Goal: Task Accomplishment & Management: Manage account settings

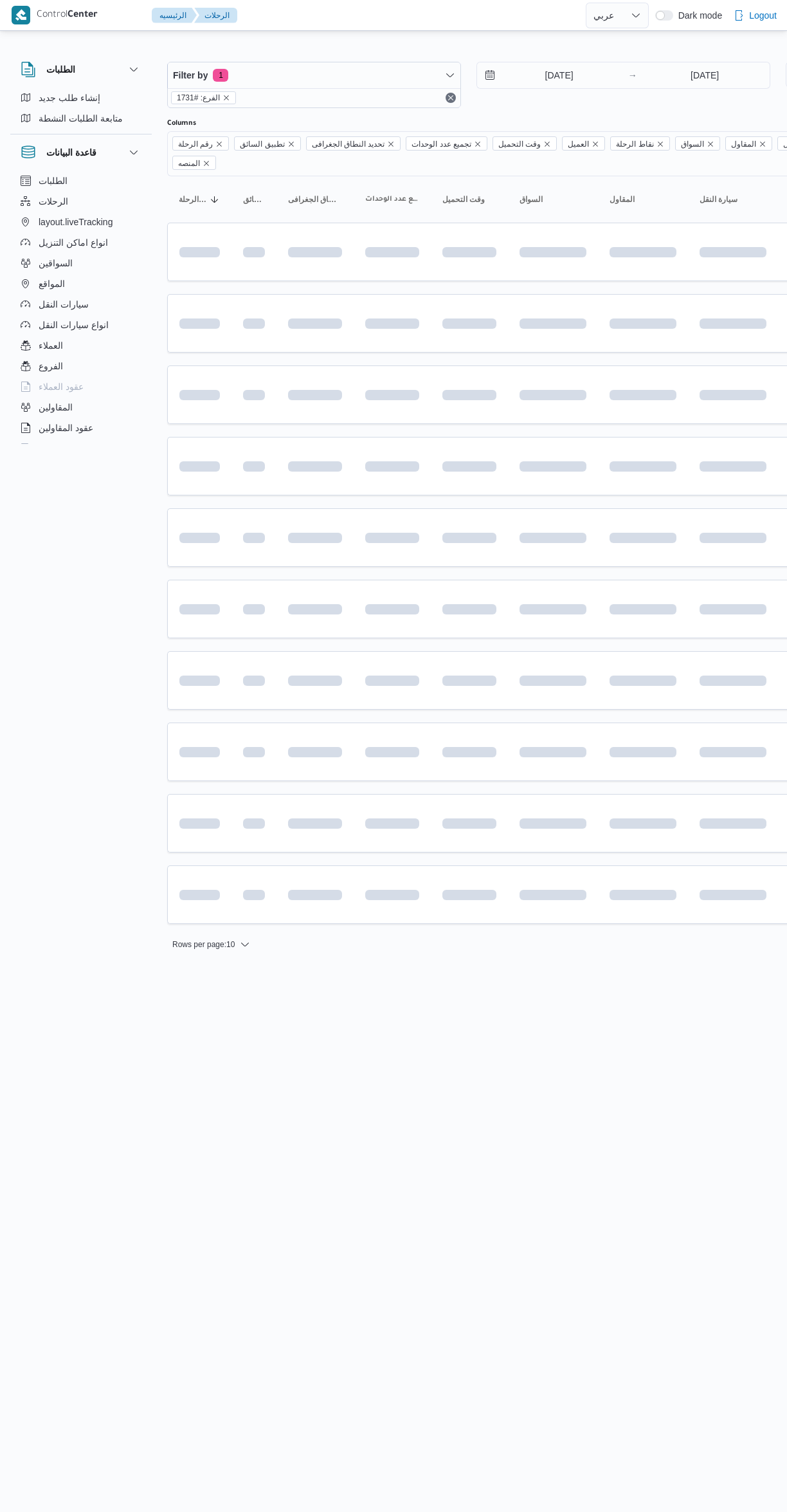
select select "ar"
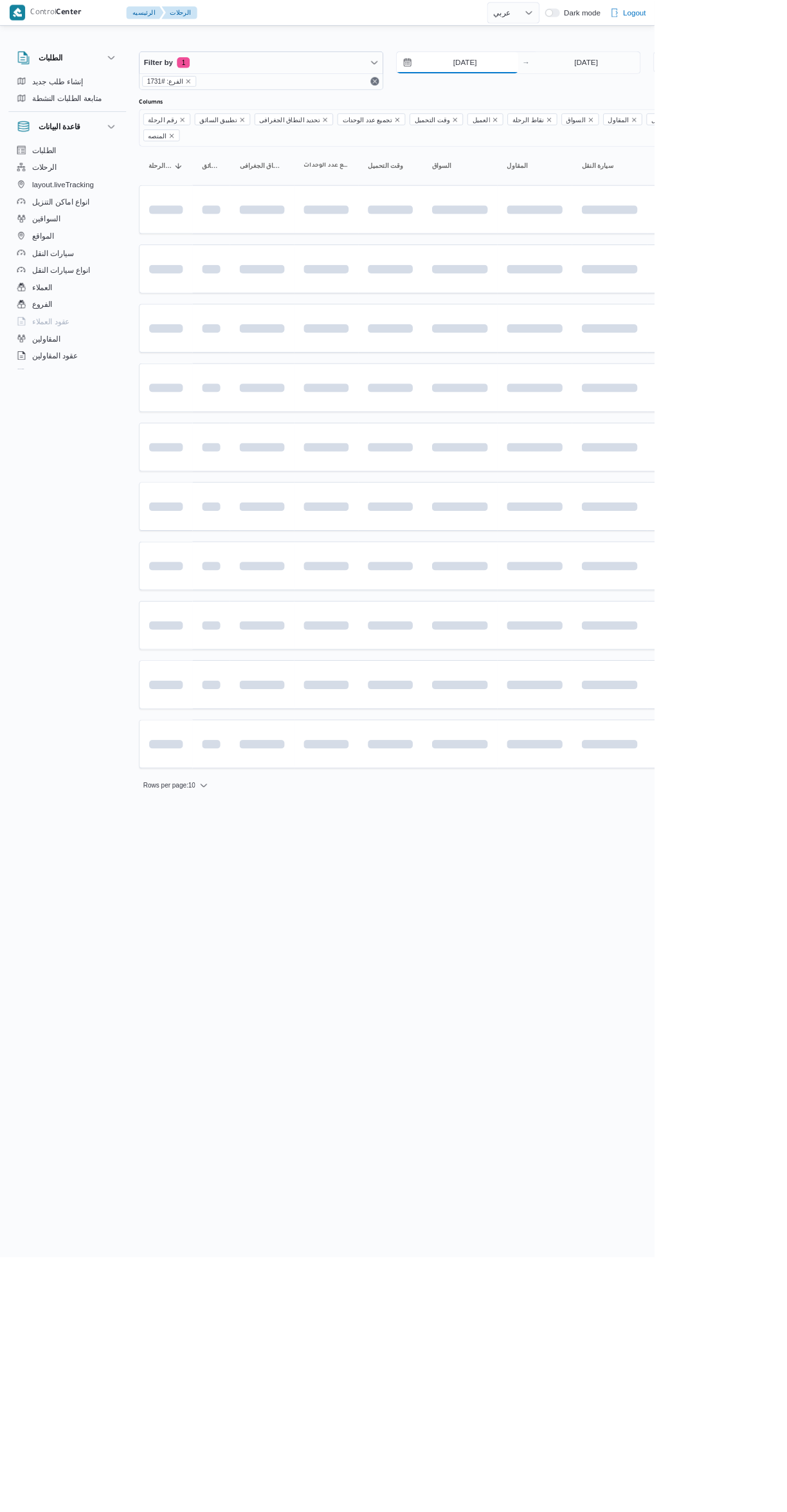
click at [567, 79] on input "5/10/2025" at bounding box center [550, 76] width 146 height 26
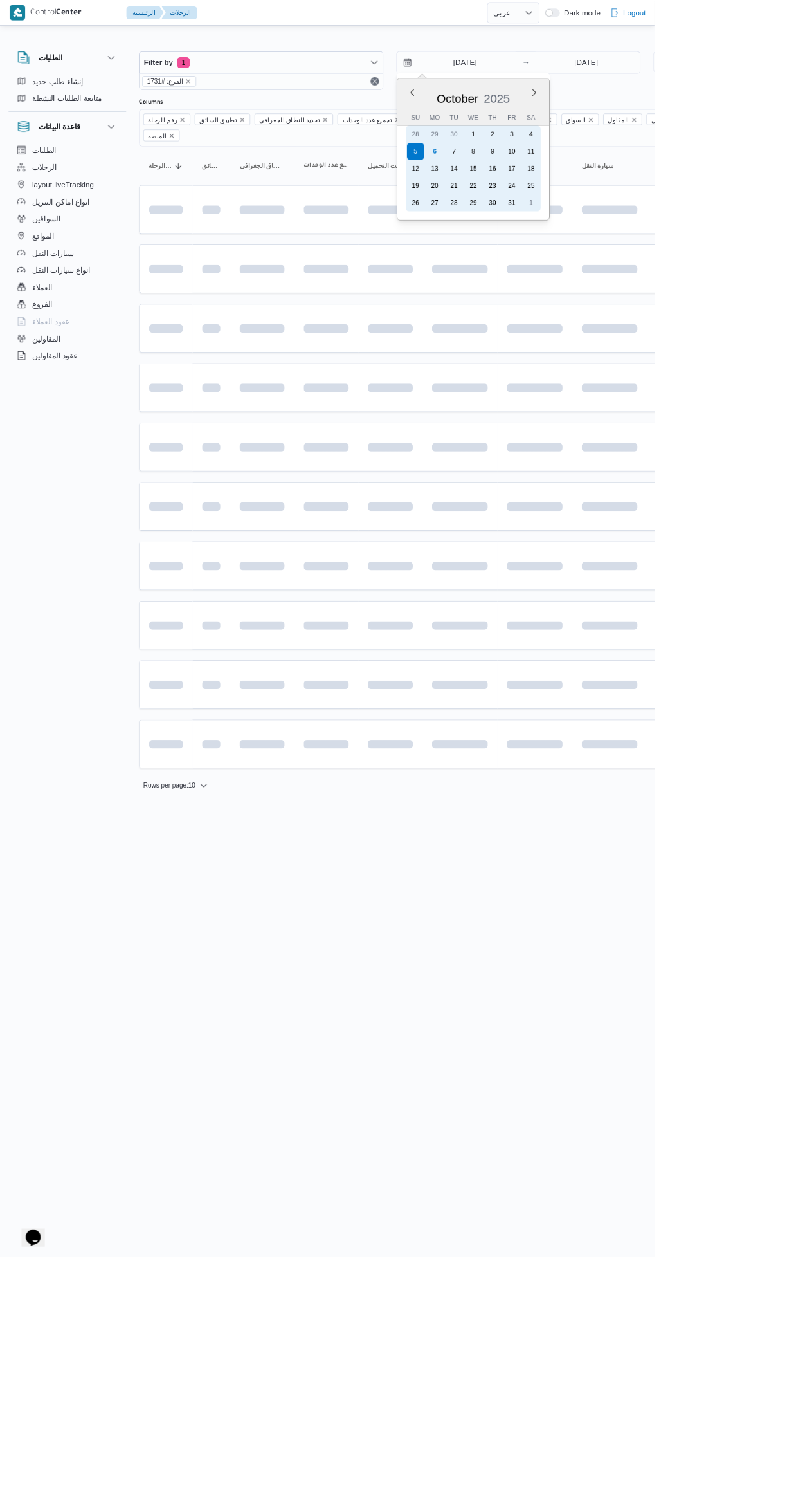
click at [551, 181] on div "7" at bounding box center [546, 182] width 21 height 21
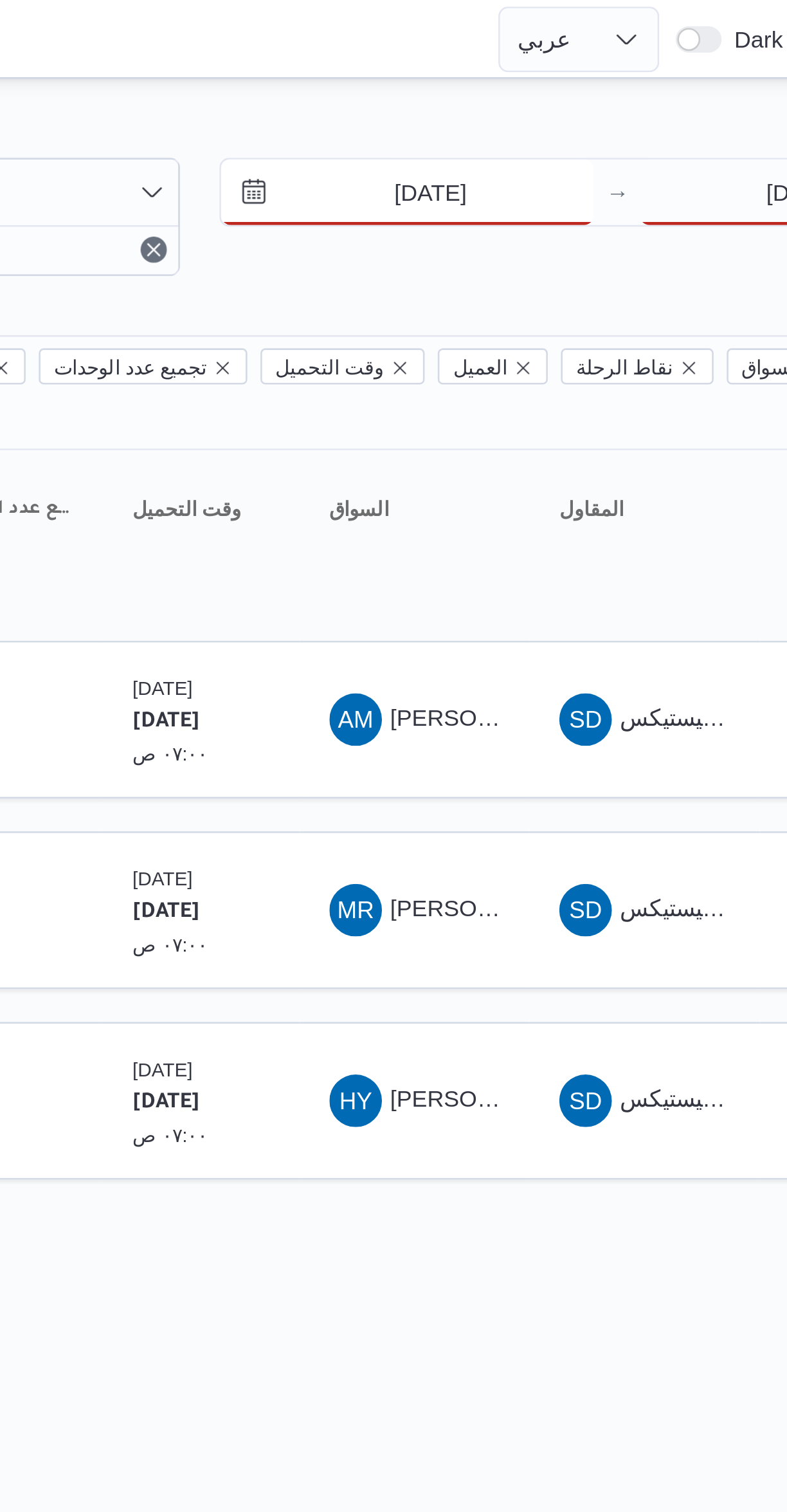
click at [542, 79] on input "7/10/2025" at bounding box center [550, 76] width 146 height 26
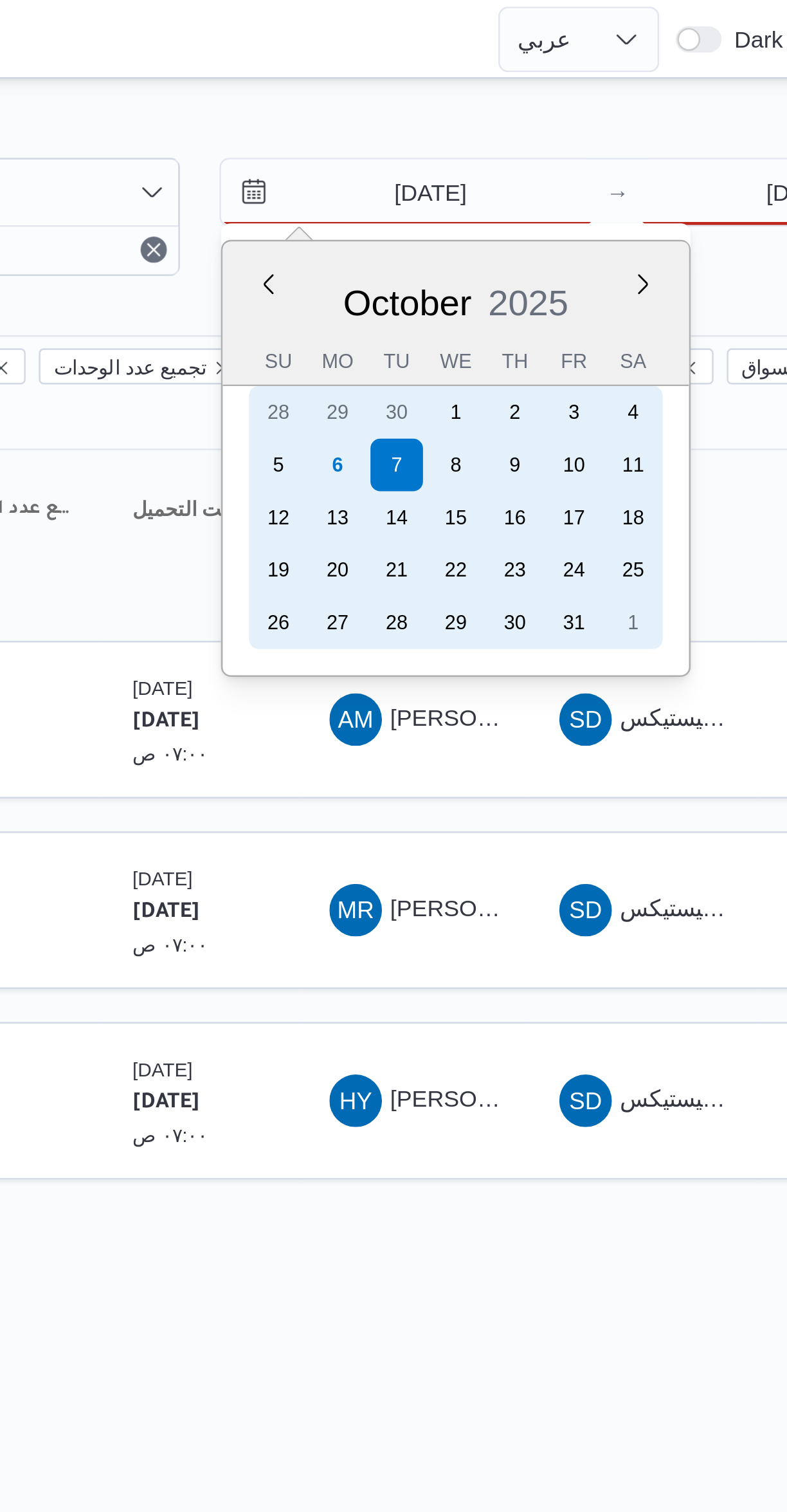
click at [529, 182] on div "6" at bounding box center [522, 182] width 21 height 21
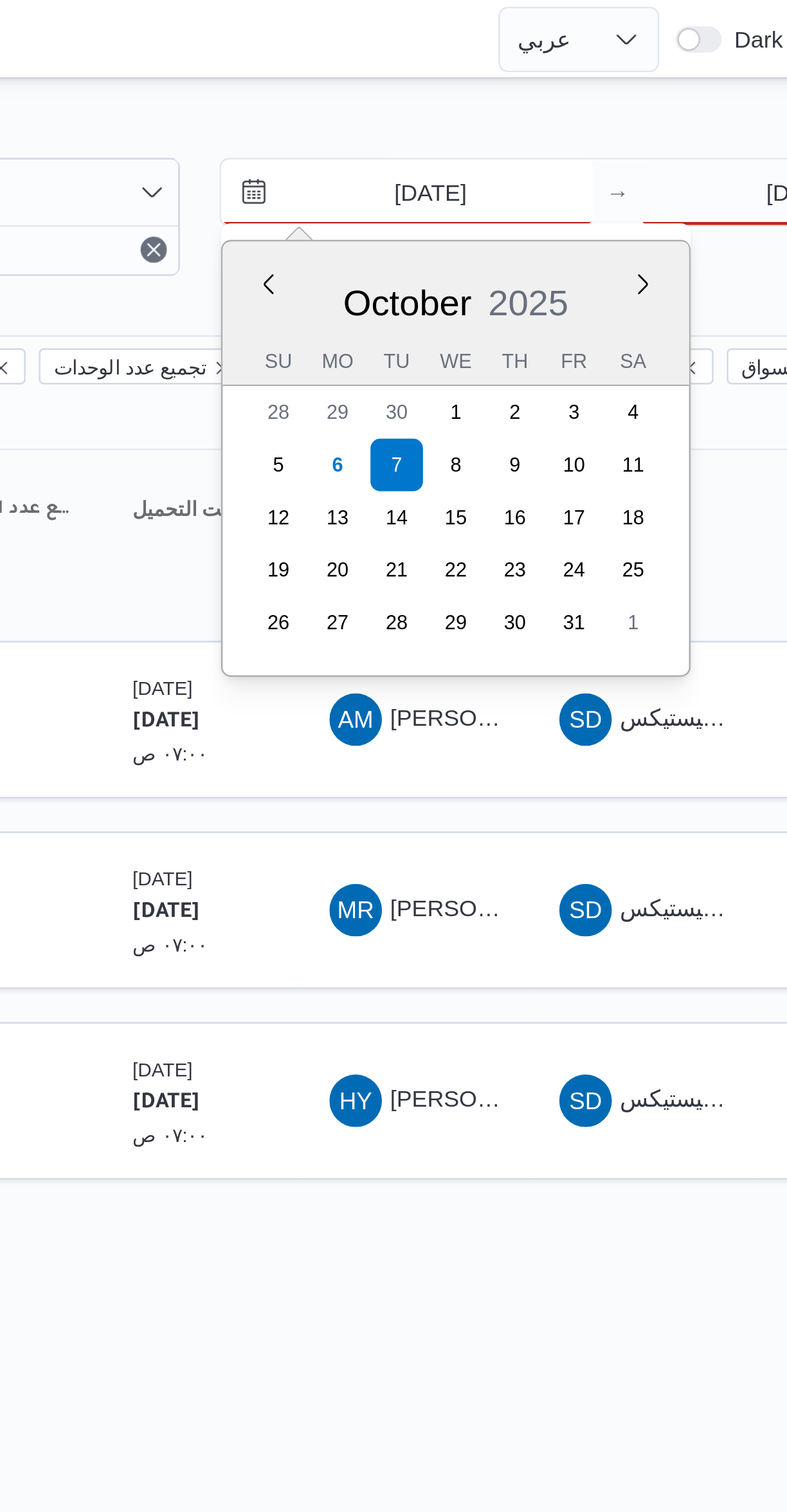
type input "6/10/2025"
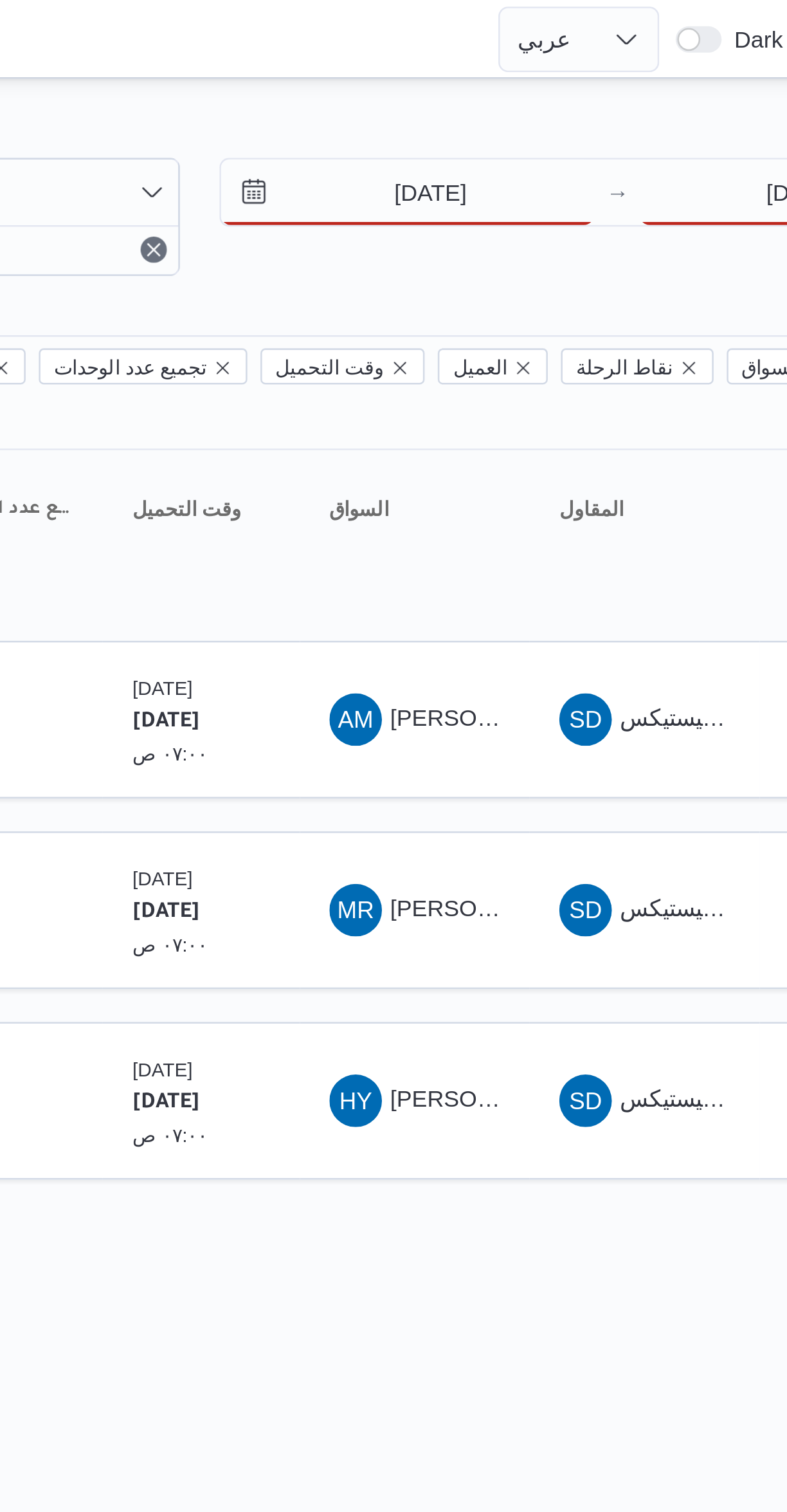
click at [483, 38] on div "Filter by 1 الفرع: فرونت دور اكتوبر 6/10/2025 → 5/10/2025 Group By نوع سيارة ال…" at bounding box center [386, 270] width 787 height 473
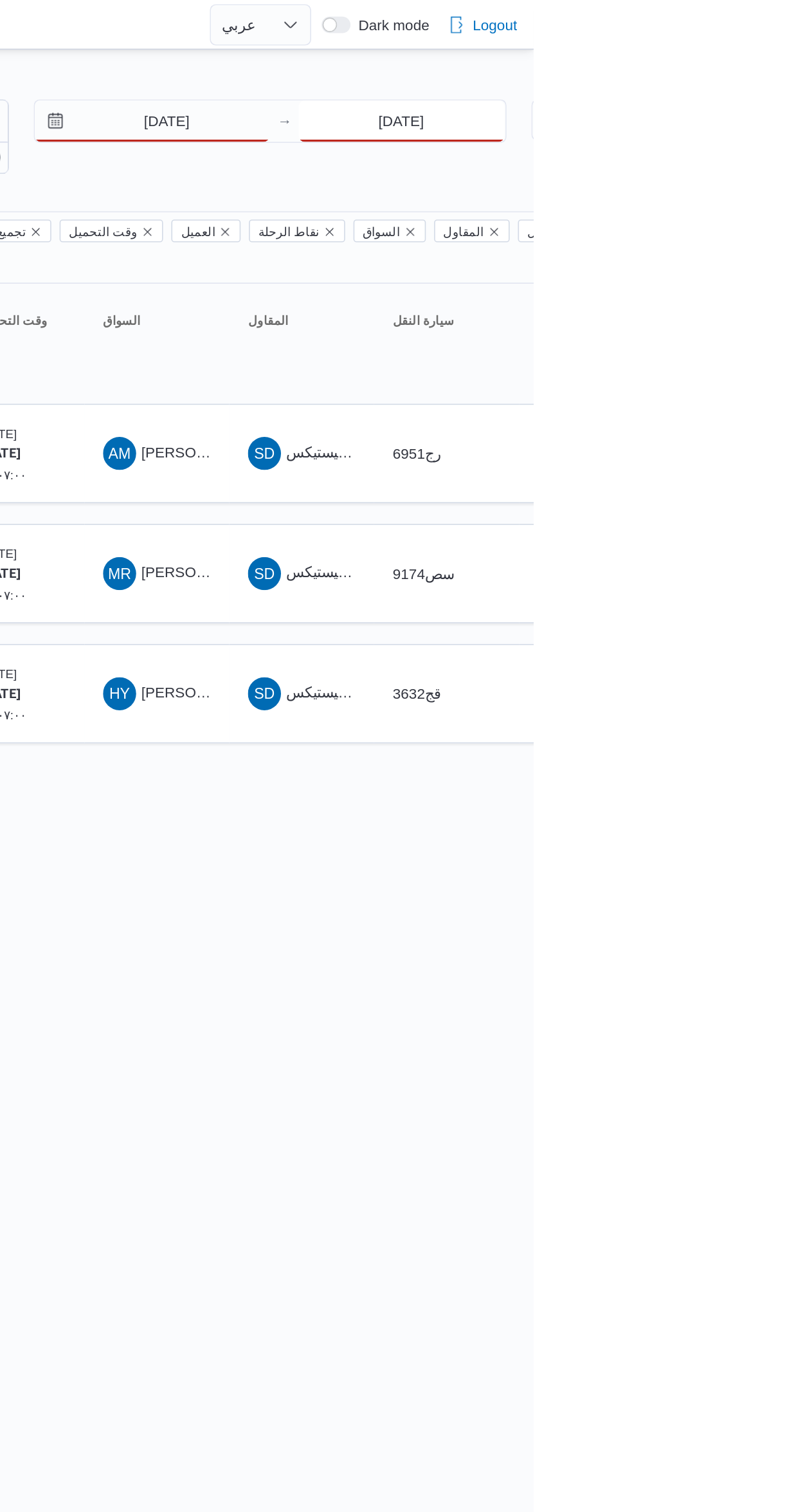
click at [699, 78] on input "5/10/2025" at bounding box center [705, 76] width 128 height 26
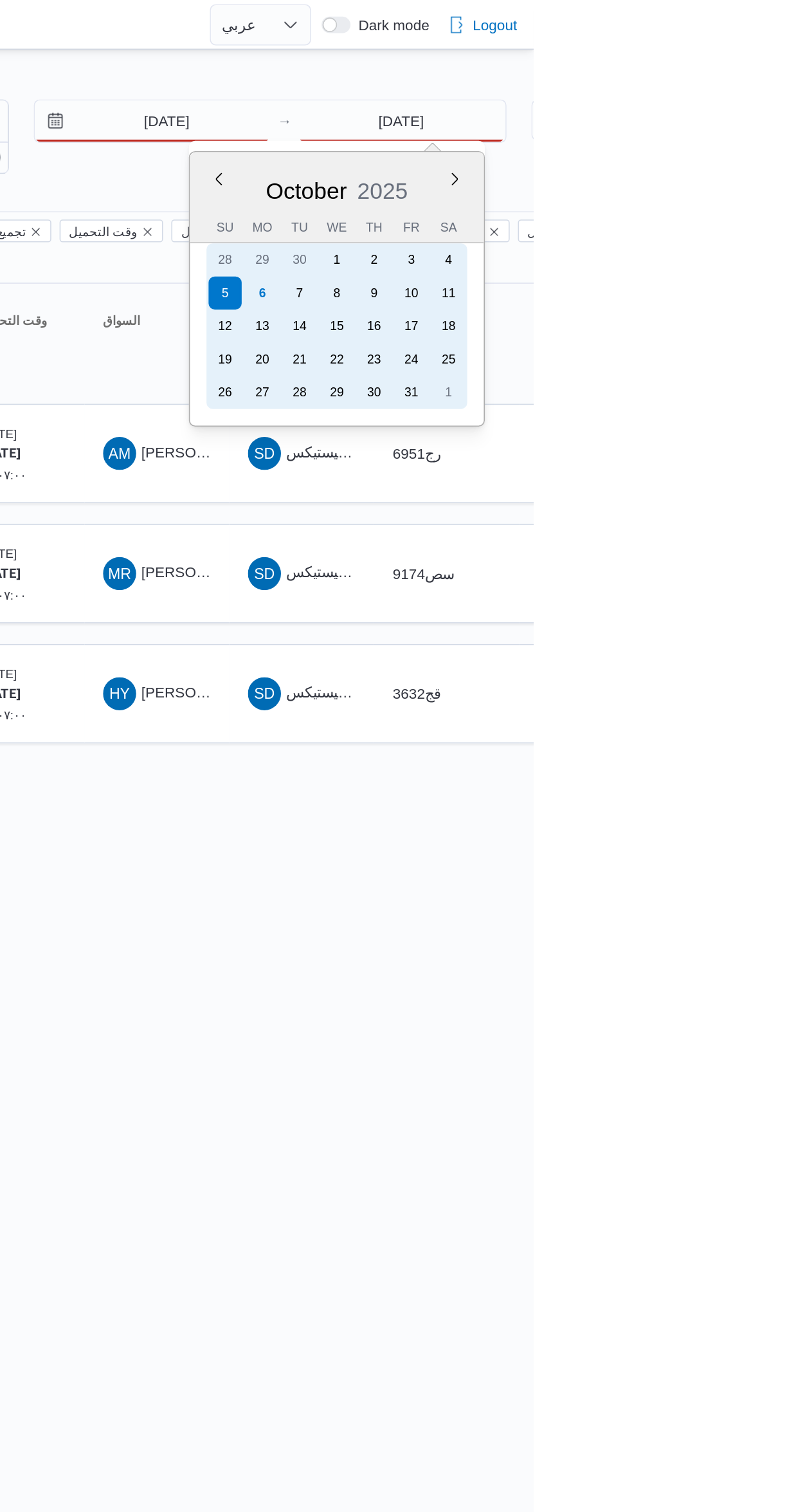
click at [603, 184] on div "5" at bounding box center [595, 182] width 21 height 21
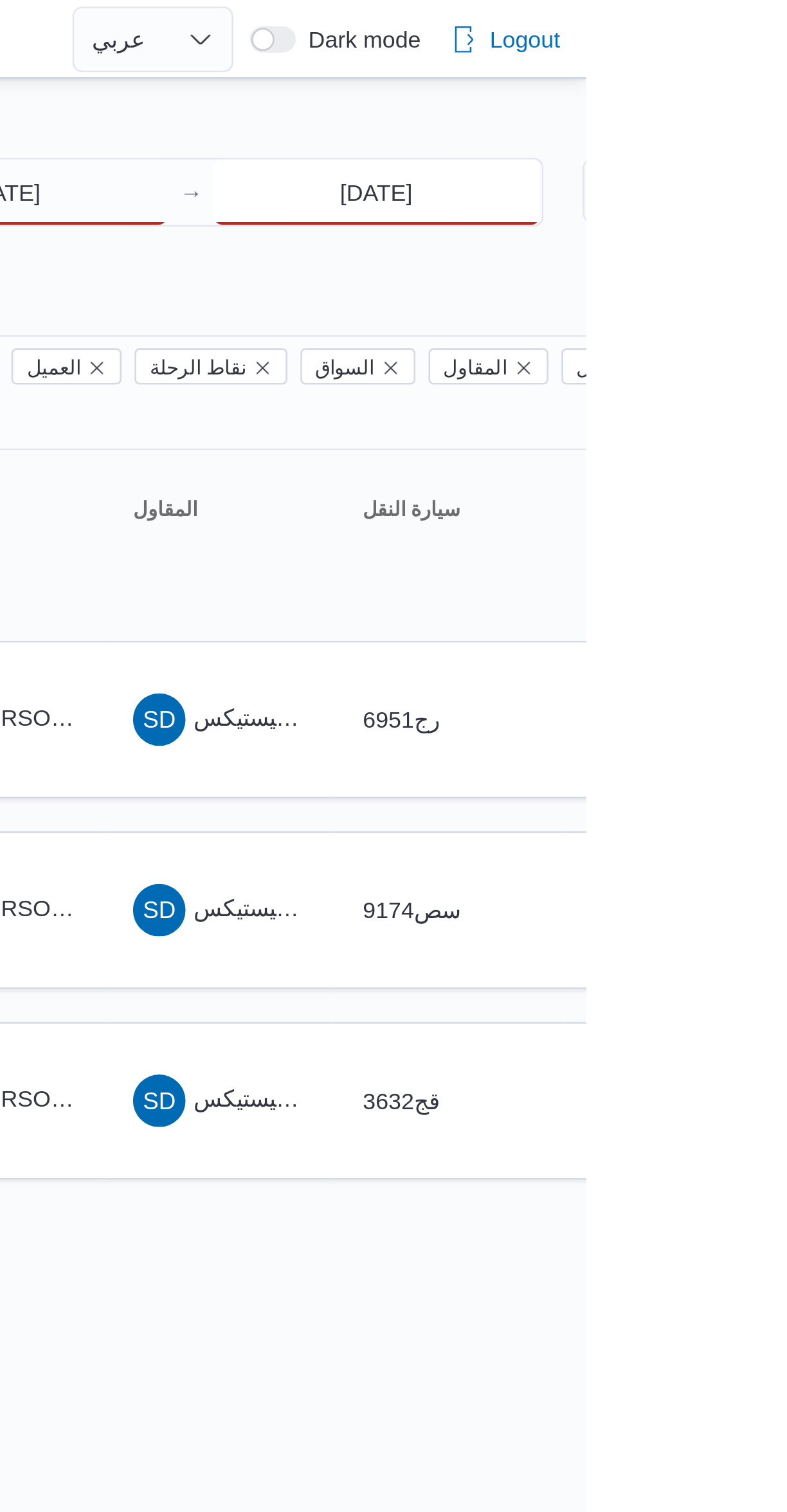
click at [677, 72] on input "5/10/2025" at bounding box center [705, 76] width 128 height 26
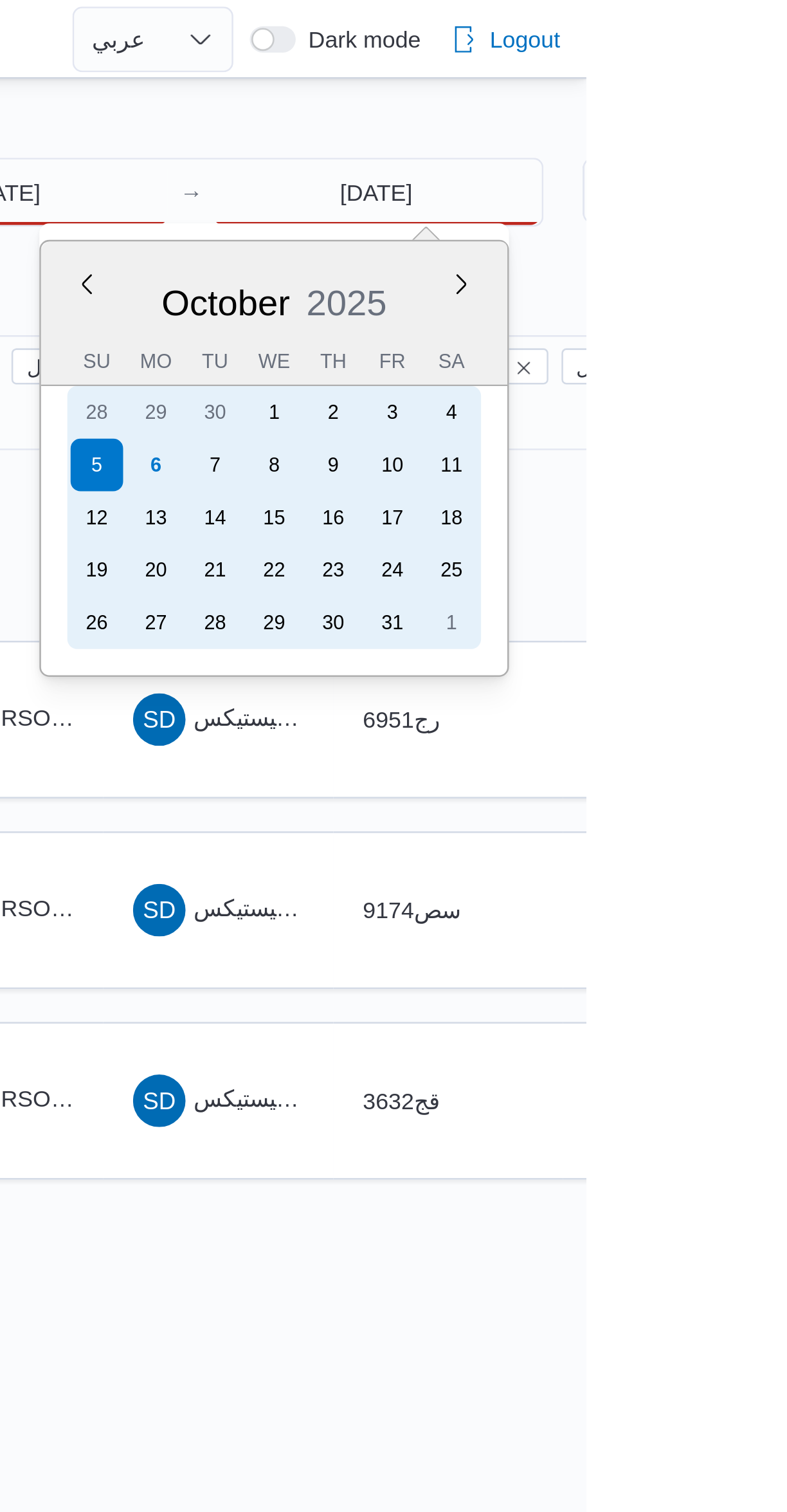
click at [626, 182] on div "6" at bounding box center [618, 182] width 21 height 21
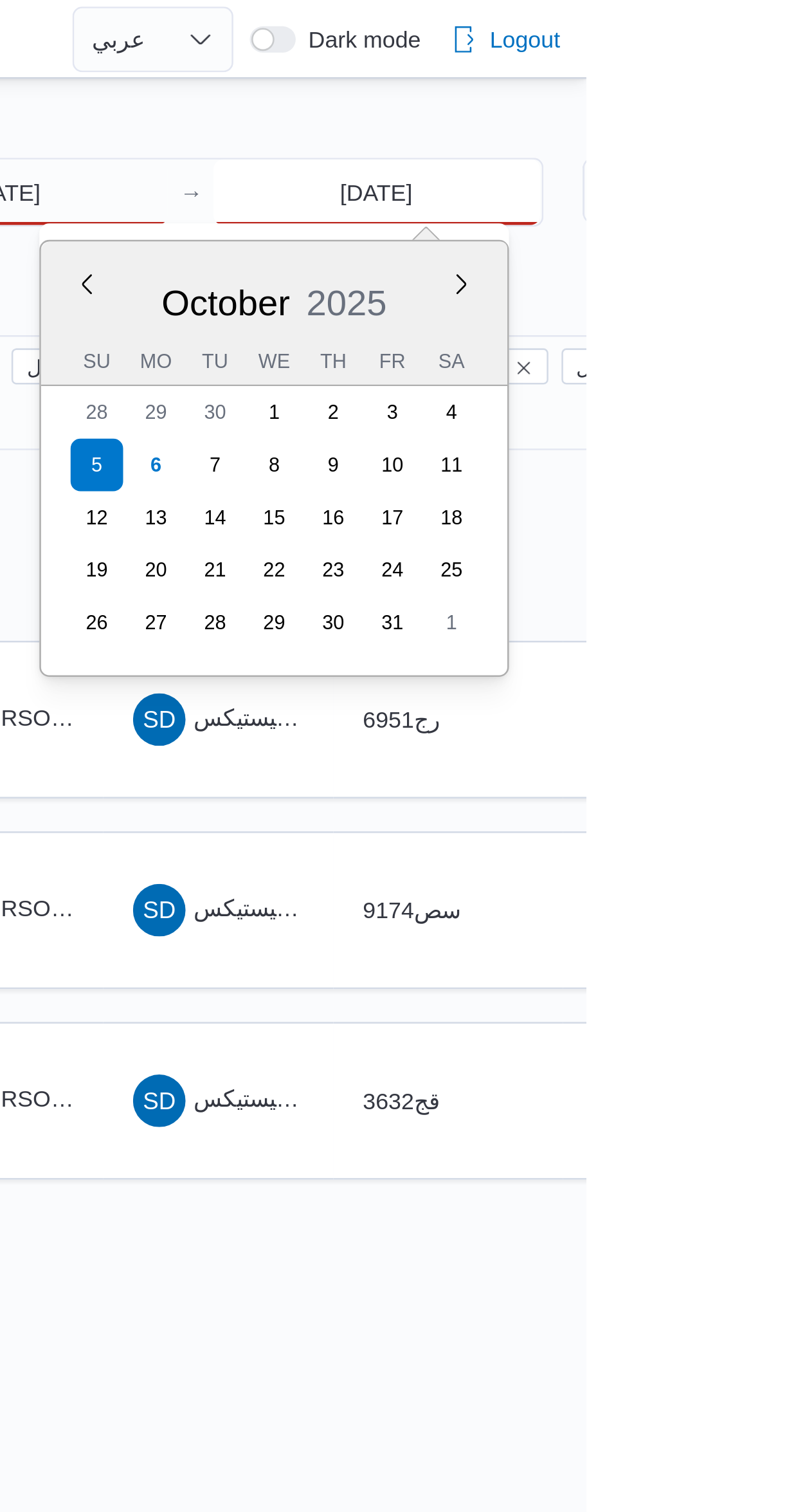
type input "6/10/2025"
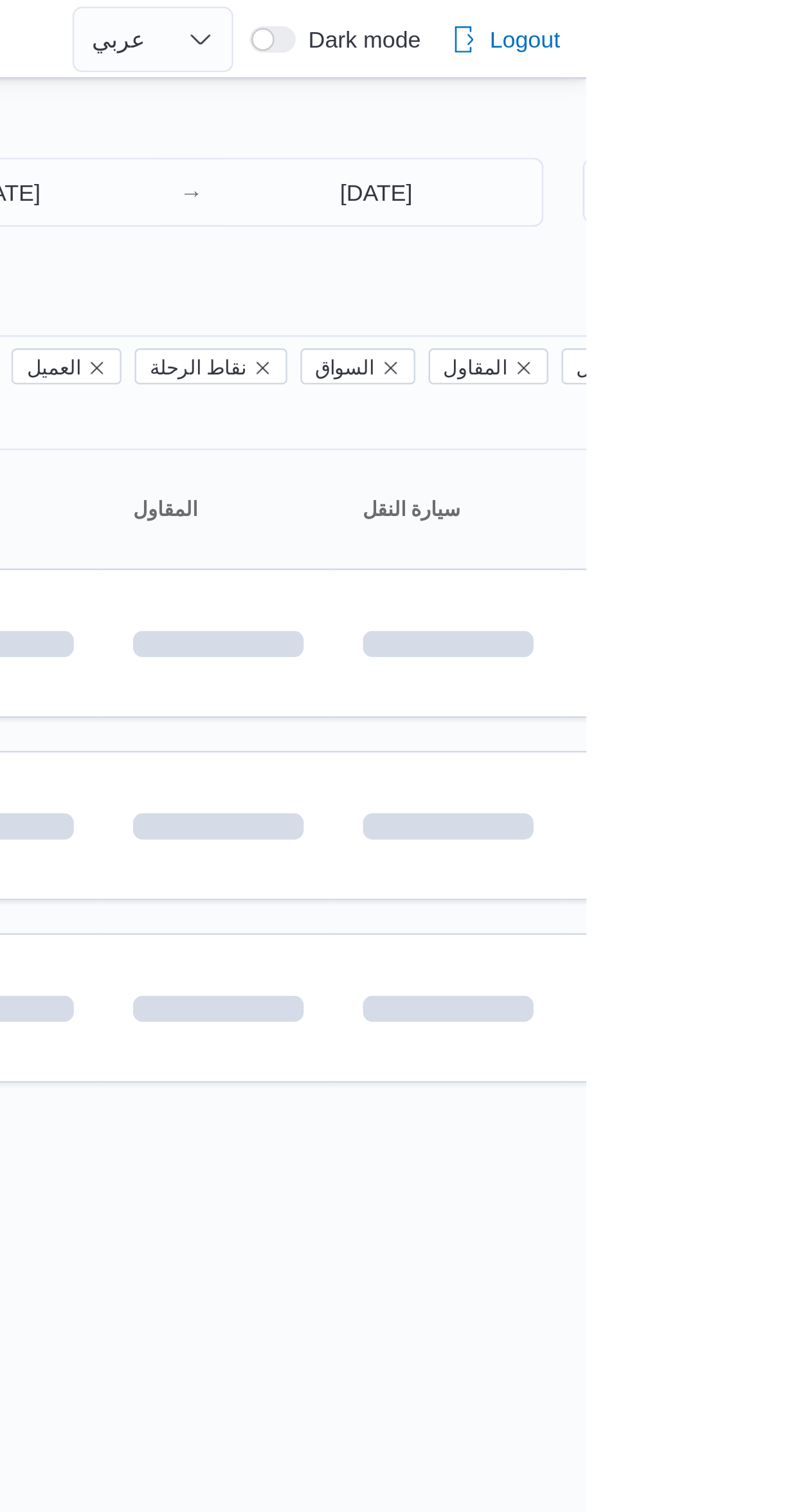
click at [612, 40] on div "Filter by 1 الفرع: فرونت دور اكتوبر 6/10/2025 → 6/10/2025 Group By نوع سيارة ال…" at bounding box center [386, 250] width 787 height 435
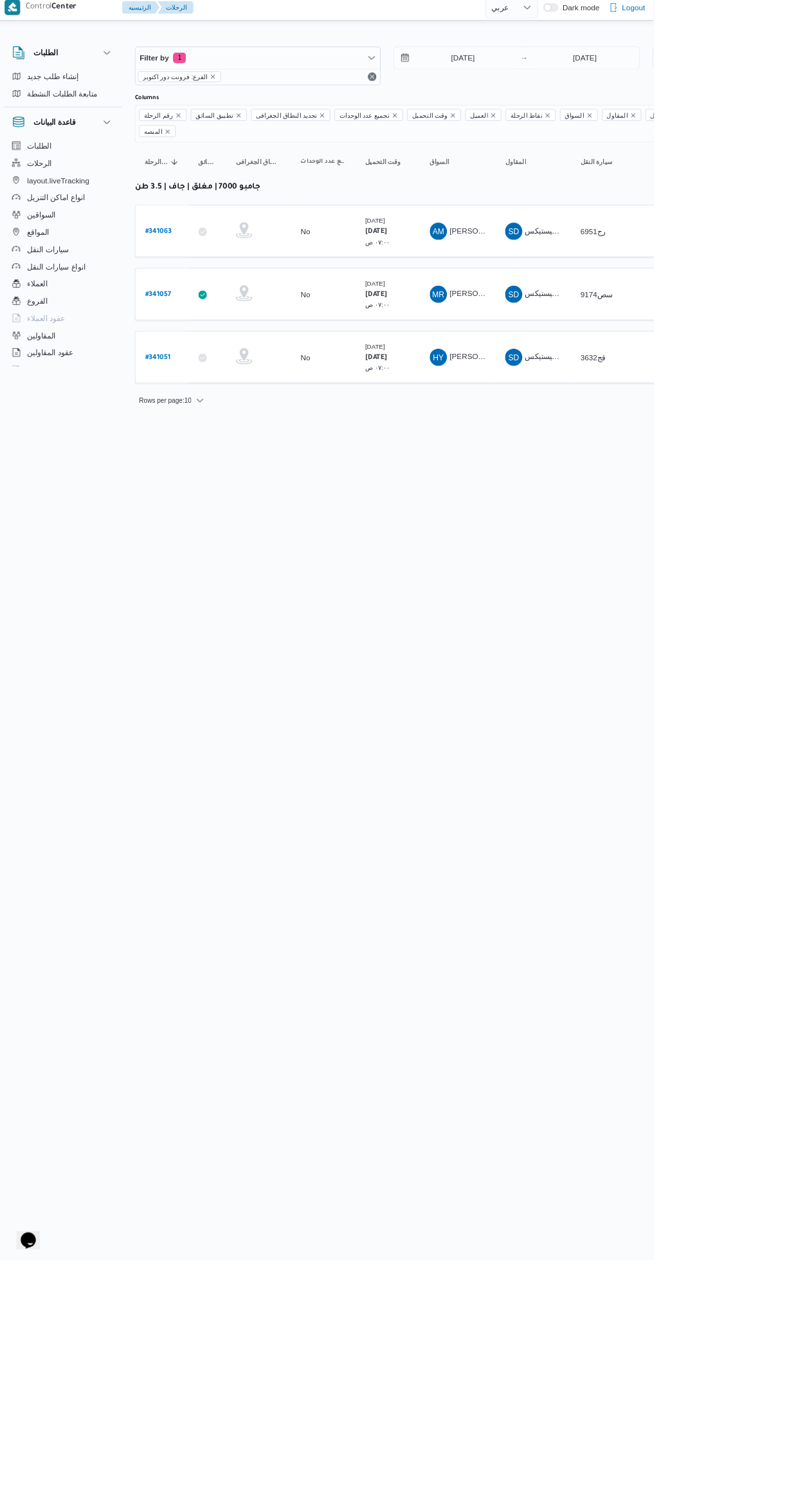
click at [642, 1178] on html "Control Center الرئيسيه الرحلات English عربي Dark mode Logout الطلبات إنشاء طلب…" at bounding box center [394, 756] width 787 height 1512
click at [644, 984] on html "Control Center الرئيسيه الرحلات English عربي Dark mode Logout الطلبات إنشاء طلب…" at bounding box center [394, 756] width 787 height 1512
click at [193, 429] on b "# 341051" at bounding box center [194, 433] width 30 height 9
select select "ar"
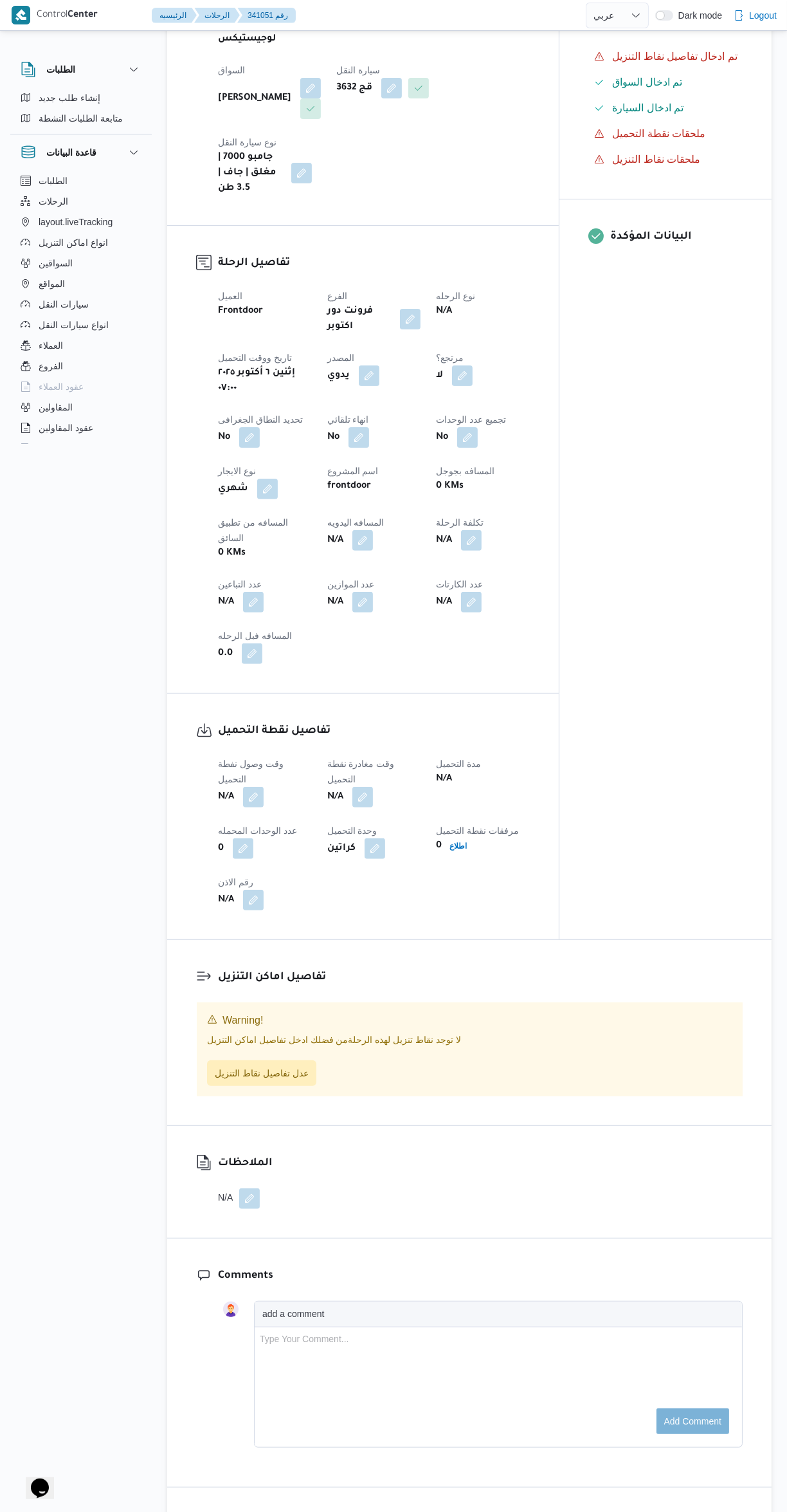
scroll to position [280, 0]
click at [254, 783] on button "button" at bounding box center [253, 793] width 21 height 21
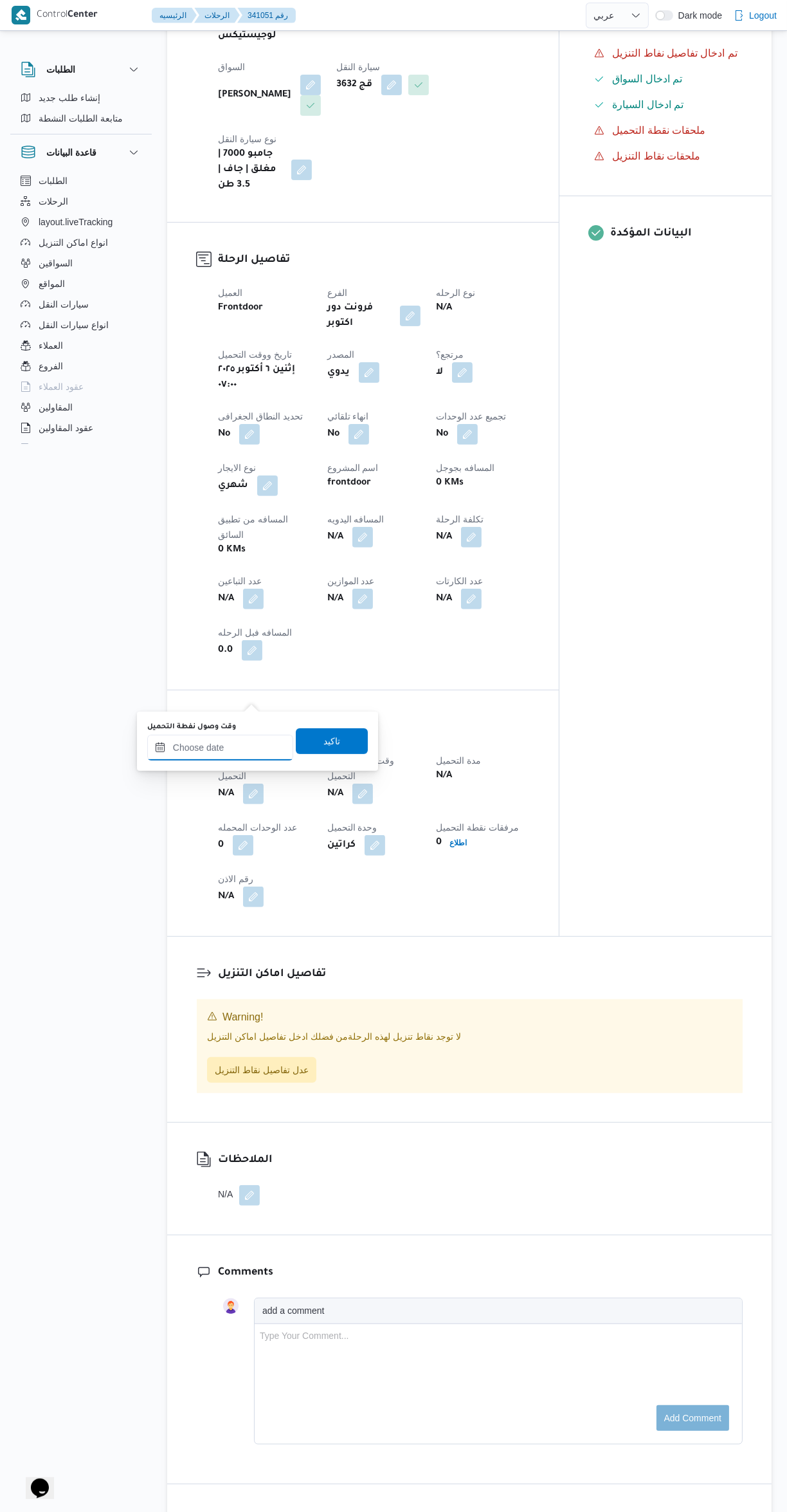
click at [212, 747] on input "وقت وصول نفطة التحميل" at bounding box center [220, 747] width 146 height 26
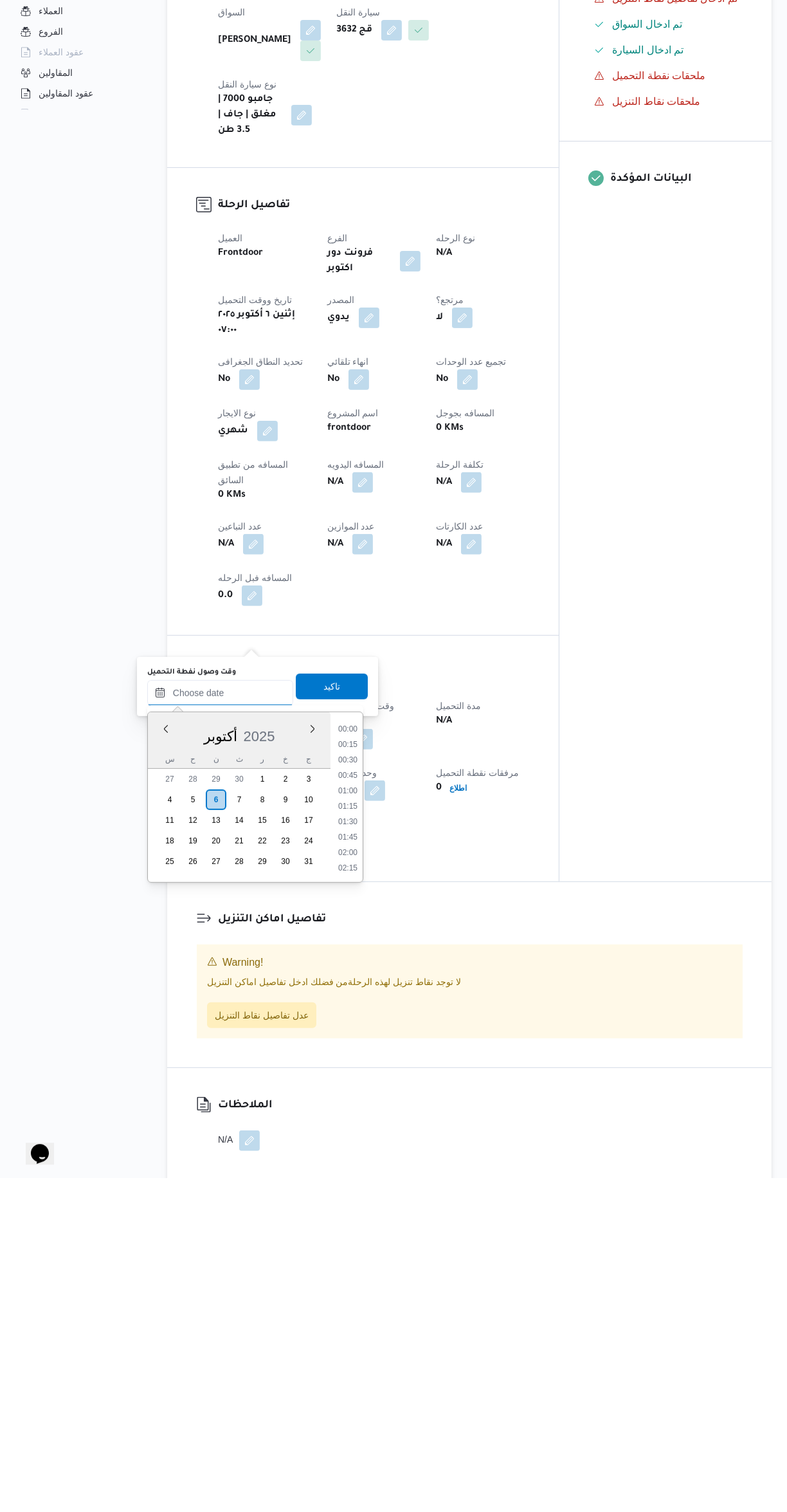
scroll to position [416, 0]
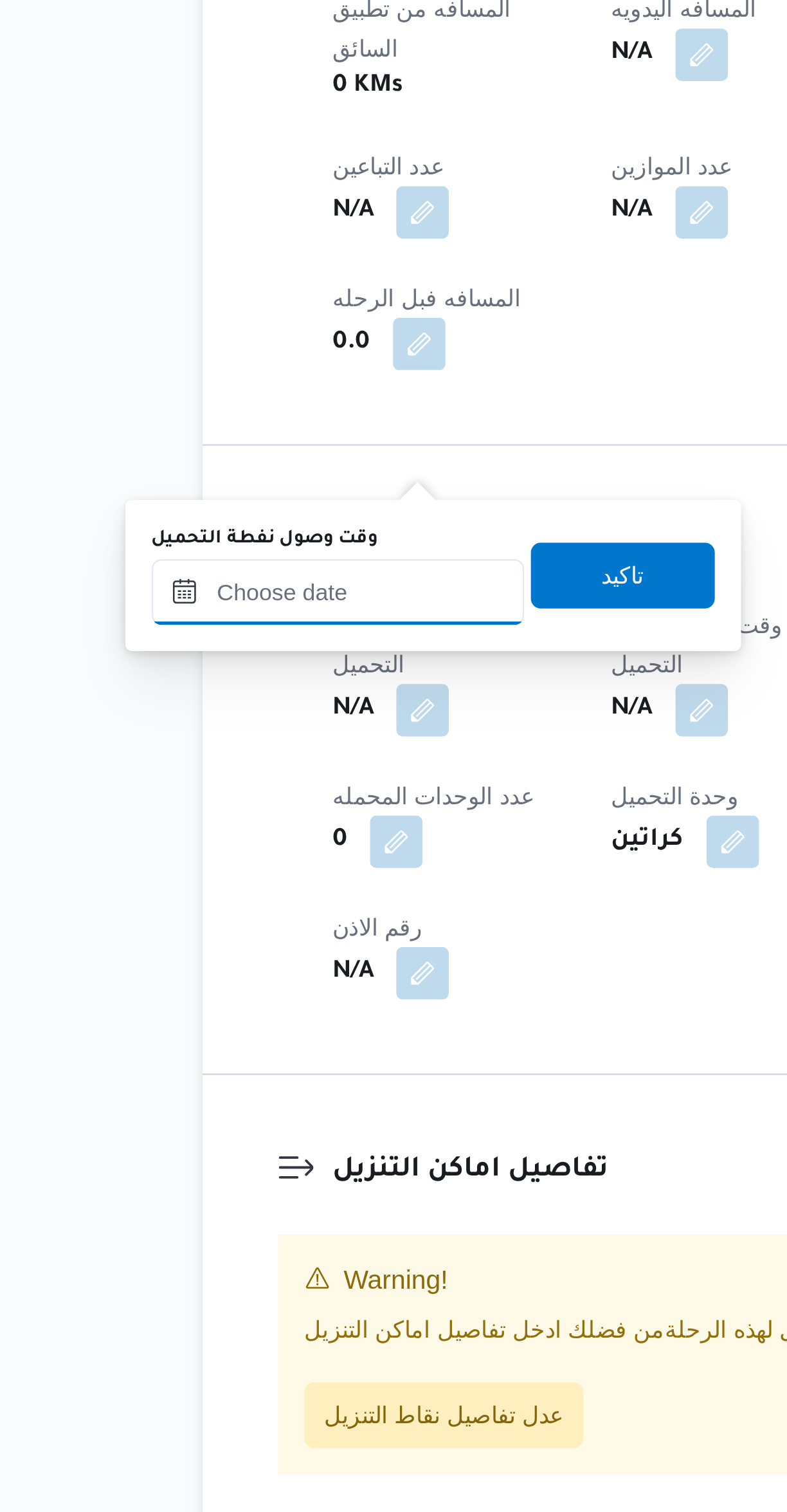
click at [213, 1025] on input "وقت وصول نفطة التحميل" at bounding box center [220, 1027] width 146 height 26
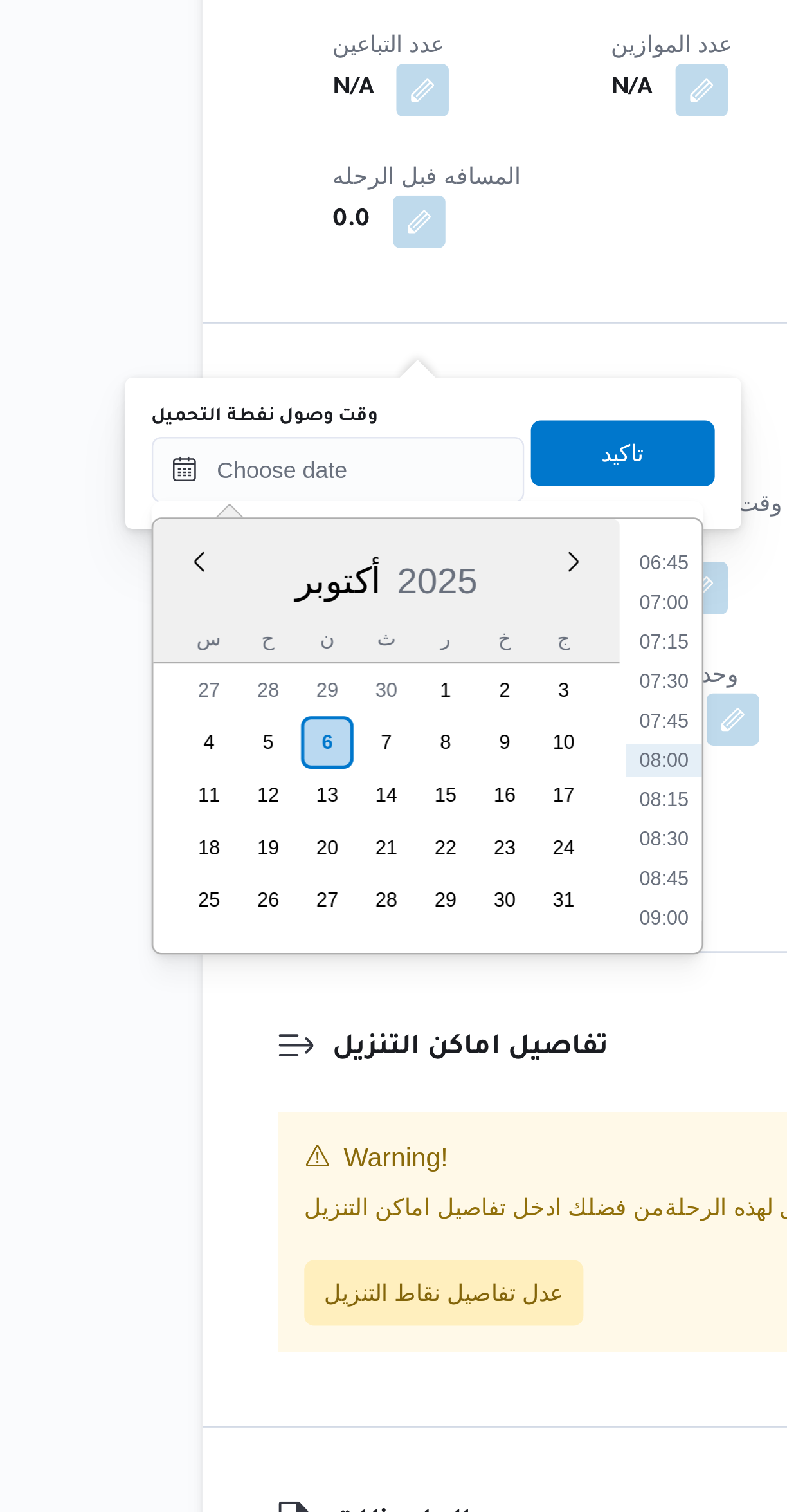
click at [342, 1064] on li "06:45" at bounding box center [347, 1063] width 29 height 13
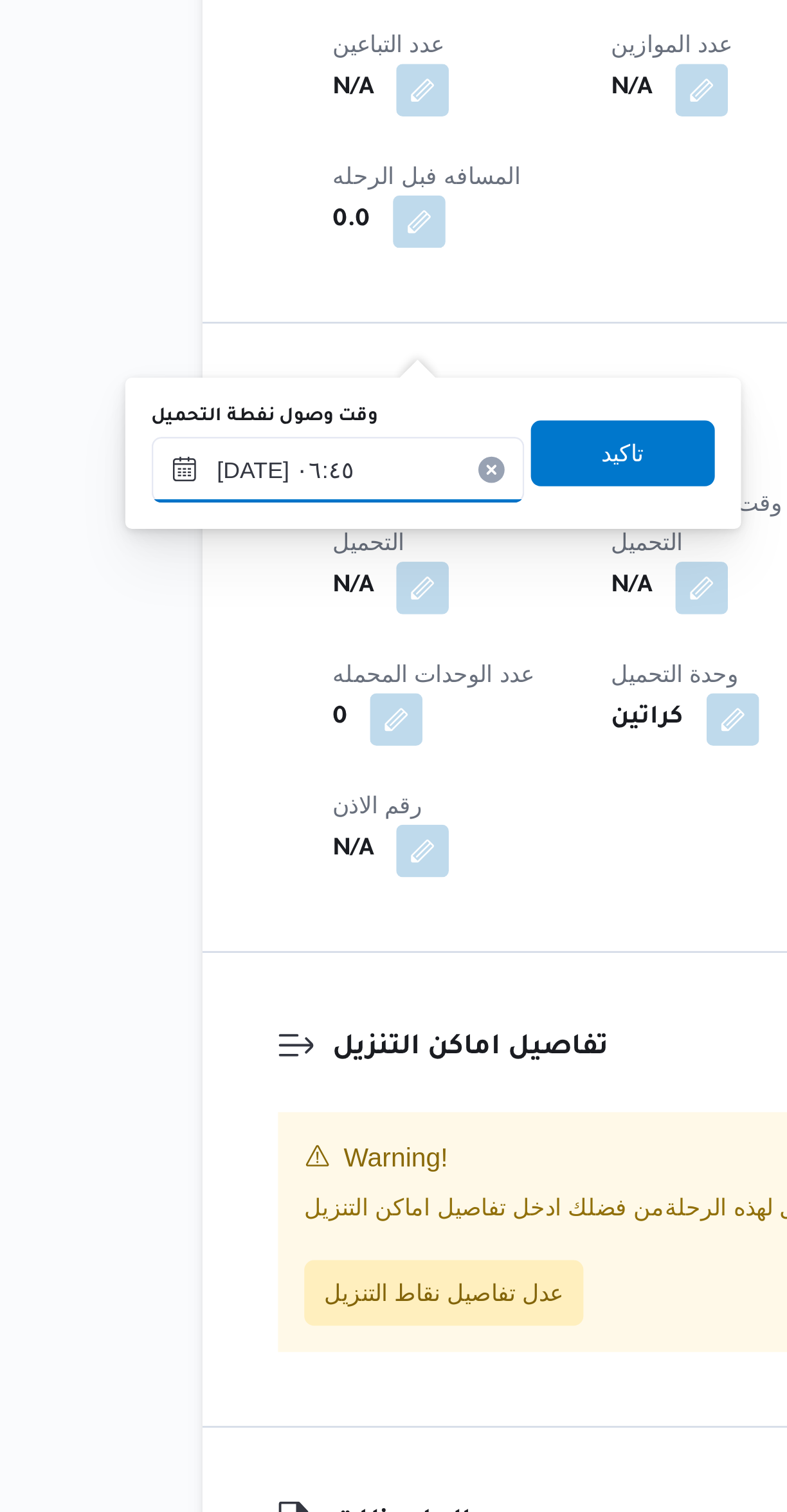
click at [220, 1025] on input "٠٦/١٠/٢٠٢٥ ٠٦:٤٥" at bounding box center [220, 1027] width 146 height 26
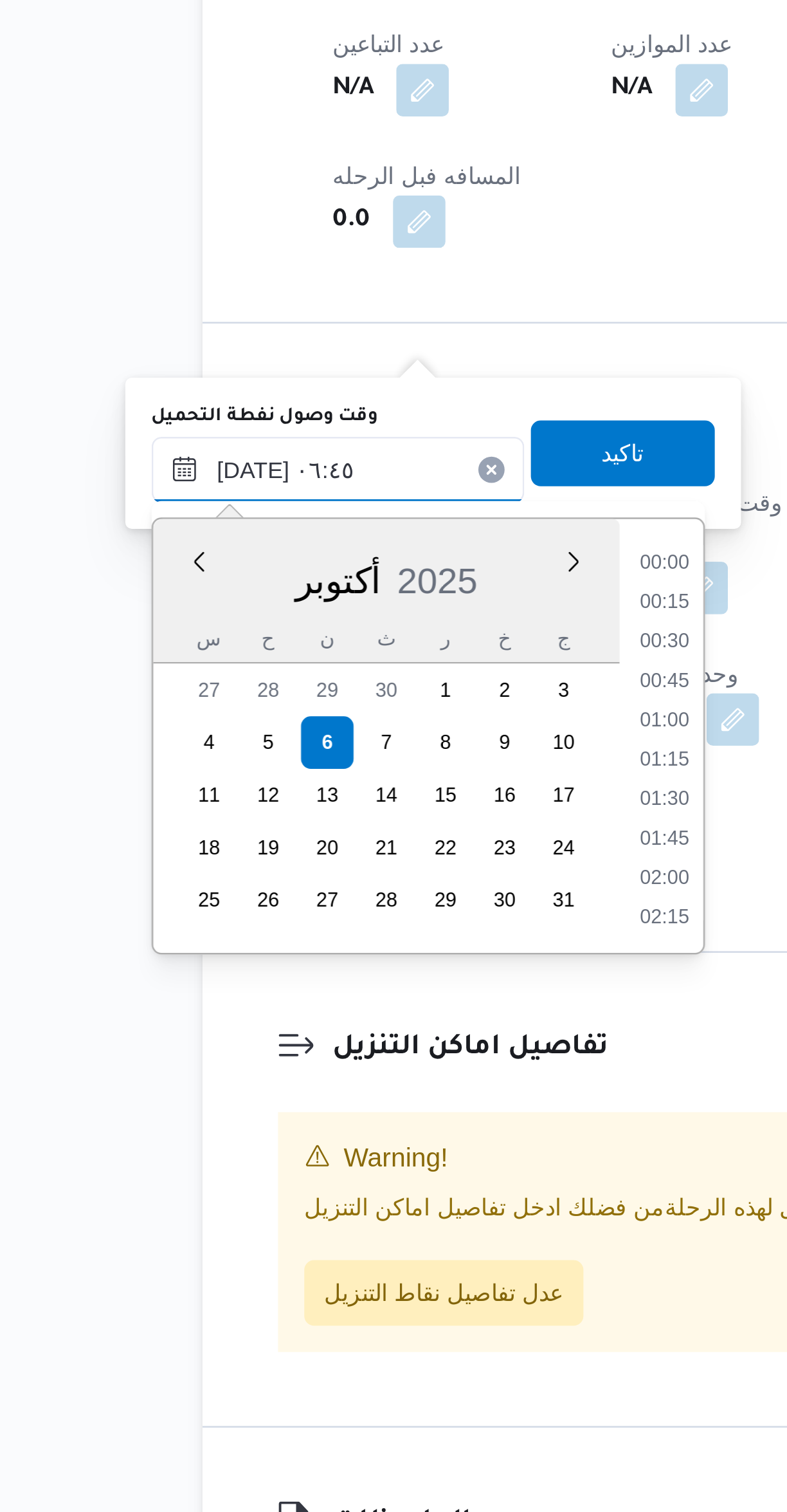
scroll to position [339, 0]
click at [346, 1060] on li "05:30" at bounding box center [347, 1063] width 29 height 13
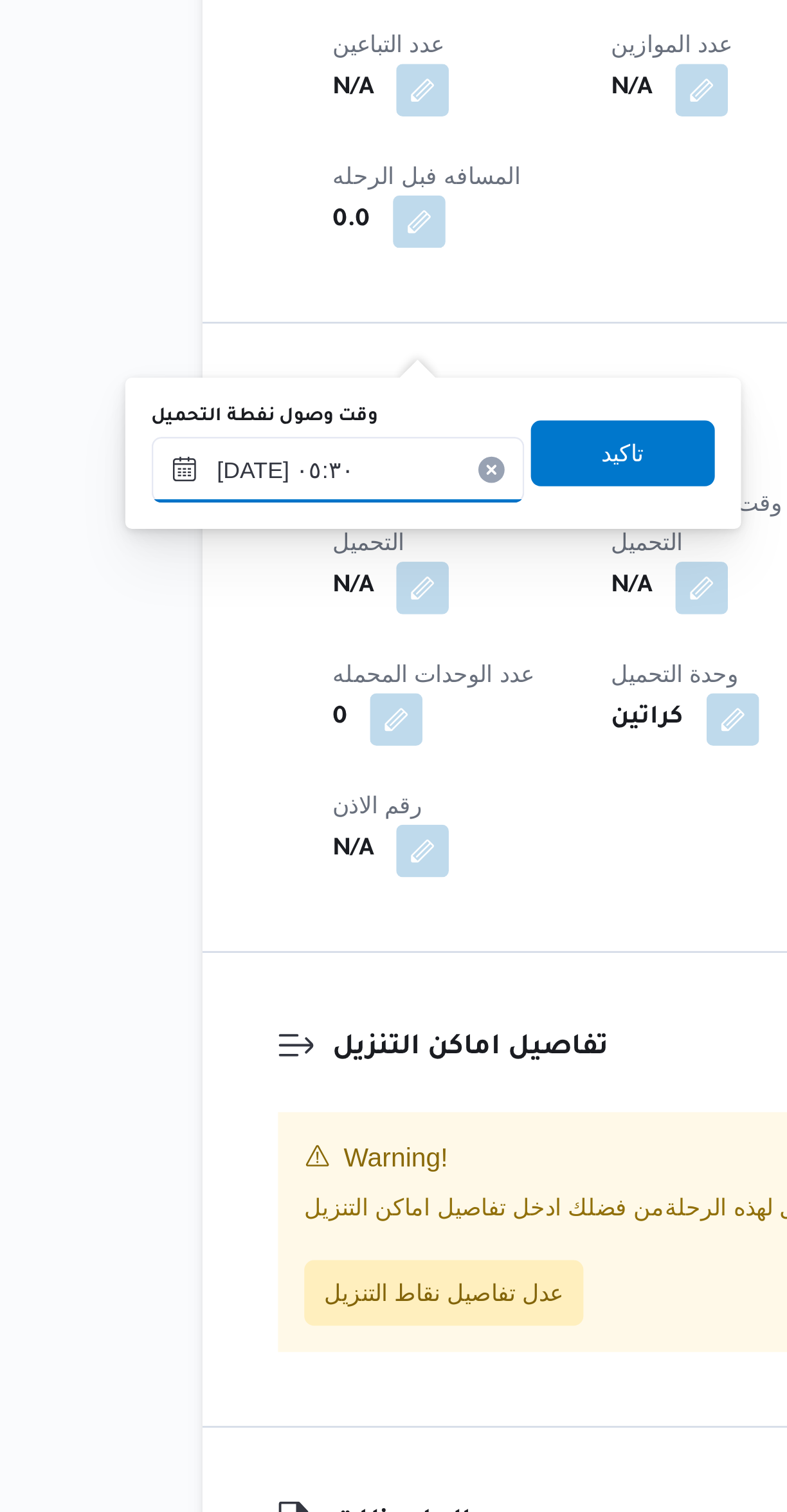
click at [214, 1028] on input "٠٦/١٠/٢٠٢٥ ٠٥:٣٠" at bounding box center [220, 1027] width 146 height 26
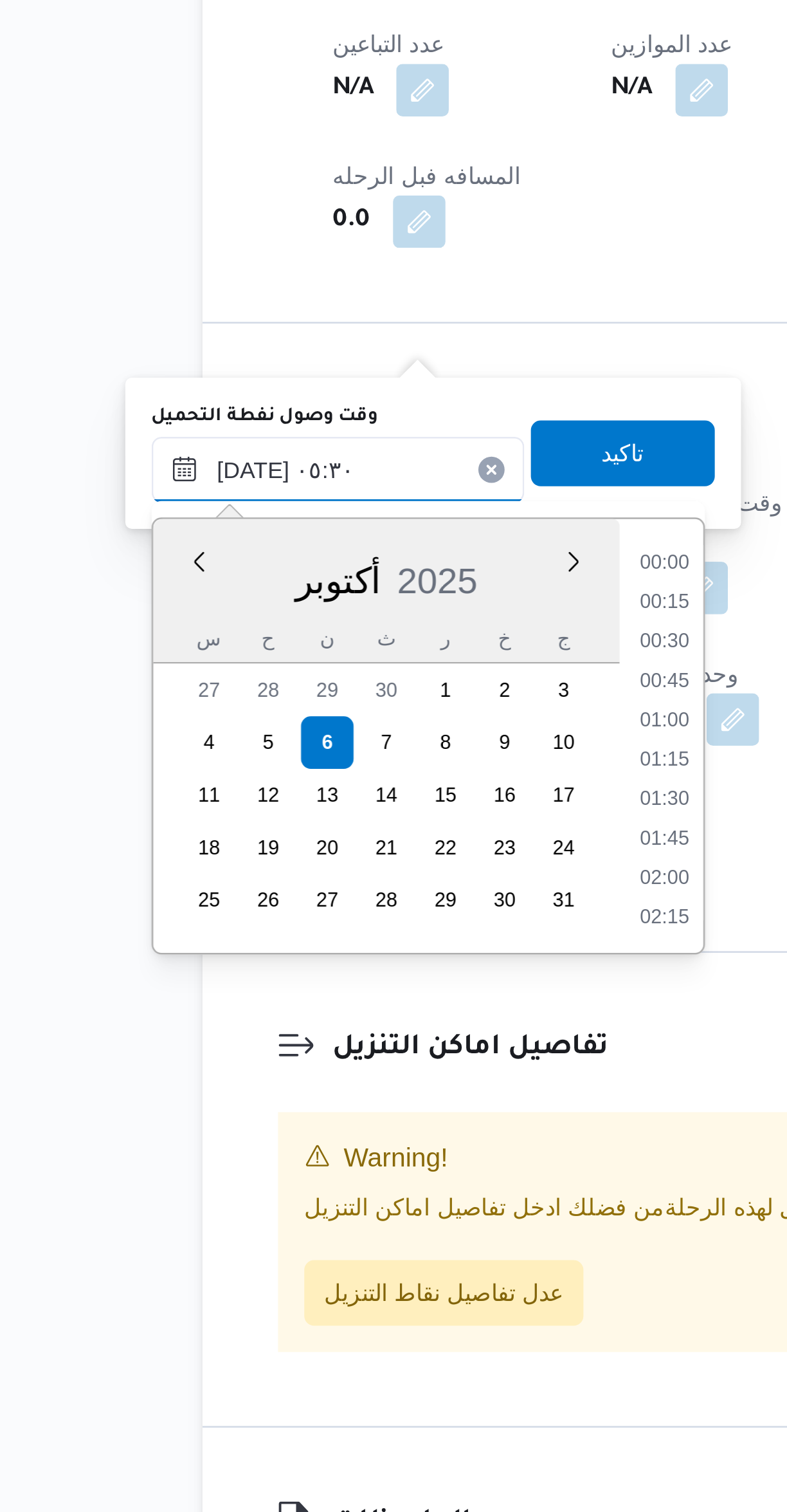
scroll to position [262, 0]
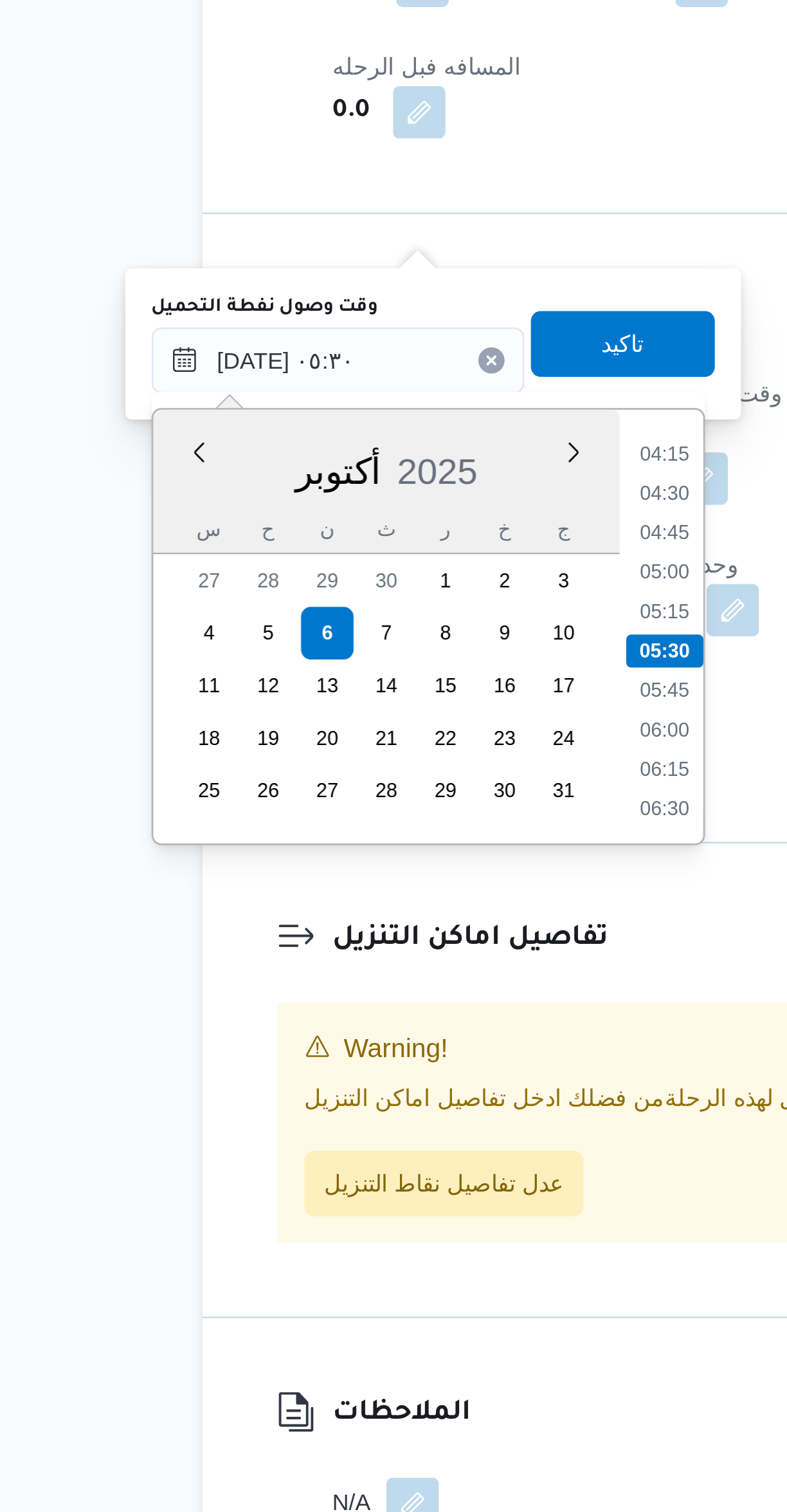
click at [346, 1110] on li "05:00" at bounding box center [347, 1109] width 29 height 13
type input "٠٦/١٠/٢٠٢٥ ٠٥:٠٠"
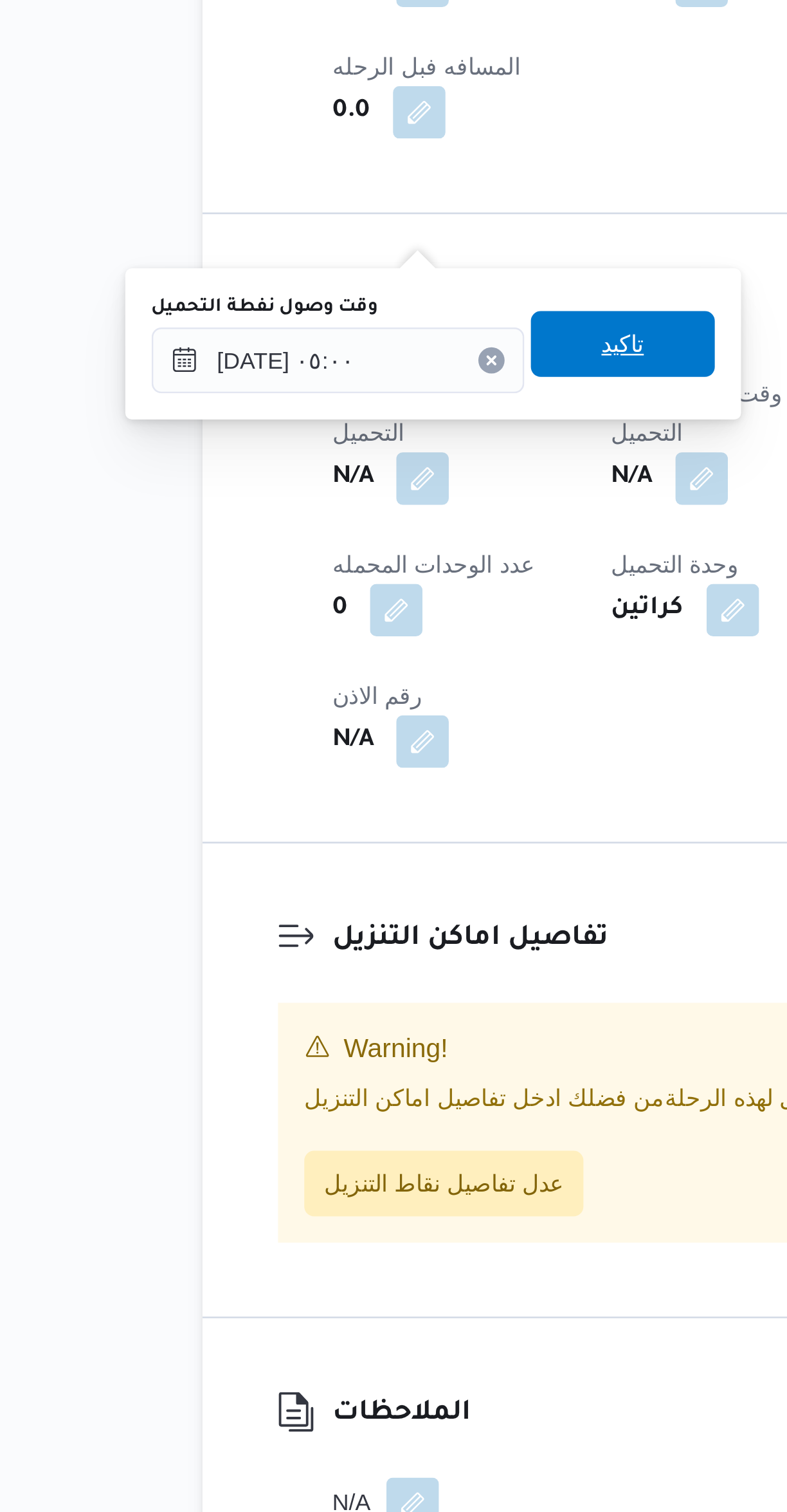
click at [316, 1011] on span "تاكيد" at bounding box center [331, 1021] width 72 height 26
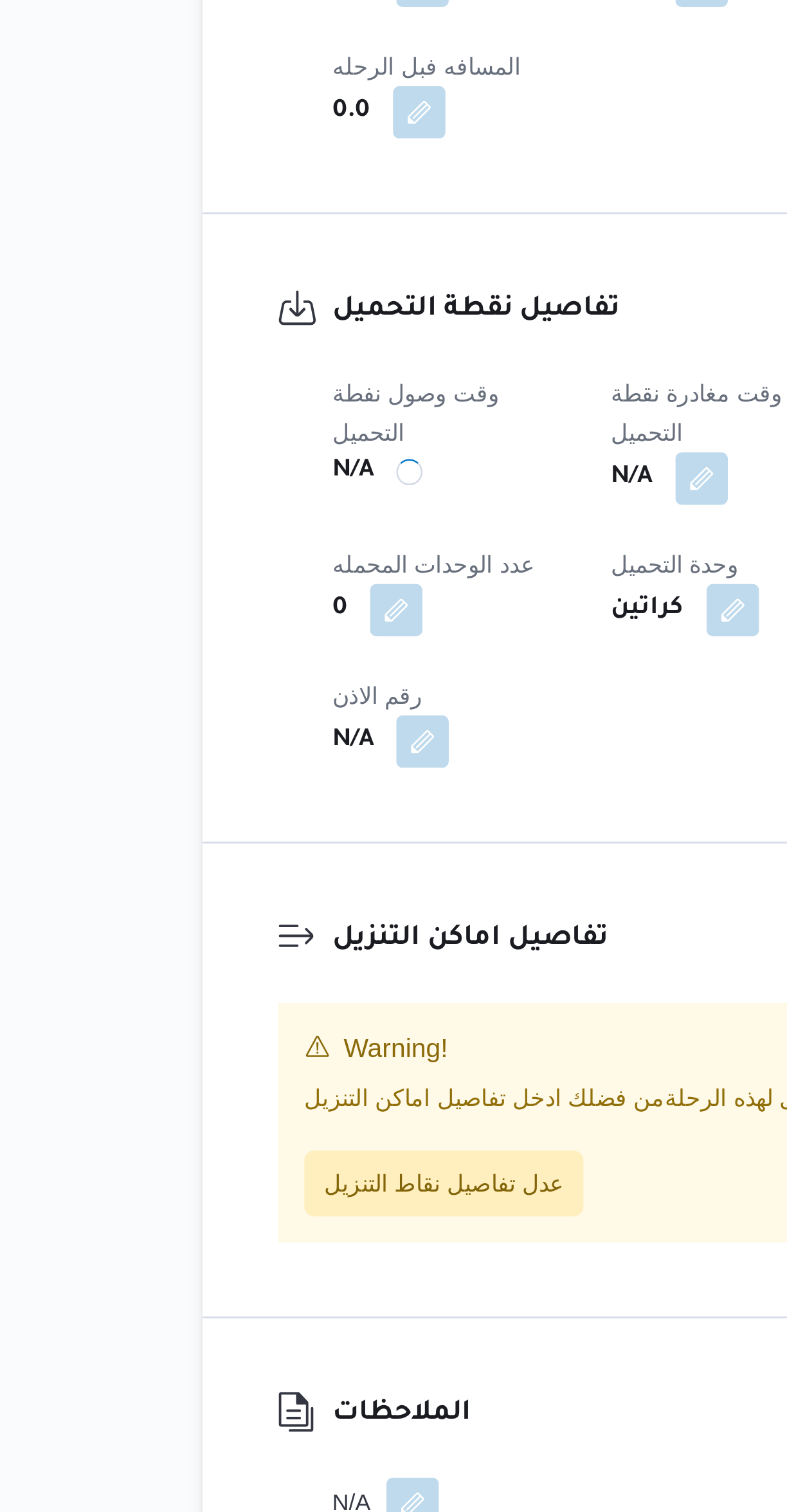
scroll to position [0, 0]
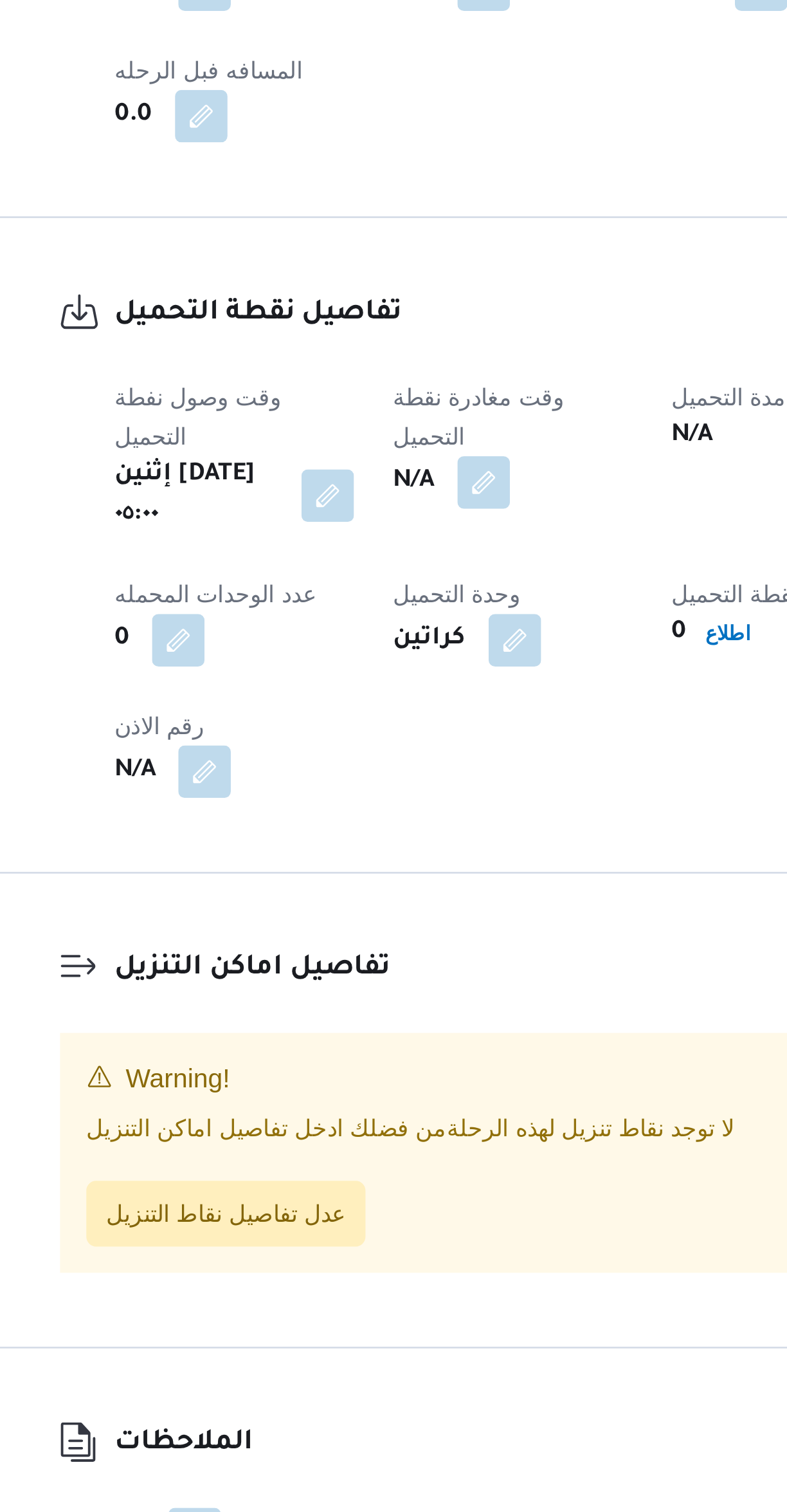
click at [368, 1063] on button "button" at bounding box center [362, 1073] width 21 height 21
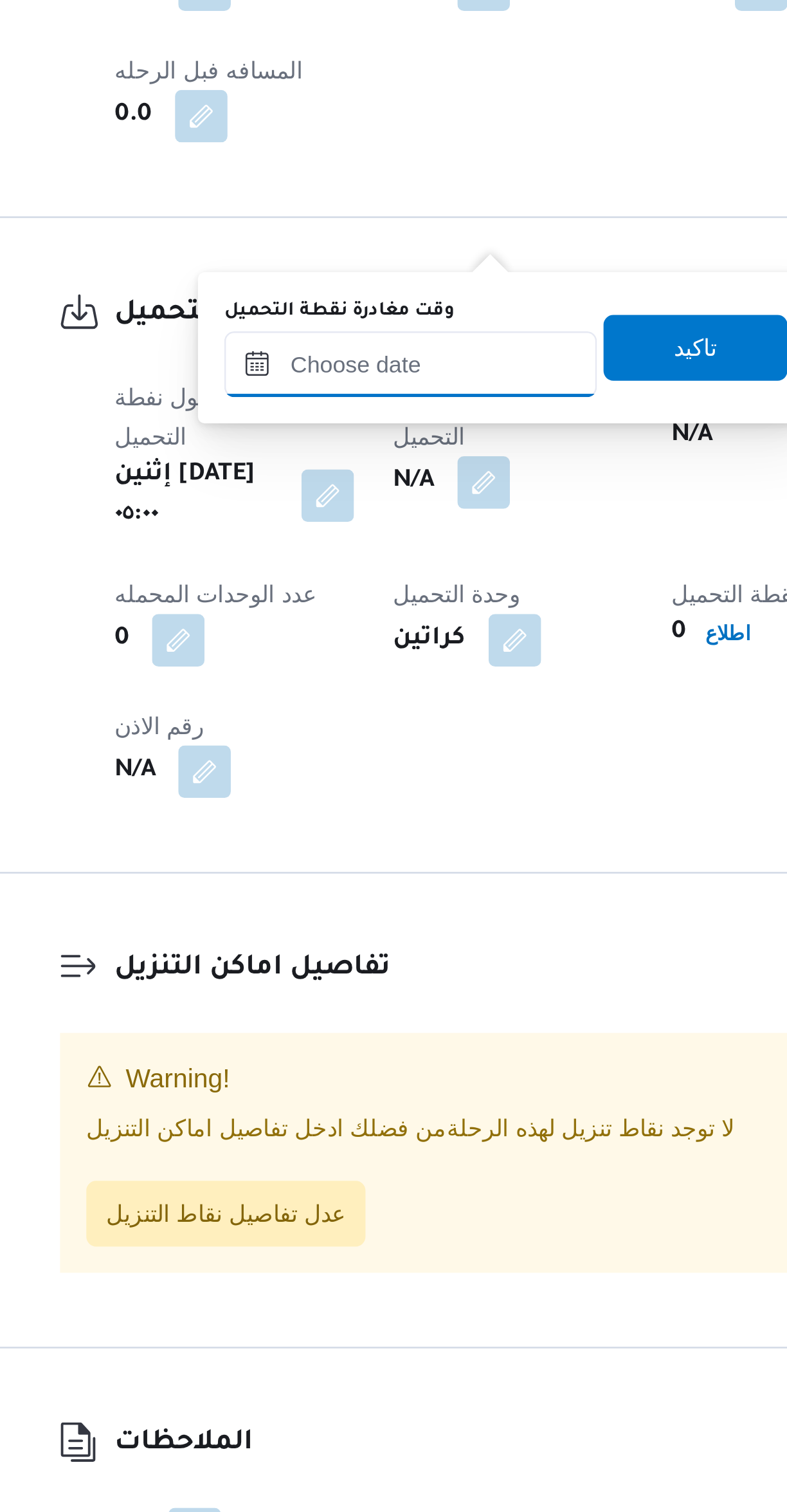
click at [331, 1027] on input "وقت مغادرة نقطة التحميل" at bounding box center [334, 1027] width 146 height 26
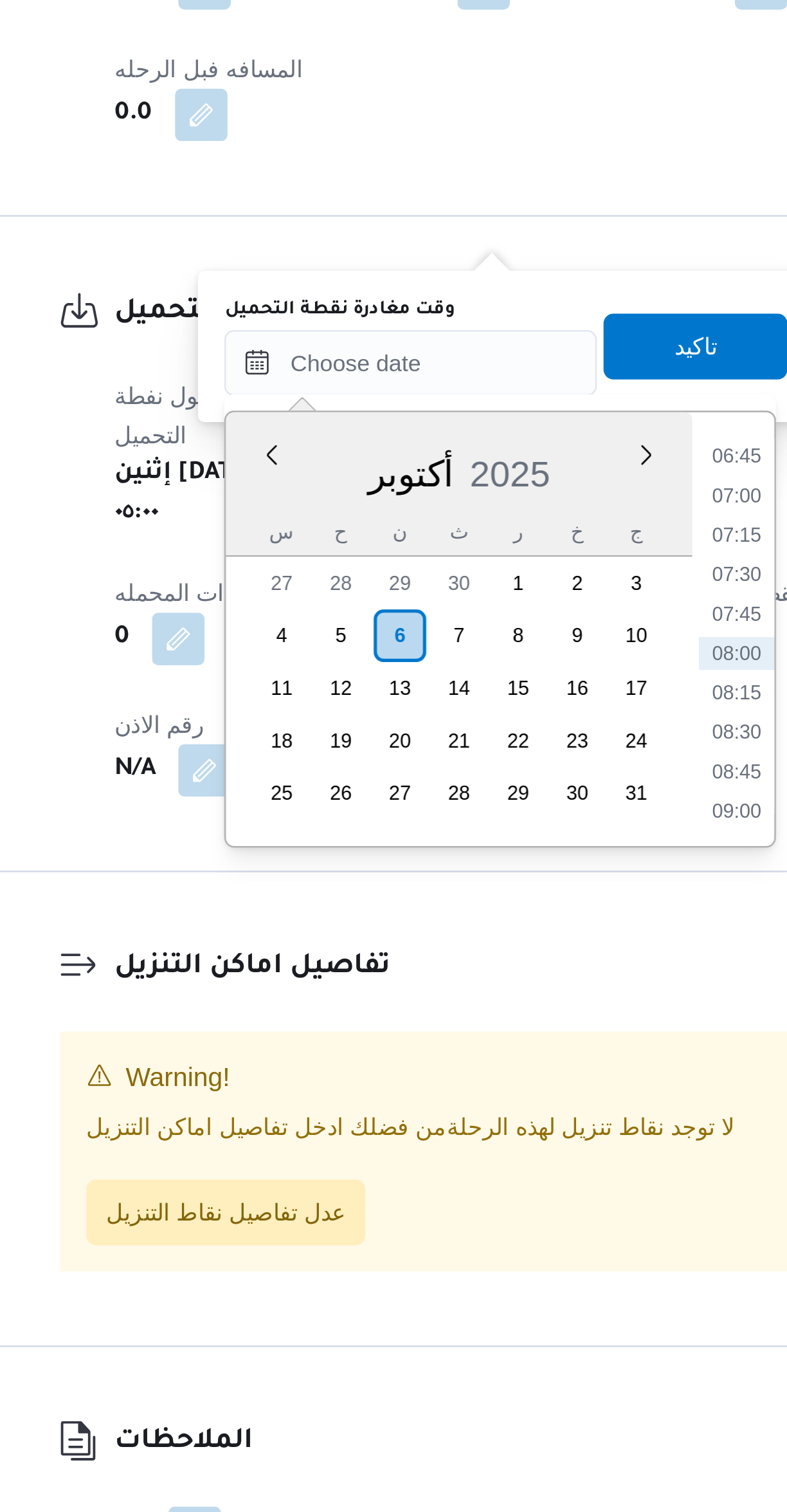
click at [458, 1122] on li "07:45" at bounding box center [461, 1125] width 29 height 13
type input "[DATE] ٠٧:٤٥"
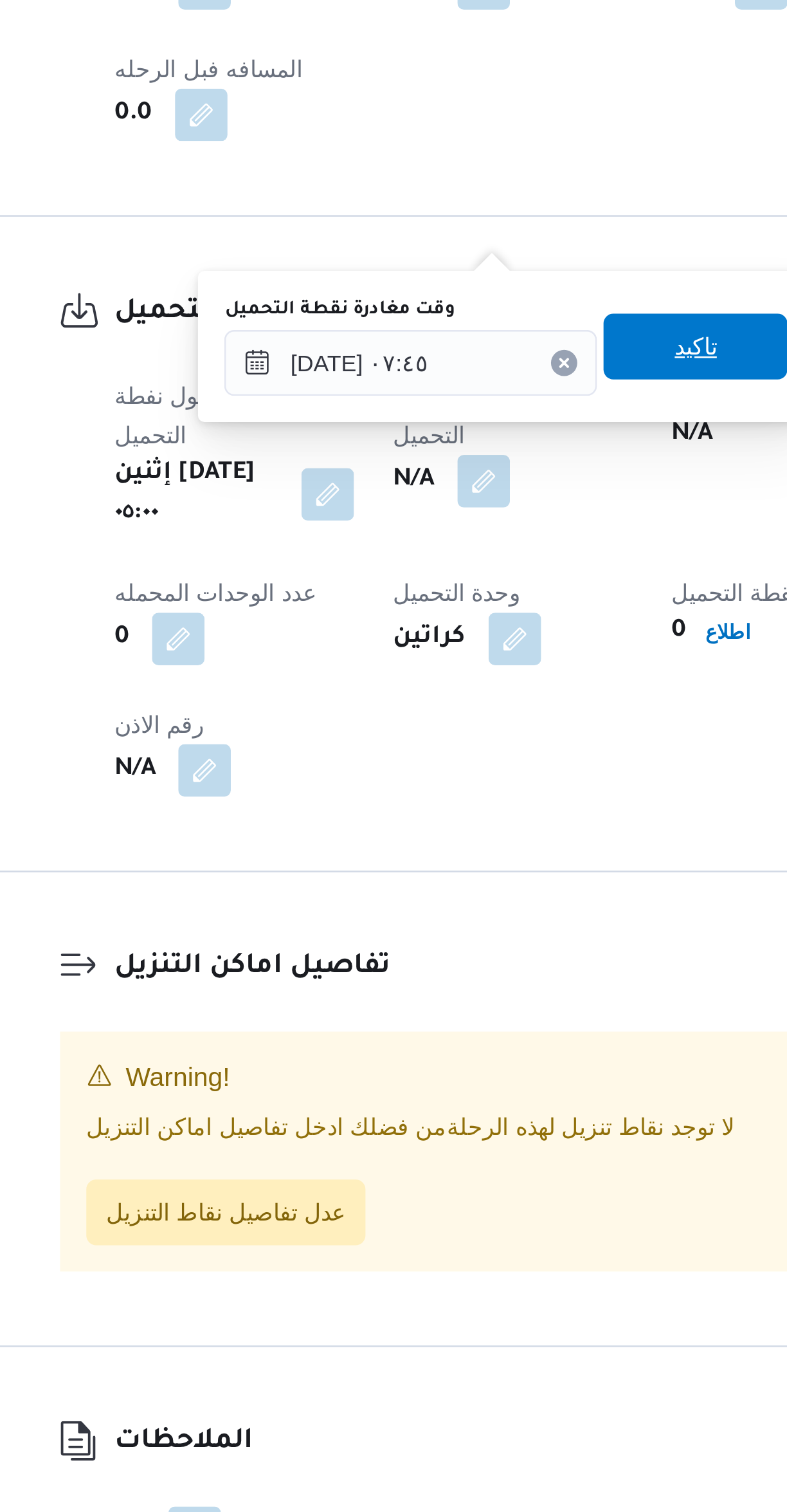
click at [417, 1025] on span "تاكيد" at bounding box center [445, 1021] width 72 height 26
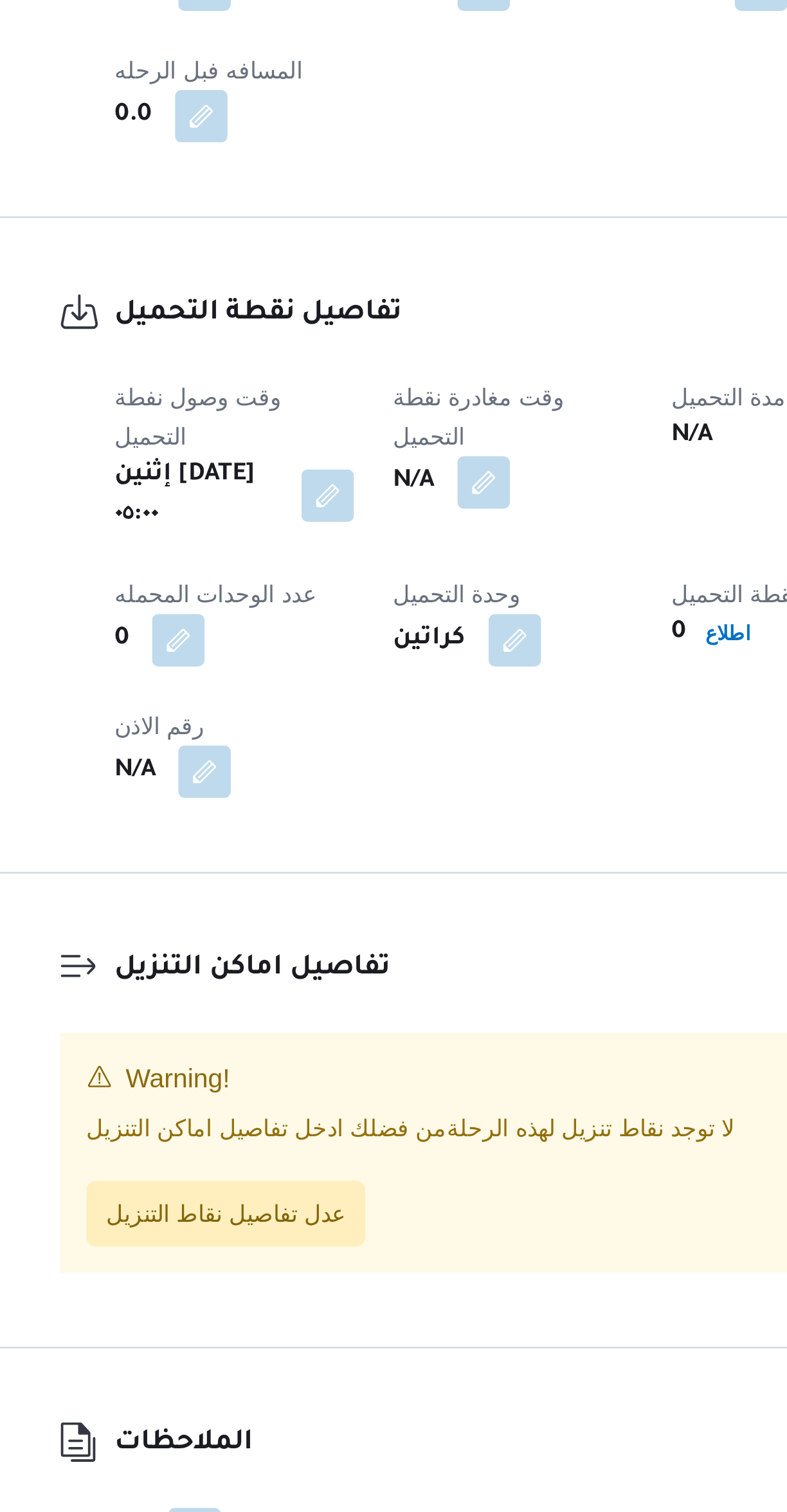
scroll to position [3, 0]
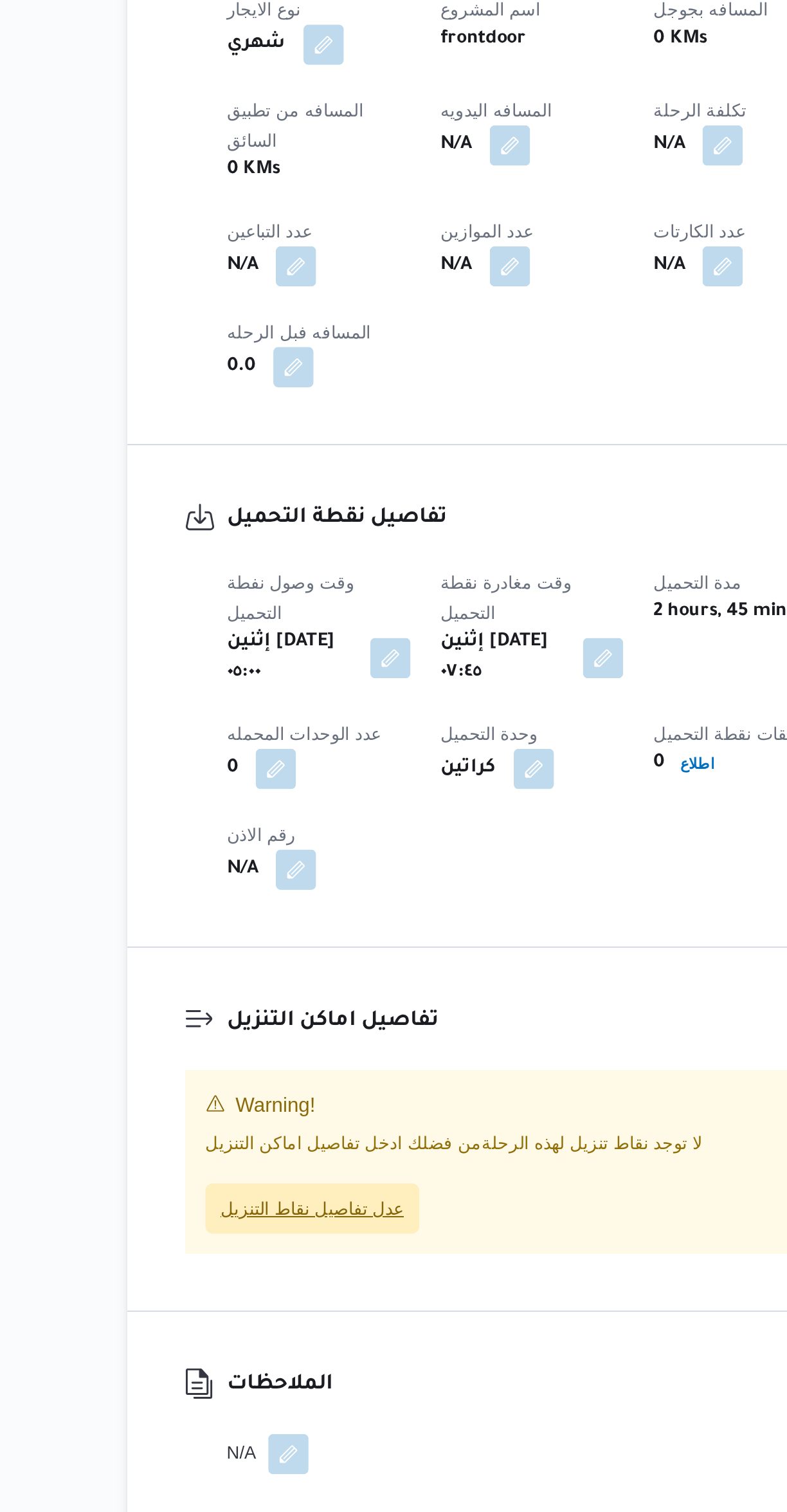
click at [283, 1349] on span "عدل تفاصيل نقاط التنزيل" at bounding box center [262, 1357] width 94 height 16
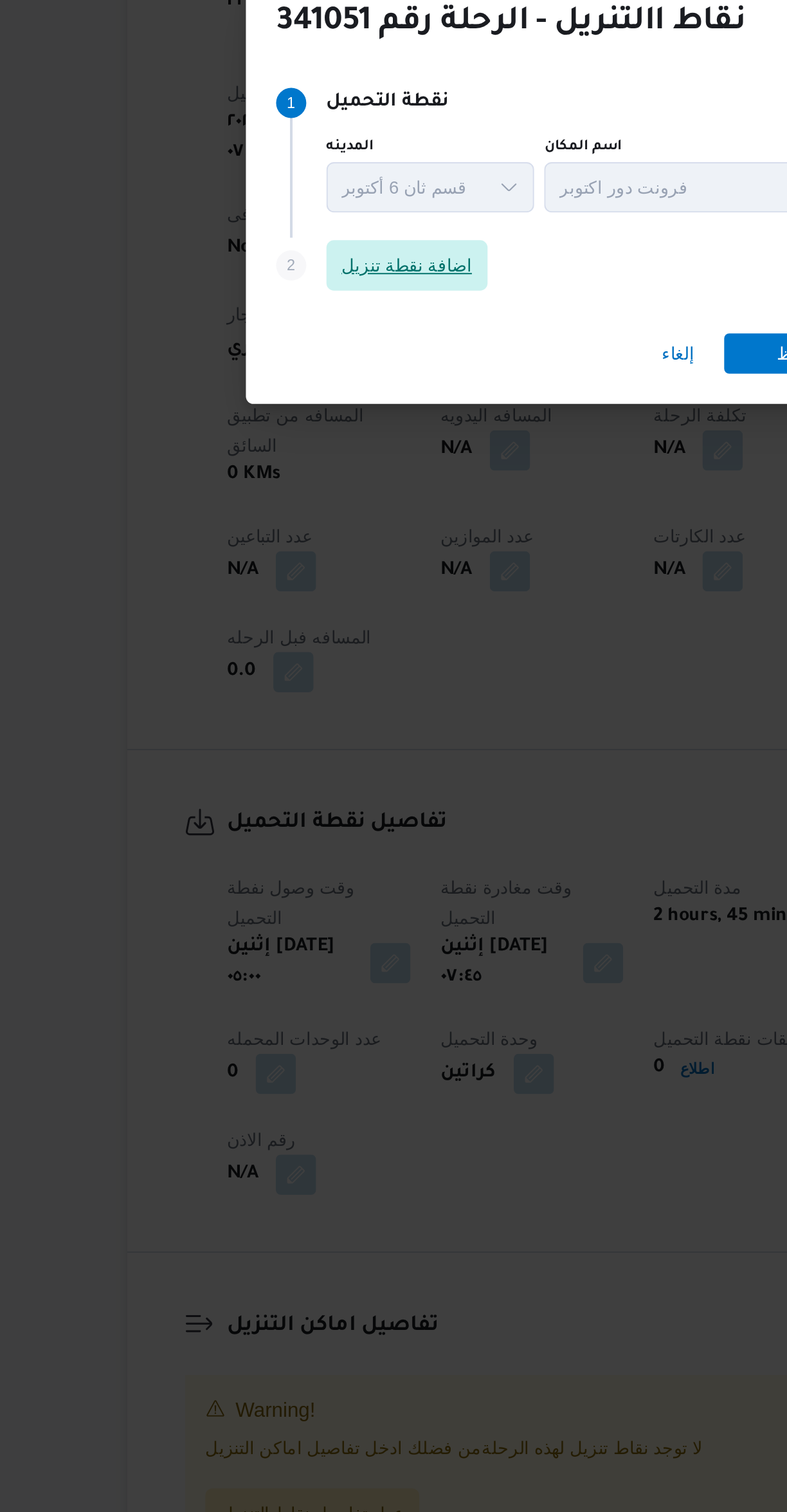
click at [291, 721] on span "اضافة نقطة تنزيل" at bounding box center [310, 719] width 82 height 26
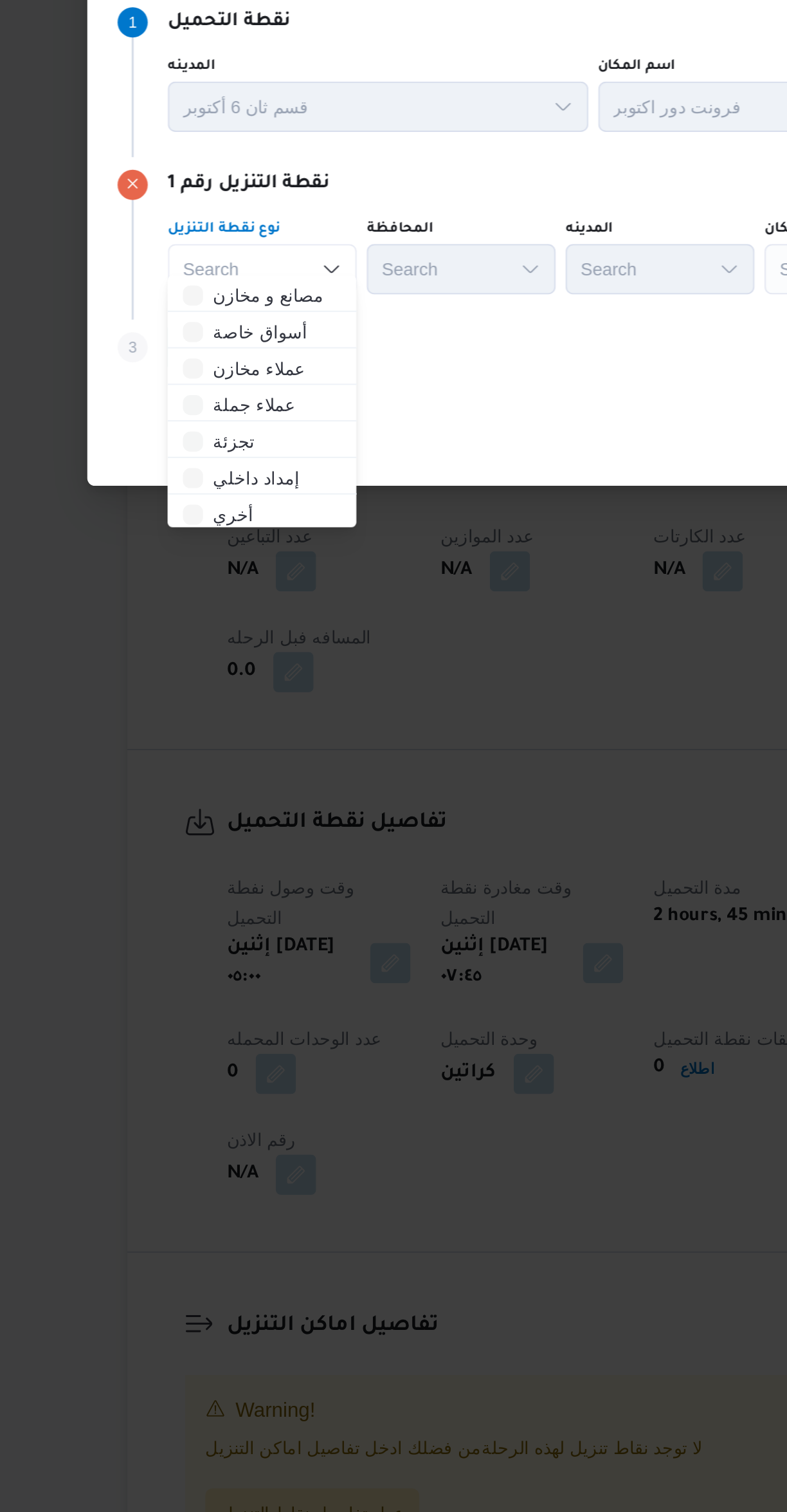
scroll to position [0, 0]
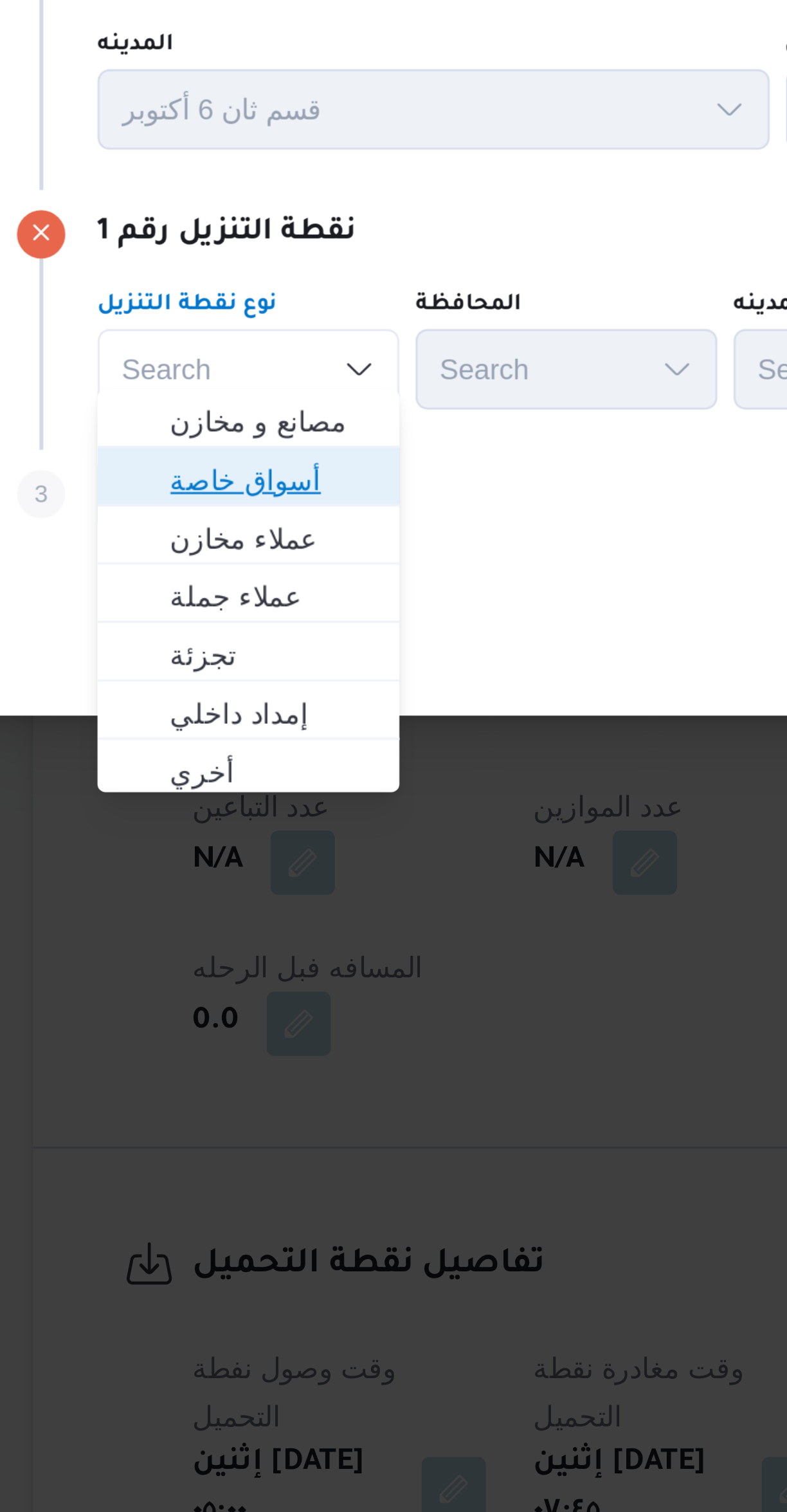
click at [243, 754] on span "أسواق خاصة" at bounding box center [243, 757] width 66 height 16
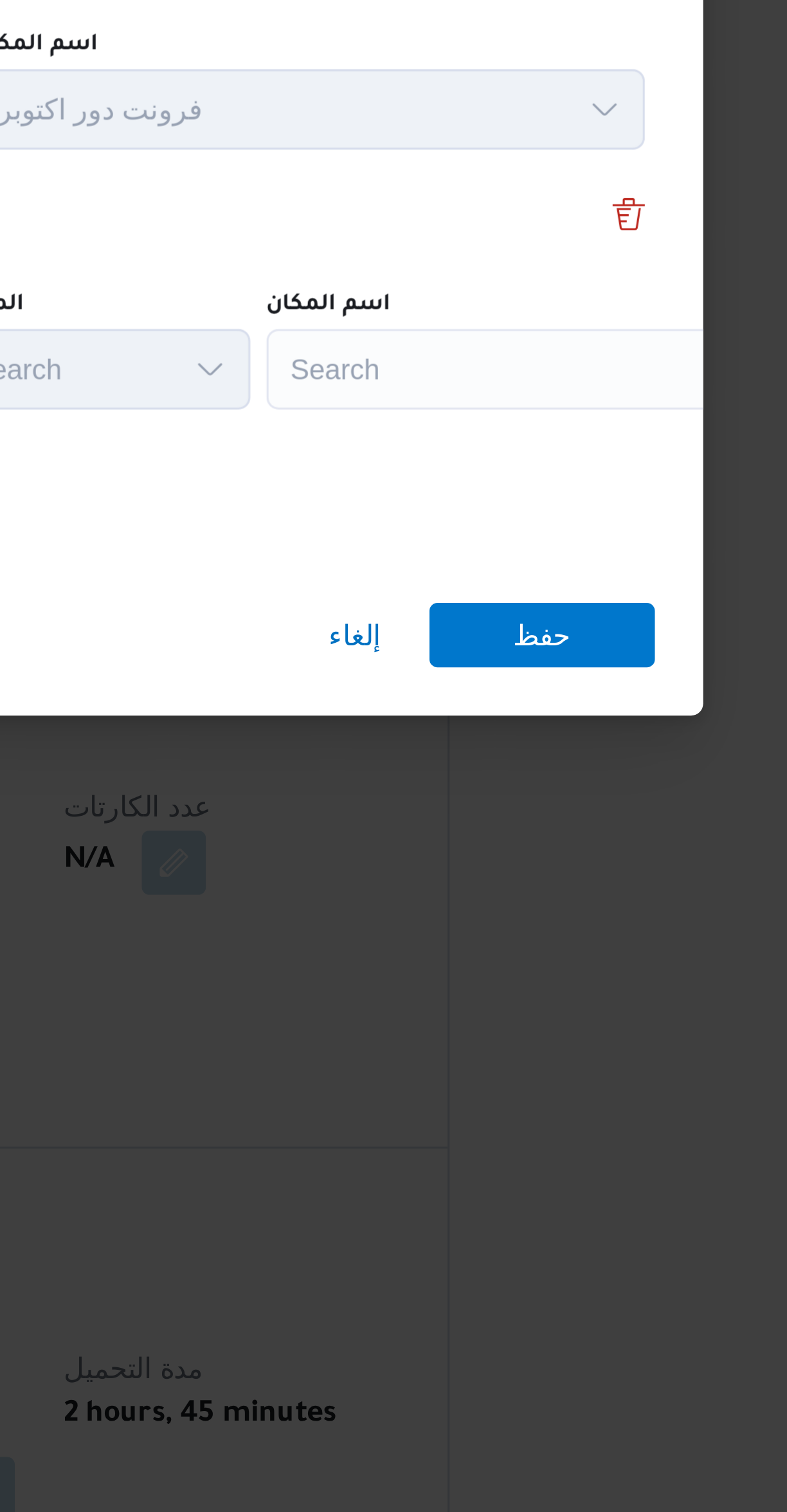
click at [527, 717] on div "Search" at bounding box center [581, 721] width 161 height 26
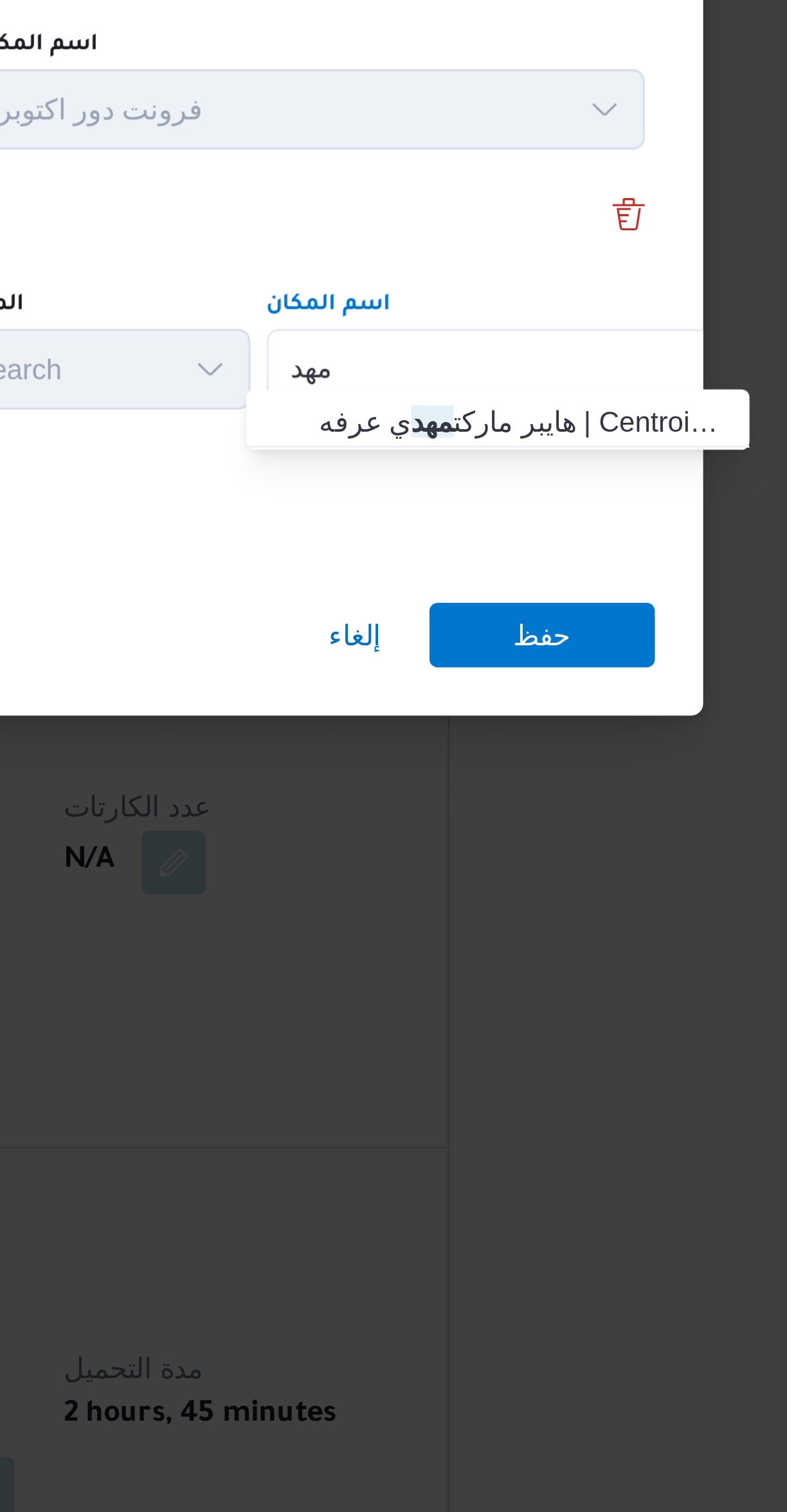
type input "مهد"
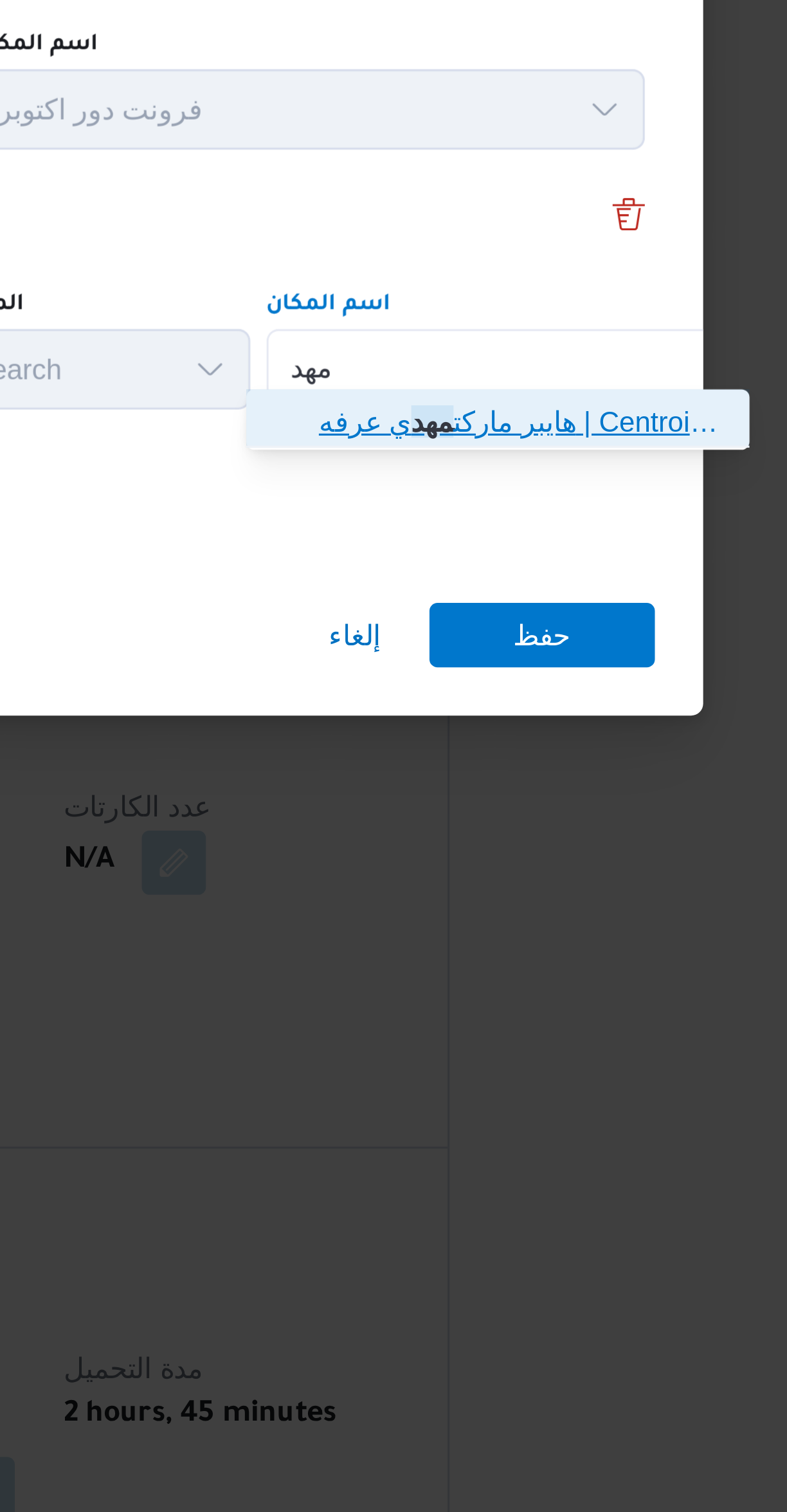
click at [521, 737] on span "هايبر ماركت مهد ي عرفه | Centroid FM | مدينة الأمل" at bounding box center [582, 738] width 130 height 16
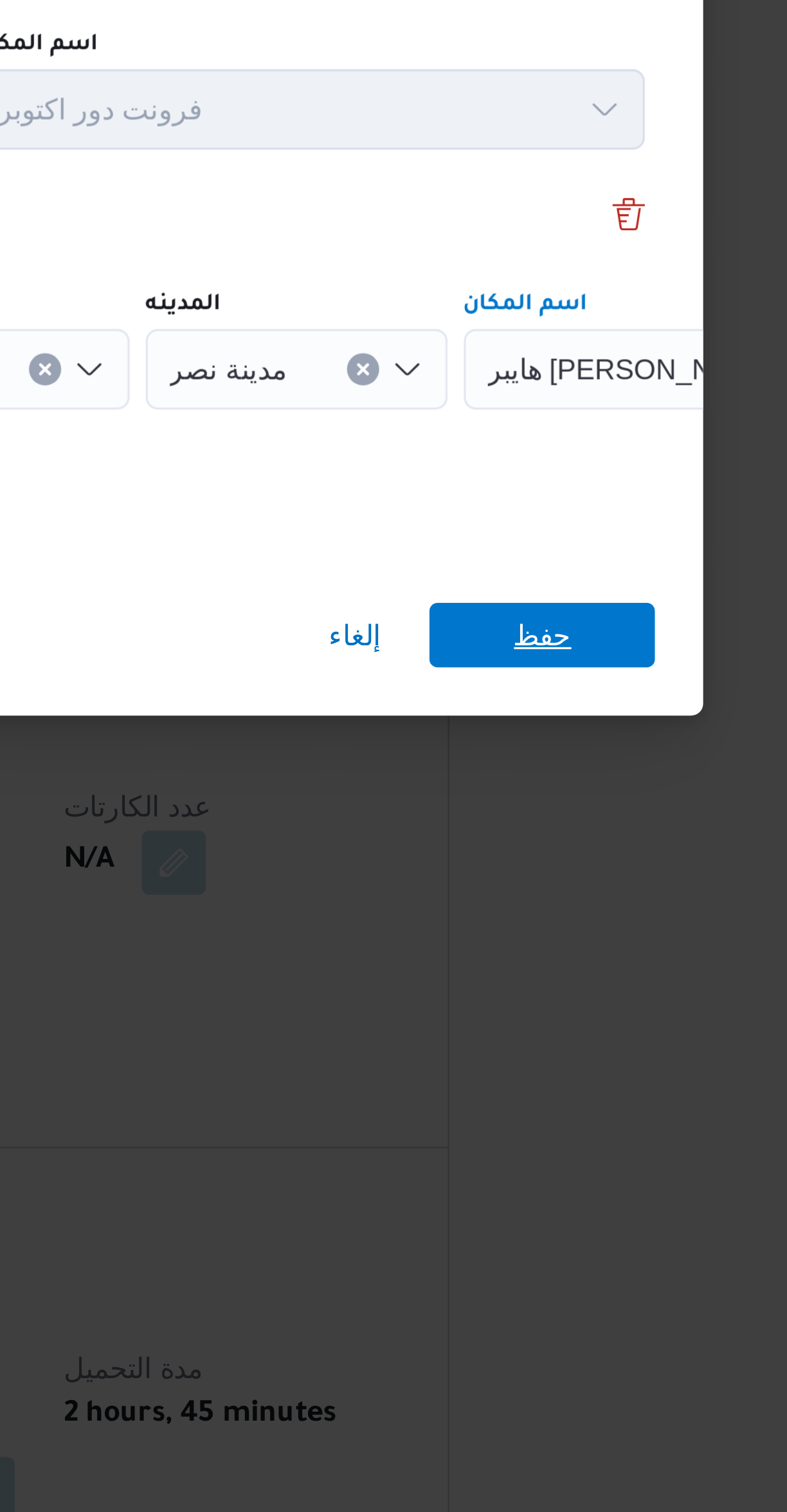
click at [577, 795] on span "حفظ" at bounding box center [588, 805] width 72 height 21
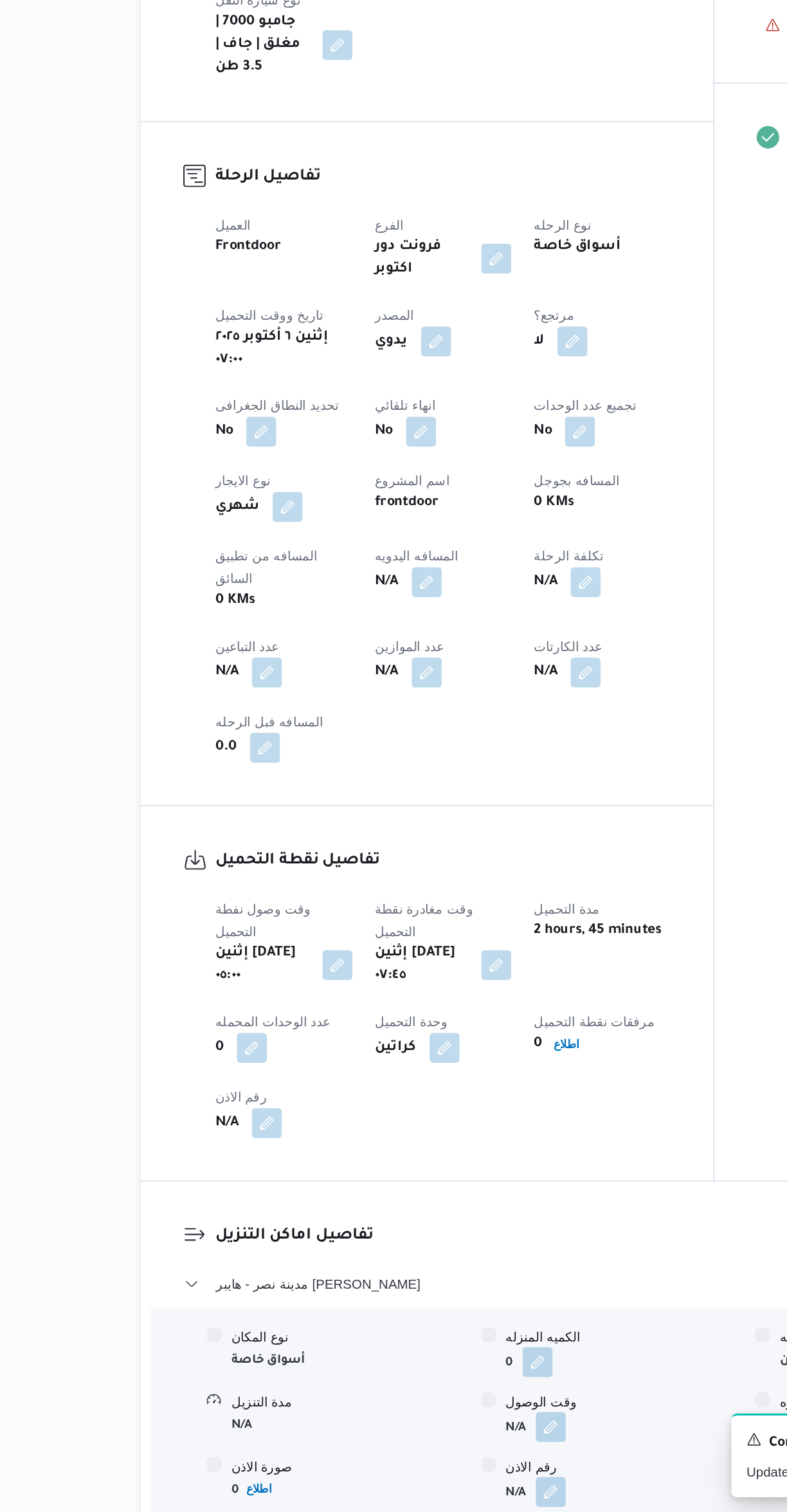
scroll to position [76, 0]
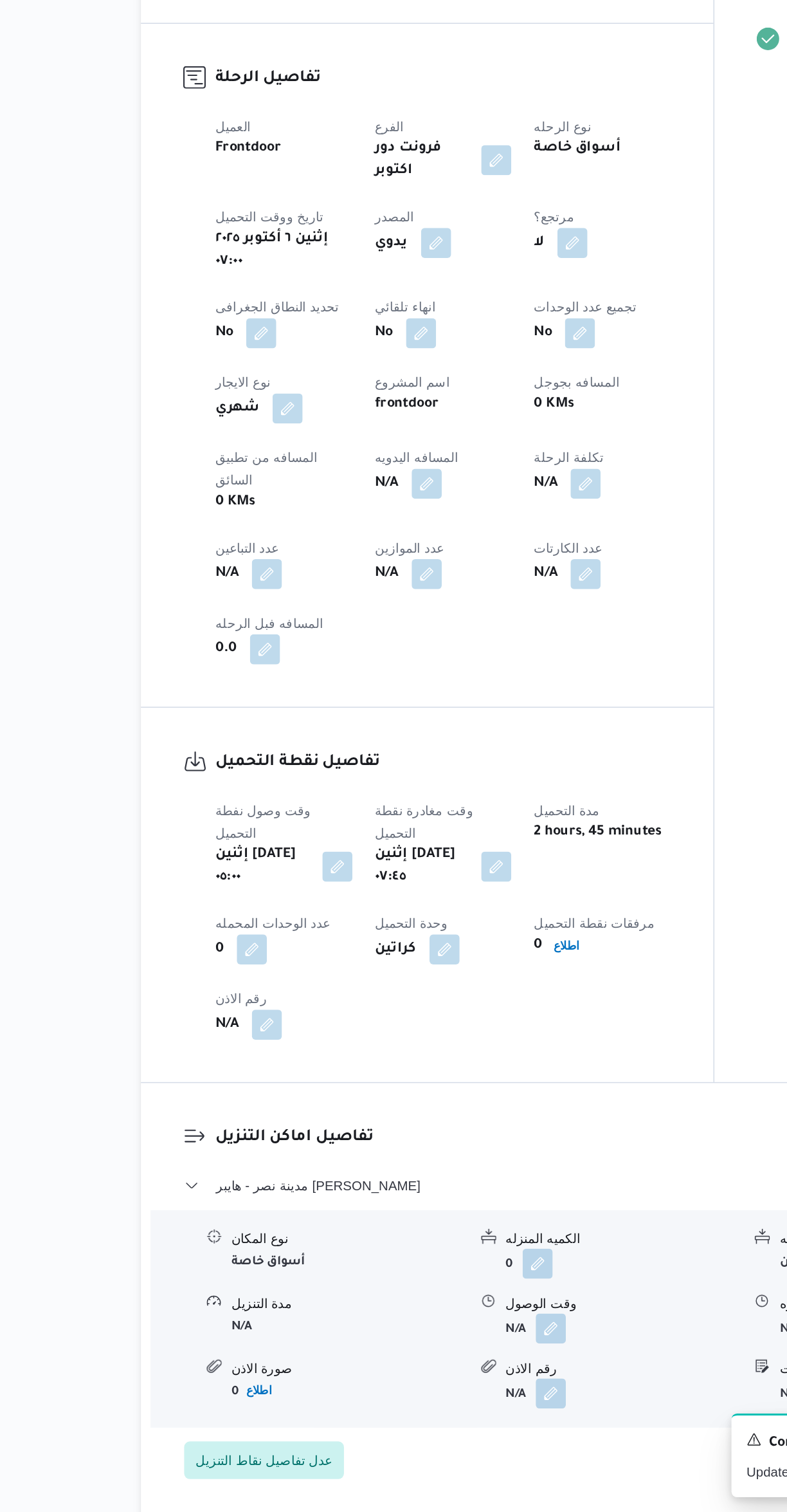
select select "ar"
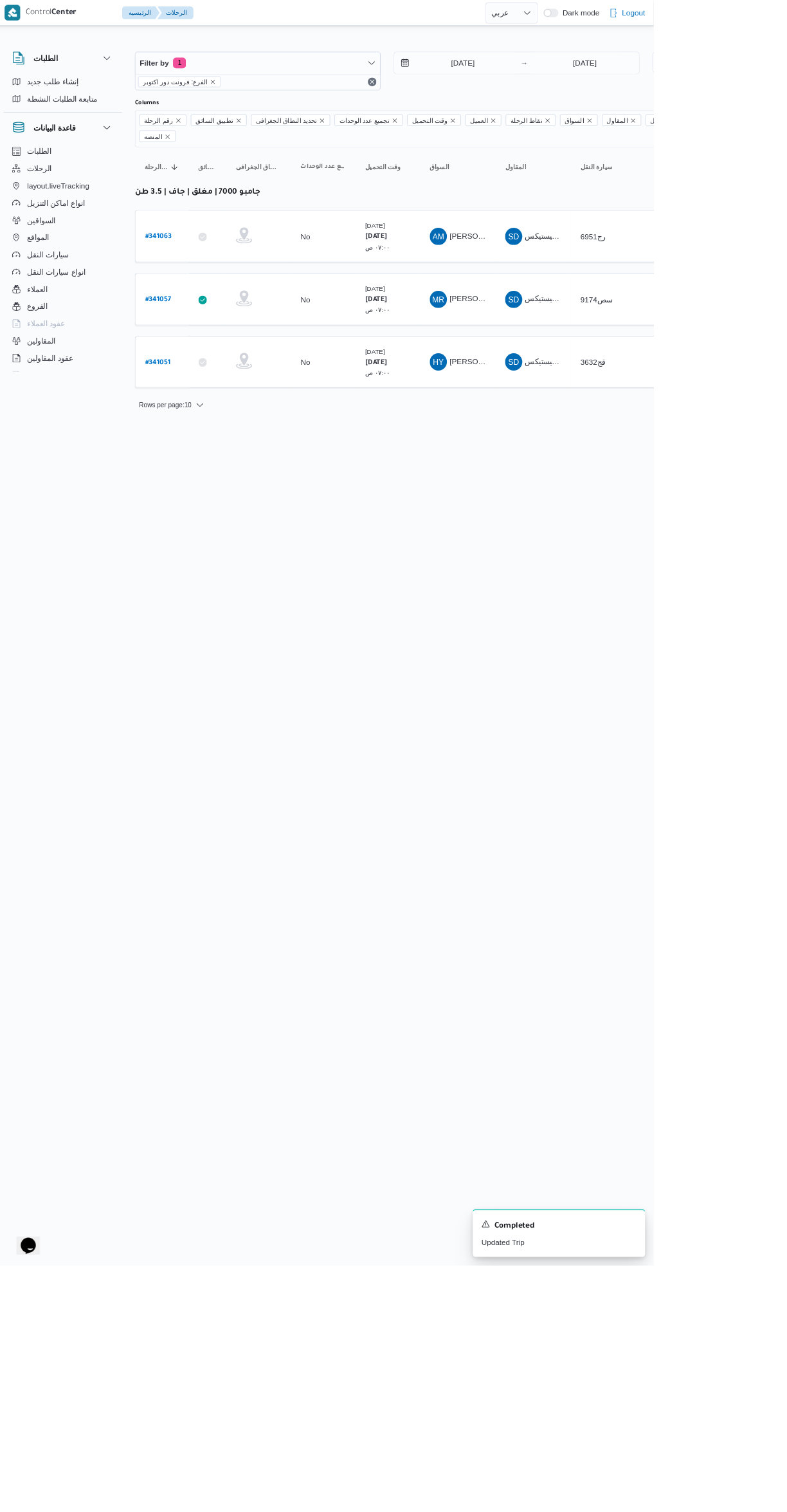
click at [202, 353] on b "# 341057" at bounding box center [194, 357] width 30 height 9
select select "ar"
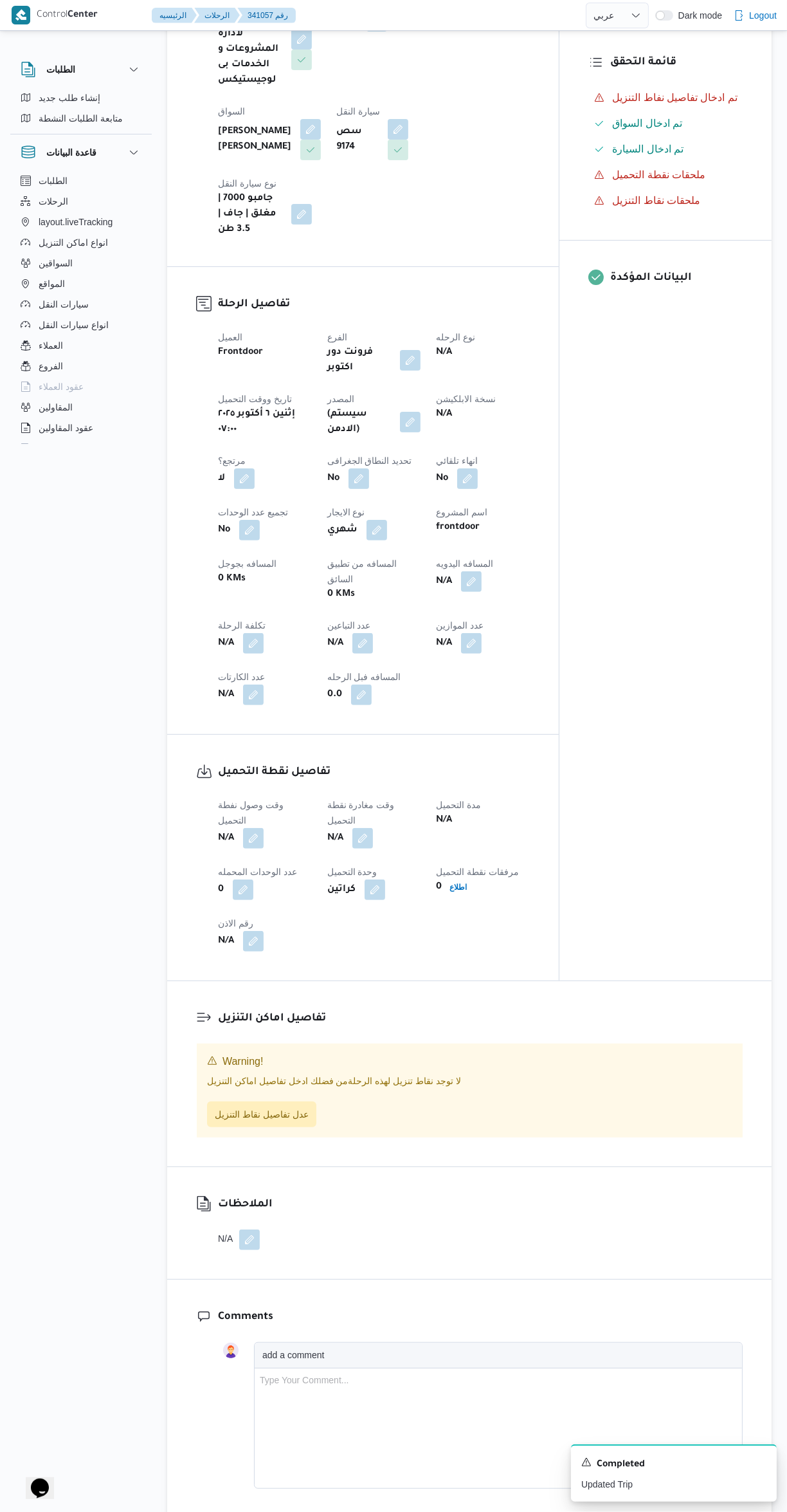
scroll to position [371, 0]
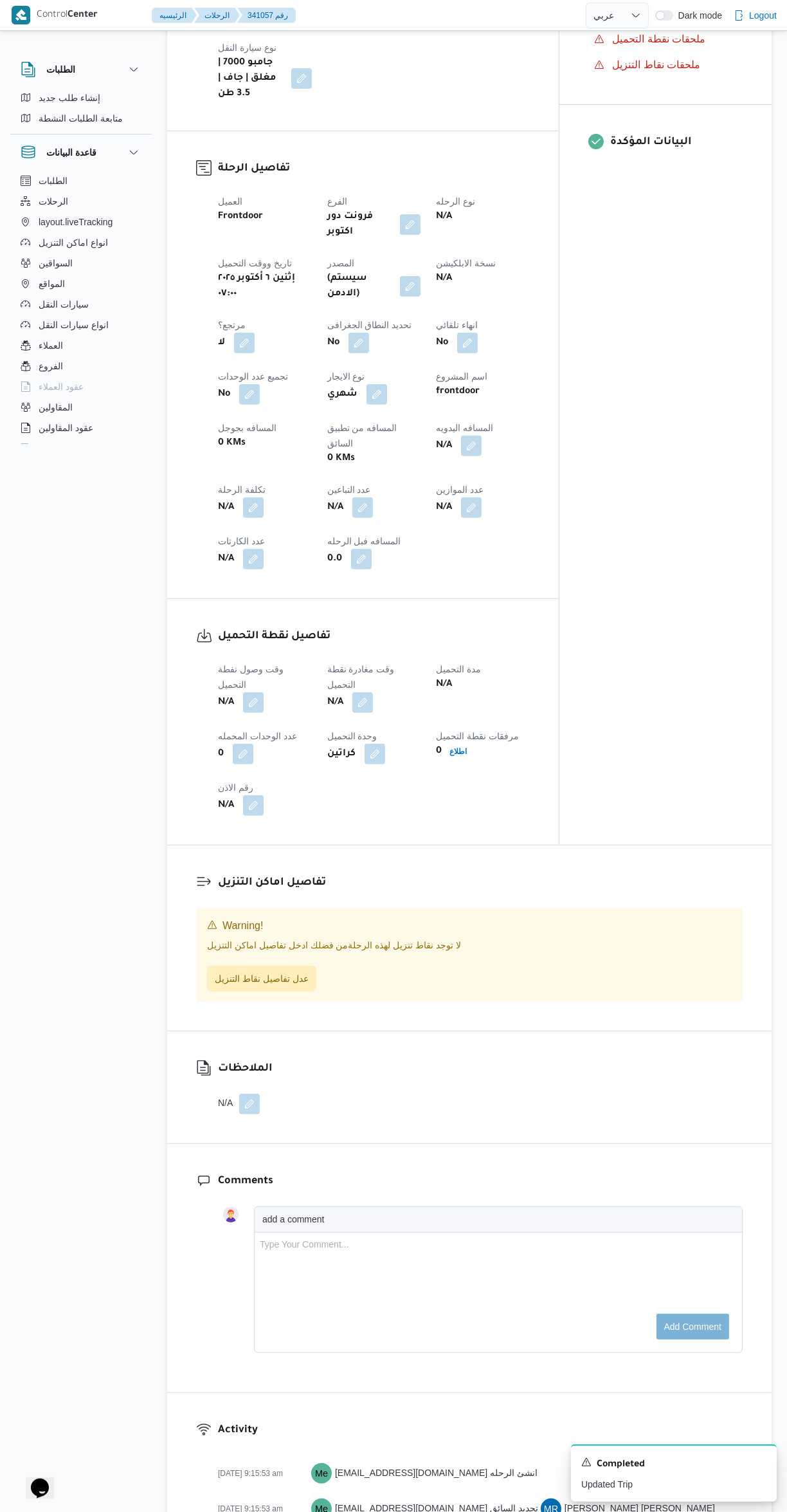
click at [260, 627] on dl "تفاصيل نقطة التحميل وقت وصول نفطة التحميل N/A وقت مغادرة نقطة التحميل N/A مدة ا…" at bounding box center [374, 721] width 312 height 188
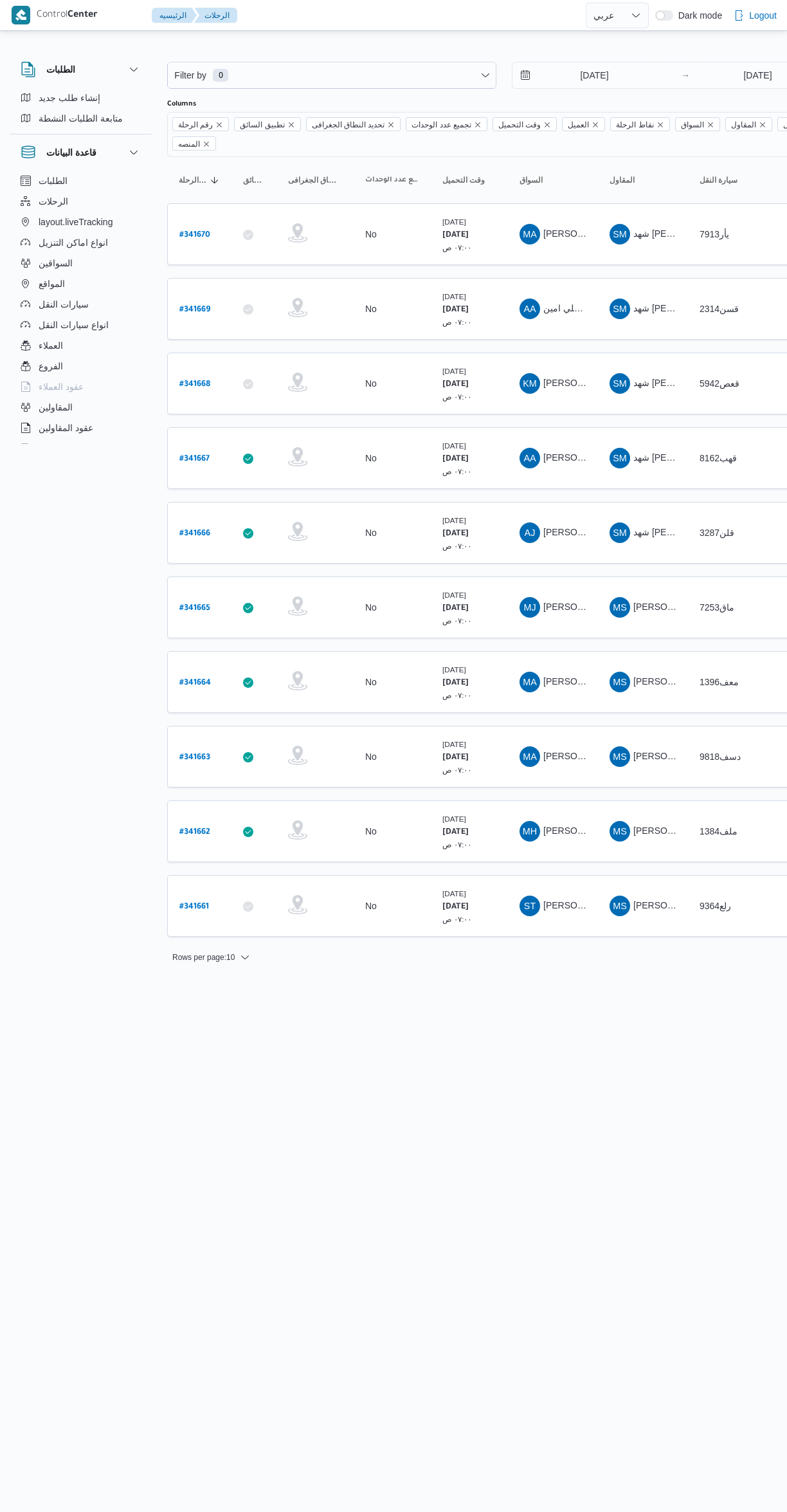
select select "ar"
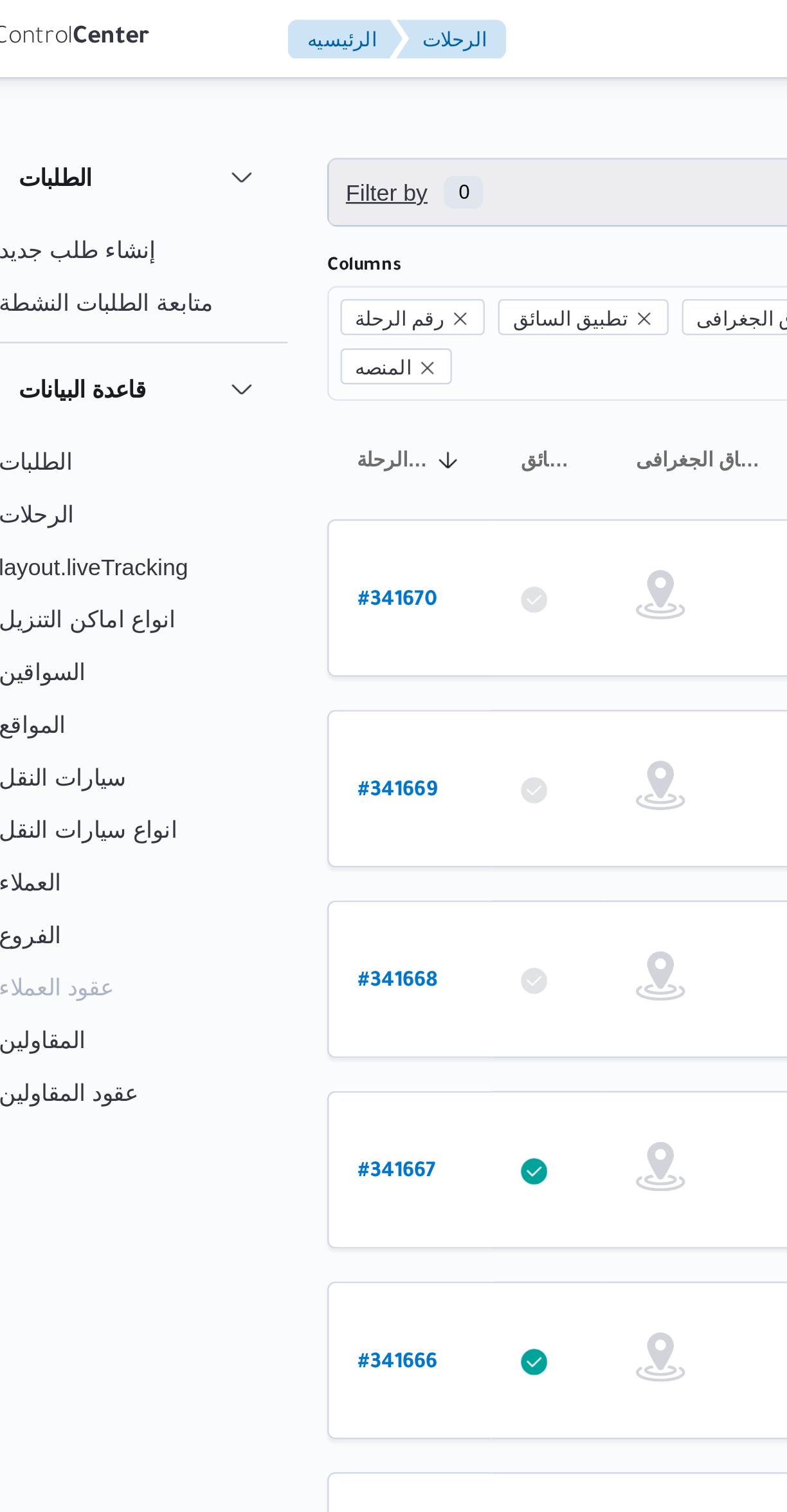
click at [287, 76] on span "Filter by 0" at bounding box center [332, 76] width 328 height 26
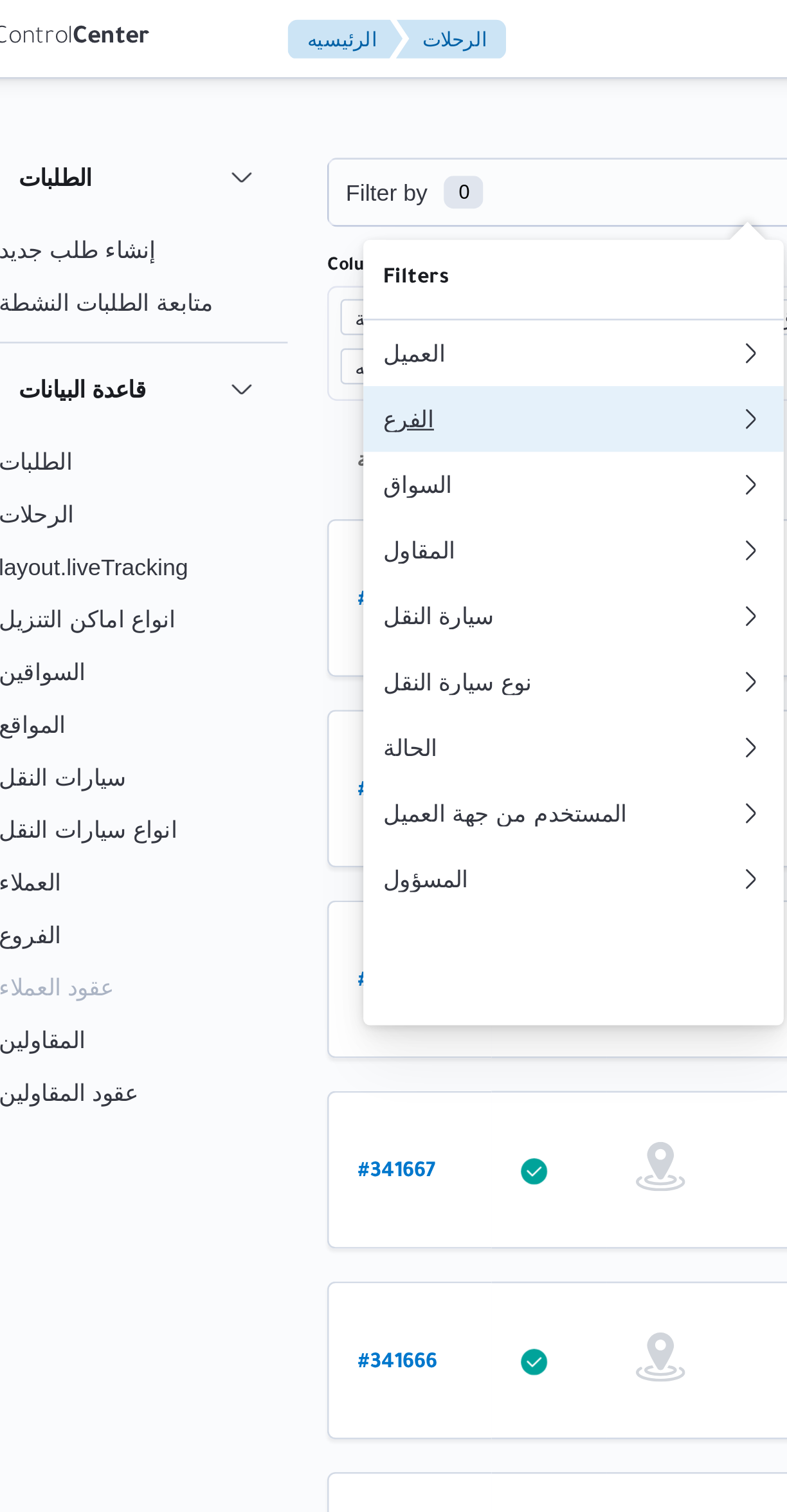
click at [243, 167] on div "الفرع" at bounding box center [259, 164] width 139 height 10
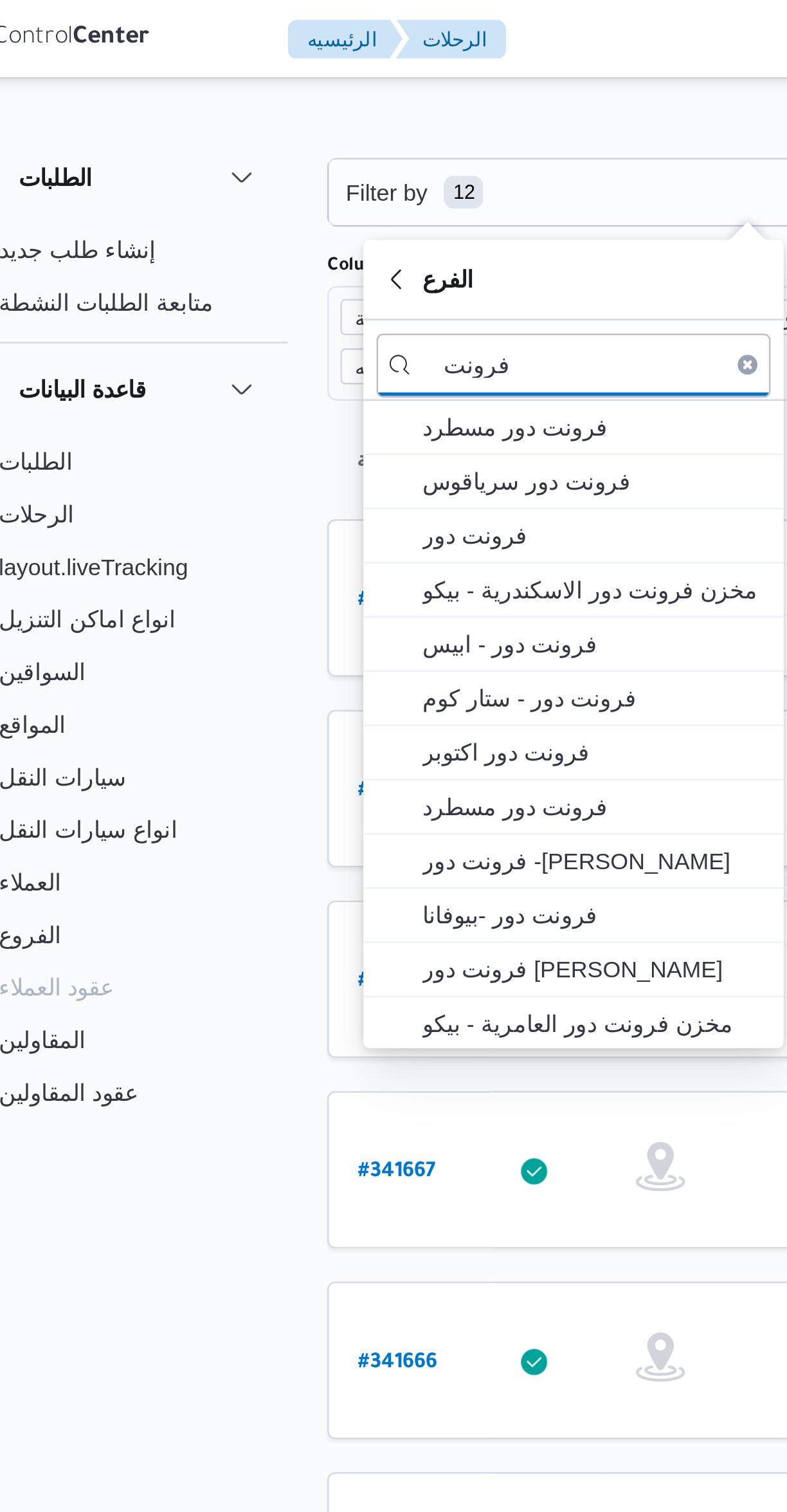
type input "فرونت"
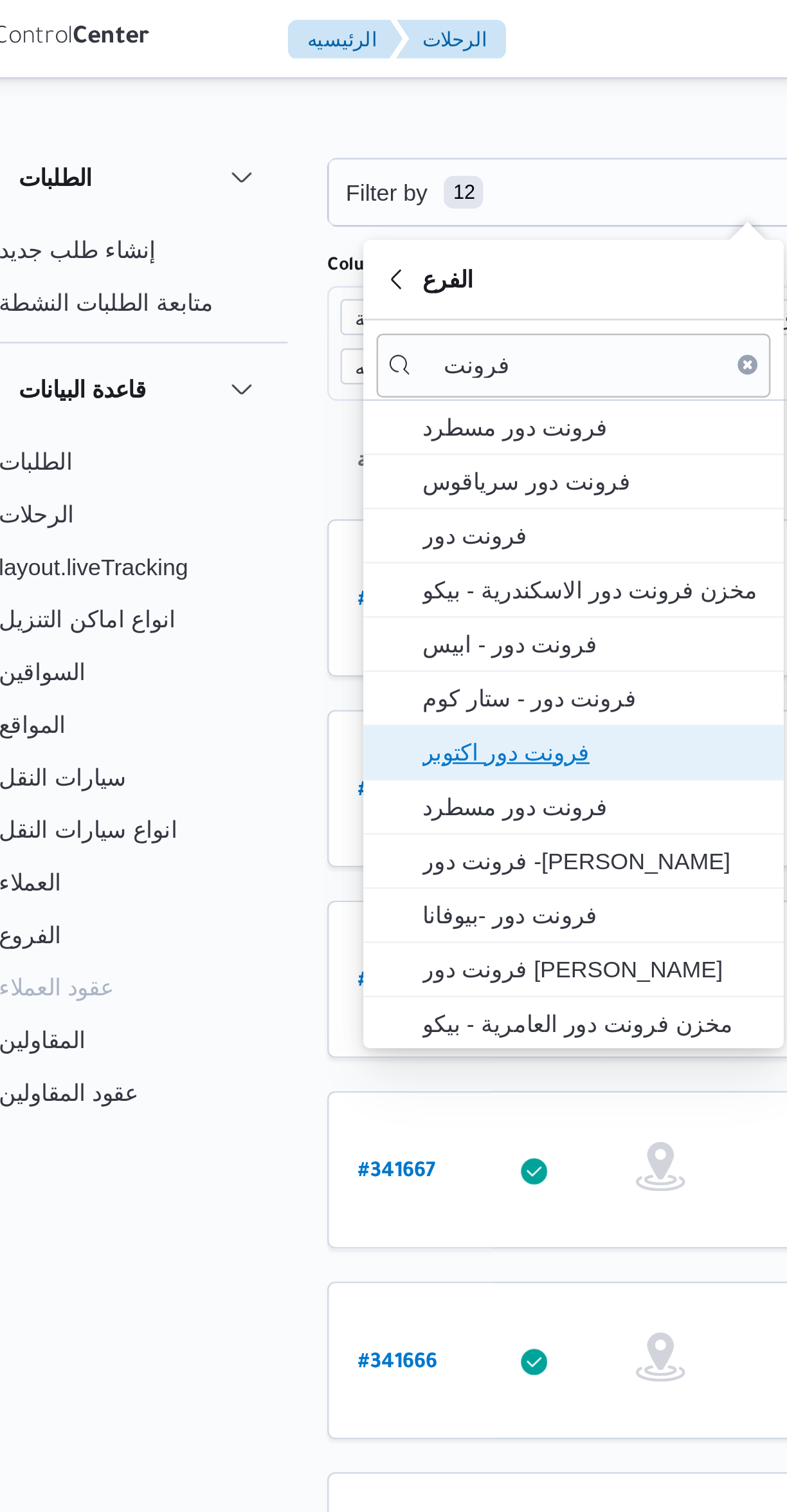
click at [276, 287] on span "فرونت دور اكتوبر" at bounding box center [271, 295] width 133 height 16
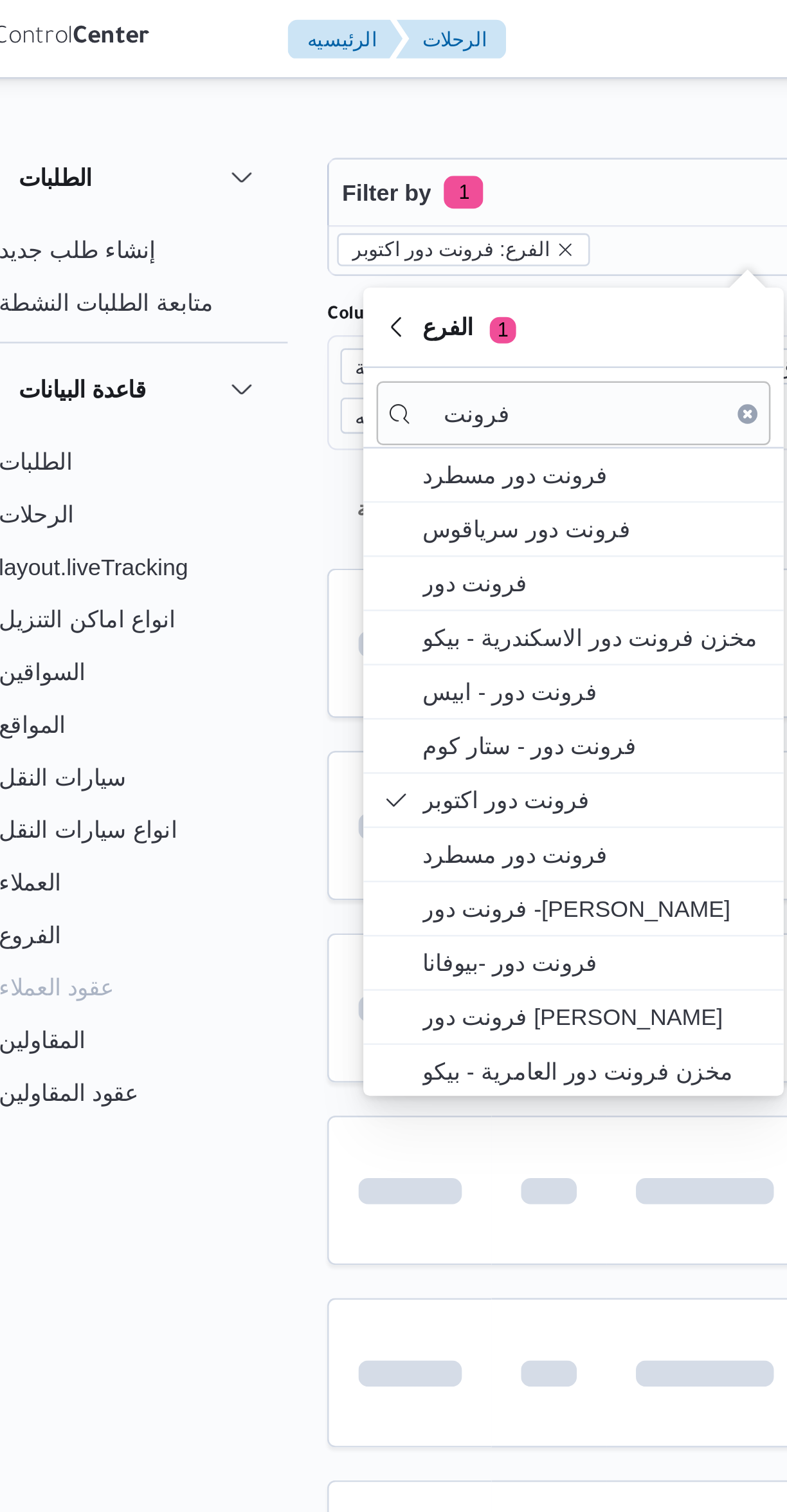
click at [302, 34] on div "Filter by 1 الفرع: فرونت دور اكتوبر 29/9/2025 → 6/10/2025 Group By Columns رقم …" at bounding box center [386, 501] width 787 height 935
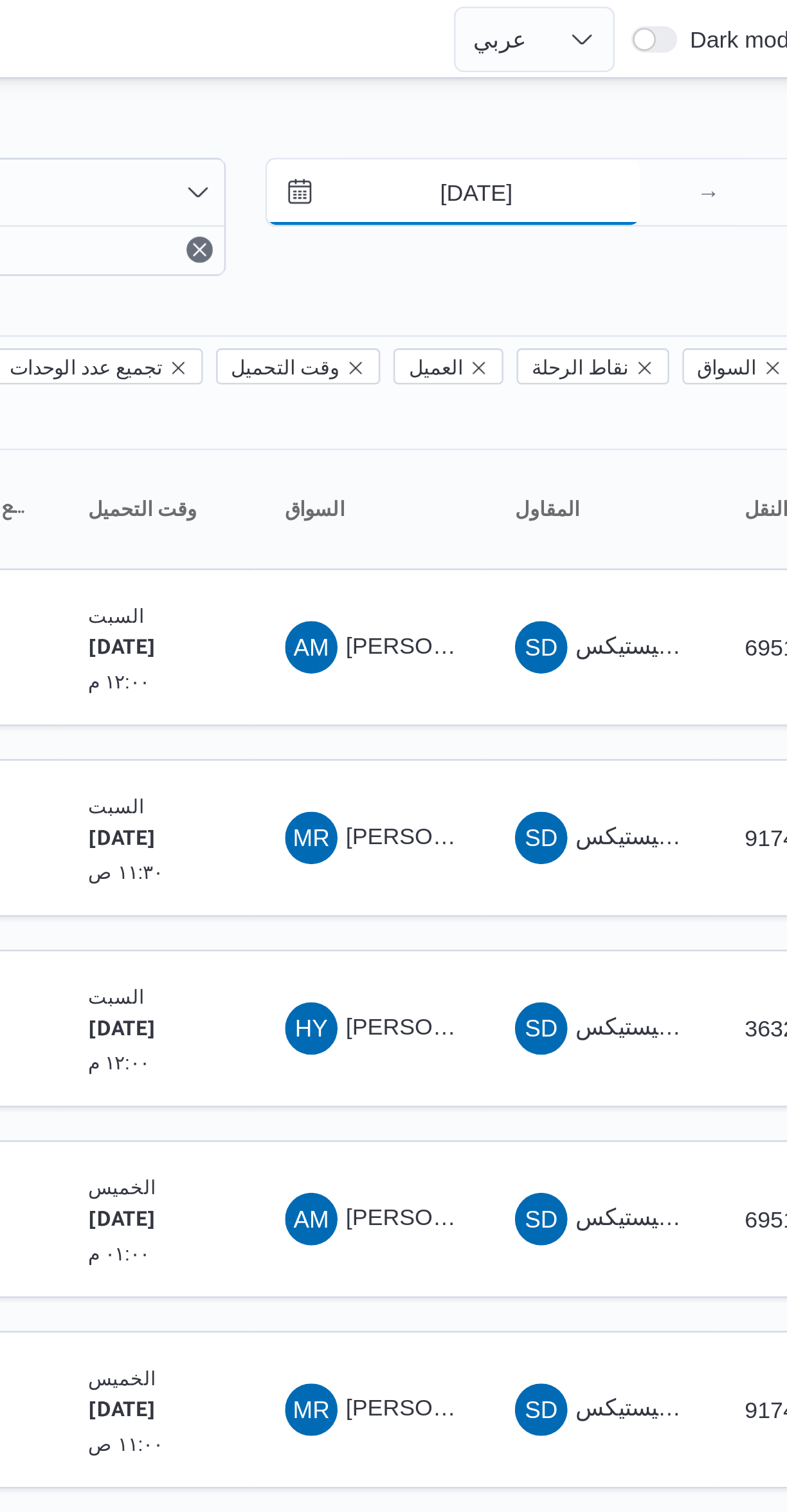
click at [597, 76] on input "29/9/2025" at bounding box center [585, 76] width 146 height 26
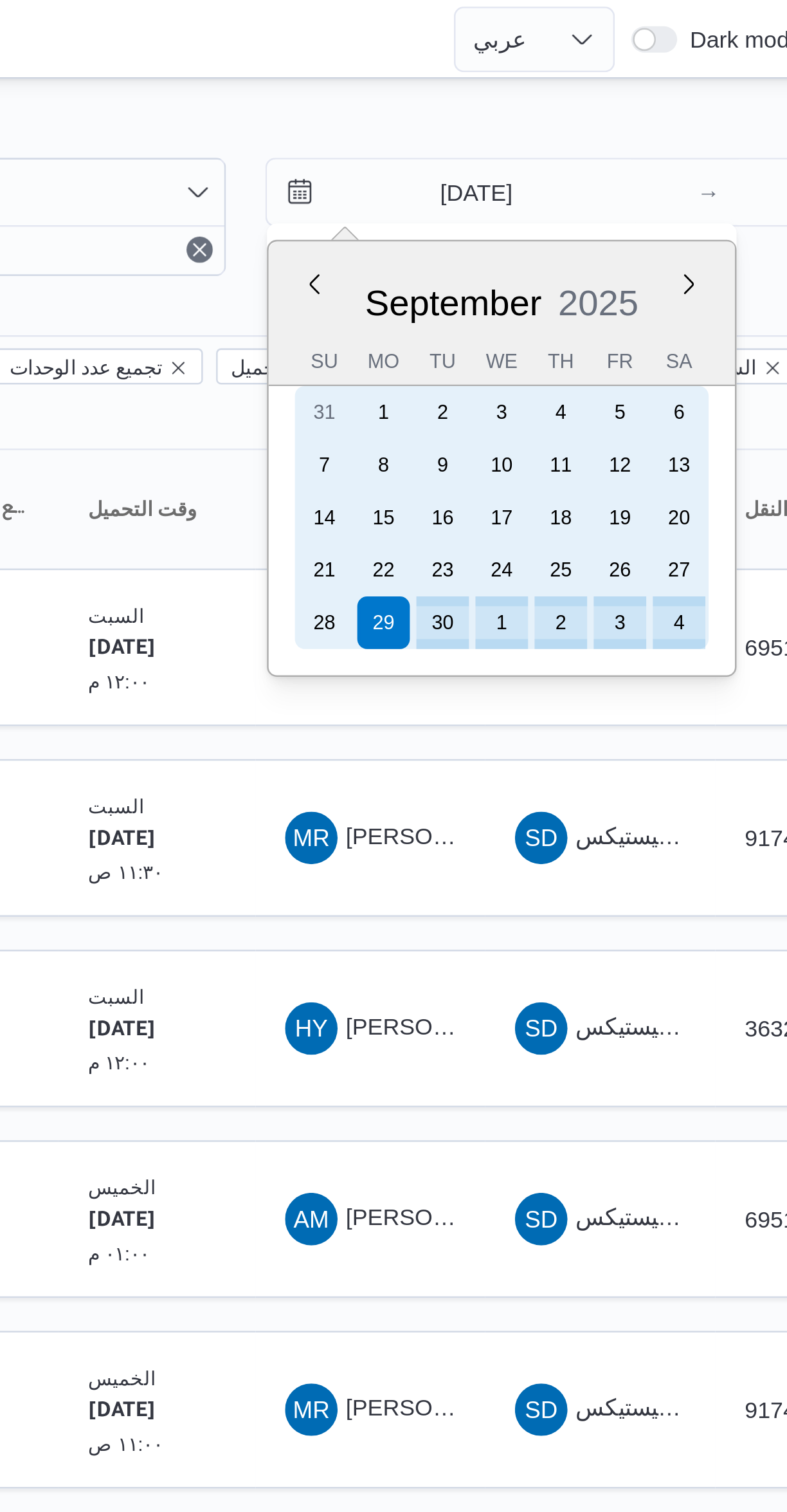
click at [672, 242] on div "4" at bounding box center [673, 243] width 21 height 21
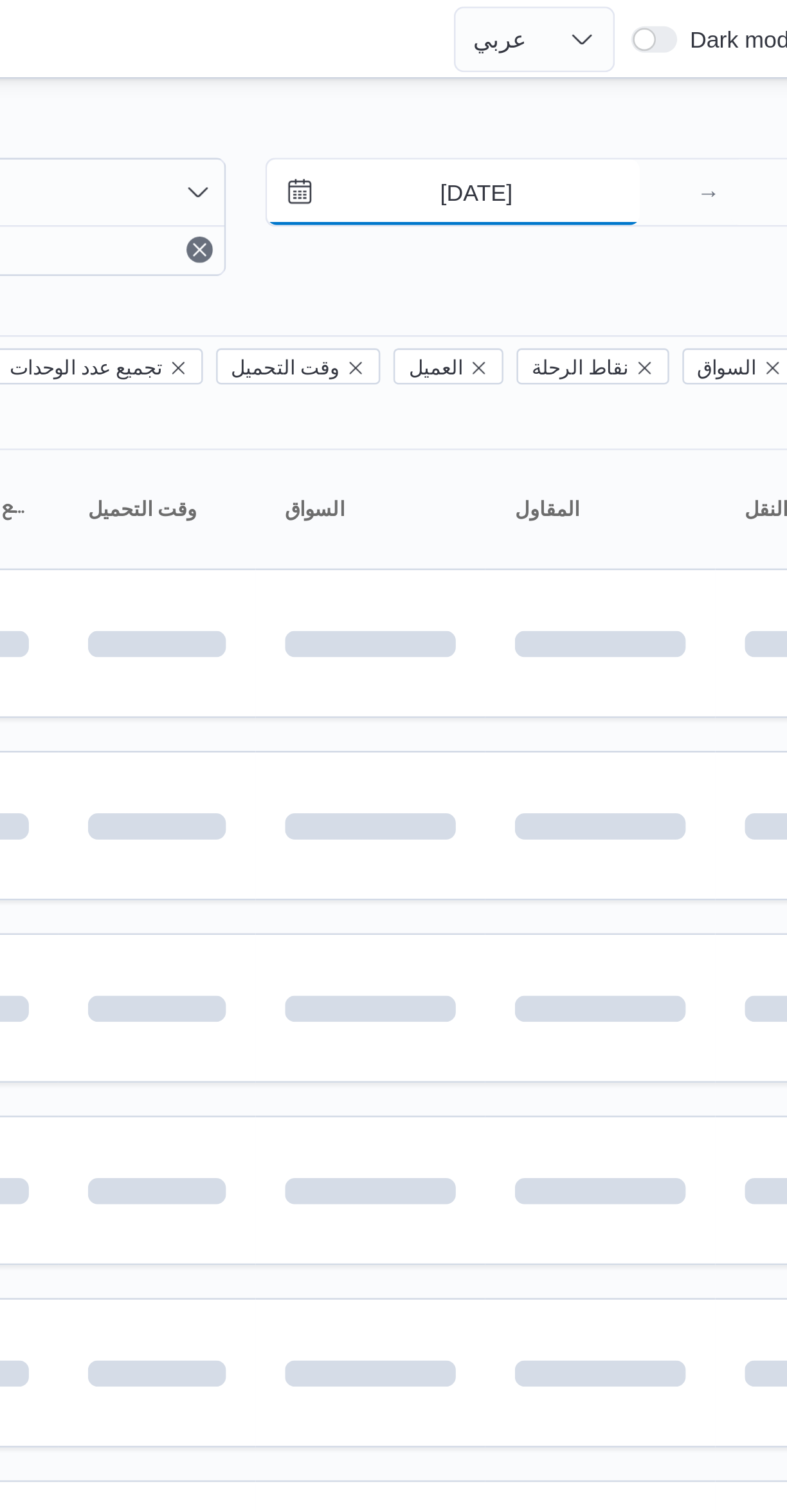
click at [593, 70] on input "4/10/2025" at bounding box center [585, 76] width 146 height 26
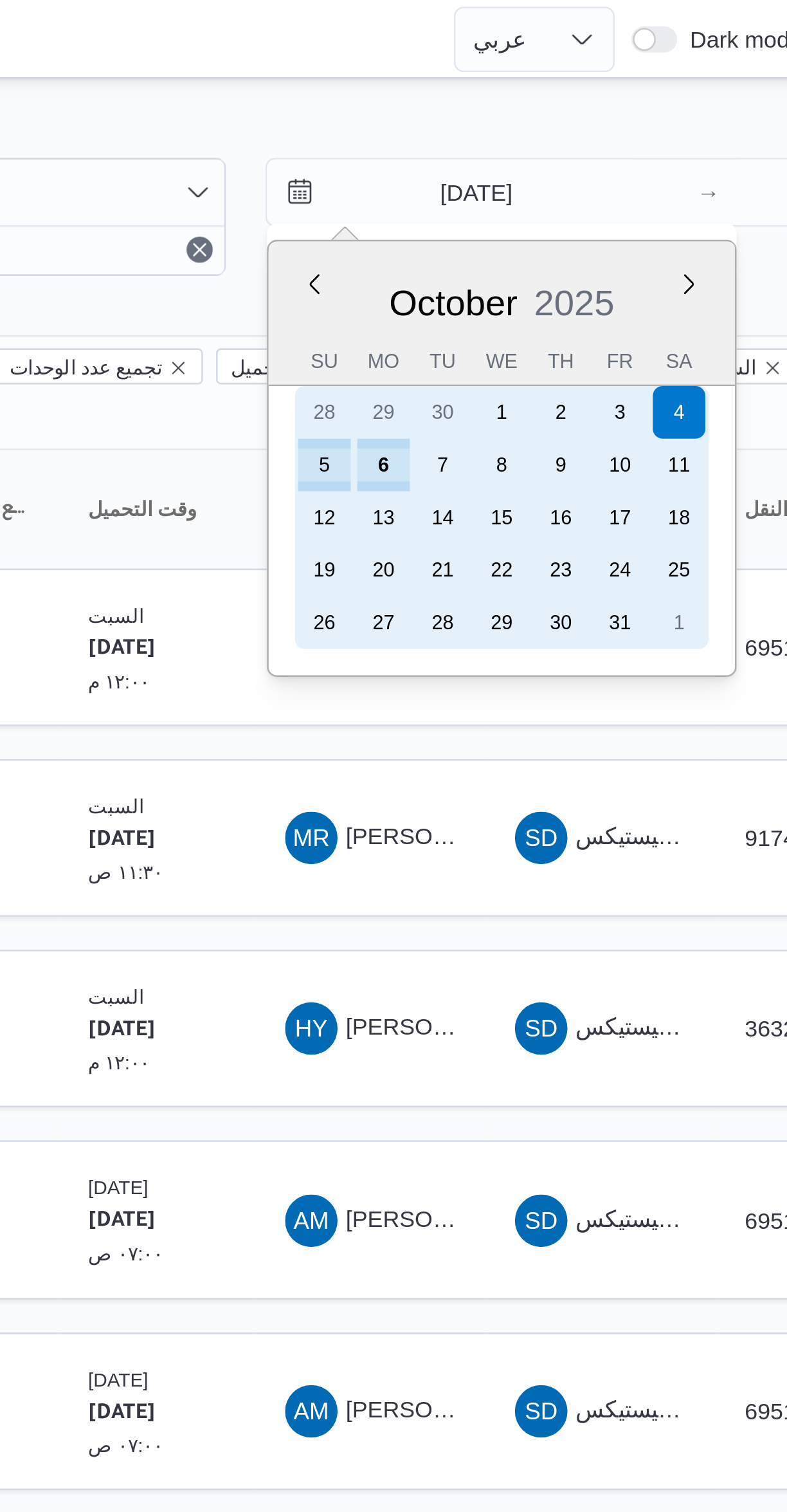
click at [555, 182] on div "6" at bounding box center [557, 182] width 21 height 21
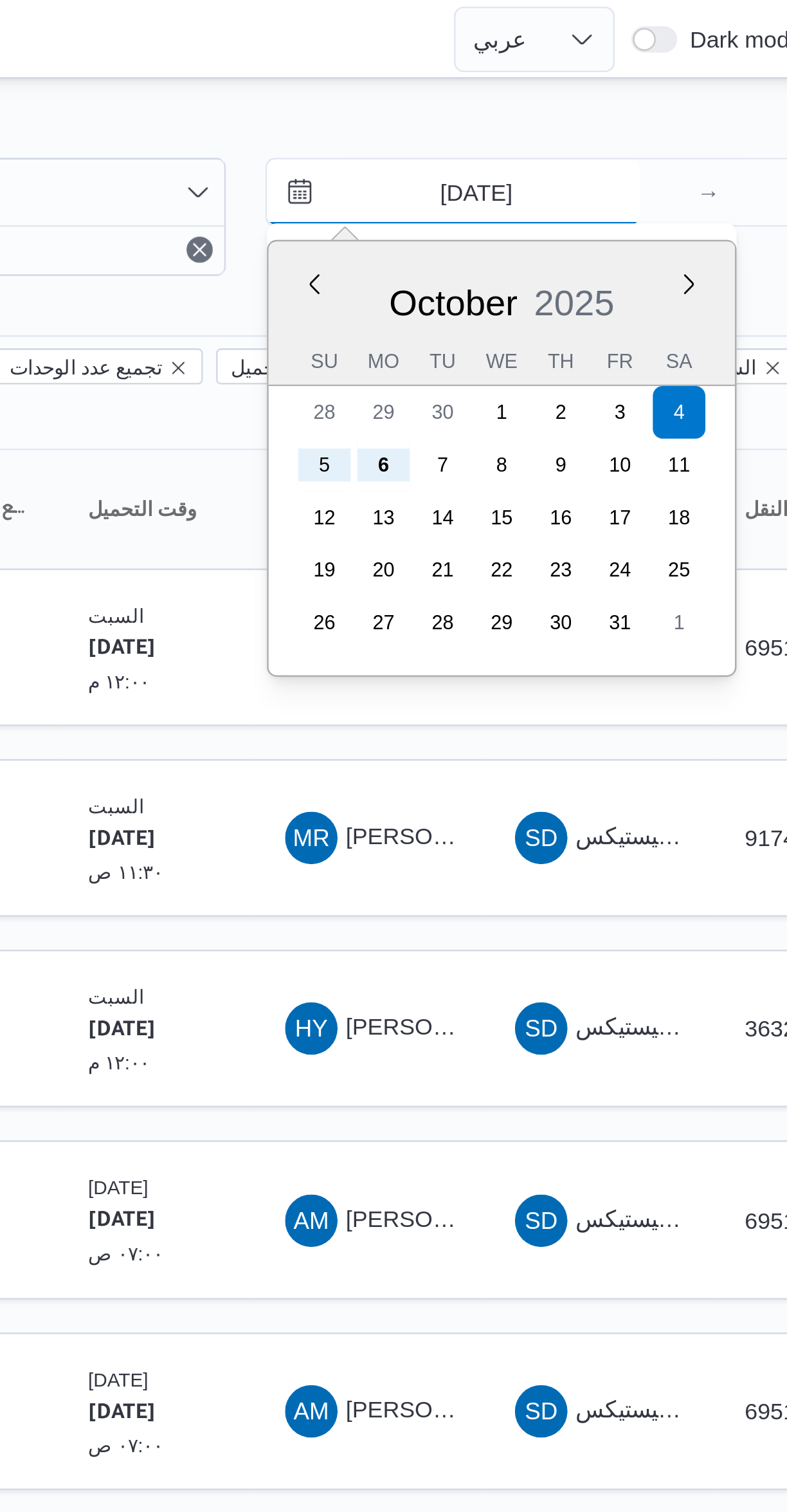
type input "6/10/2025"
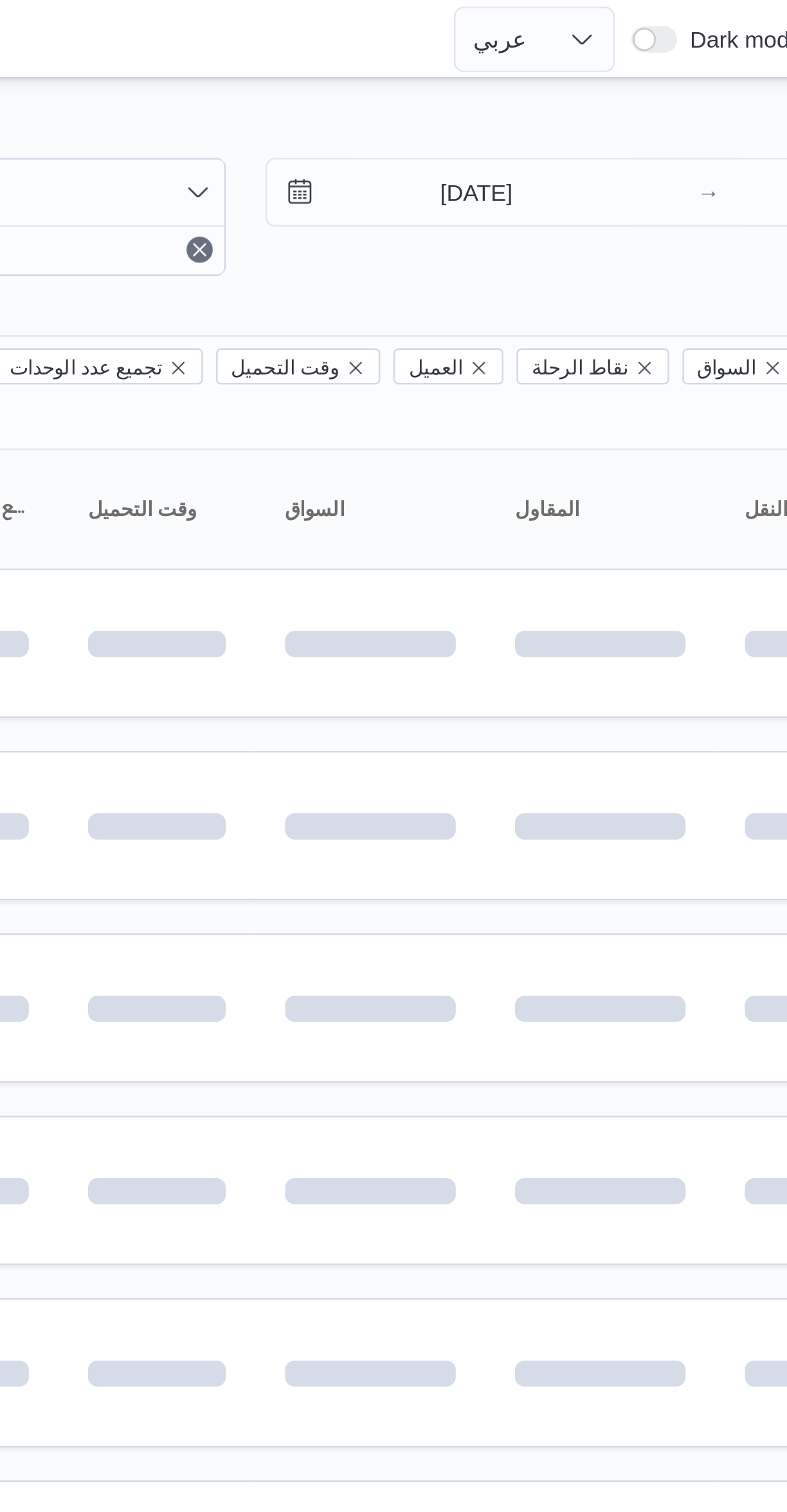
click at [640, 37] on div "Filter by 1 الفرع: فرونت دور اكتوبر 6/10/2025 → 6/10/2025 Group By Columns رقم …" at bounding box center [386, 501] width 787 height 935
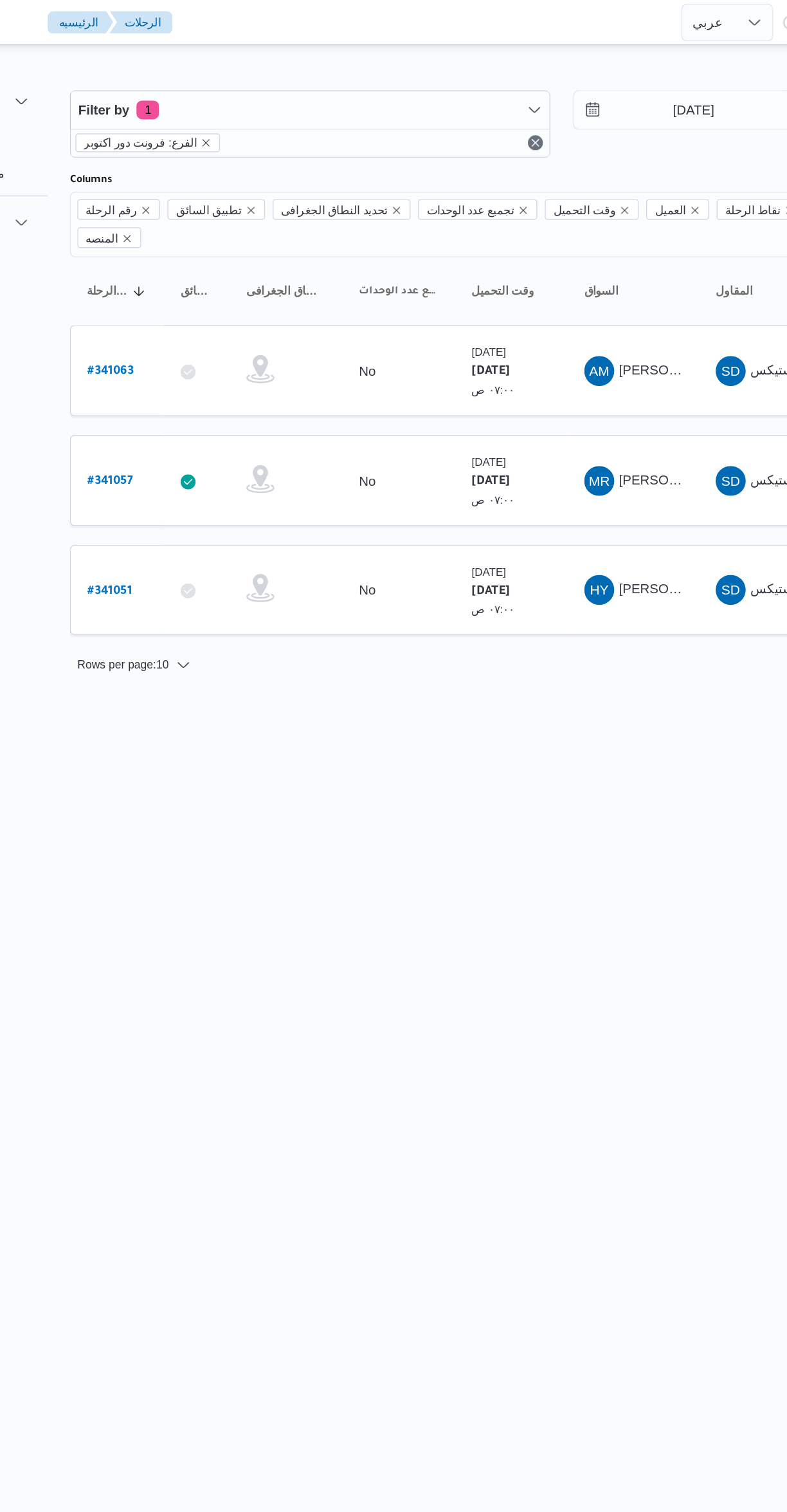
click at [203, 325] on b "# 341057" at bounding box center [194, 329] width 30 height 9
select select "ar"
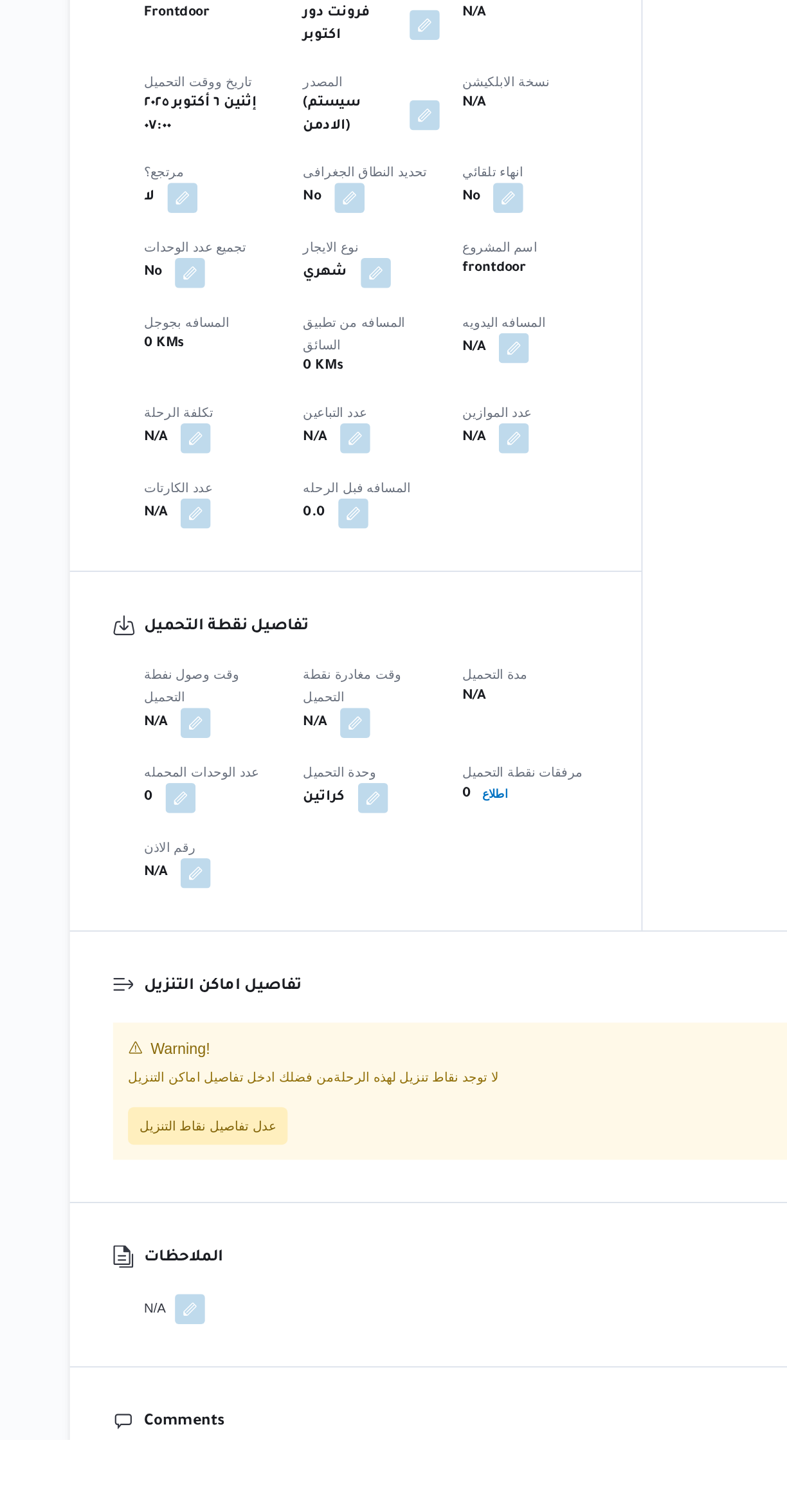
scroll to position [126, 0]
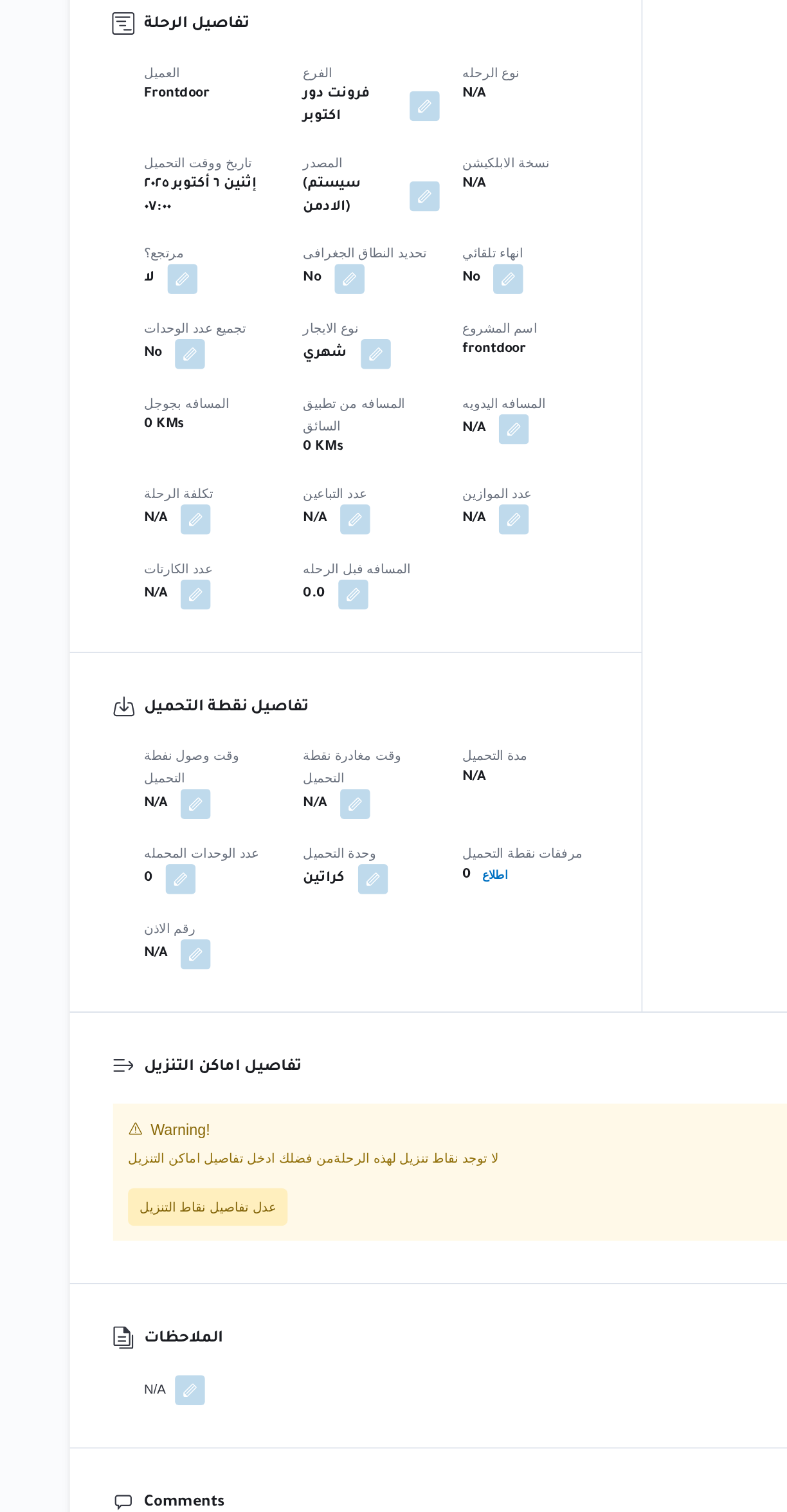
click at [254, 938] on button "button" at bounding box center [253, 947] width 21 height 21
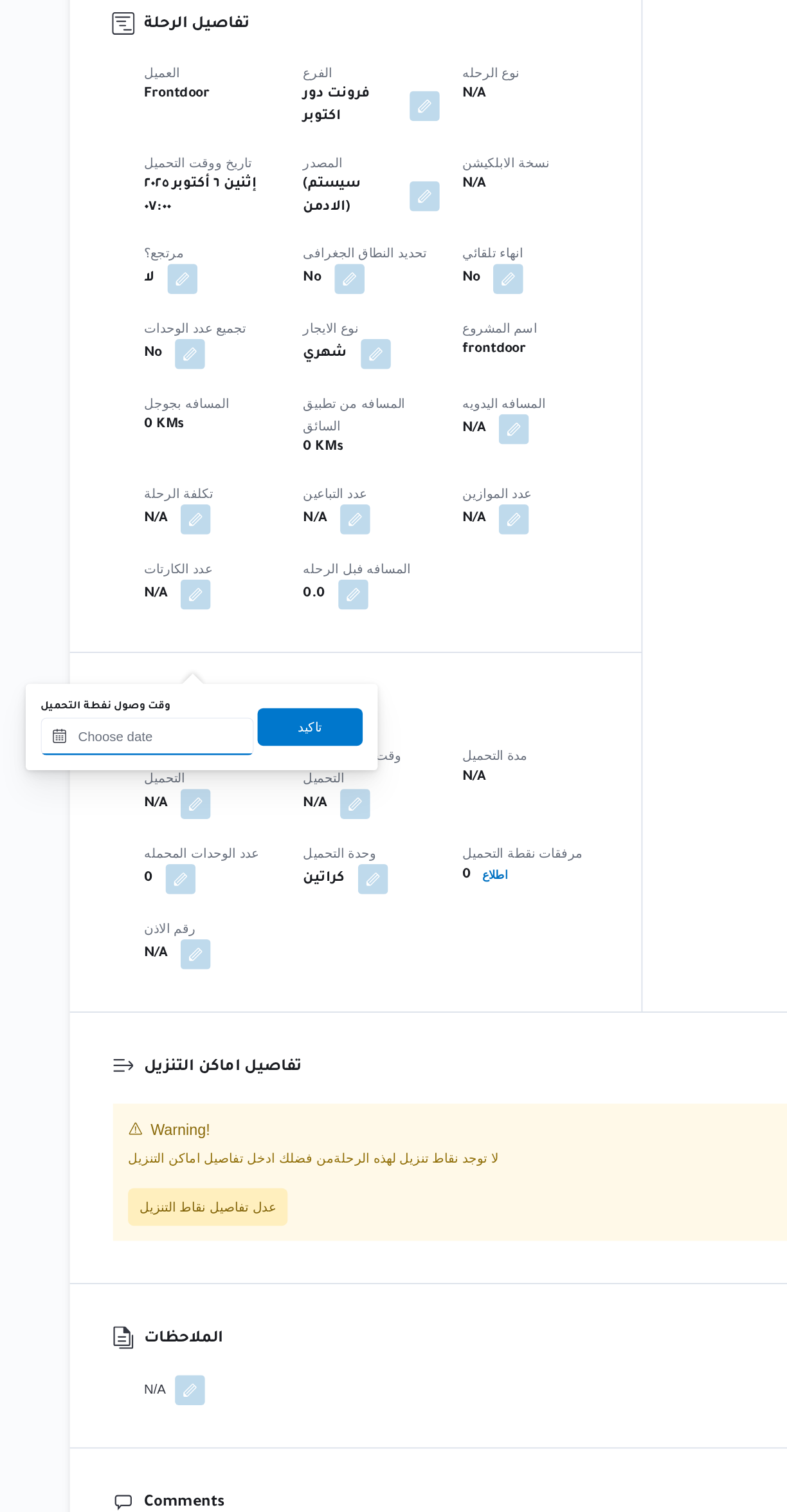
click at [237, 901] on input "وقت وصول نفطة التحميل" at bounding box center [220, 901] width 146 height 26
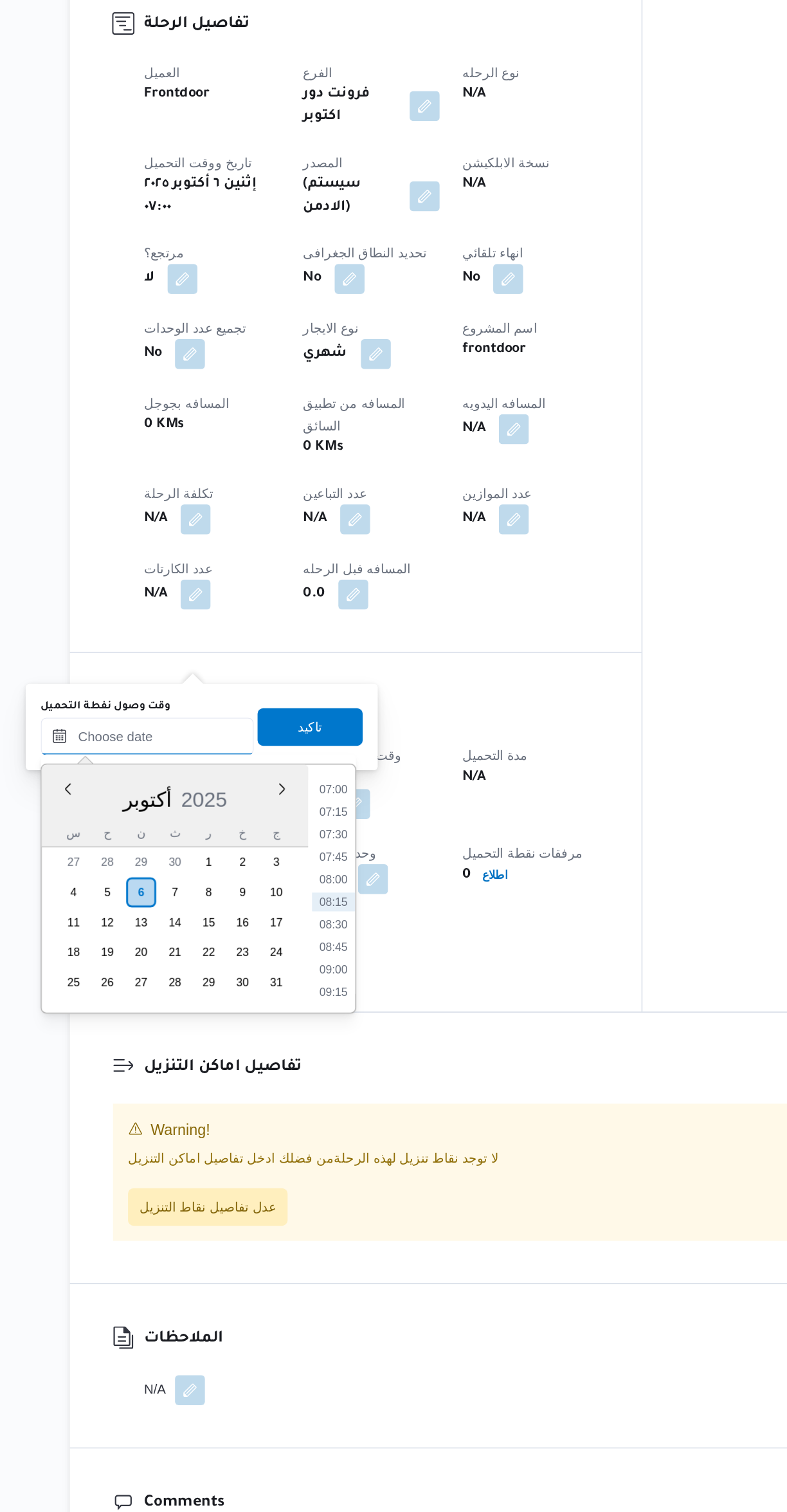
scroll to position [0, 0]
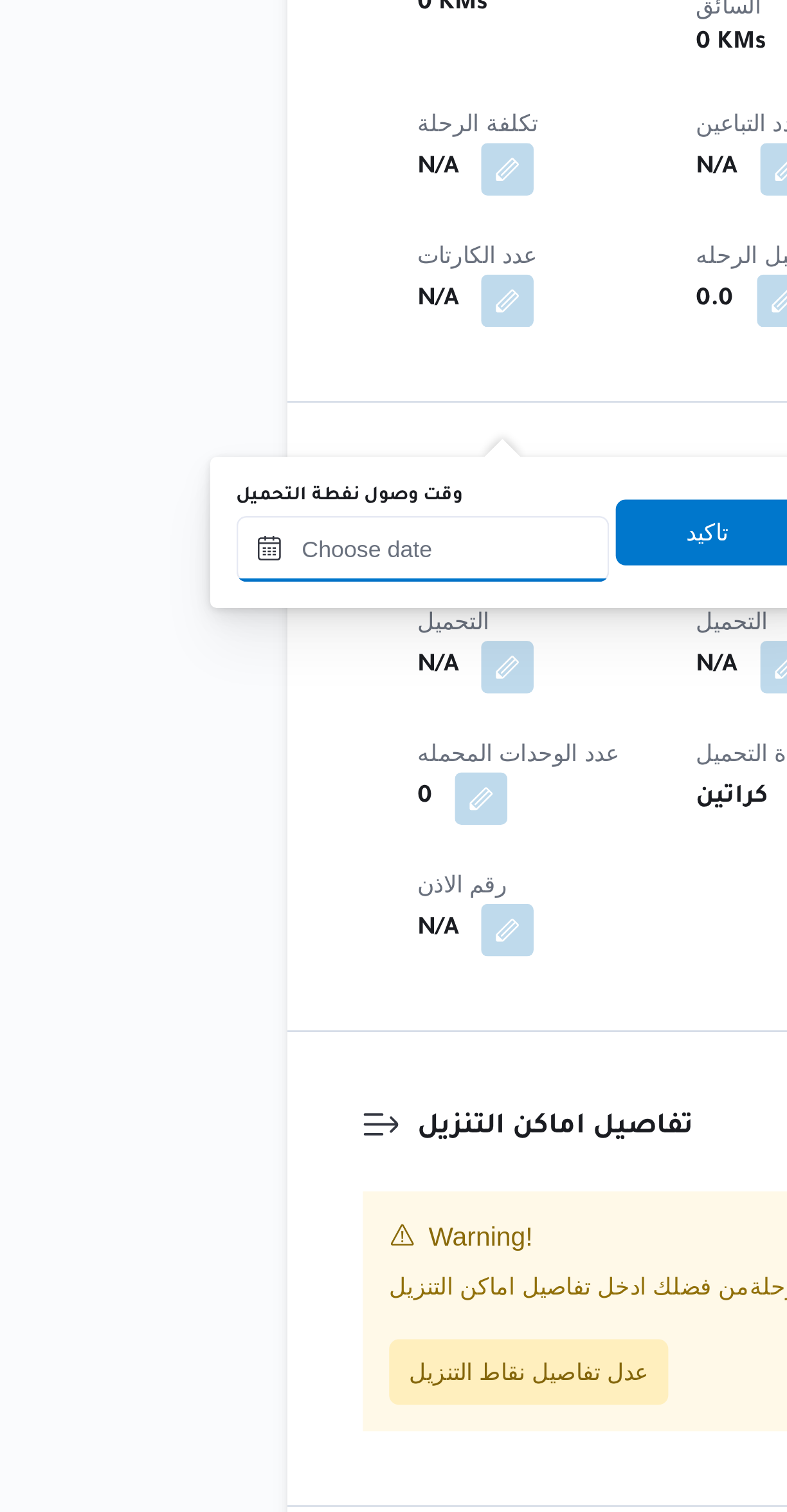
click at [229, 1027] on input "وقت وصول نفطة التحميل" at bounding box center [220, 1027] width 146 height 26
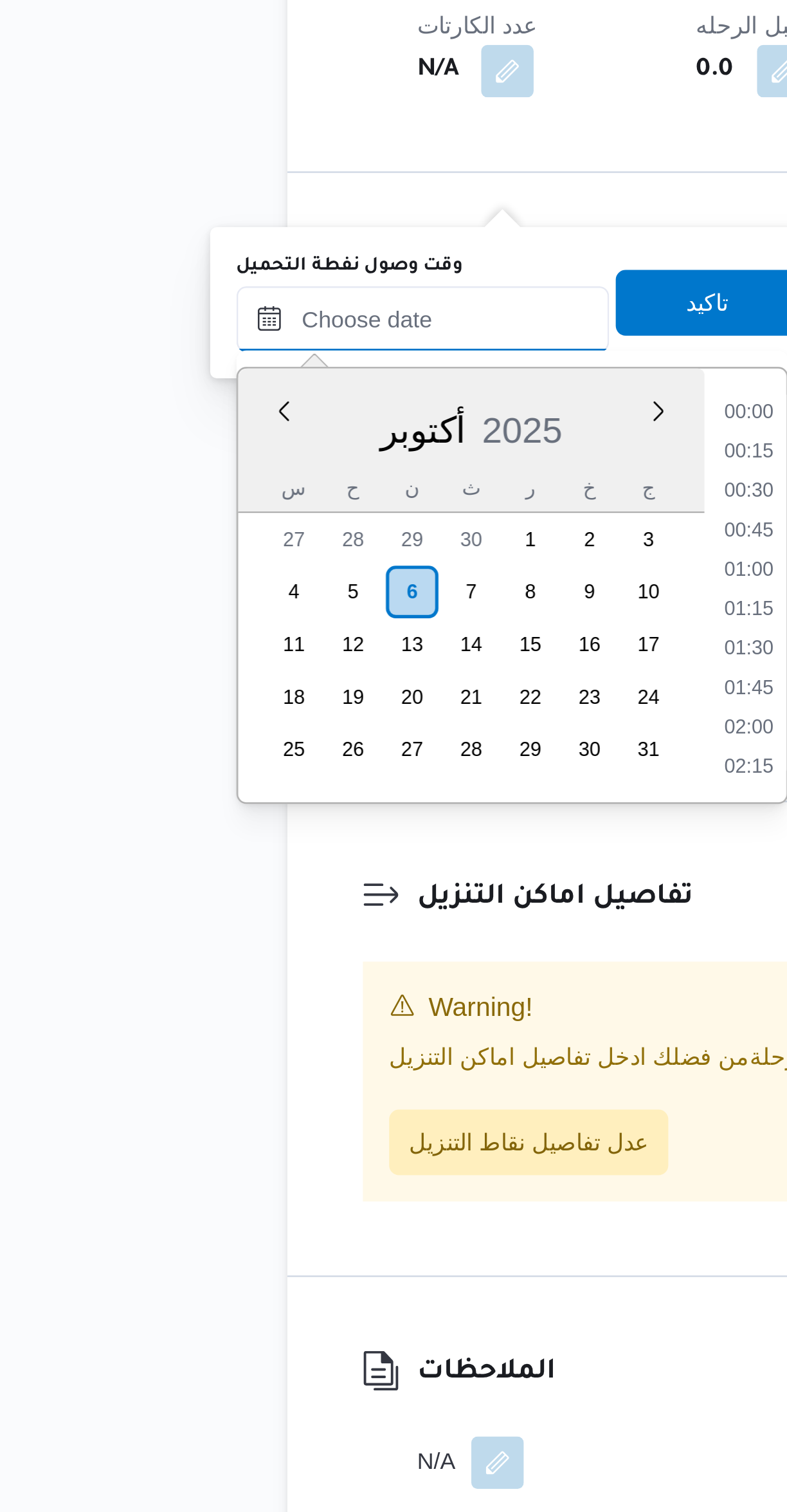
scroll to position [432, 0]
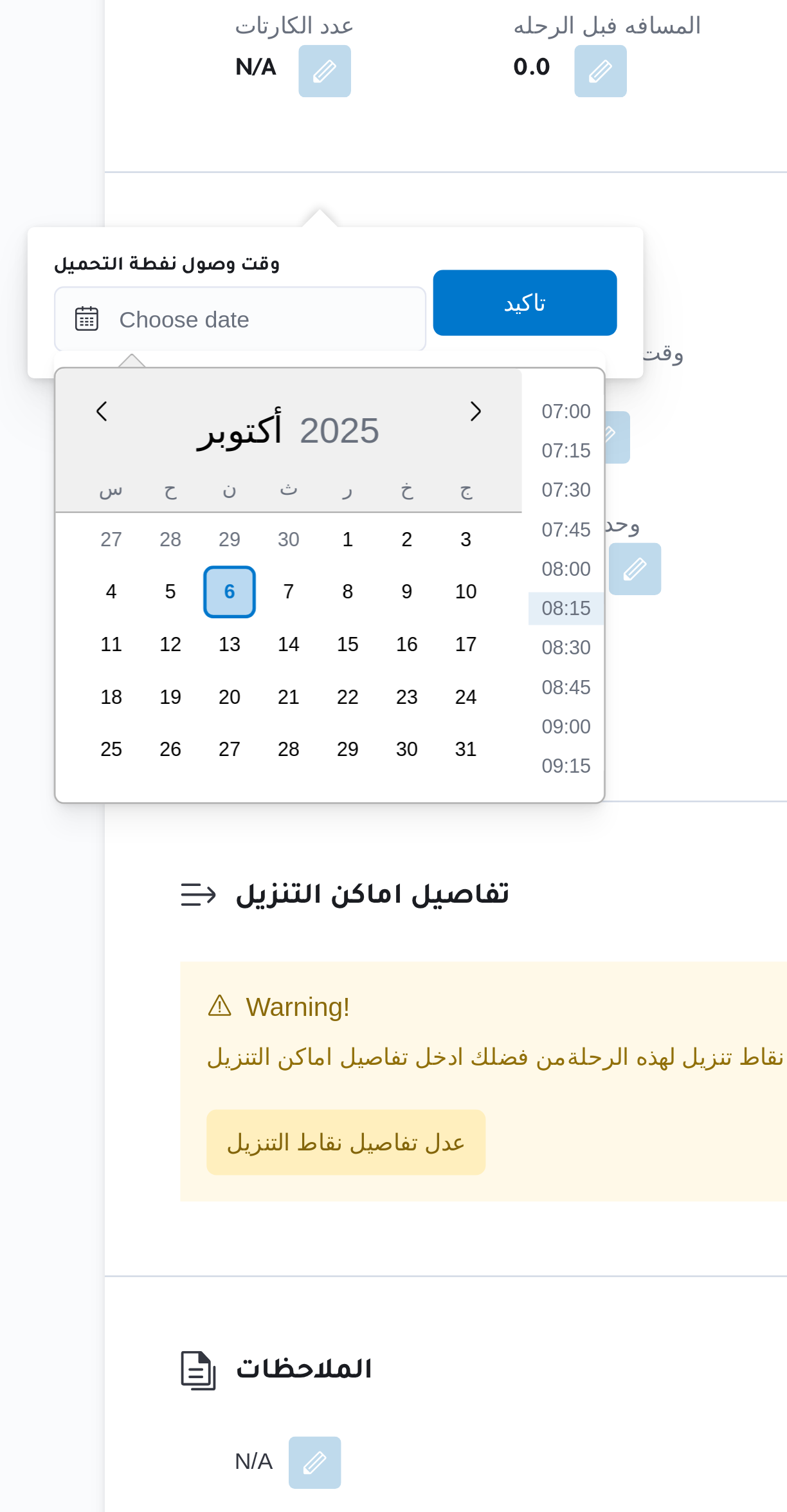
click at [354, 1061] on li "07:00" at bounding box center [347, 1062] width 29 height 13
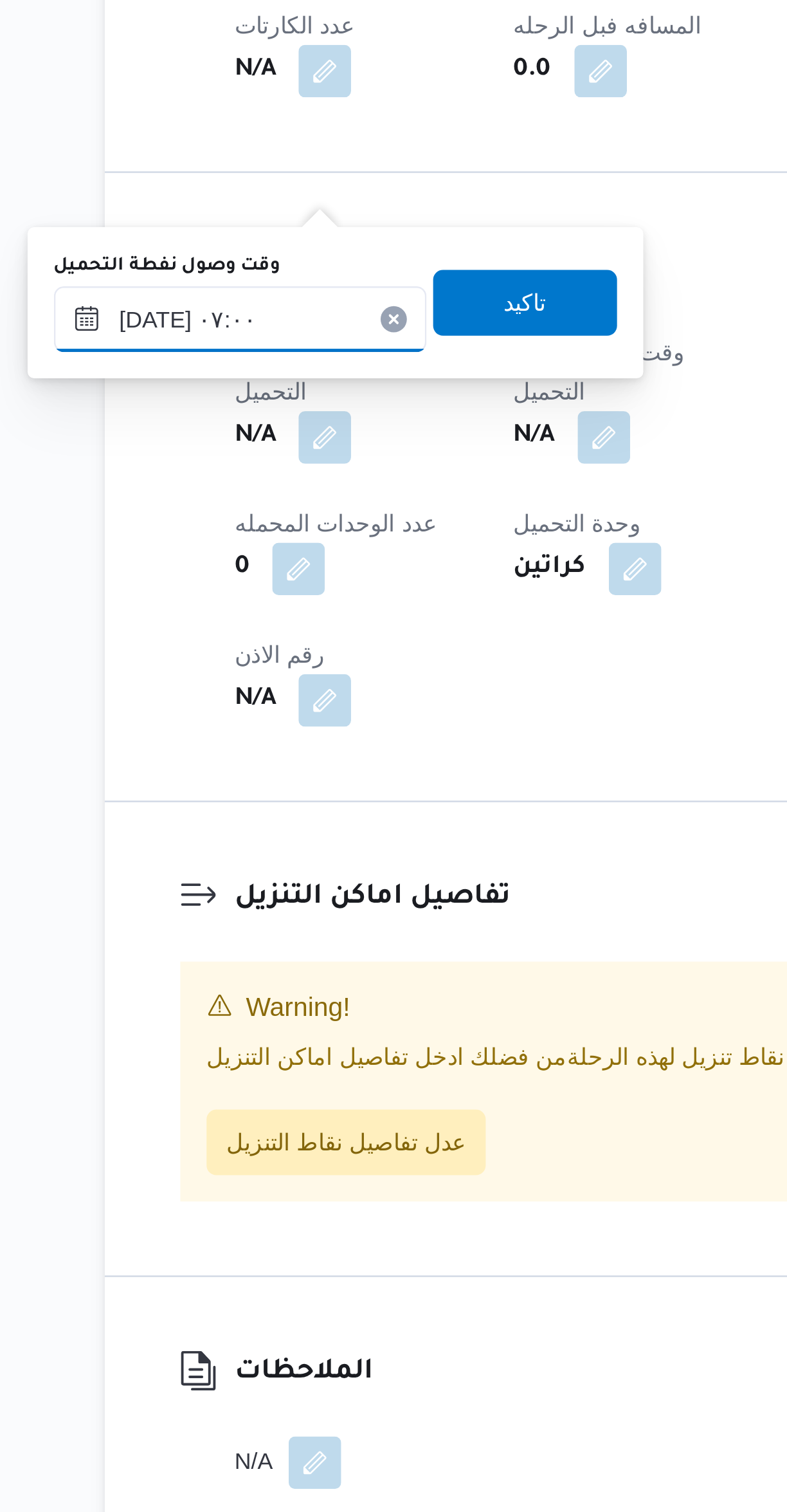
click at [248, 1019] on input "٠٦/١٠/٢٠٢٥ ٠٧:٠٠" at bounding box center [220, 1027] width 146 height 26
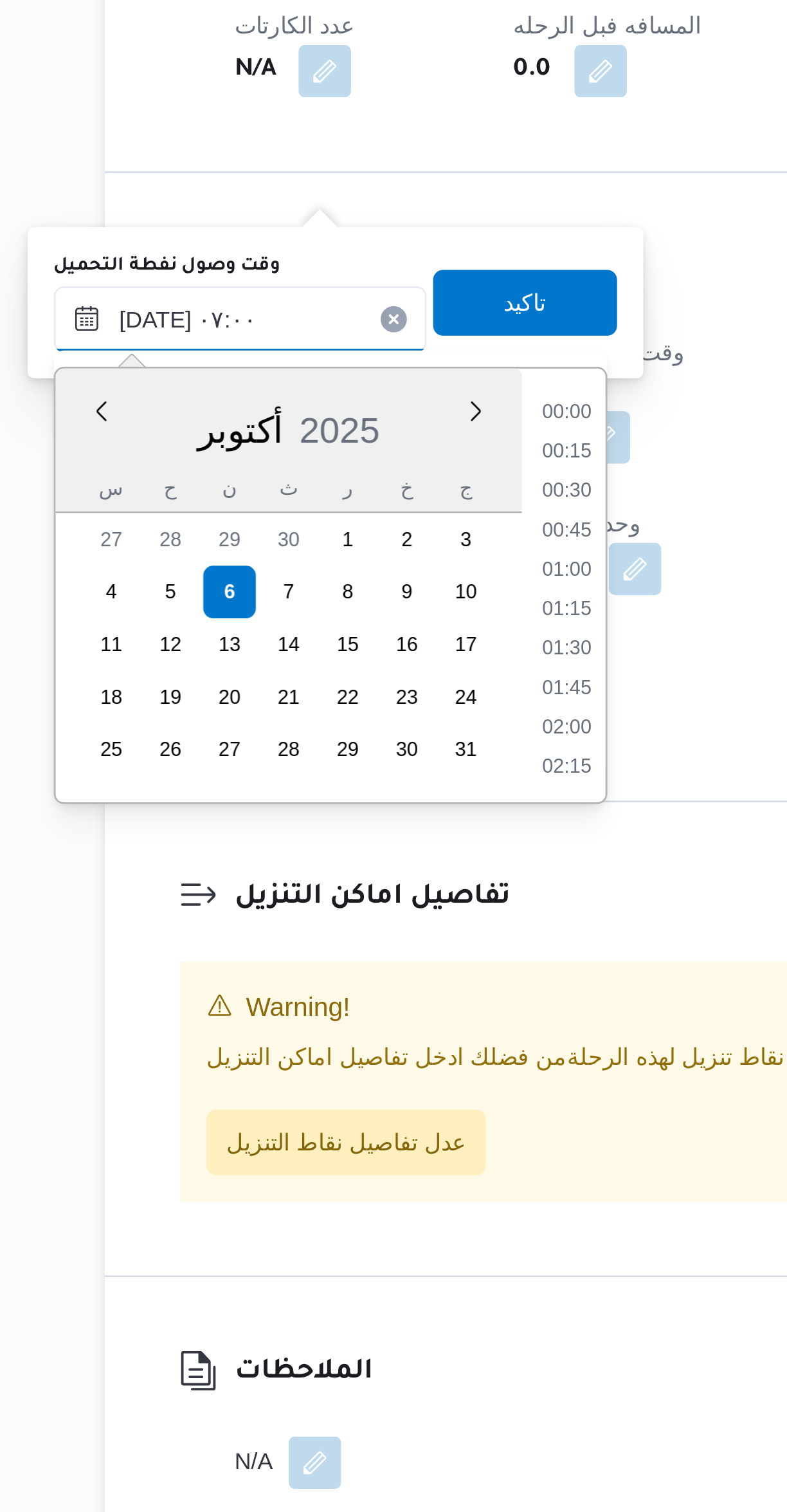
scroll to position [354, 0]
click at [344, 1065] on li "05:45" at bounding box center [347, 1063] width 29 height 13
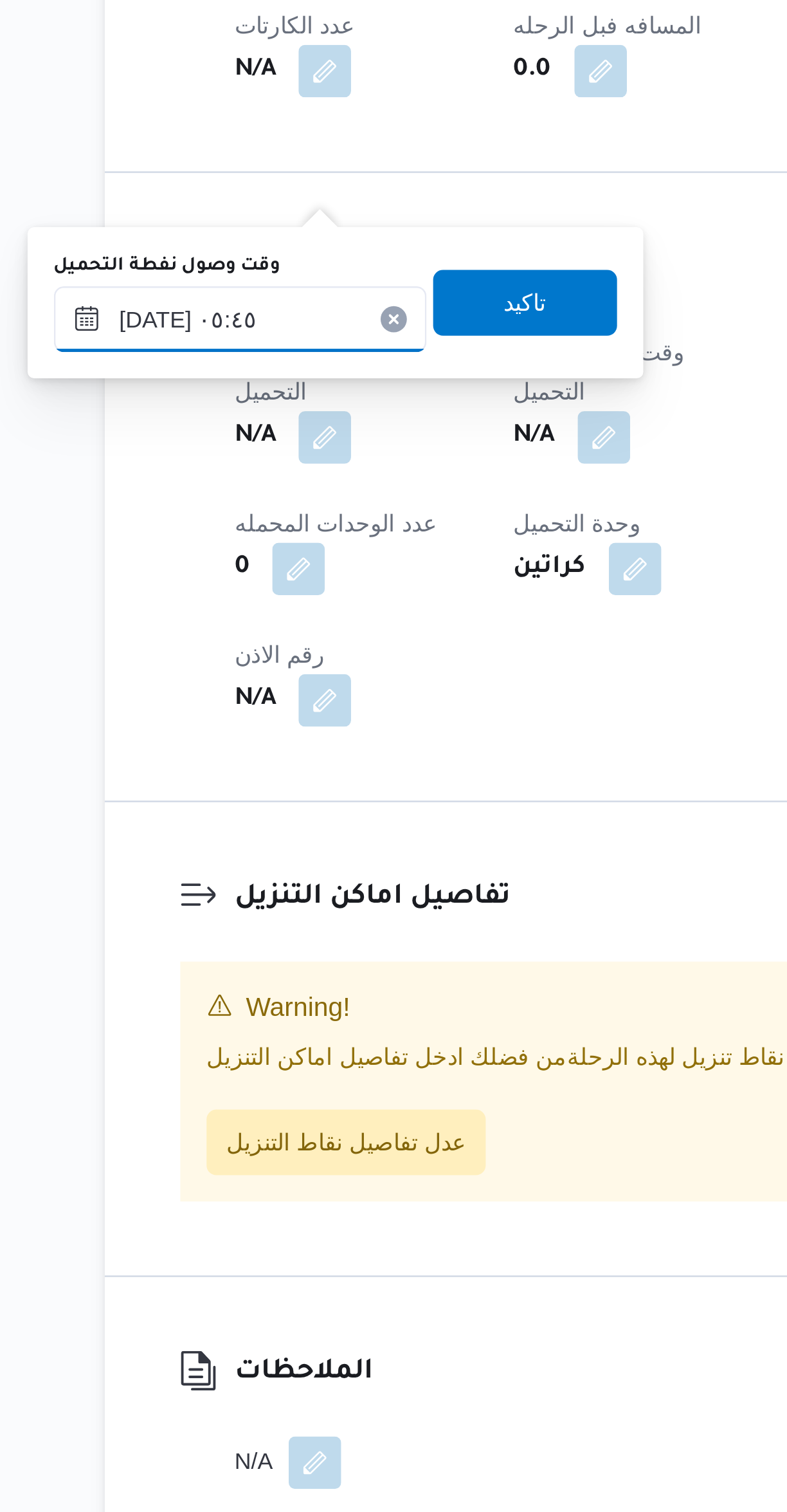
click at [248, 1019] on input "٠٦/١٠/٢٠٢٥ ٠٥:٤٥" at bounding box center [220, 1027] width 146 height 26
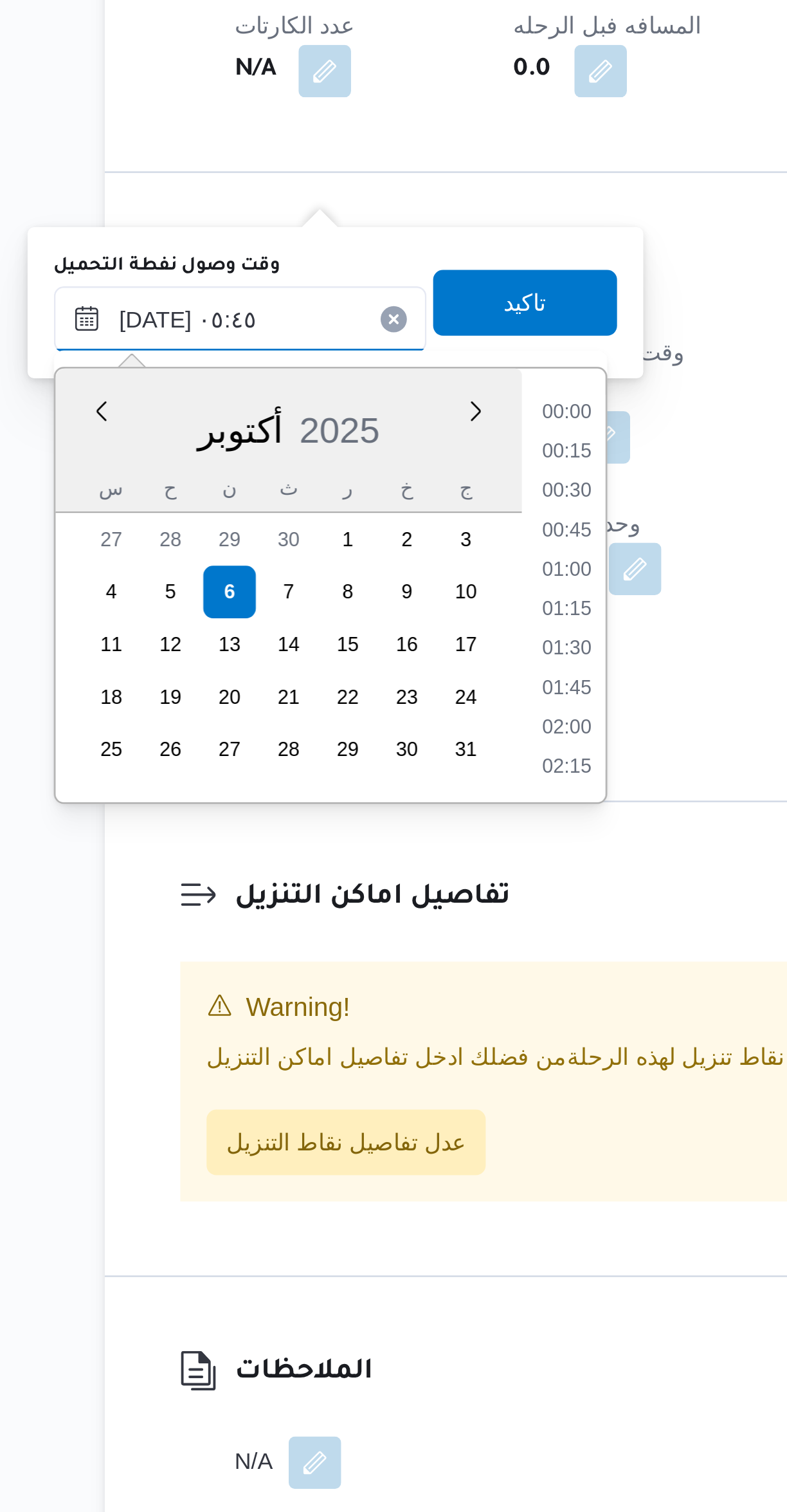
scroll to position [277, 0]
click at [343, 1081] on li "04:45" at bounding box center [347, 1079] width 29 height 13
type input "٠٦/١٠/٢٠٢٥ ٠٤:٤٥"
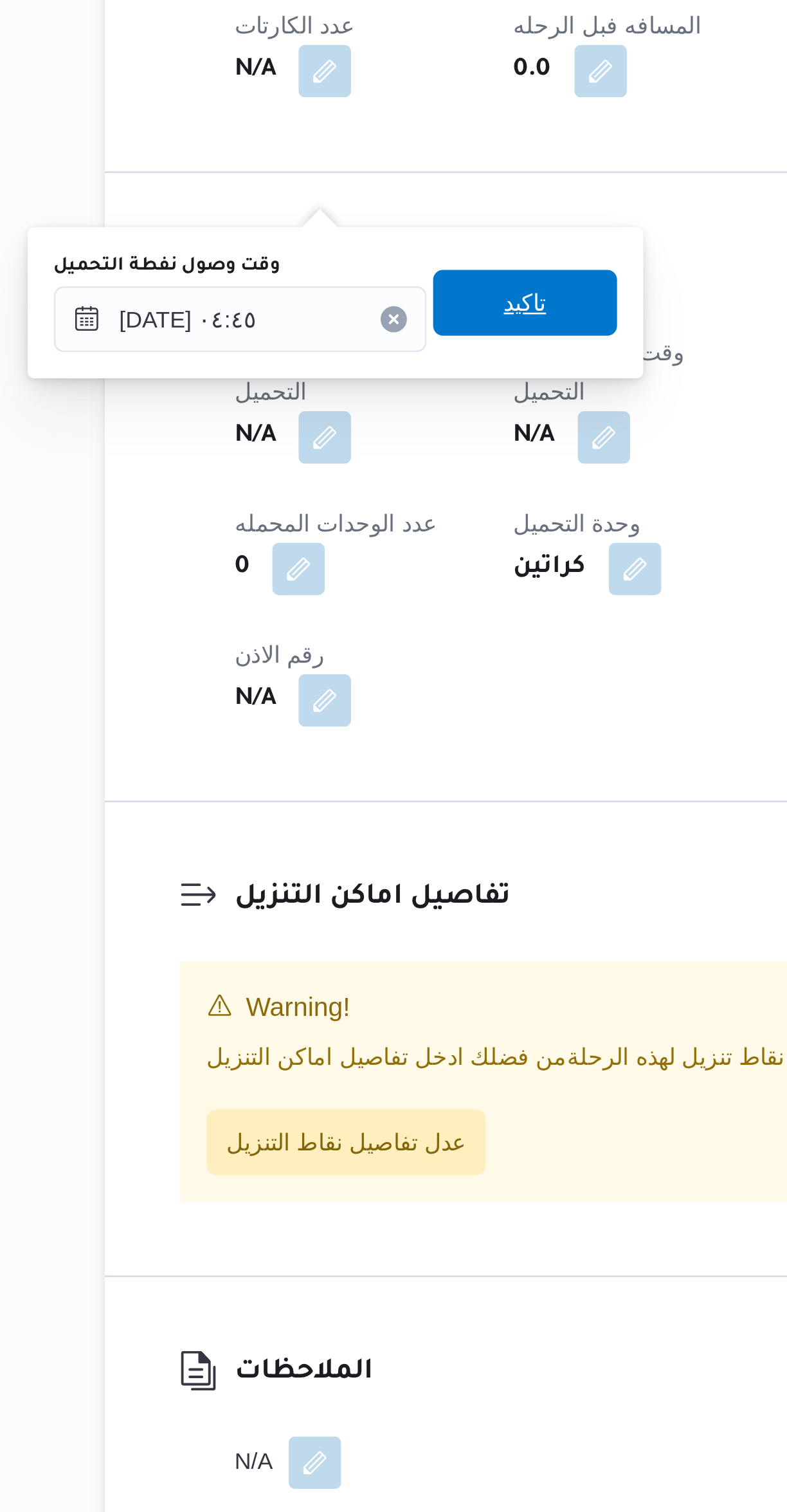
click at [355, 1018] on span "تاكيد" at bounding box center [331, 1021] width 72 height 26
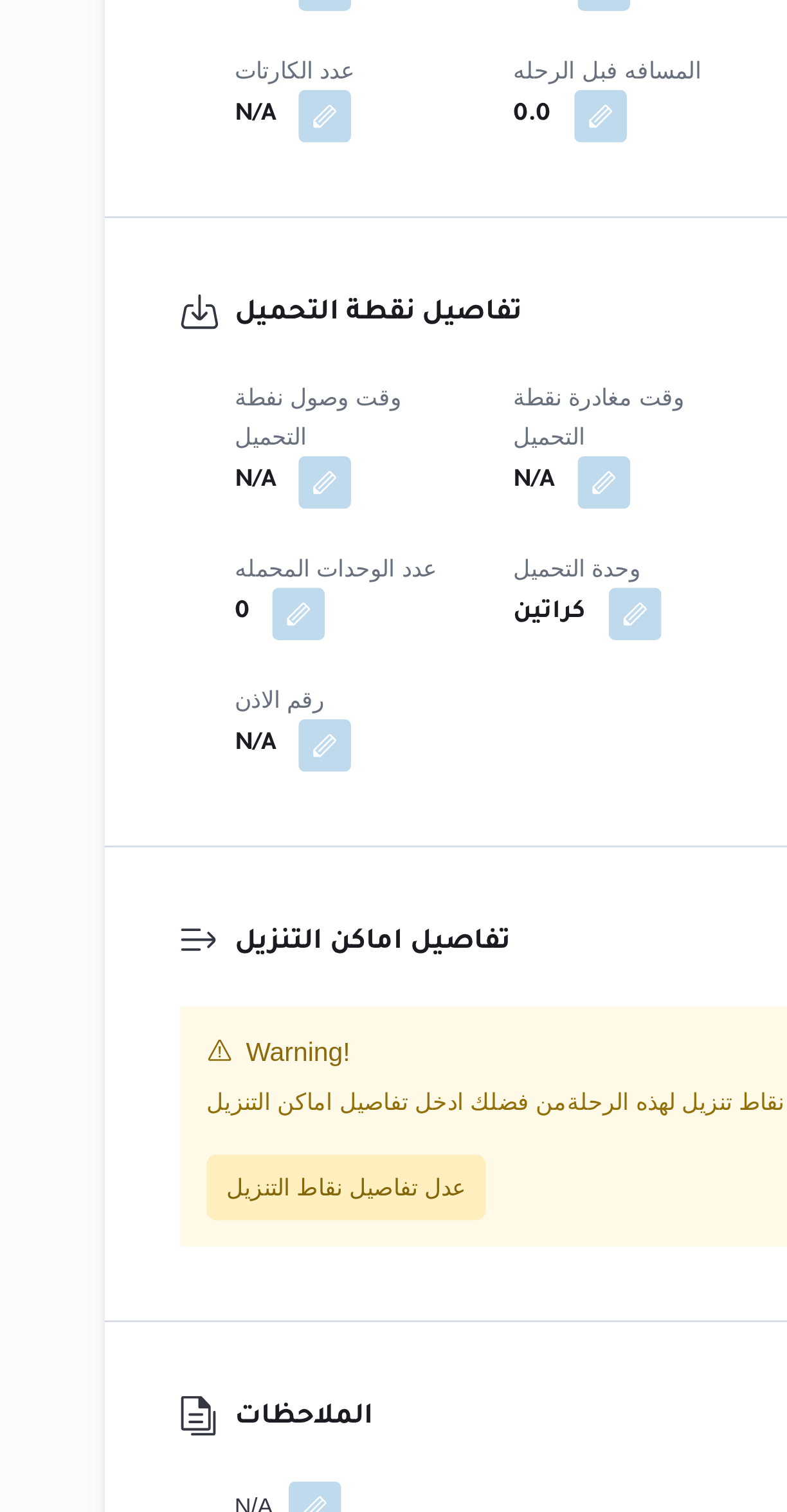
click at [373, 1063] on button "button" at bounding box center [362, 1073] width 21 height 21
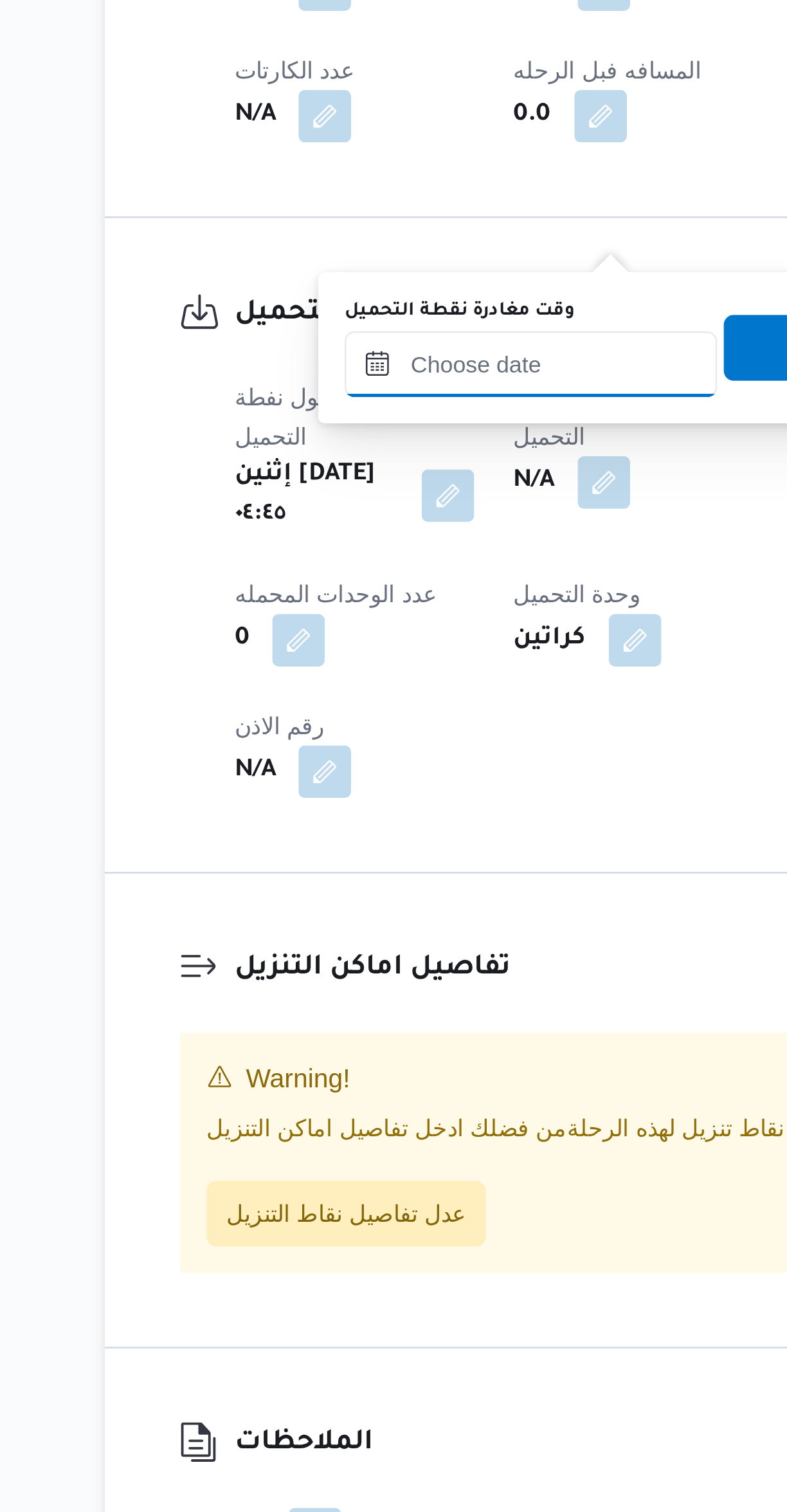
click at [348, 1030] on input "وقت مغادرة نقطة التحميل" at bounding box center [334, 1027] width 146 height 26
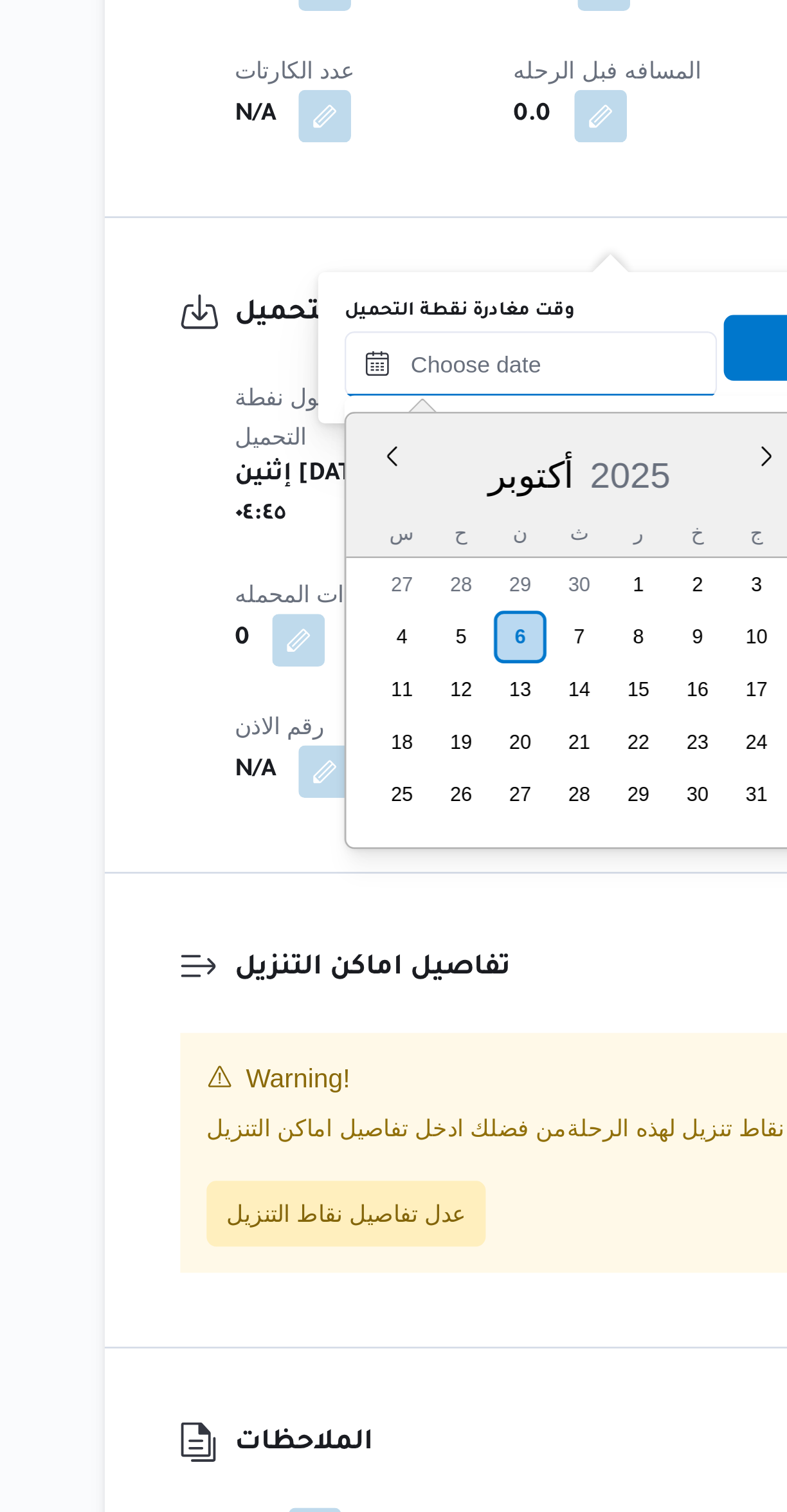
scroll to position [432, 0]
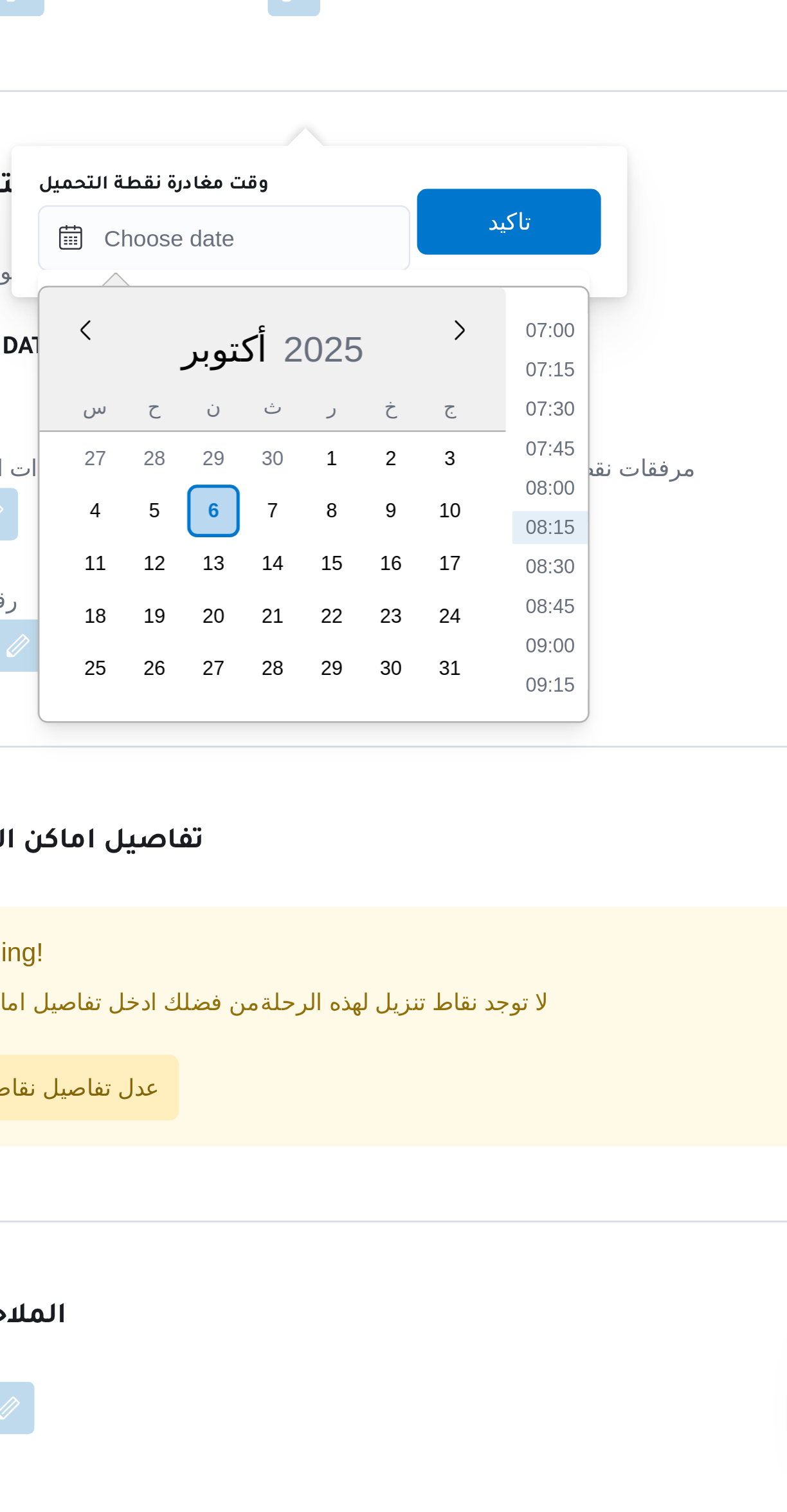
click at [465, 1106] on li "07:45" at bounding box center [461, 1109] width 29 height 13
type input "٠٦/١٠/٢٠٢٥ ٠٧:٤٥"
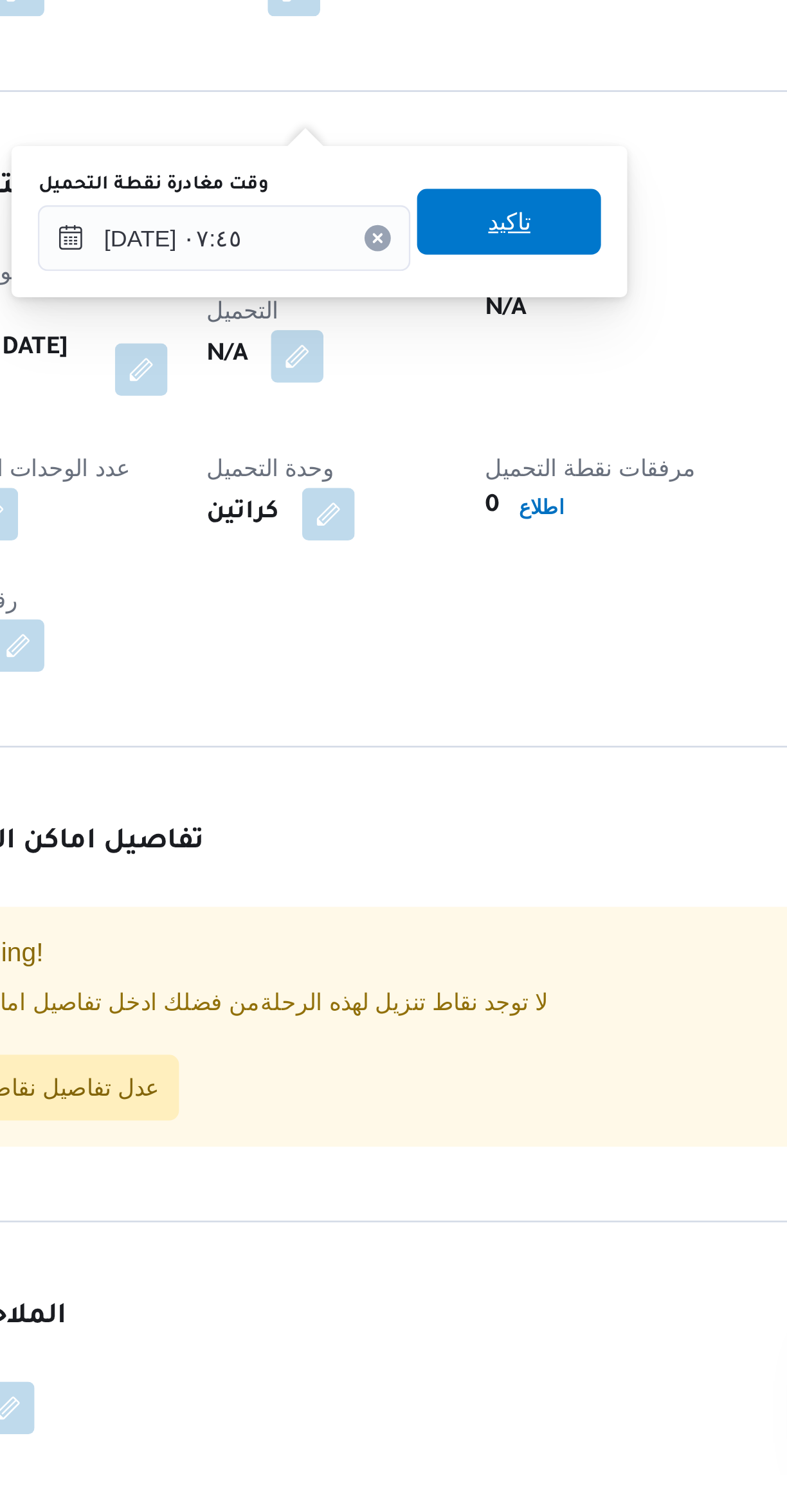
click at [468, 1018] on span "تاكيد" at bounding box center [445, 1021] width 72 height 26
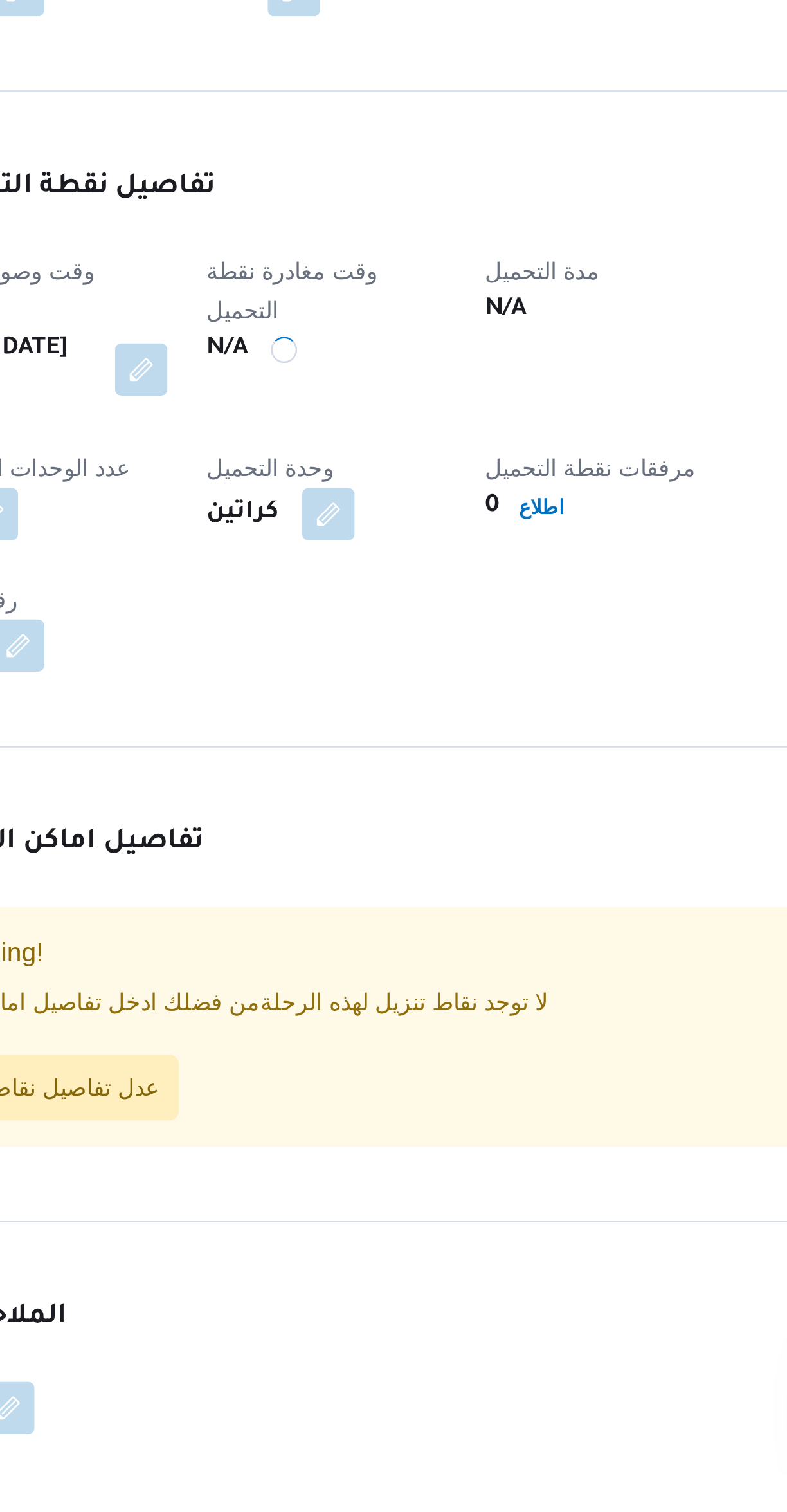
scroll to position [0, 0]
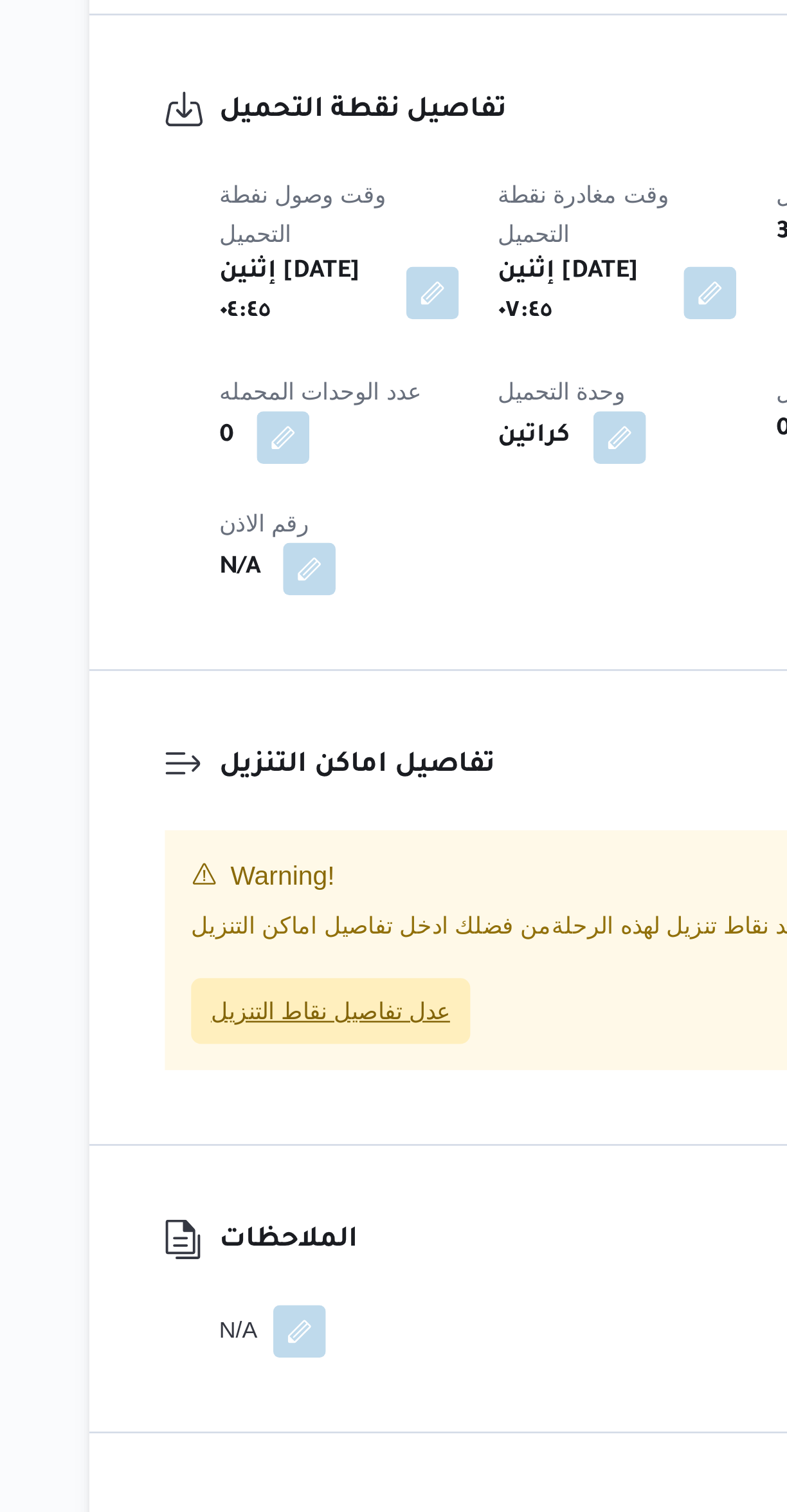
click at [276, 1308] on span "عدل تفاصيل نقاط التنزيل" at bounding box center [262, 1316] width 94 height 16
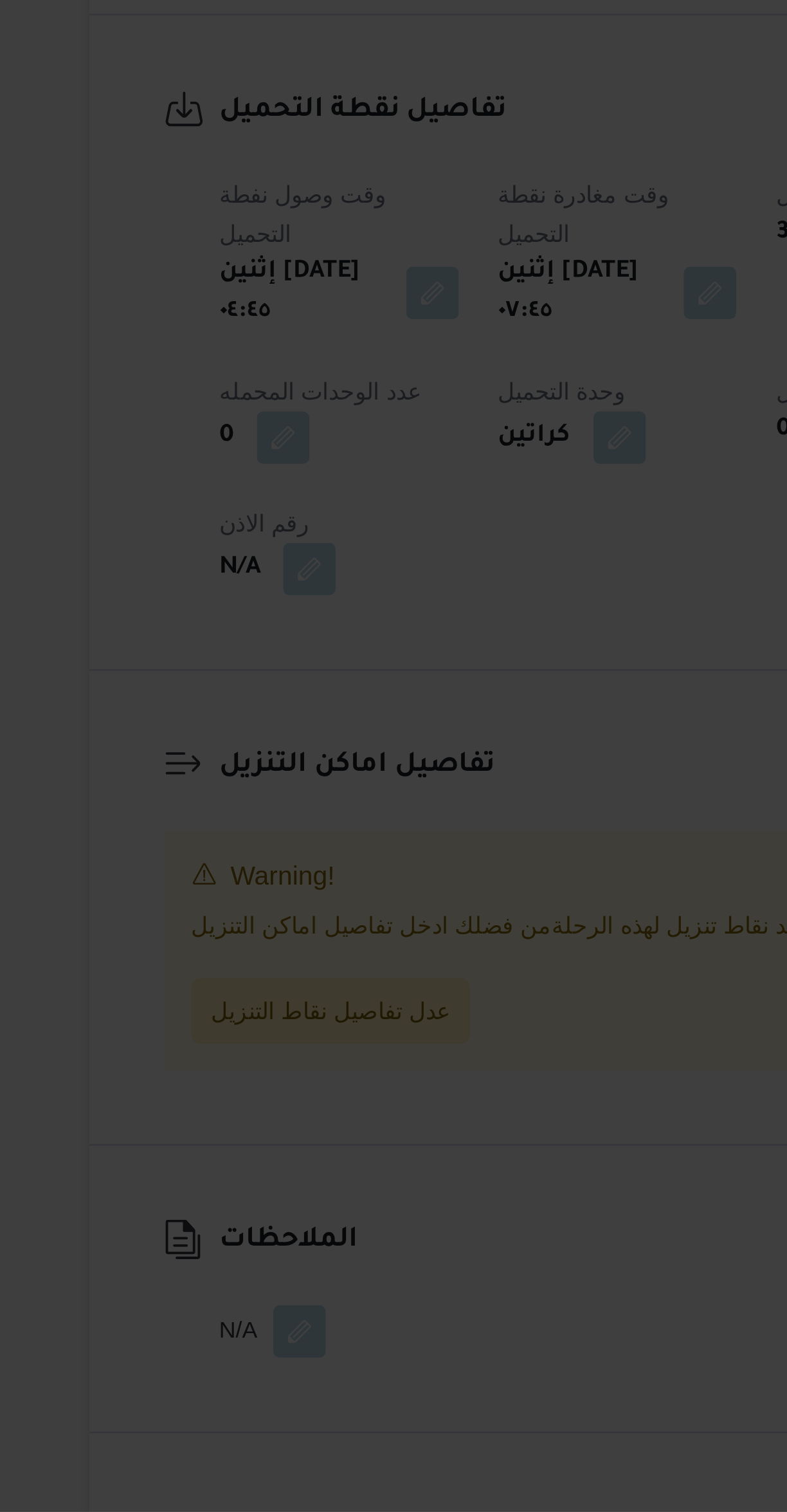
scroll to position [44, 0]
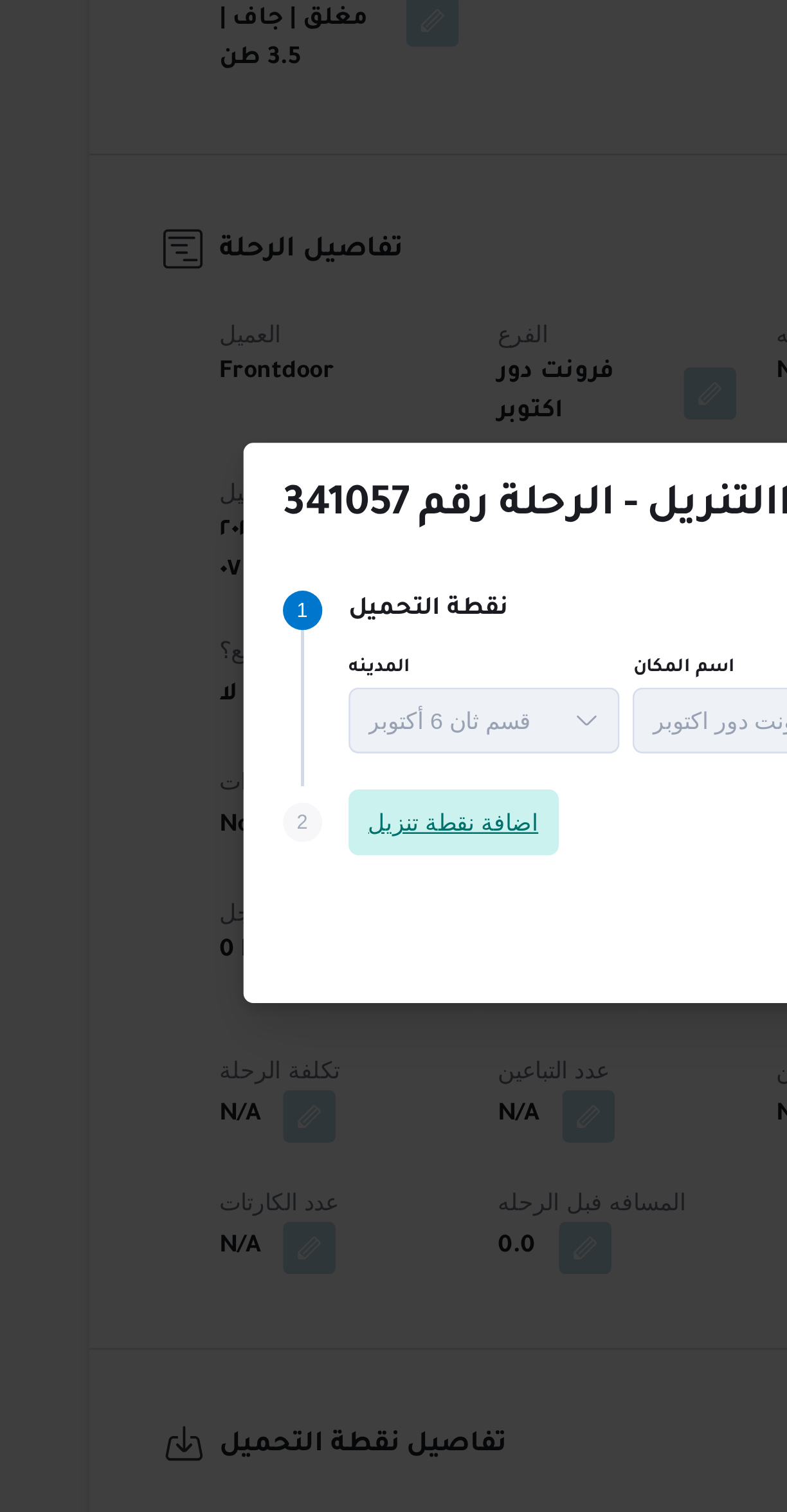
click at [323, 719] on span "اضافة نقطة تنزيل" at bounding box center [310, 719] width 82 height 26
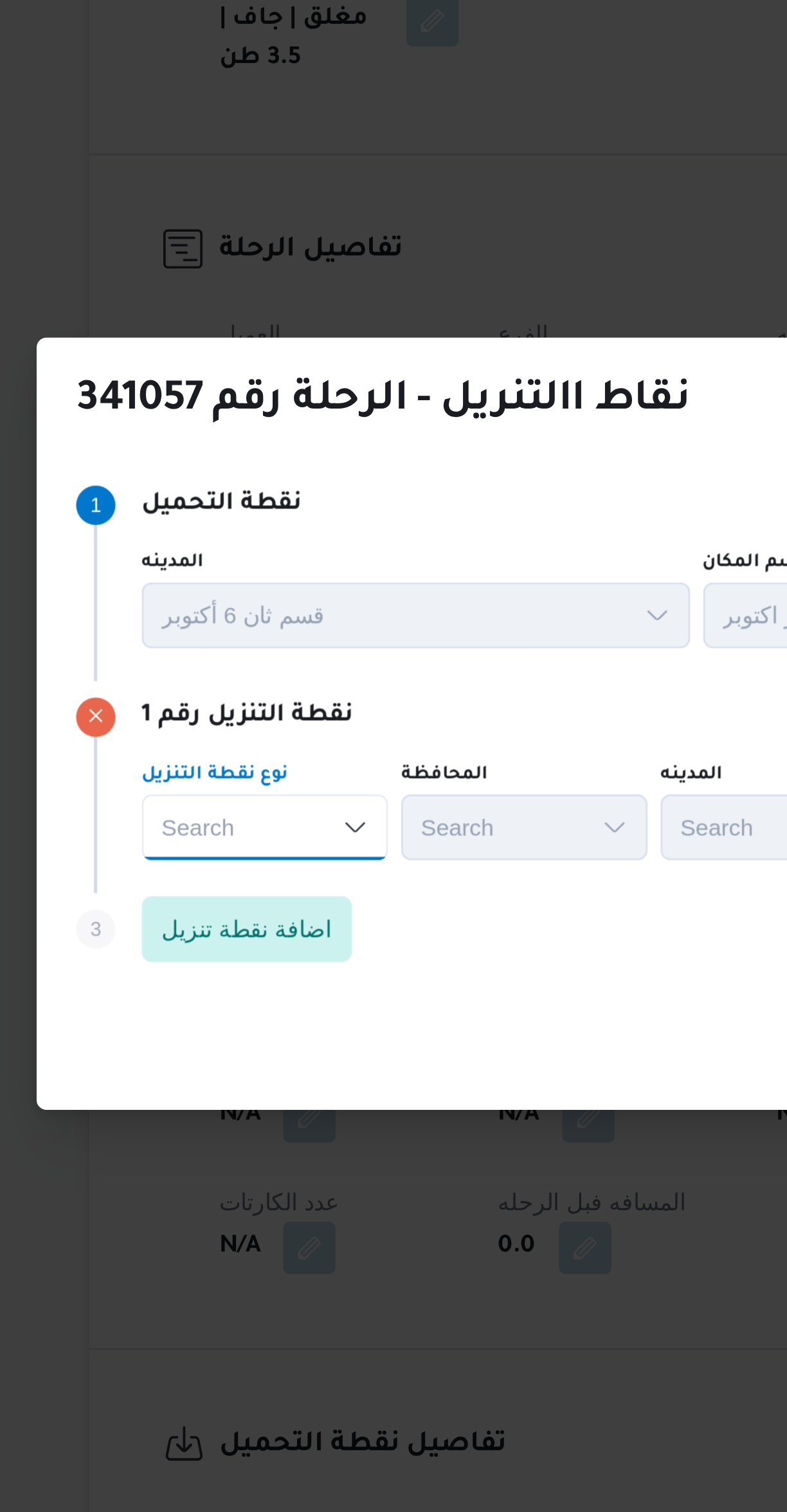
scroll to position [0, 0]
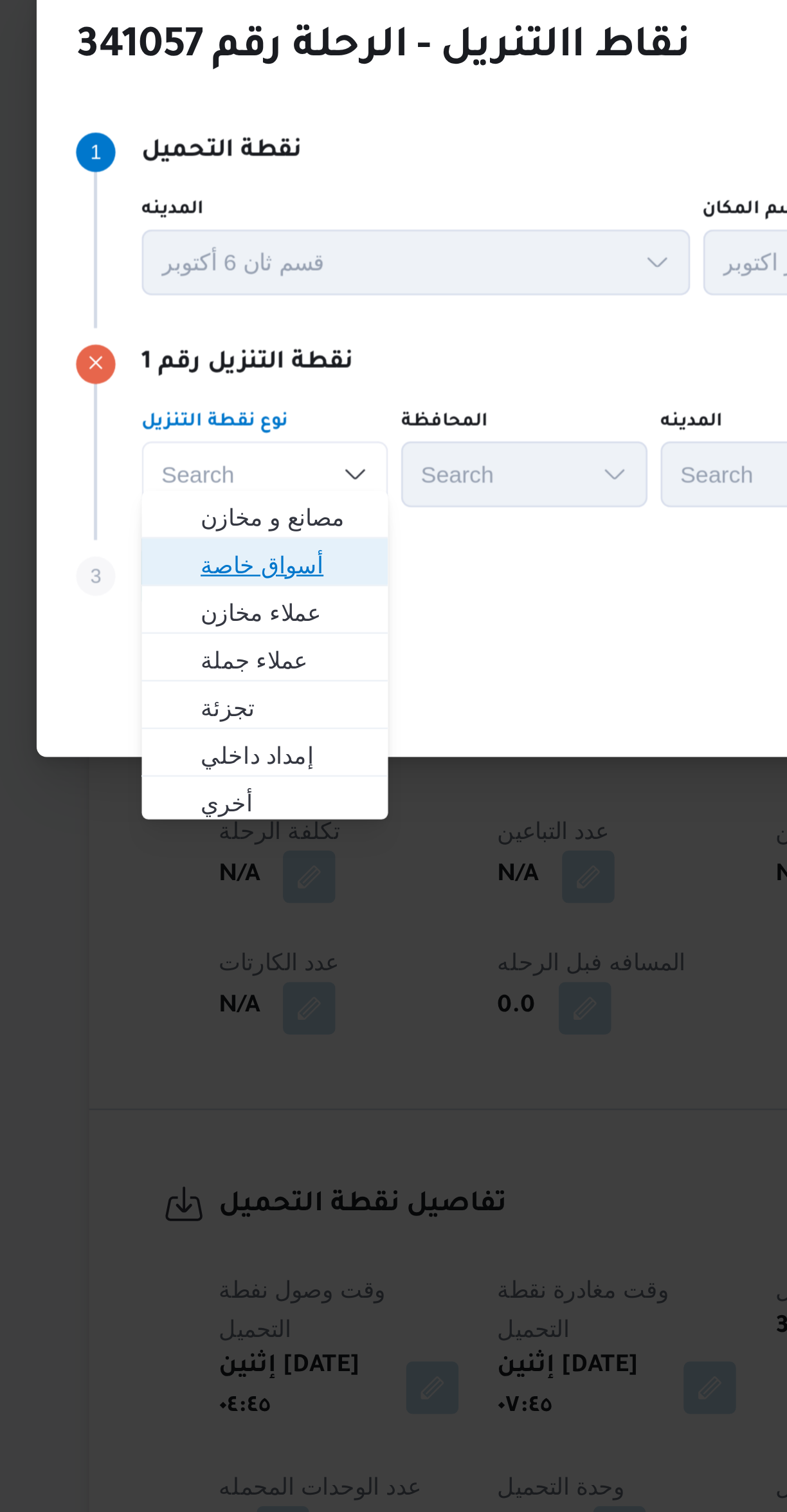
click at [262, 756] on span "أسواق خاصة" at bounding box center [243, 757] width 66 height 16
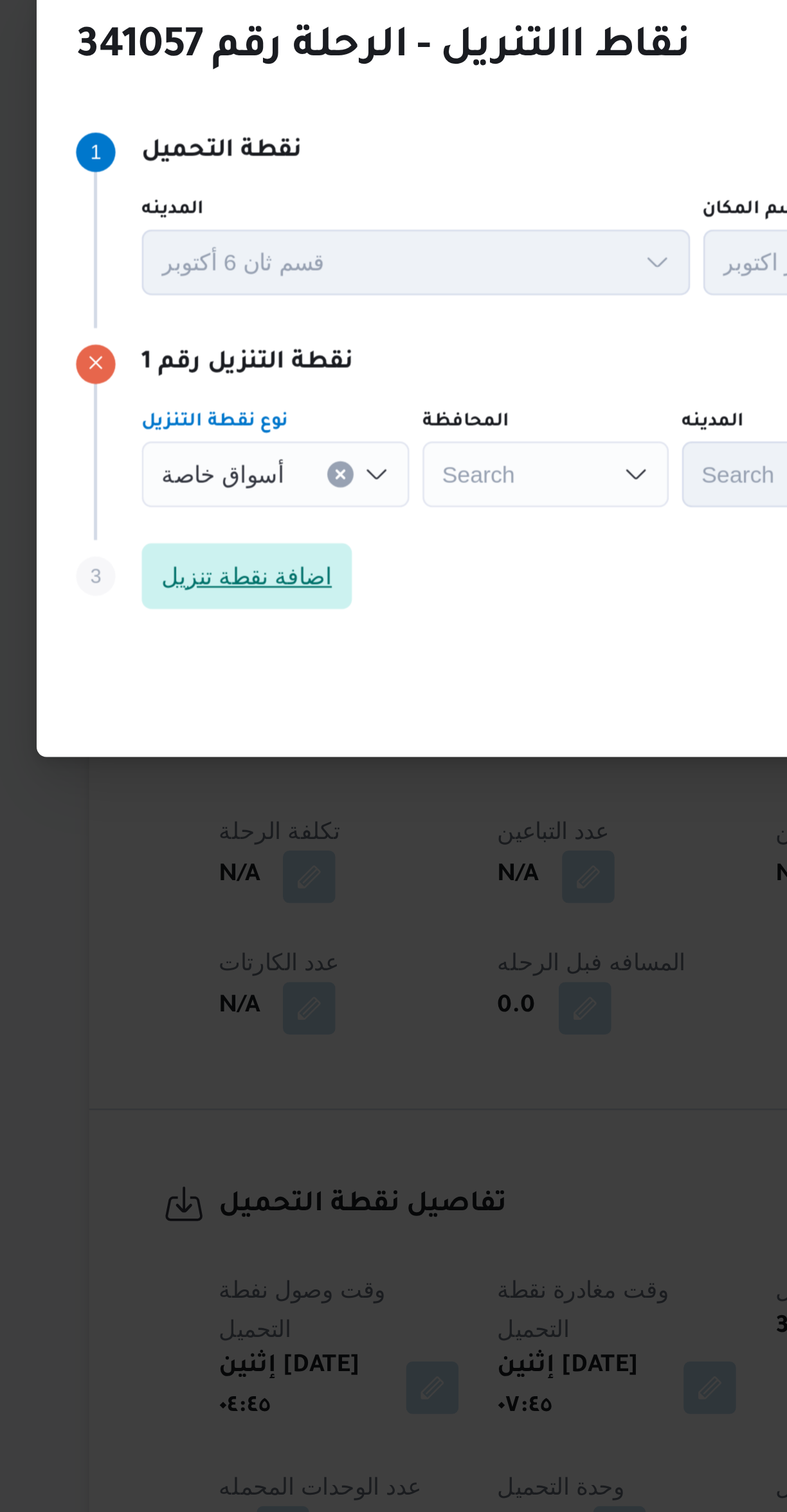
click at [252, 760] on span "اضافة نقطة تنزيل" at bounding box center [229, 761] width 82 height 26
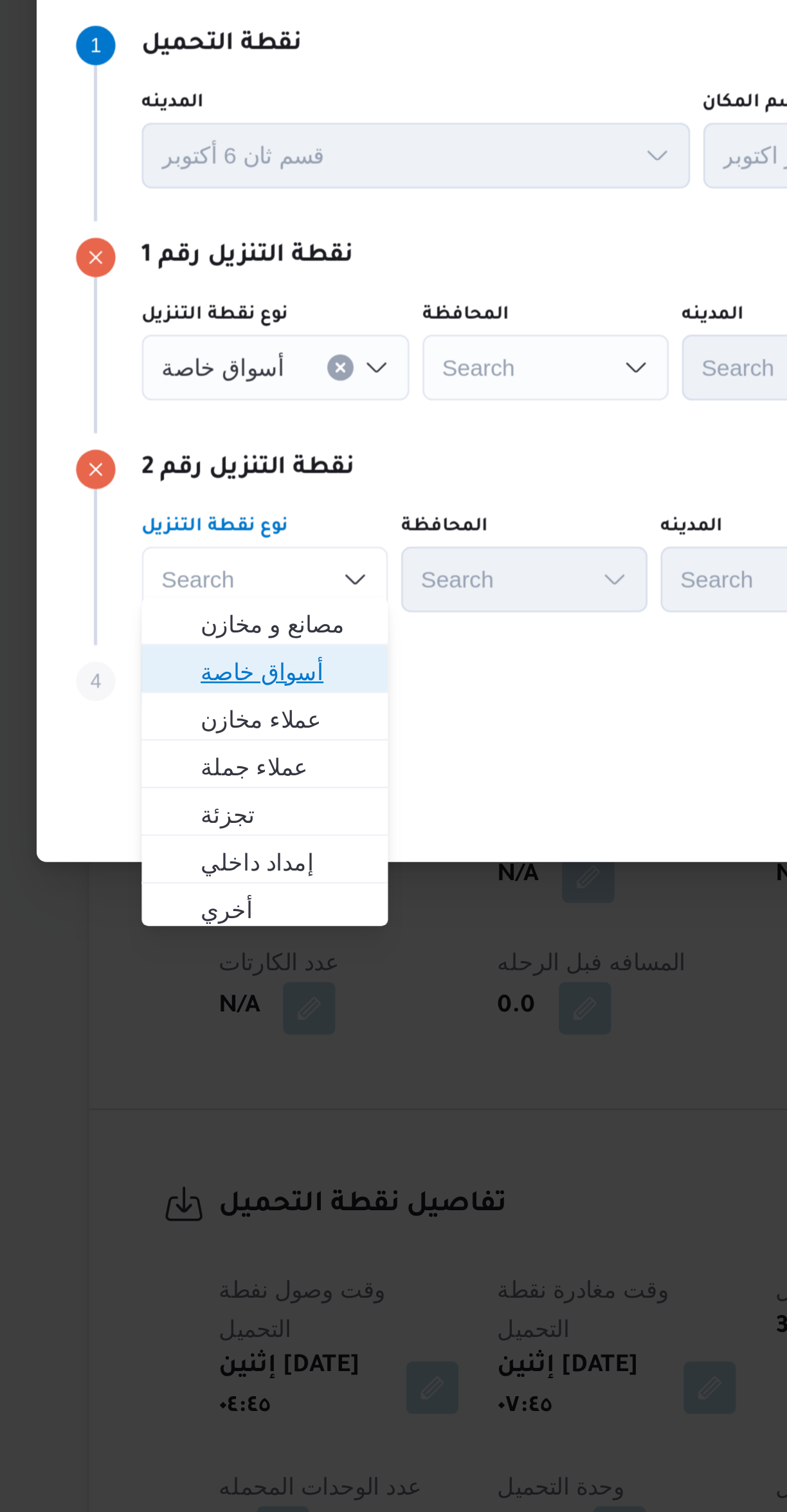
click at [256, 795] on span "أسواق خاصة" at bounding box center [243, 798] width 66 height 16
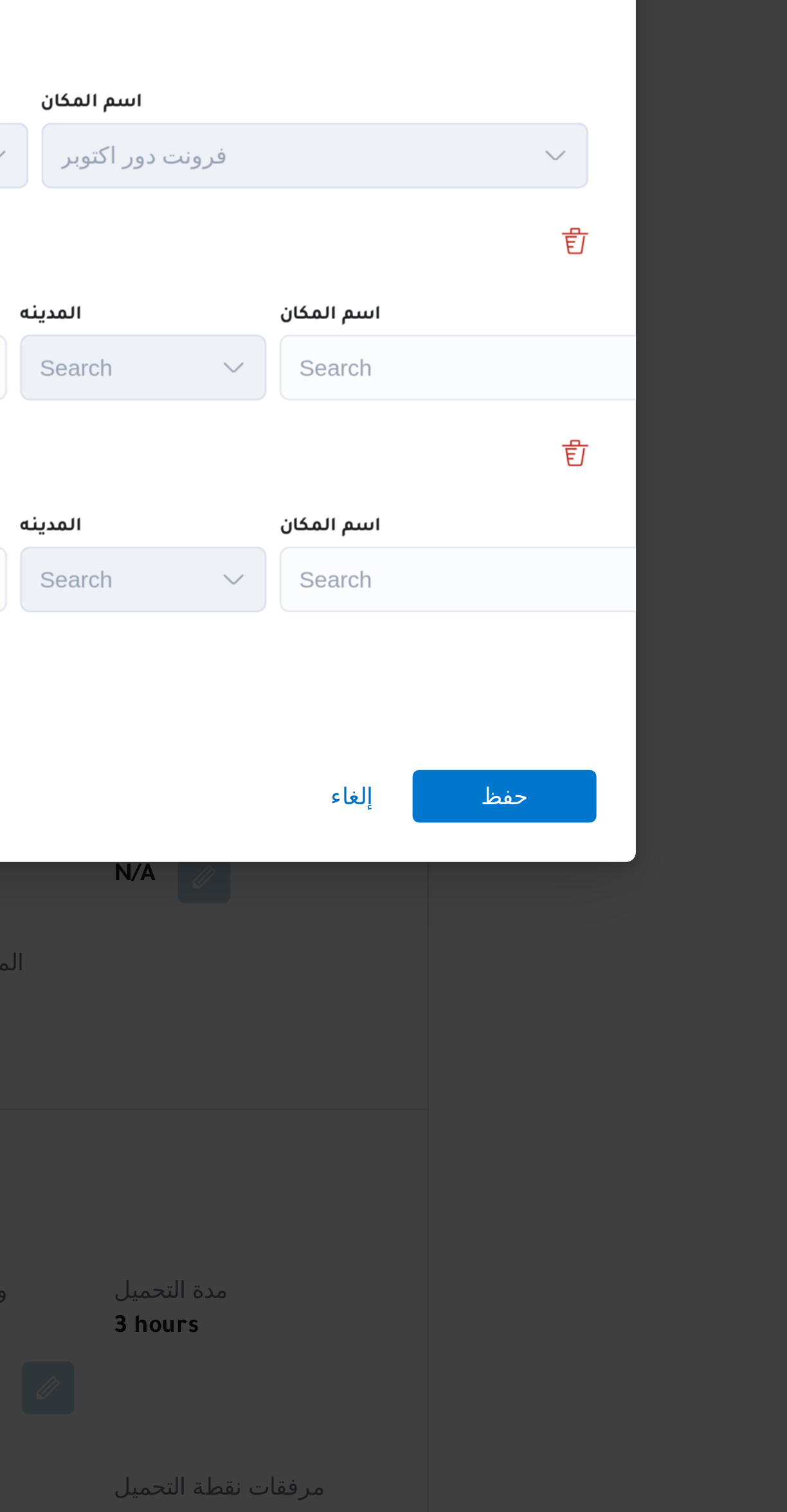
click at [563, 669] on div "Search" at bounding box center [581, 679] width 161 height 26
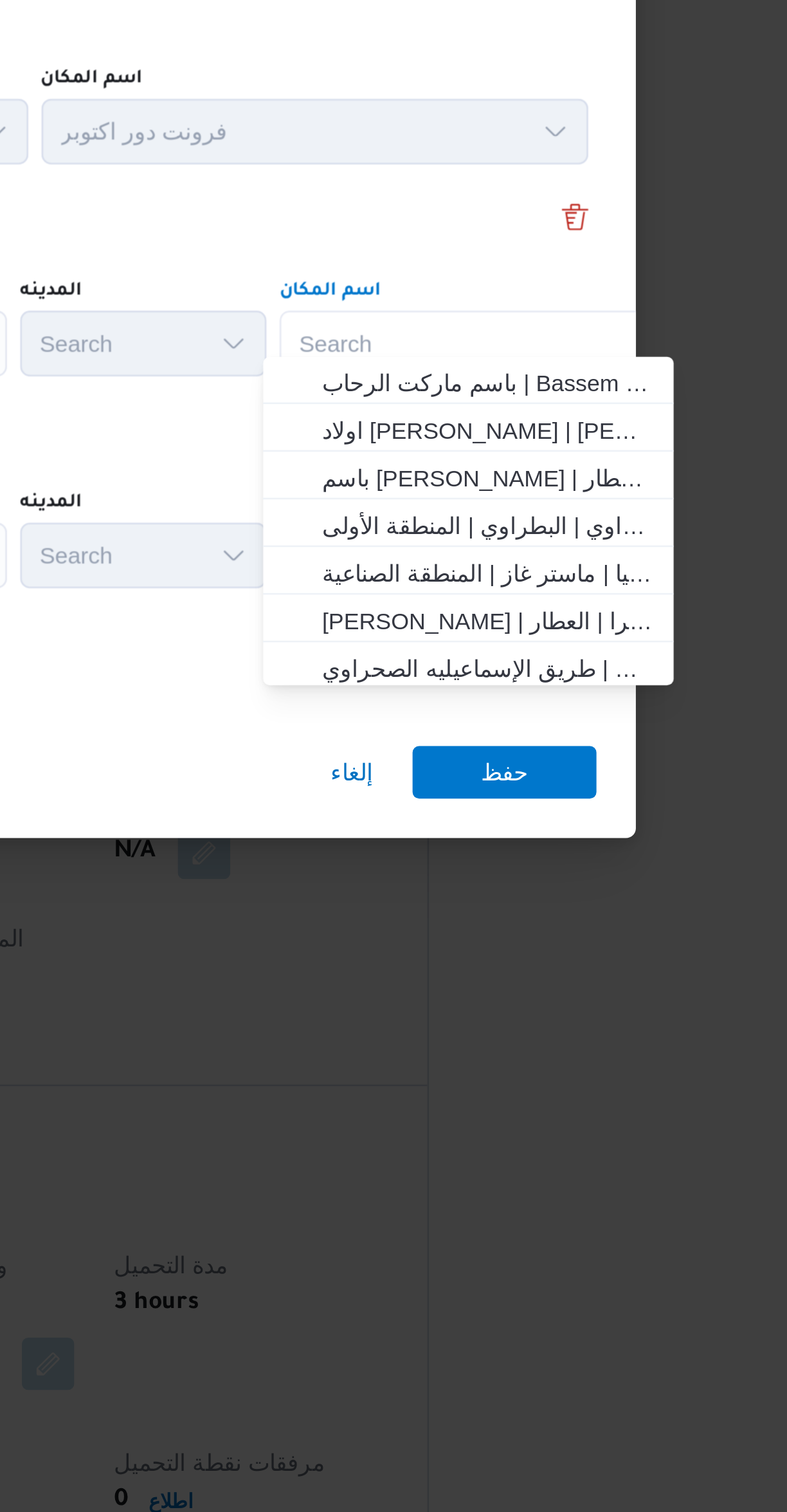
click at [567, 667] on div "Search Combo box. Selected. Combo box input. Search. Type some text or, to disp…" at bounding box center [581, 679] width 161 height 26
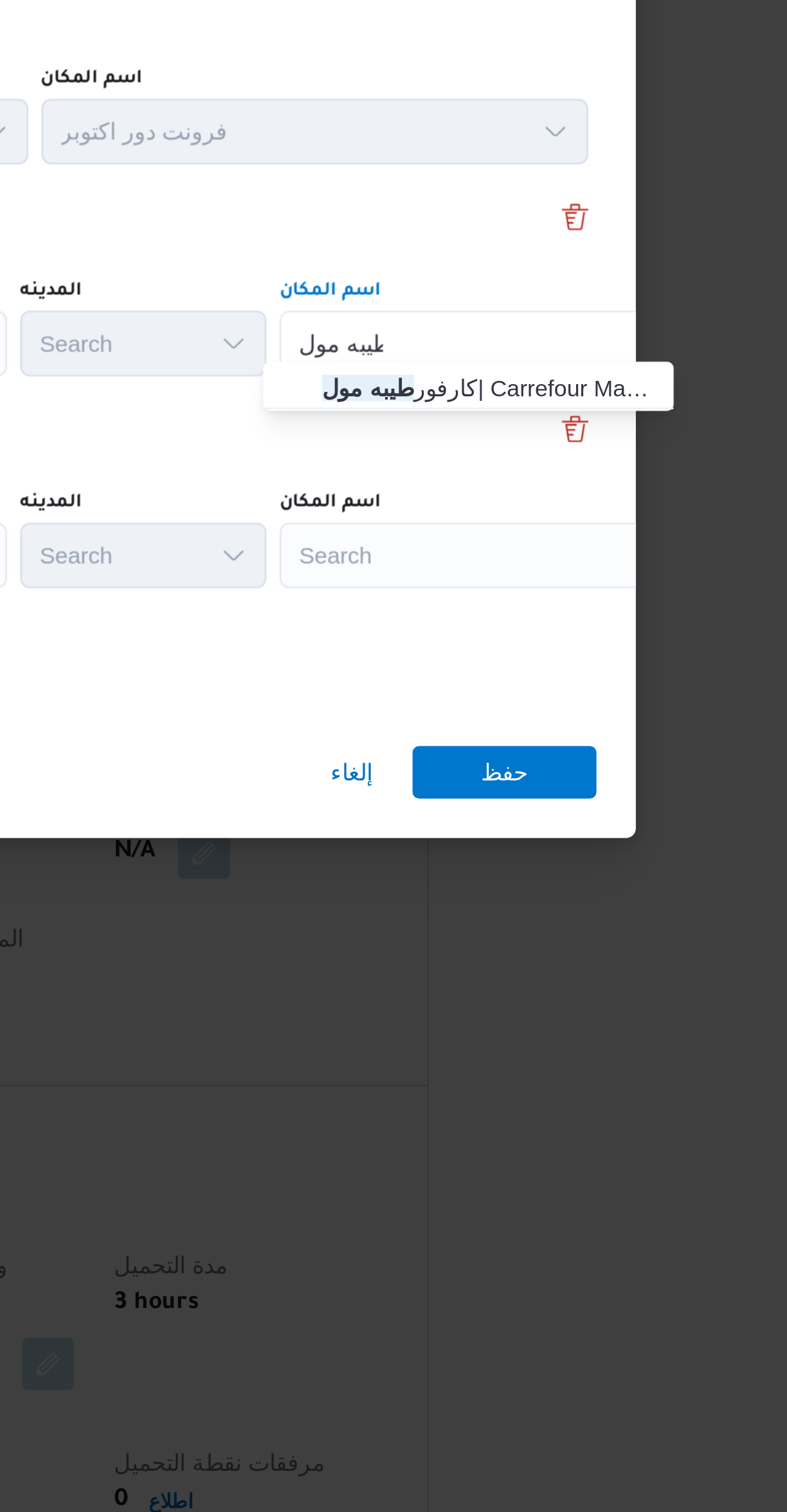
type input "طيبه مول"
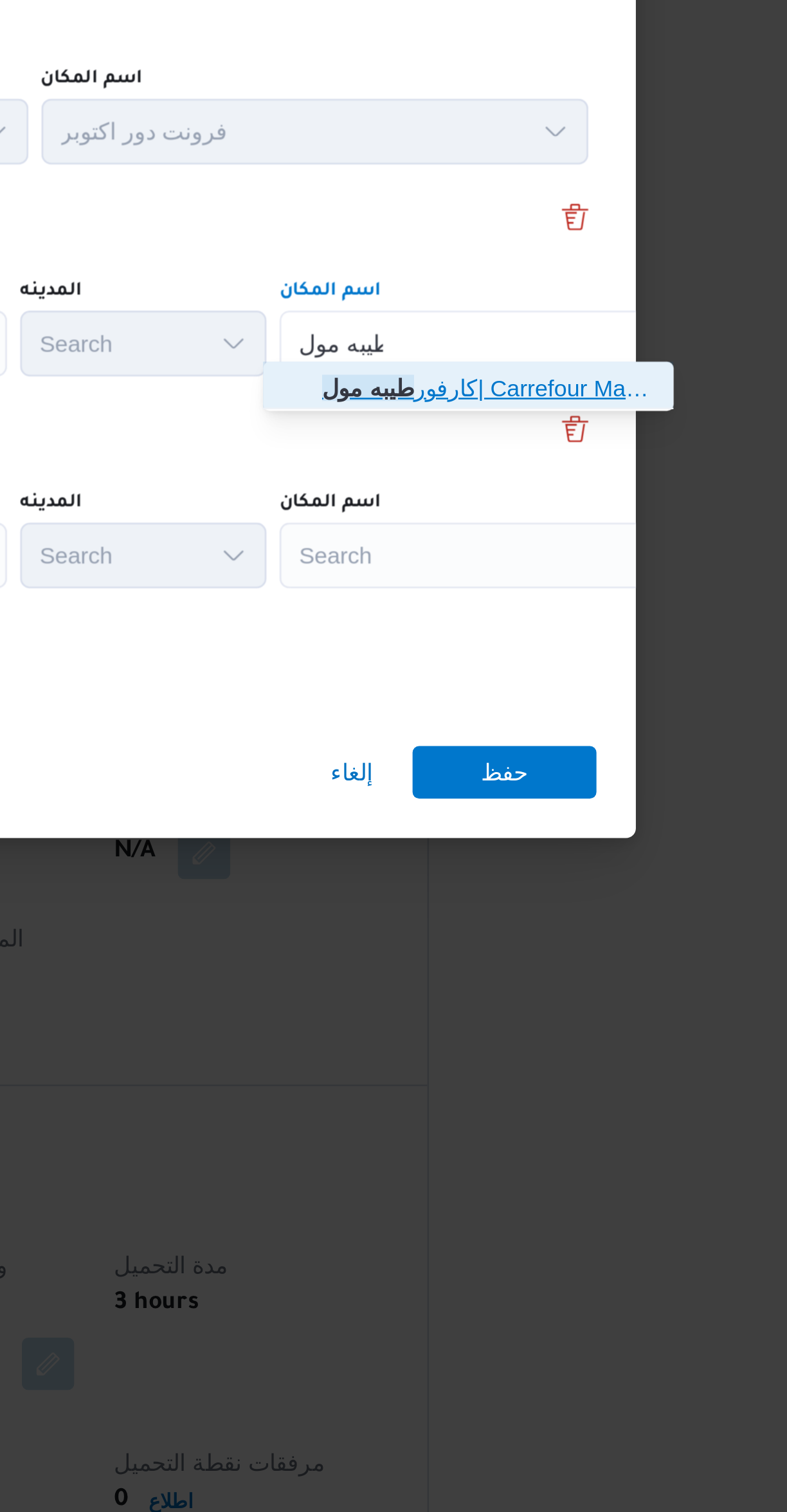
click at [578, 690] on span "كارفور طيبه مول | Carrefour Market | المنطقة الأولى" at bounding box center [582, 697] width 130 height 16
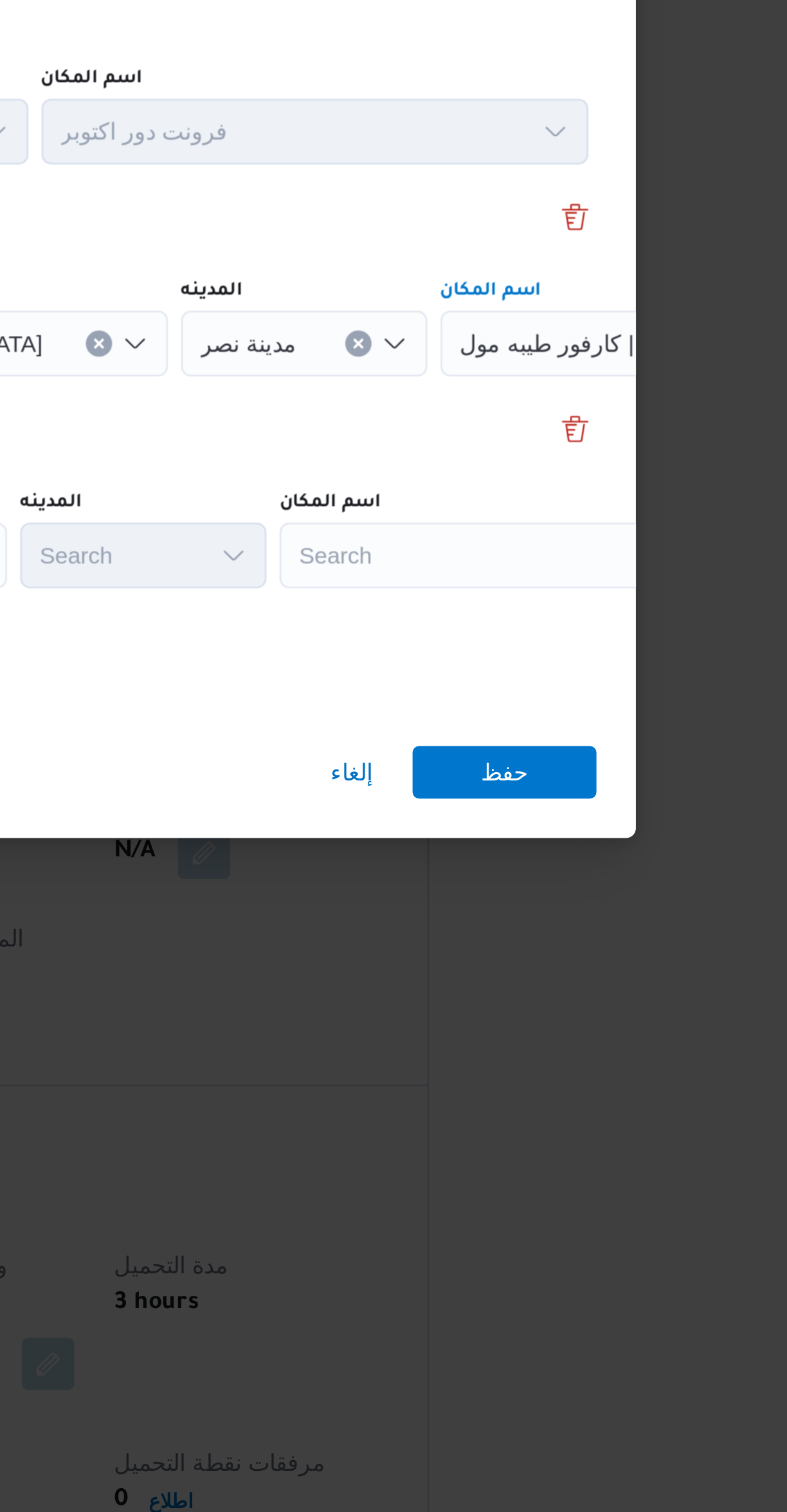
click at [583, 749] on div "Search" at bounding box center [581, 762] width 161 height 26
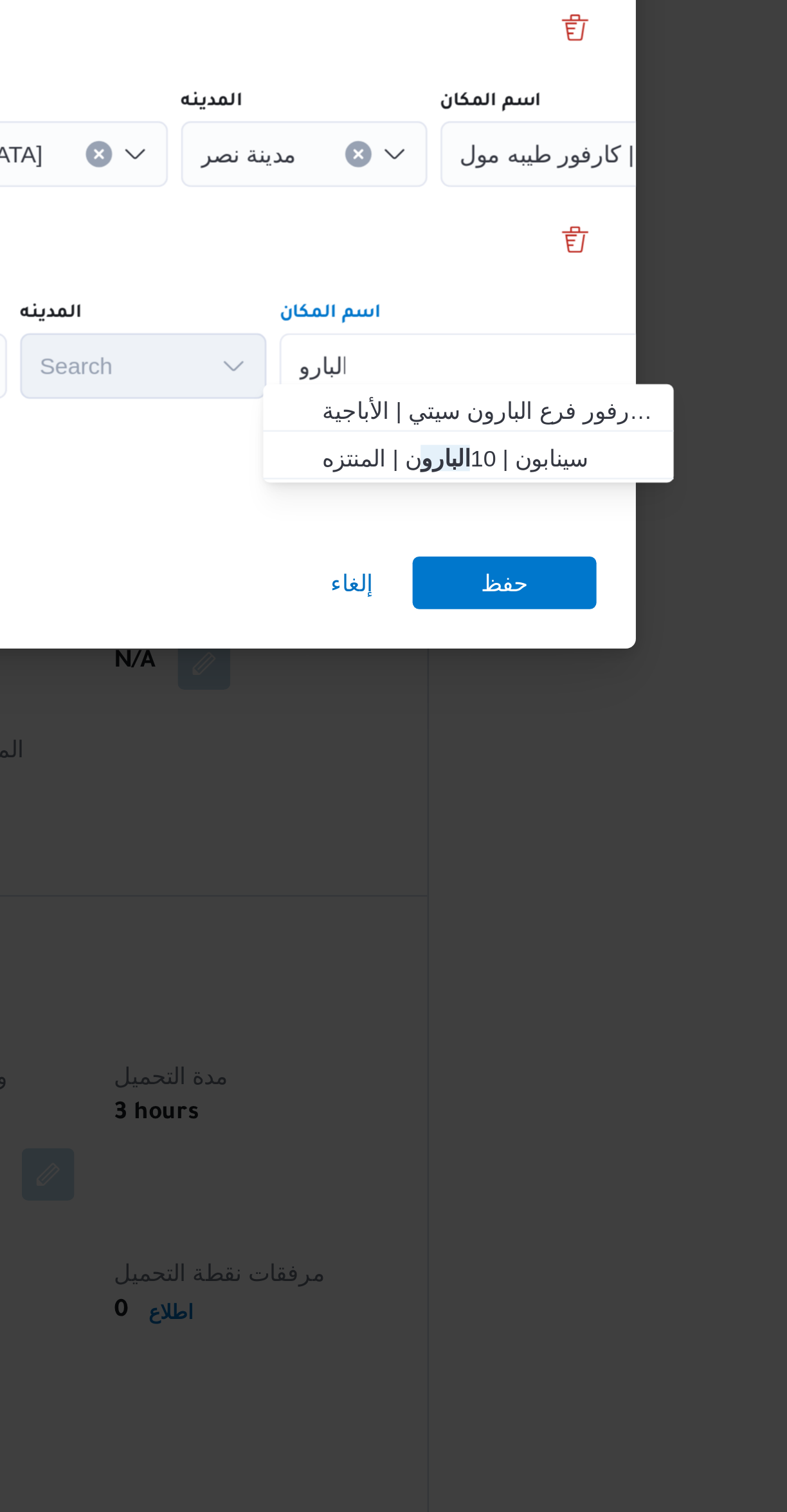
type input "البارو"
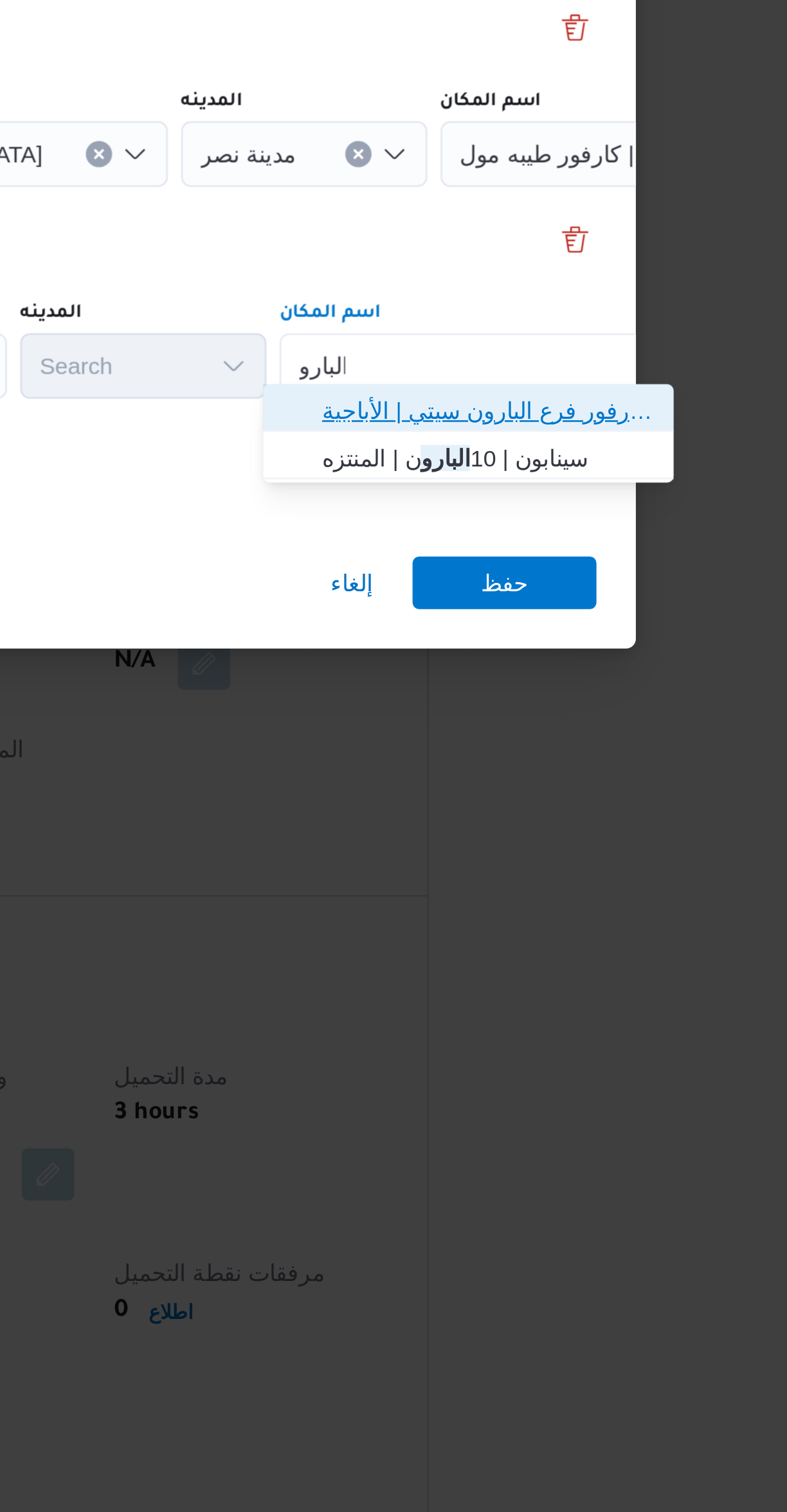
click at [608, 777] on span "كارفور فرع البارو ن سيتي | كارفور فرع البارون سيتي | الأباجية" at bounding box center [582, 780] width 130 height 16
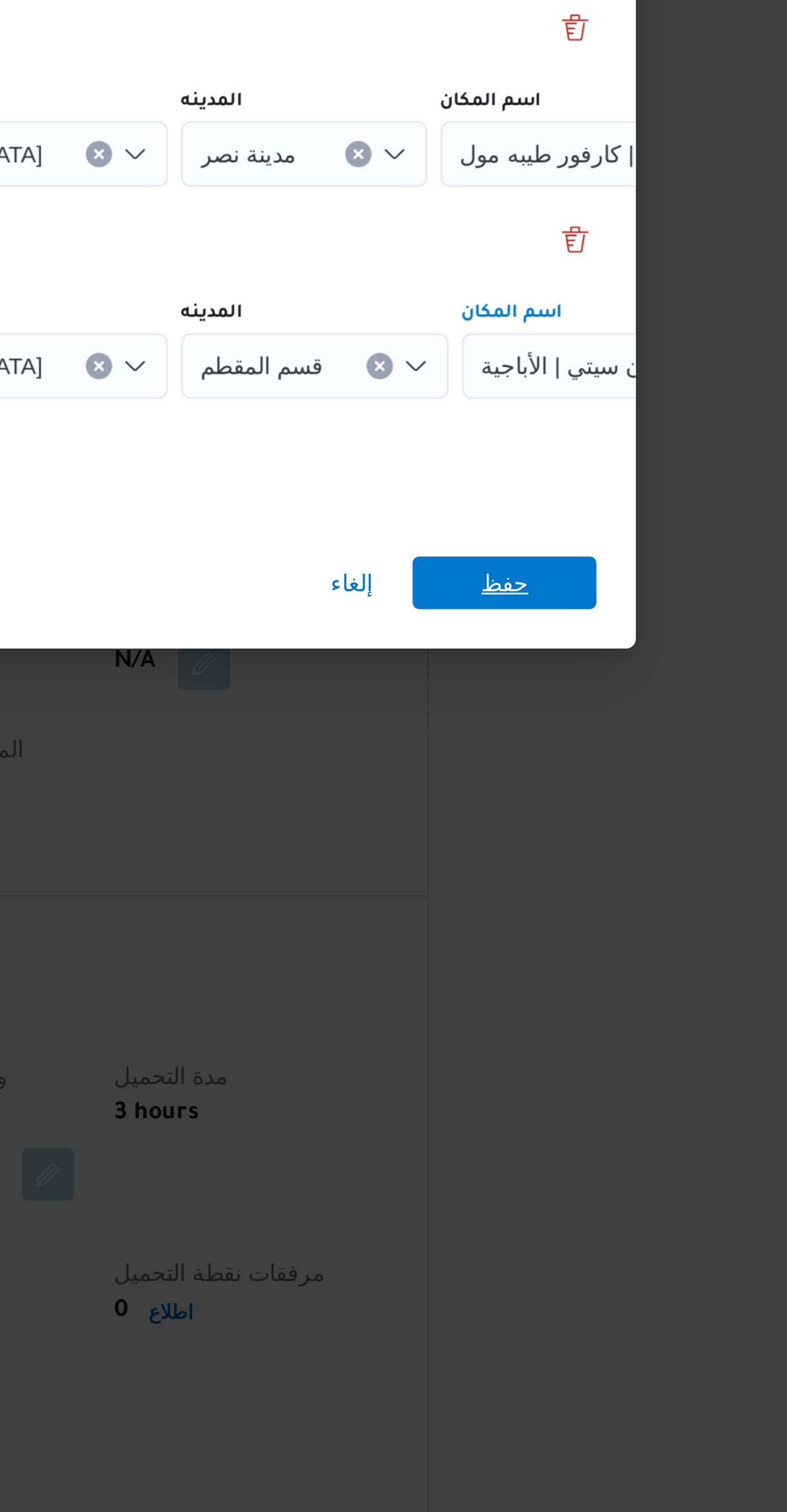
click at [608, 838] on span "حفظ" at bounding box center [588, 846] width 72 height 21
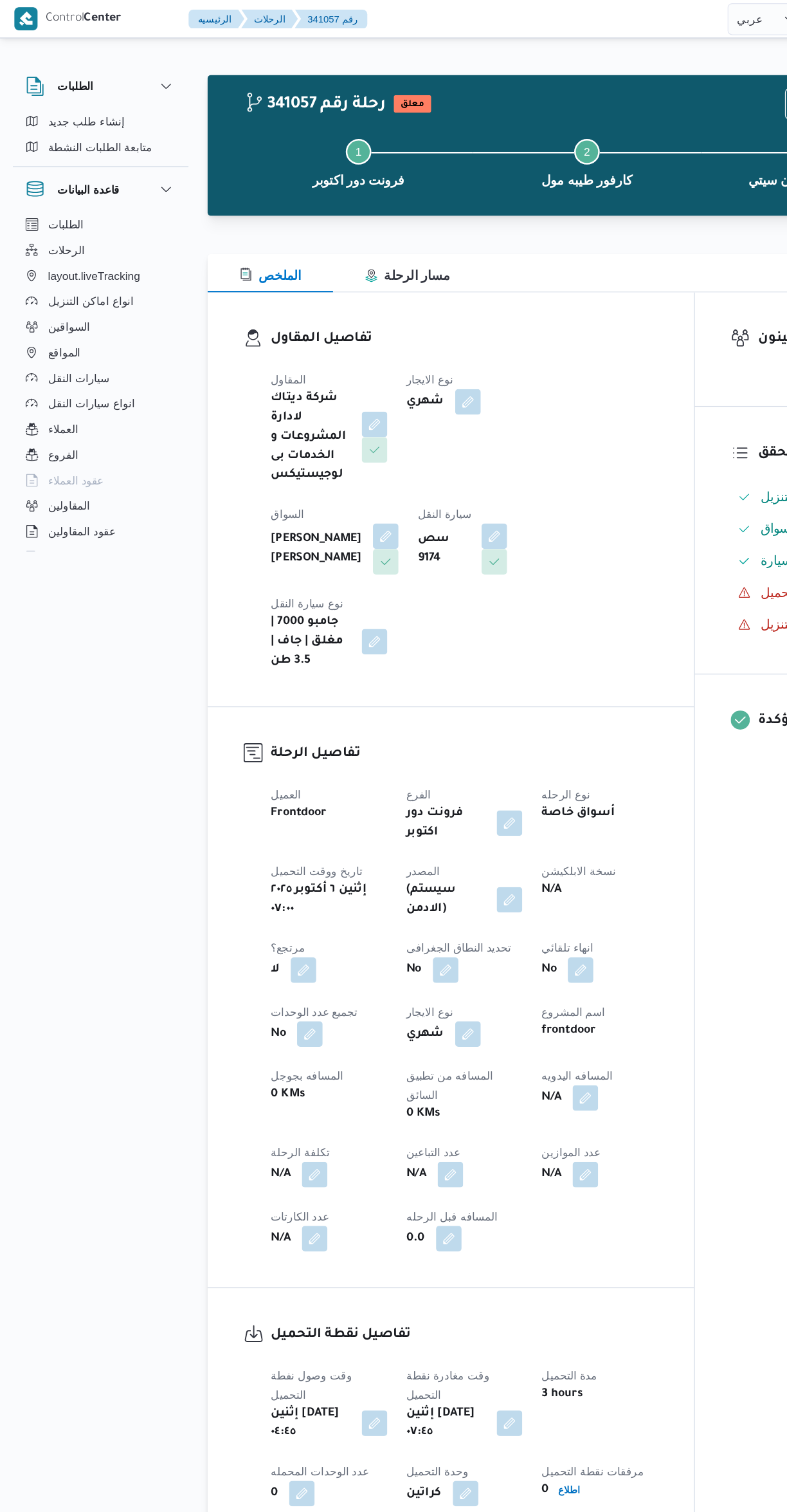
select select "ar"
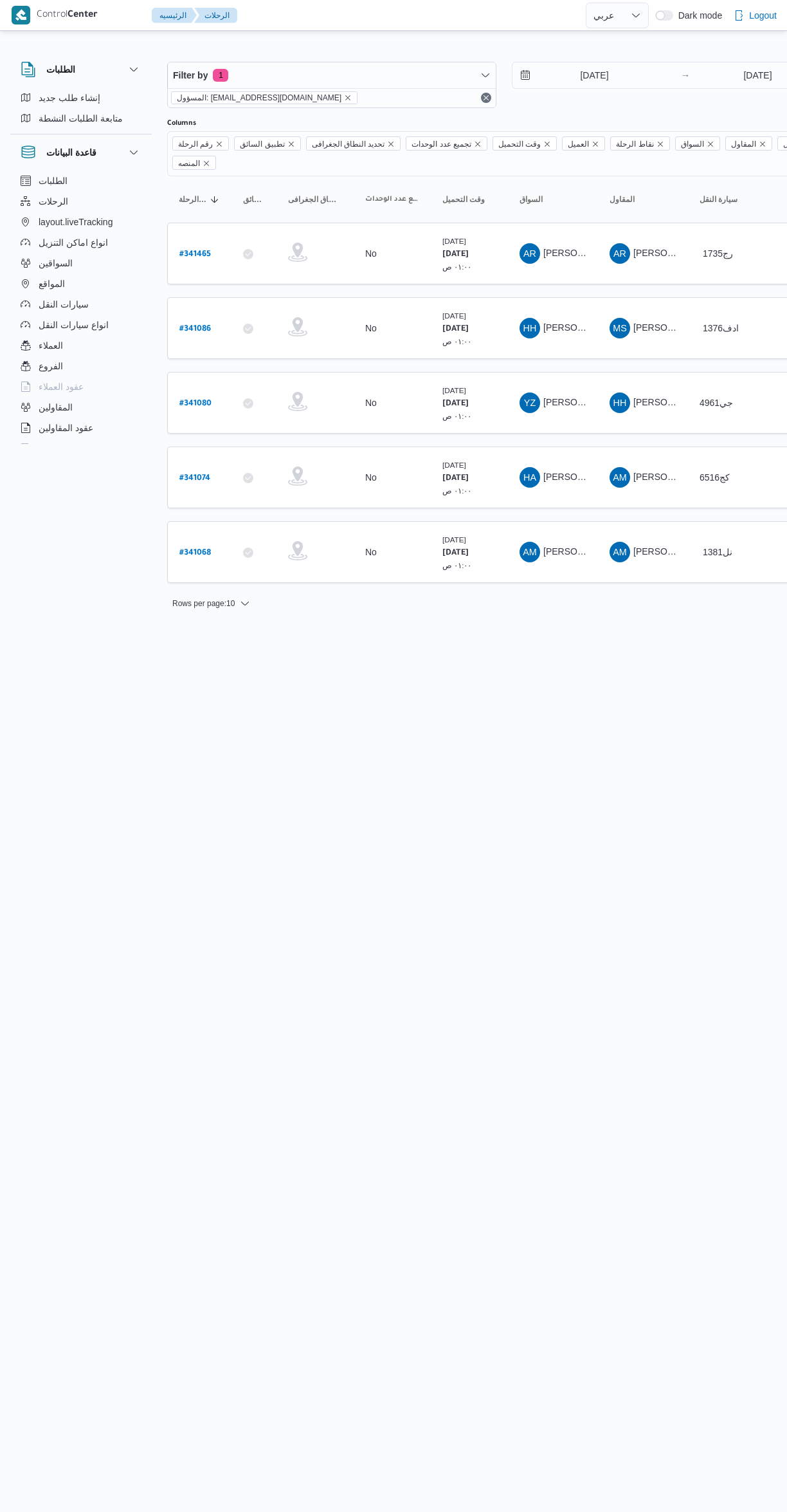
select select "ar"
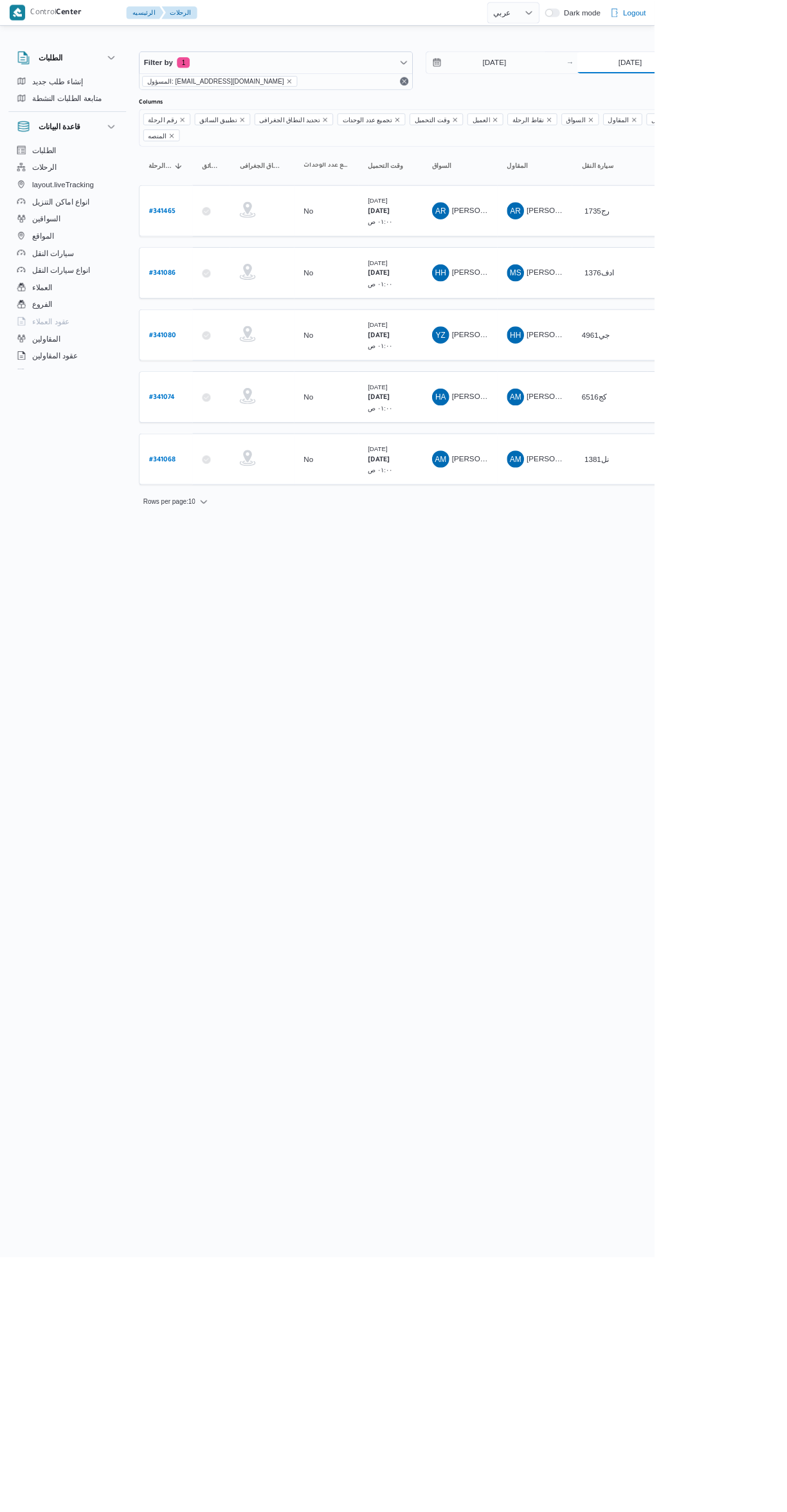
click at [765, 74] on input "5/10/2025" at bounding box center [758, 76] width 128 height 26
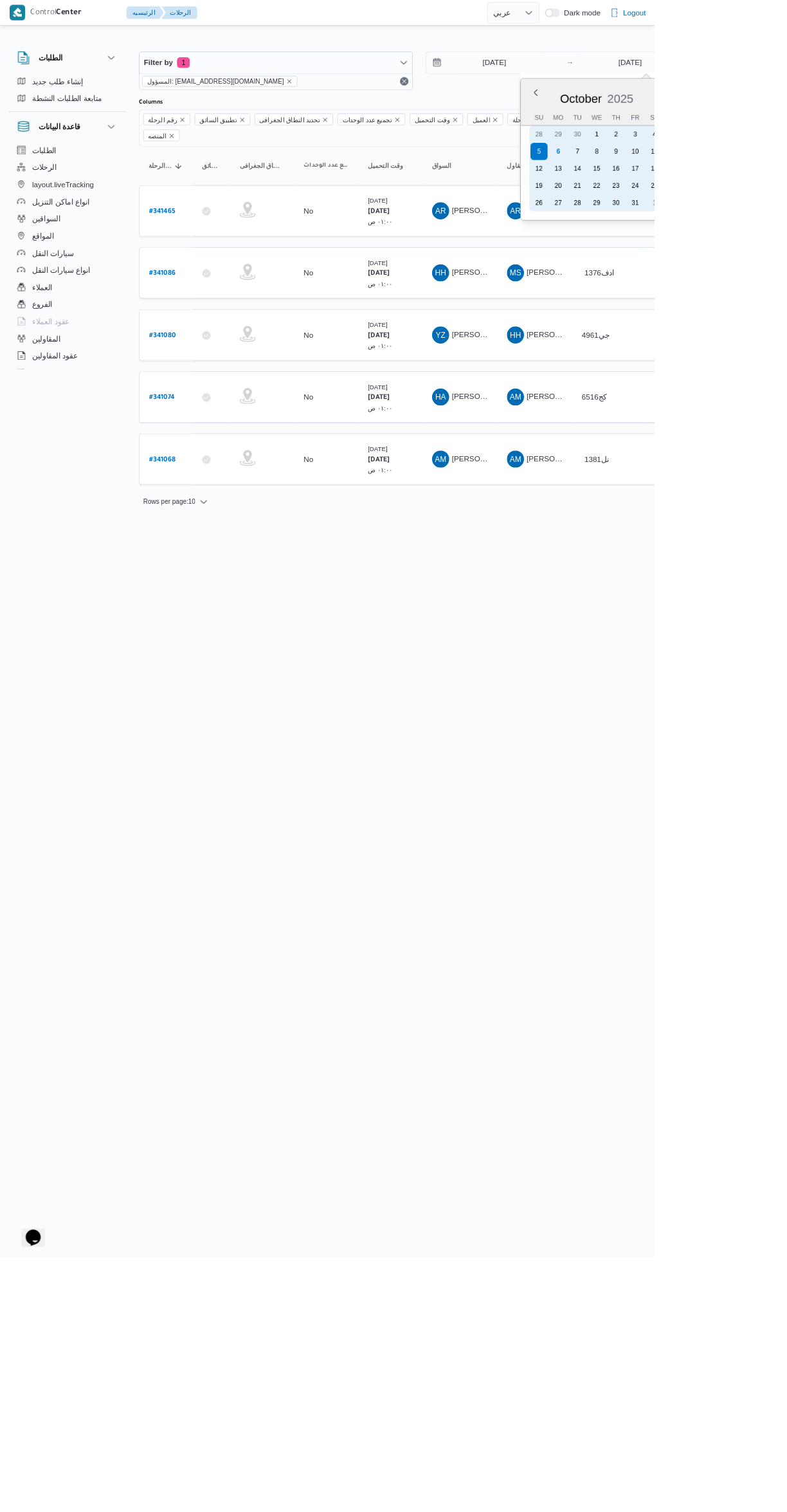
click at [668, 172] on div "6" at bounding box center [670, 182] width 21 height 21
type input "6/10/2025"
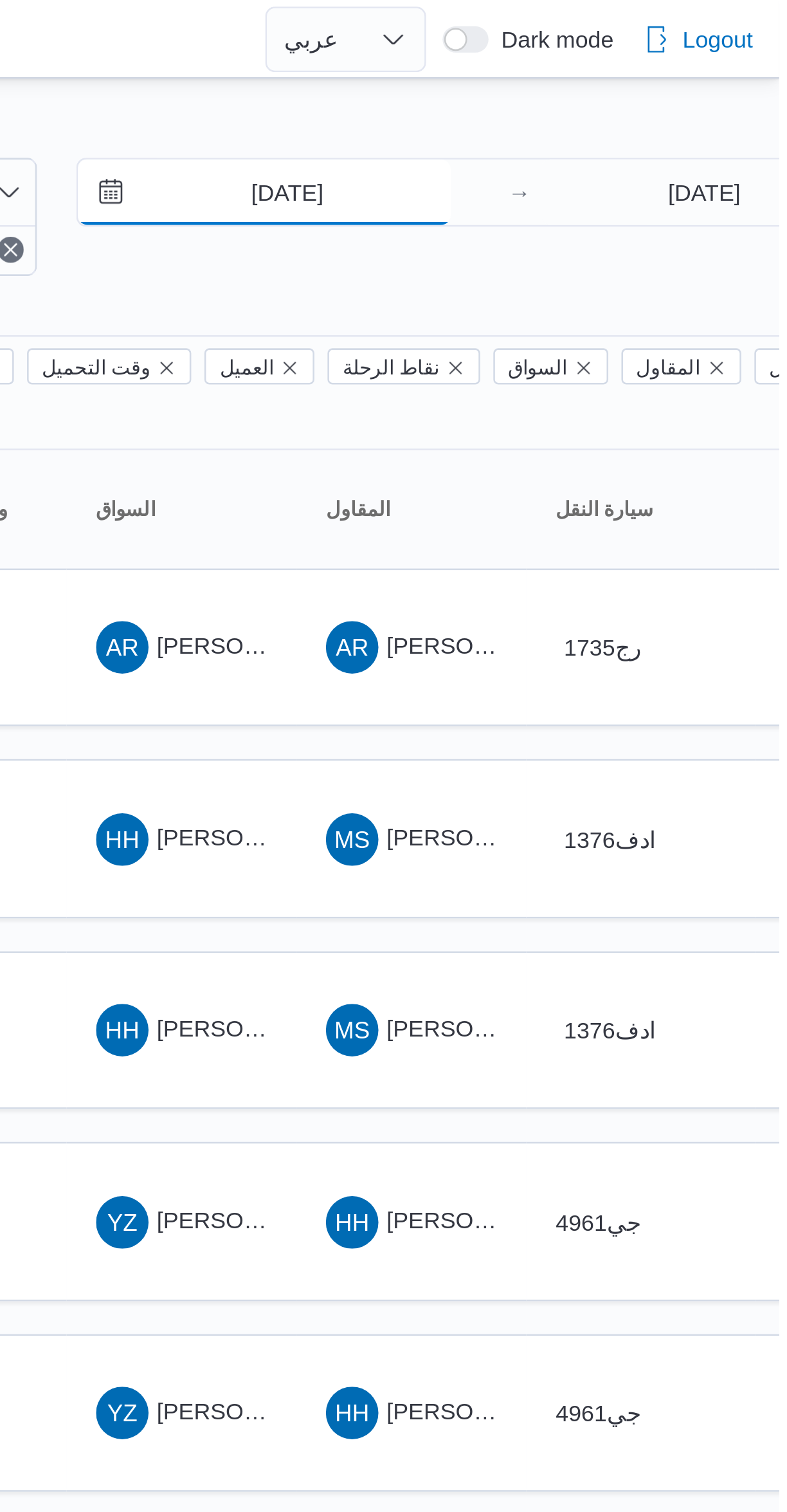
click at [616, 78] on input "5/10/2025" at bounding box center [585, 76] width 146 height 26
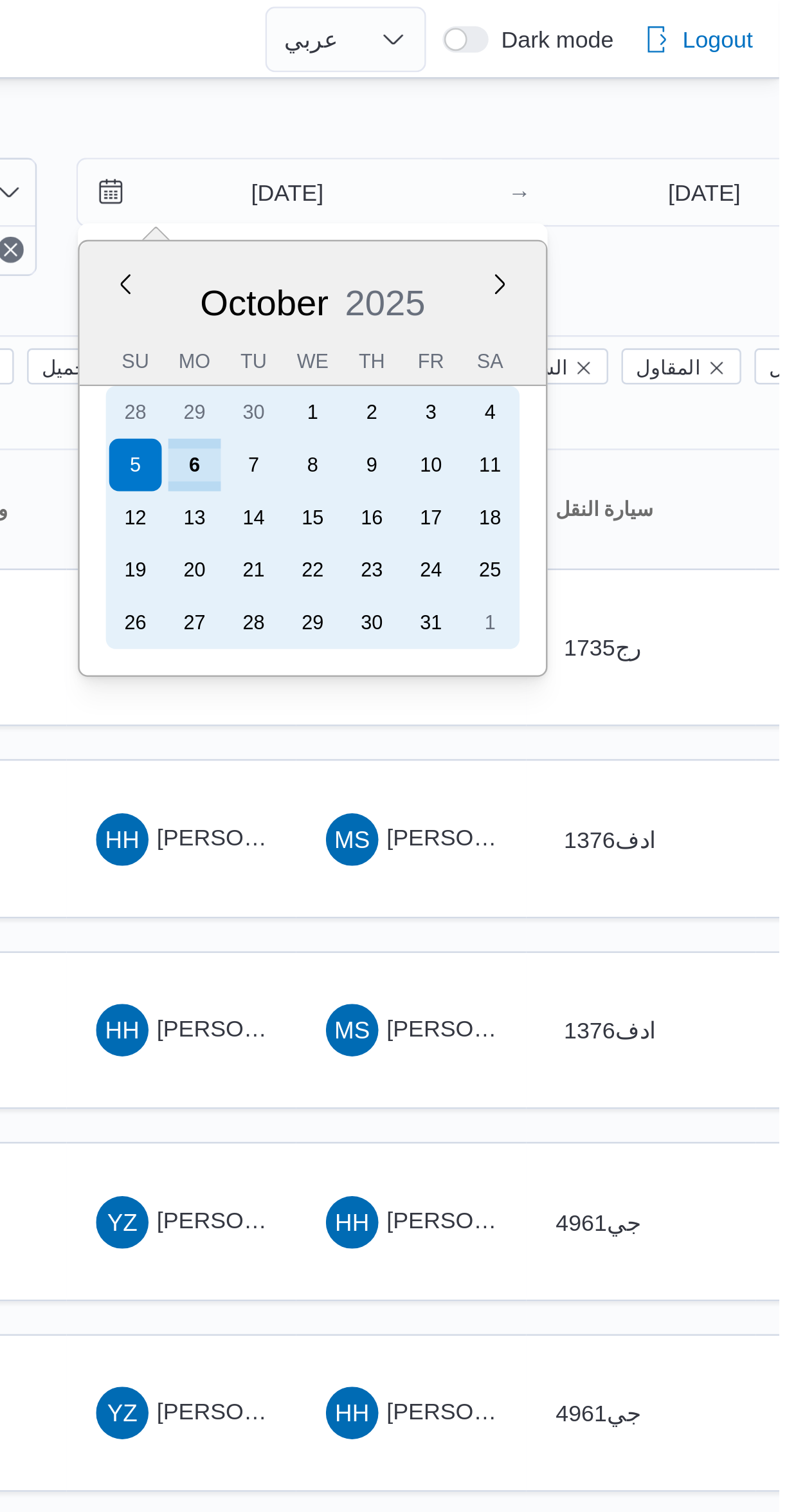
click at [557, 181] on div "6" at bounding box center [557, 182] width 21 height 21
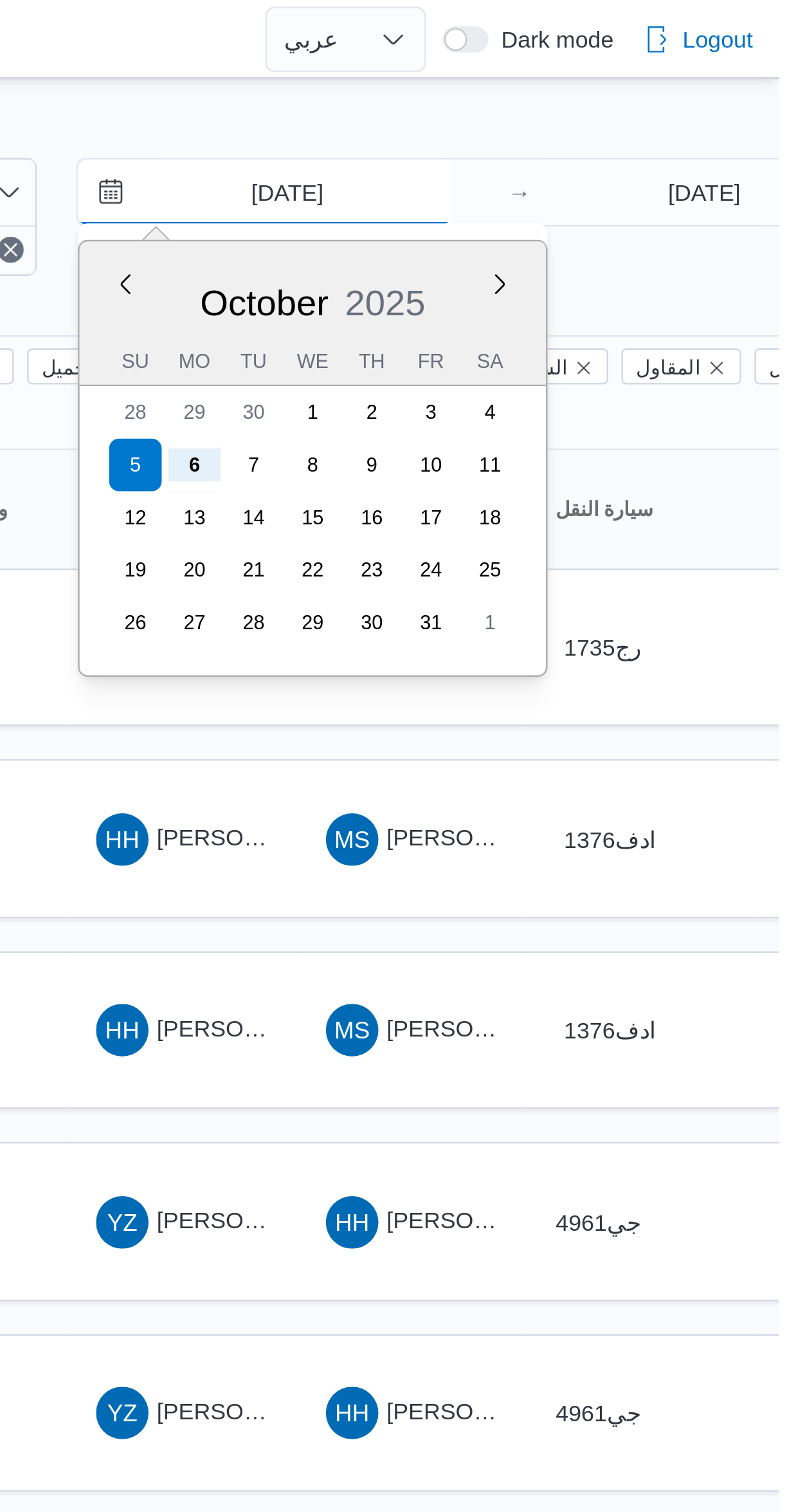
type input "6/10/2025"
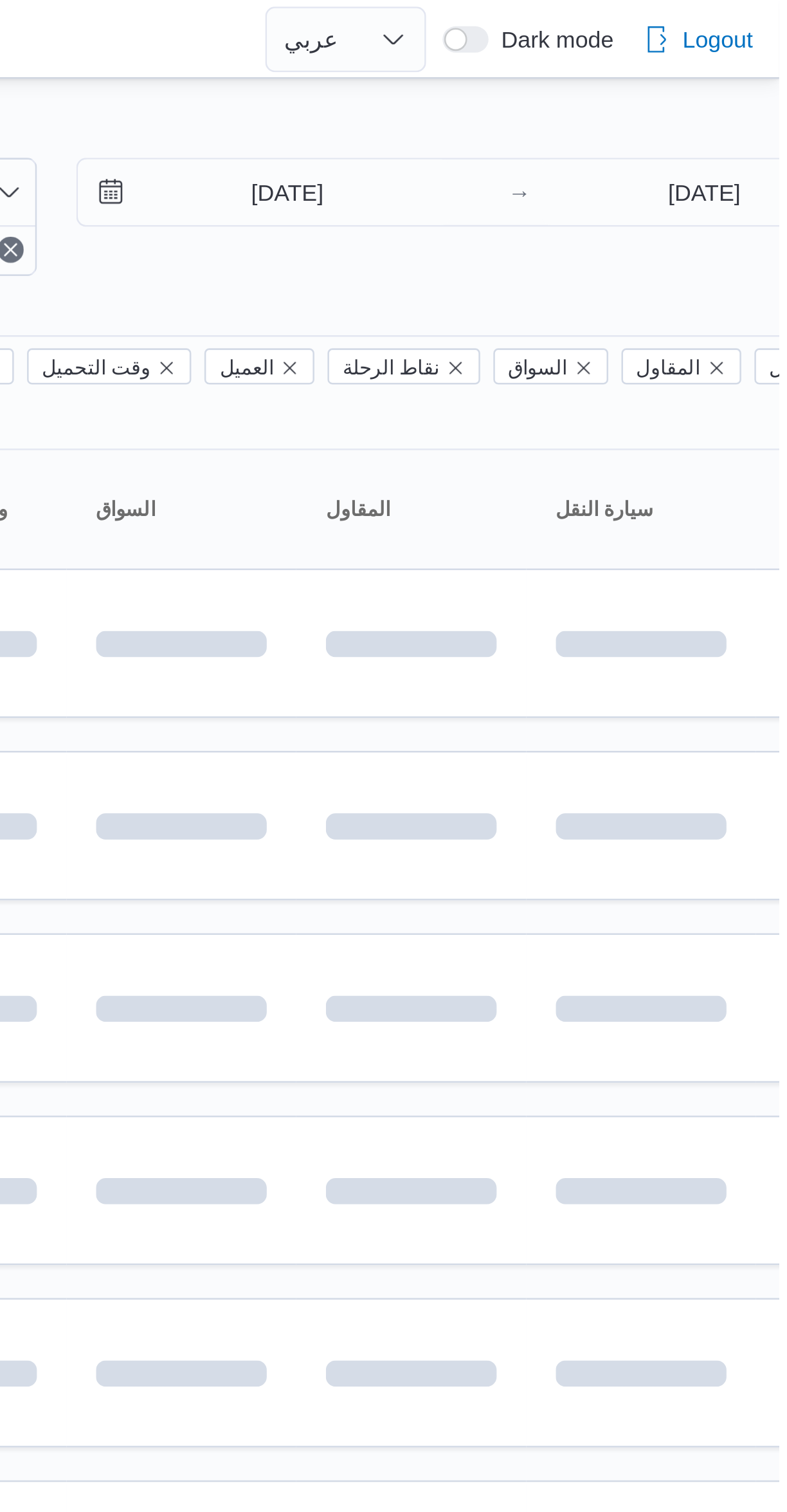
click at [667, 32] on div at bounding box center [394, 30] width 787 height 21
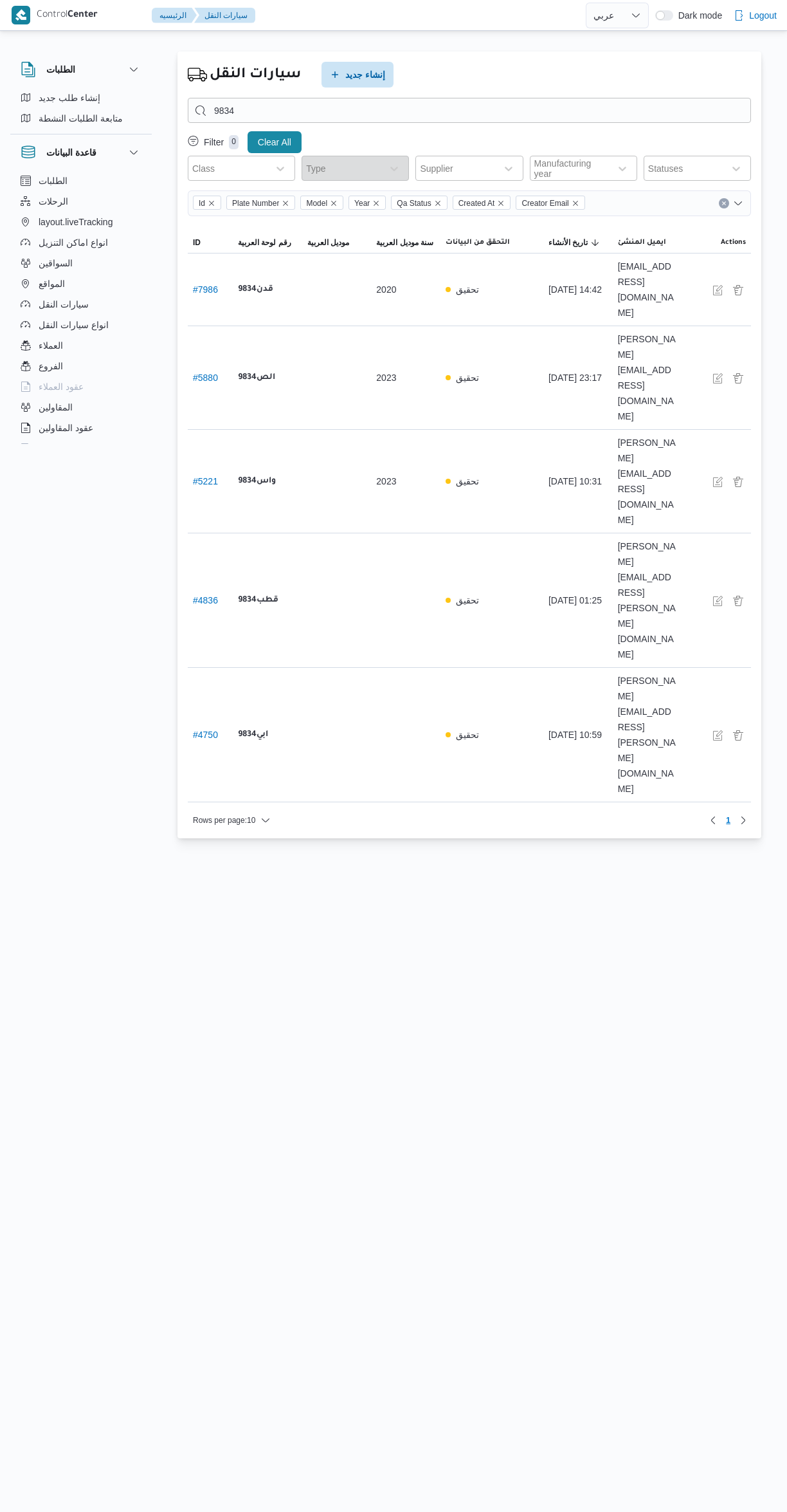
select select "ar"
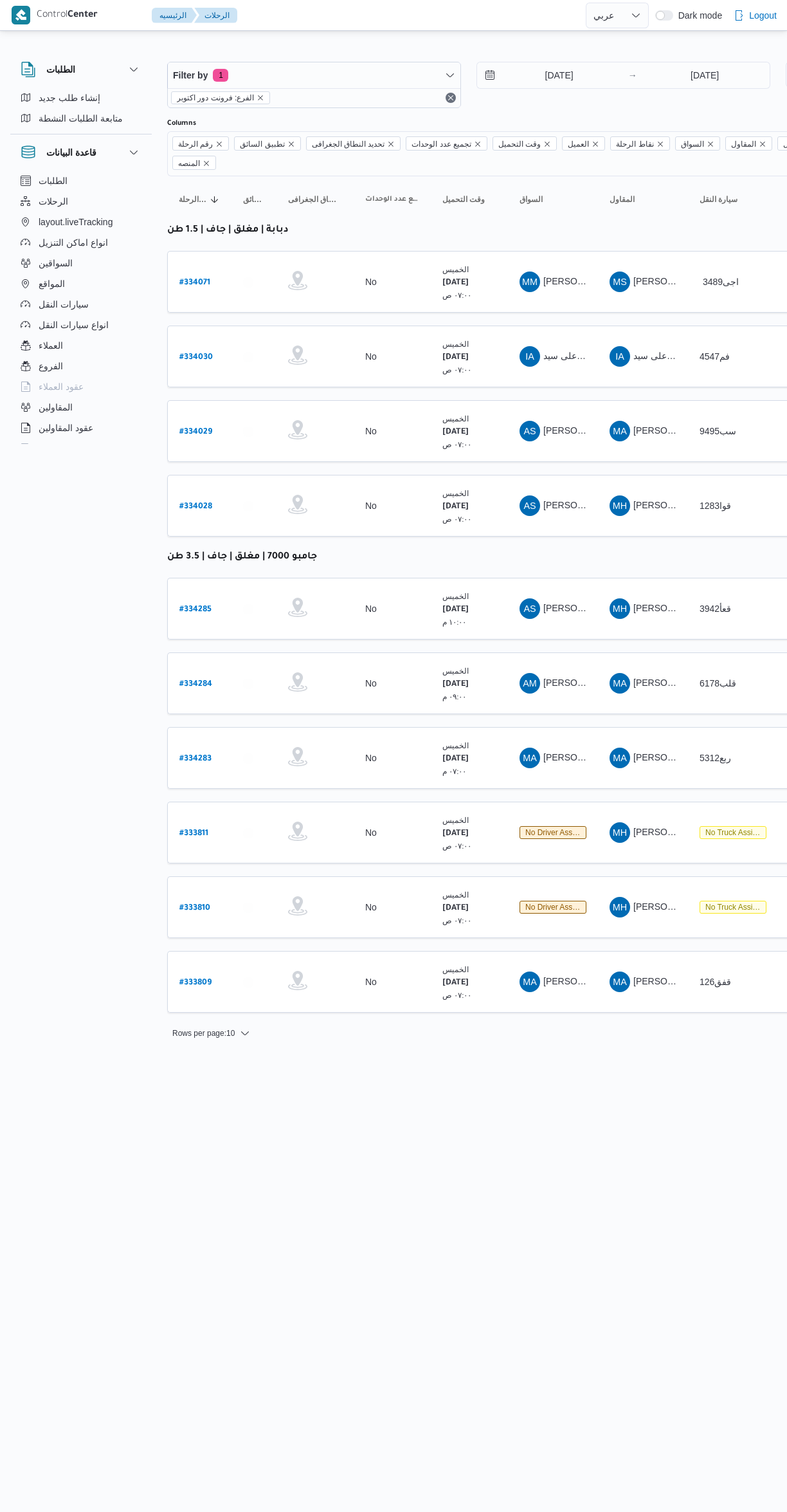
select select "ar"
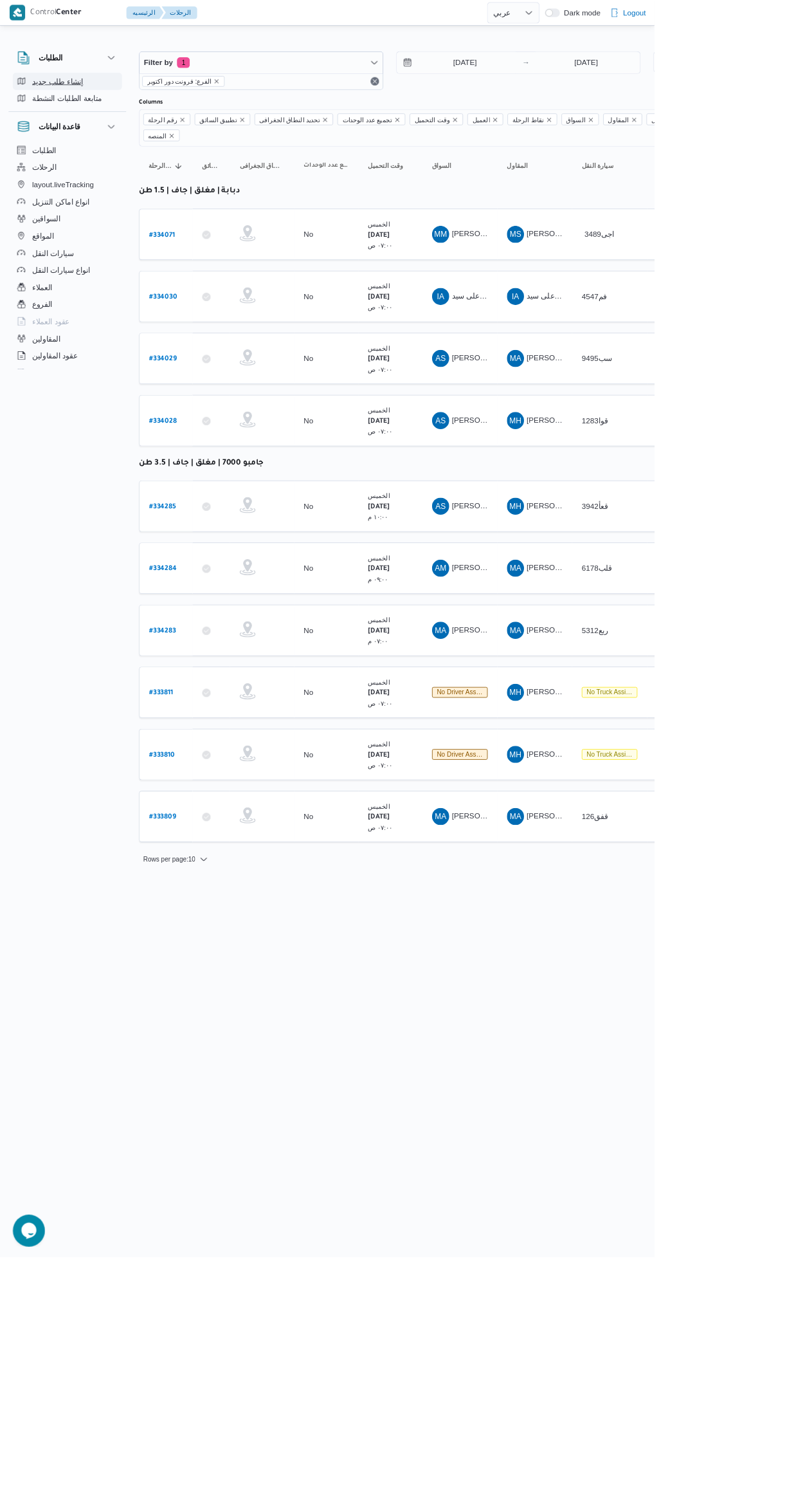
click at [96, 87] on button "إنشاء طلب جديد" at bounding box center [81, 97] width 131 height 21
select select "ar"
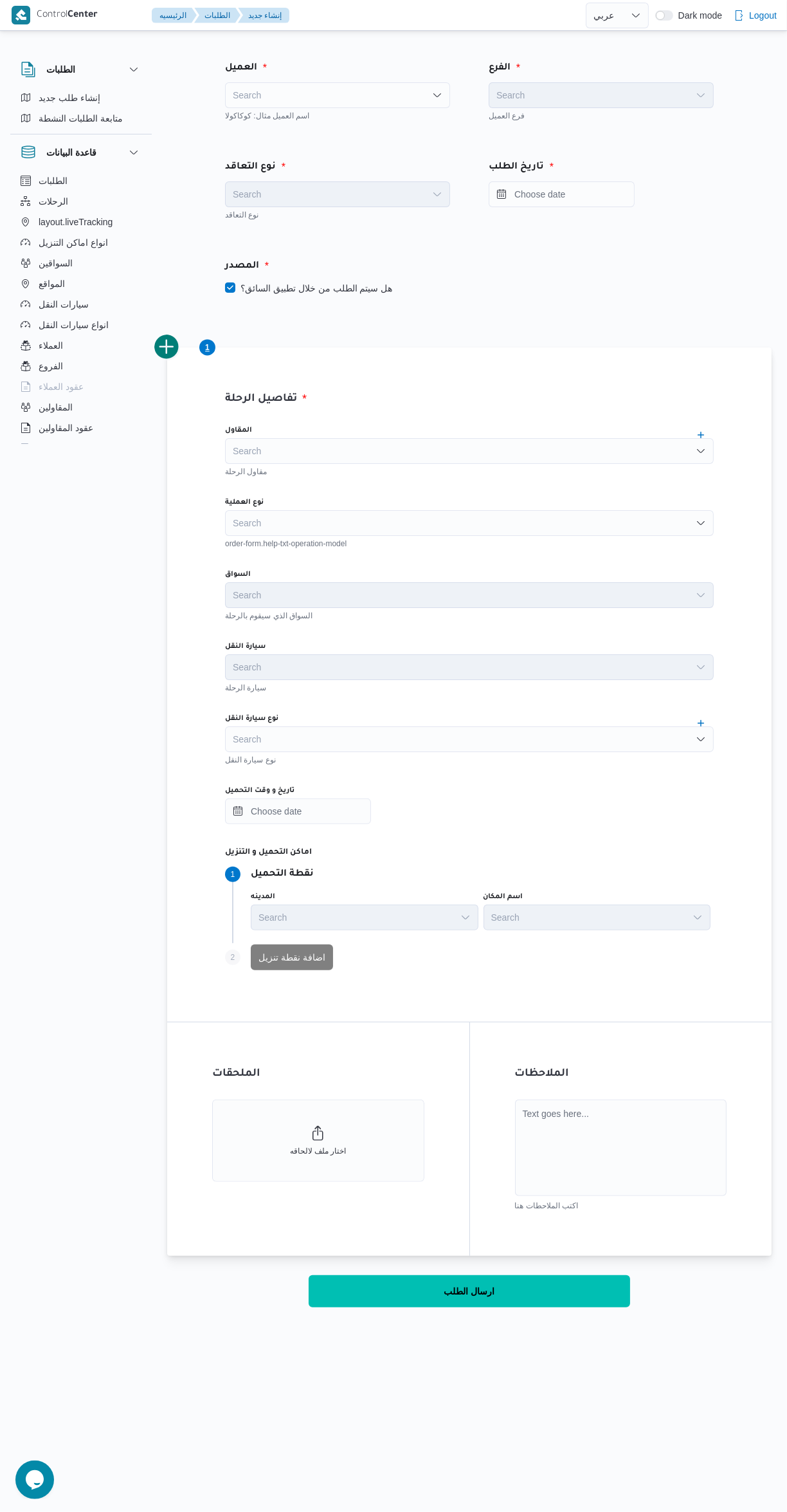
click at [371, 92] on div "Search" at bounding box center [337, 95] width 225 height 26
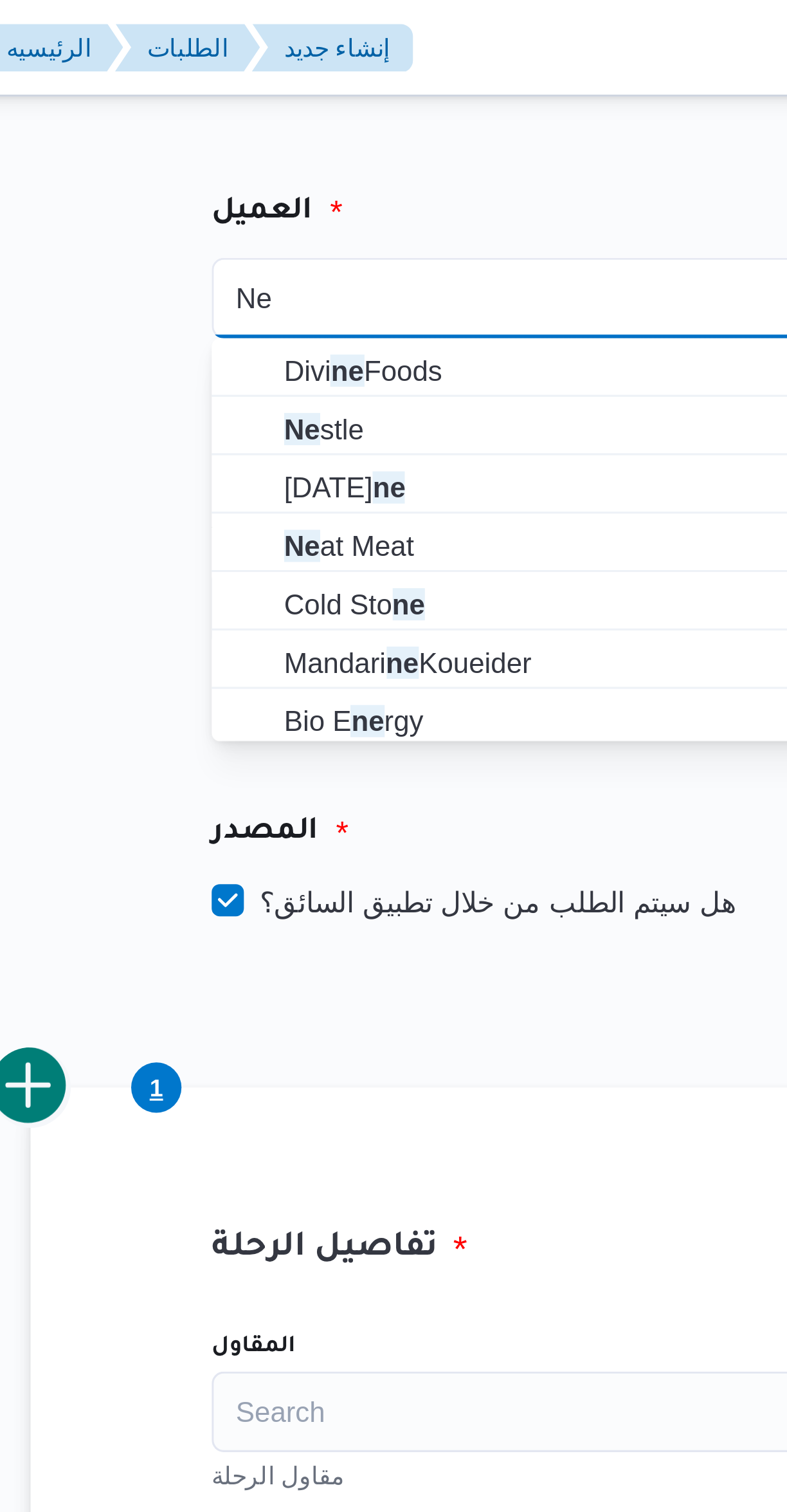
type input "Ne"
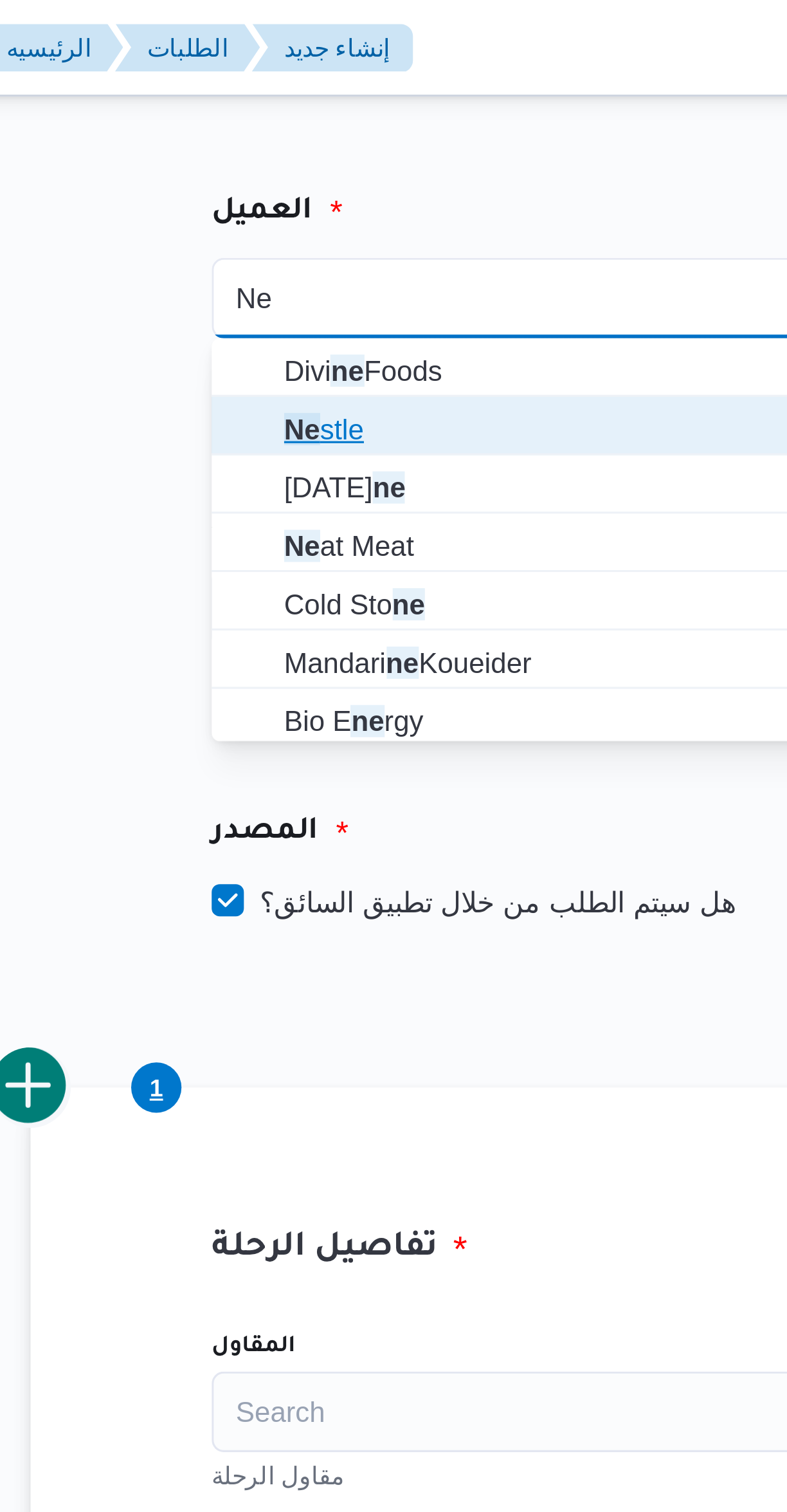
click at [305, 134] on span "Ne stle" at bounding box center [345, 137] width 194 height 16
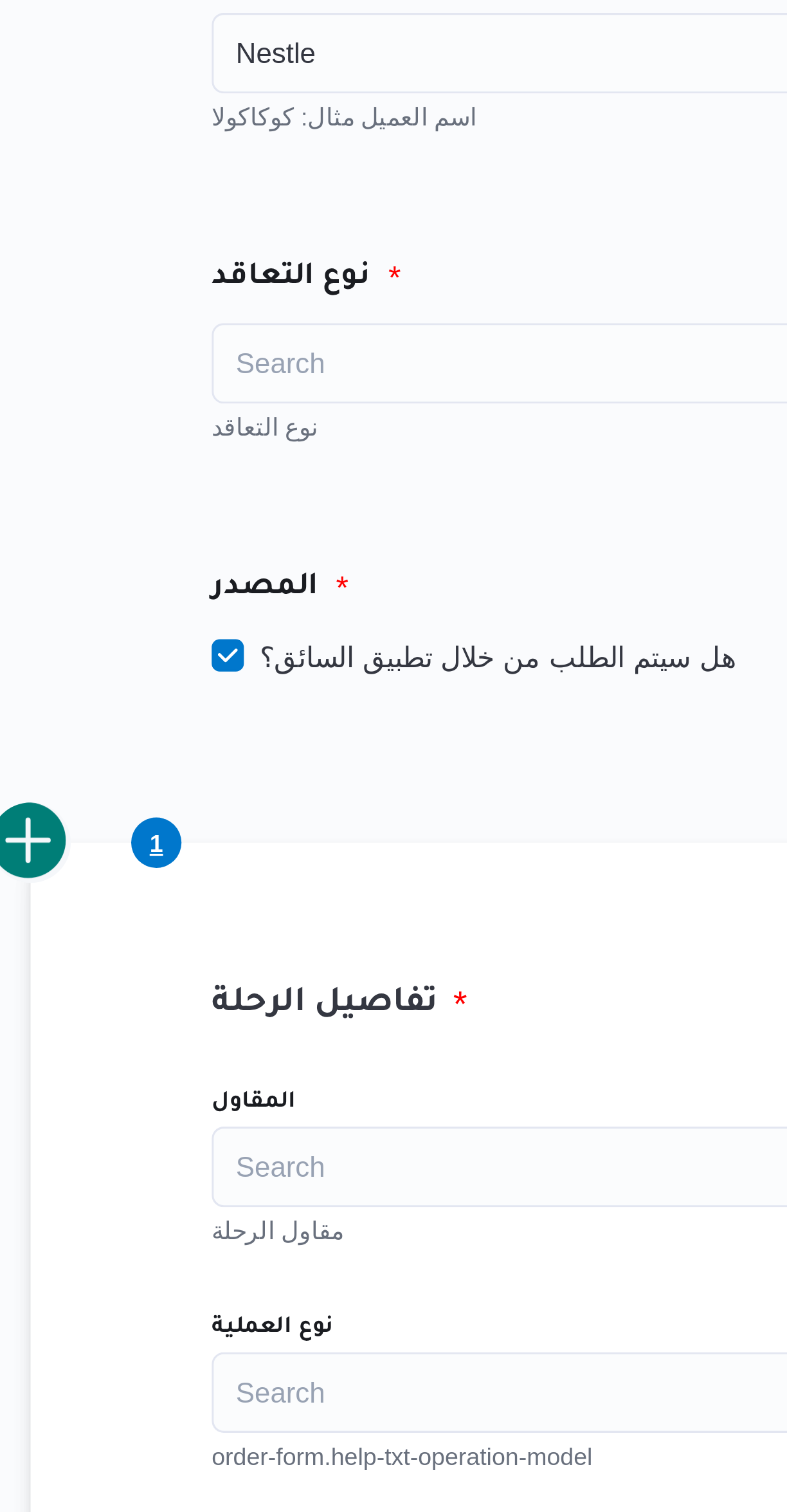
click at [337, 204] on div "Search" at bounding box center [337, 194] width 225 height 26
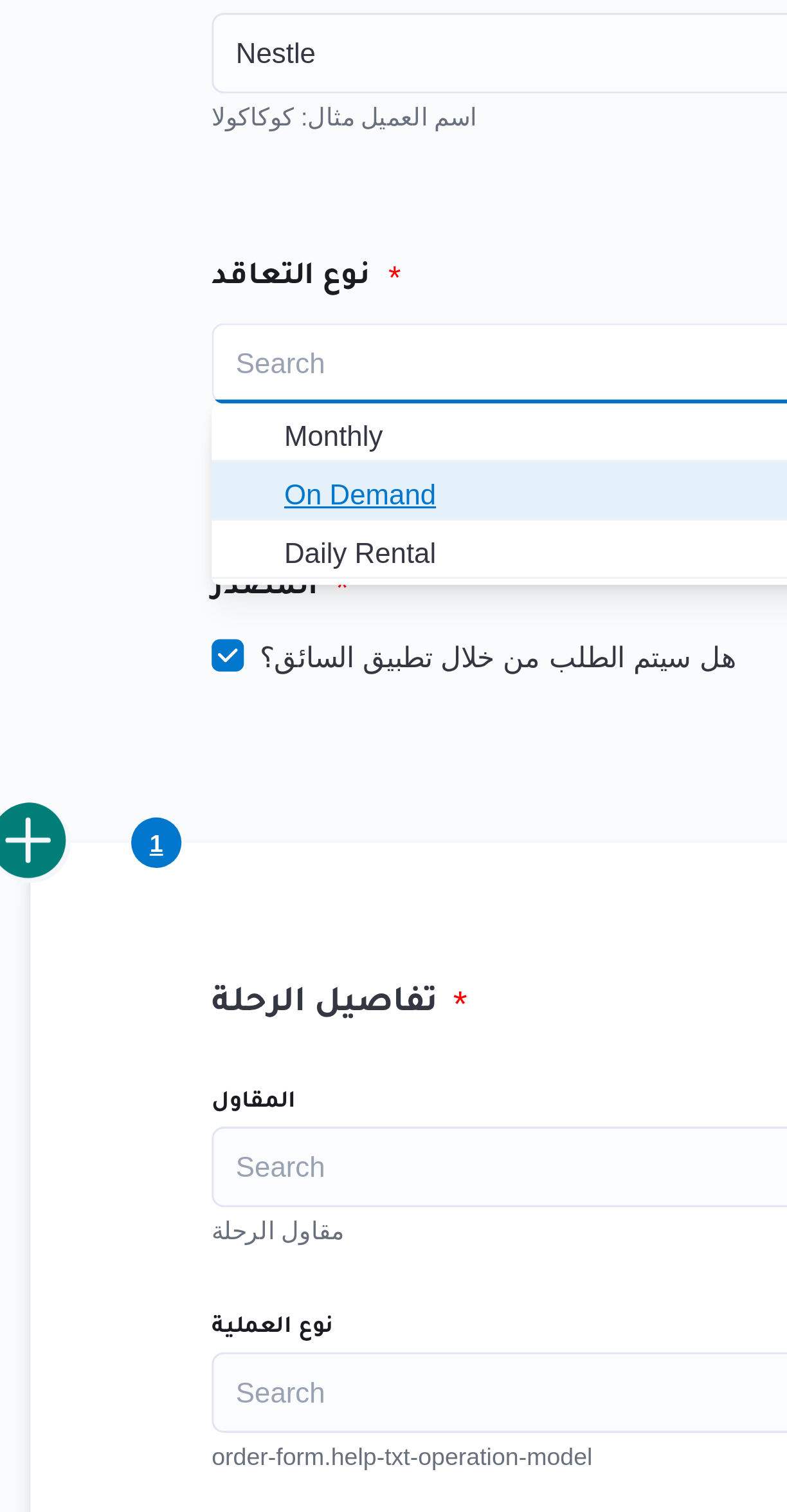
click at [326, 236] on span "On Demand" at bounding box center [345, 237] width 194 height 16
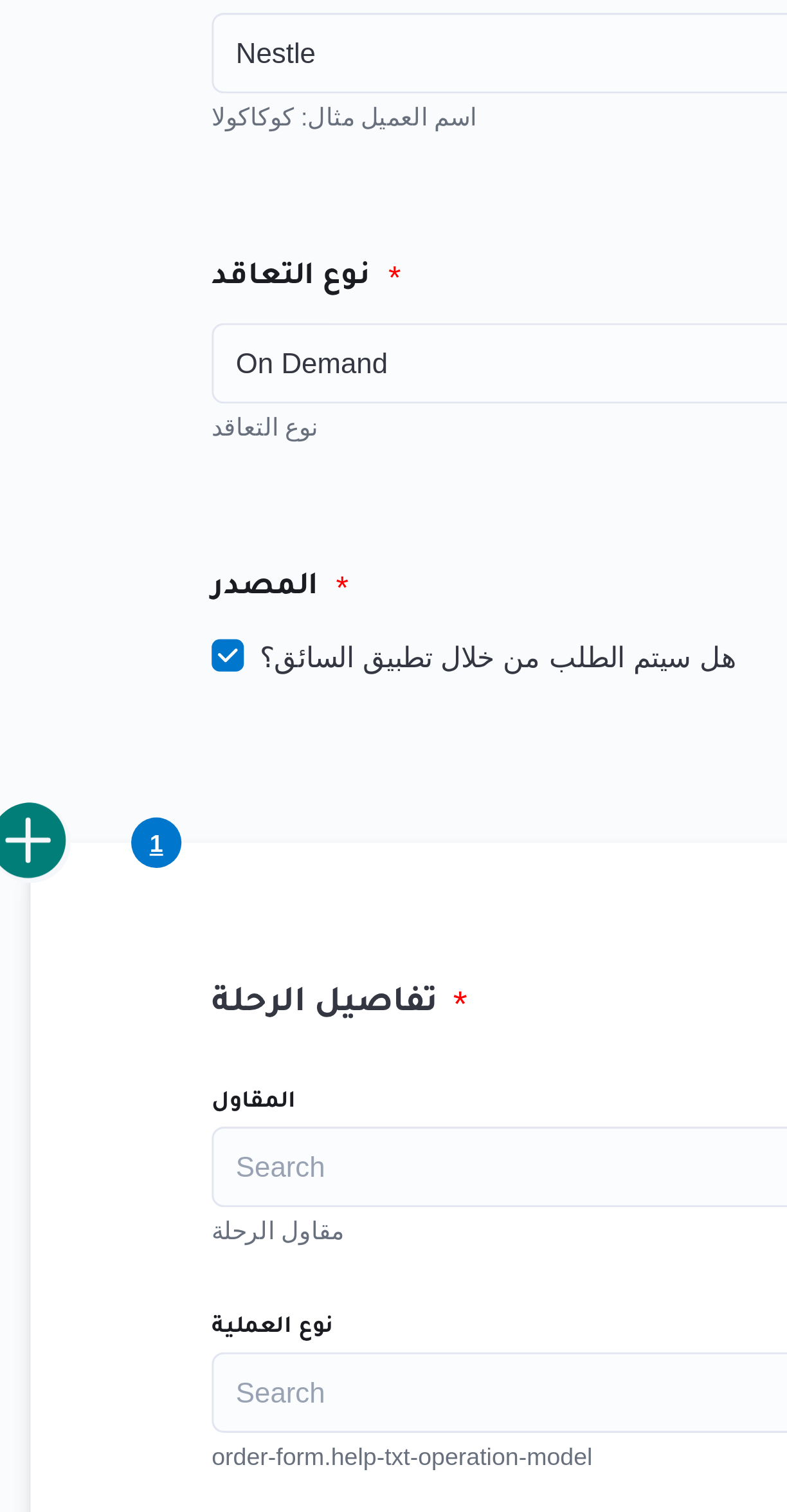
click at [345, 288] on label "هل سيتم الطلب من خلال تطبيق السائق؟" at bounding box center [308, 289] width 167 height 16
checkbox input "false"
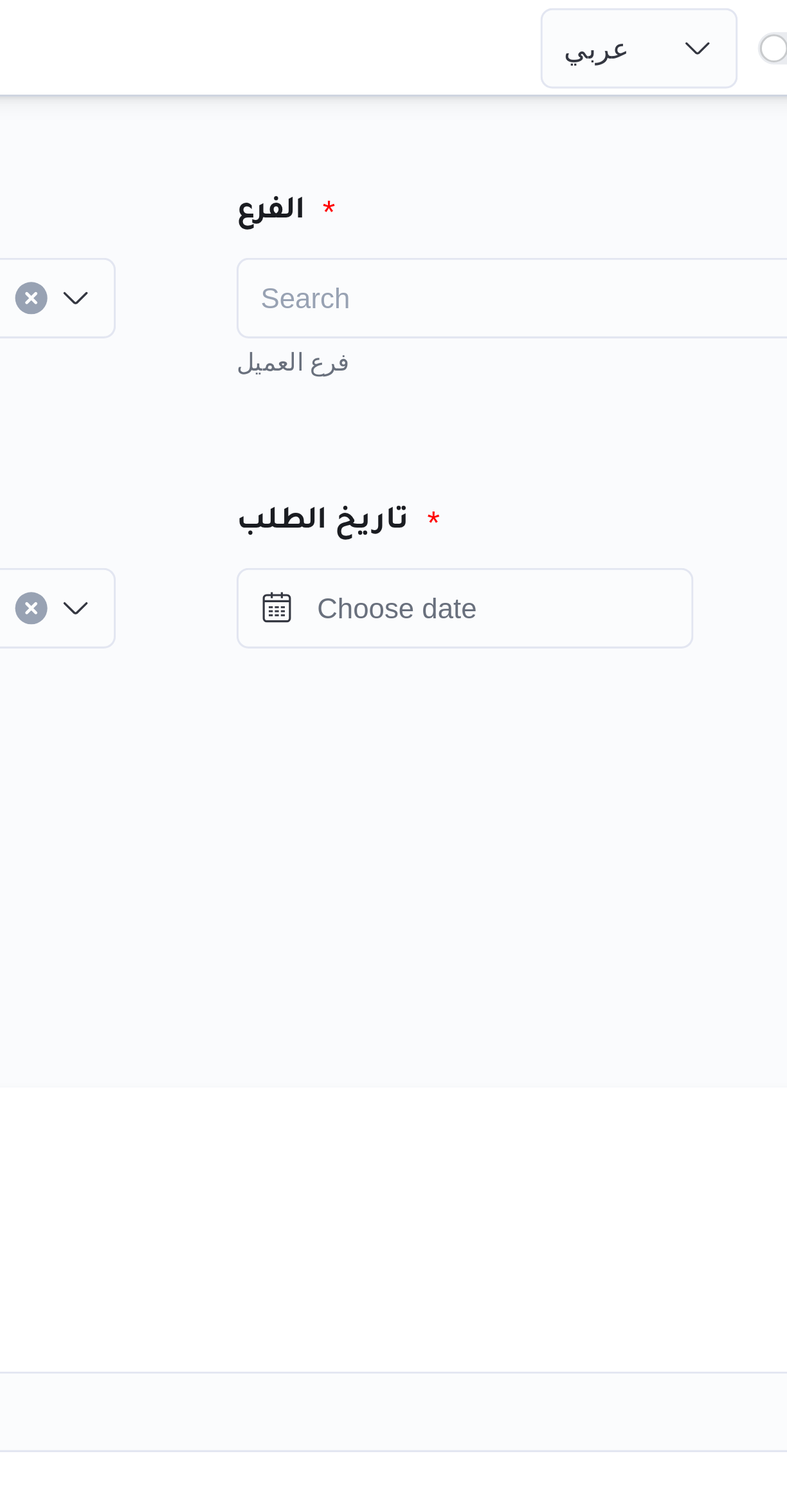
click at [586, 94] on div "Search" at bounding box center [601, 95] width 225 height 26
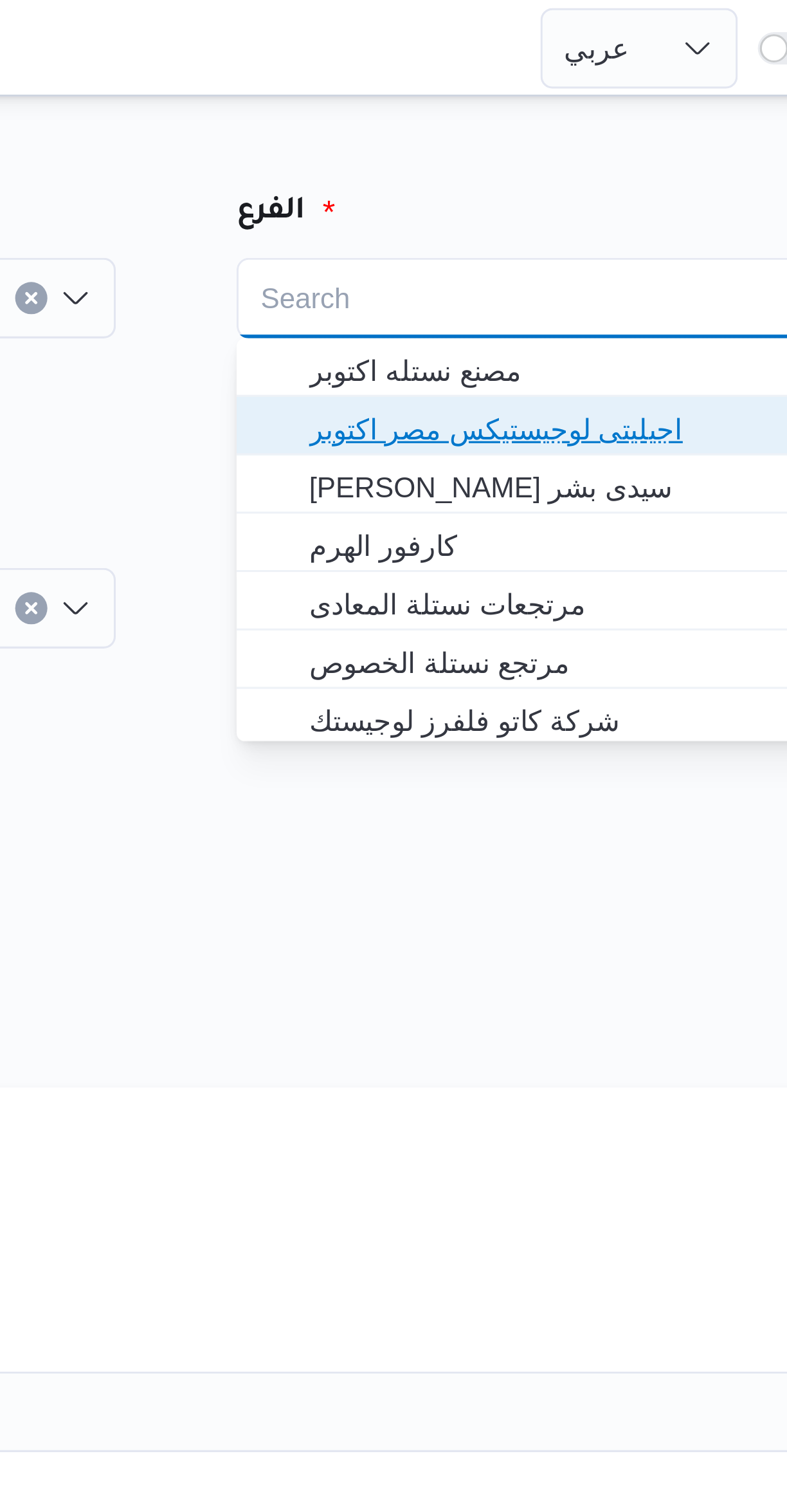
click at [606, 136] on span "اجيليتى لوجيستيكس مصر اكتوبر" at bounding box center [608, 137] width 194 height 16
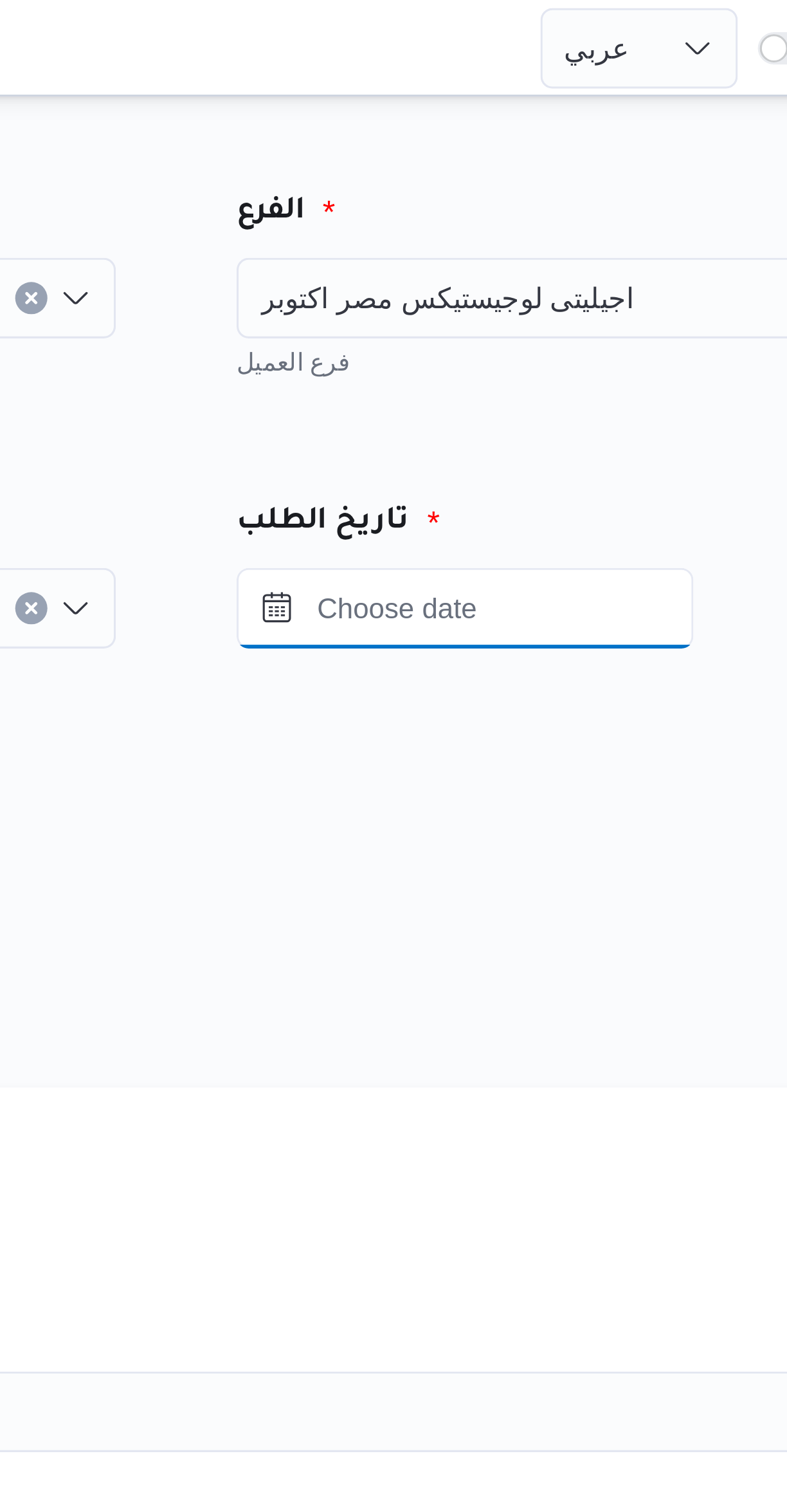
click at [588, 191] on input "Press the down key to open a popover containing a calendar." at bounding box center [561, 194] width 146 height 26
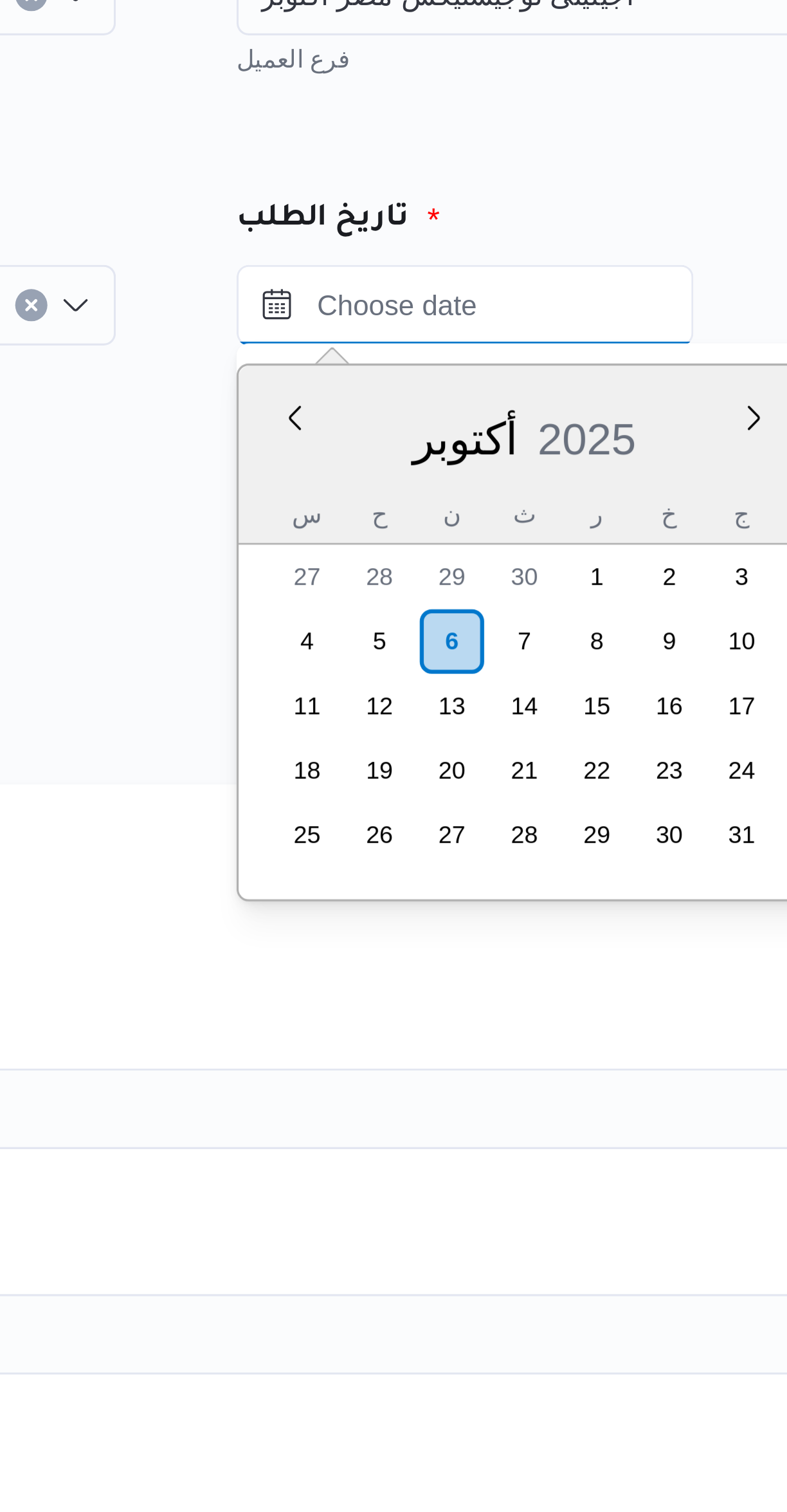
scroll to position [432, 0]
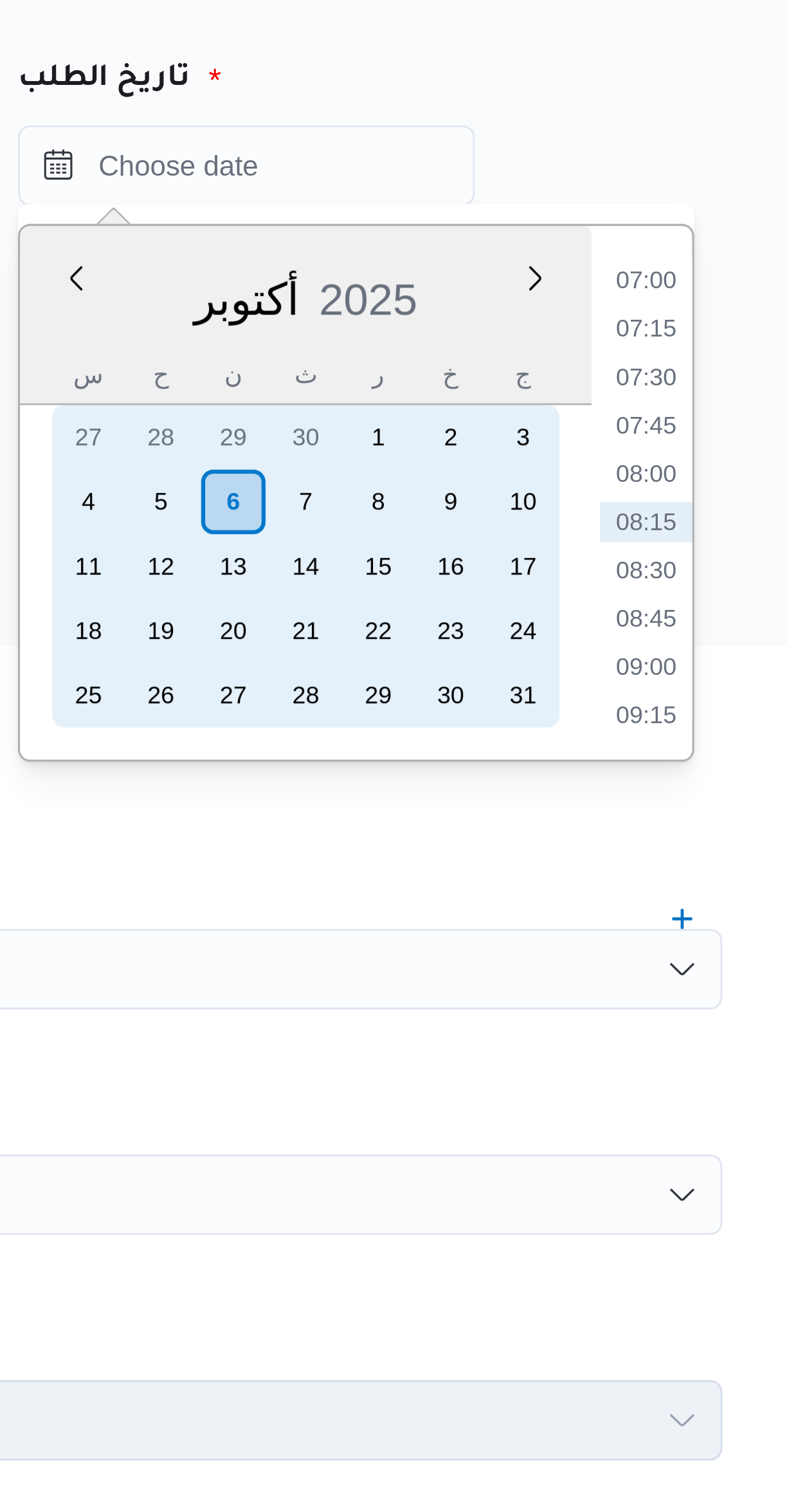
click at [556, 301] on div "6" at bounding box center [557, 301] width 21 height 21
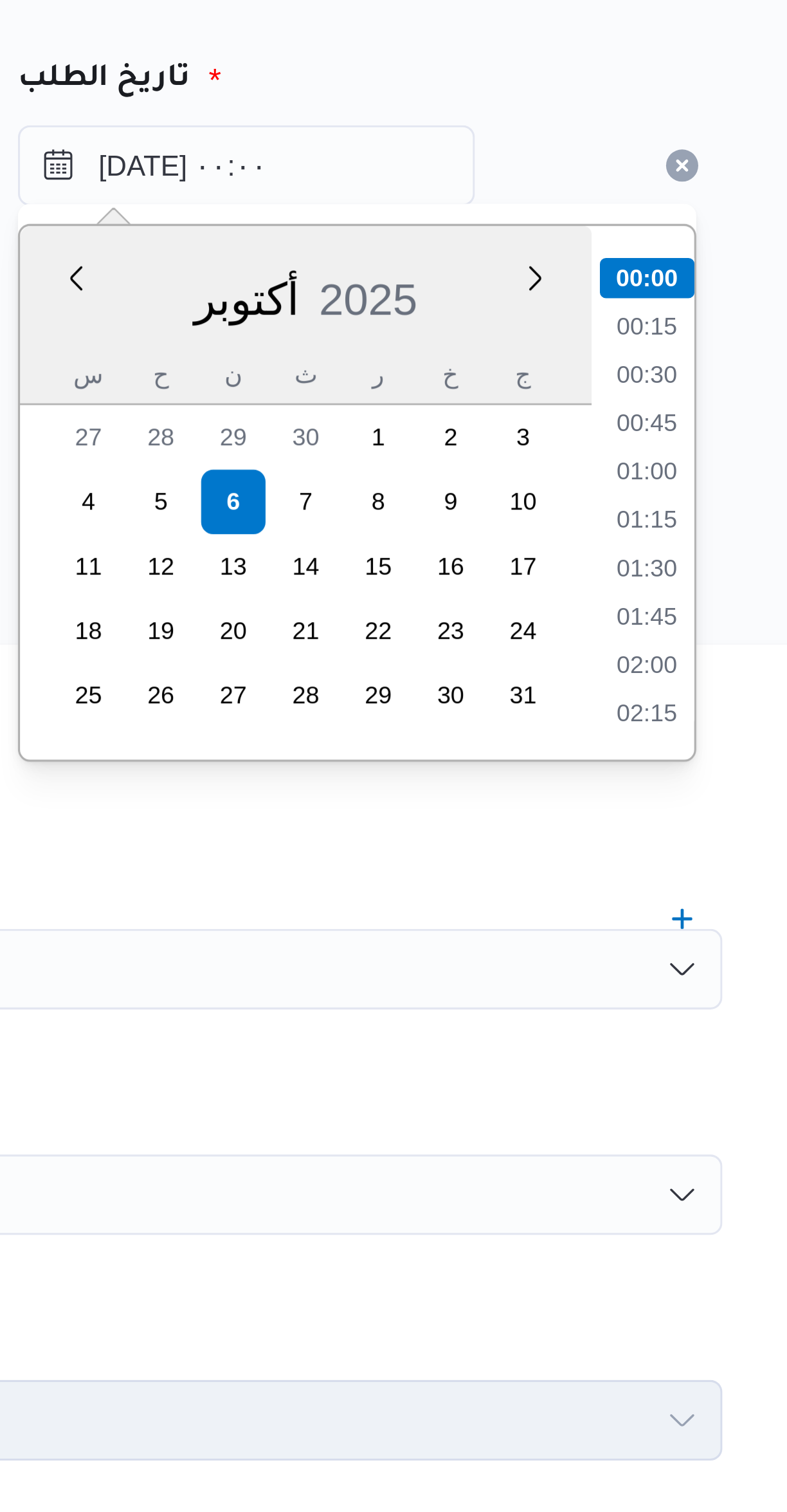
click at [694, 290] on li "01:00" at bounding box center [689, 292] width 29 height 13
type input "٠٦/١٠/٢٠٢٥ ٠١:٠٠"
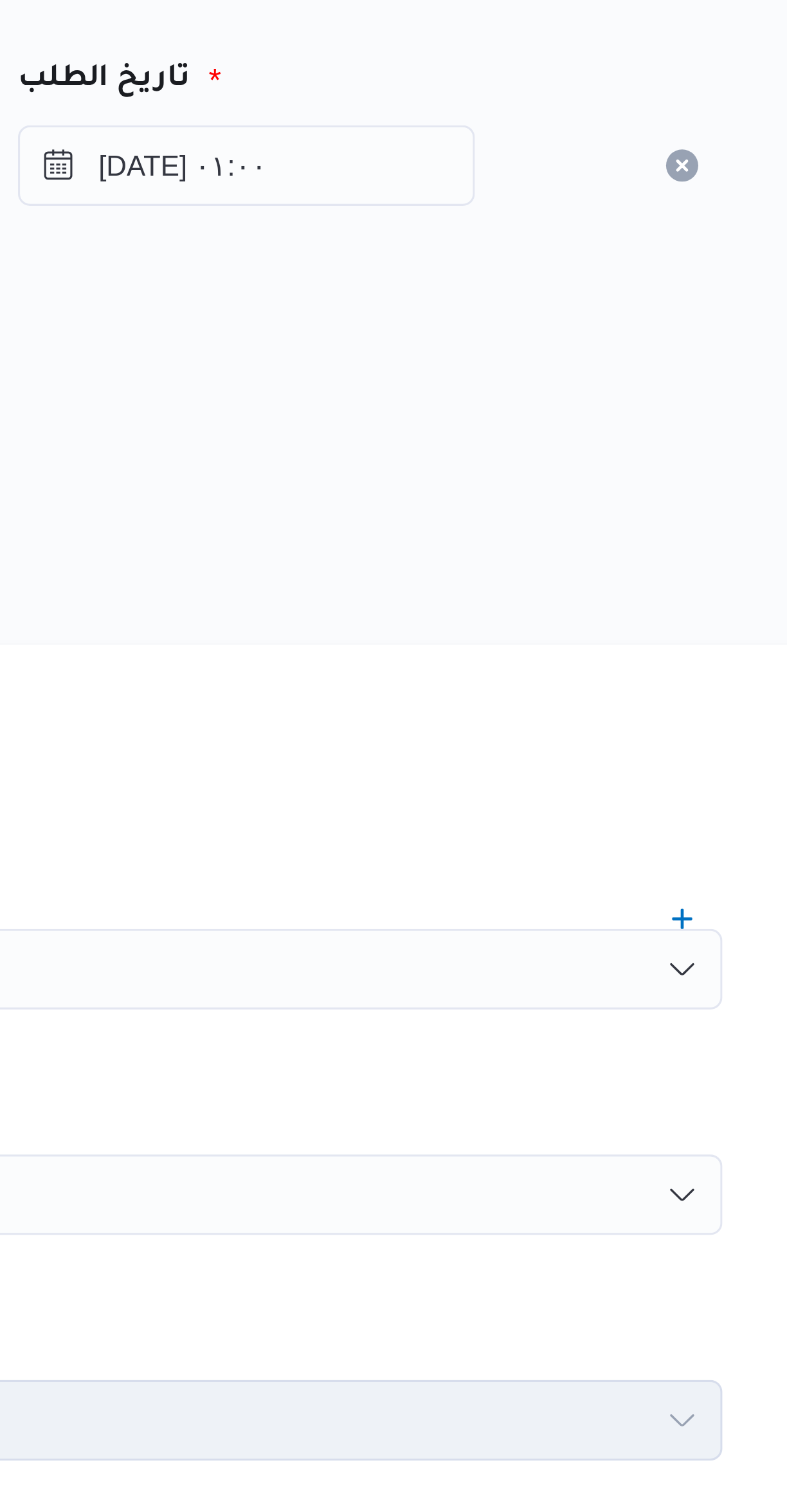
click at [658, 280] on div "المصدر" at bounding box center [469, 265] width 504 height 30
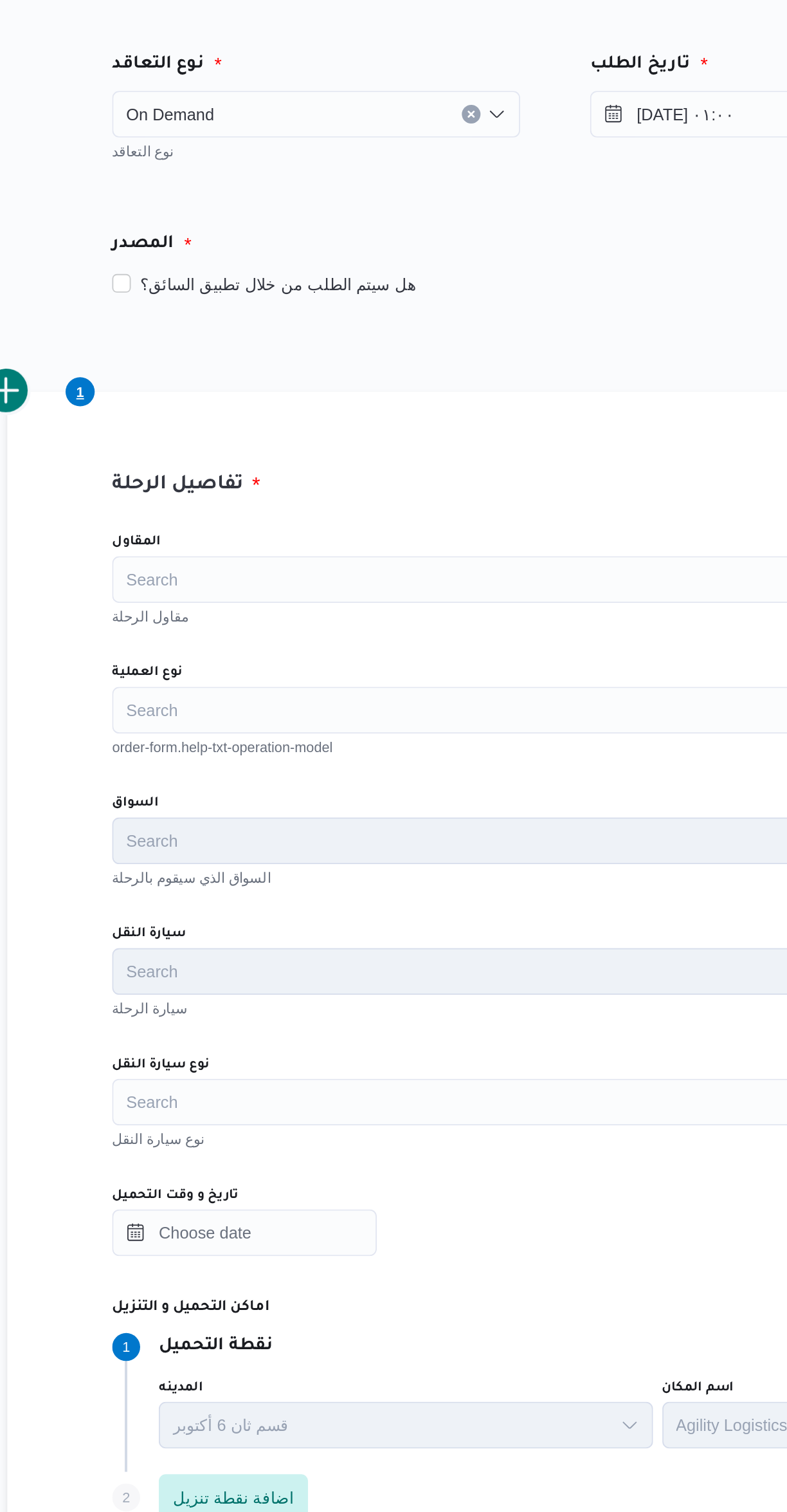
click at [364, 519] on div "Search" at bounding box center [469, 523] width 489 height 26
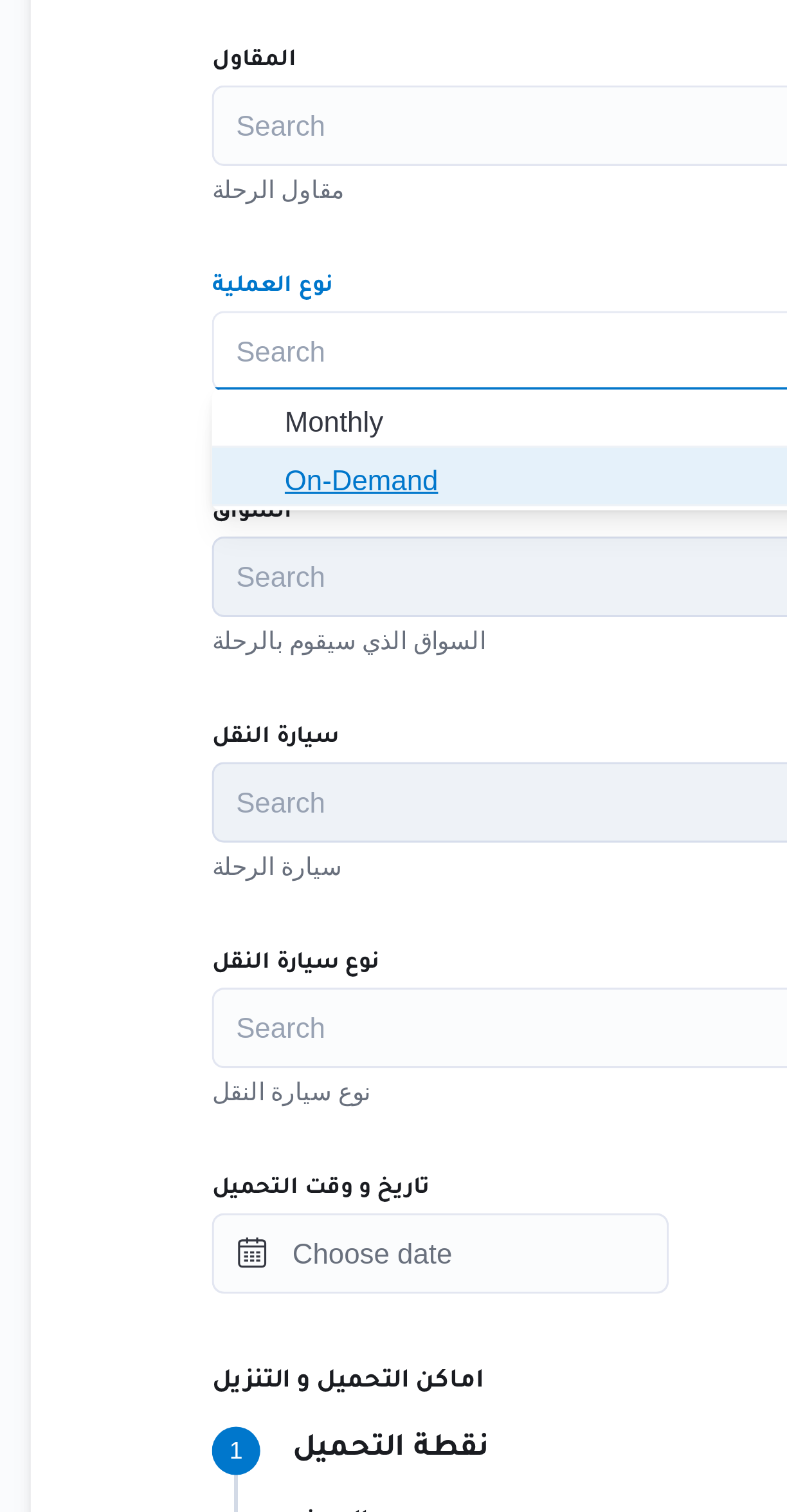
click at [316, 567] on span "On-Demand" at bounding box center [477, 565] width 457 height 16
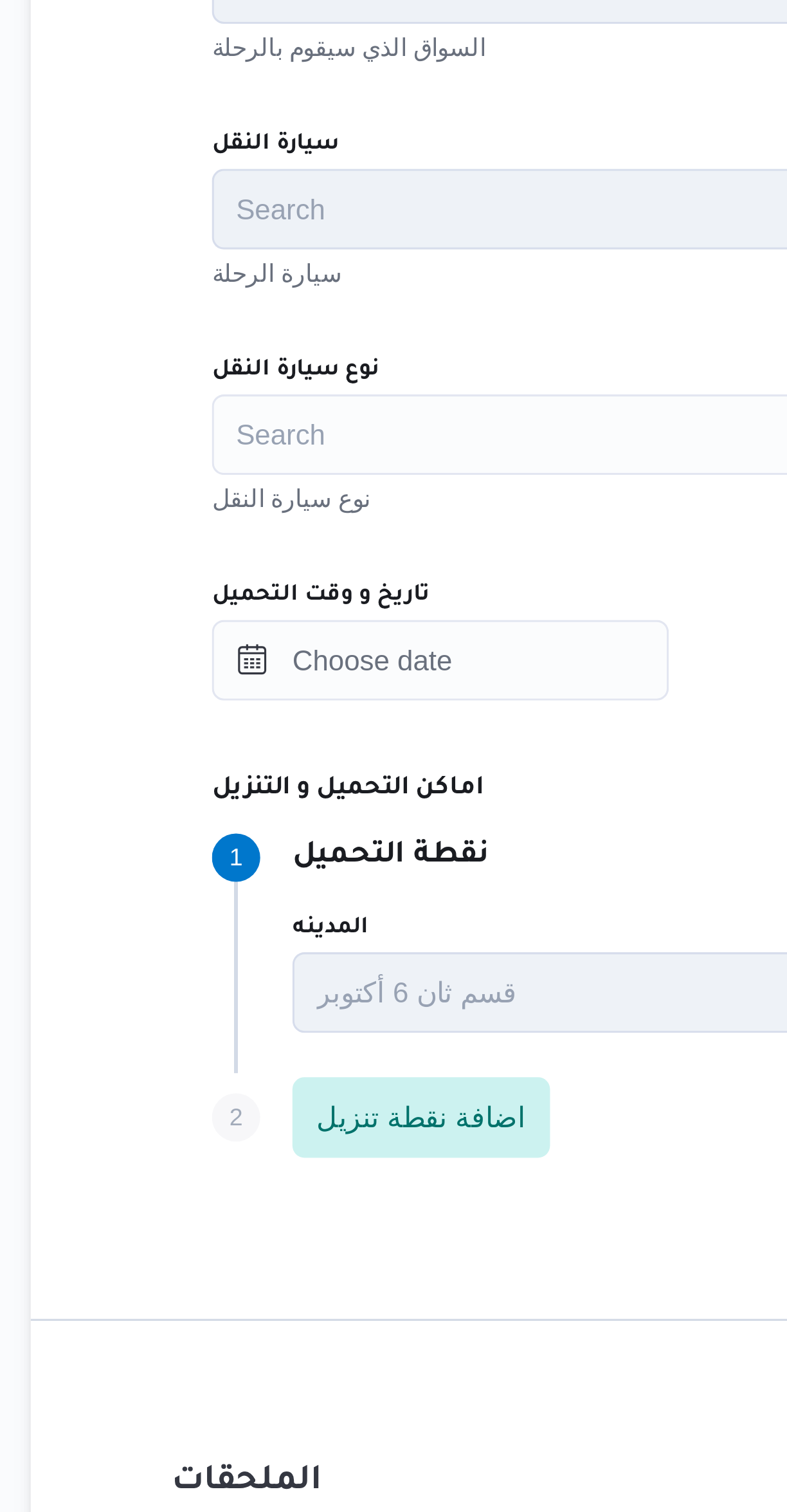
click at [325, 733] on div "Search" at bounding box center [469, 739] width 489 height 26
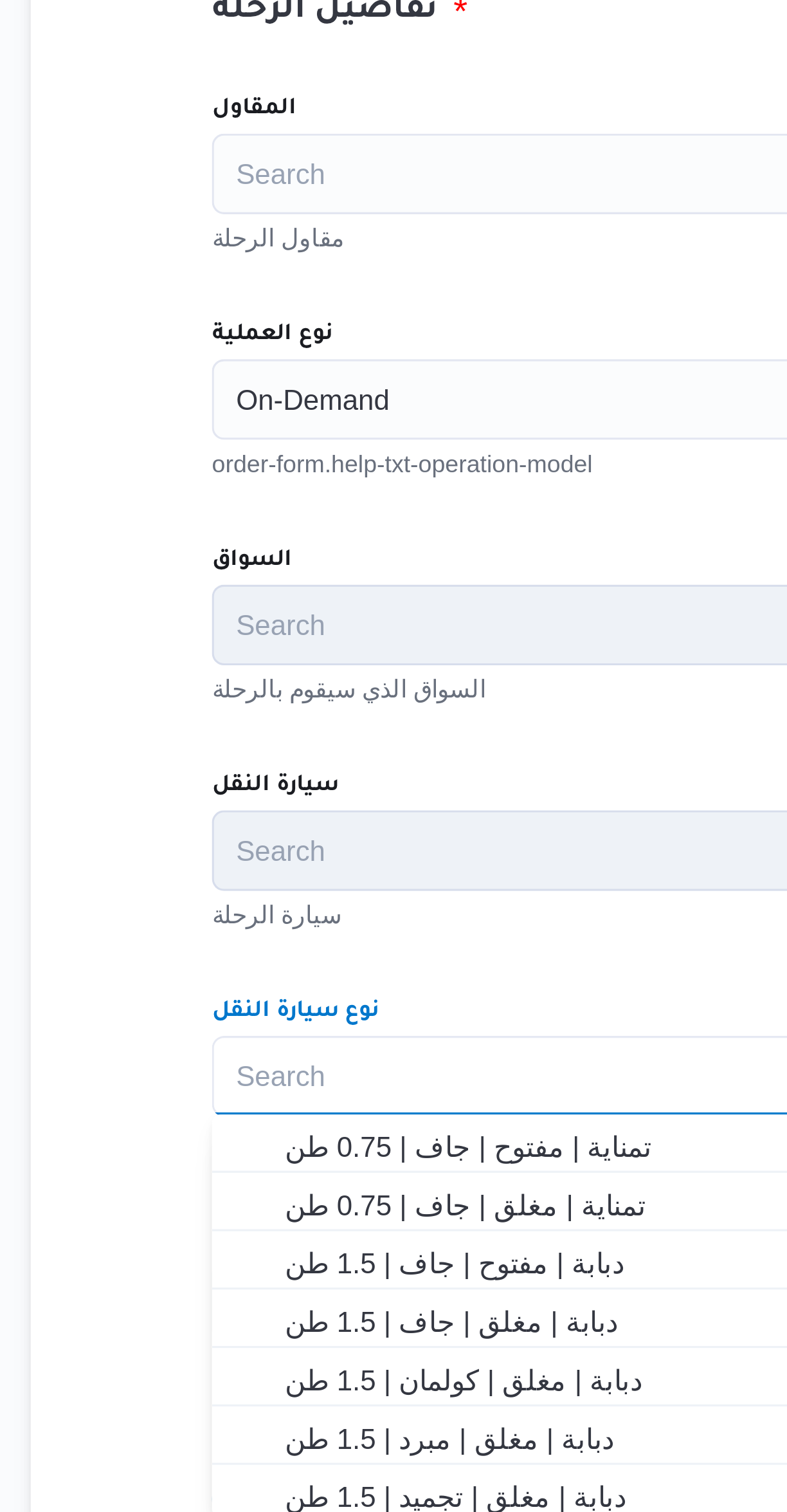
click at [339, 446] on div "Search" at bounding box center [469, 451] width 489 height 26
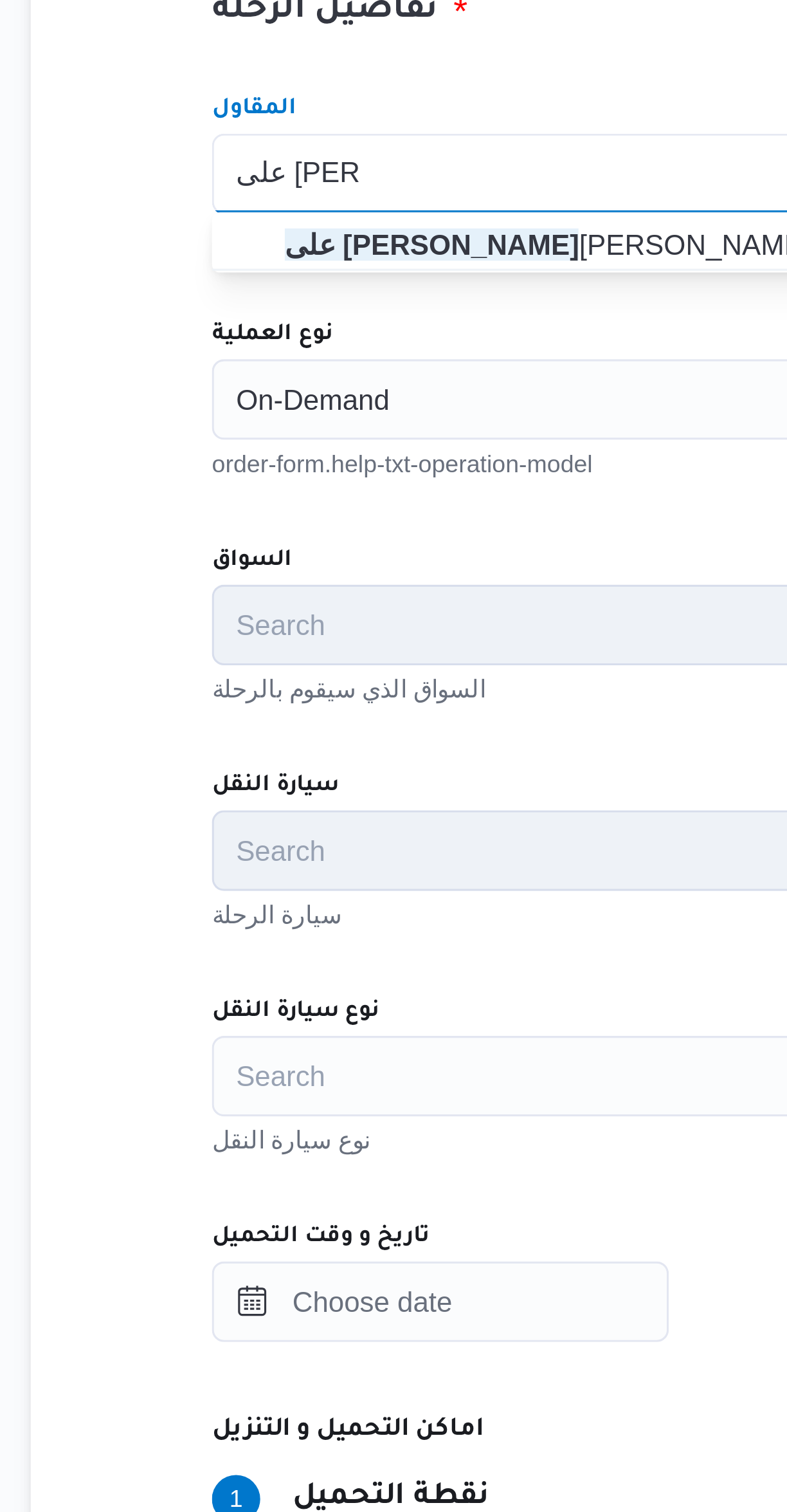
type input "على سليمان"
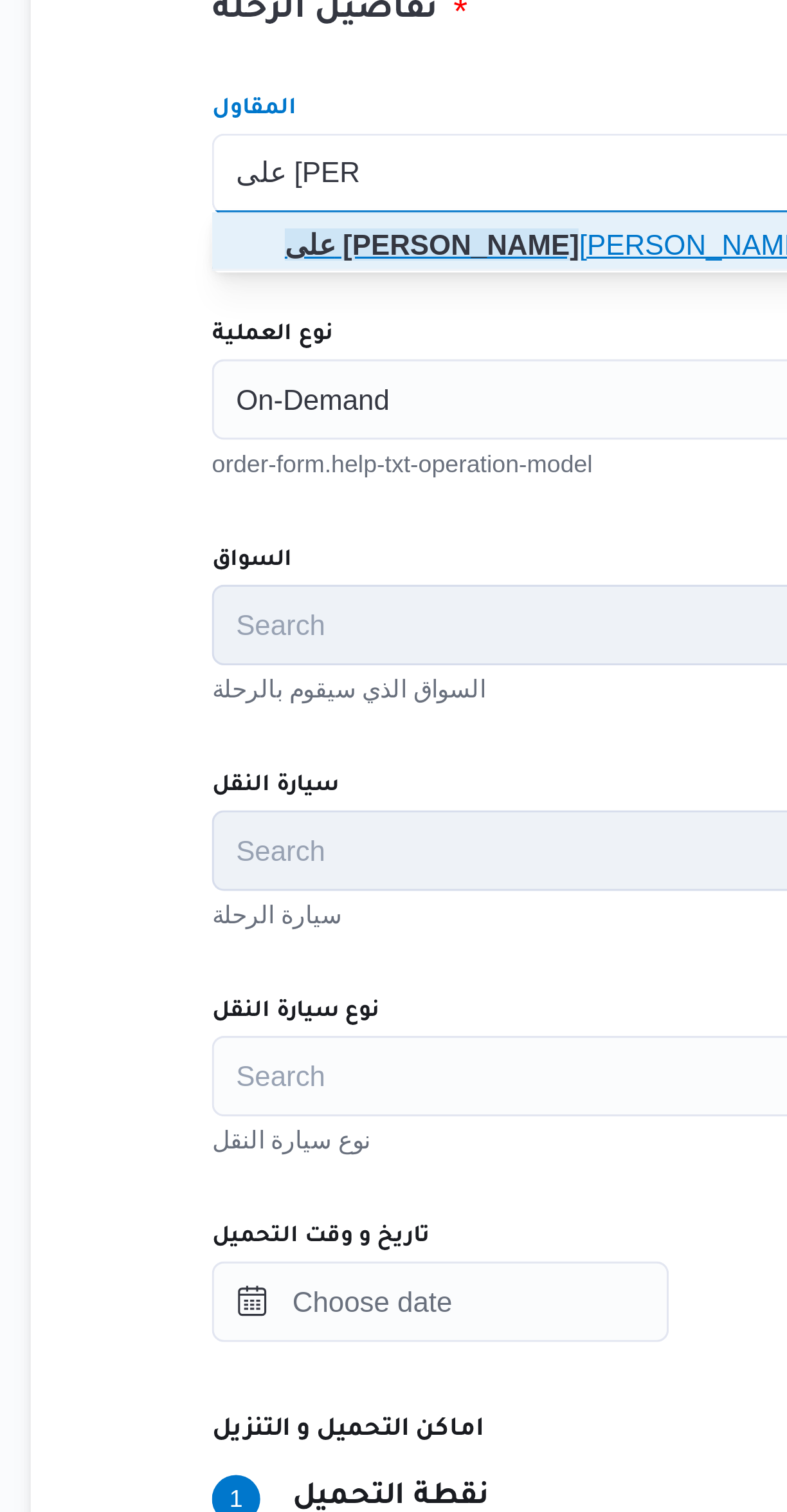
click at [342, 474] on mark "على سليمان" at bounding box center [295, 473] width 94 height 10
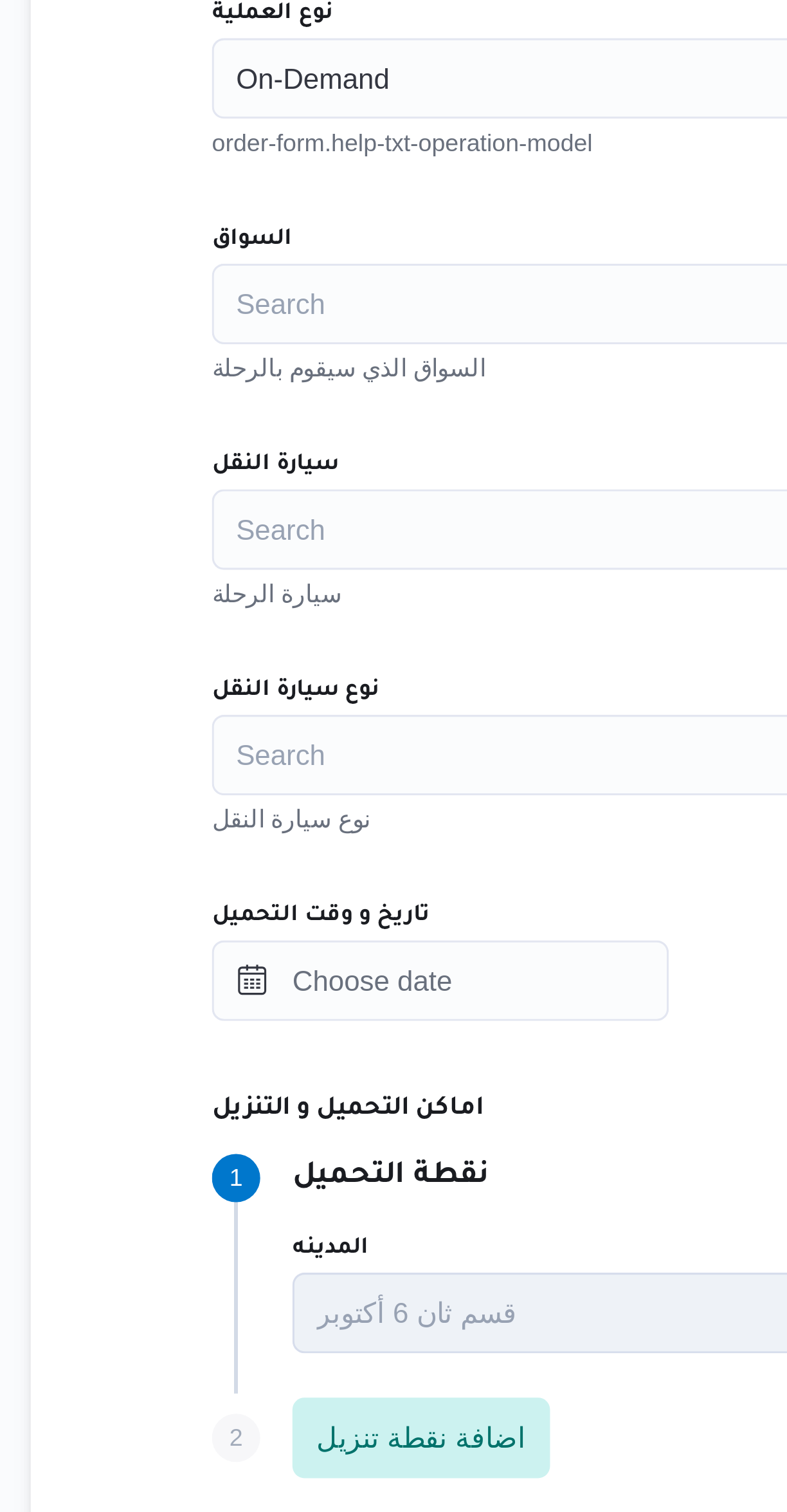
click at [320, 591] on div "Search" at bounding box center [469, 595] width 489 height 26
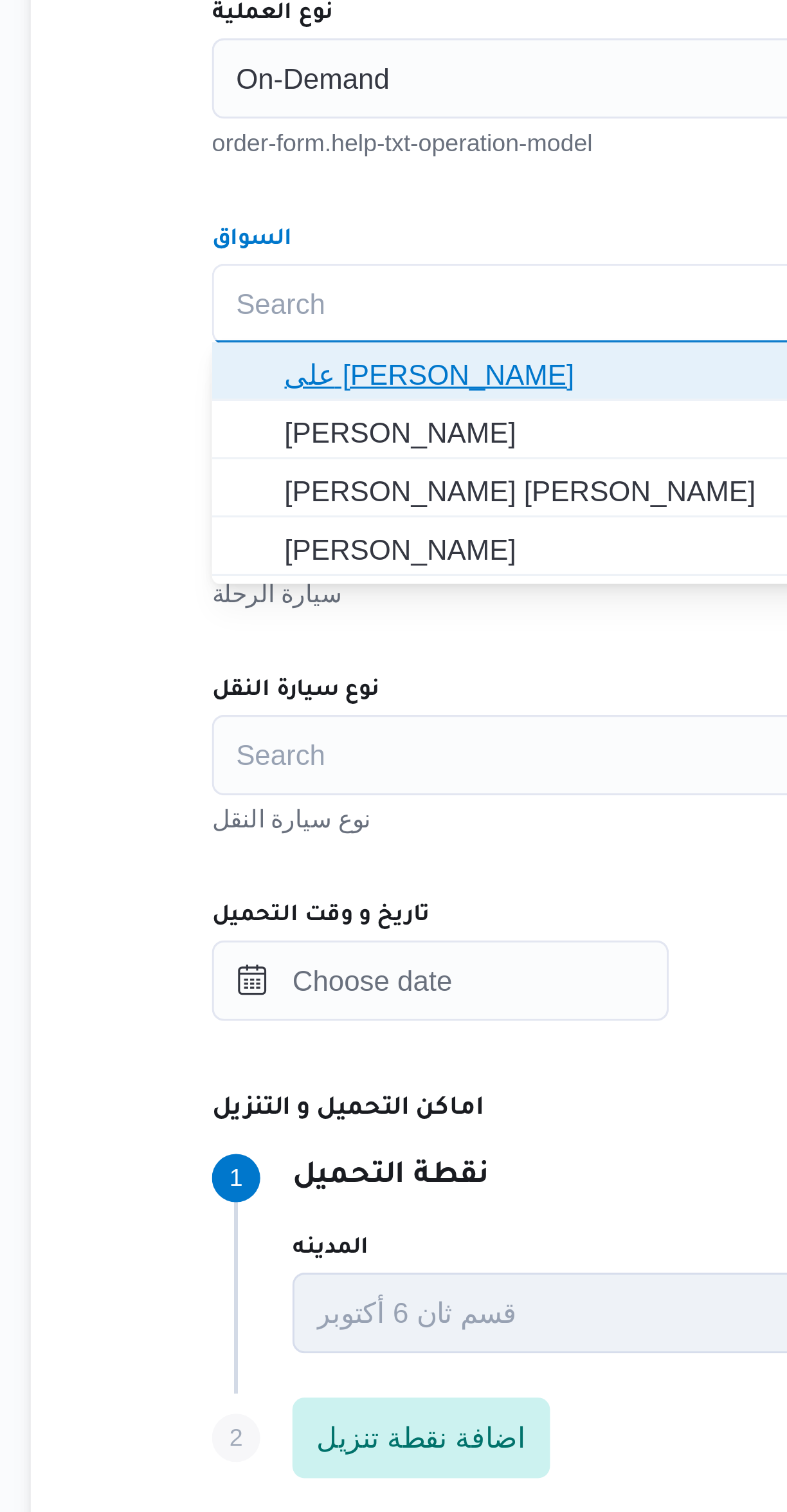
click at [356, 617] on span "على [PERSON_NAME]" at bounding box center [477, 618] width 457 height 16
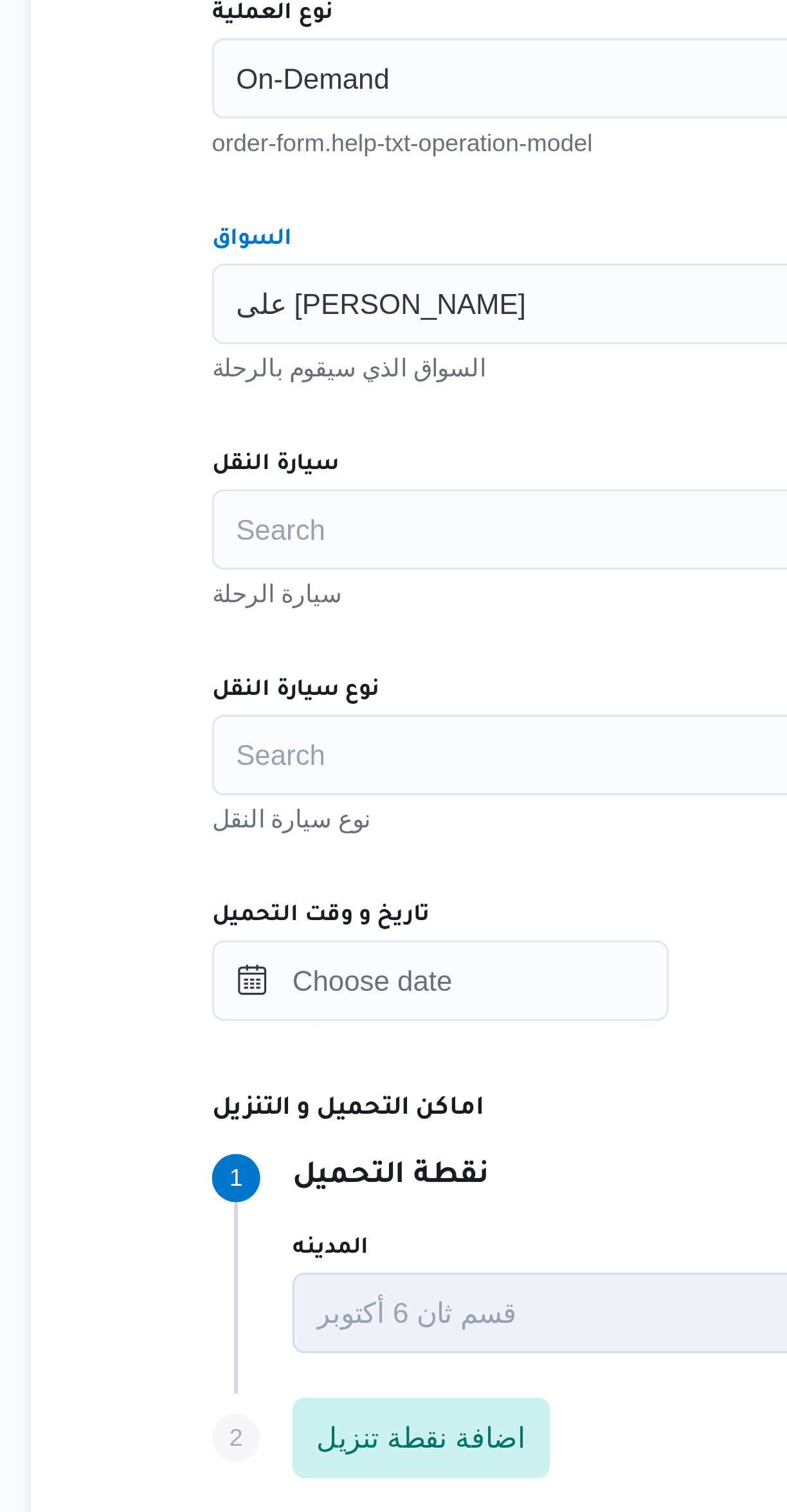
click at [350, 589] on div "على سليمان محمد سليمان مسلم Combo box. Selected. على سليمان محمد سليمان مسلم. P…" at bounding box center [469, 595] width 489 height 26
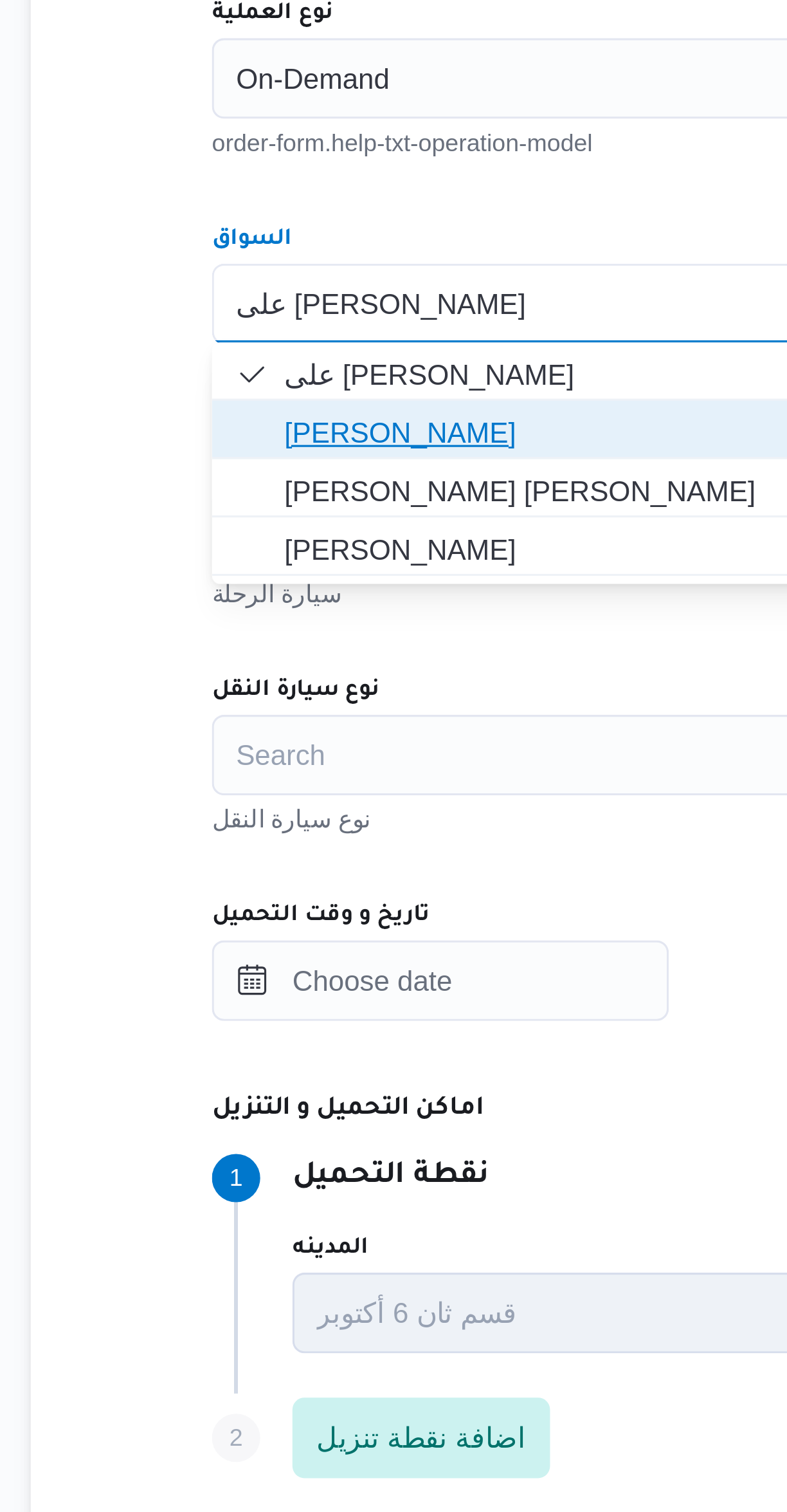
click at [351, 637] on span "[PERSON_NAME]" at bounding box center [477, 636] width 457 height 16
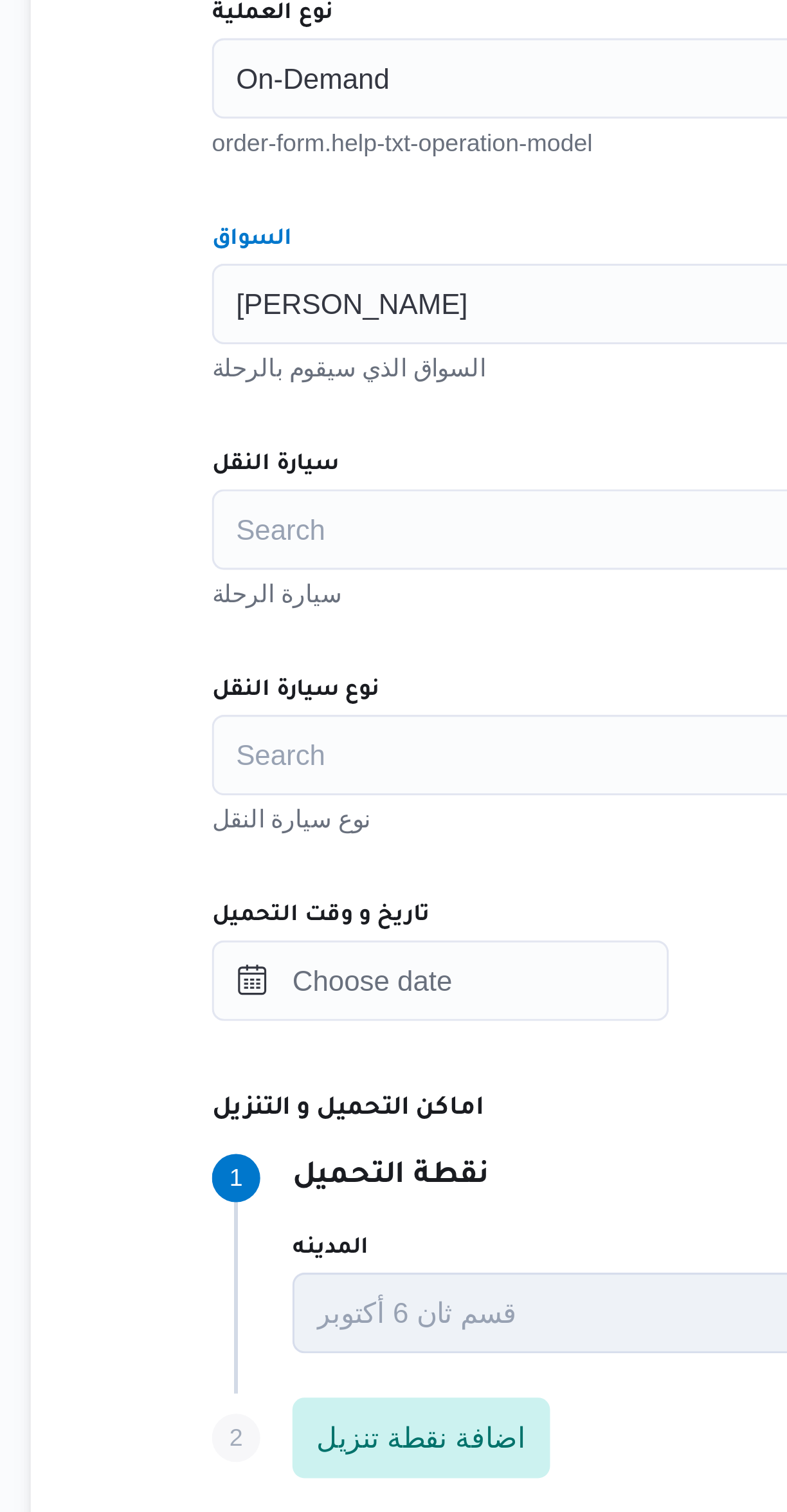
click at [345, 663] on div "Search" at bounding box center [469, 667] width 489 height 26
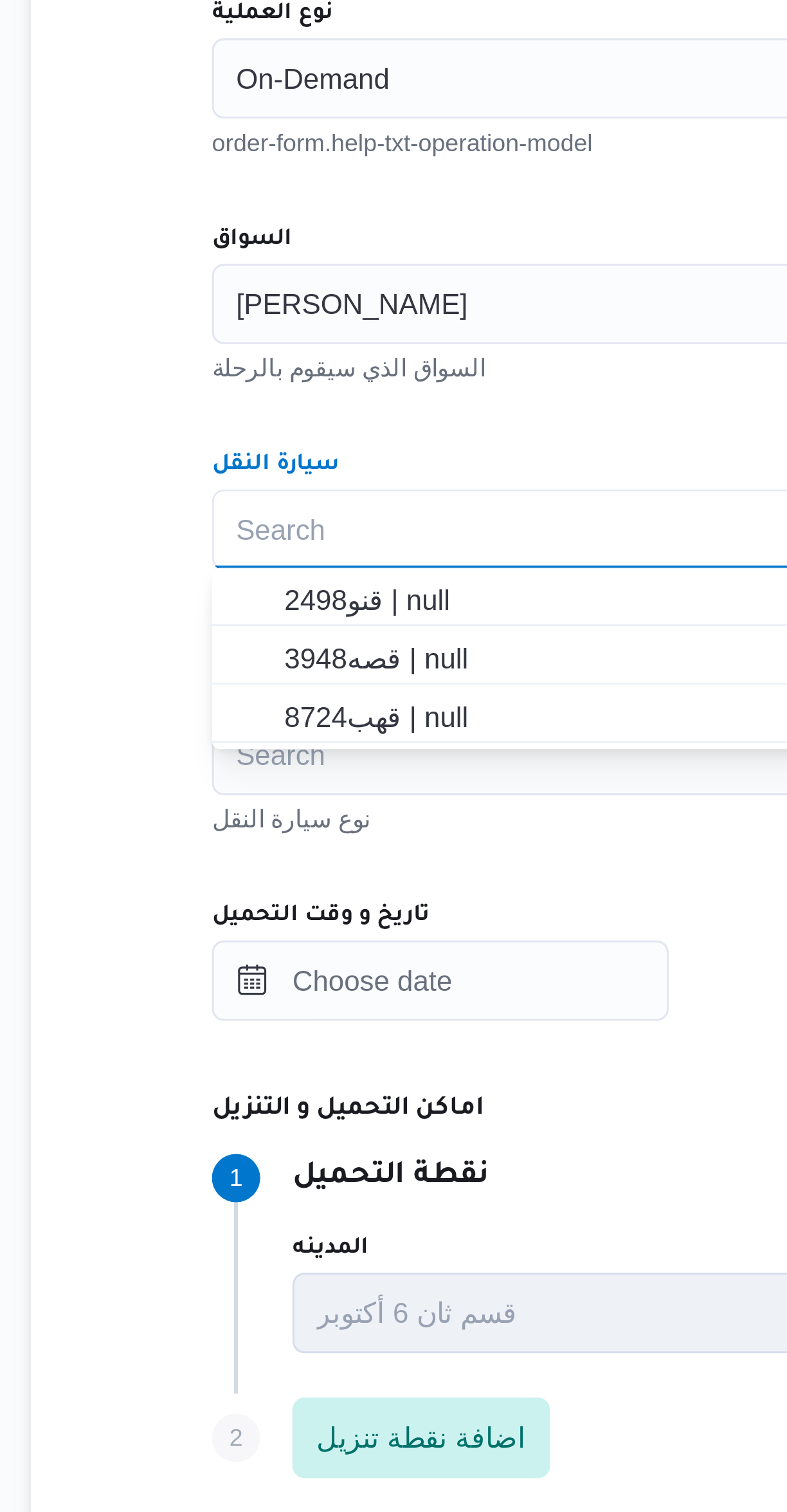
click at [339, 597] on div "[PERSON_NAME]" at bounding box center [469, 595] width 489 height 26
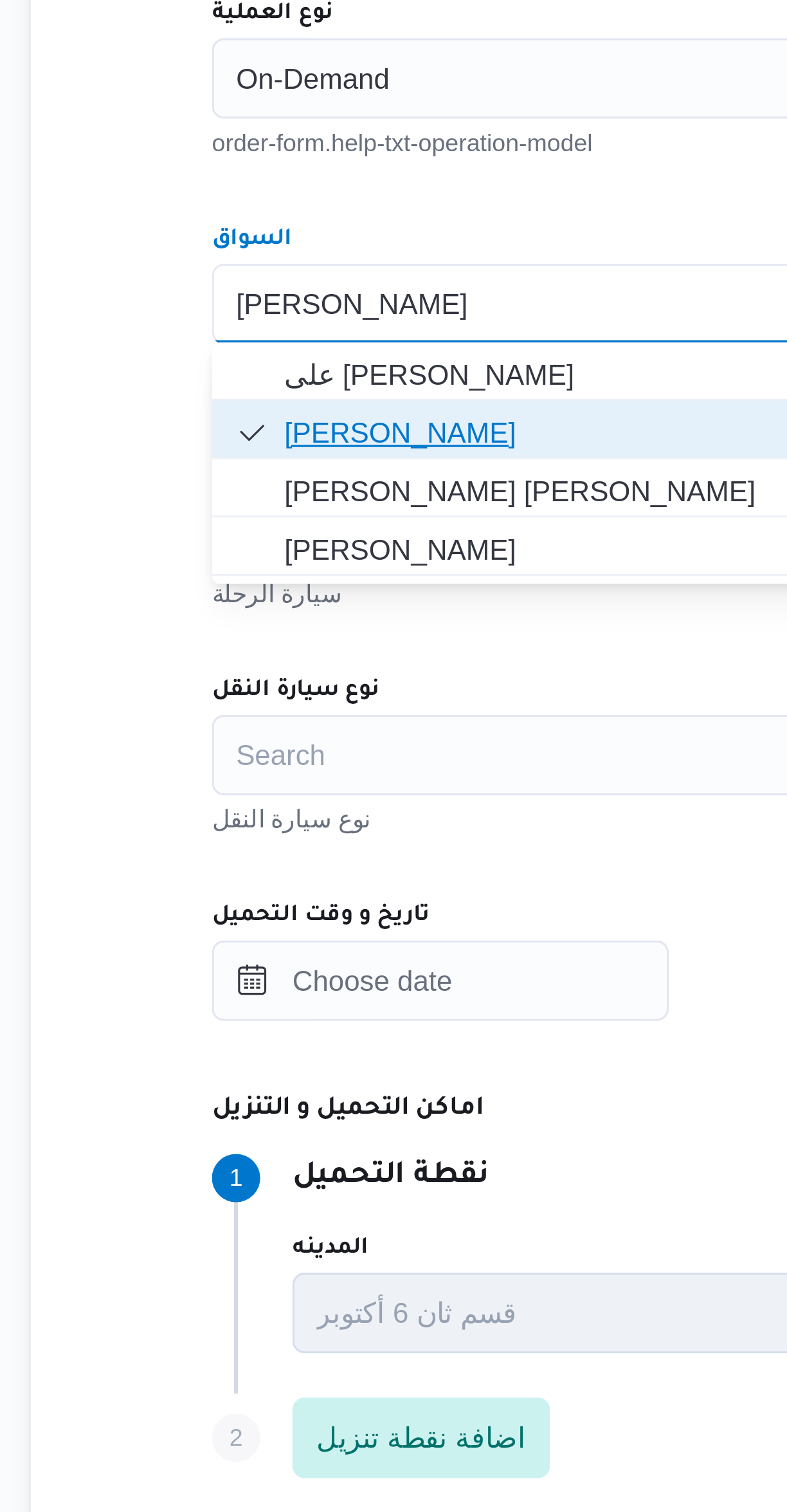
click at [349, 639] on span "[PERSON_NAME]" at bounding box center [465, 636] width 434 height 16
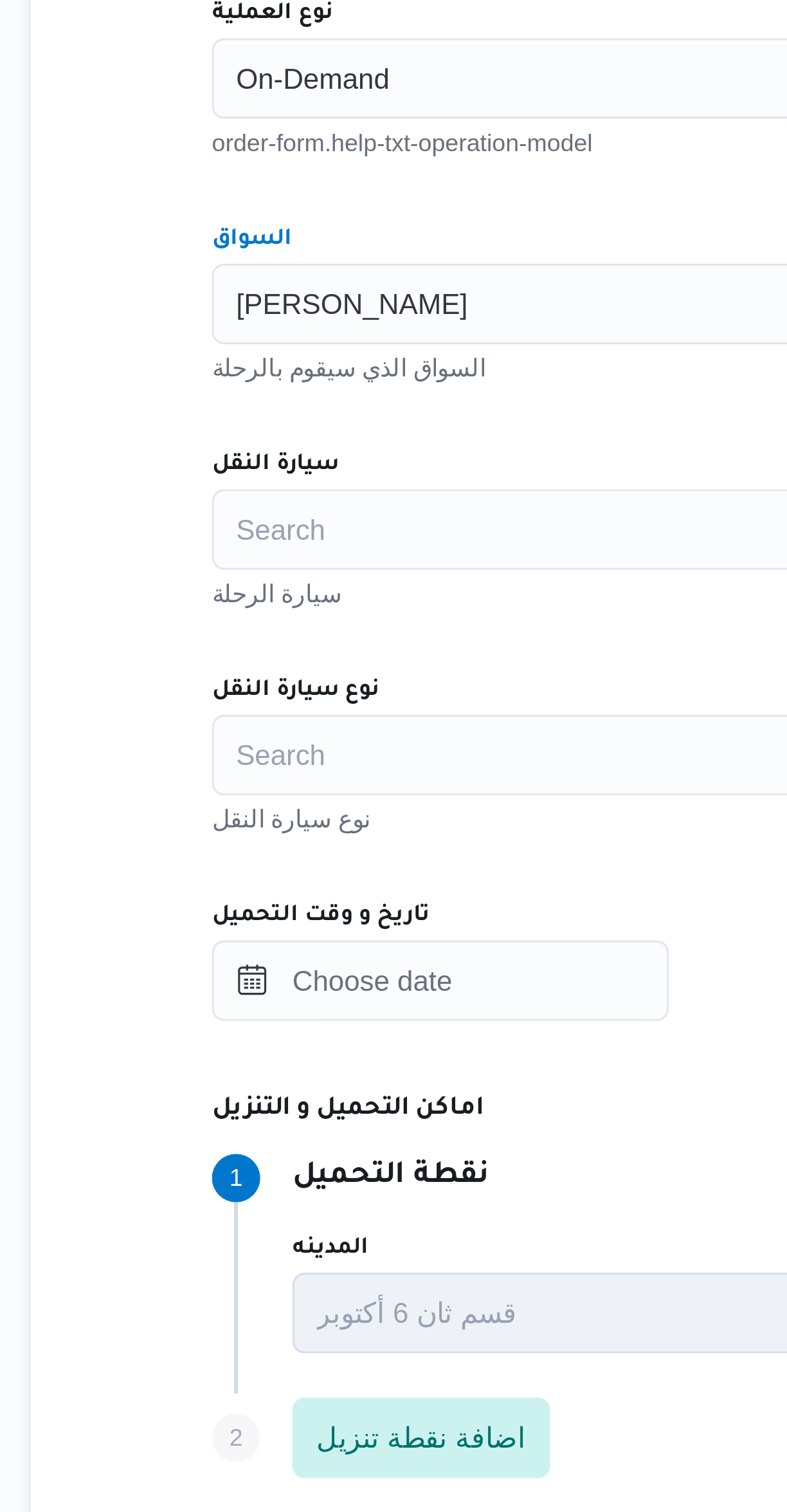
click at [337, 668] on div "Search" at bounding box center [469, 667] width 489 height 26
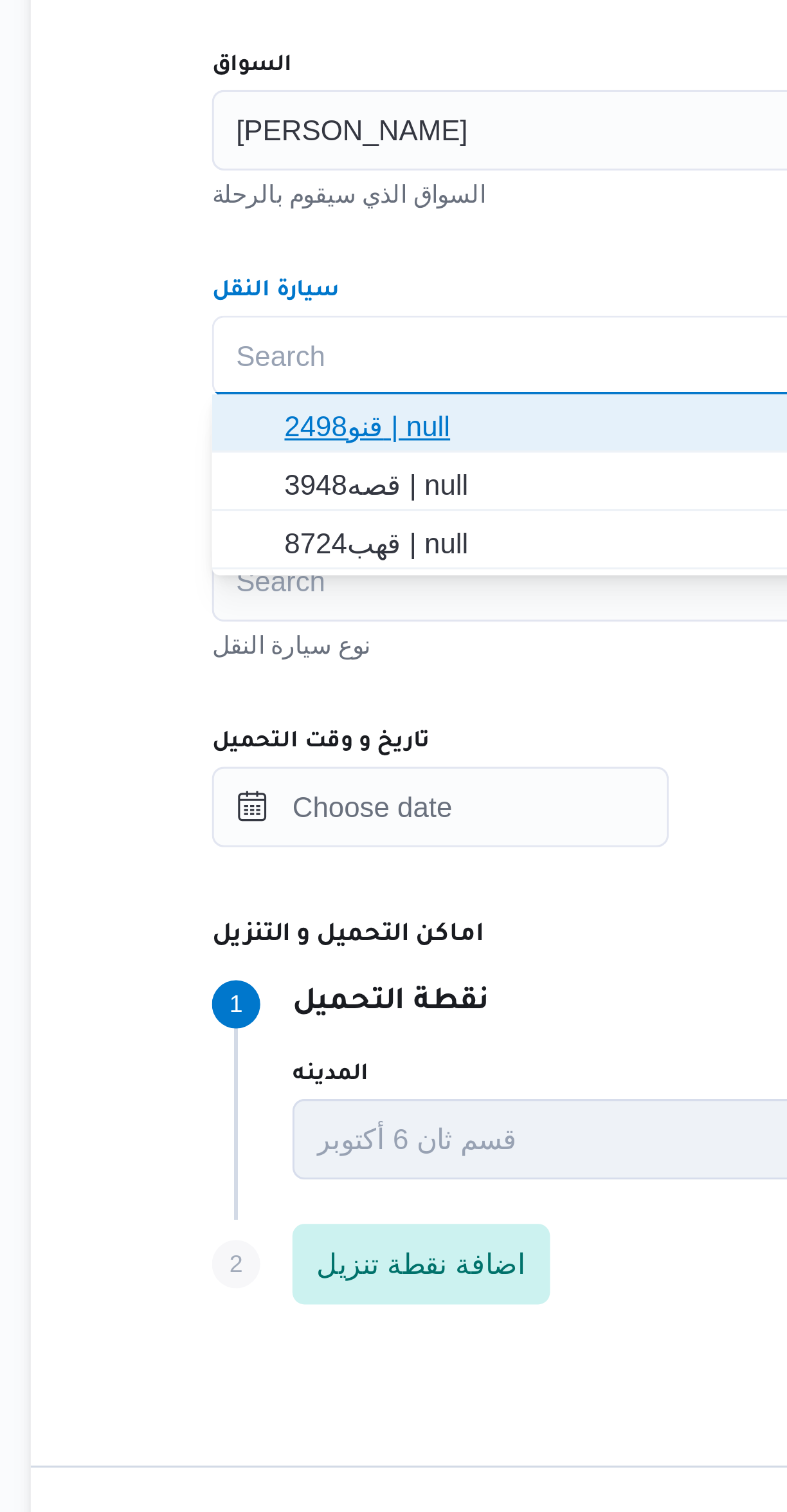
click at [340, 685] on span "قنو2498 | null" at bounding box center [477, 689] width 457 height 16
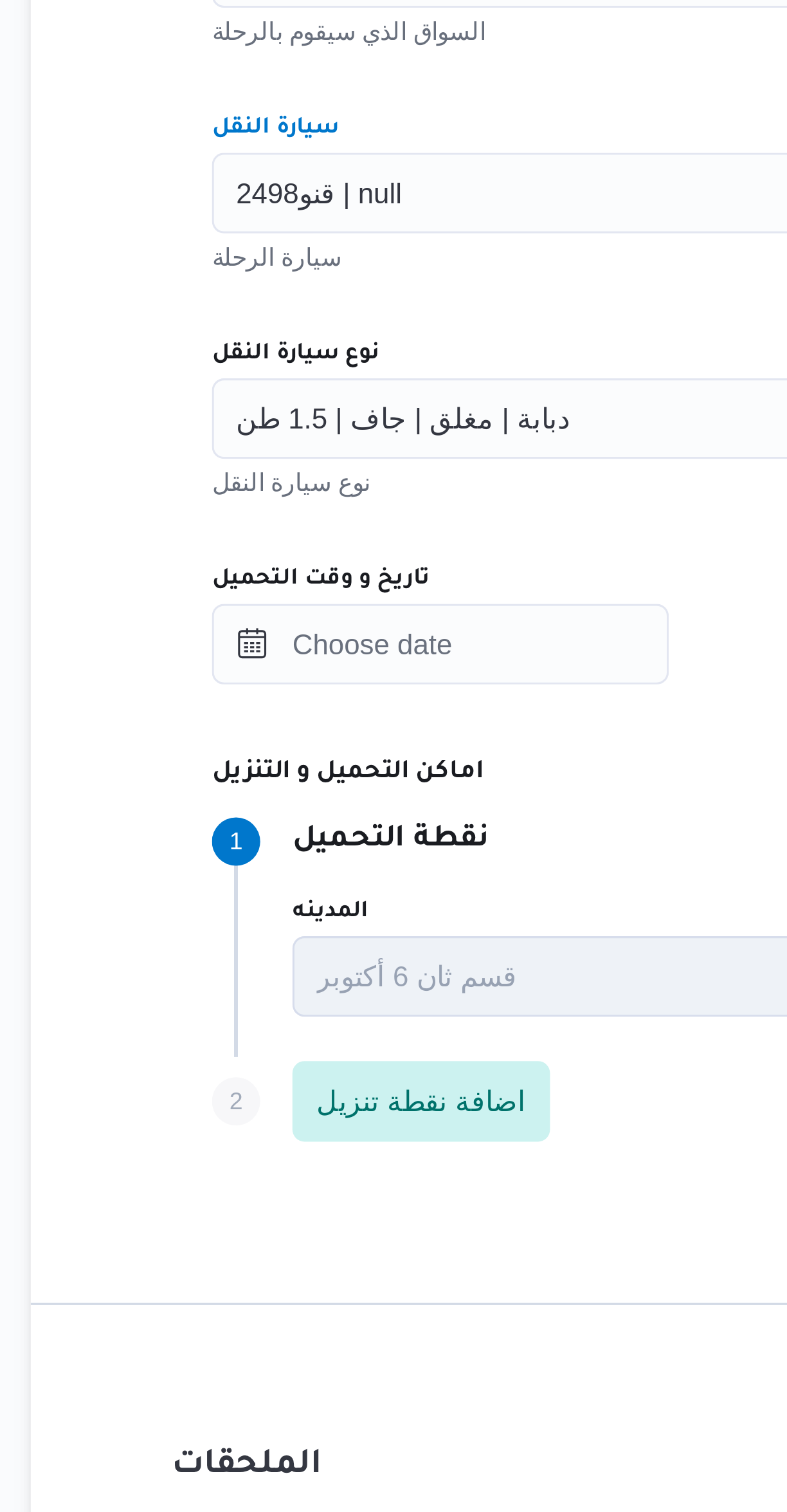
click at [341, 742] on div "دبابة | مغلق | جاف | 1.5 طن" at bounding box center [469, 739] width 489 height 26
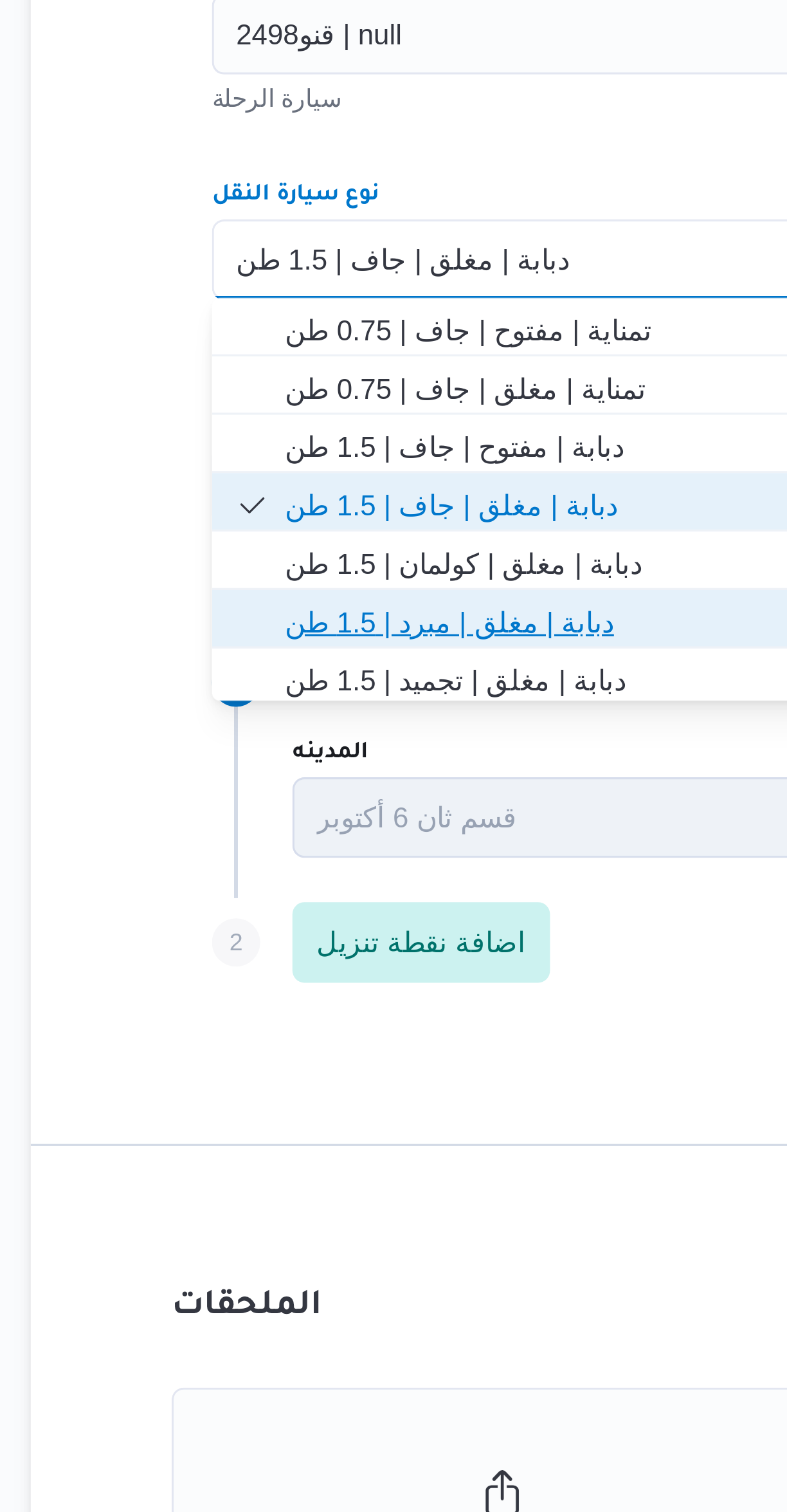
click at [327, 853] on span "دبابة | مغلق | مبرد | 1.5 طن" at bounding box center [477, 855] width 457 height 16
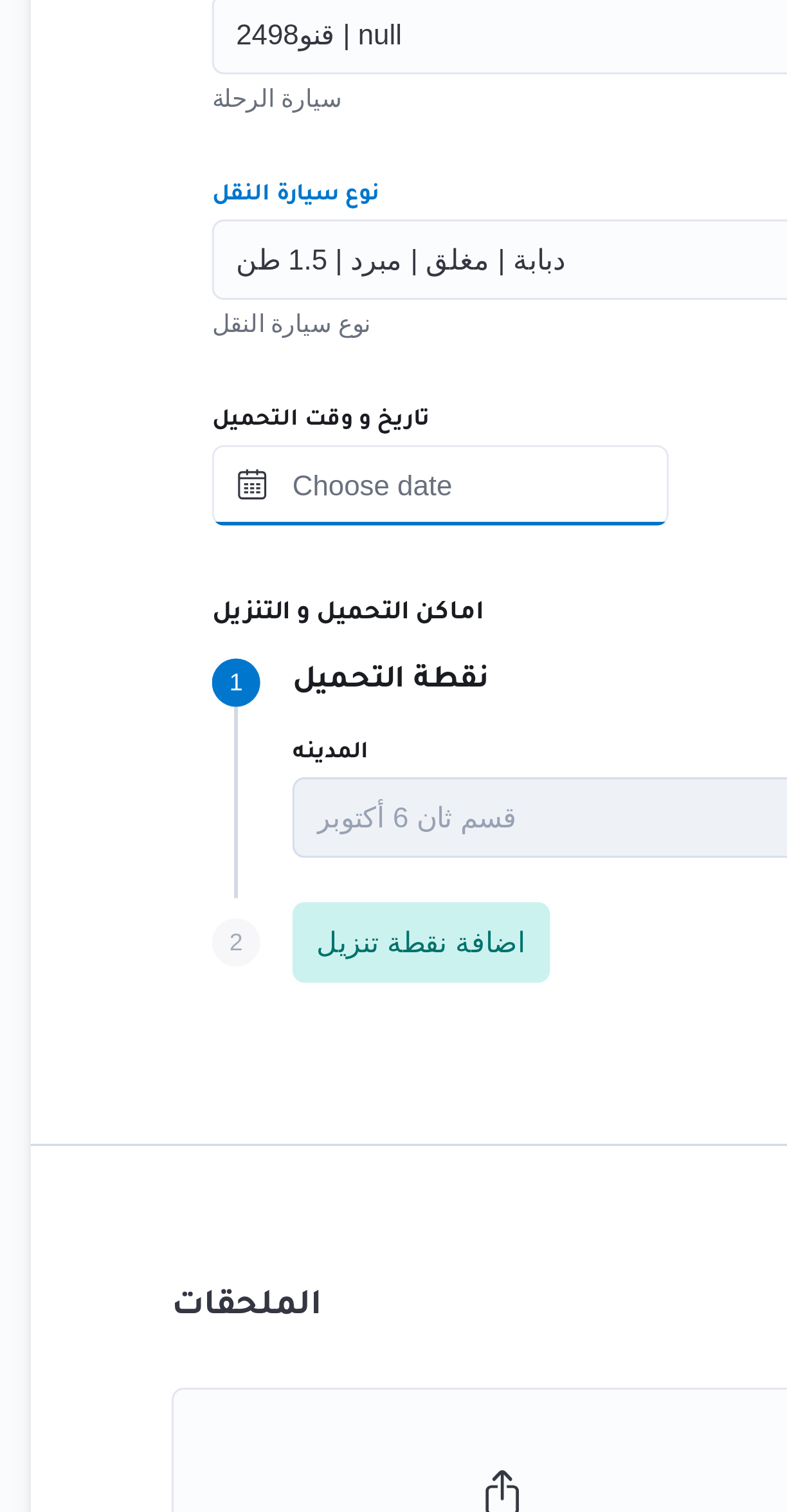
click at [338, 808] on input "تاريخ و وقت التحميل" at bounding box center [297, 811] width 146 height 26
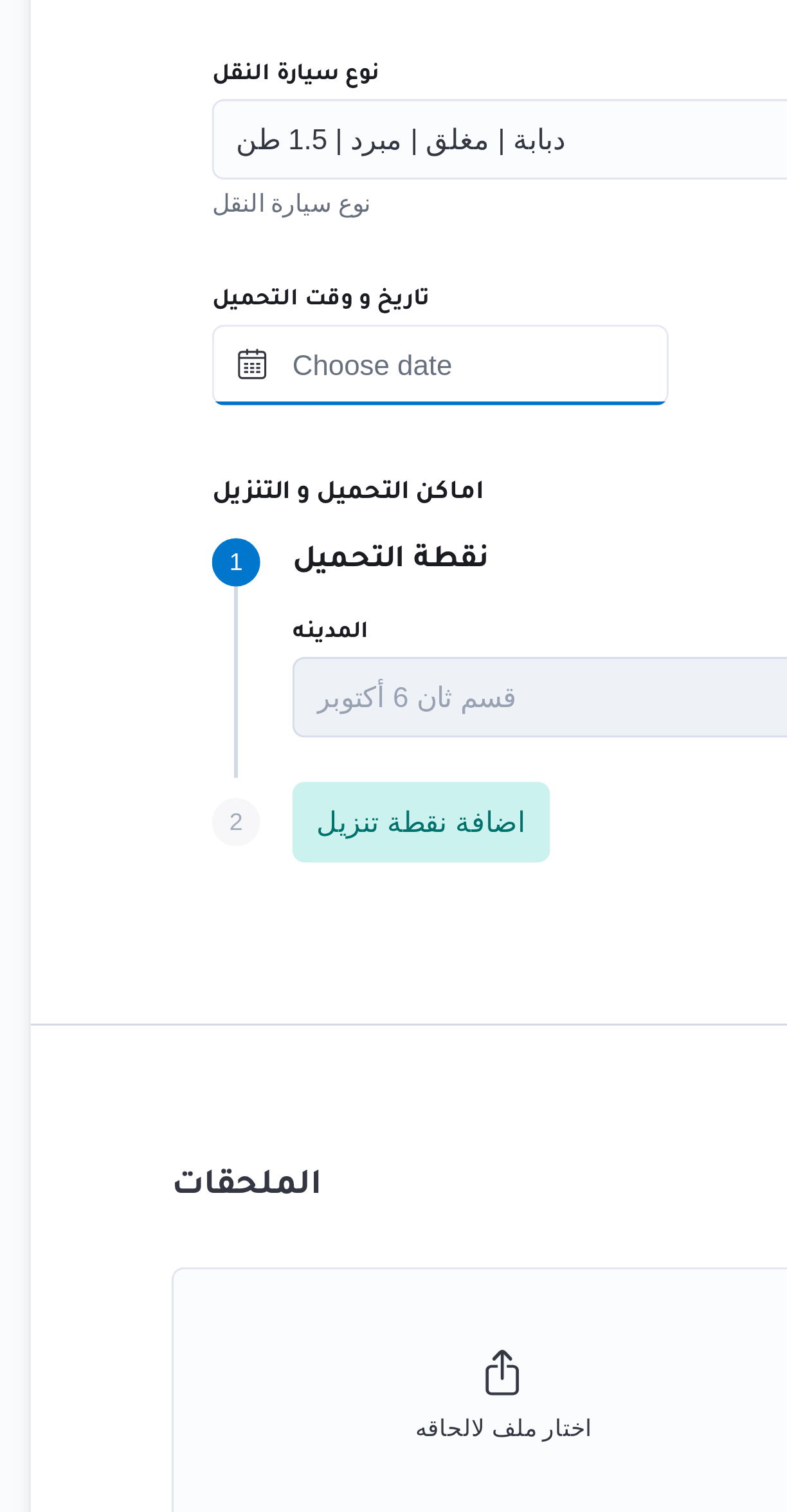
click at [325, 813] on input "تاريخ و وقت التحميل" at bounding box center [297, 811] width 146 height 26
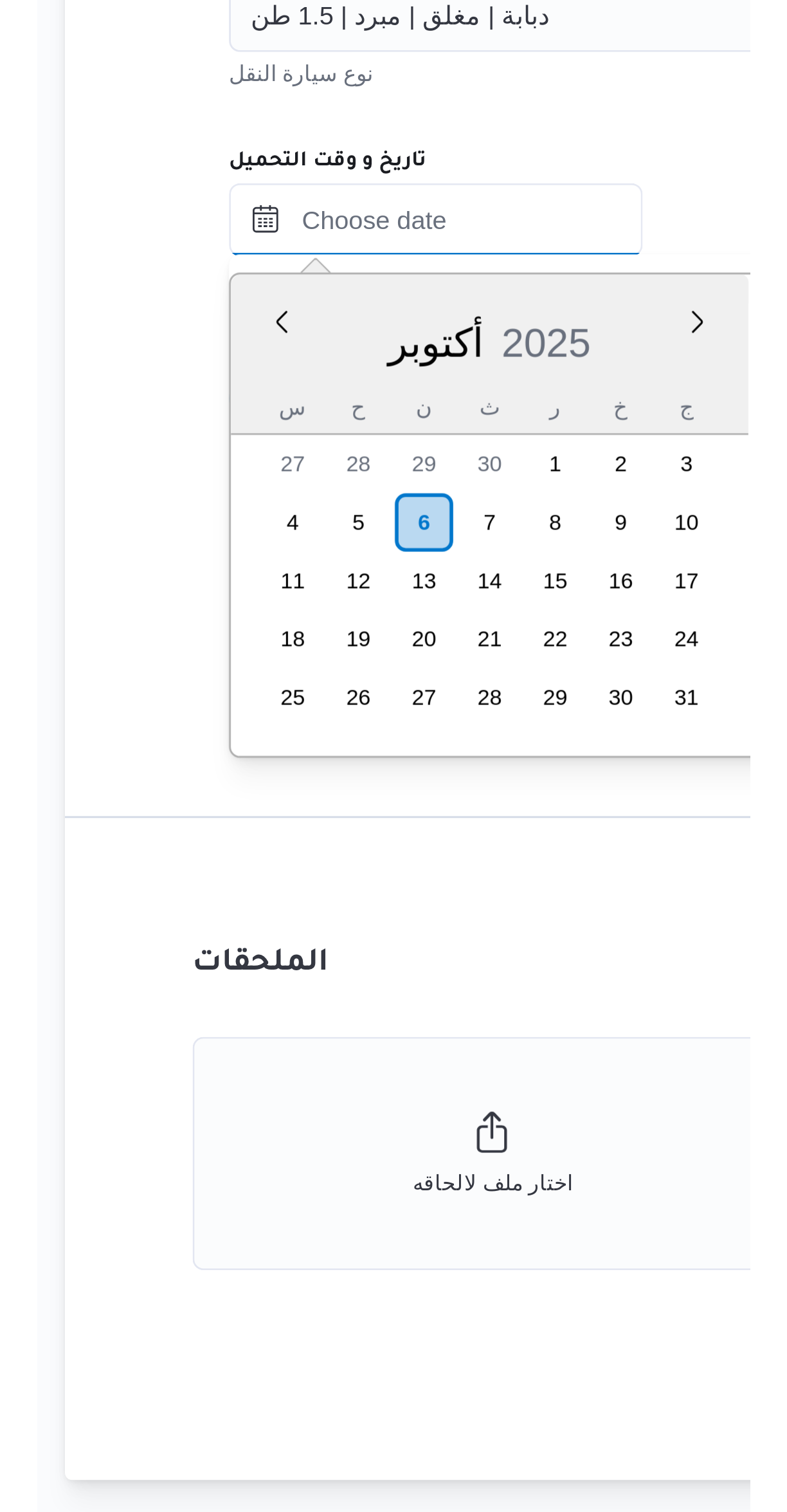
scroll to position [432, 0]
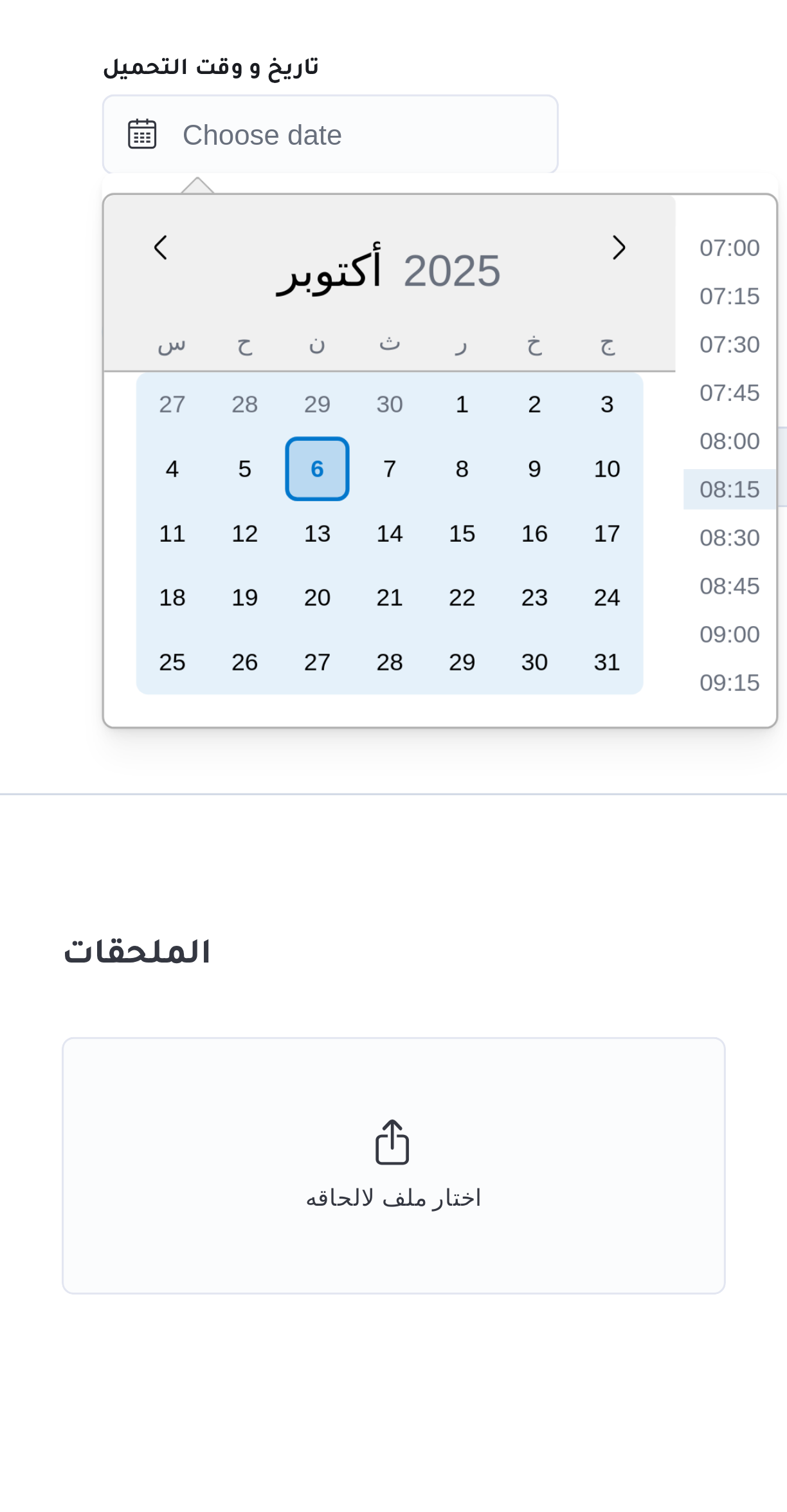
click at [293, 917] on div "6" at bounding box center [293, 917] width 21 height 21
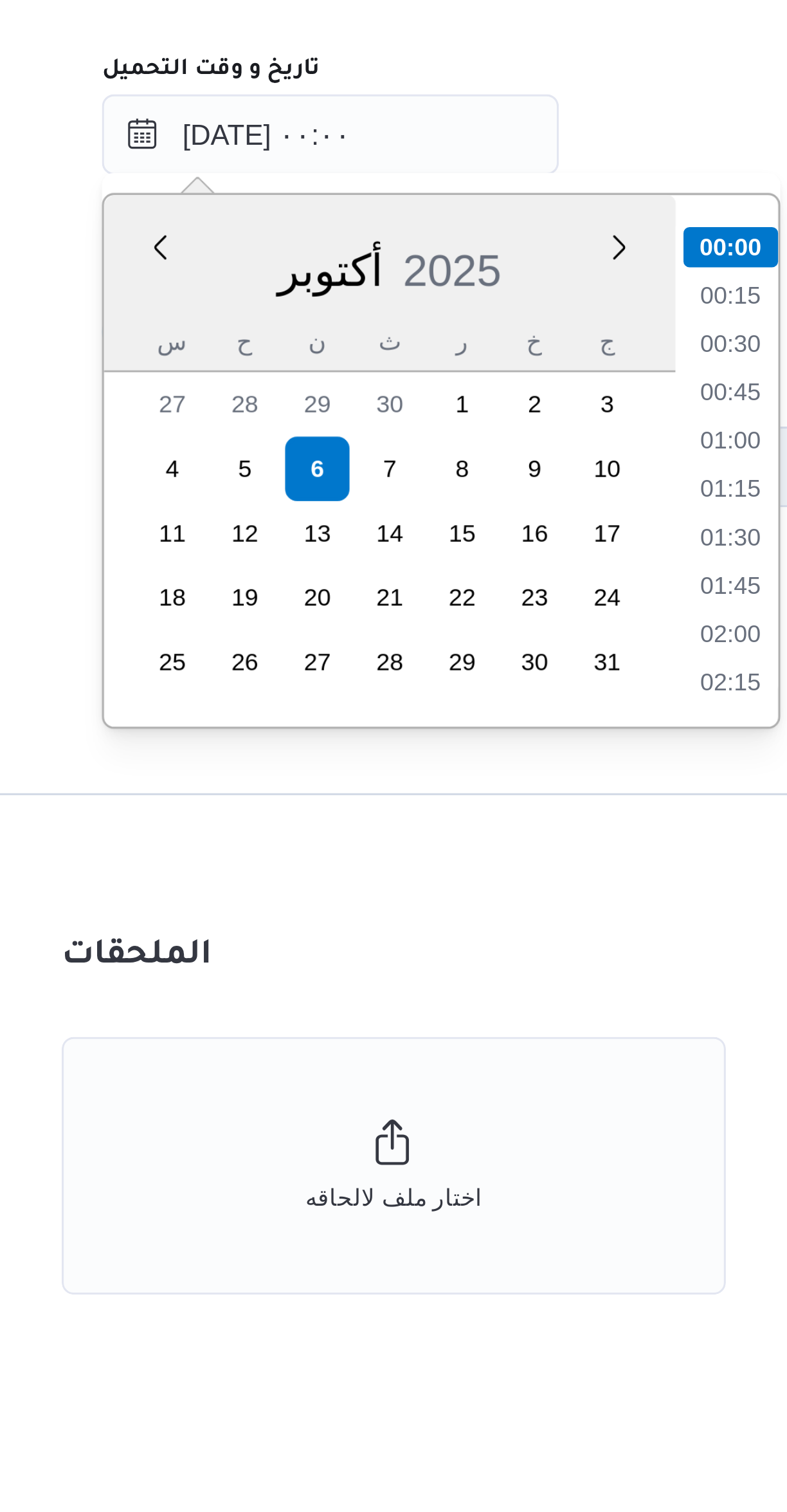
click at [422, 911] on li "01:00" at bounding box center [426, 908] width 29 height 13
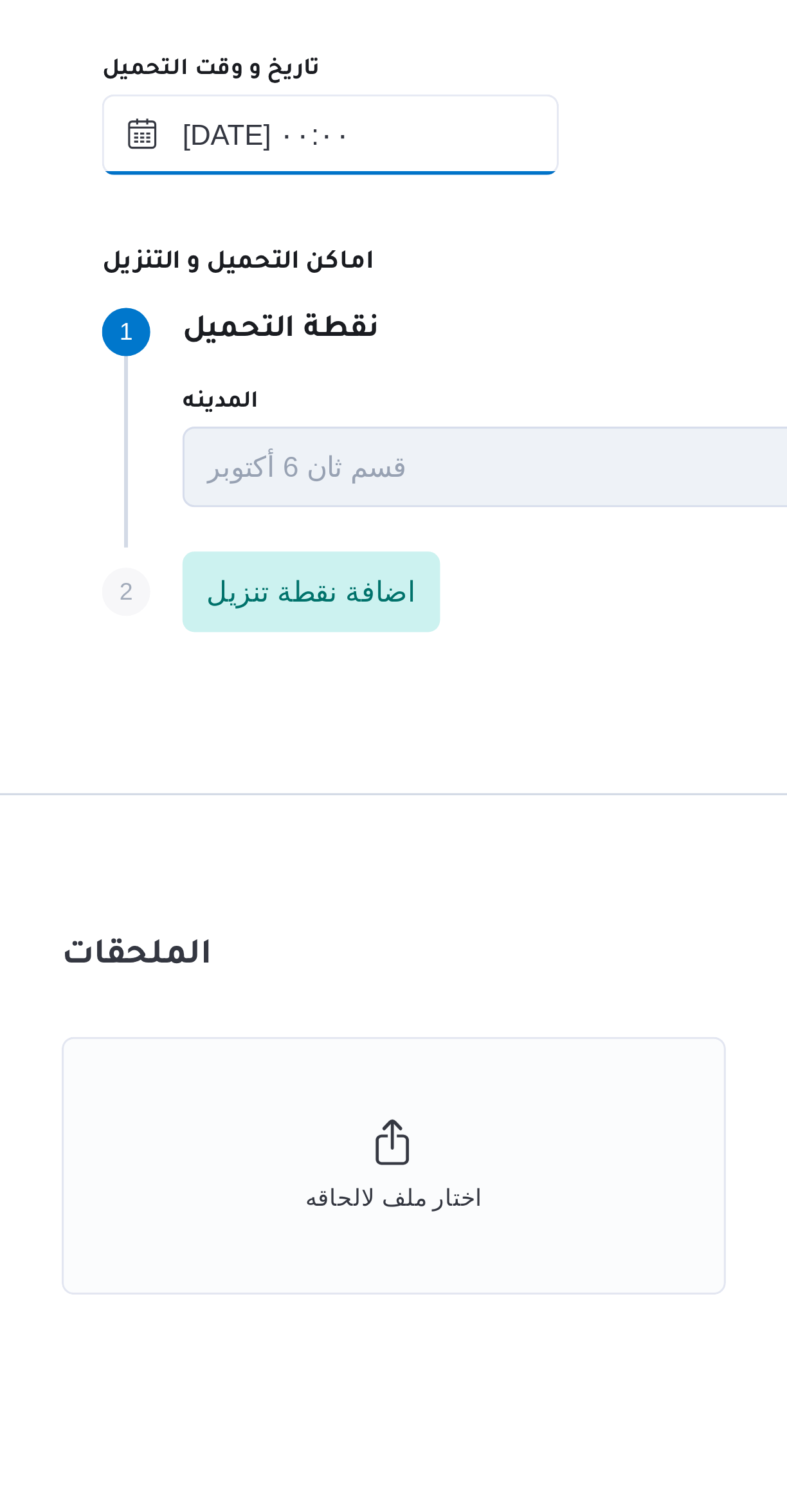
type input "٠٦/١٠/٢٠٢٥ ٠١:٠٠"
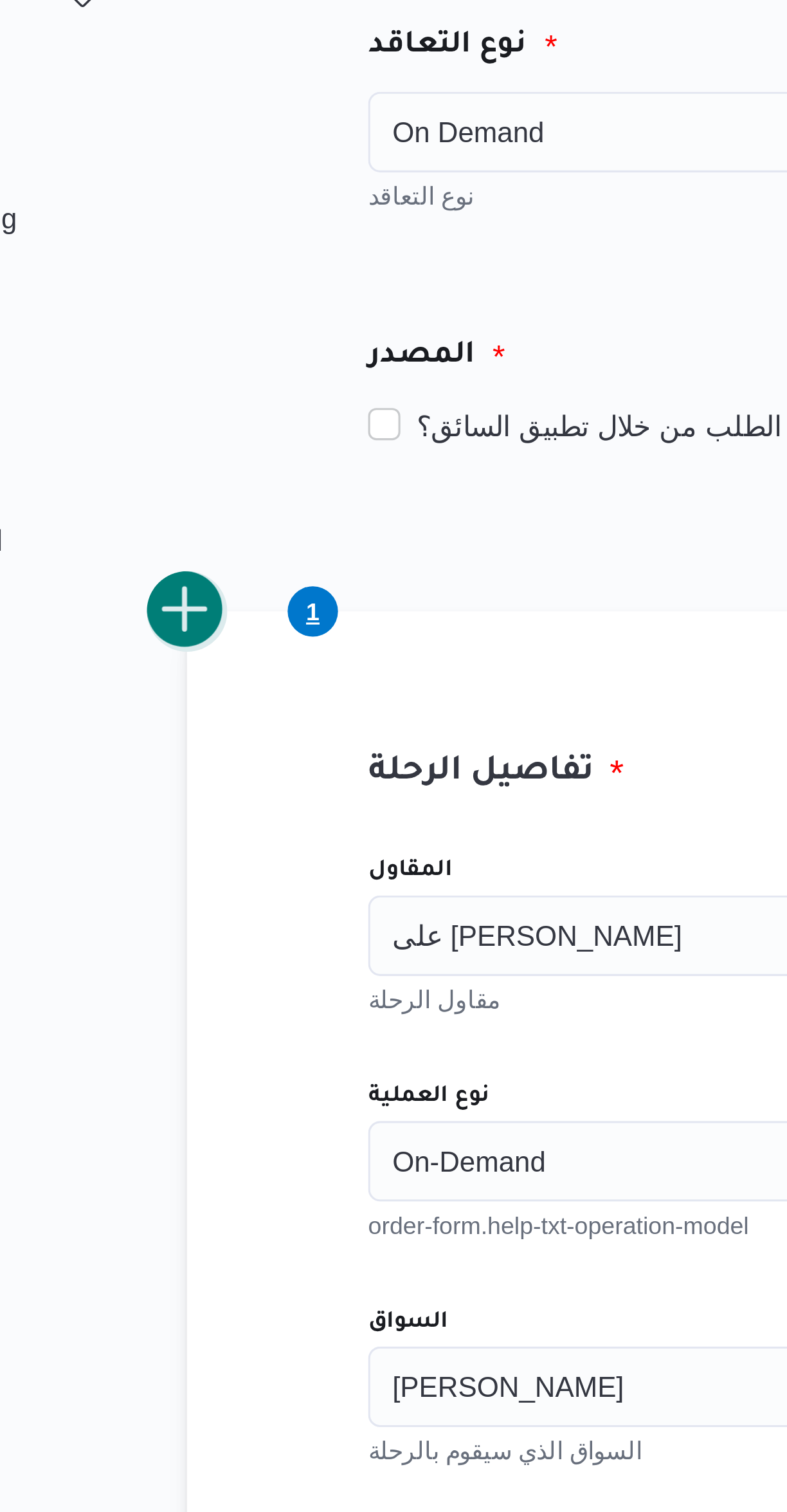
click at [167, 351] on button "add trip" at bounding box center [167, 348] width 26 height 26
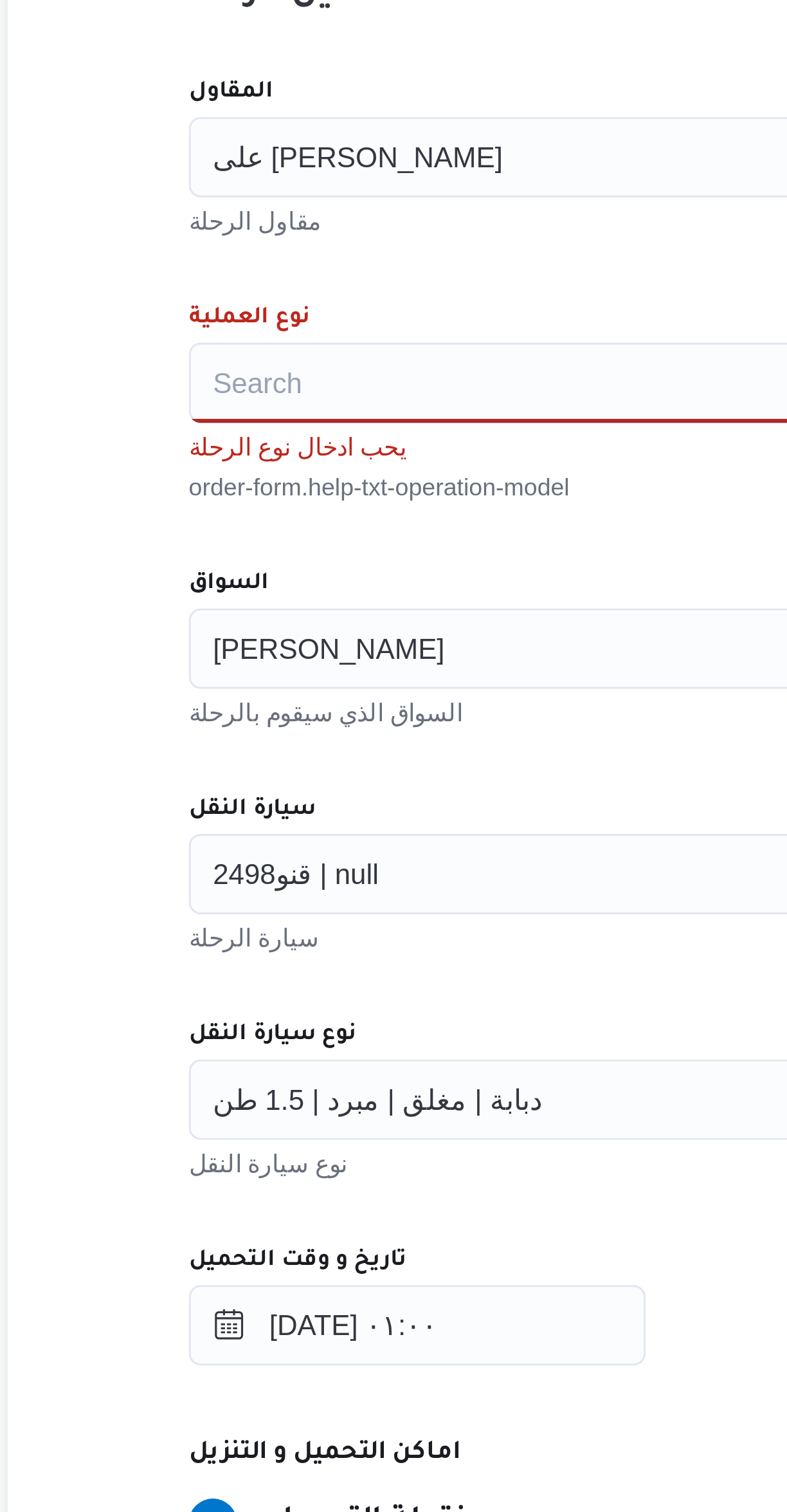
click at [342, 525] on div "Search" at bounding box center [469, 523] width 489 height 26
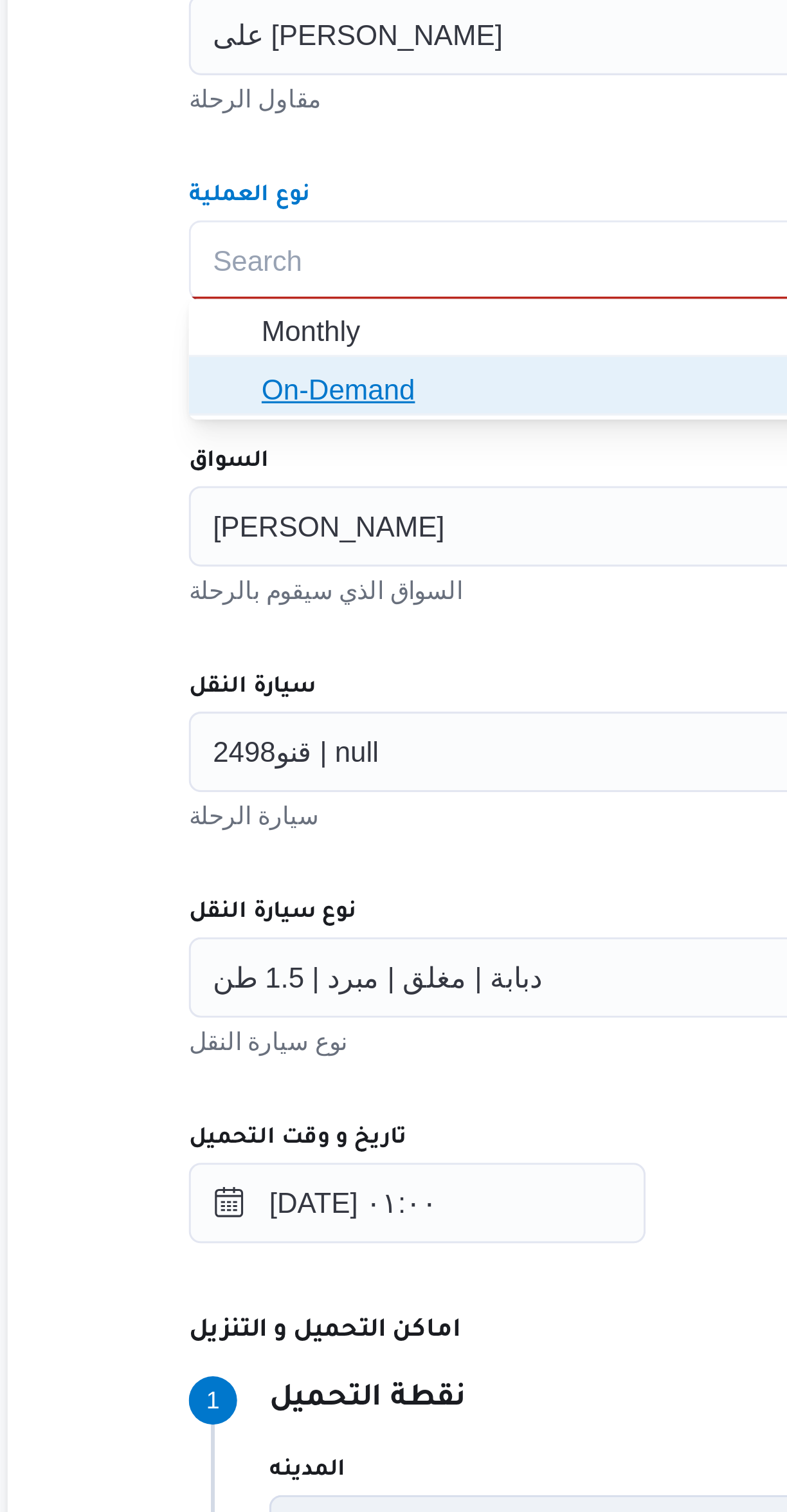
click at [336, 568] on span "On-Demand" at bounding box center [477, 565] width 457 height 16
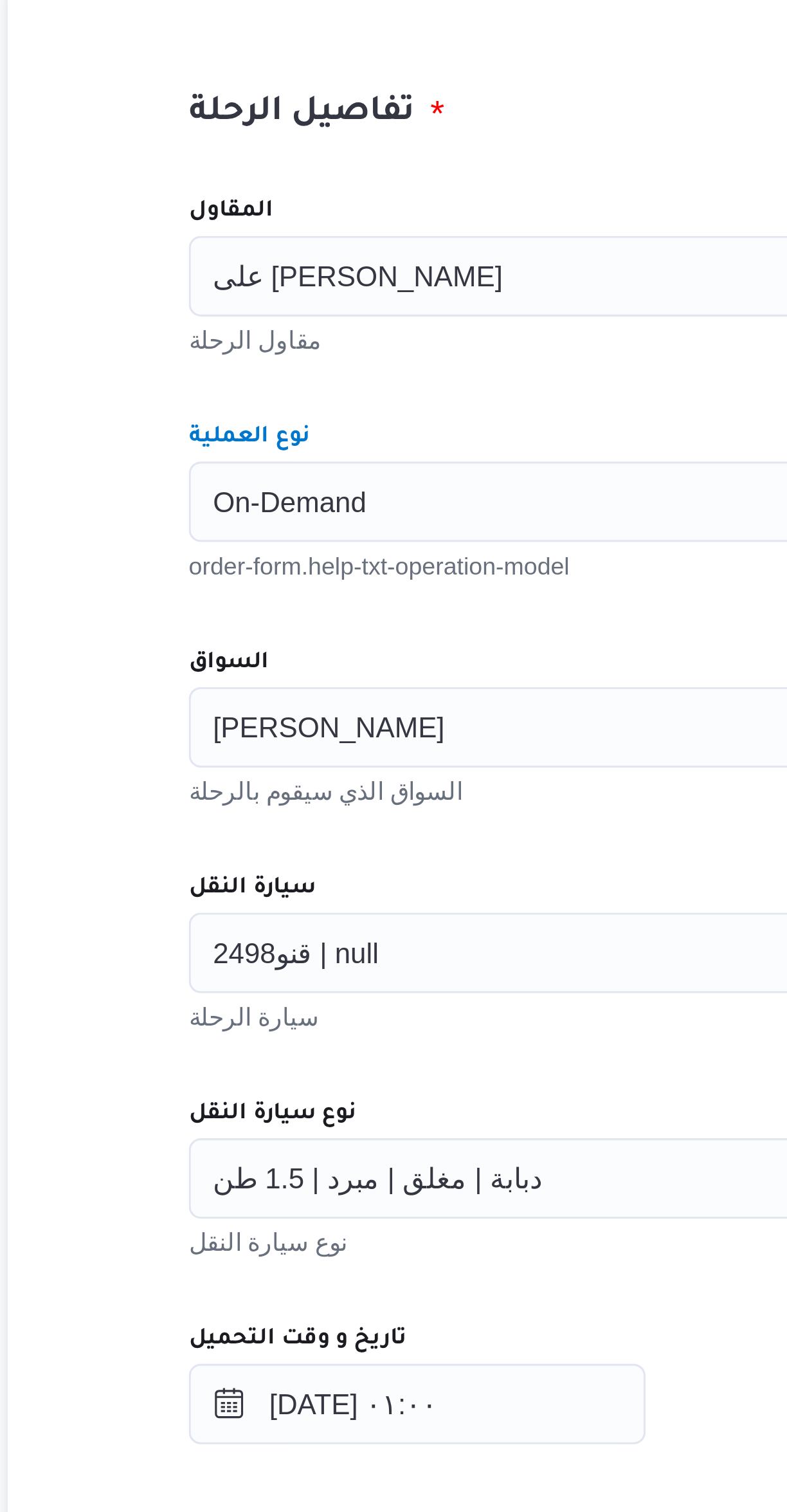
click at [371, 451] on div "على سليمان محمد سليمان مسلم" at bounding box center [469, 451] width 489 height 26
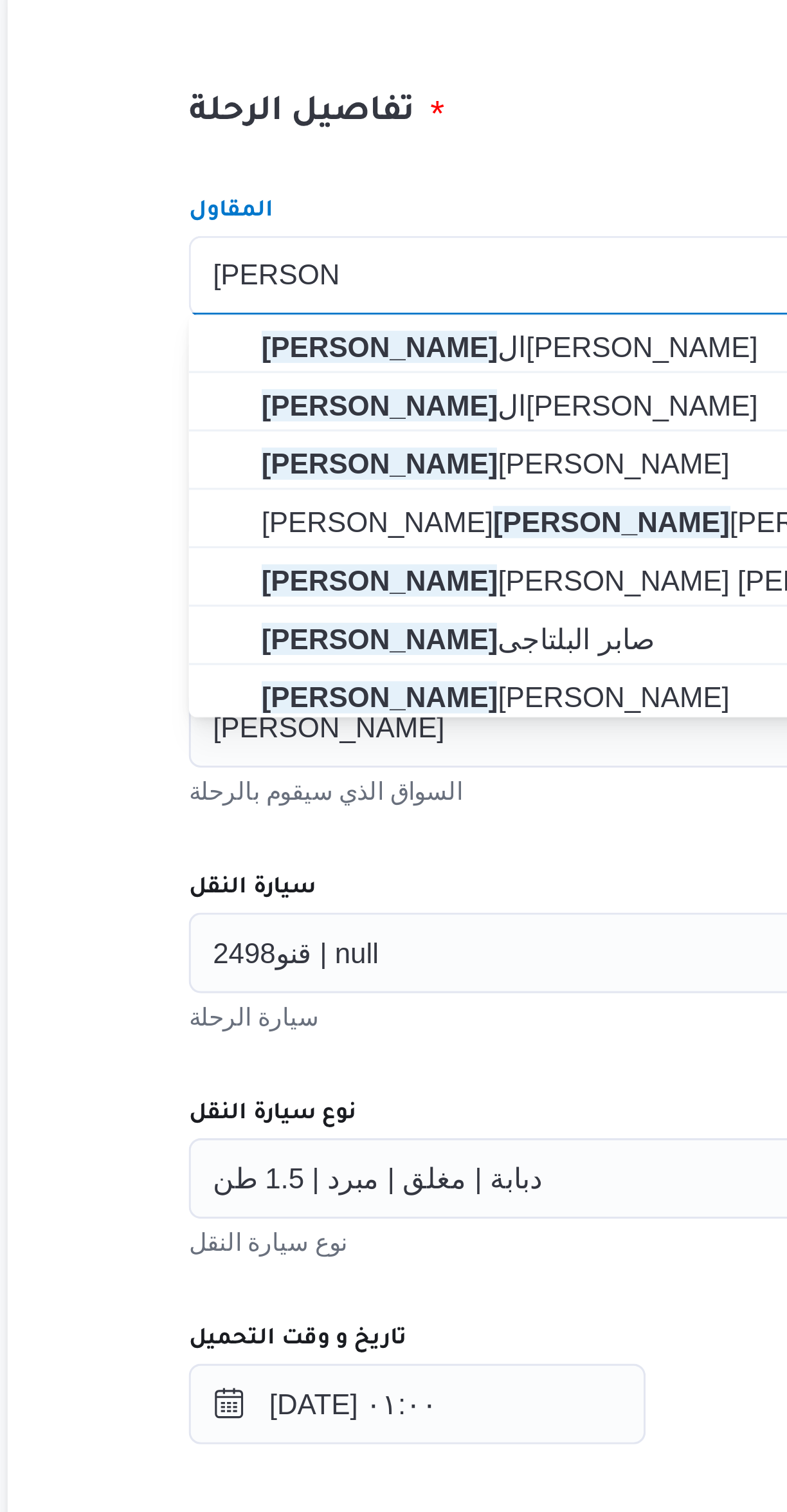
type input "محمد صلاح"
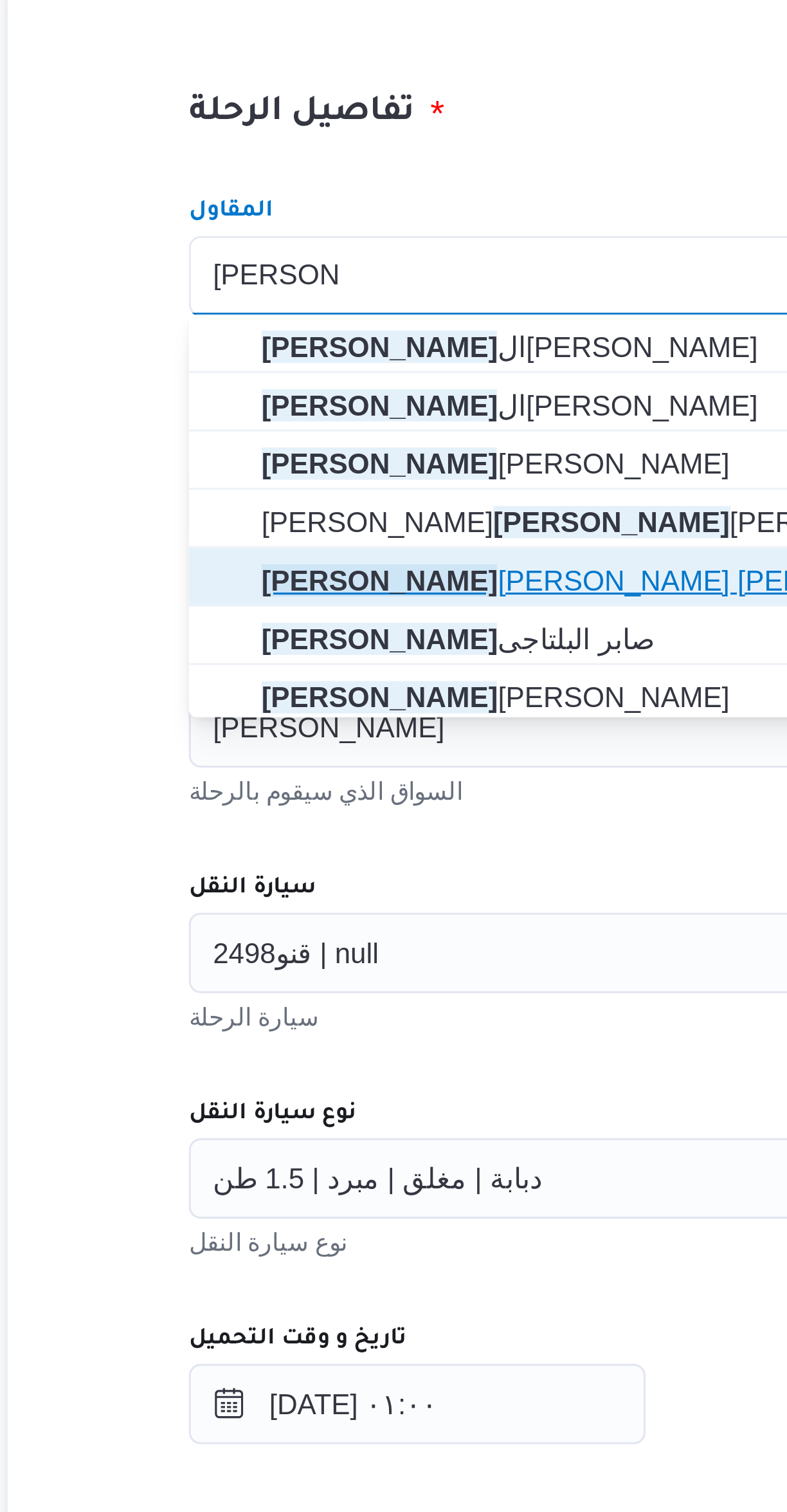
click at [362, 549] on span "محمد صلاح عبد الهادى عبد الحميد" at bounding box center [477, 548] width 457 height 16
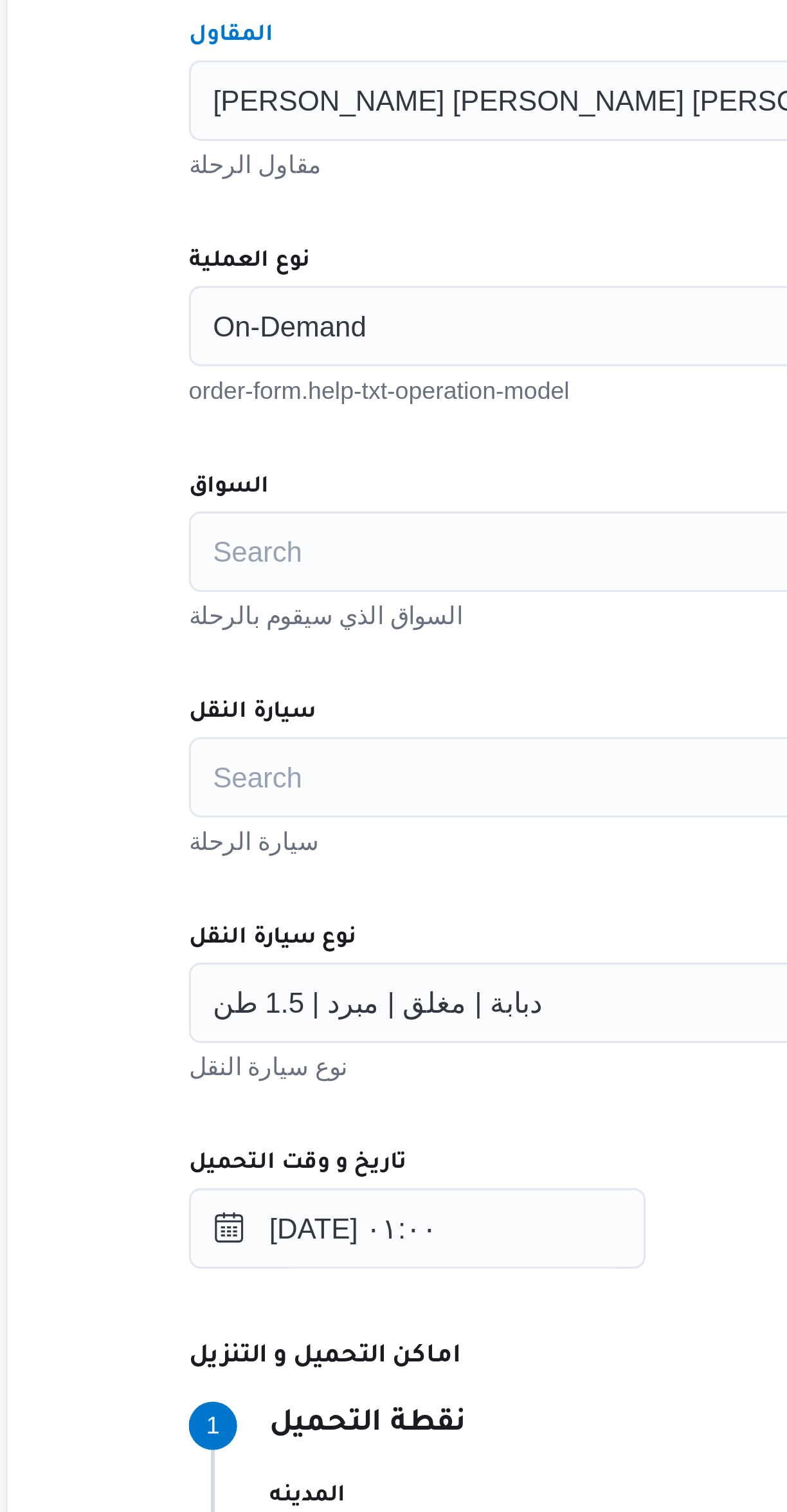
click at [348, 518] on div "On-Demand" at bounding box center [469, 523] width 489 height 26
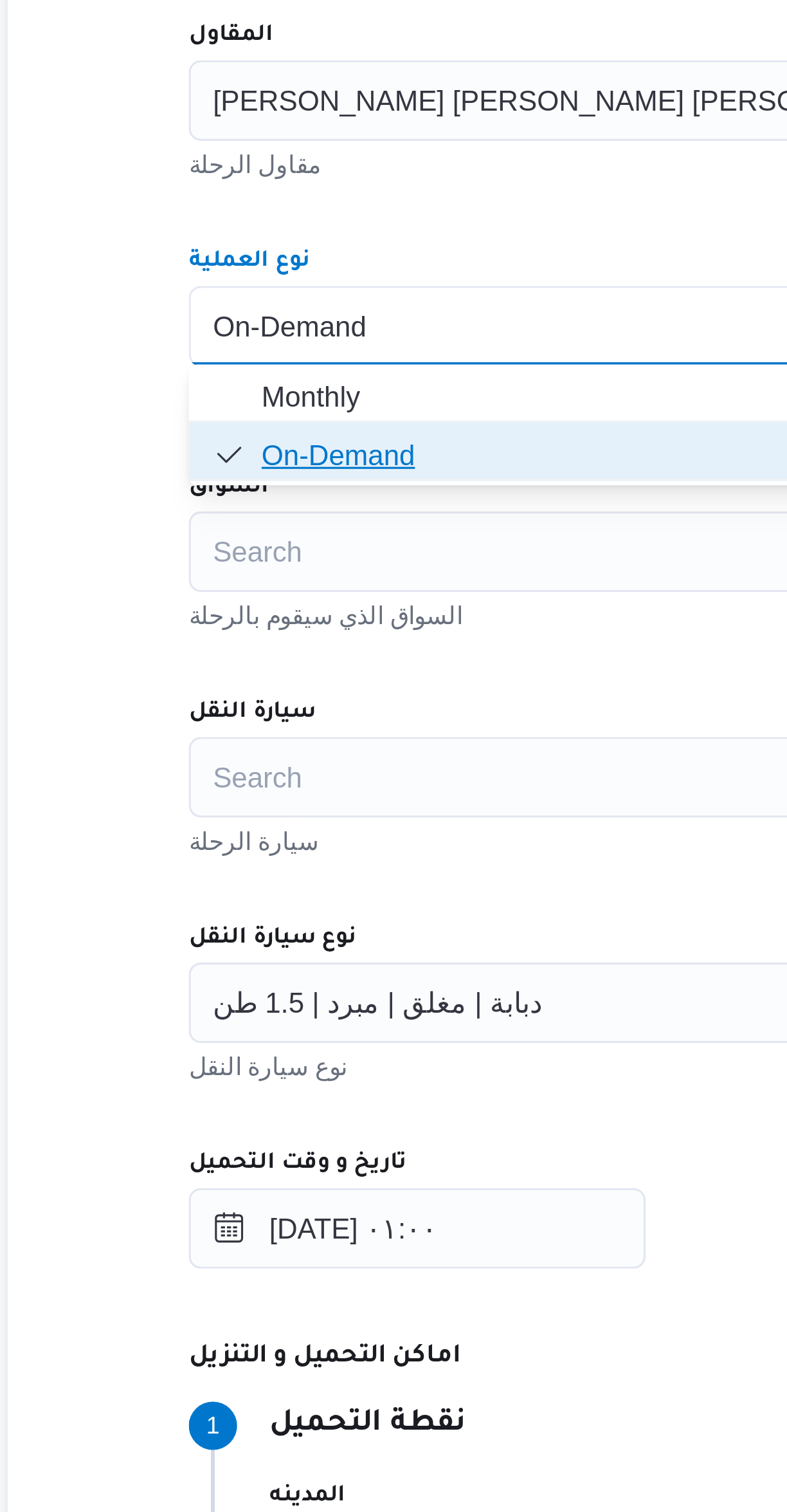
click at [333, 570] on span "On-Demand" at bounding box center [465, 565] width 434 height 16
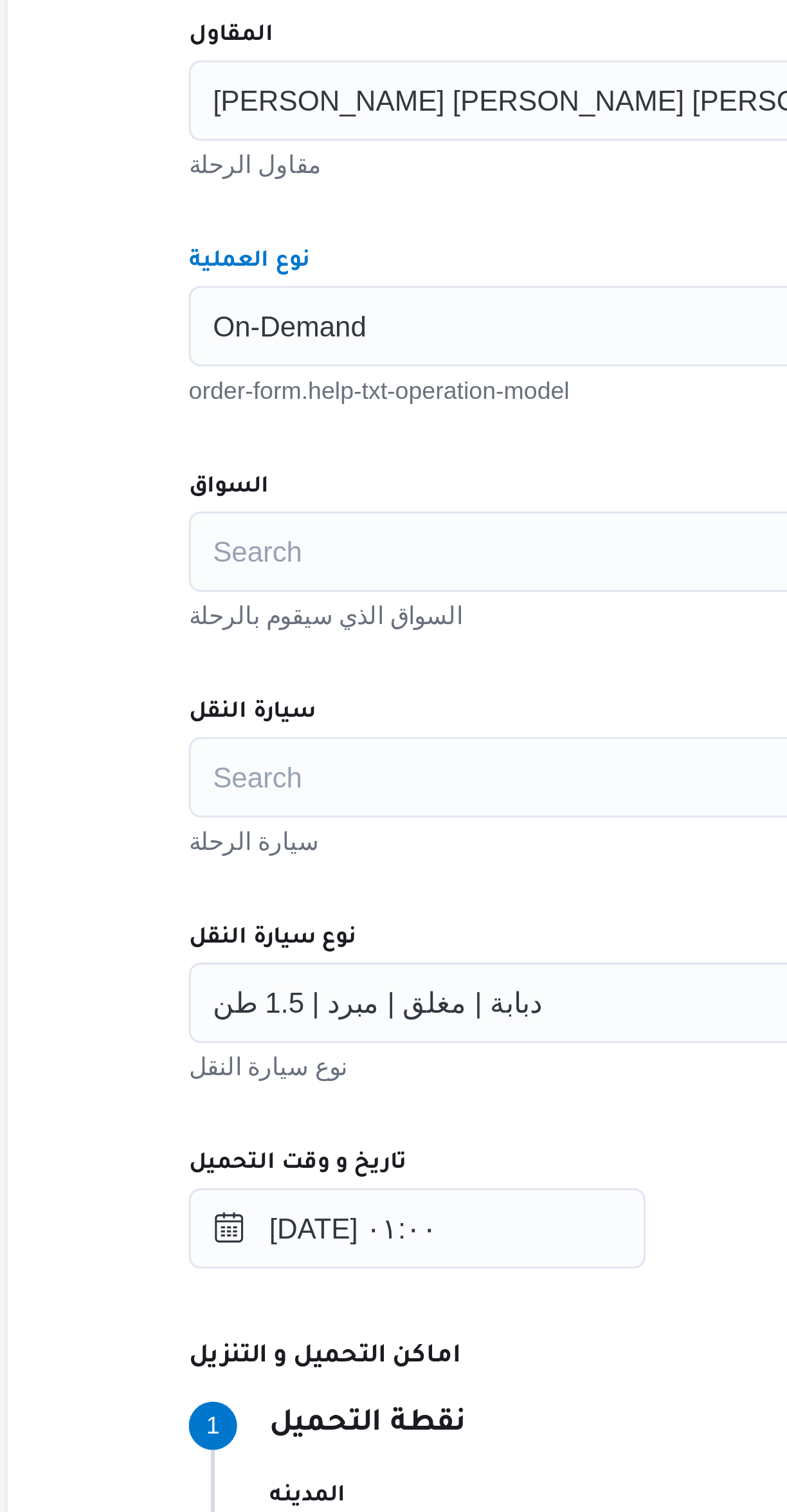
click at [341, 593] on div "Search" at bounding box center [469, 595] width 489 height 26
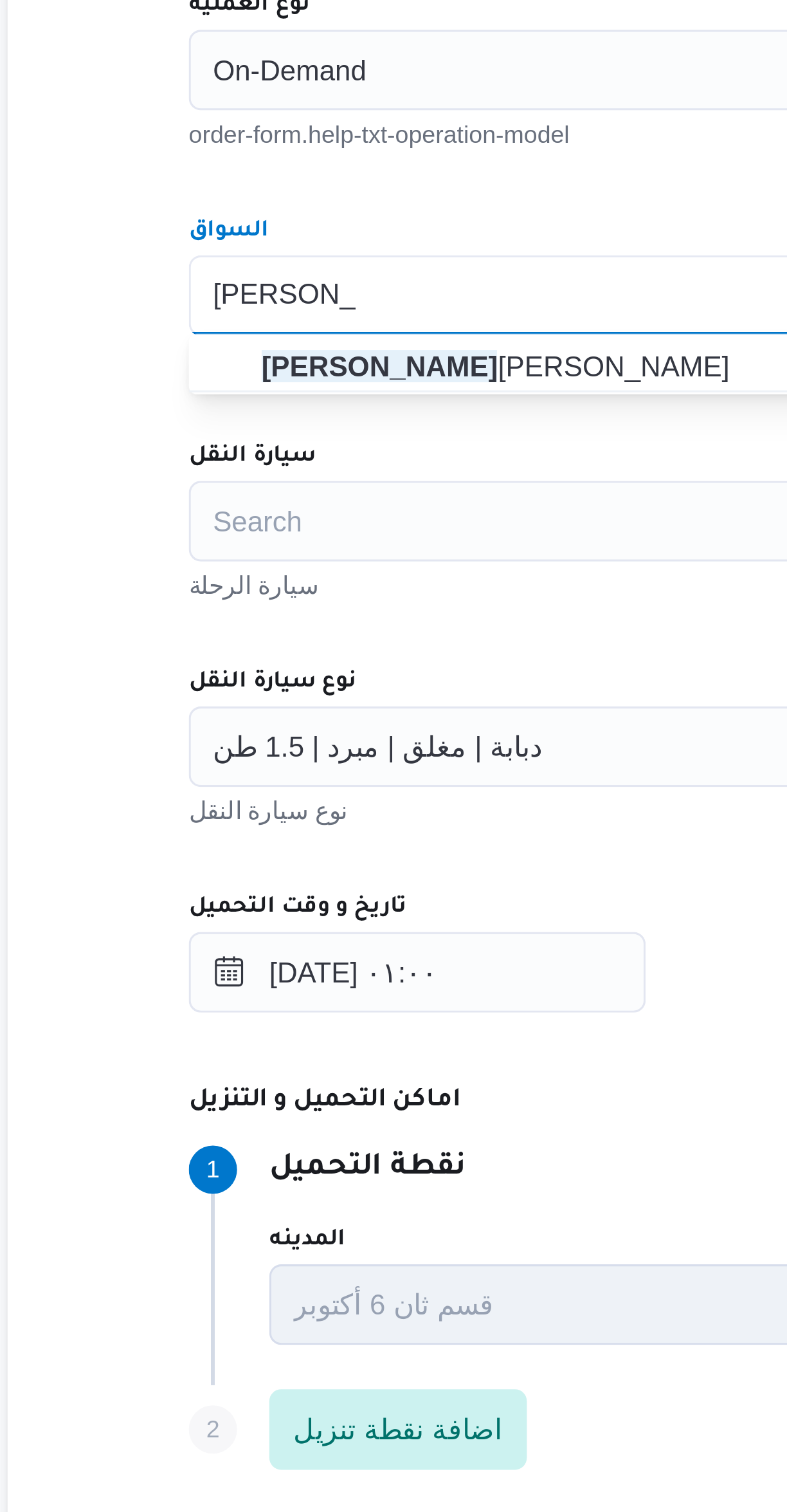
type input "محمد محمود"
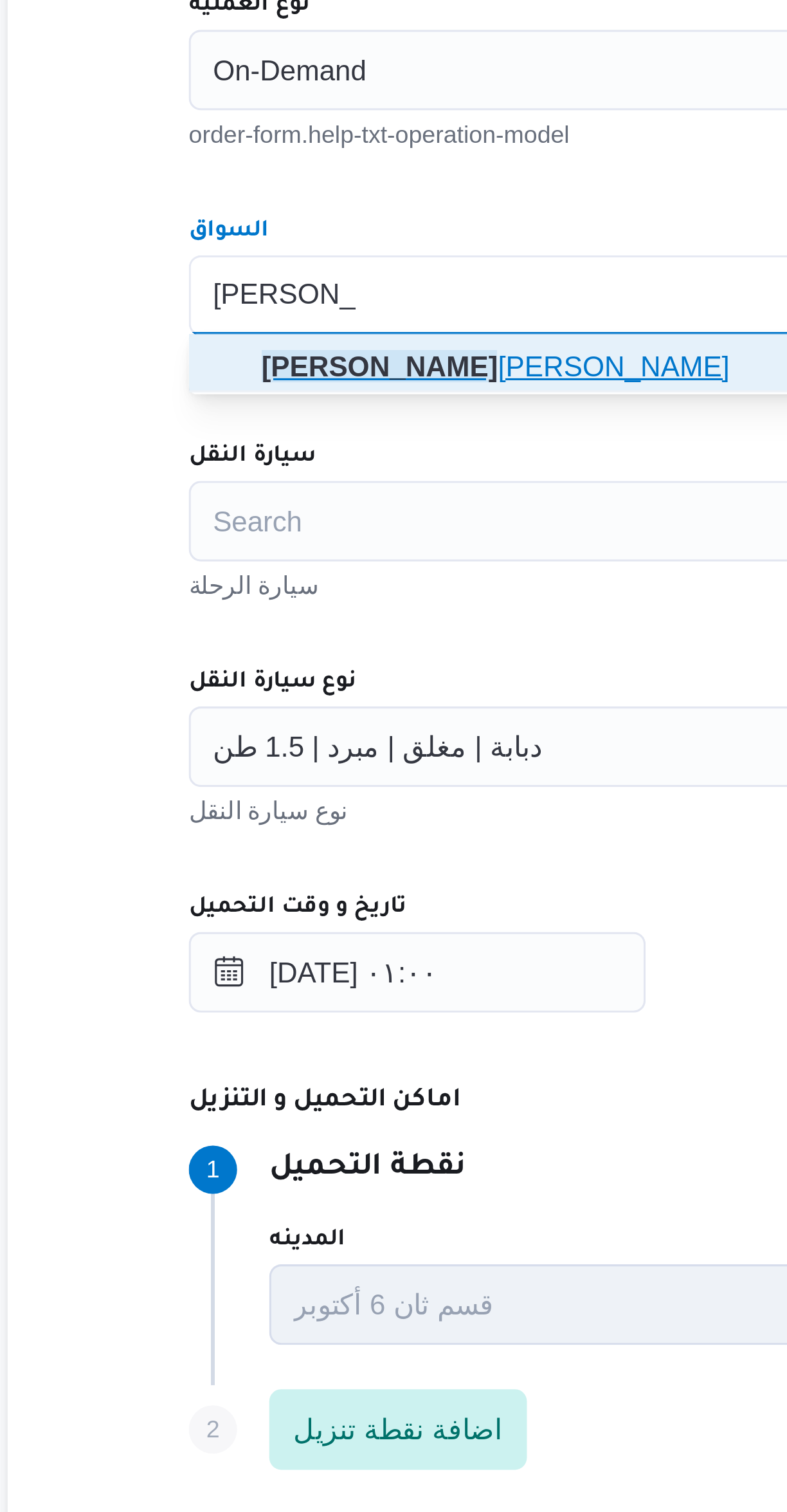
click at [324, 614] on mark "محمد محمود" at bounding box center [286, 618] width 76 height 10
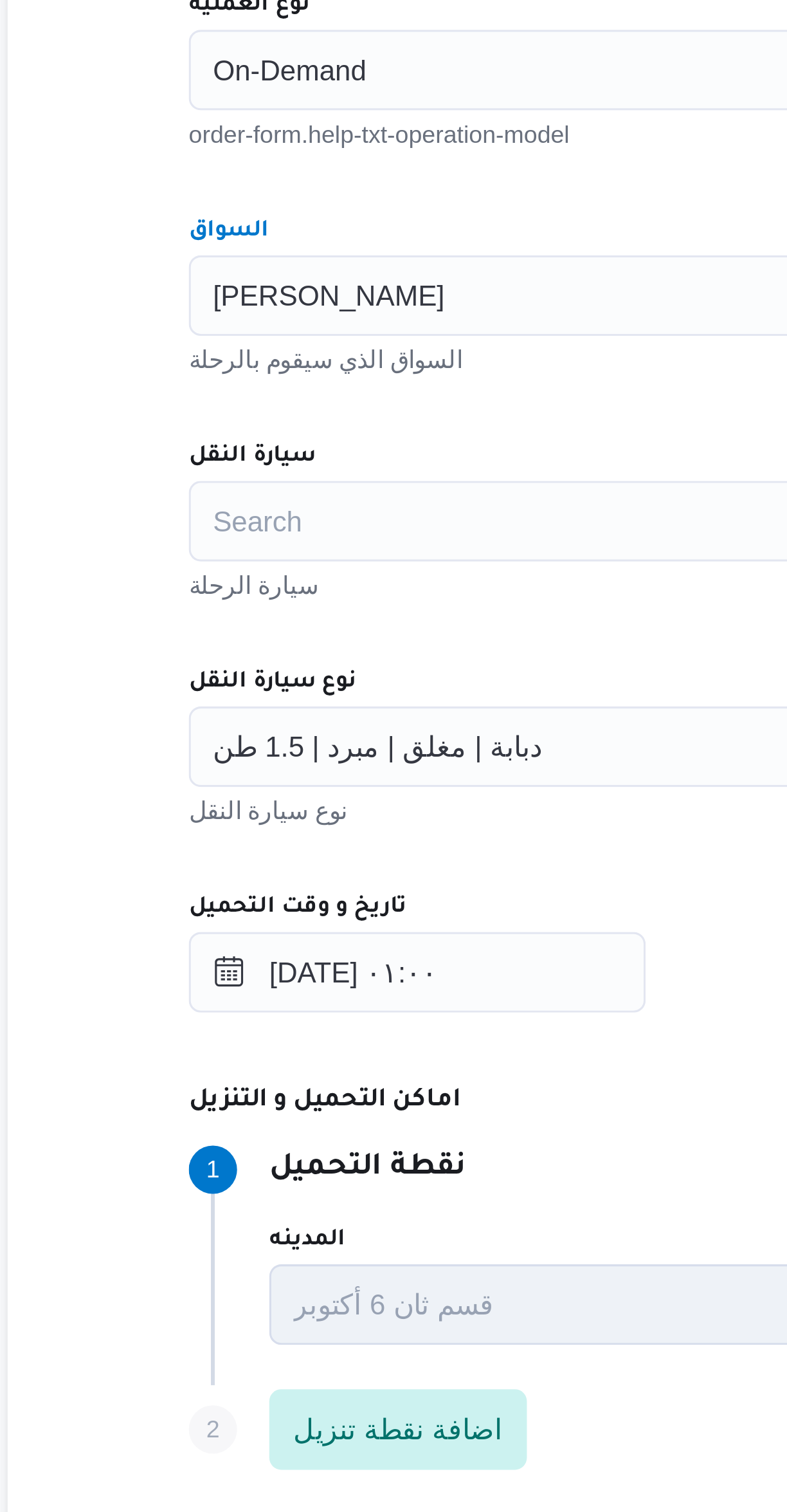
click at [349, 662] on div "Search" at bounding box center [469, 667] width 489 height 26
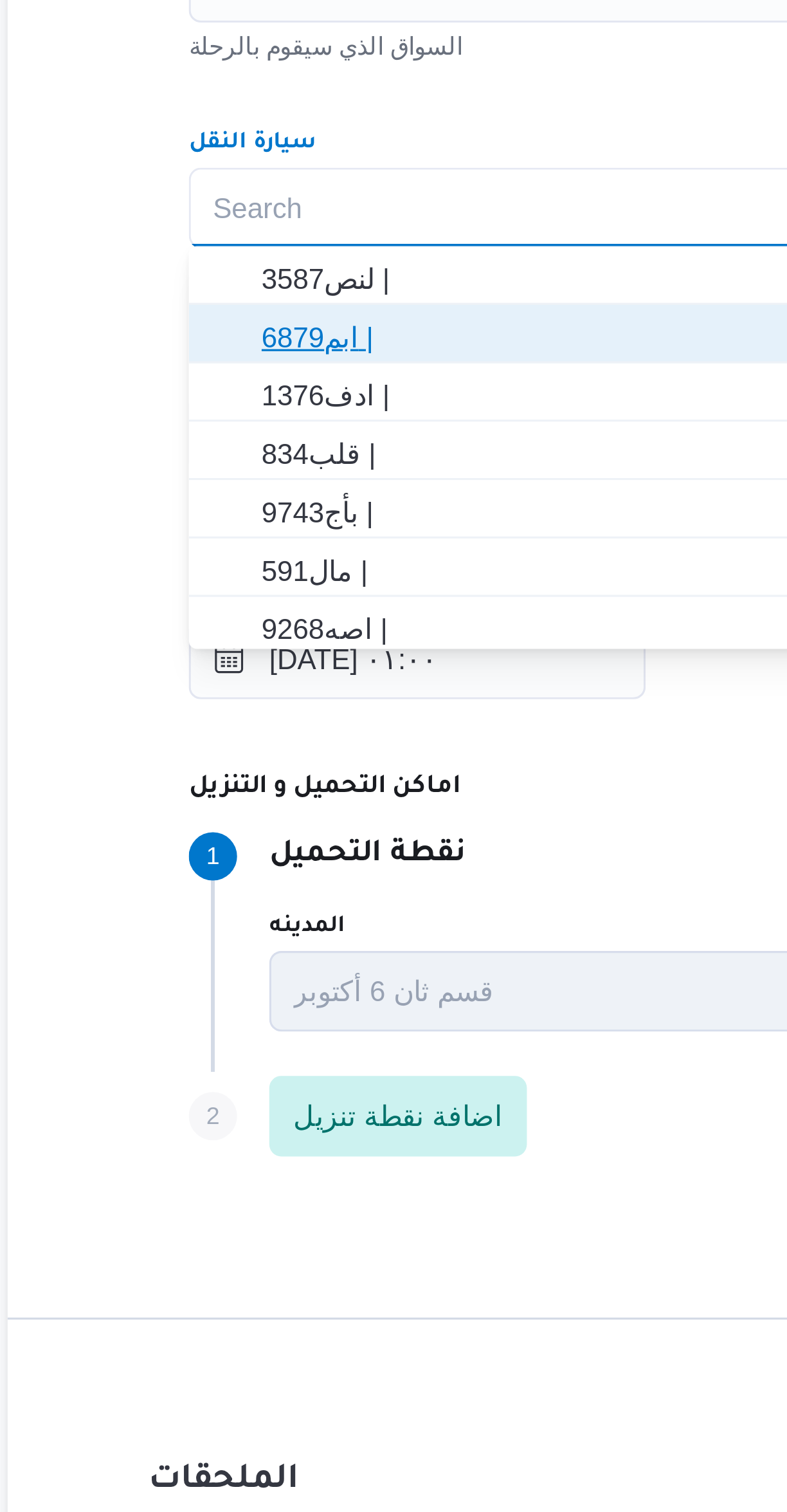
click at [331, 704] on span "6879ابم |" at bounding box center [477, 708] width 457 height 16
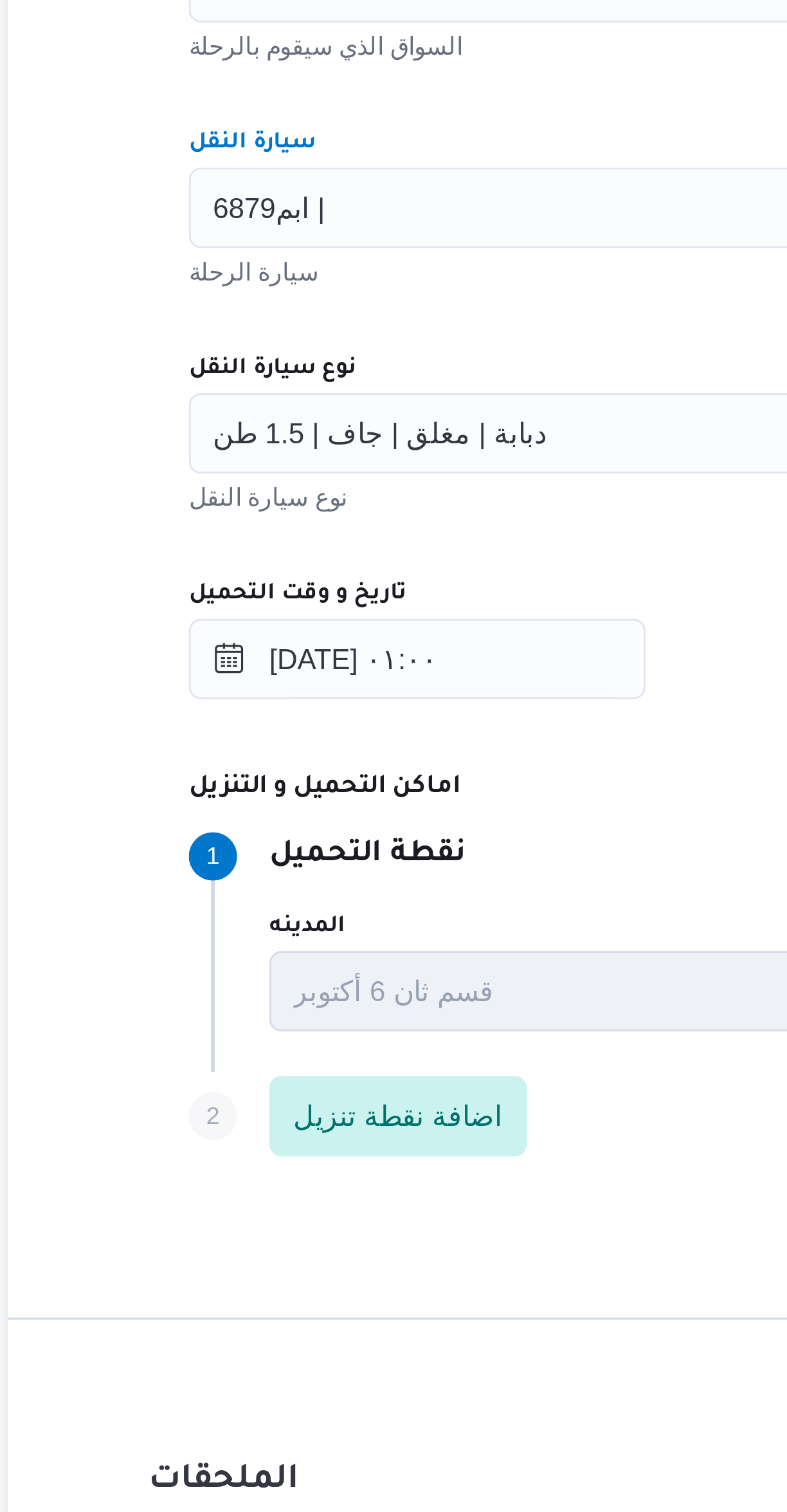
click at [372, 768] on div "المقاول محمد صلاح عبد الهادى عبد الحميد مقاول الرحلة نوع العملية On-Demand orde…" at bounding box center [469, 701] width 509 height 571
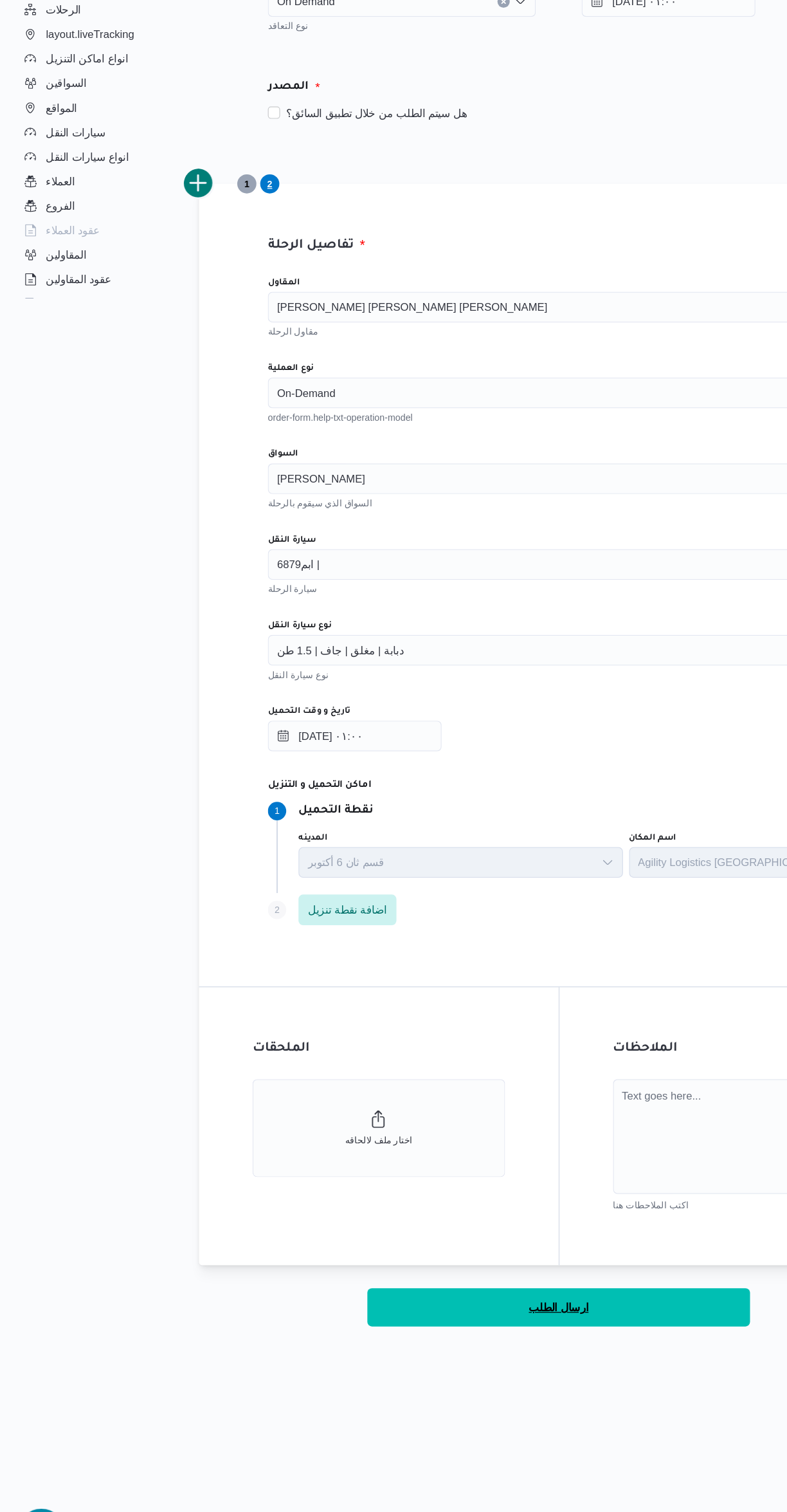
click at [515, 1290] on button "ارسال الطلب" at bounding box center [469, 1290] width 322 height 32
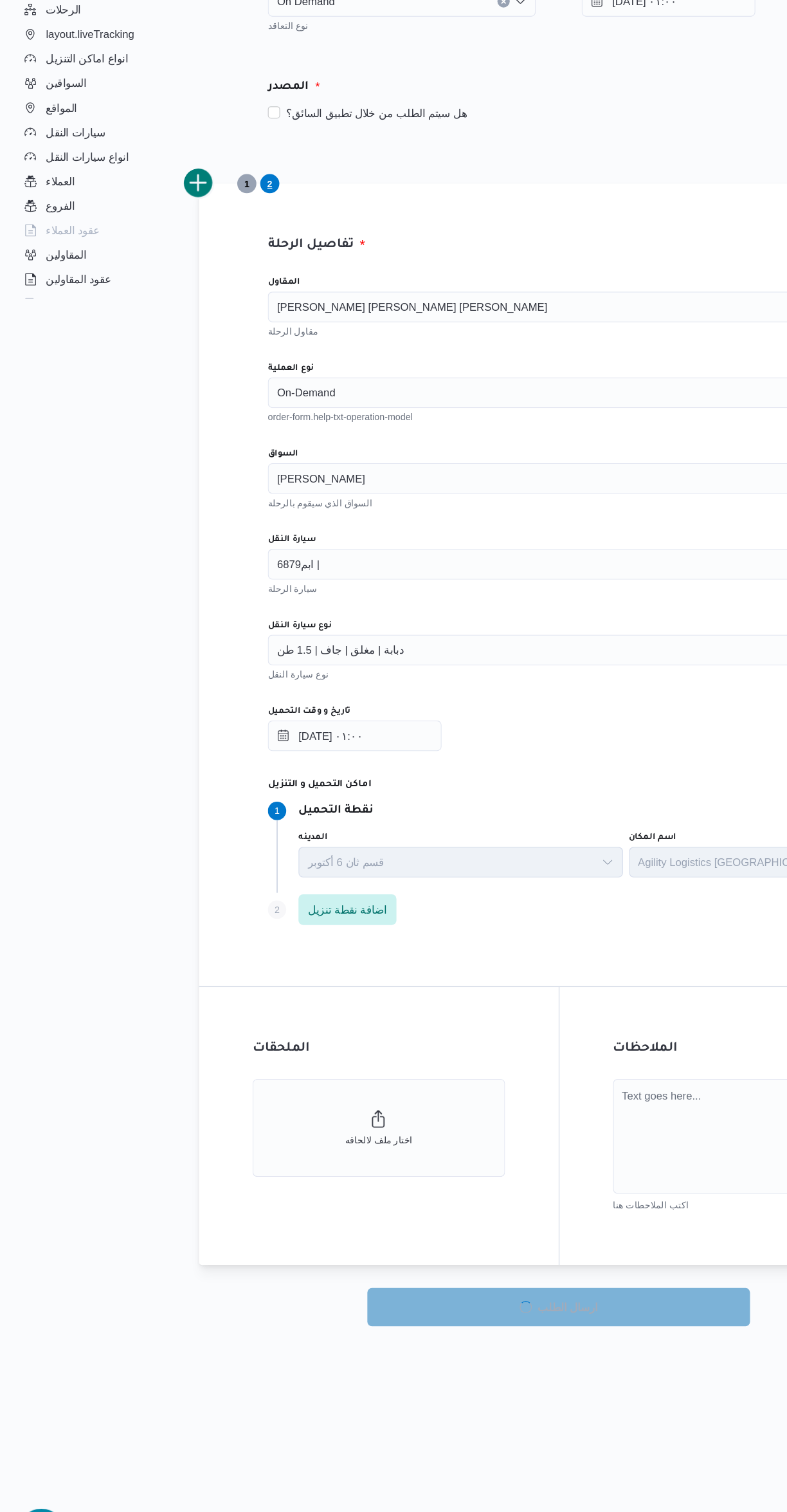
select select "ar"
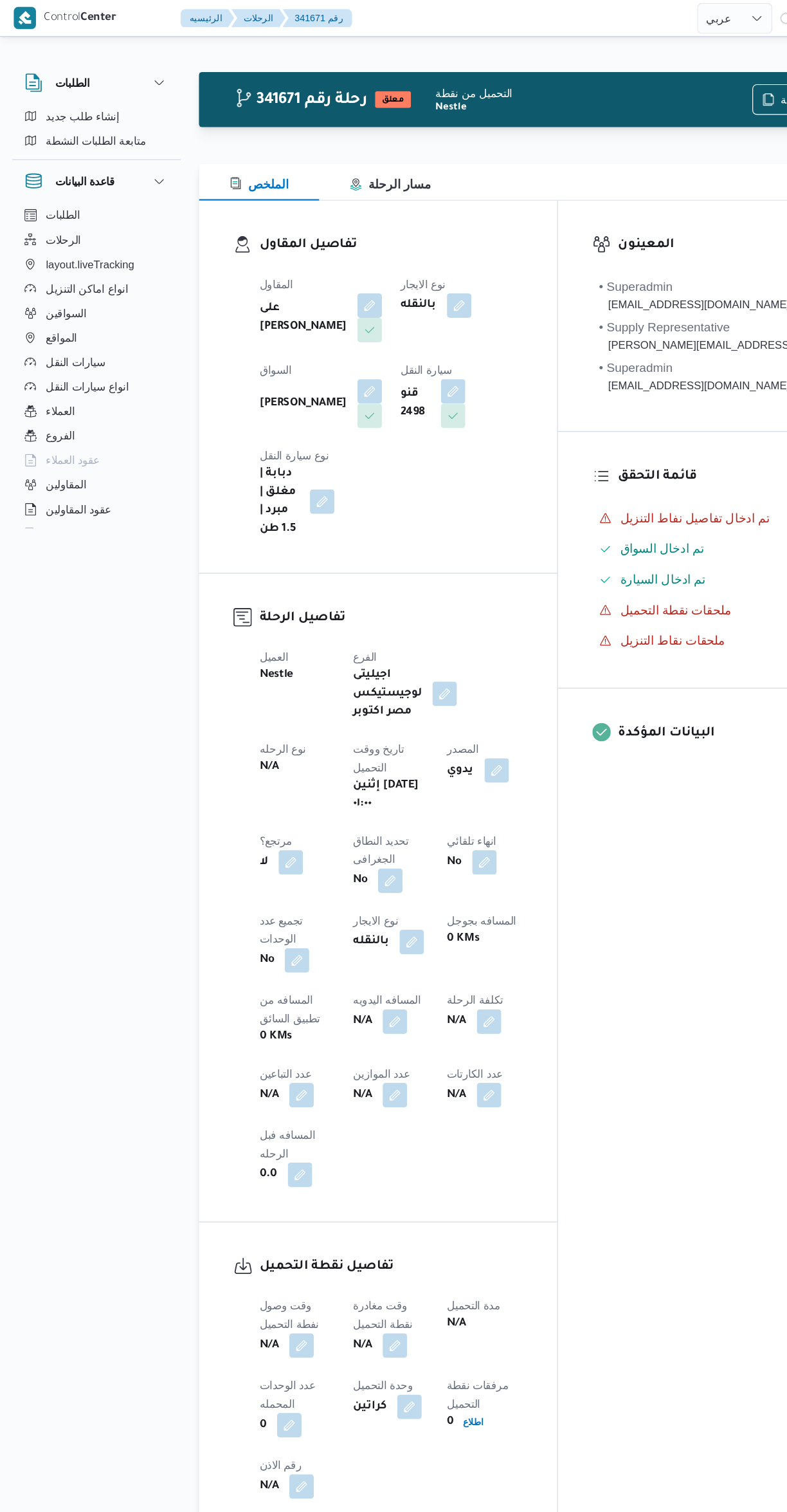
select select "ar"
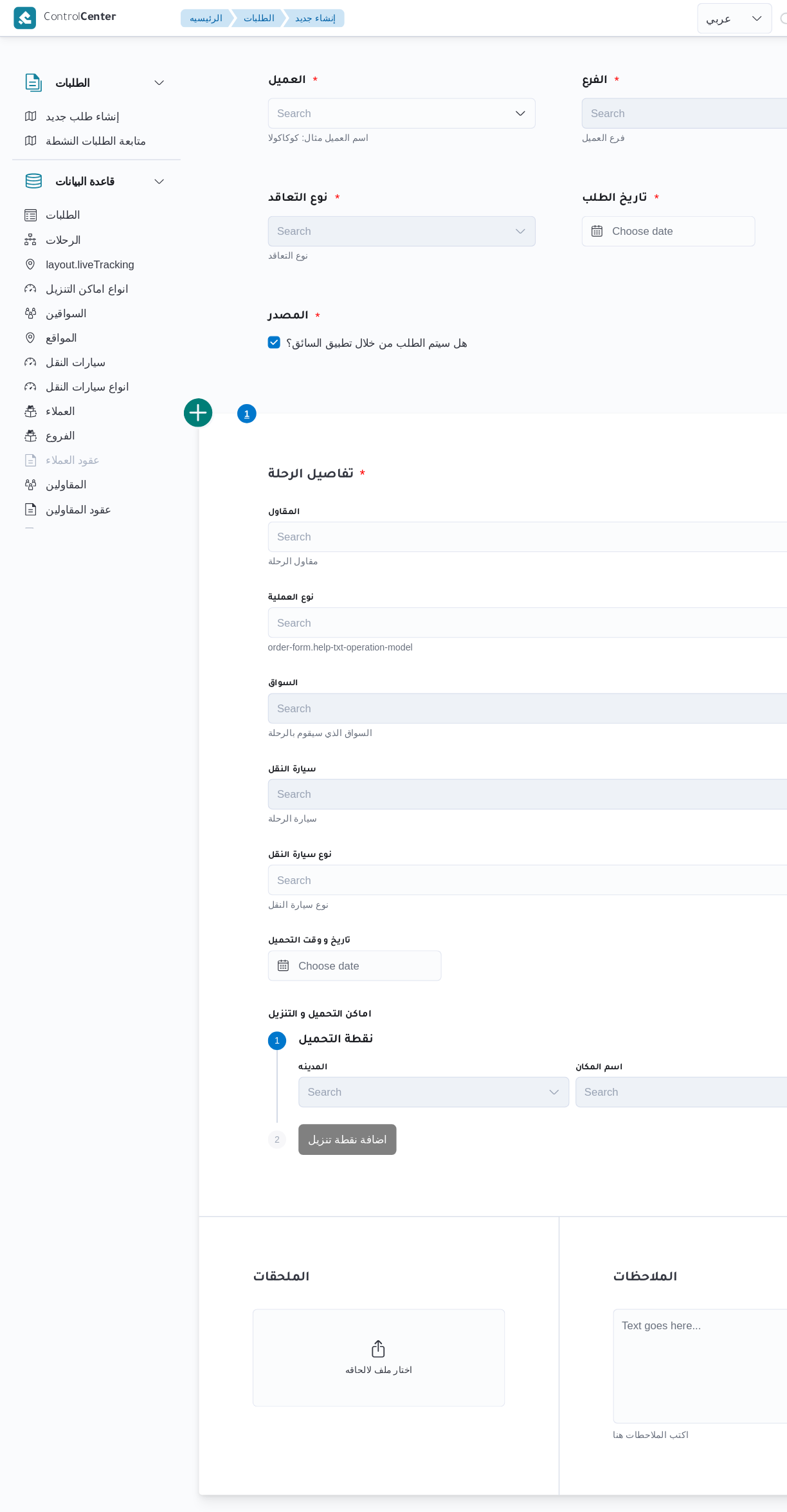
click at [388, 90] on div "Search" at bounding box center [337, 95] width 225 height 26
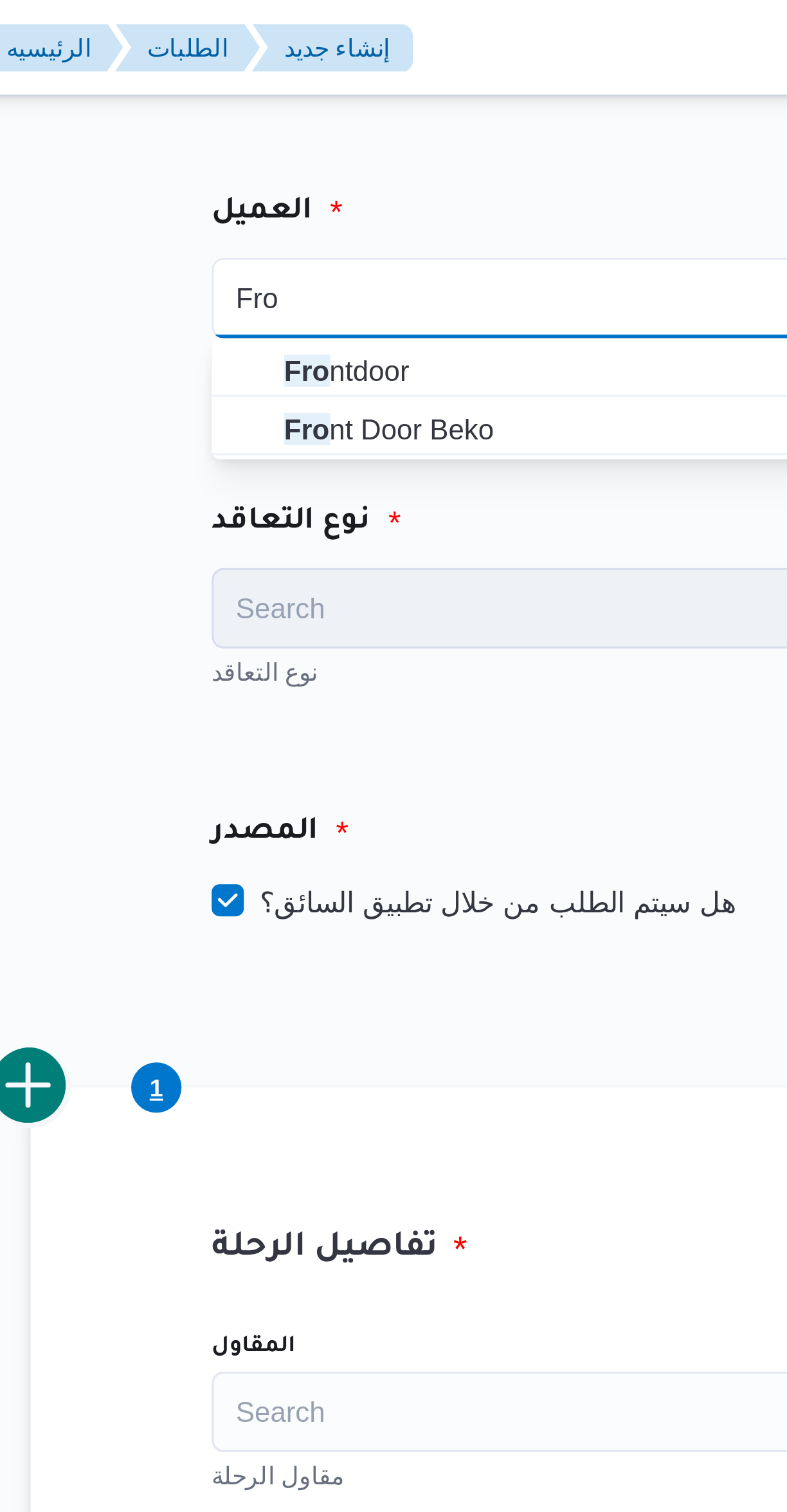
type input "Fro"
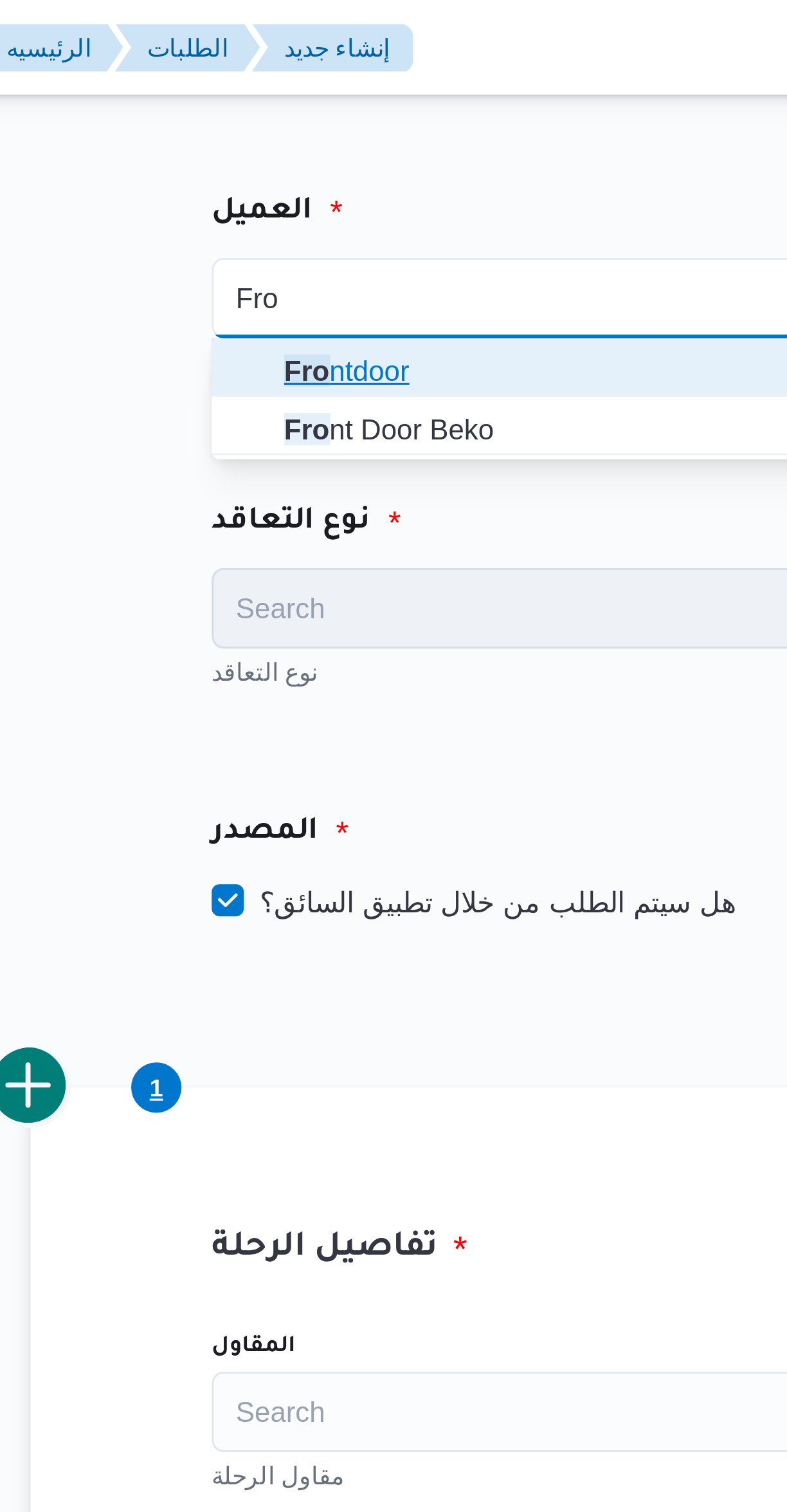
click at [335, 115] on span "Fro ntdoor" at bounding box center [345, 119] width 194 height 16
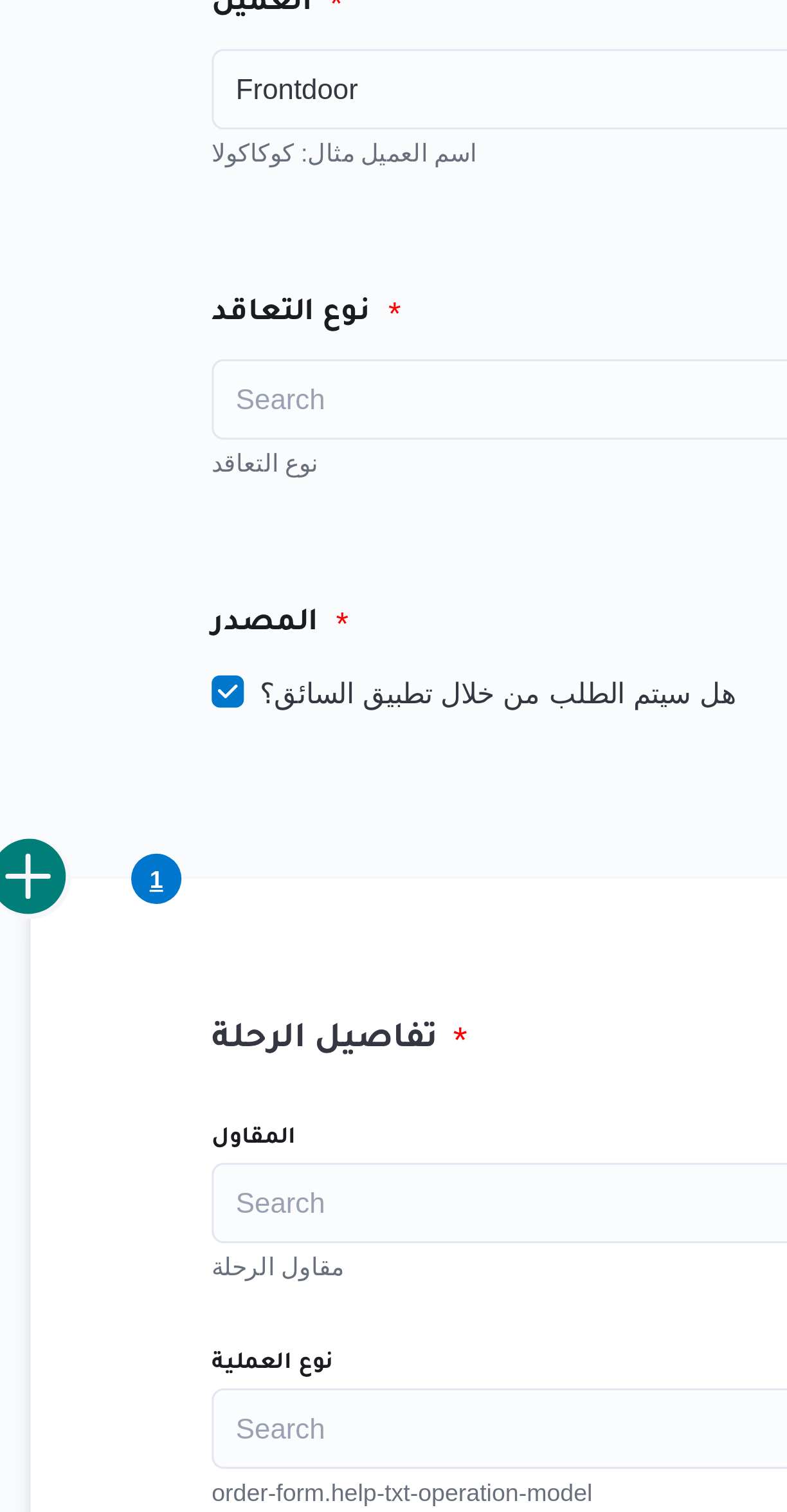
click at [323, 186] on div "Search" at bounding box center [337, 194] width 225 height 26
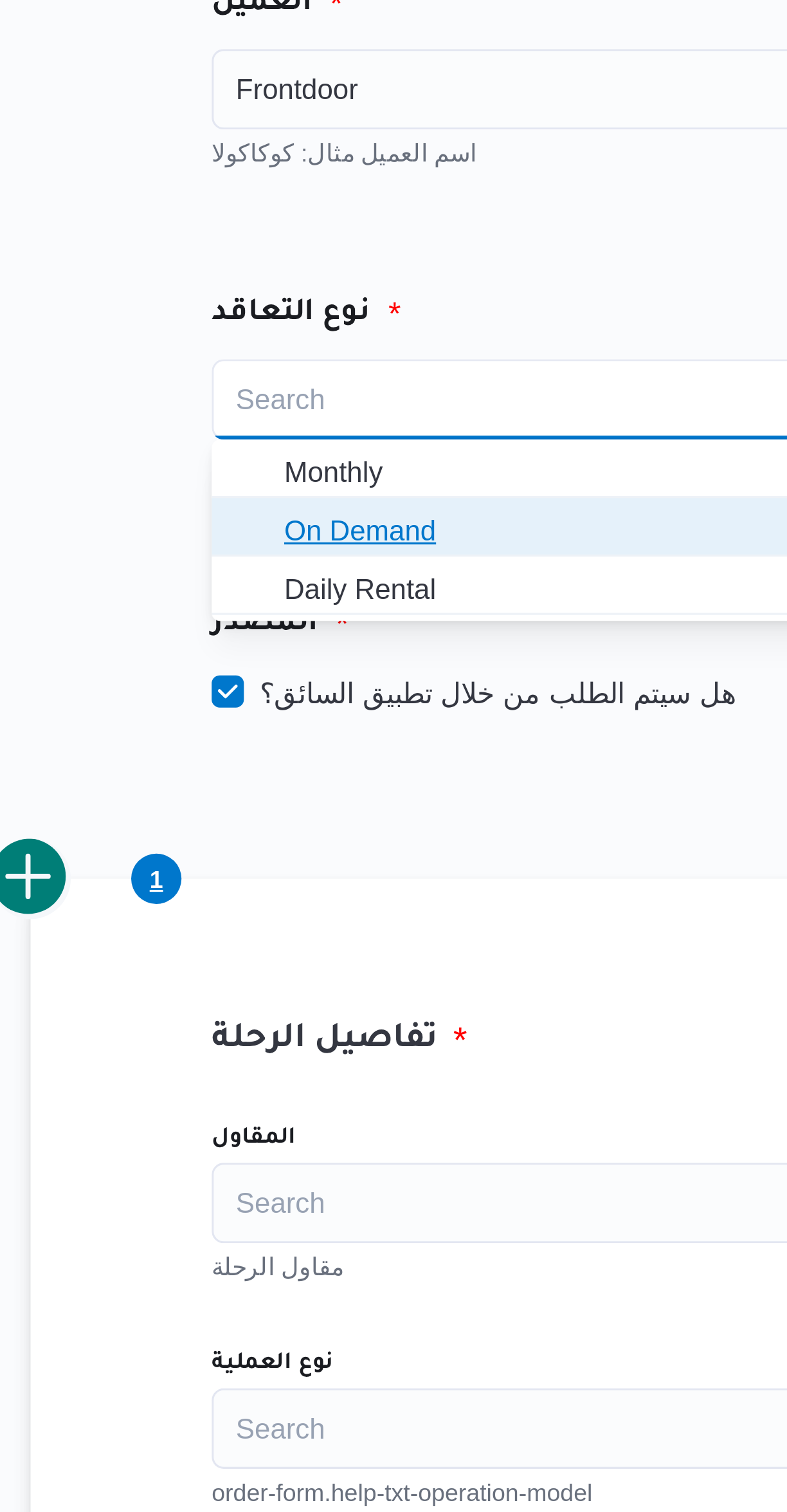
click at [322, 238] on span "On Demand" at bounding box center [345, 237] width 194 height 16
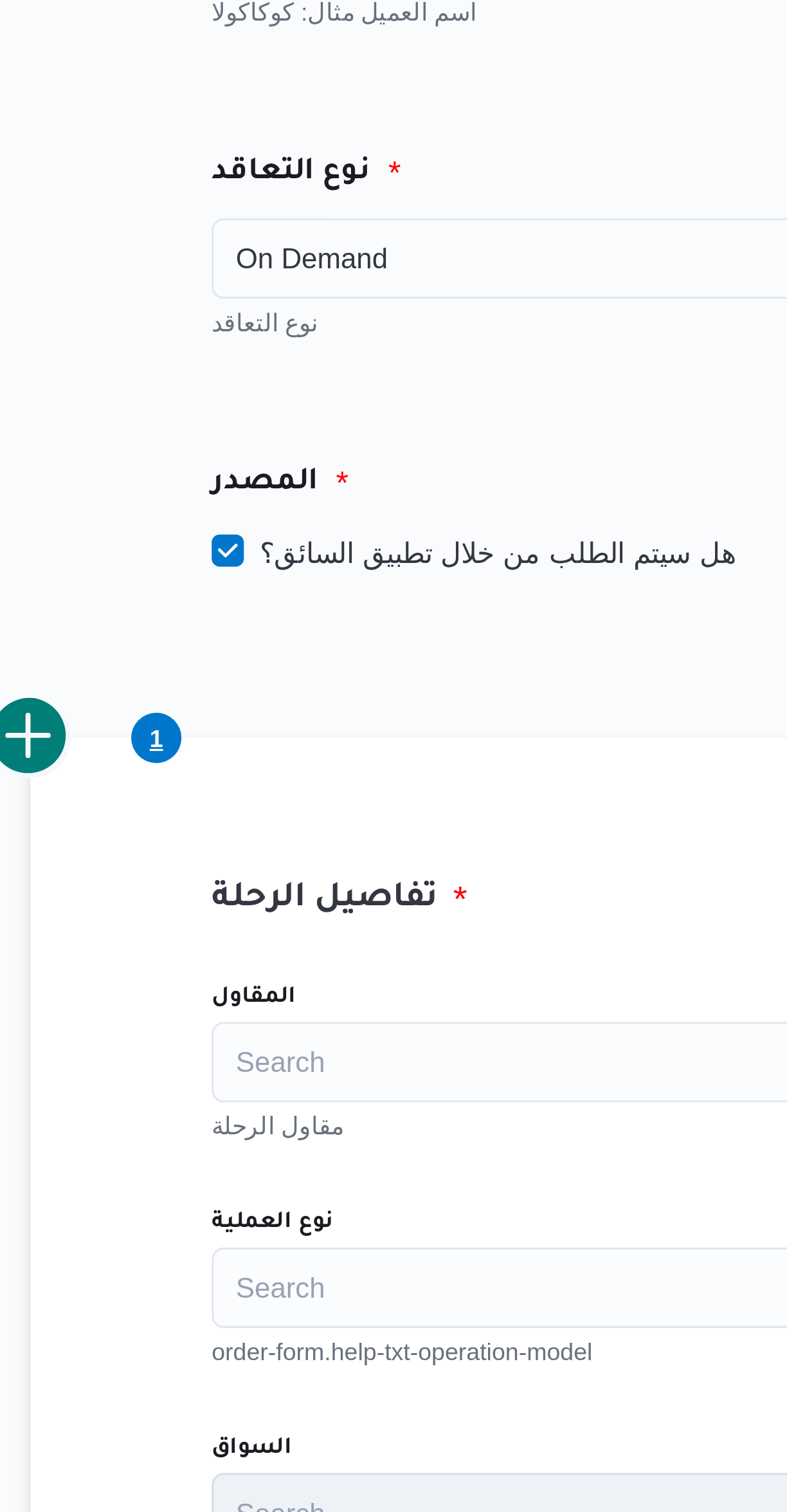
click at [342, 287] on label "هل سيتم الطلب من خلال تطبيق السائق؟" at bounding box center [308, 289] width 167 height 16
checkbox input "false"
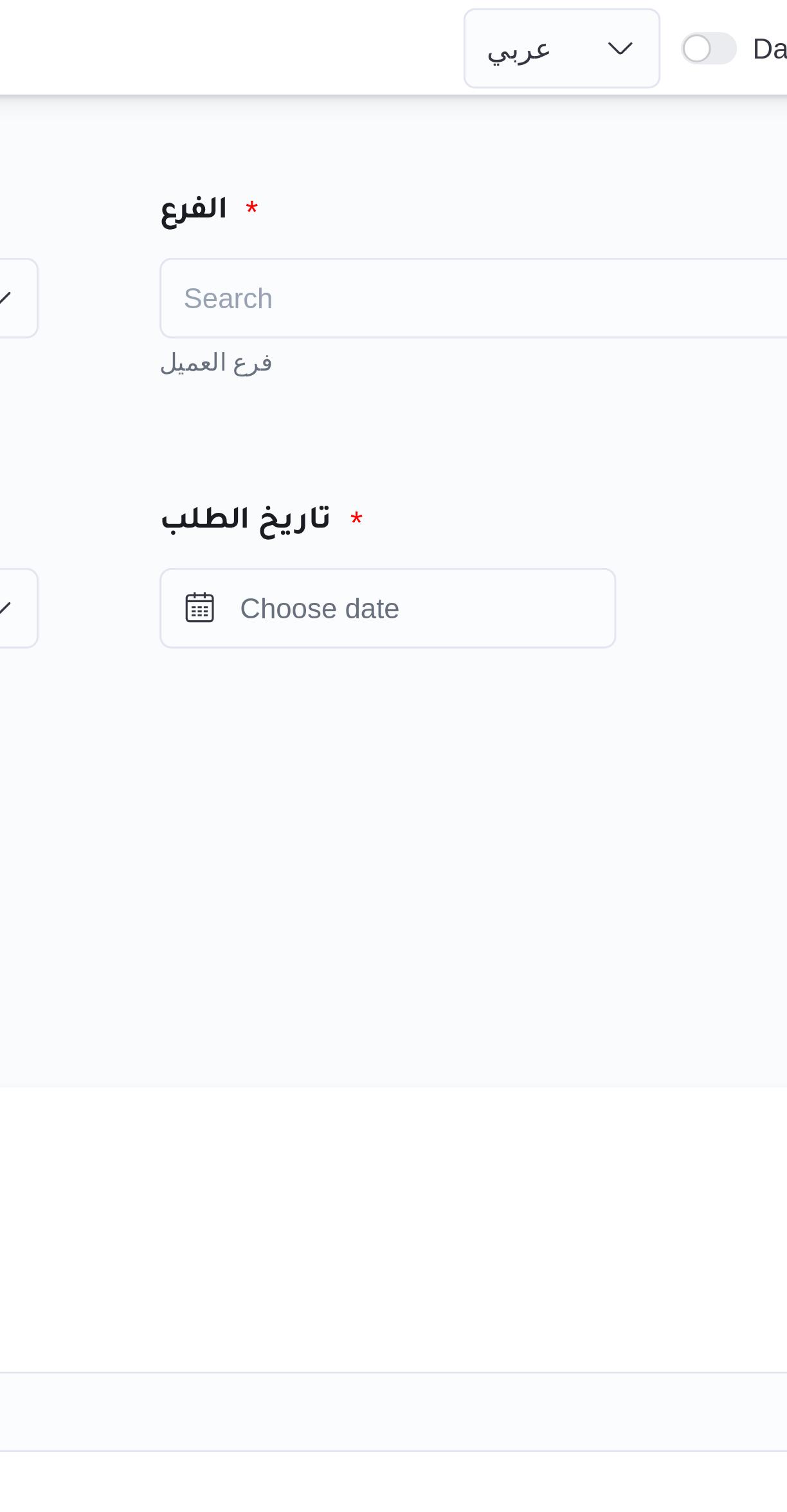
click at [608, 89] on div "Search" at bounding box center [601, 95] width 225 height 26
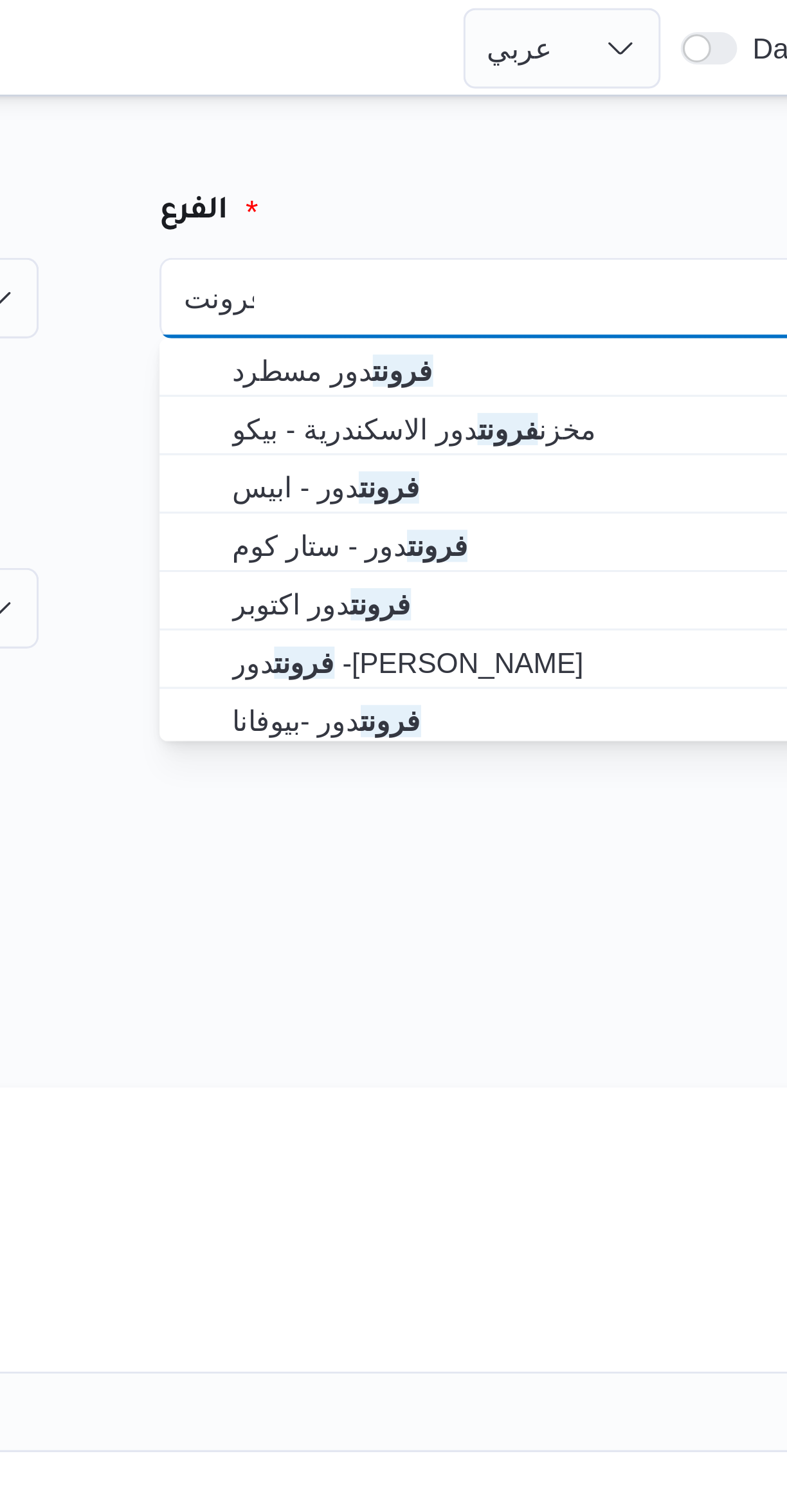
type input "فرونت"
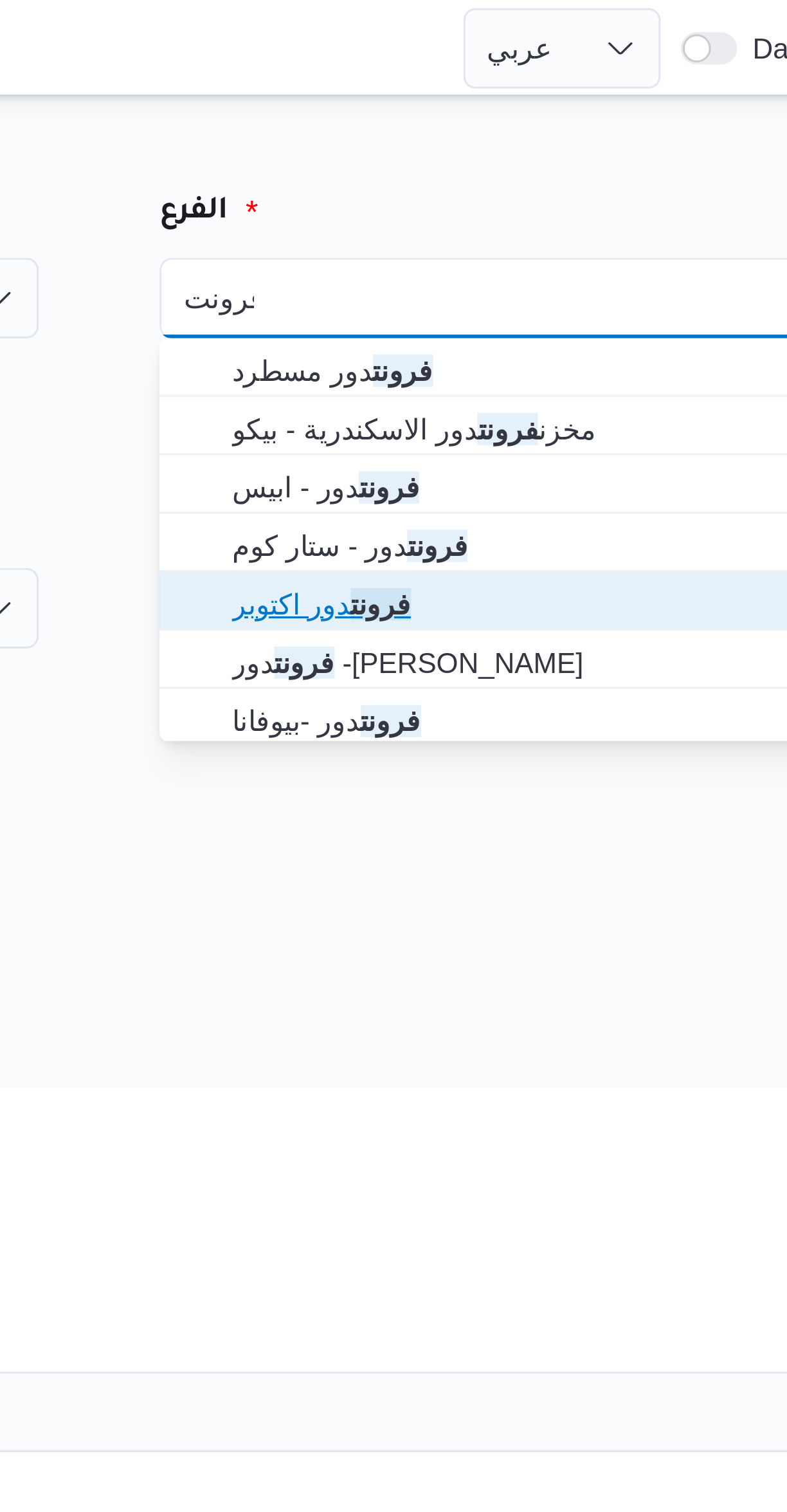
click at [594, 193] on span "فرونت دور اكتوبر" at bounding box center [608, 193] width 194 height 16
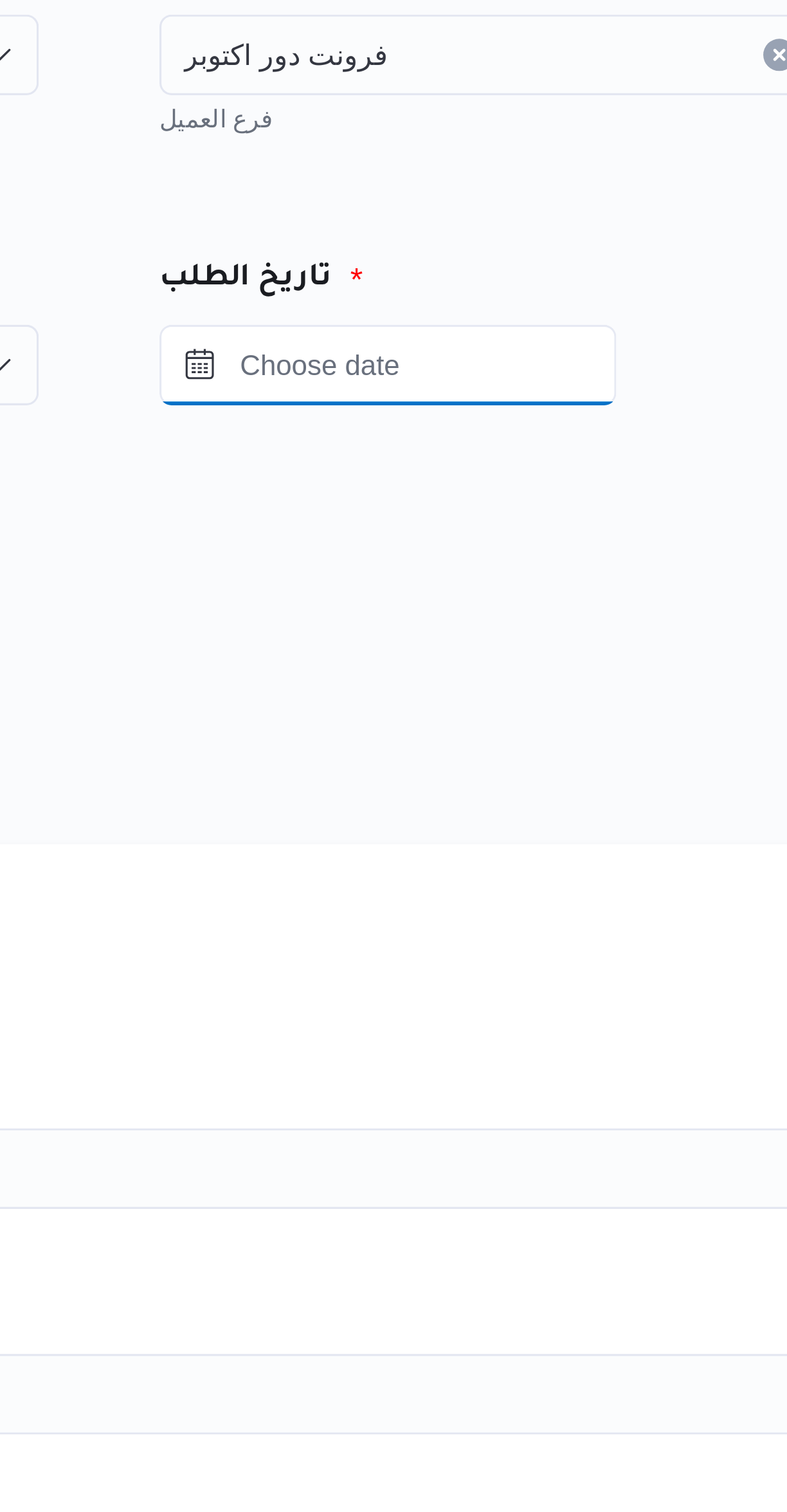
click at [601, 198] on input "Press the down key to open a popover containing a calendar." at bounding box center [561, 194] width 146 height 26
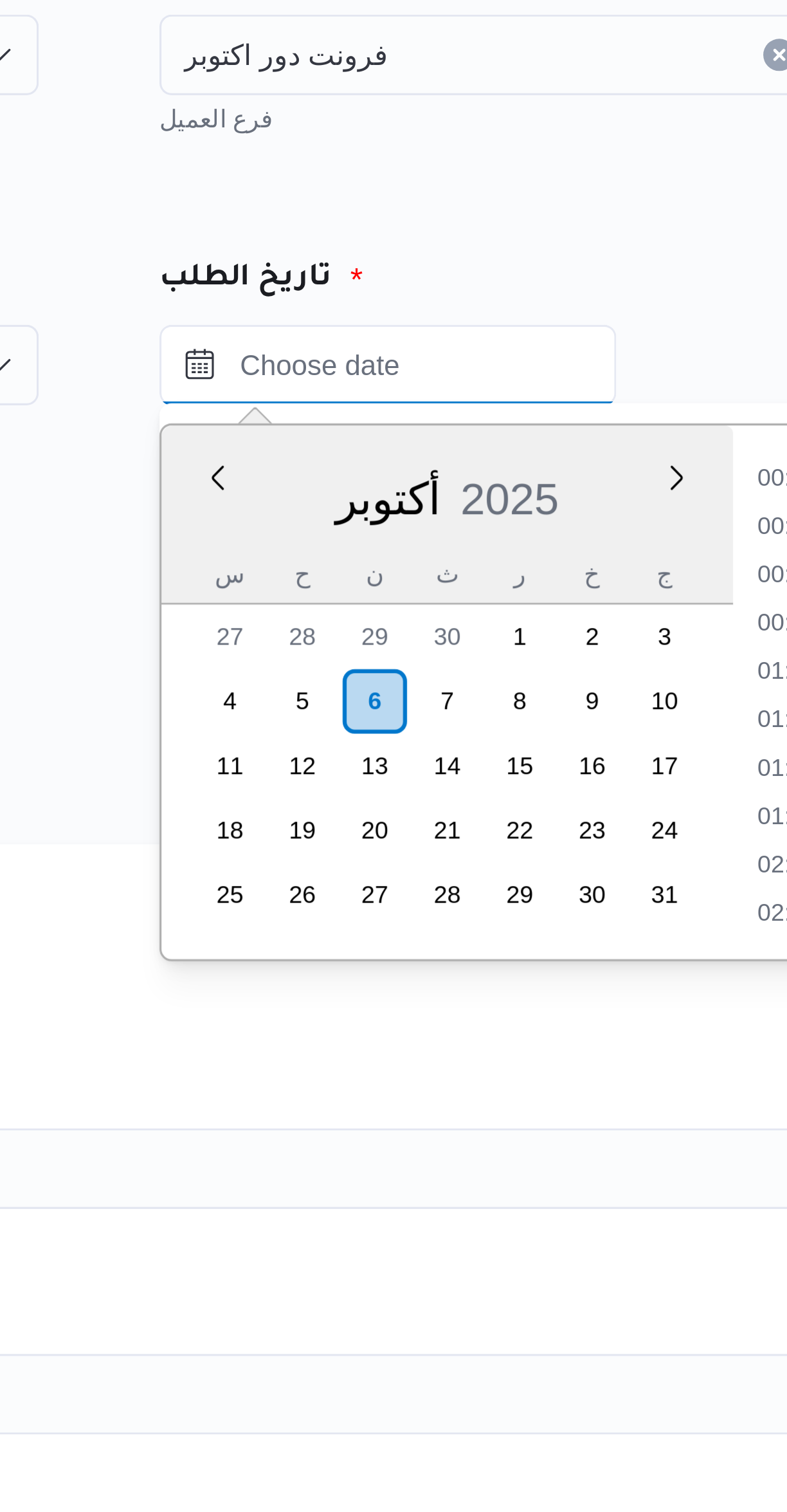
scroll to position [432, 0]
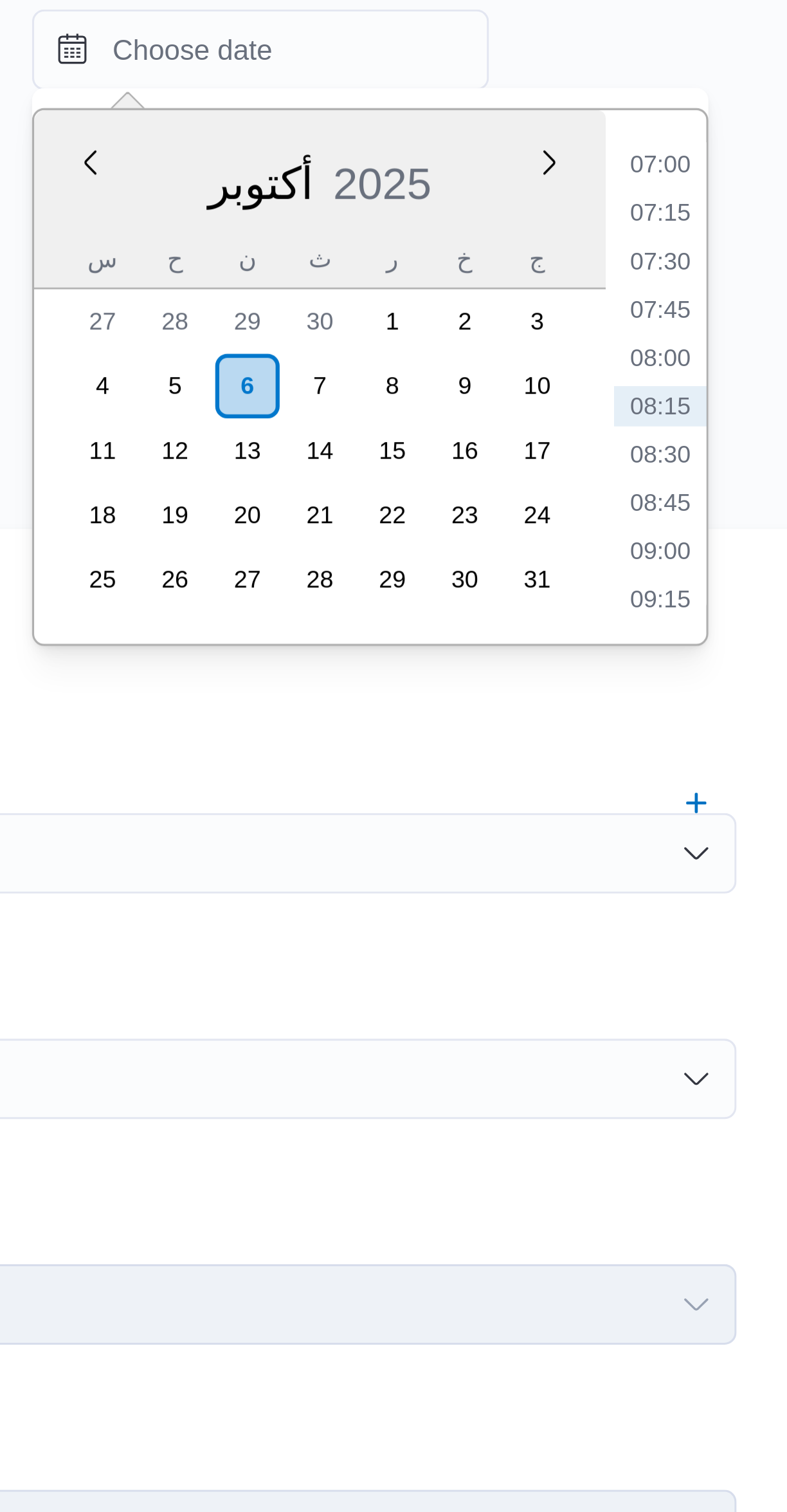
click at [689, 355] on li "09:00" at bounding box center [689, 353] width 29 height 13
type input "٠٦/١٠/٢٠٢٥ ٠٩:٠٠"
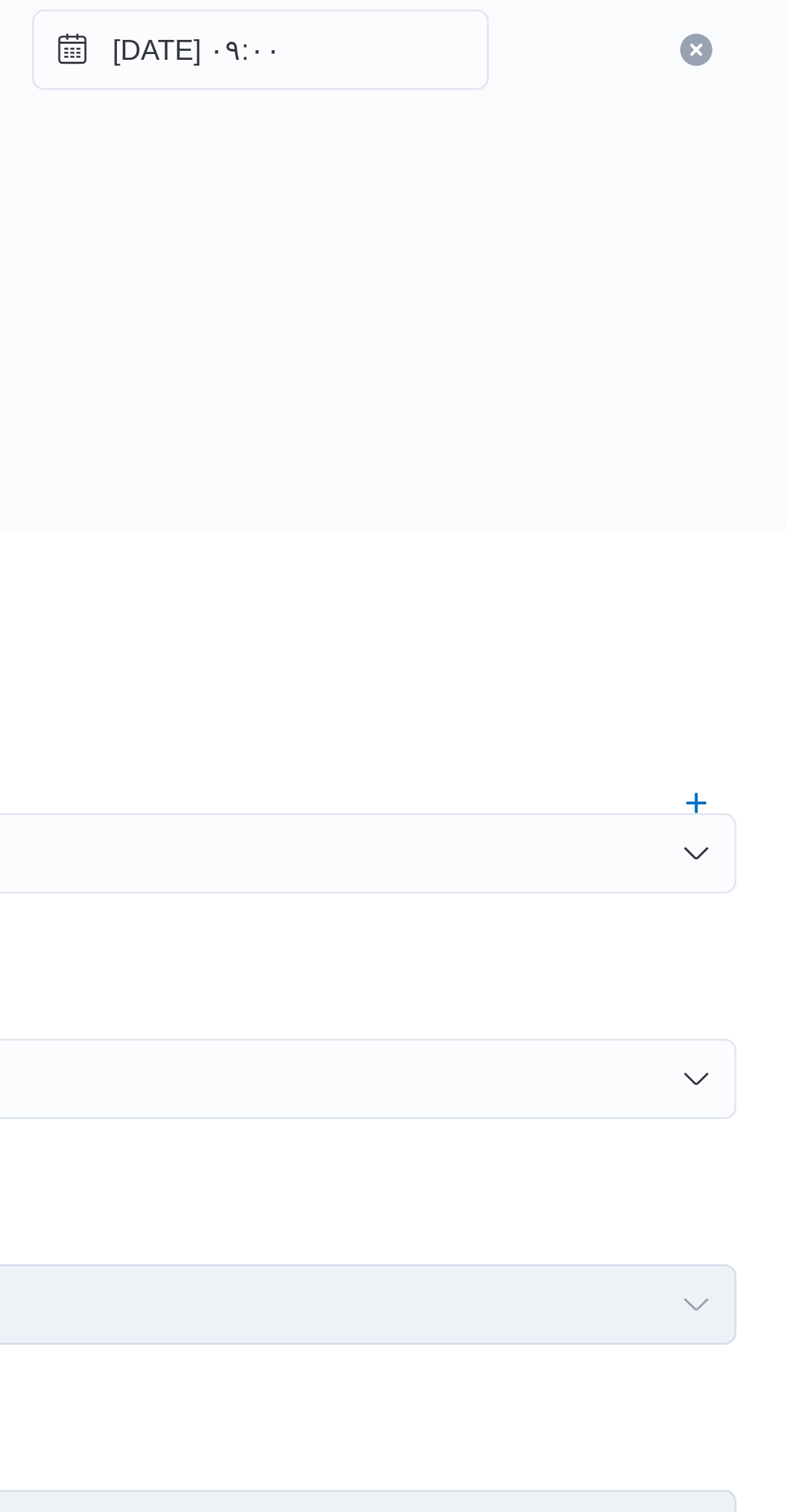
click at [662, 293] on div "هل سيتم الطلب من خلال تطبيق السائق؟" at bounding box center [469, 289] width 489 height 16
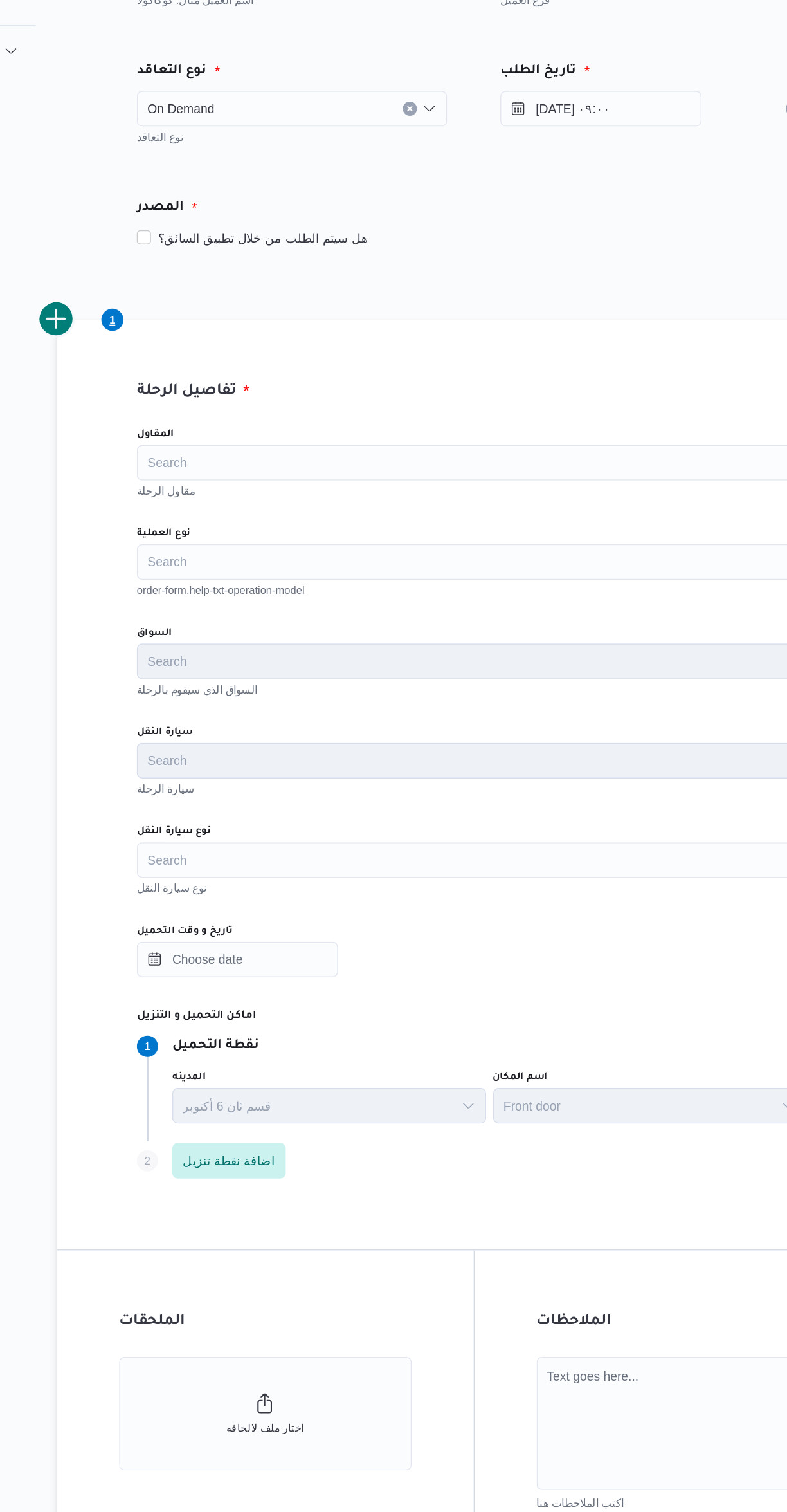
click at [469, 455] on div "Search" at bounding box center [469, 451] width 489 height 26
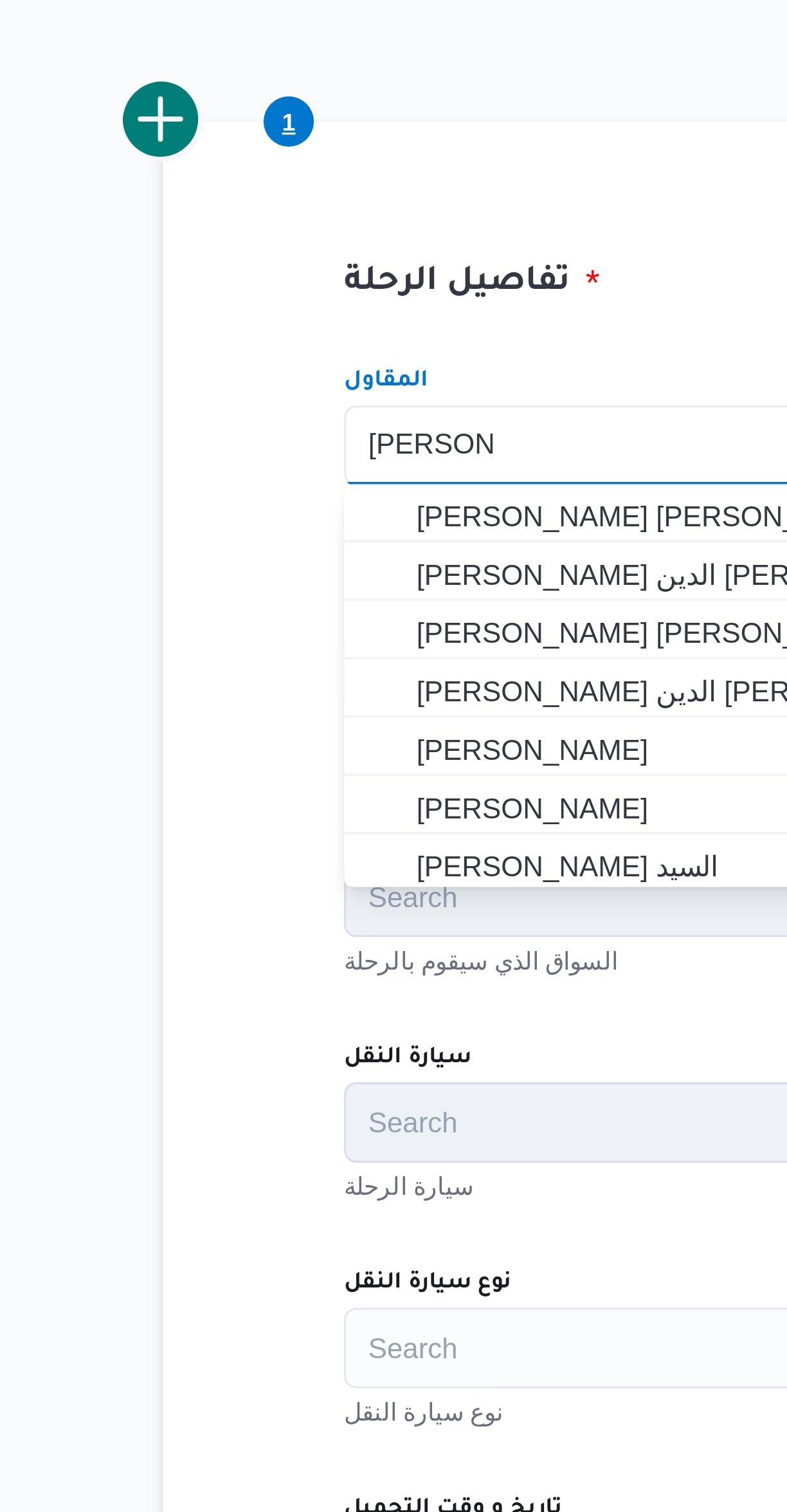
scroll to position [0, 0]
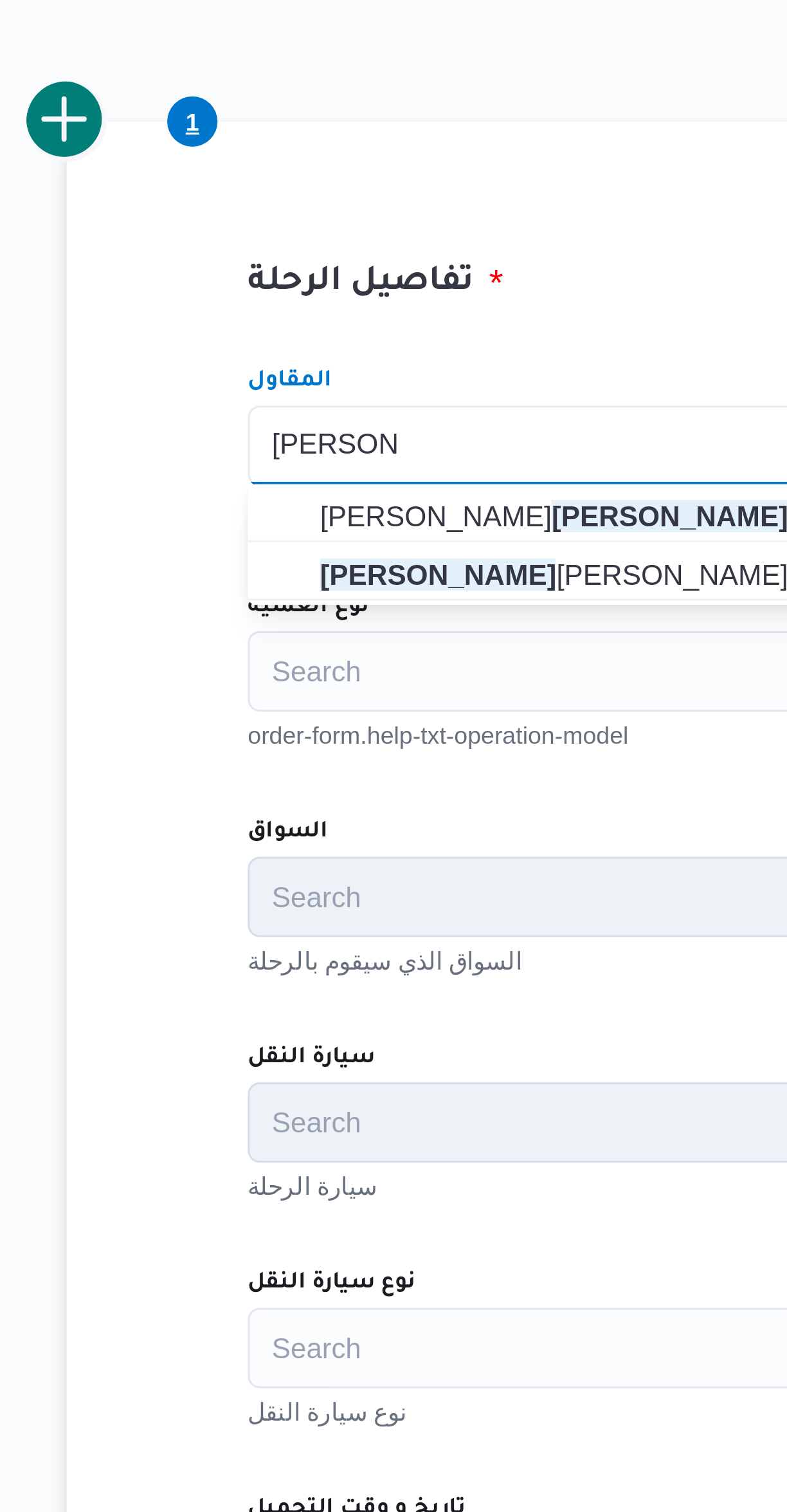
type input "فتحى حسن"
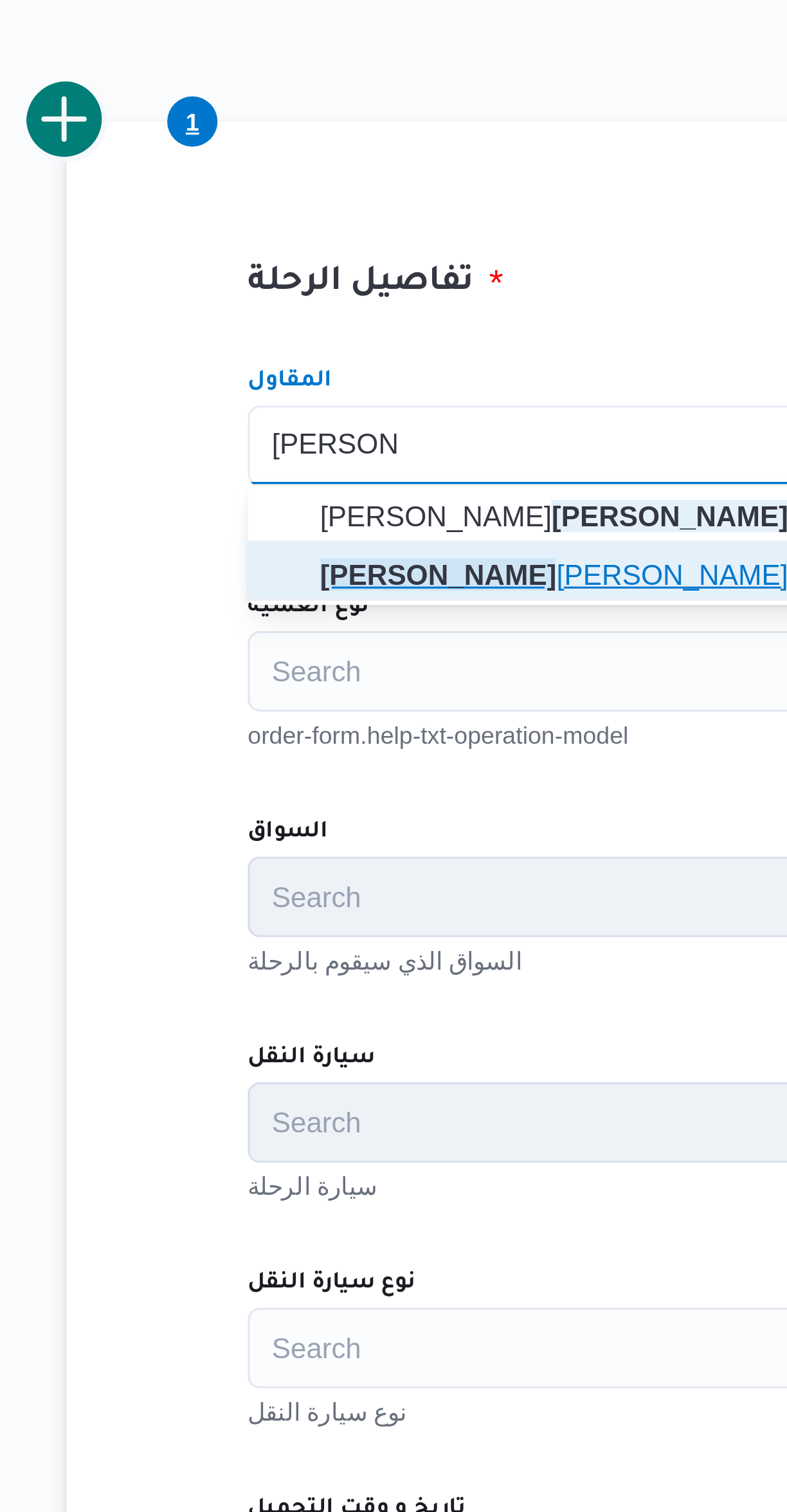
click at [322, 490] on span "فتحى حسن جلال ابو الحسن شركه تربو" at bounding box center [477, 492] width 457 height 16
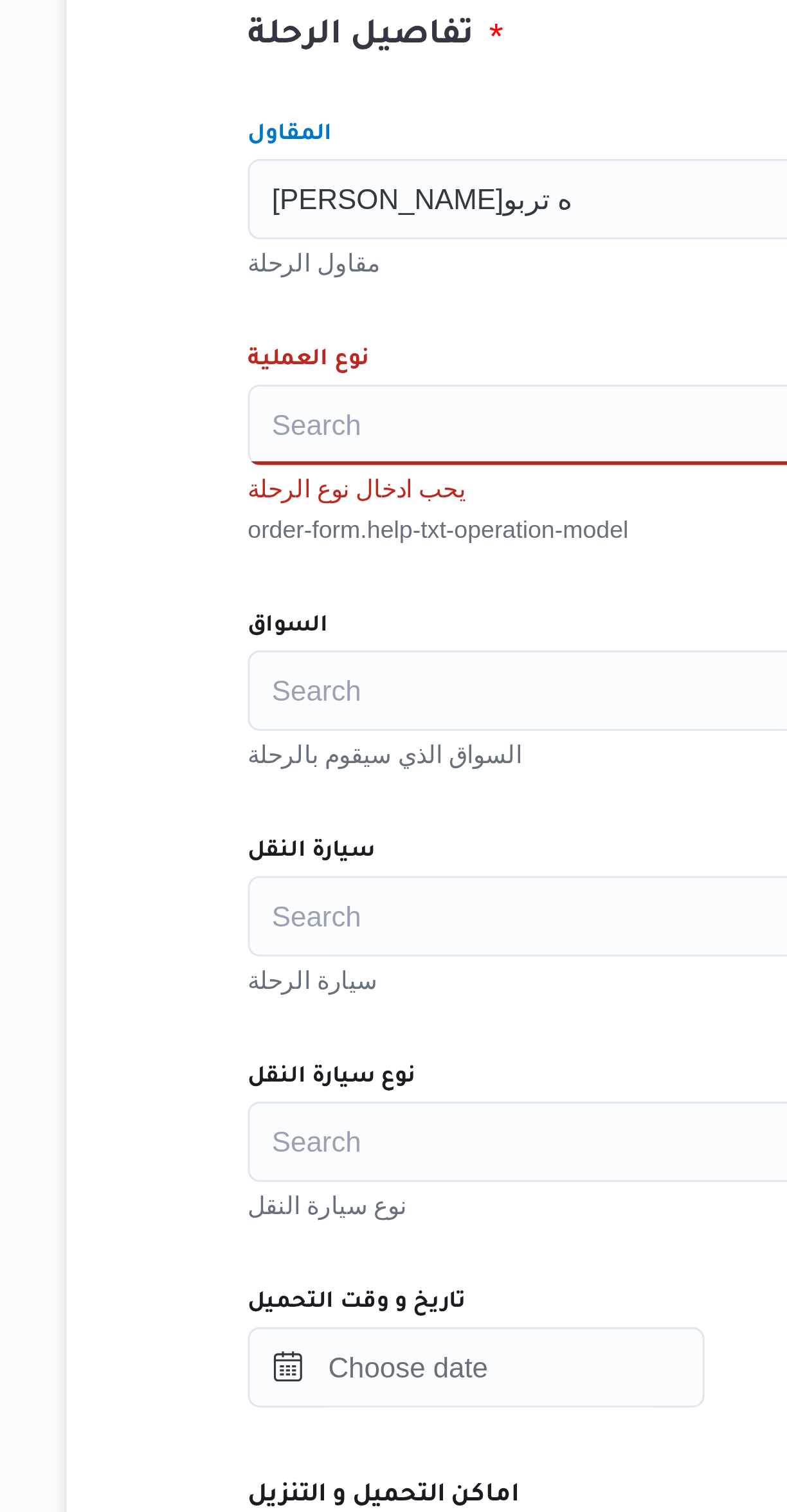
click at [337, 511] on div "Search" at bounding box center [469, 523] width 489 height 26
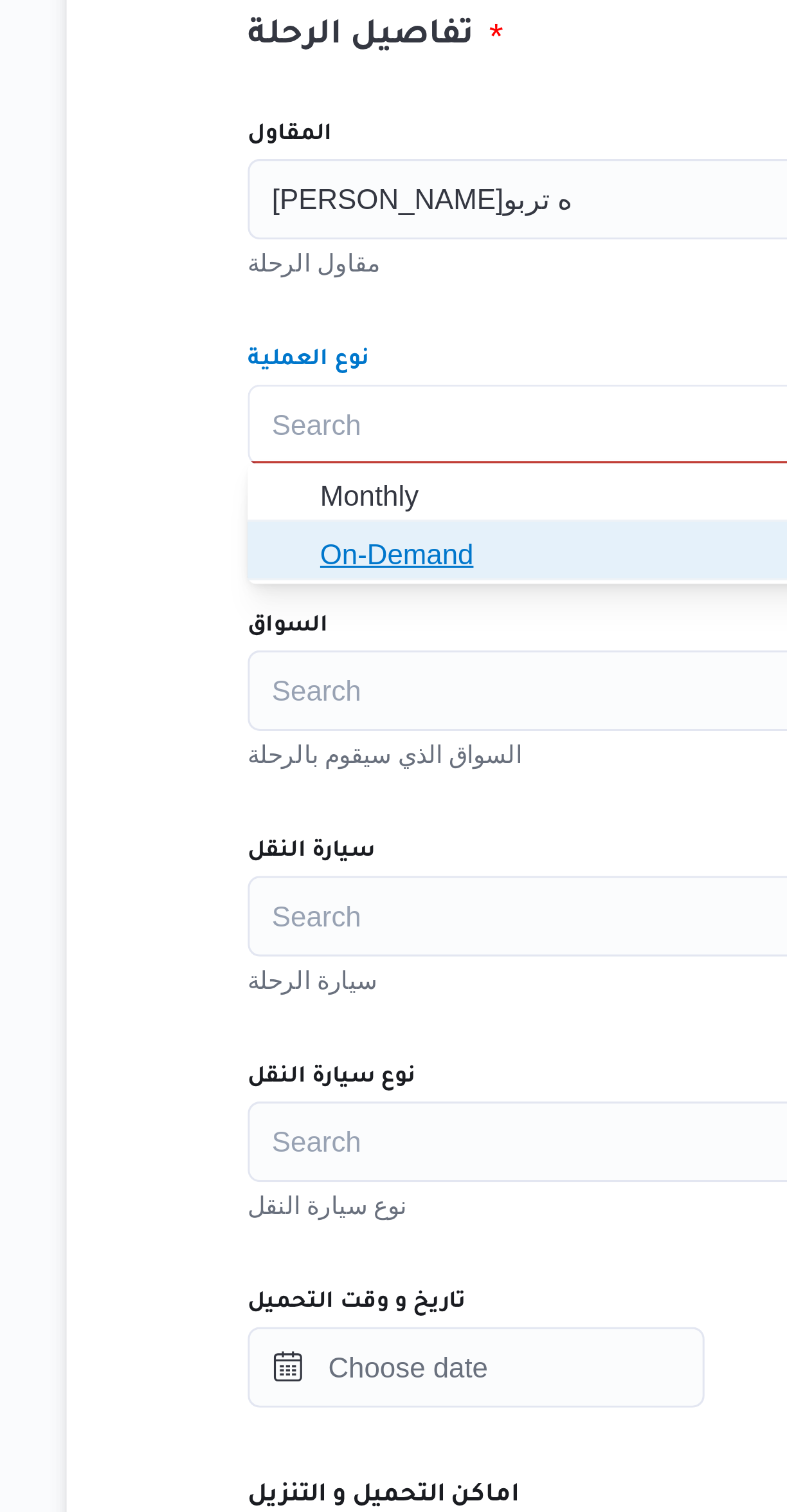
click at [323, 563] on span "On-Demand" at bounding box center [477, 565] width 457 height 16
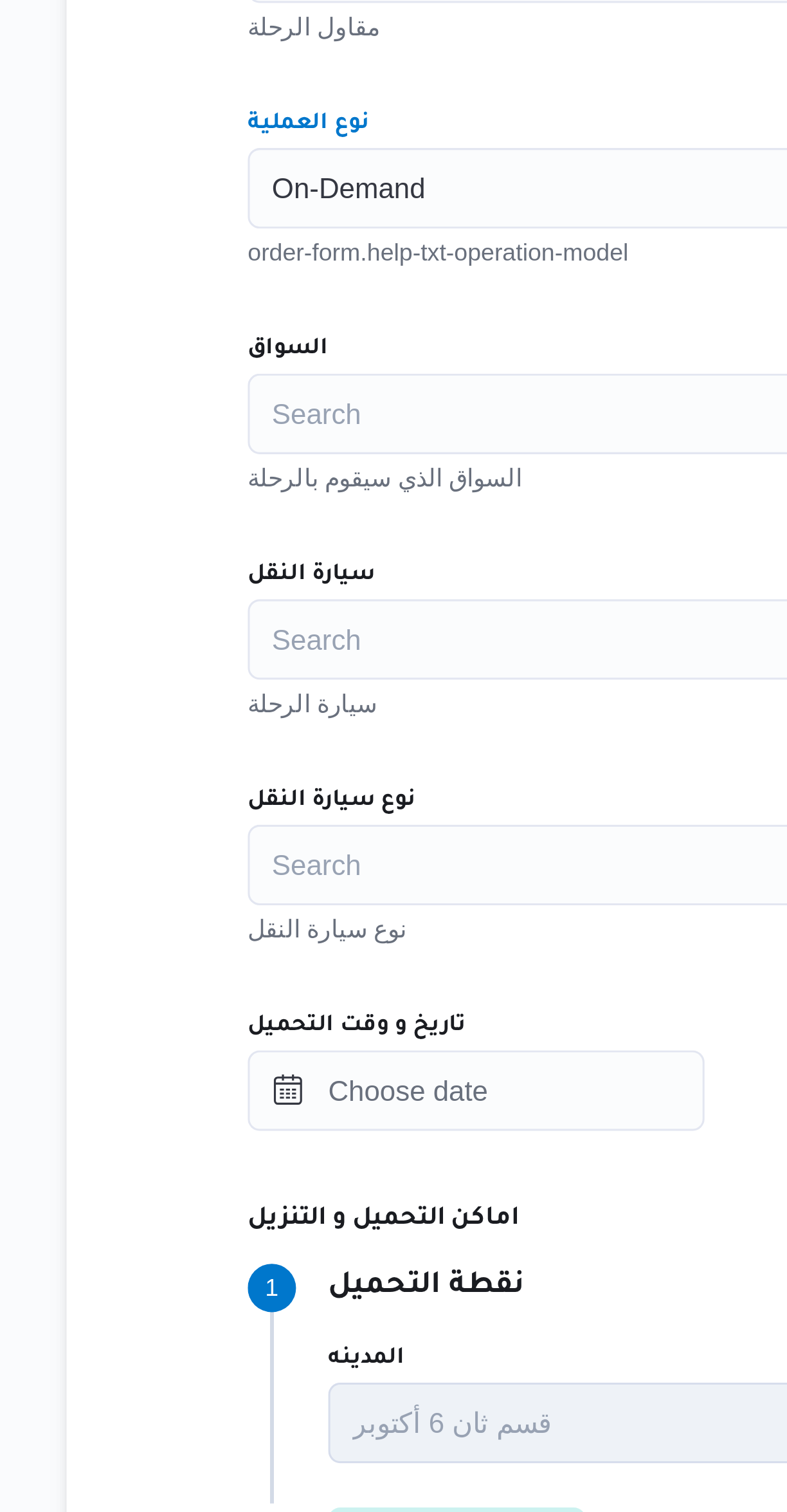
click at [331, 594] on div "Search" at bounding box center [469, 595] width 489 height 26
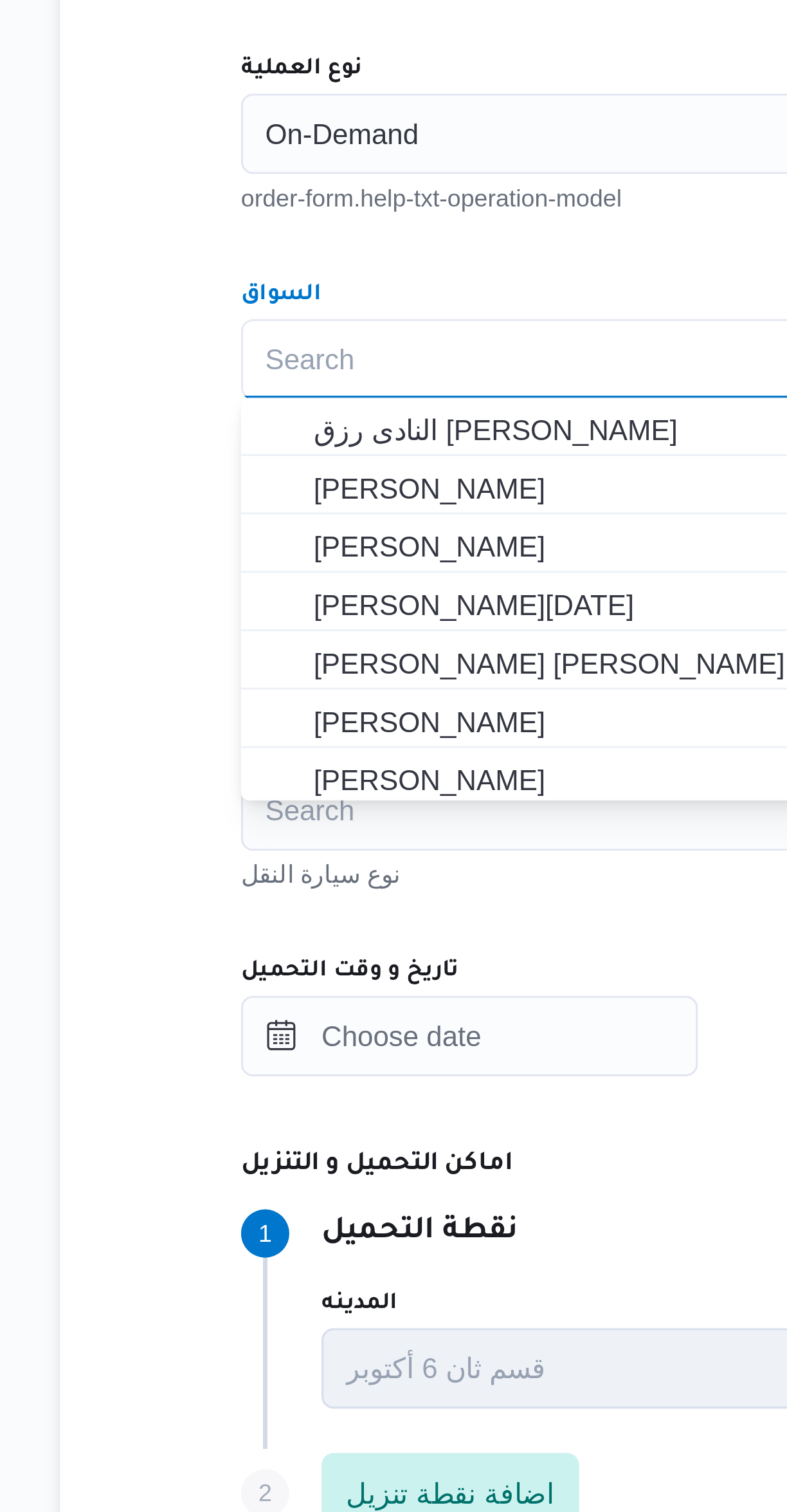
click at [370, 559] on div "المقاول فتحى حسن جلال ابو الحسن شركه تربو مقاول الرحلة نوع العملية On-Demand or…" at bounding box center [469, 701] width 509 height 571
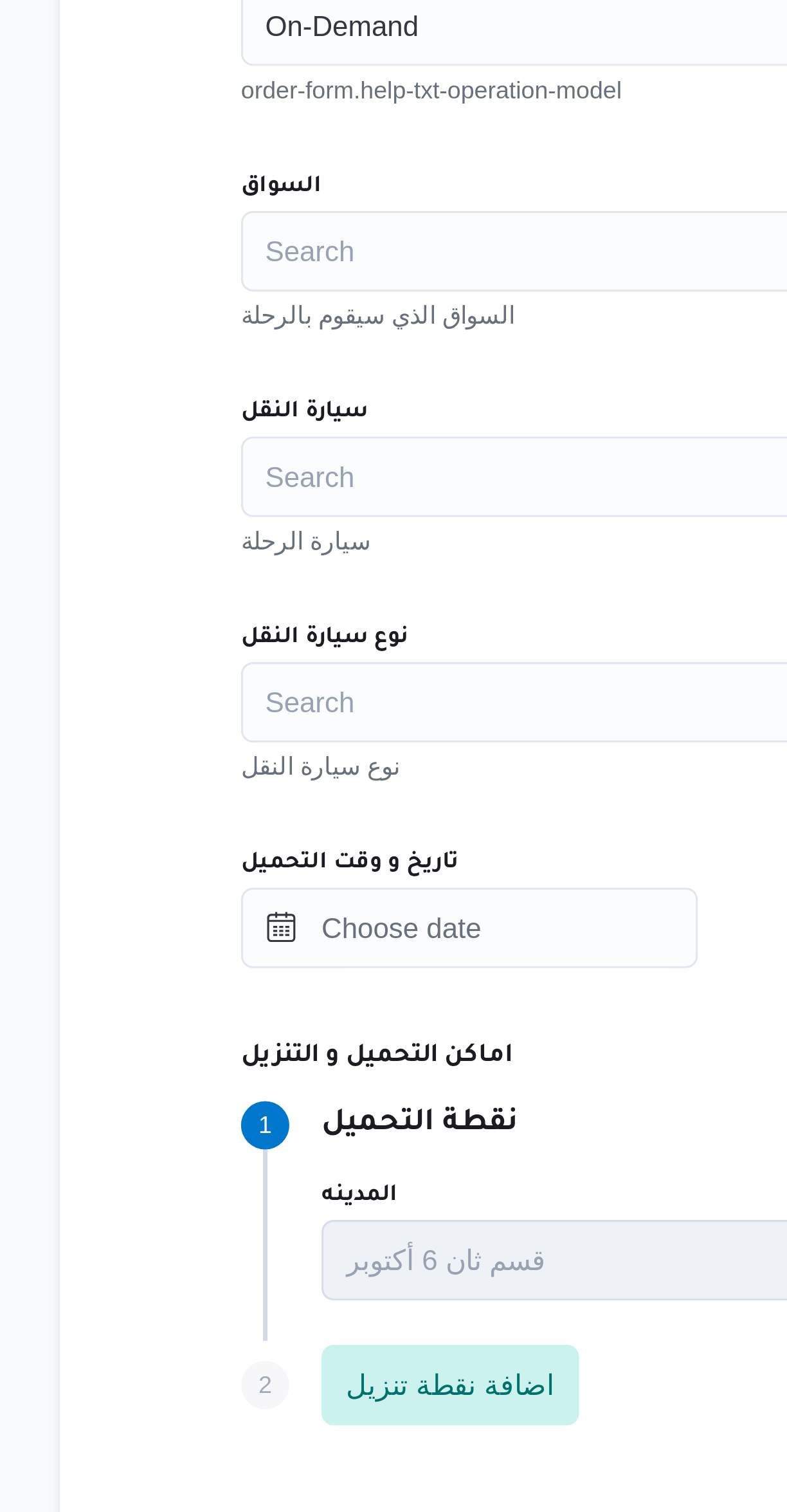
click at [338, 739] on div "Search" at bounding box center [469, 739] width 489 height 26
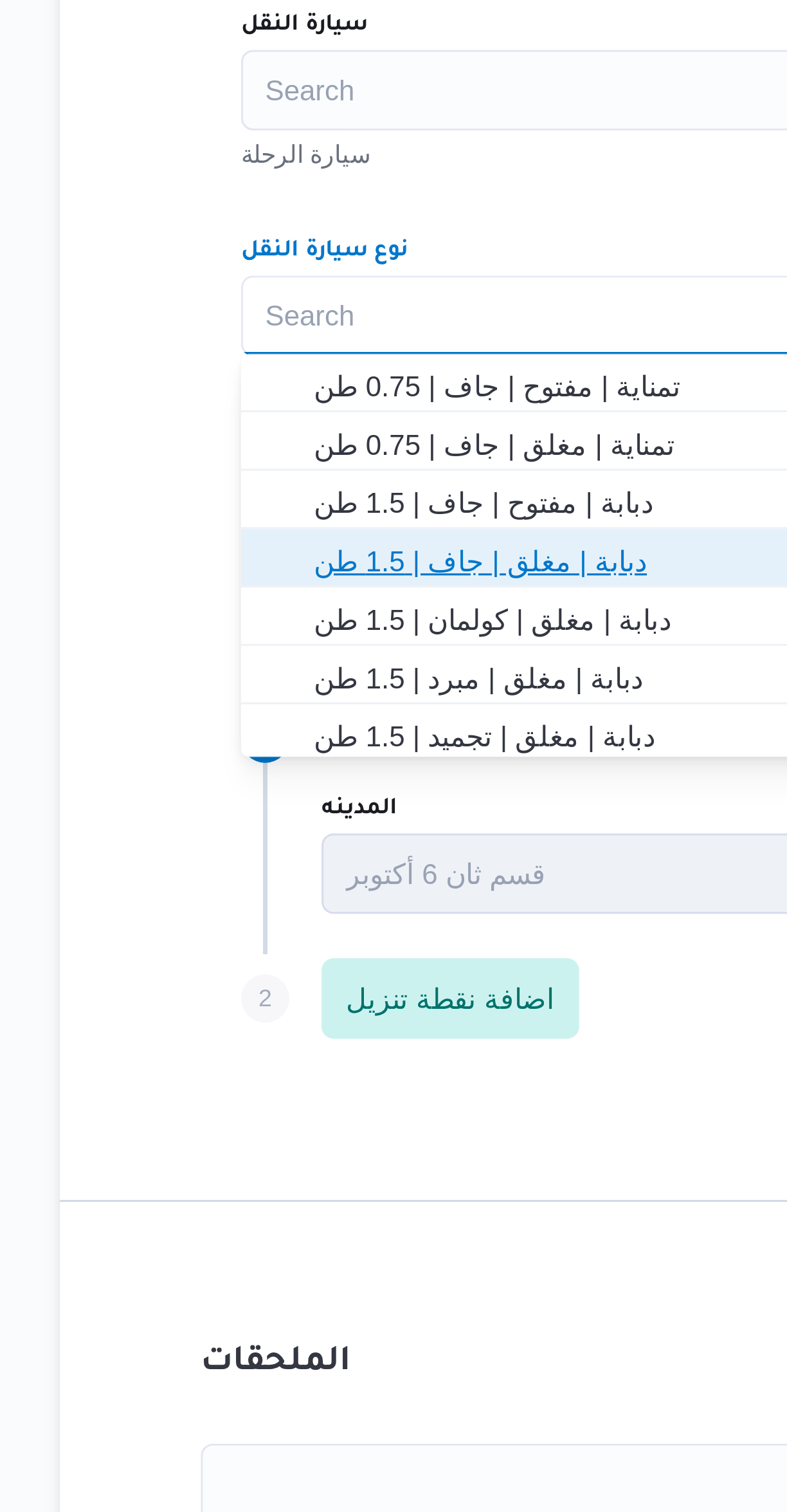
click at [359, 820] on span "دبابة | مغلق | جاف | 1.5 طن" at bounding box center [477, 818] width 457 height 16
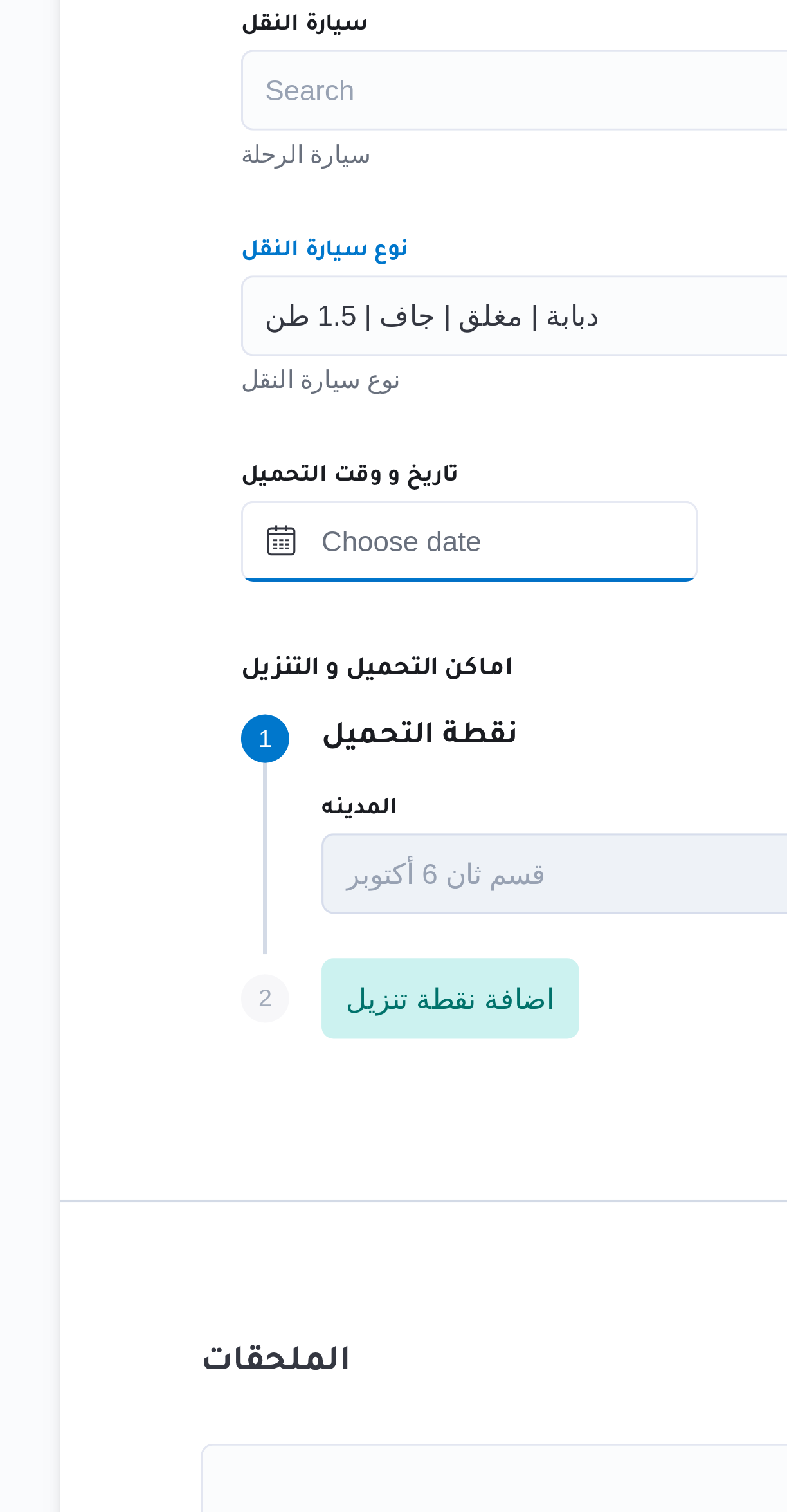
click at [327, 812] on input "تاريخ و وقت التحميل" at bounding box center [297, 811] width 146 height 26
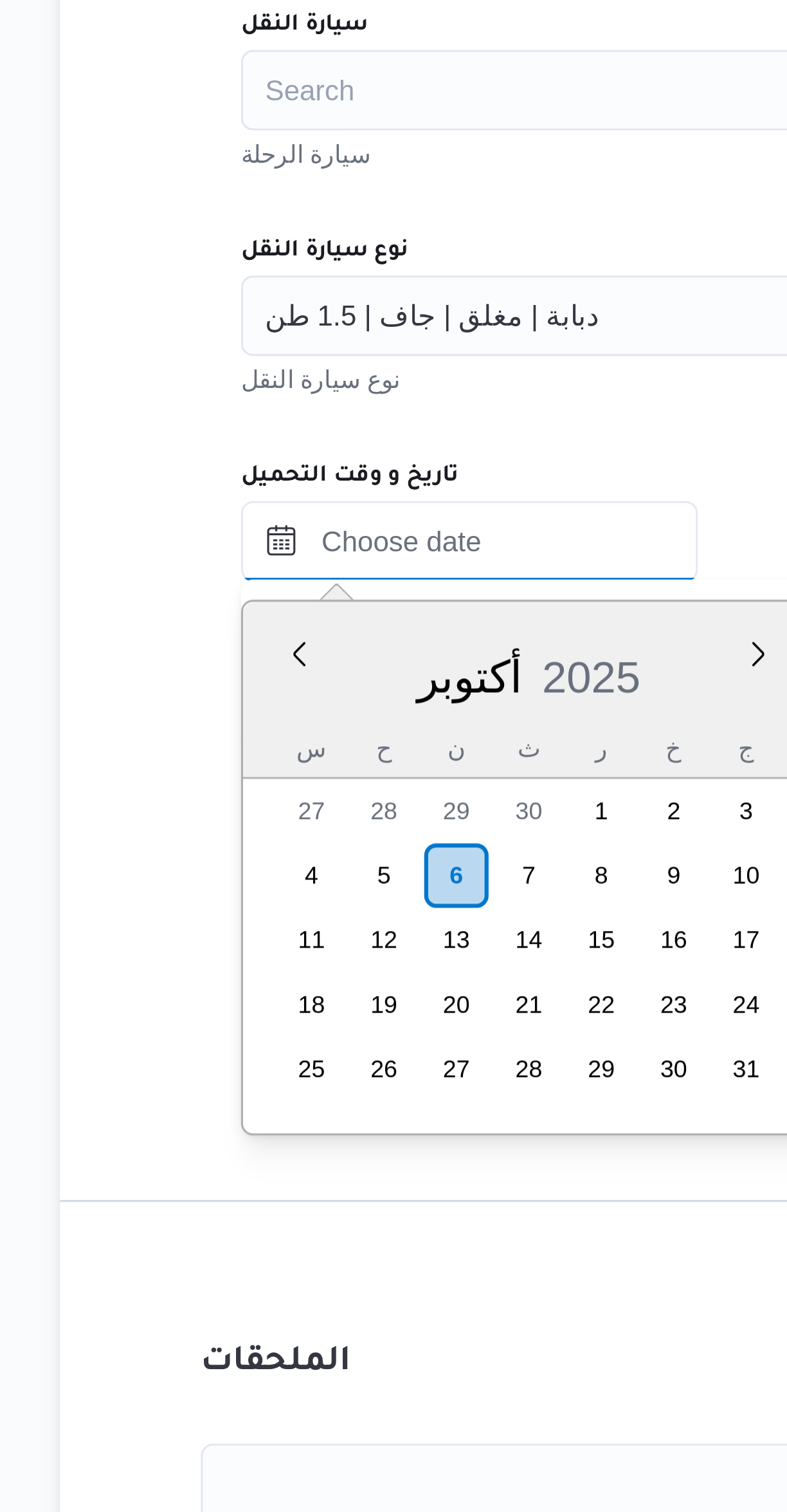
scroll to position [432, 0]
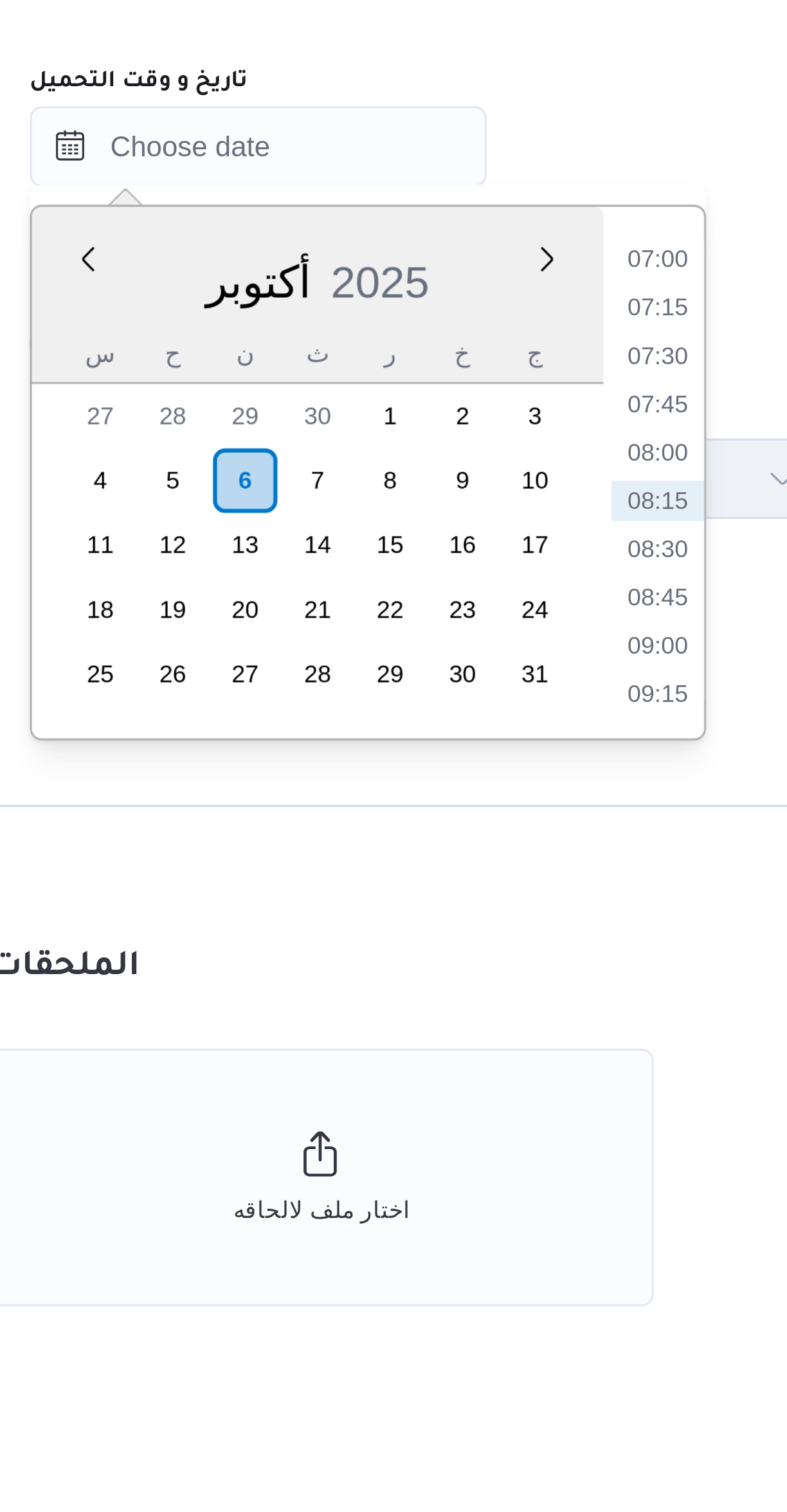
click at [424, 971] on li "09:00" at bounding box center [426, 970] width 29 height 13
type input "٠٦/١٠/٢٠٢٥ ٠٩:٠٠"
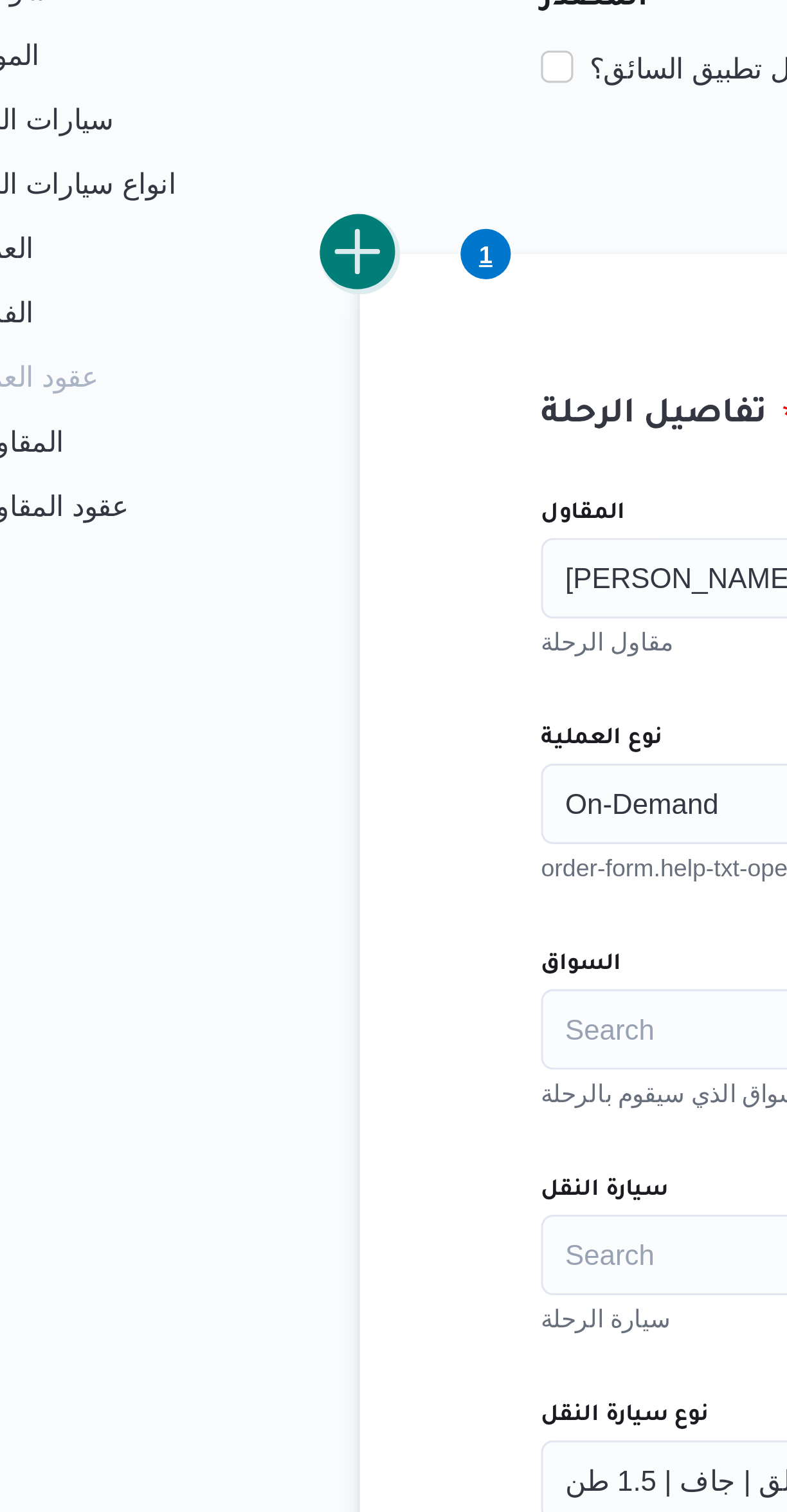
click at [167, 350] on button "add trip" at bounding box center [167, 348] width 26 height 26
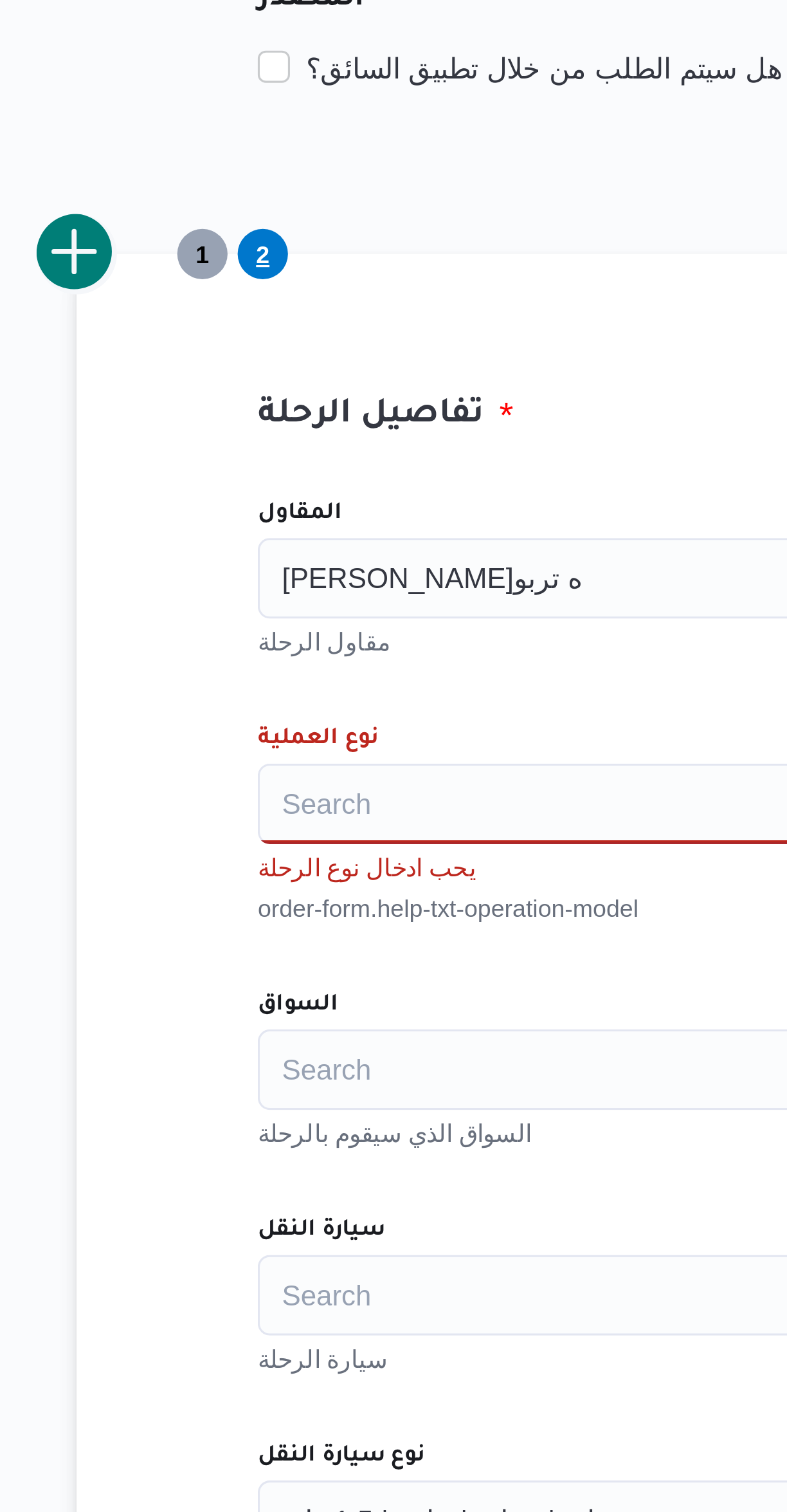
click at [309, 521] on div "Search" at bounding box center [469, 523] width 489 height 26
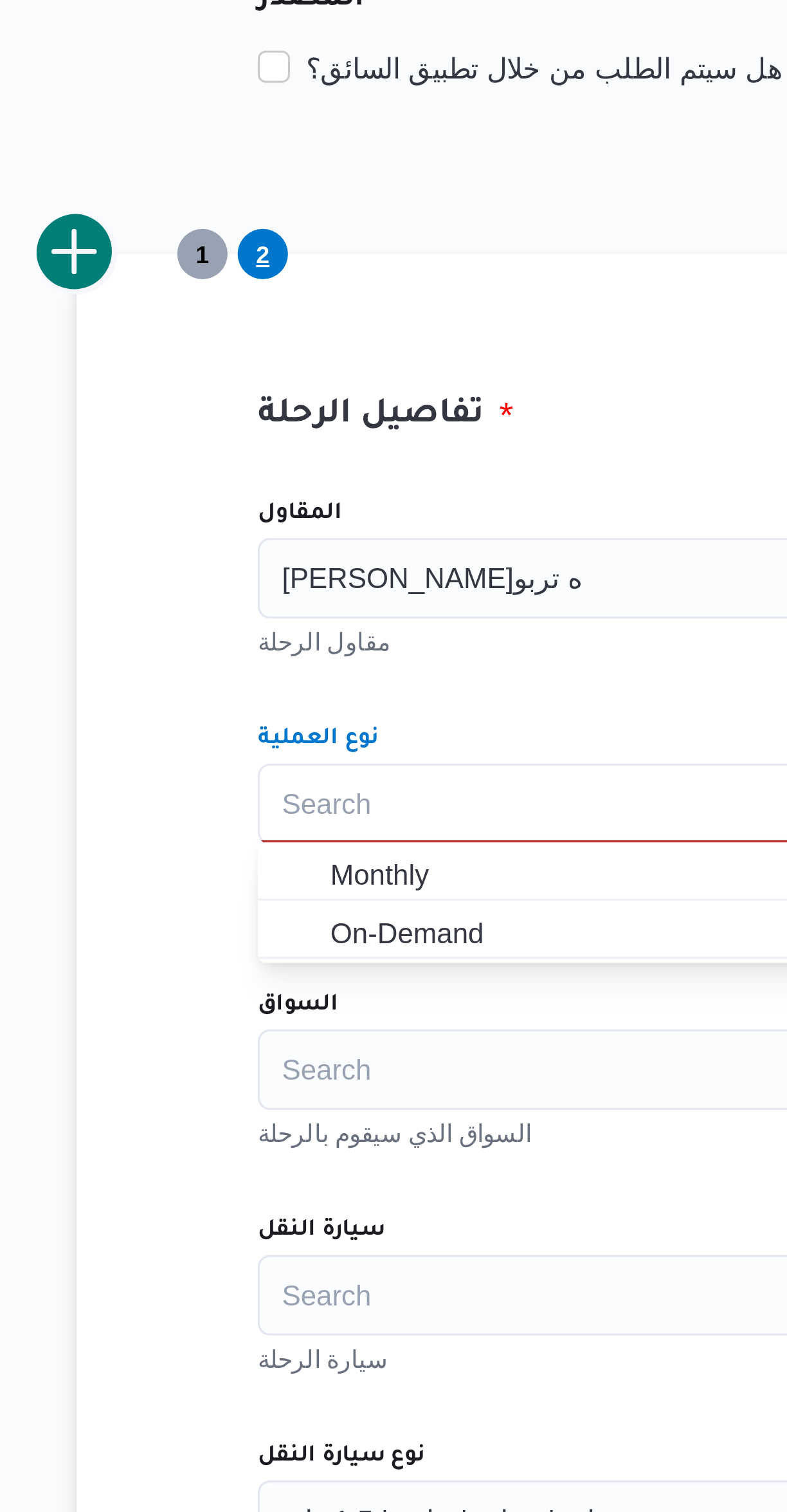
type input "٧"
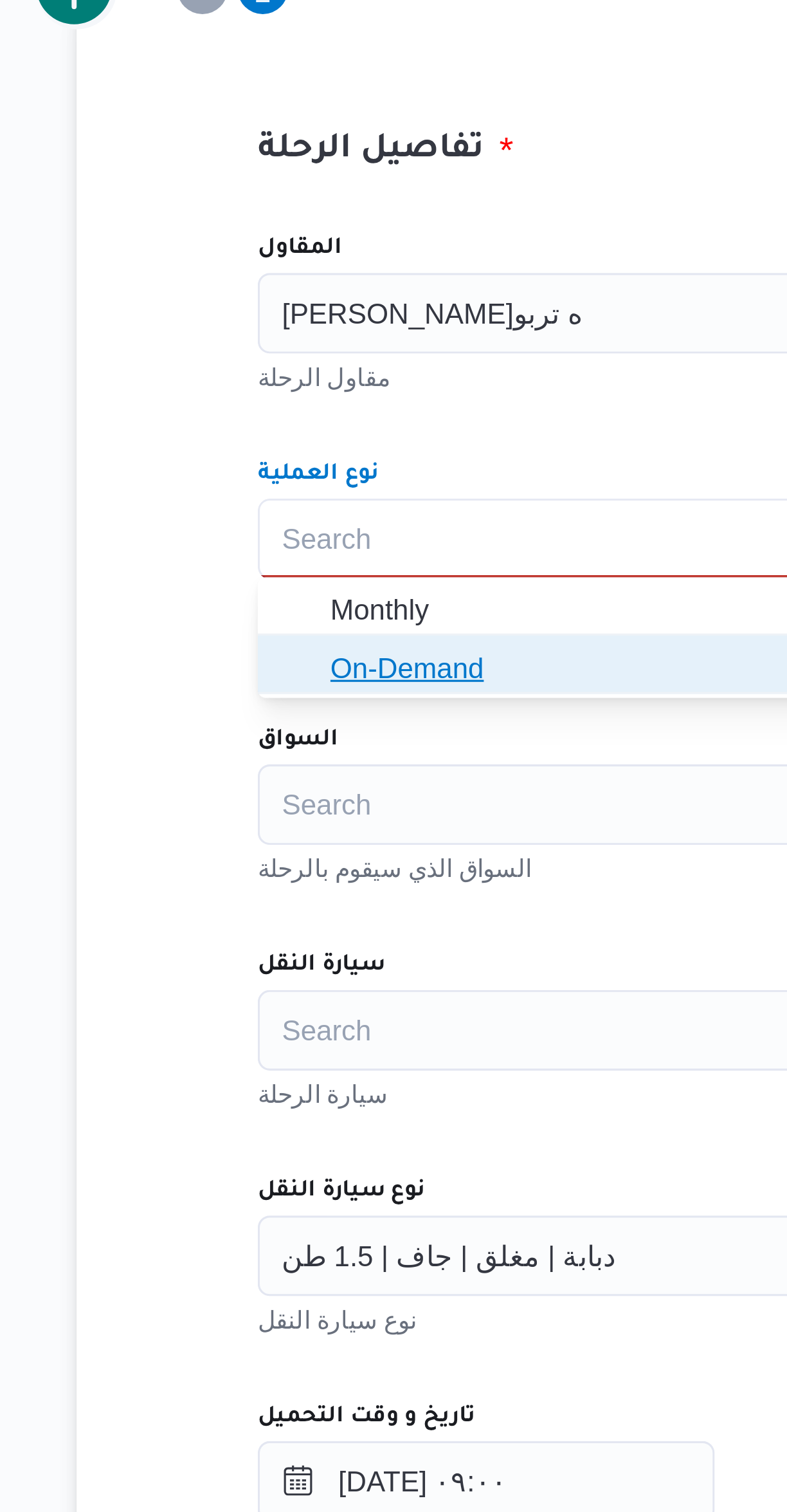
click at [308, 565] on span "On-Demand" at bounding box center [477, 565] width 457 height 16
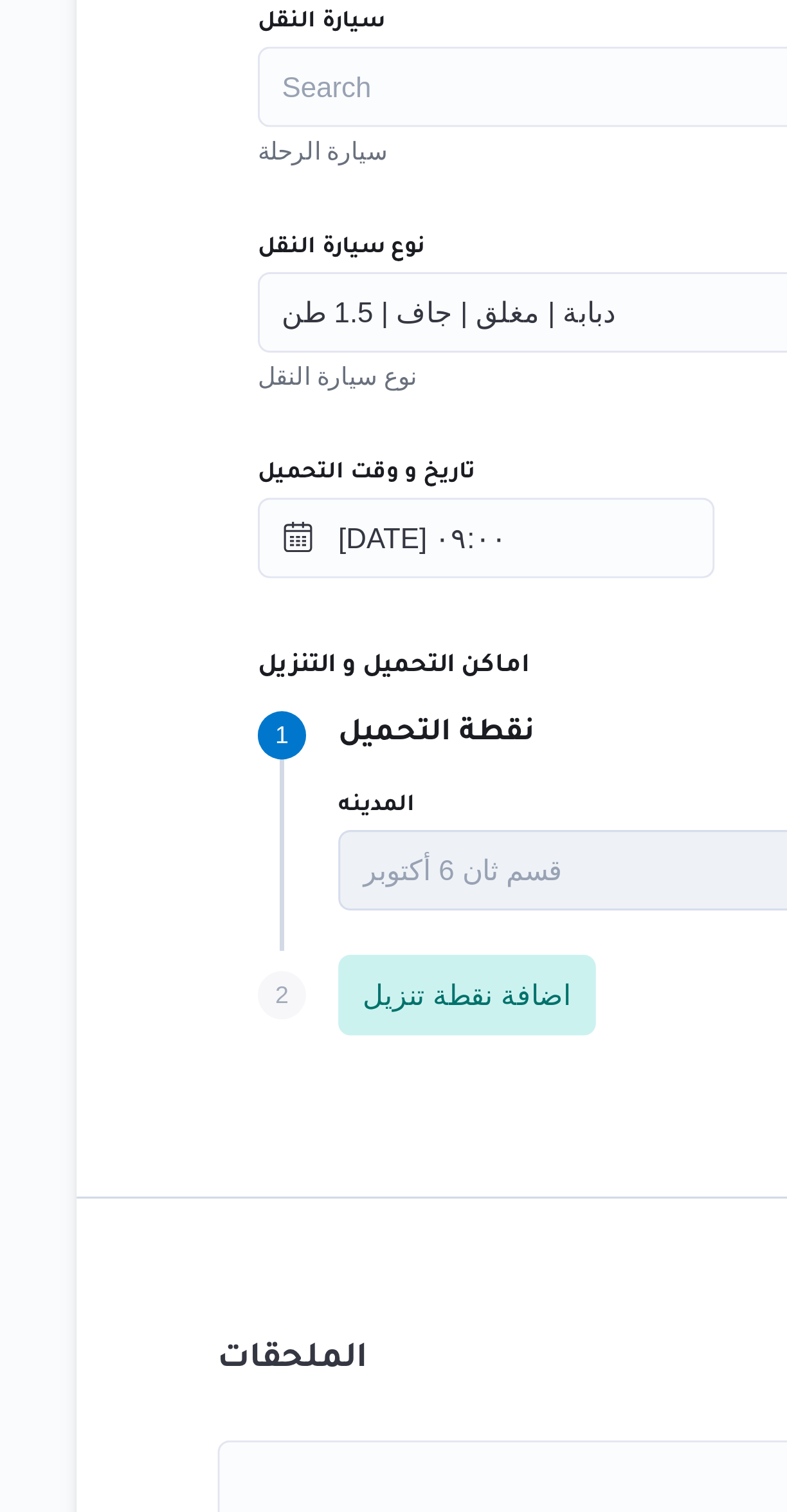
click at [350, 736] on div "دبابة | مغلق | جاف | 1.5 طن" at bounding box center [469, 739] width 489 height 26
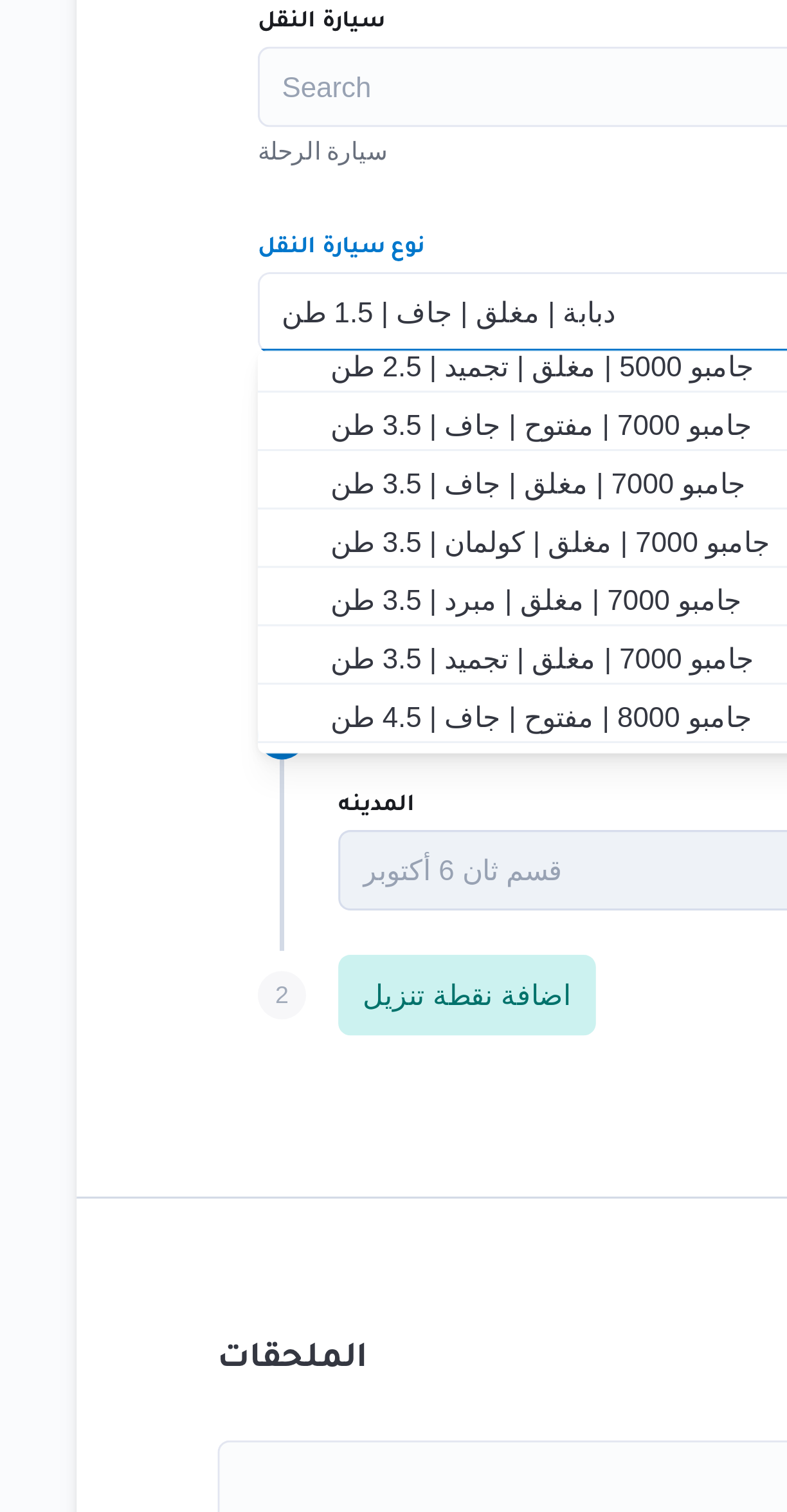
scroll to position [216, 0]
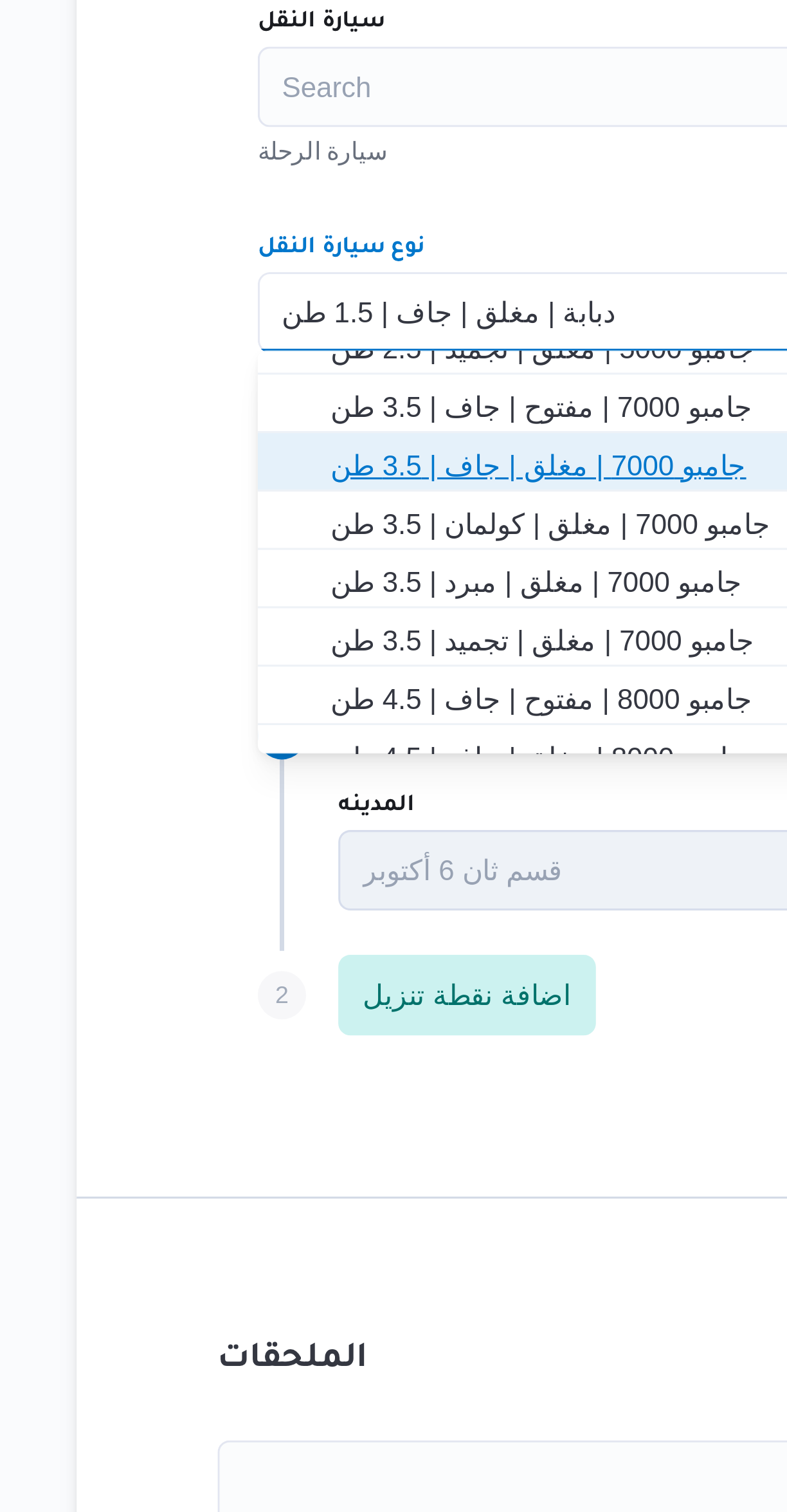
click at [347, 789] on span "جامبو 7000 | مغلق | جاف | 3.5 طن" at bounding box center [477, 788] width 457 height 16
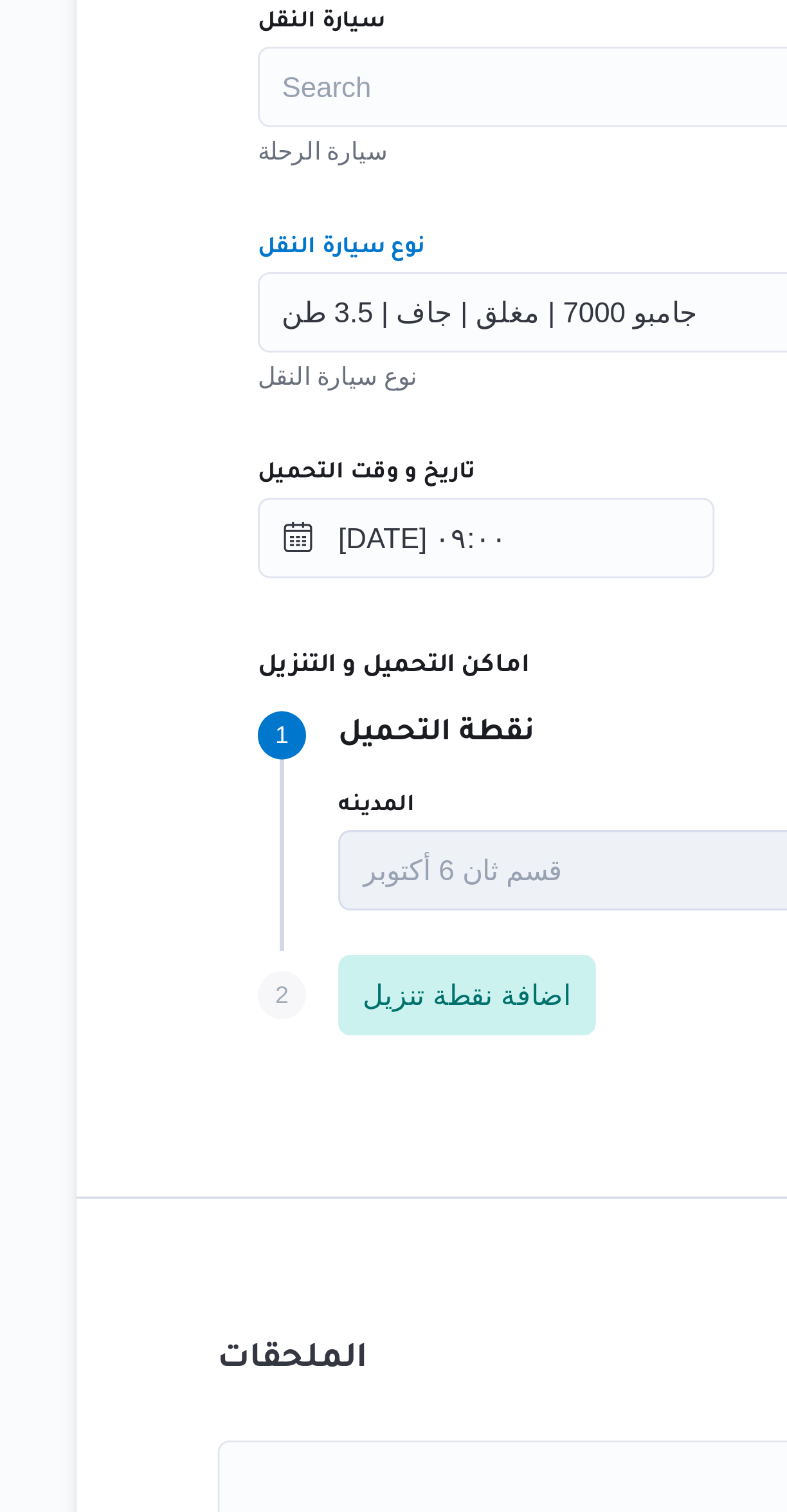
click at [366, 772] on div "المقاول فتحى حسن جلال ابو الحسن شركه تربو مقاول الرحلة نوع العملية On-Demand or…" at bounding box center [469, 701] width 509 height 571
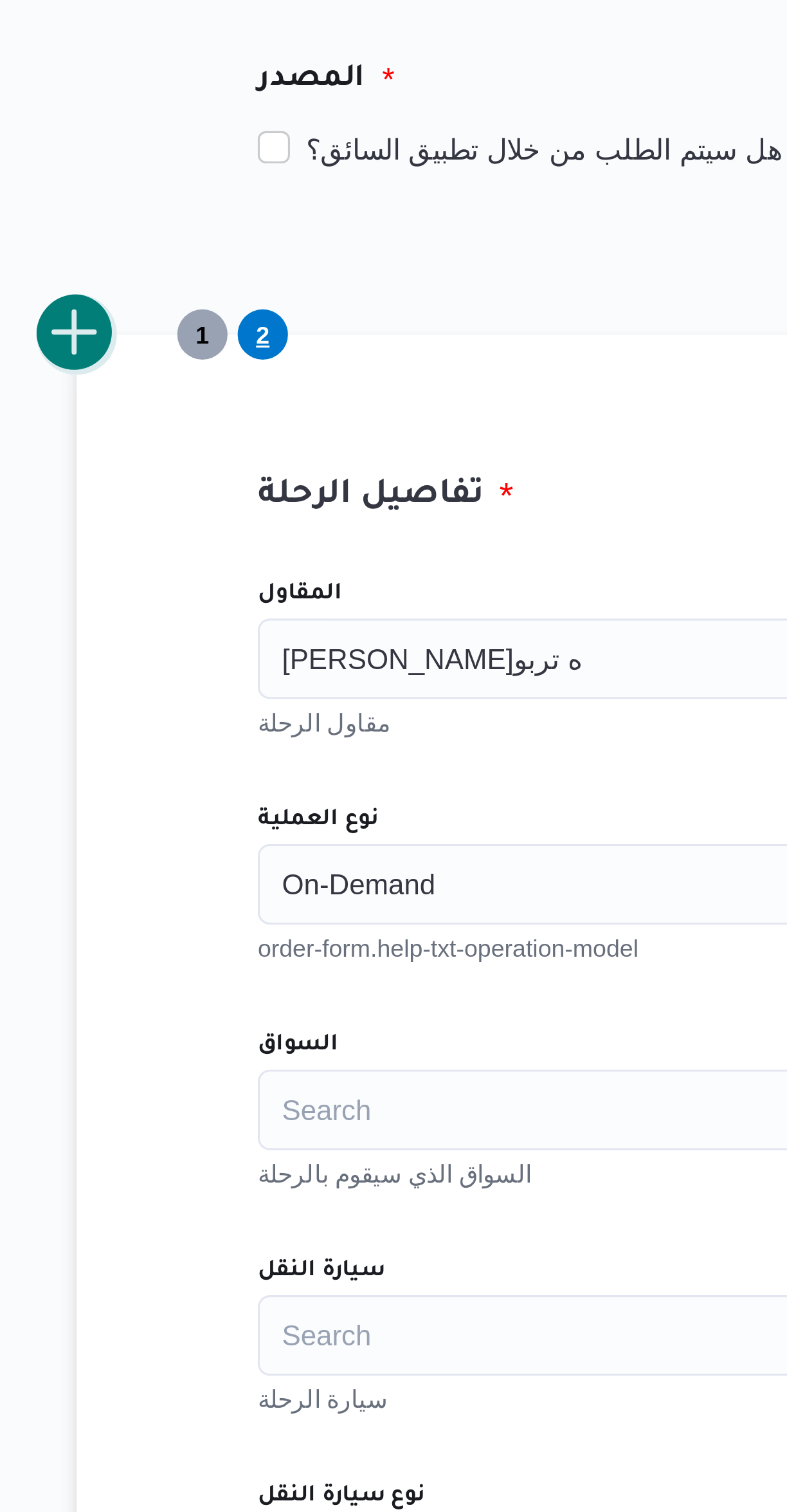
click at [171, 350] on button "add trip" at bounding box center [167, 348] width 26 height 26
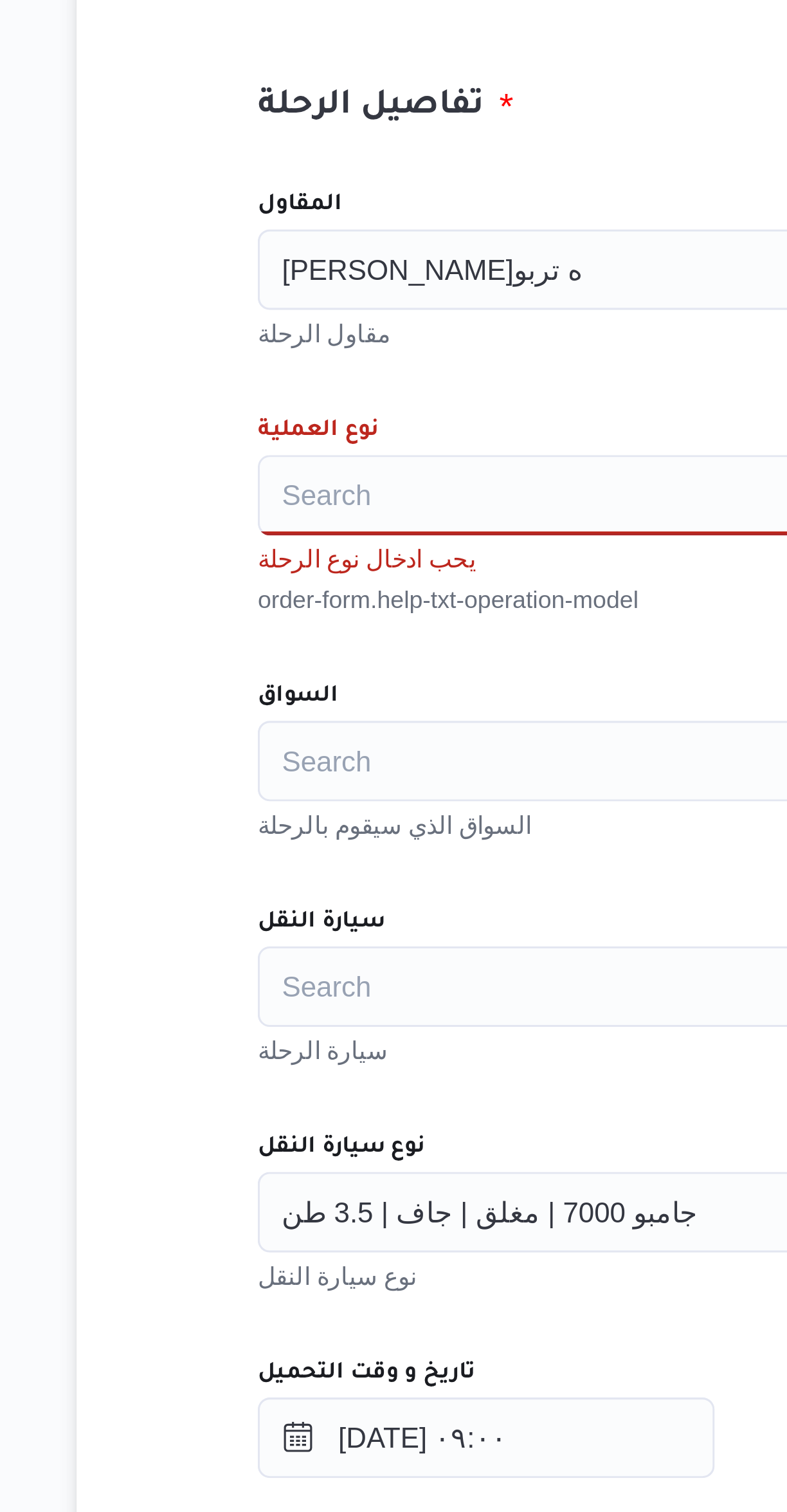
click at [318, 521] on div "Search" at bounding box center [469, 523] width 489 height 26
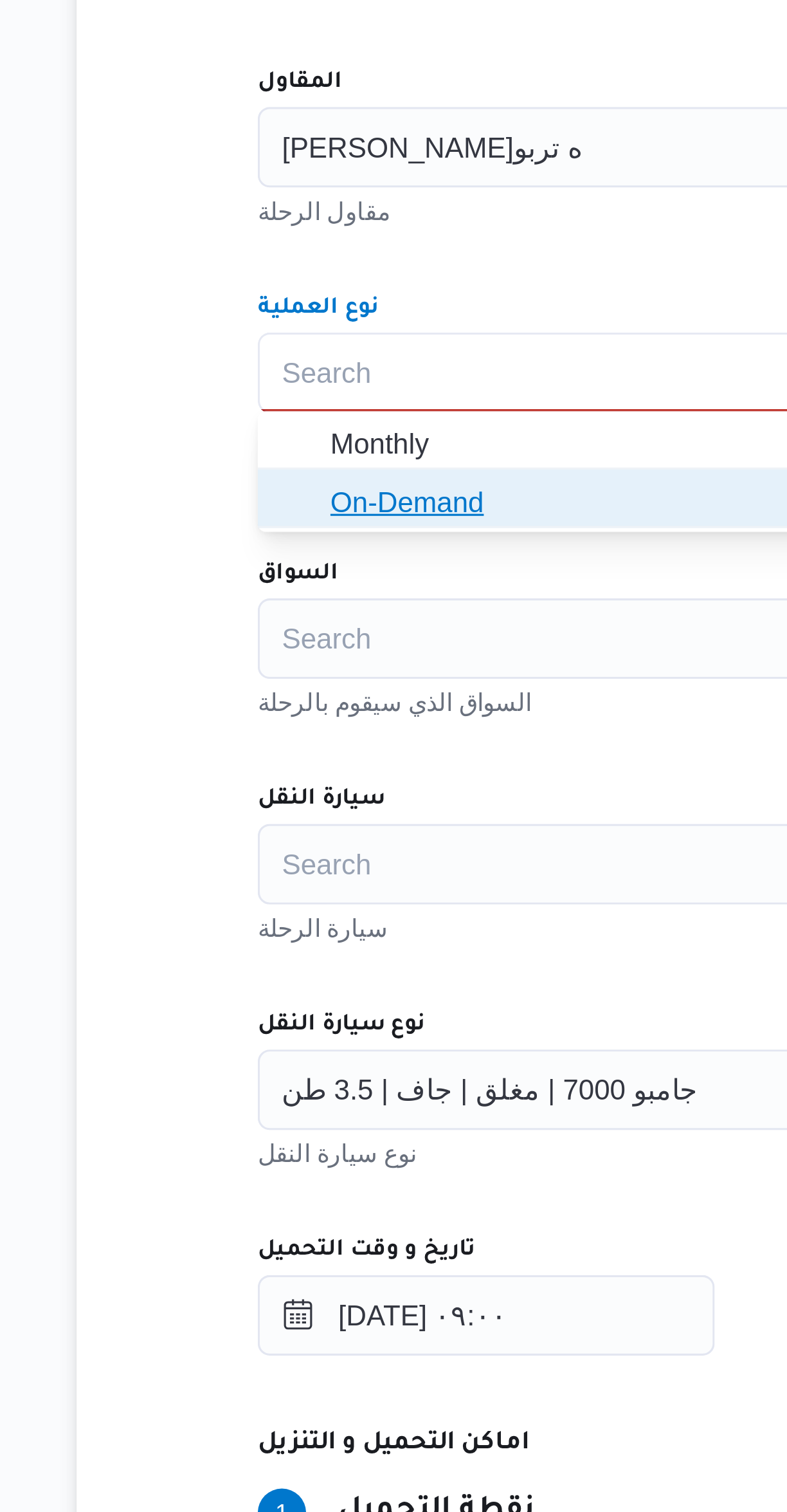
click at [310, 567] on span "On-Demand" at bounding box center [477, 565] width 457 height 16
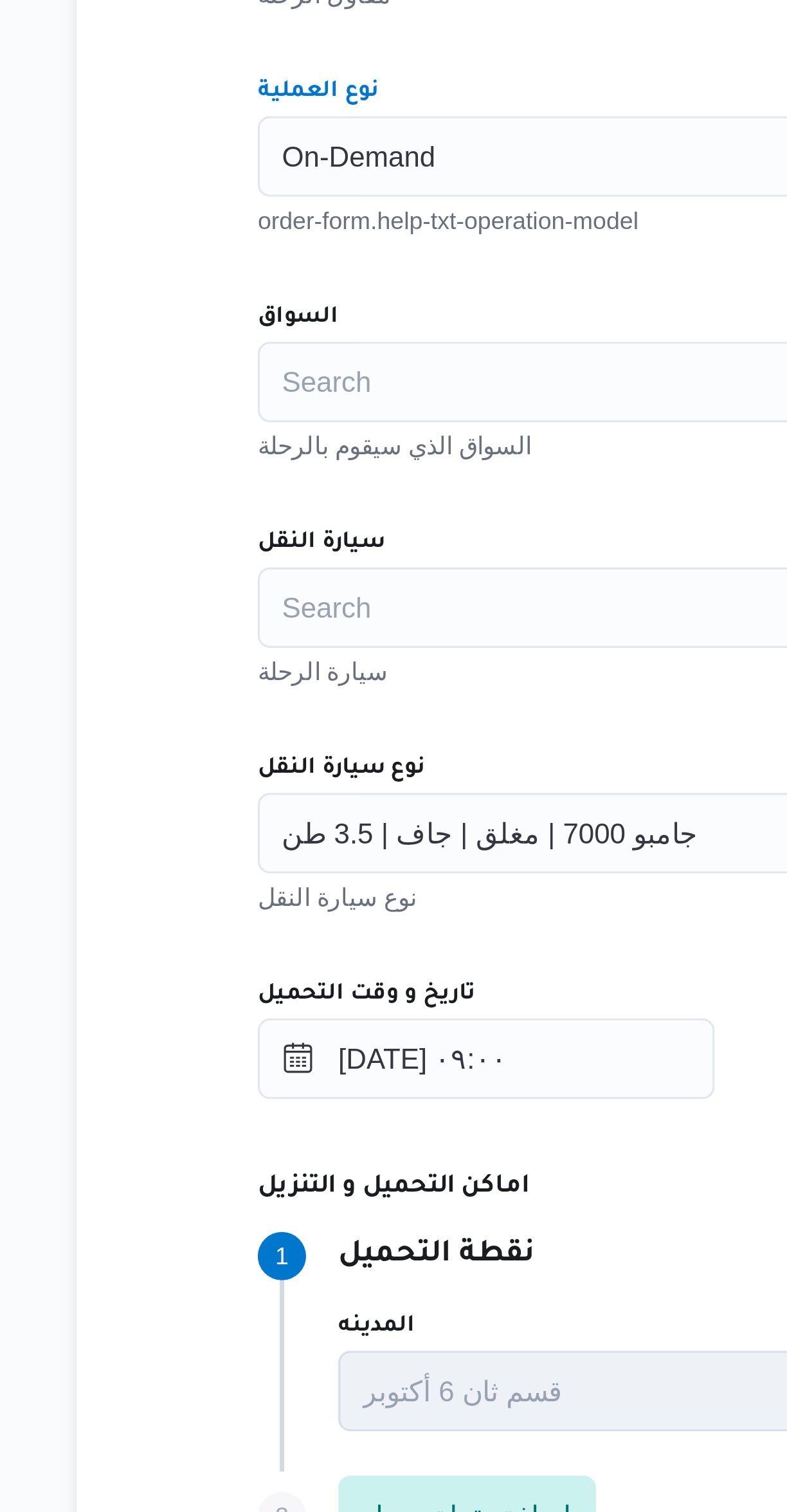
click at [329, 592] on div "Search" at bounding box center [469, 595] width 489 height 26
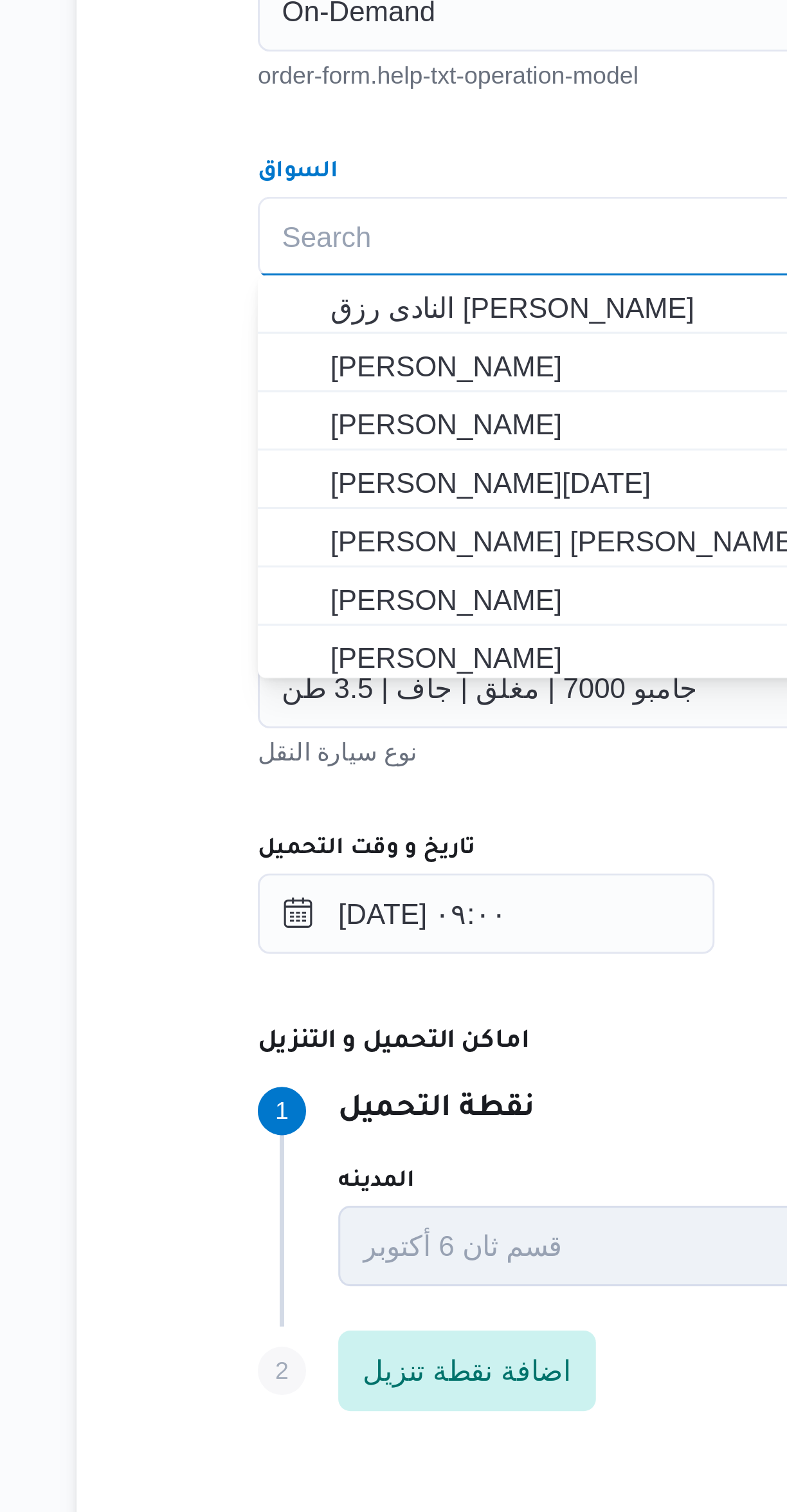
click at [355, 554] on div "المقاول فتحى حسن جلال ابو الحسن شركه تربو مقاول الرحلة نوع العملية On-Demand or…" at bounding box center [469, 701] width 509 height 571
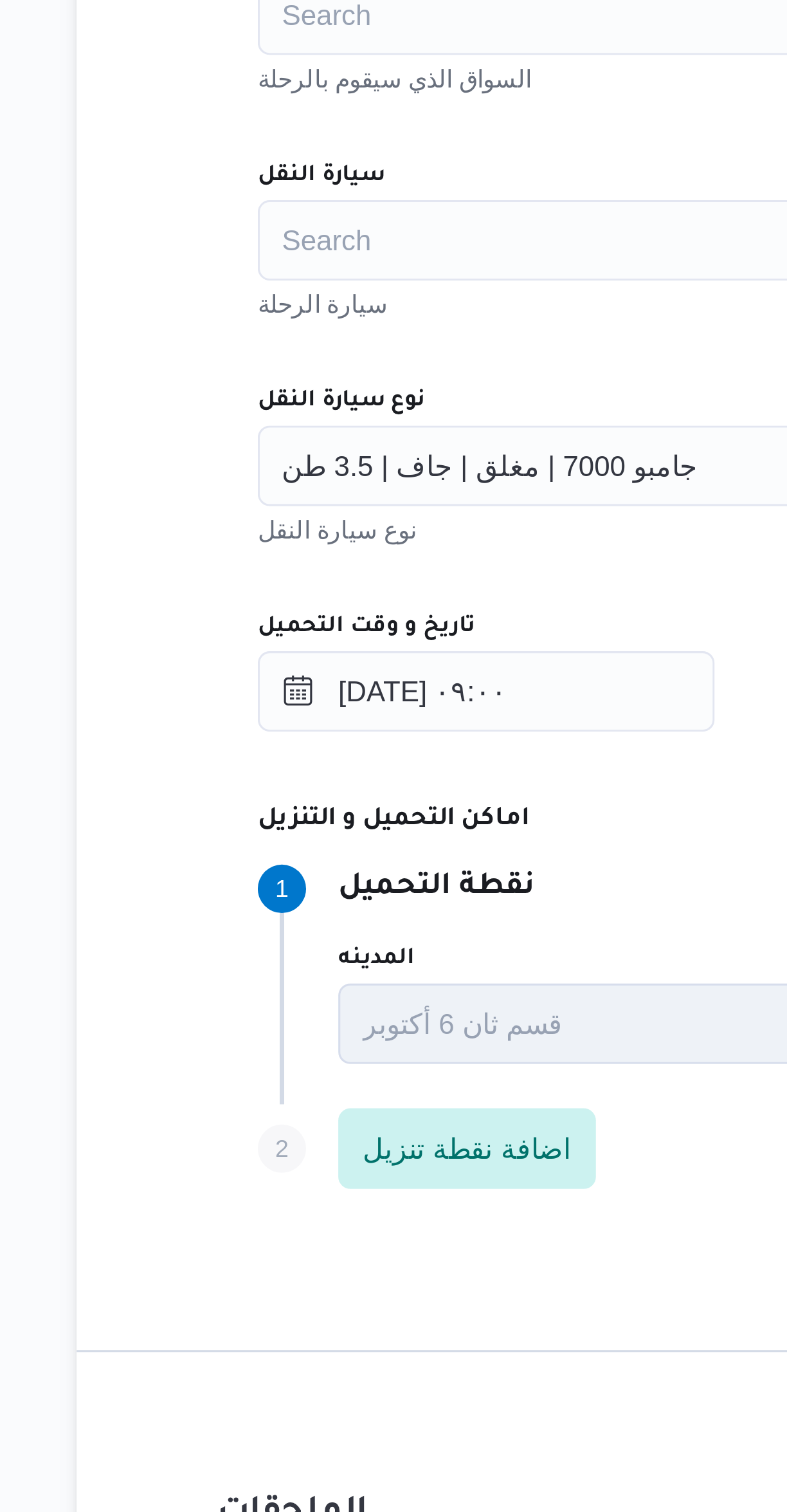
click at [341, 744] on span "جامبو 7000 | مغلق | جاف | 3.5 طن" at bounding box center [299, 738] width 133 height 14
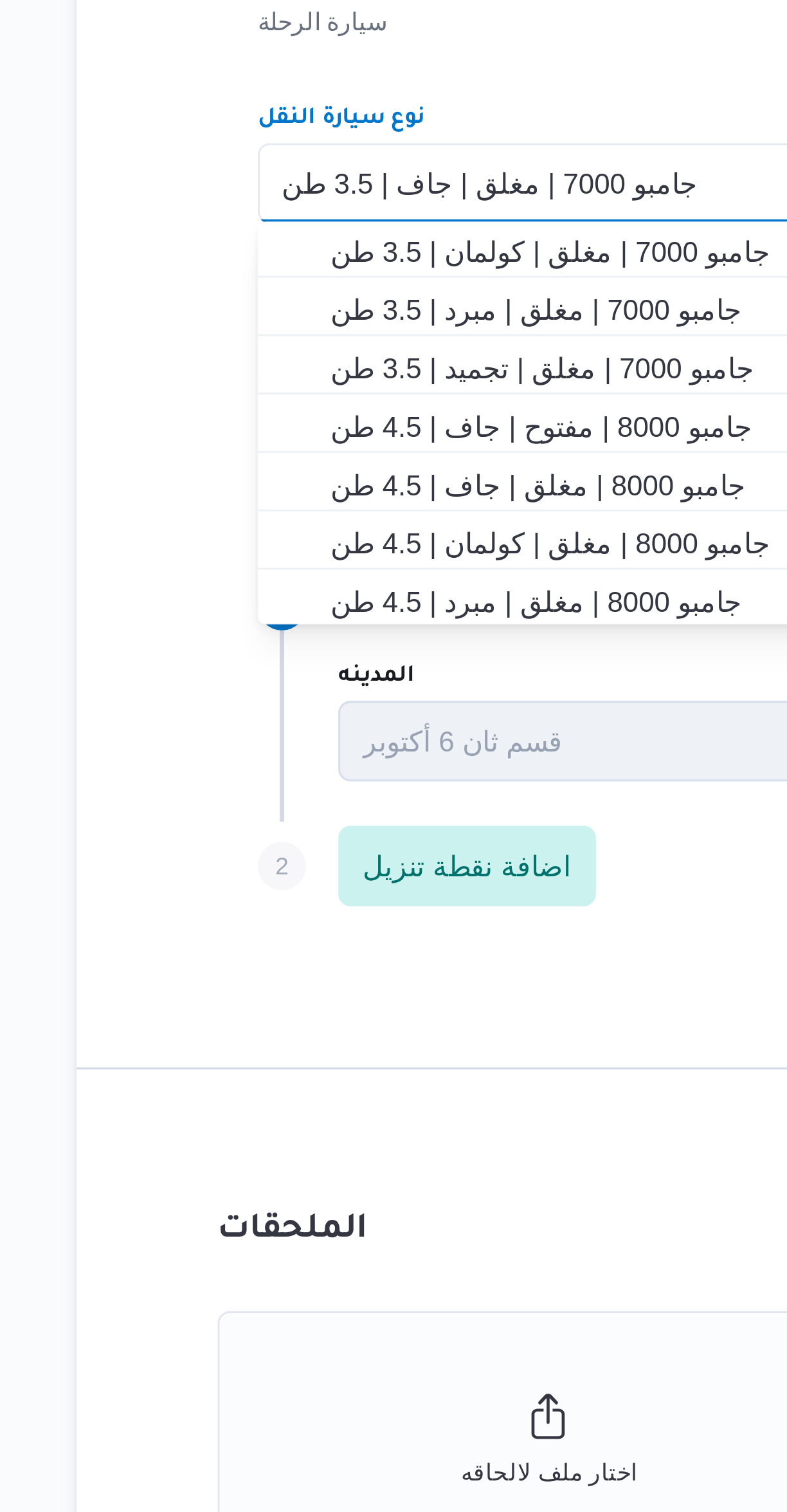
scroll to position [293, 0]
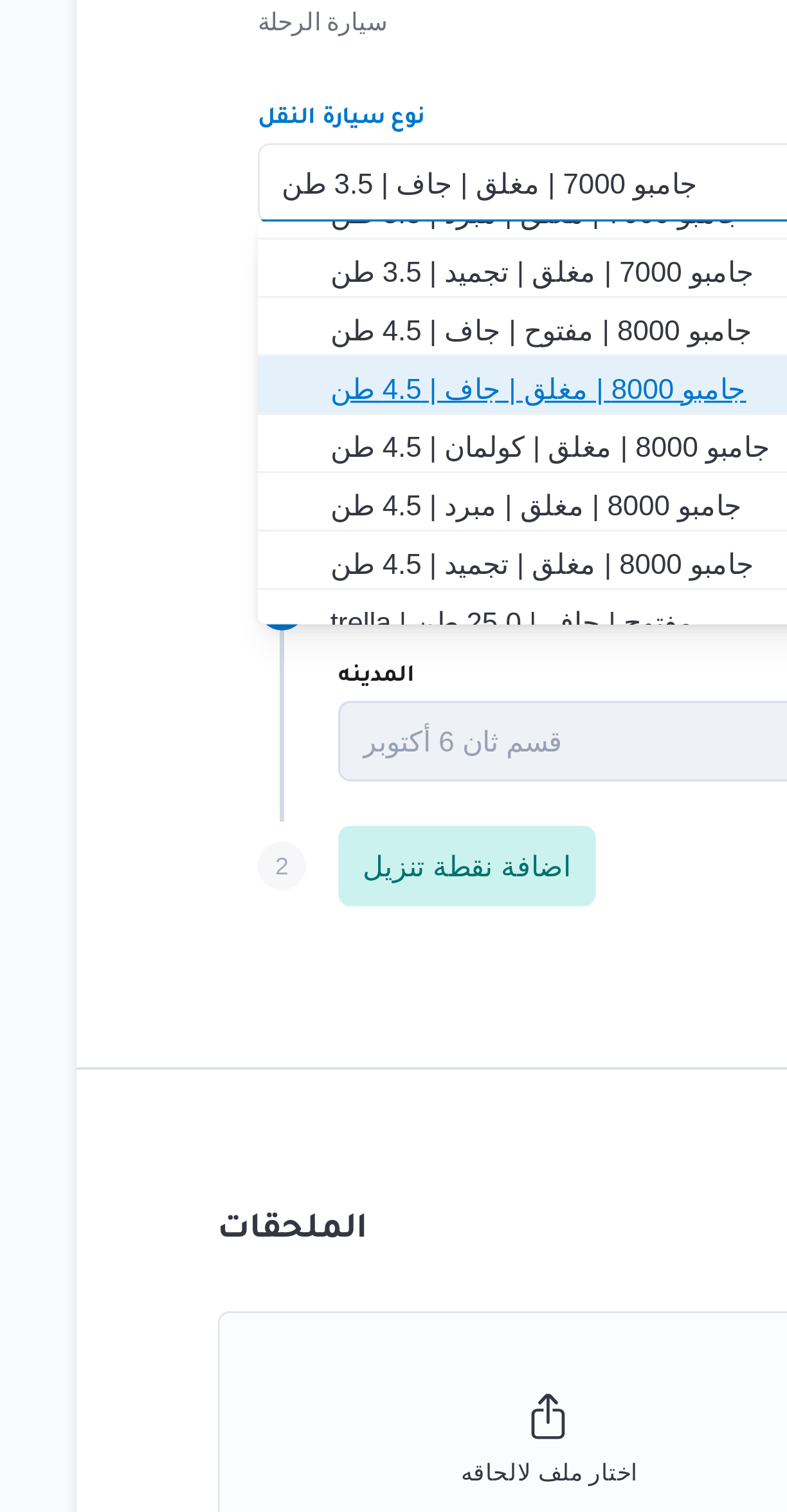
click at [348, 808] on span "جامبو 8000 | مغلق | جاف | 4.5 طن" at bounding box center [477, 805] width 457 height 16
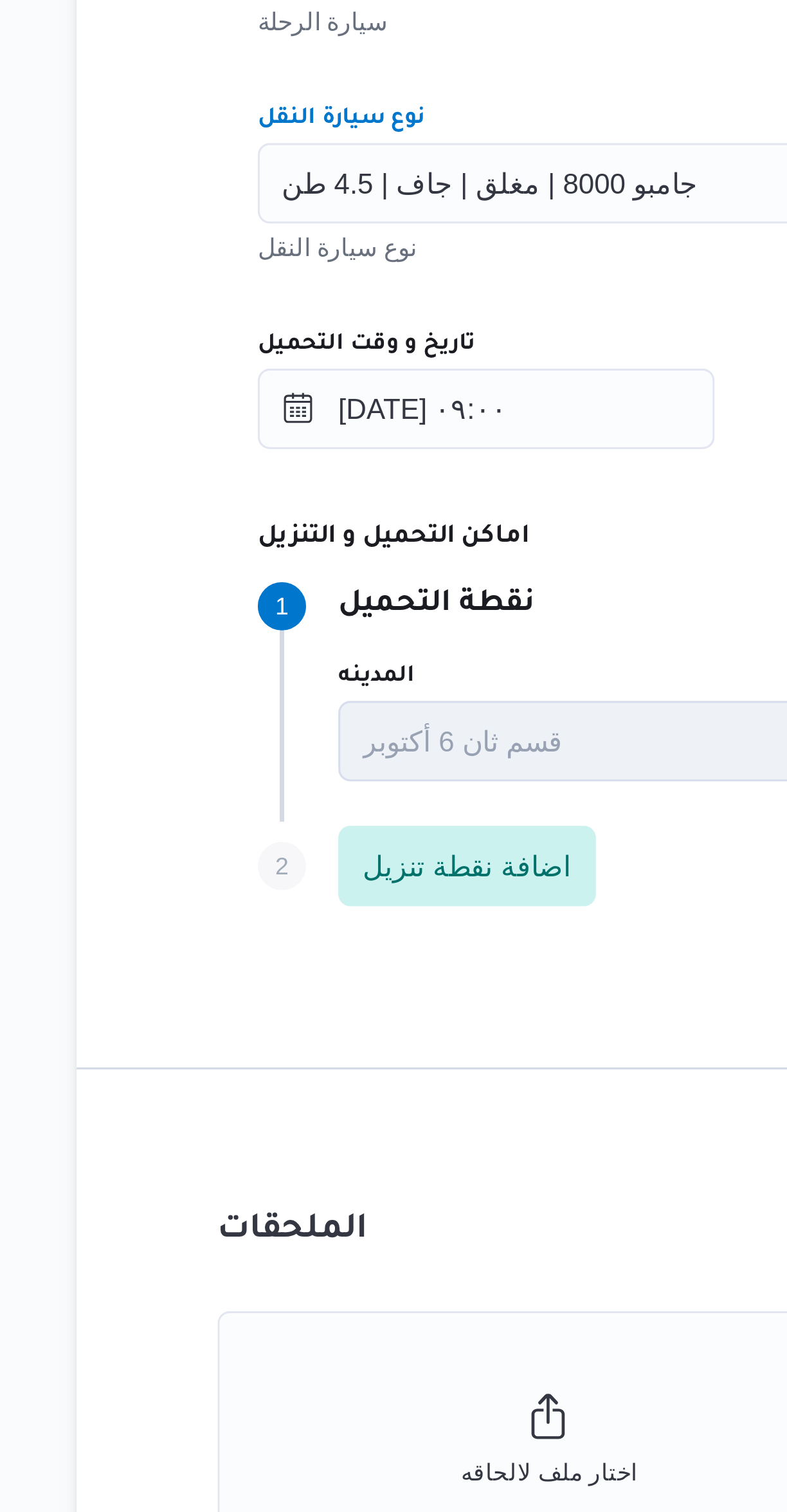
click at [370, 775] on div "المقاول فتحى حسن جلال ابو الحسن شركه تربو مقاول الرحلة نوع العملية On-Demand or…" at bounding box center [469, 701] width 509 height 571
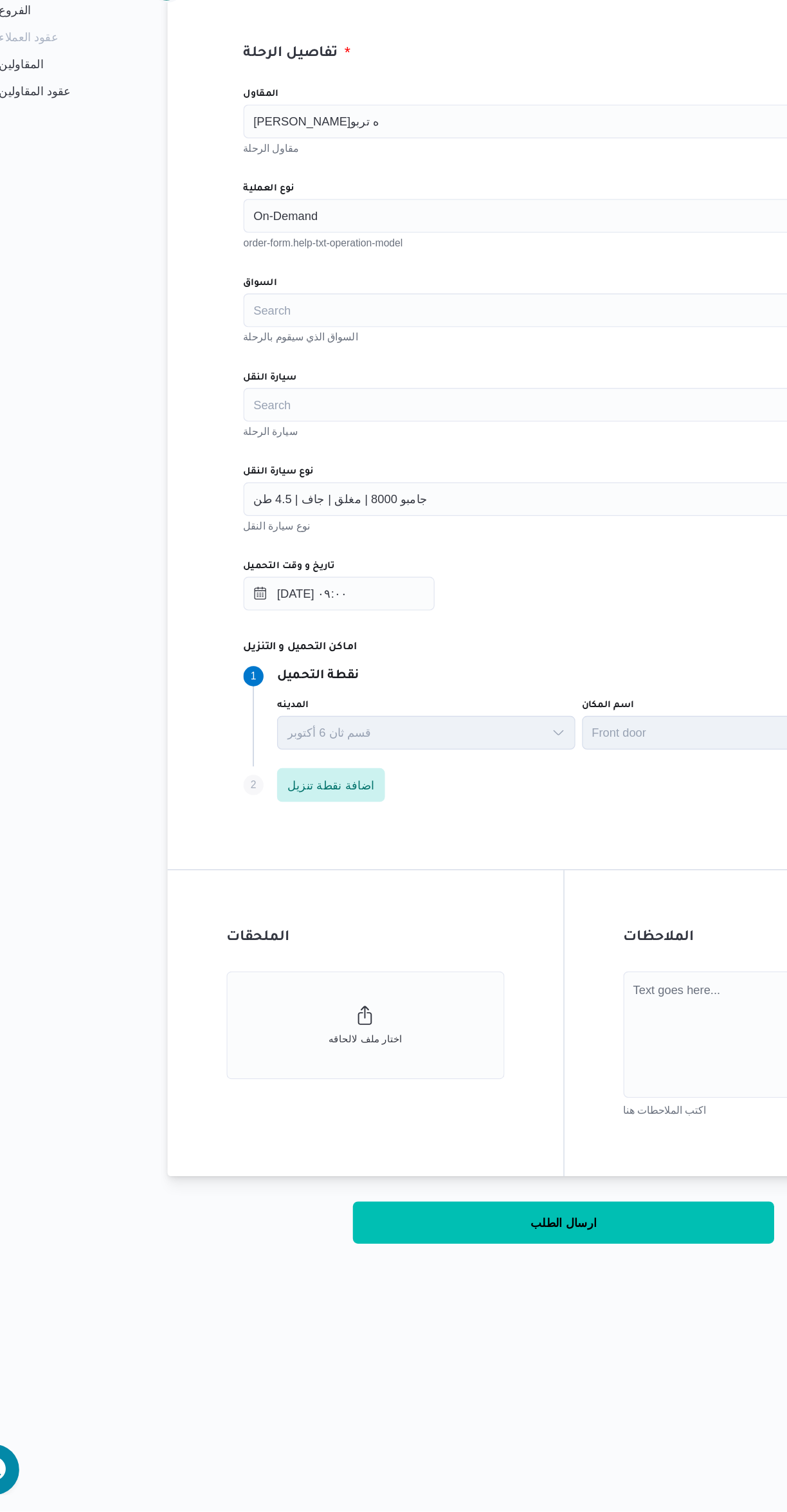
scroll to position [0, 0]
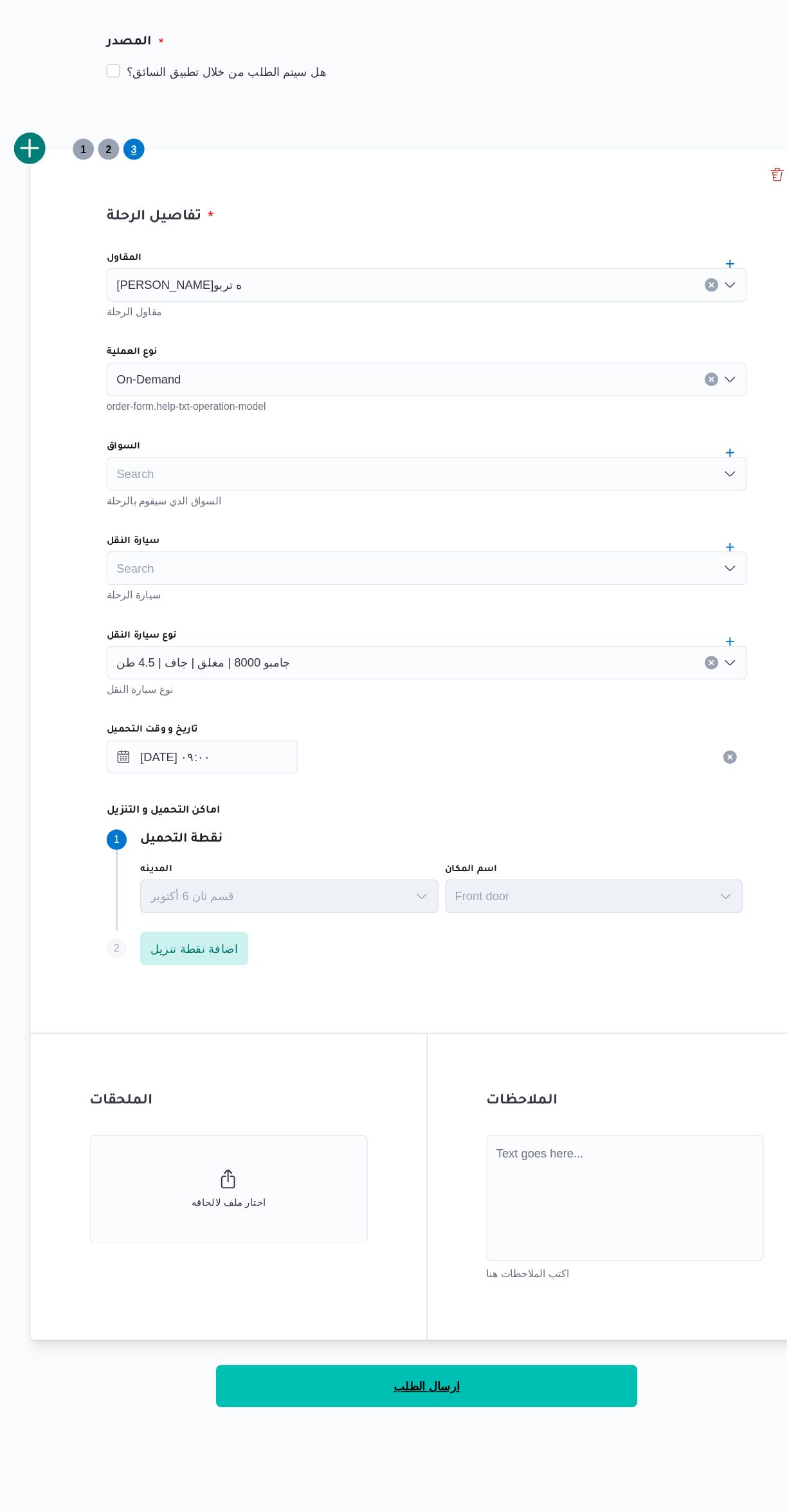
click at [506, 1301] on button "ارسال الطلب" at bounding box center [469, 1290] width 322 height 32
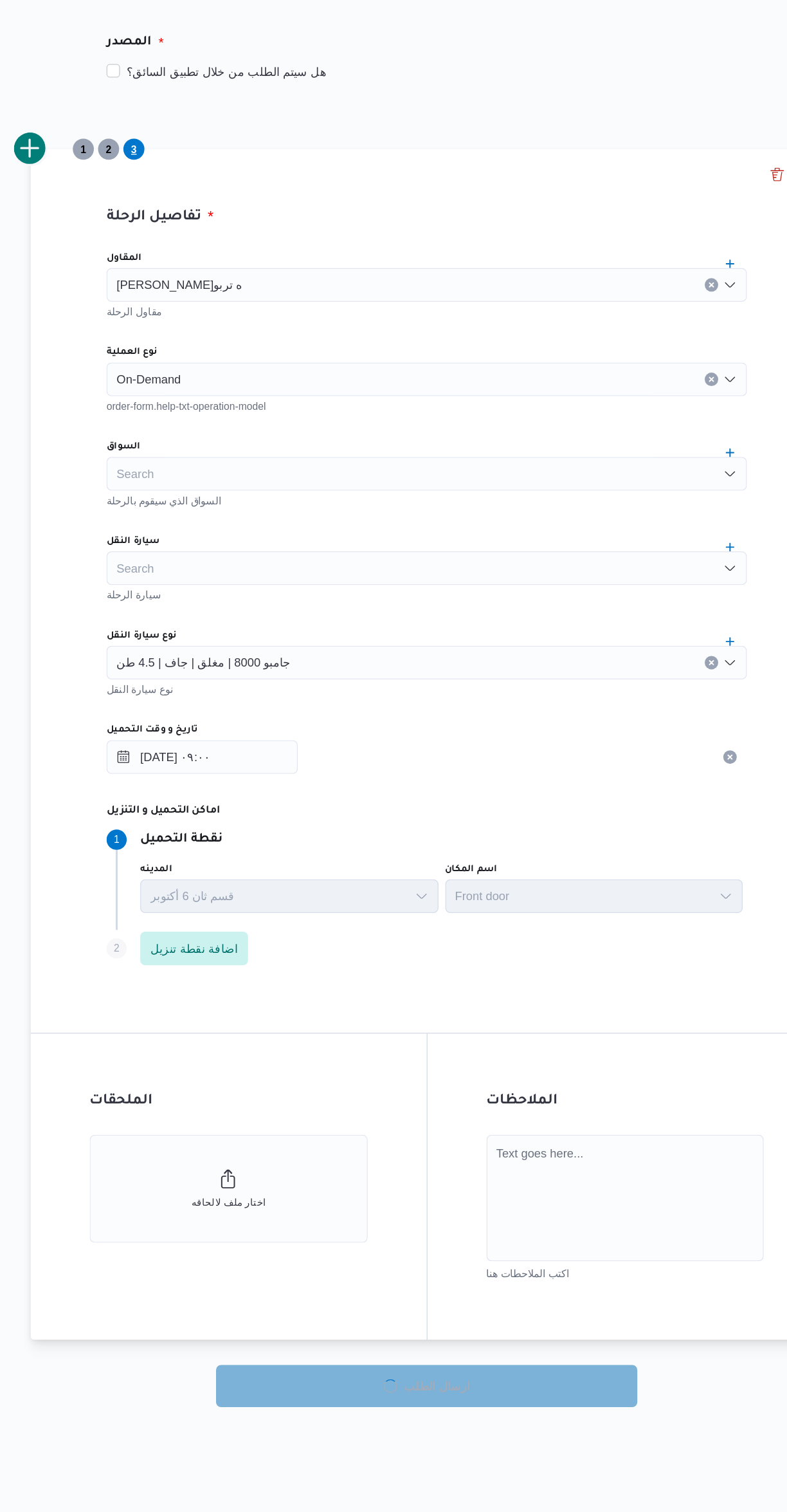
select select "ar"
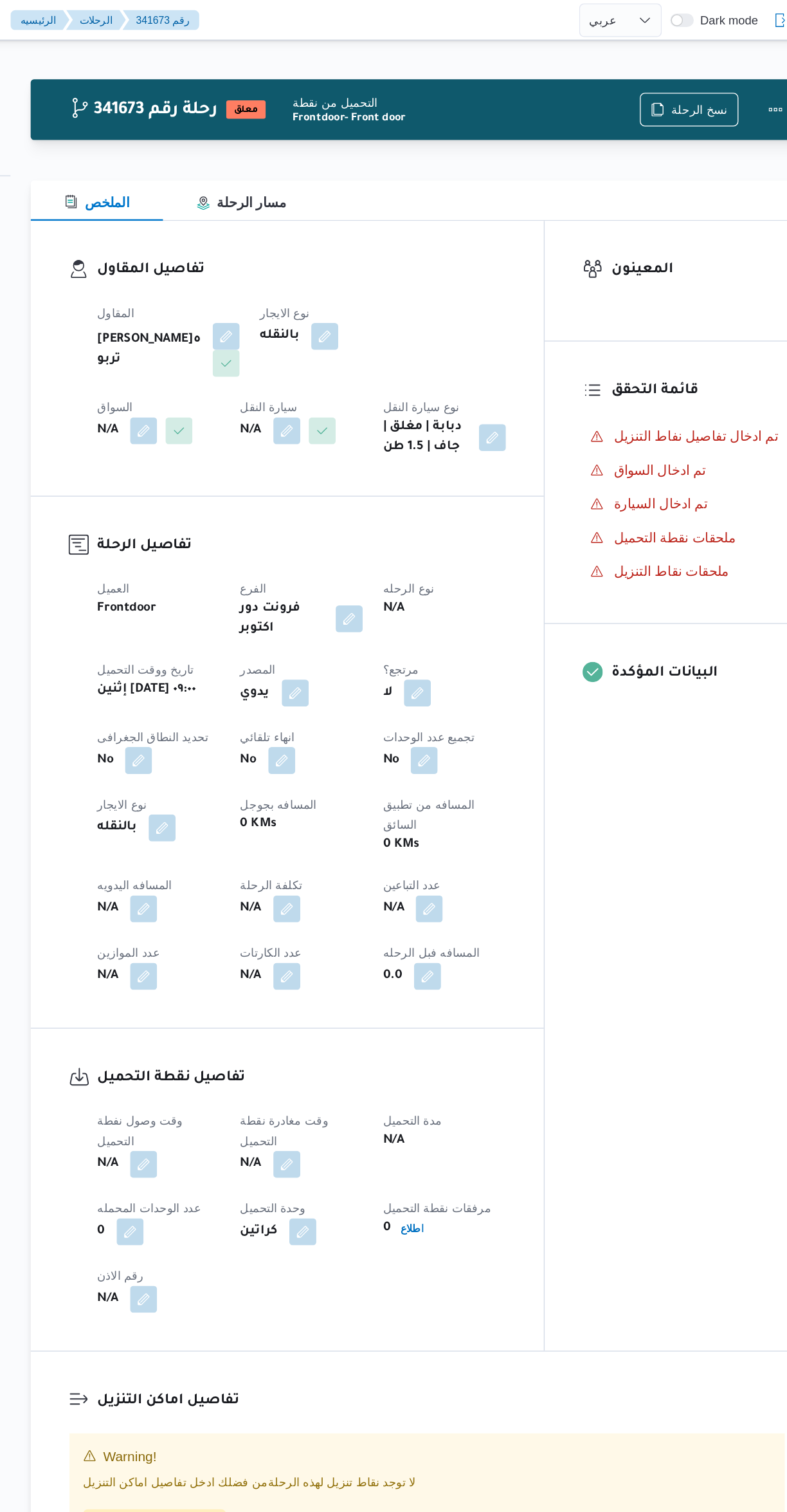
click at [415, 482] on button "button" at bounding box center [409, 471] width 21 height 21
click at [401, 544] on input "اختار الفرع" at bounding box center [401, 544] width 1 height 16
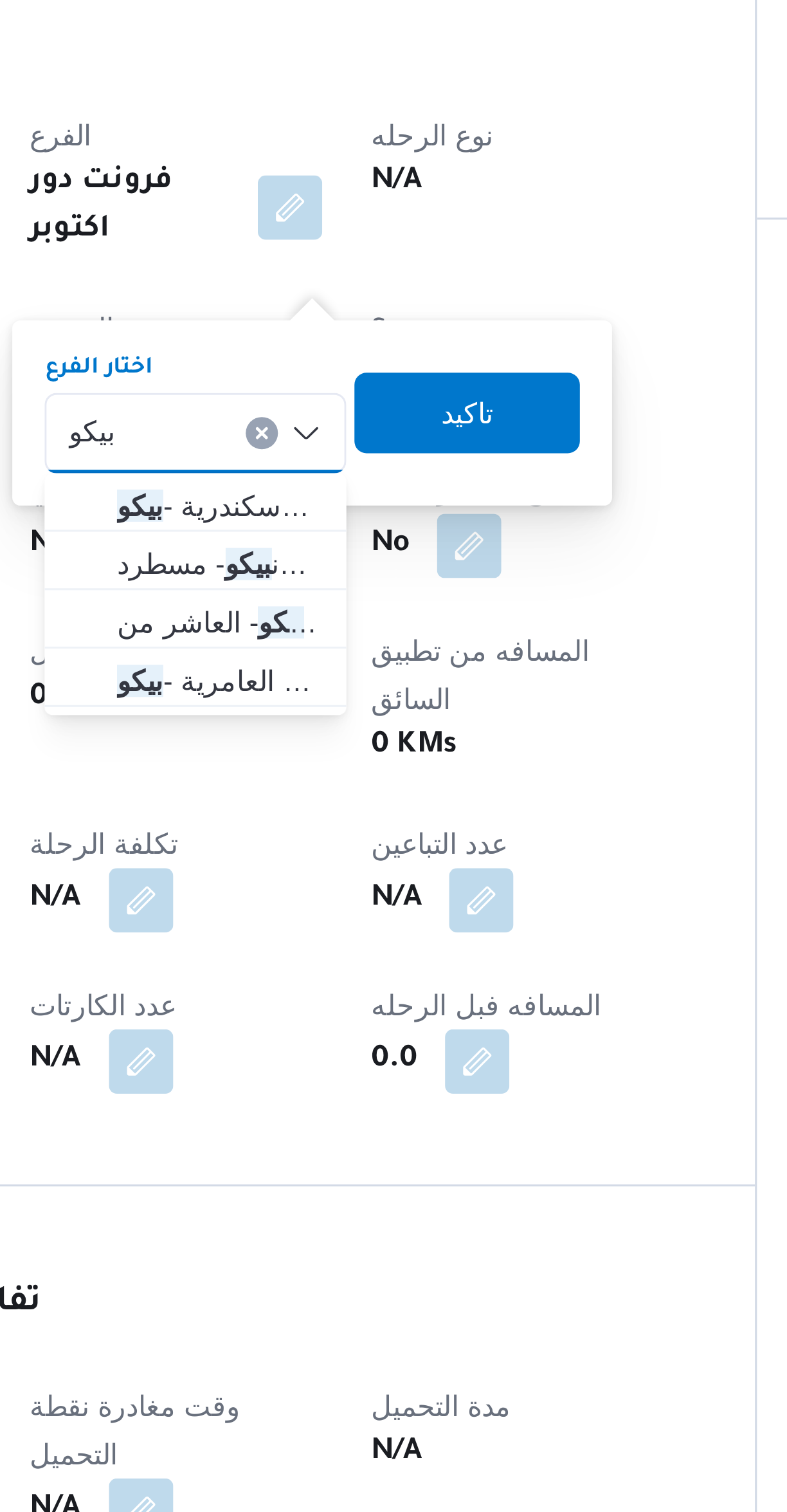
type input "بيكو"
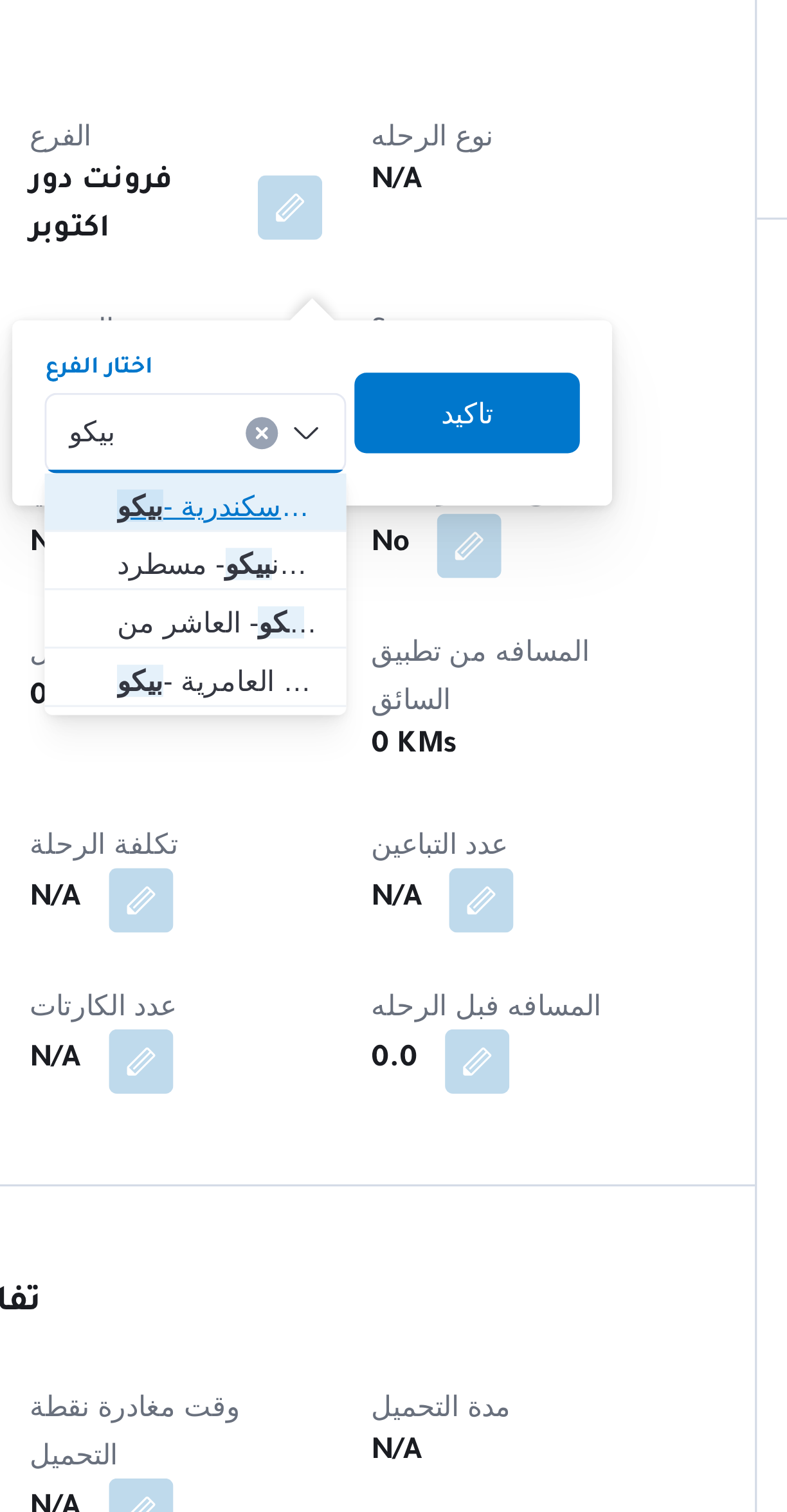
click at [401, 564] on span "مخزن فرونت دور الاسكندرية - بيكو" at bounding box center [388, 567] width 66 height 16
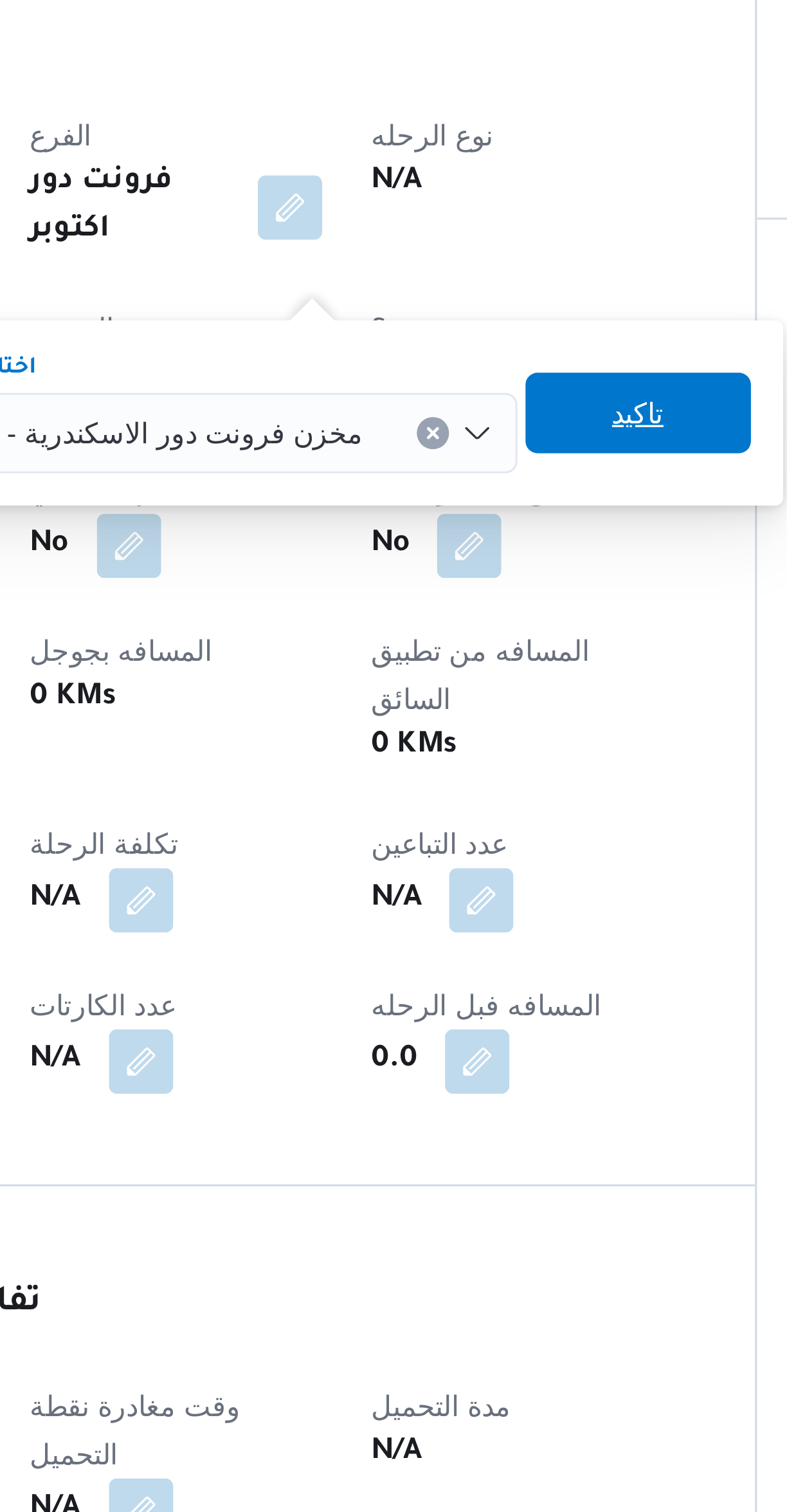
click at [513, 536] on span "تاكيد" at bounding box center [521, 538] width 17 height 16
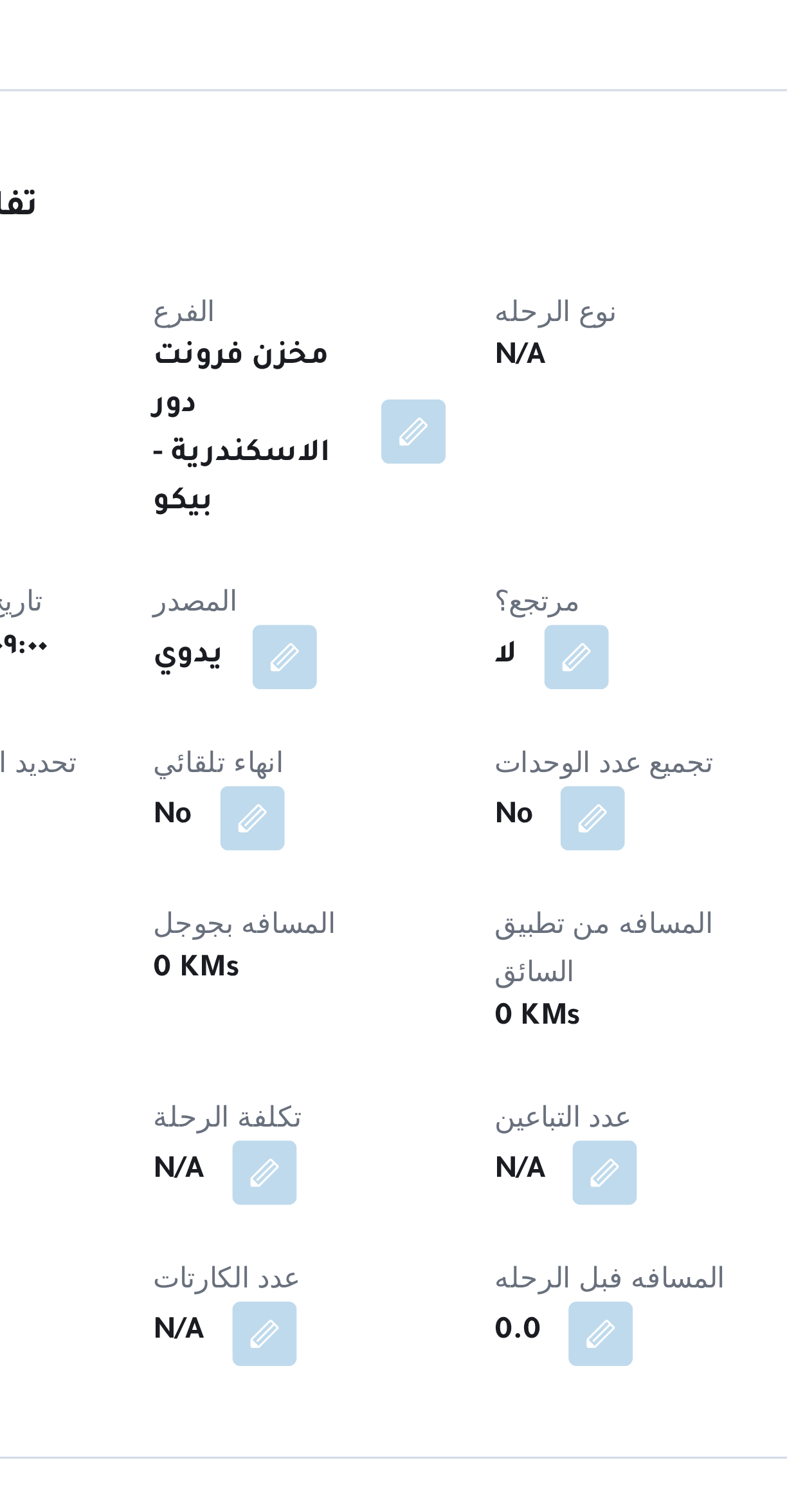
select select "ar"
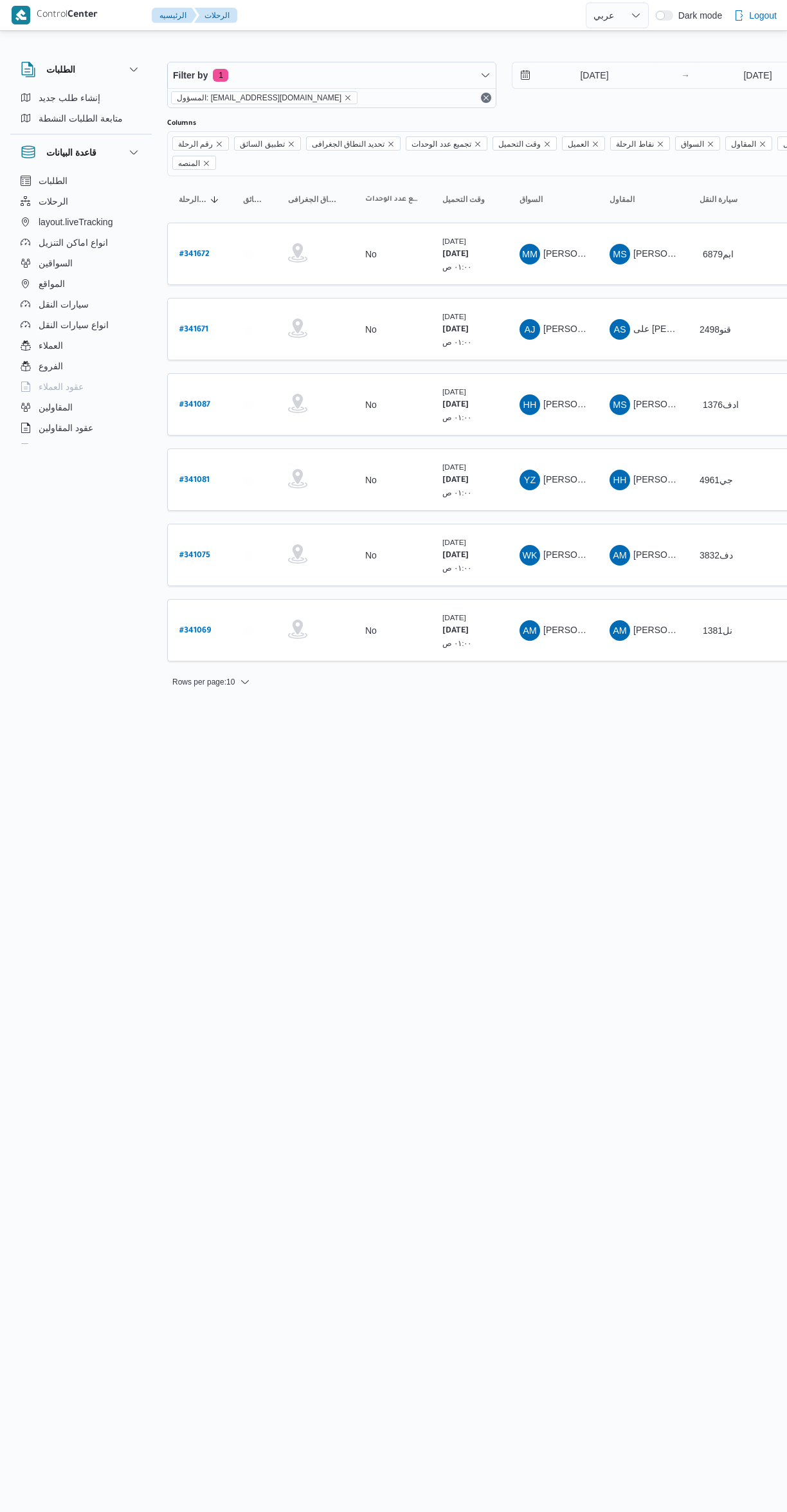
select select "ar"
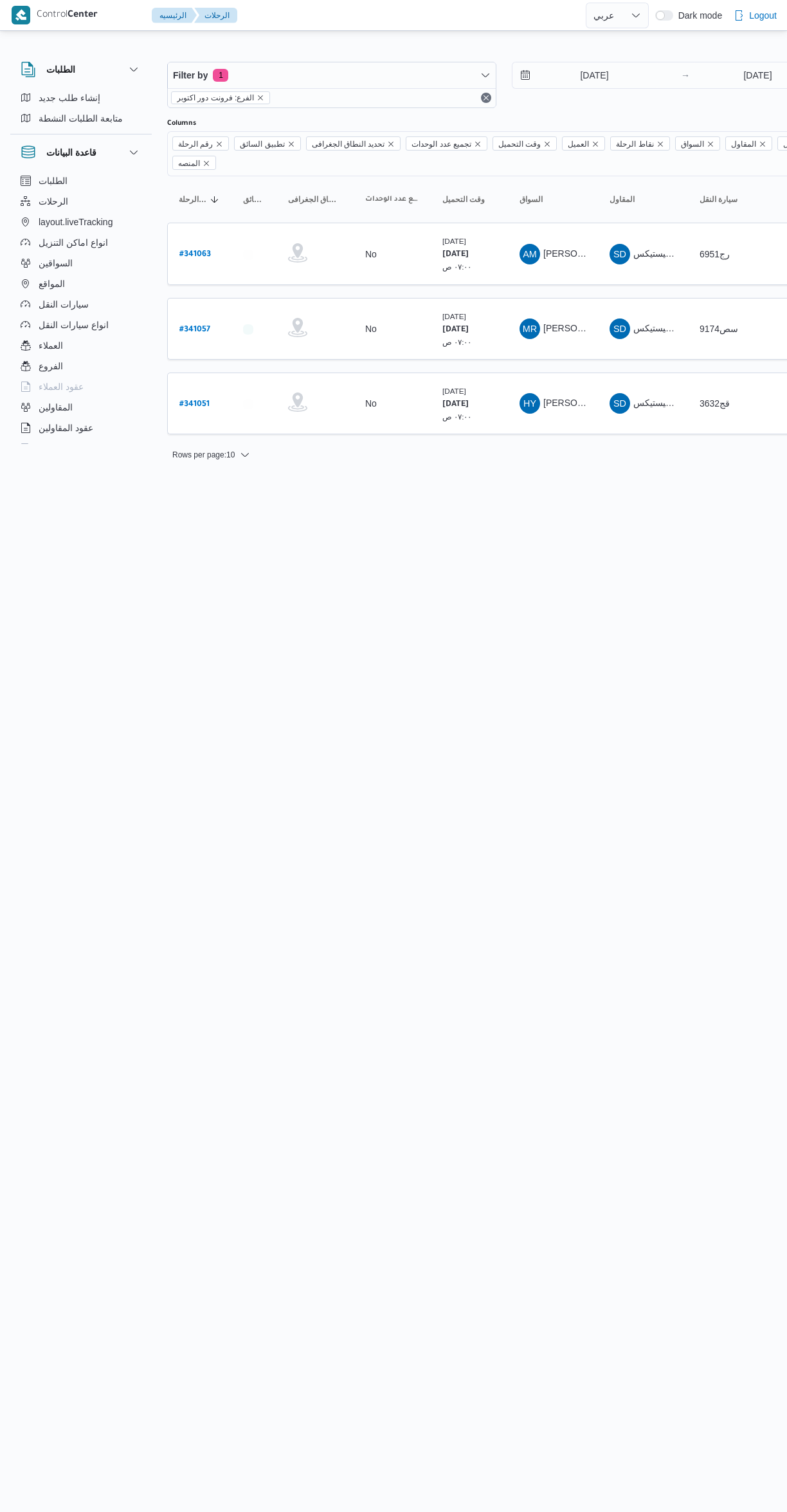
select select "ar"
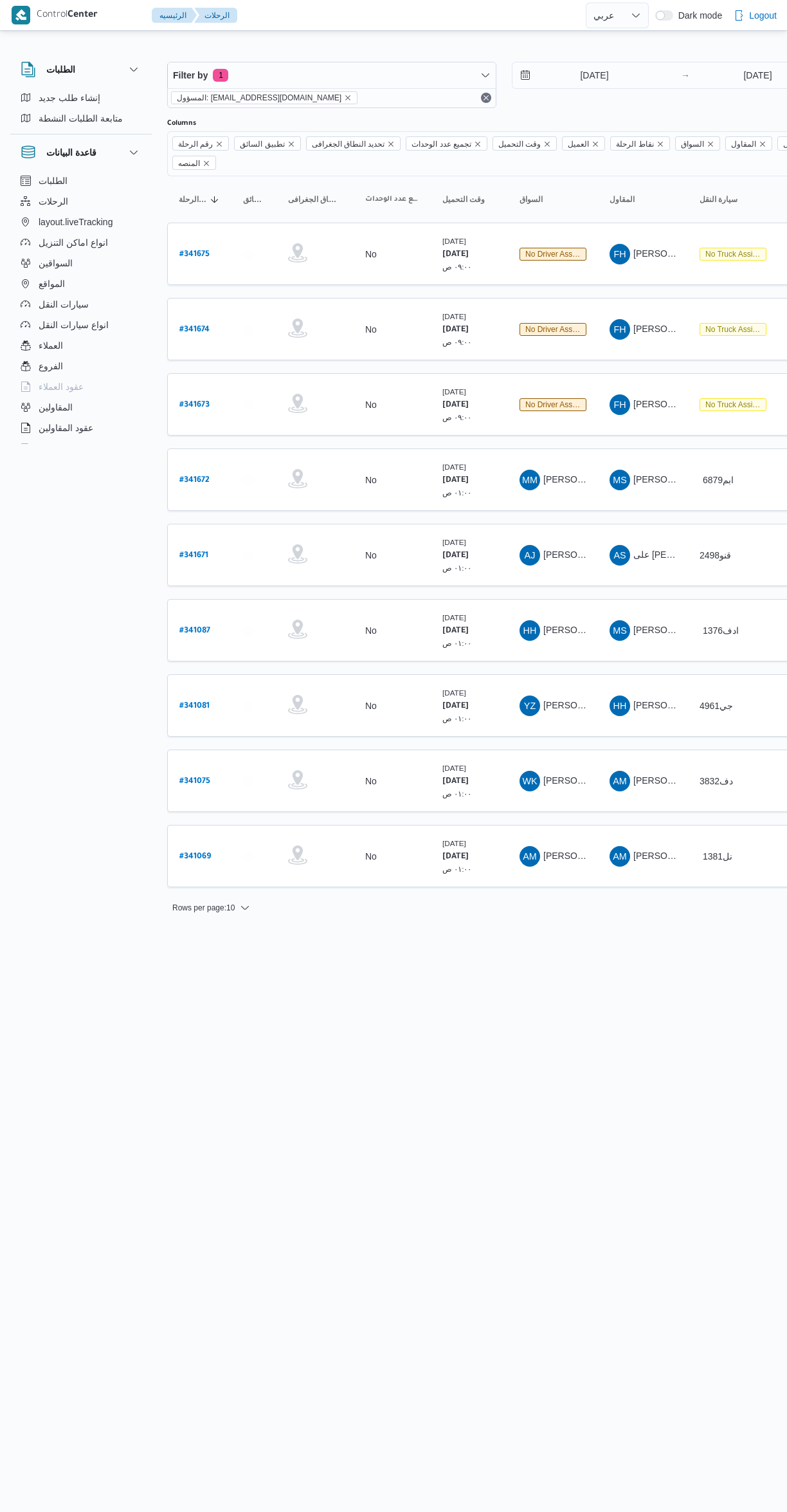
select select "ar"
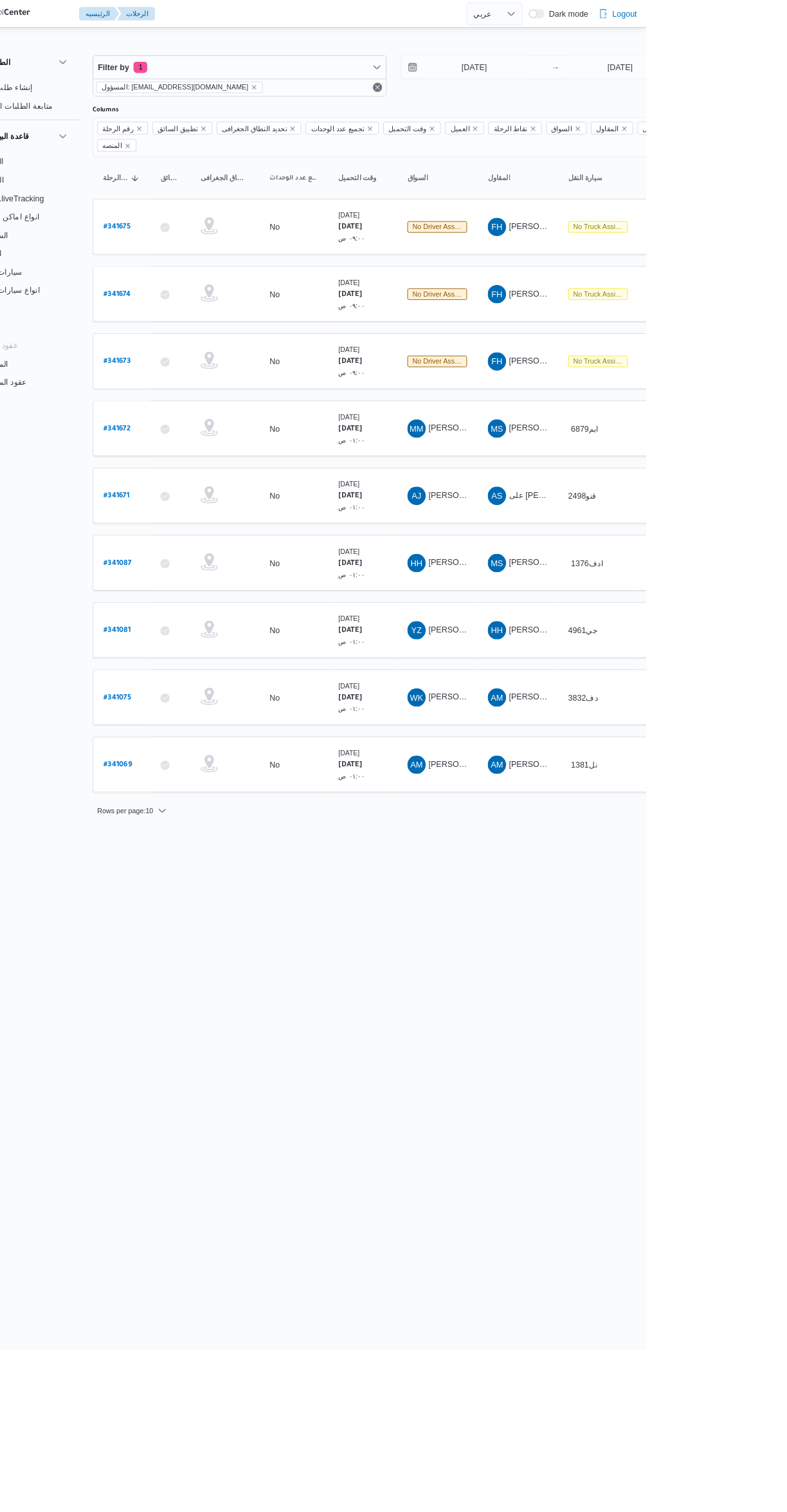
click at [201, 772] on link "# 341075" at bounding box center [194, 781] width 30 height 18
select select "ar"
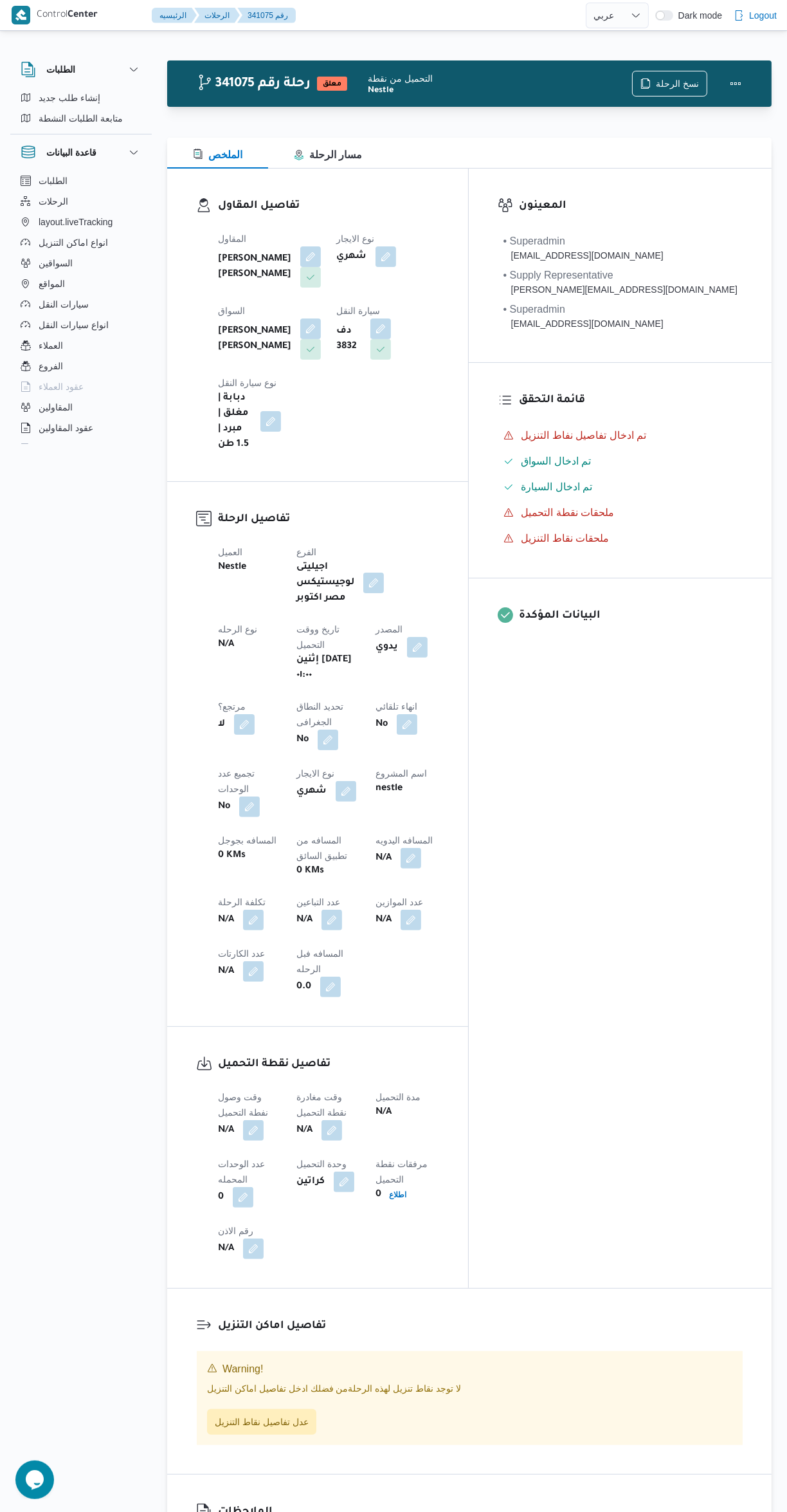
click at [322, 909] on button "button" at bounding box center [332, 919] width 21 height 21
click at [230, 812] on input "عدد التباعين" at bounding box center [220, 817] width 128 height 26
type input "1"
click at [325, 804] on span "تاكيد" at bounding box center [322, 810] width 72 height 26
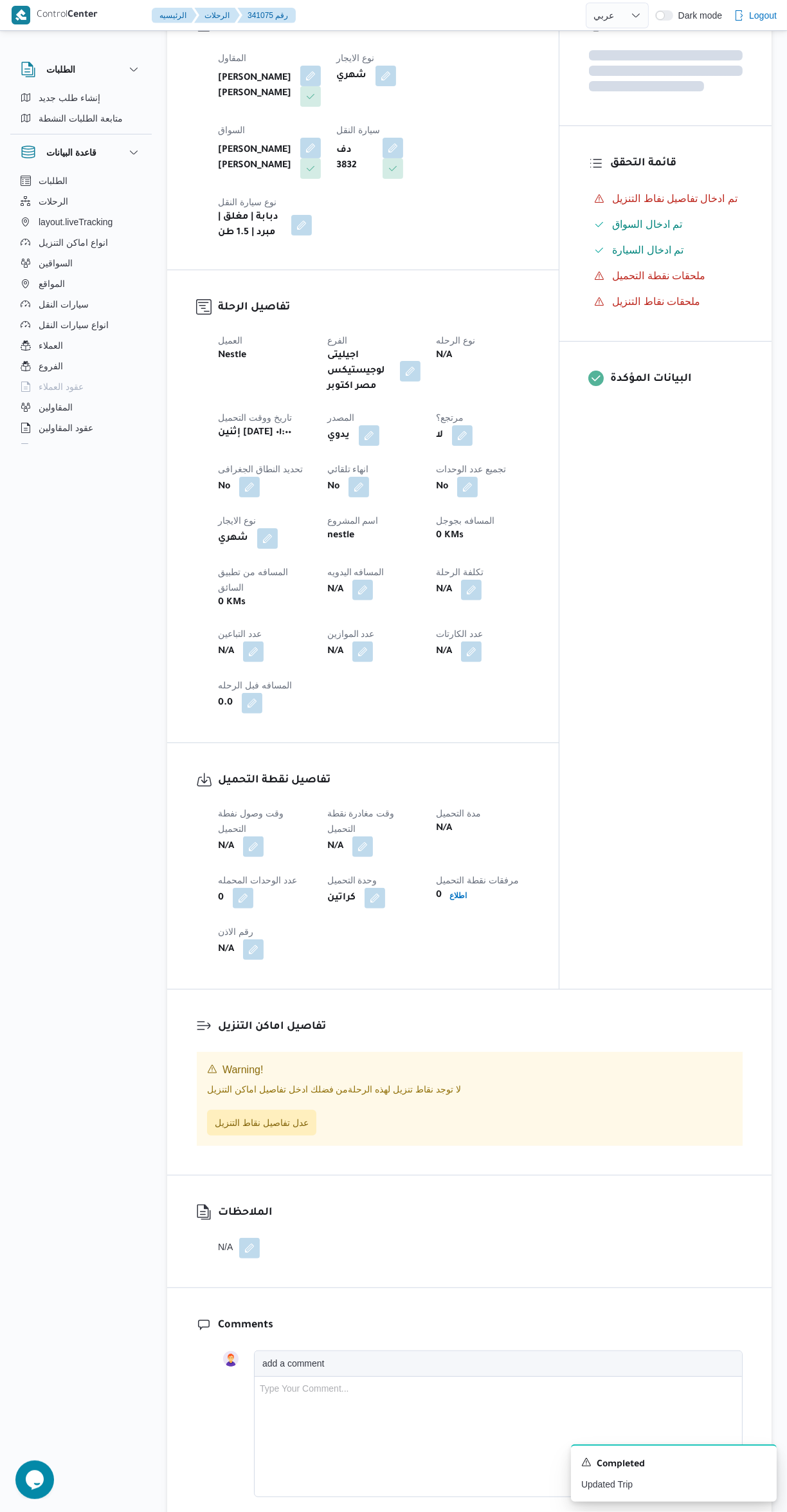
scroll to position [191, 0]
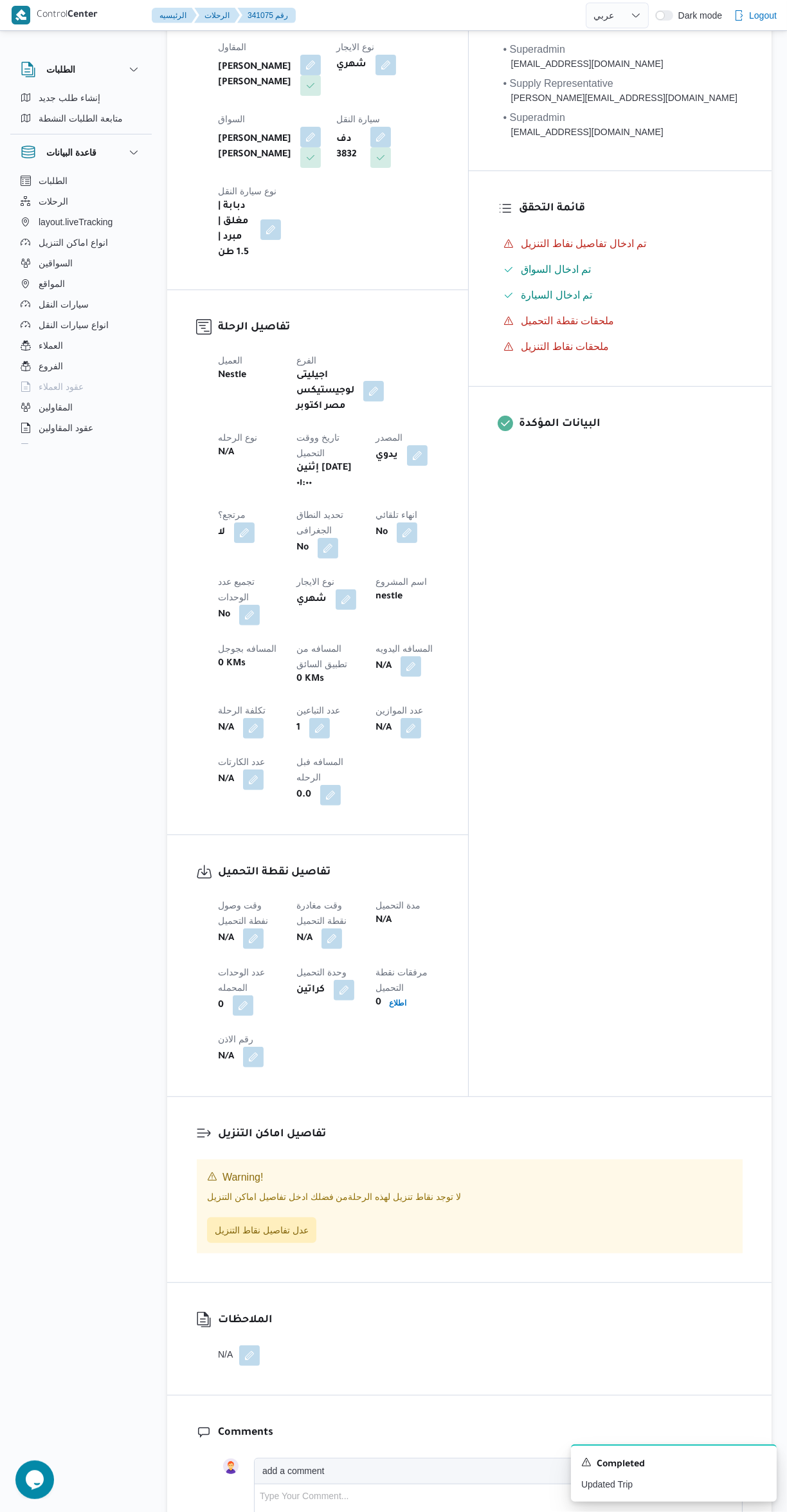
click at [254, 928] on button "button" at bounding box center [253, 938] width 21 height 21
click at [231, 800] on input "وقت وصول نفطة التحميل" at bounding box center [220, 804] width 146 height 26
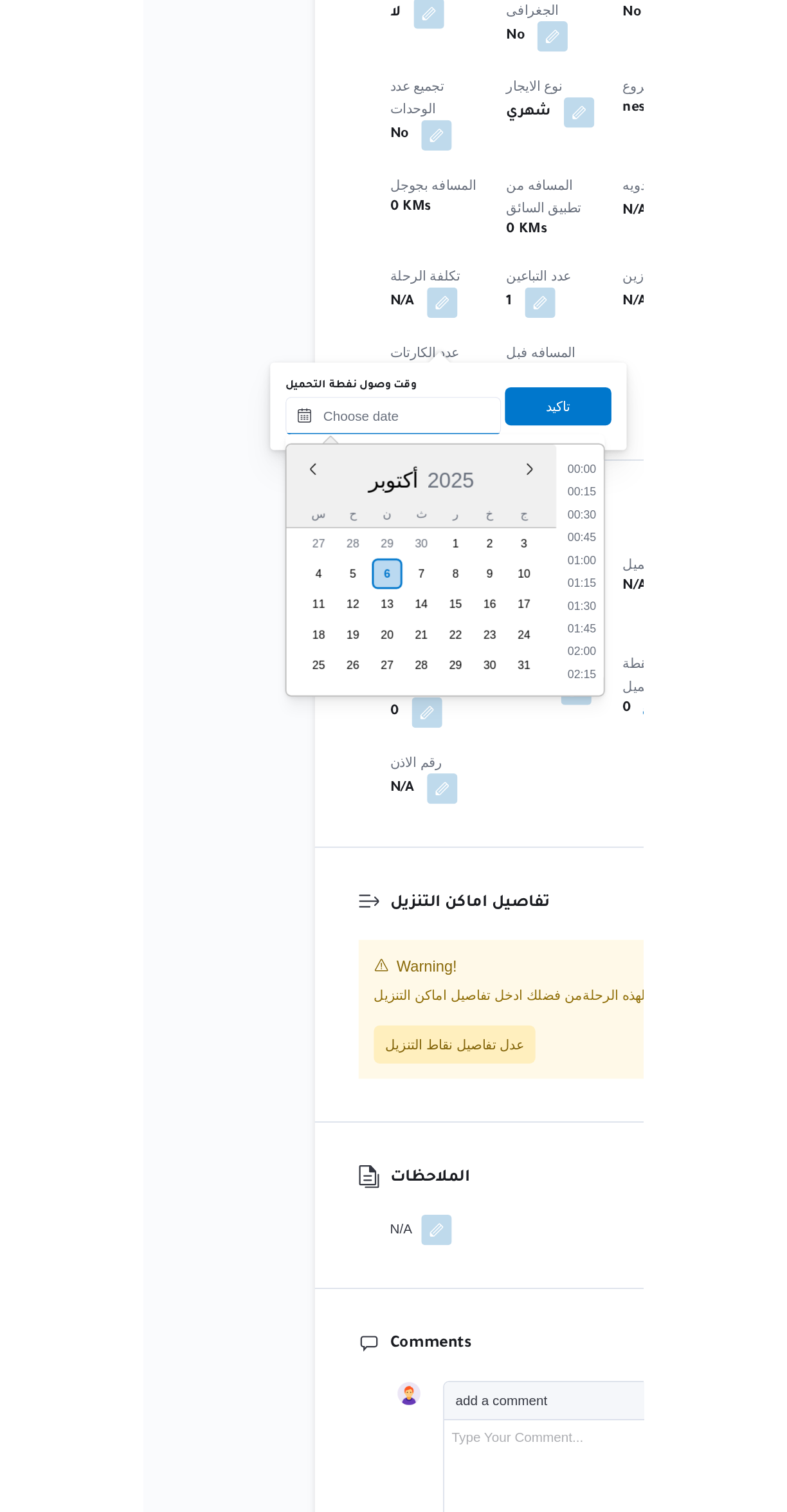
scroll to position [448, 0]
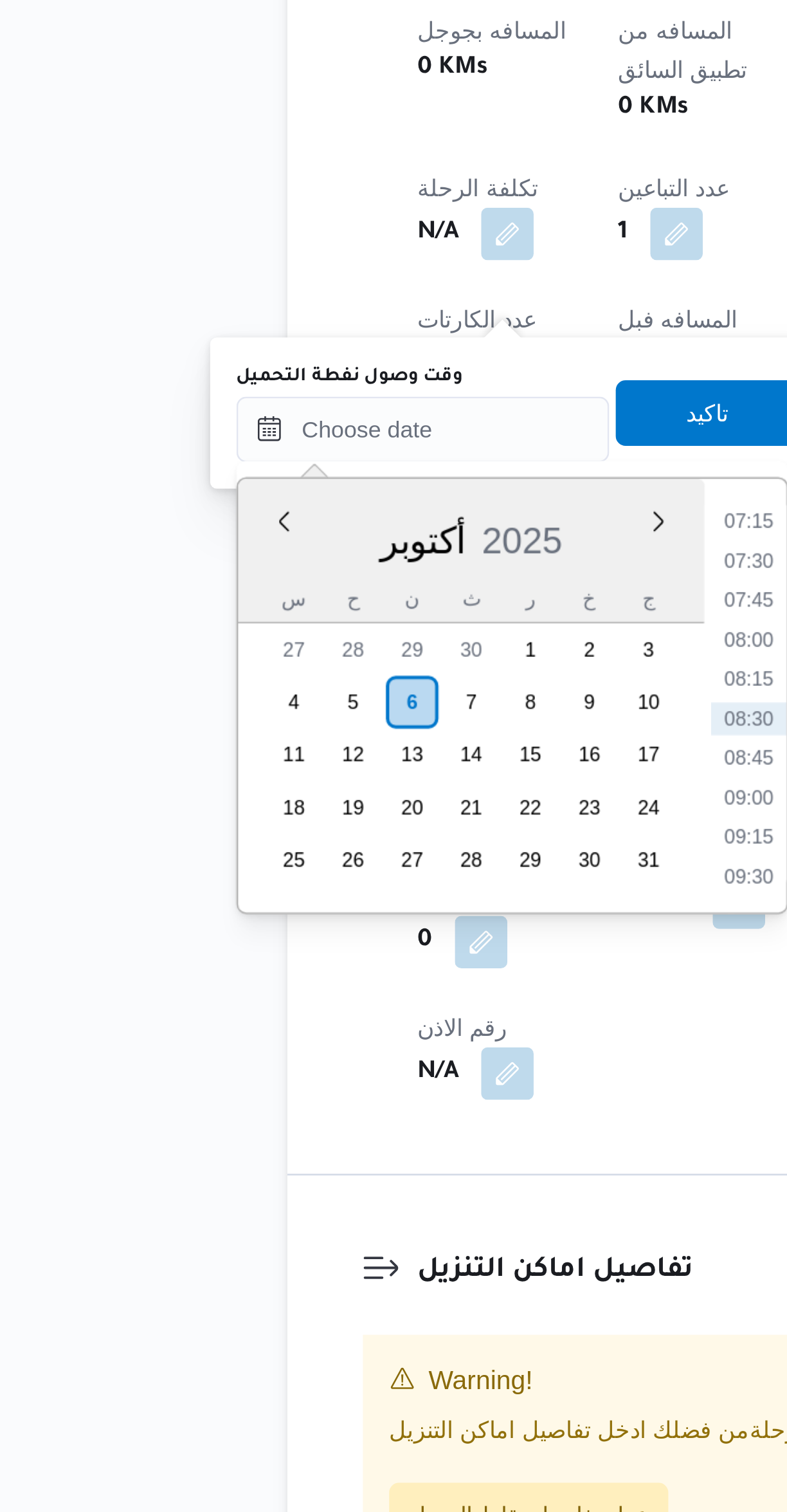
click at [343, 911] on li "07:15" at bounding box center [347, 909] width 29 height 13
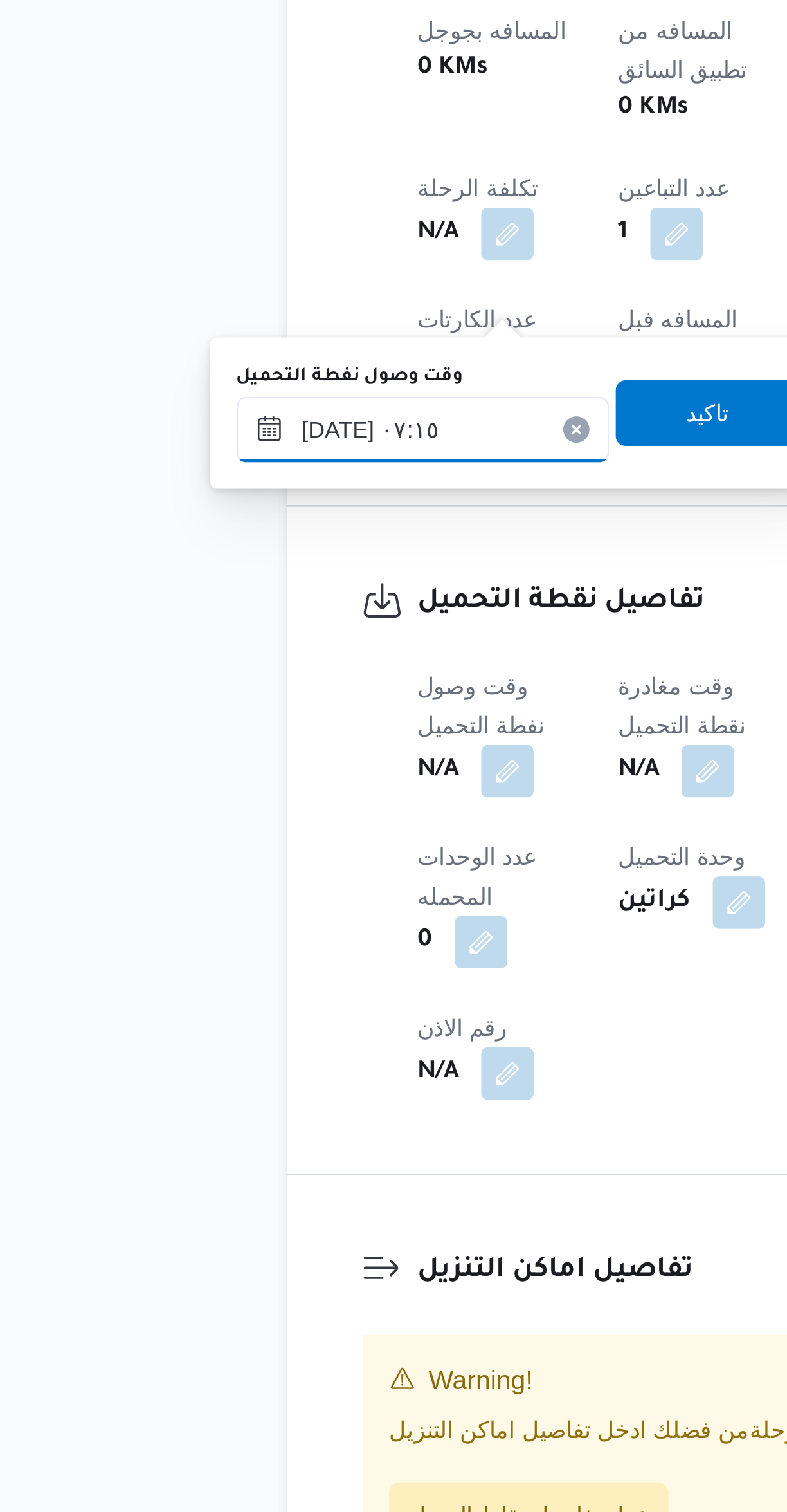
click at [231, 868] on input "[DATE] ٠٧:١٥" at bounding box center [220, 874] width 146 height 26
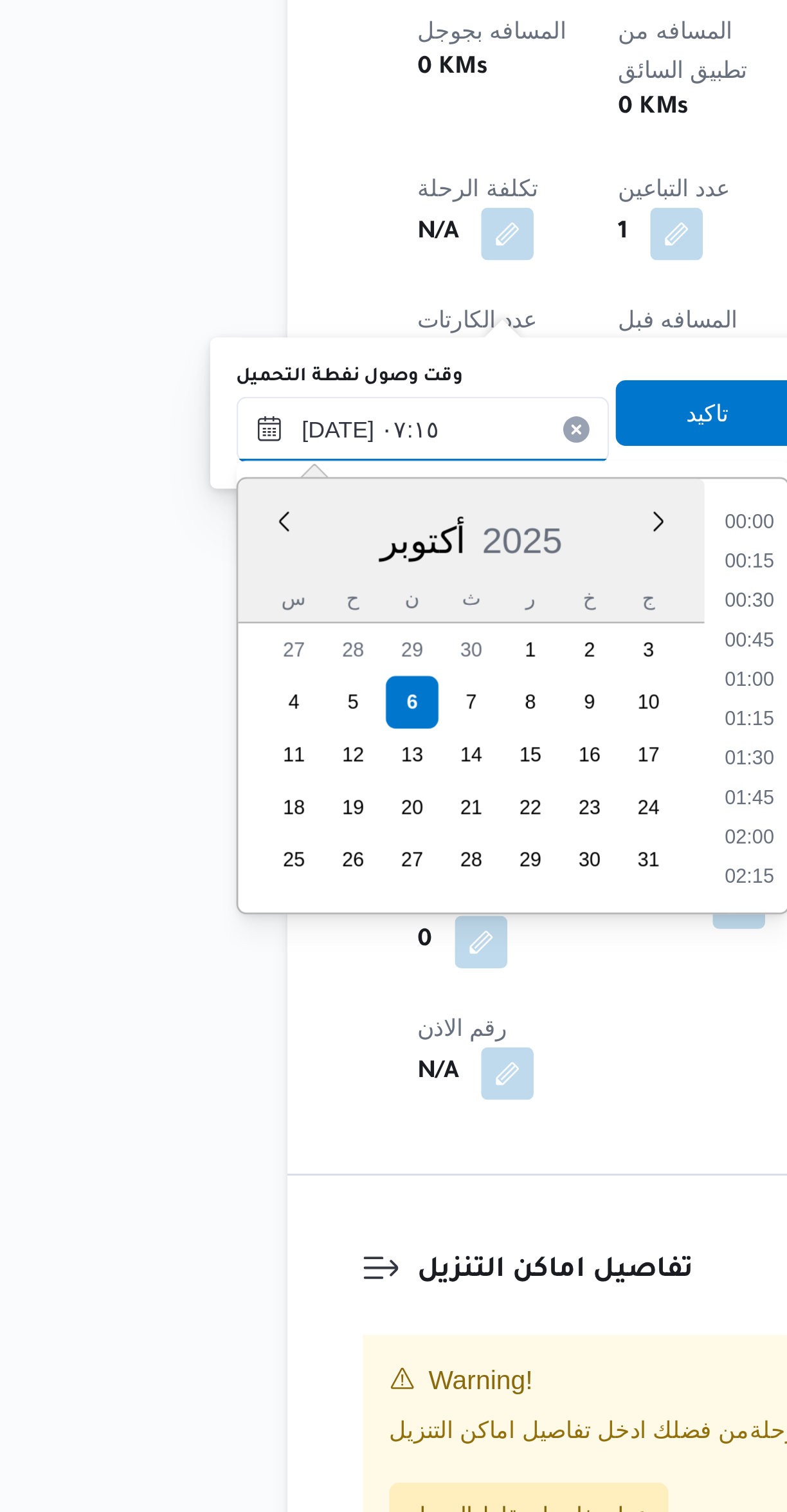
scroll to position [370, 0]
click at [345, 909] on li "06:00" at bounding box center [347, 910] width 29 height 13
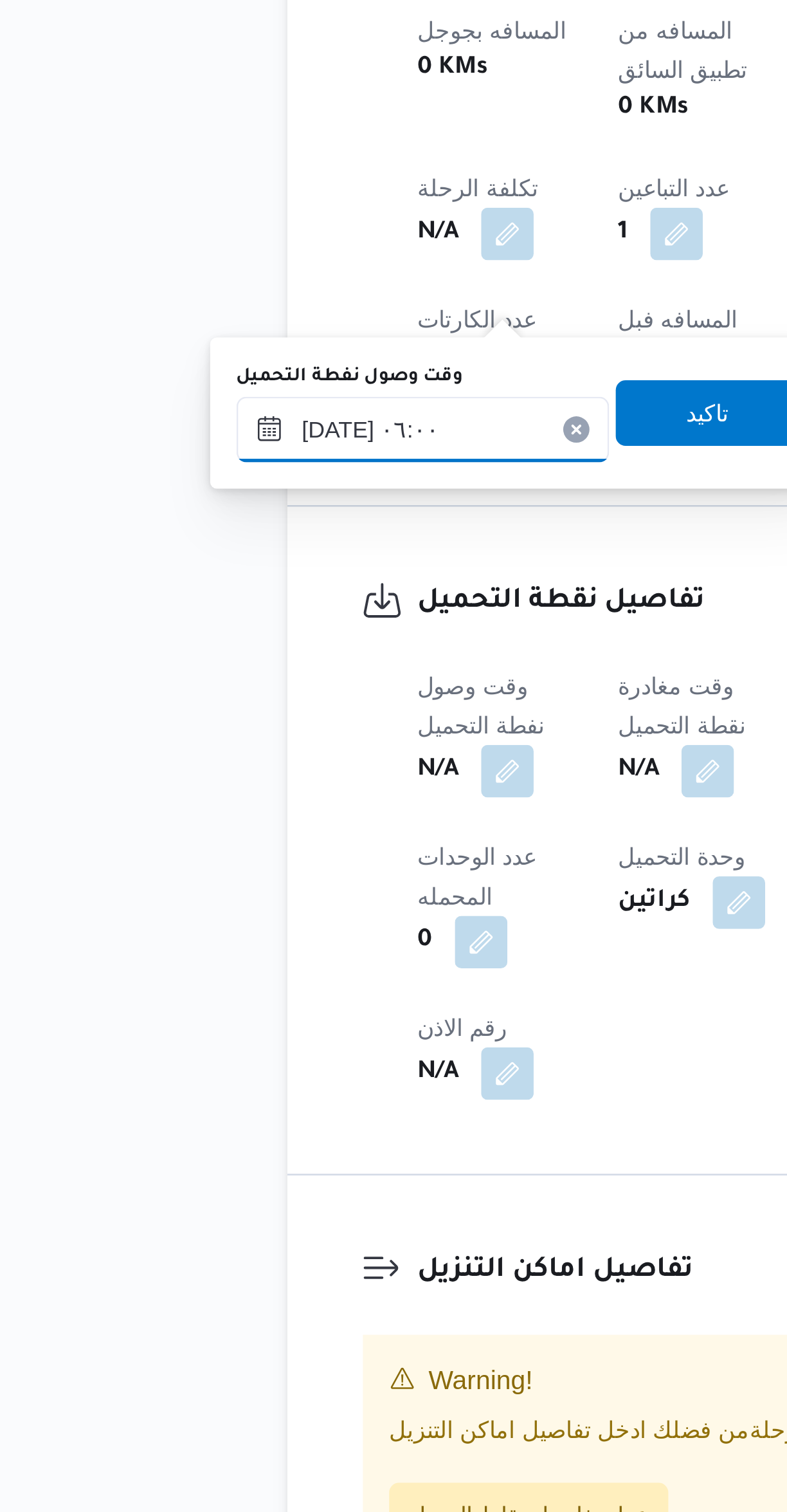
click at [236, 868] on input "[DATE] ٠٦:٠٠" at bounding box center [220, 874] width 146 height 26
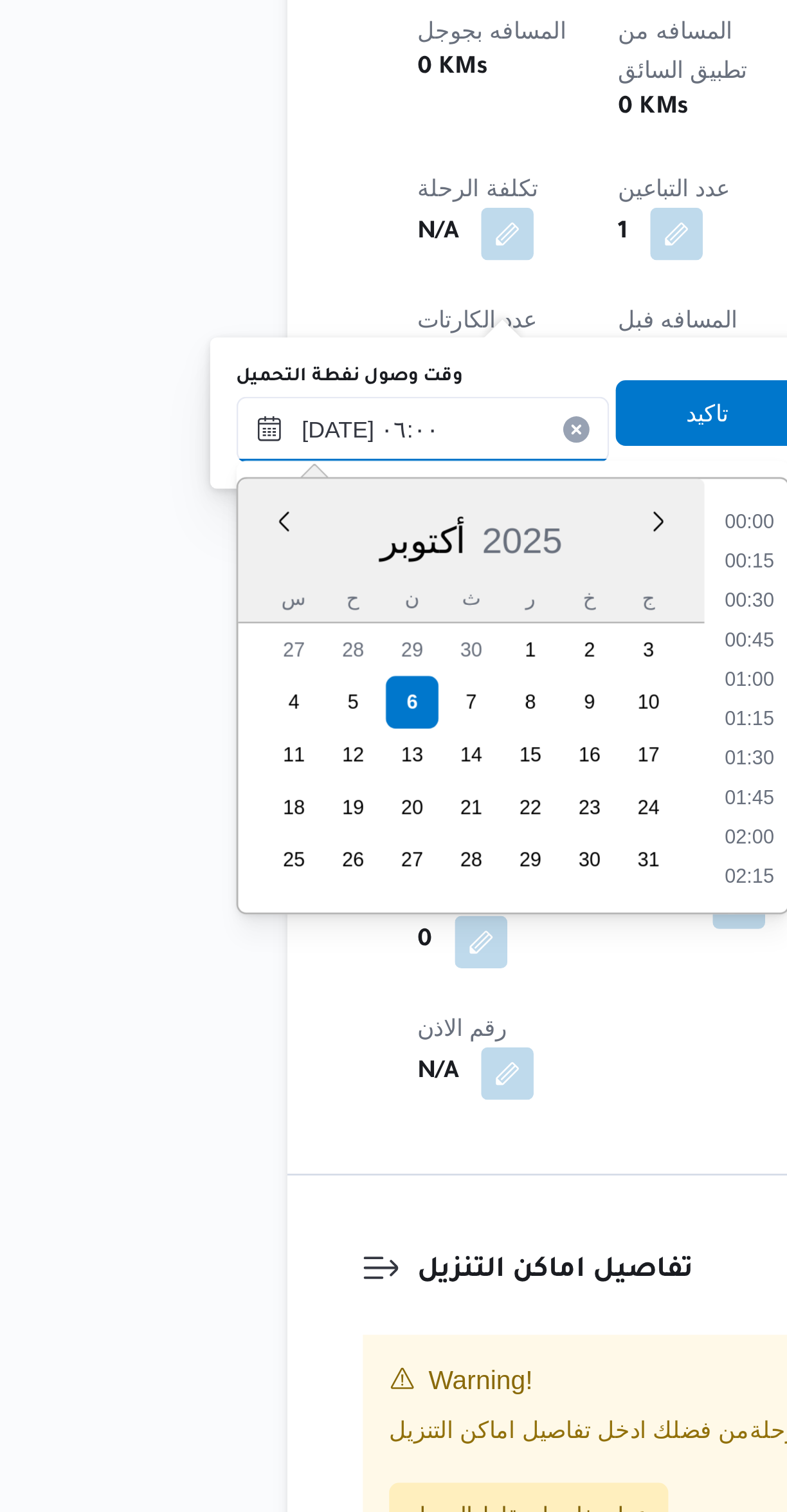
scroll to position [293, 0]
click at [345, 909] on li "04:45" at bounding box center [347, 910] width 29 height 13
type input "[DATE] ٠٤:٤٥"
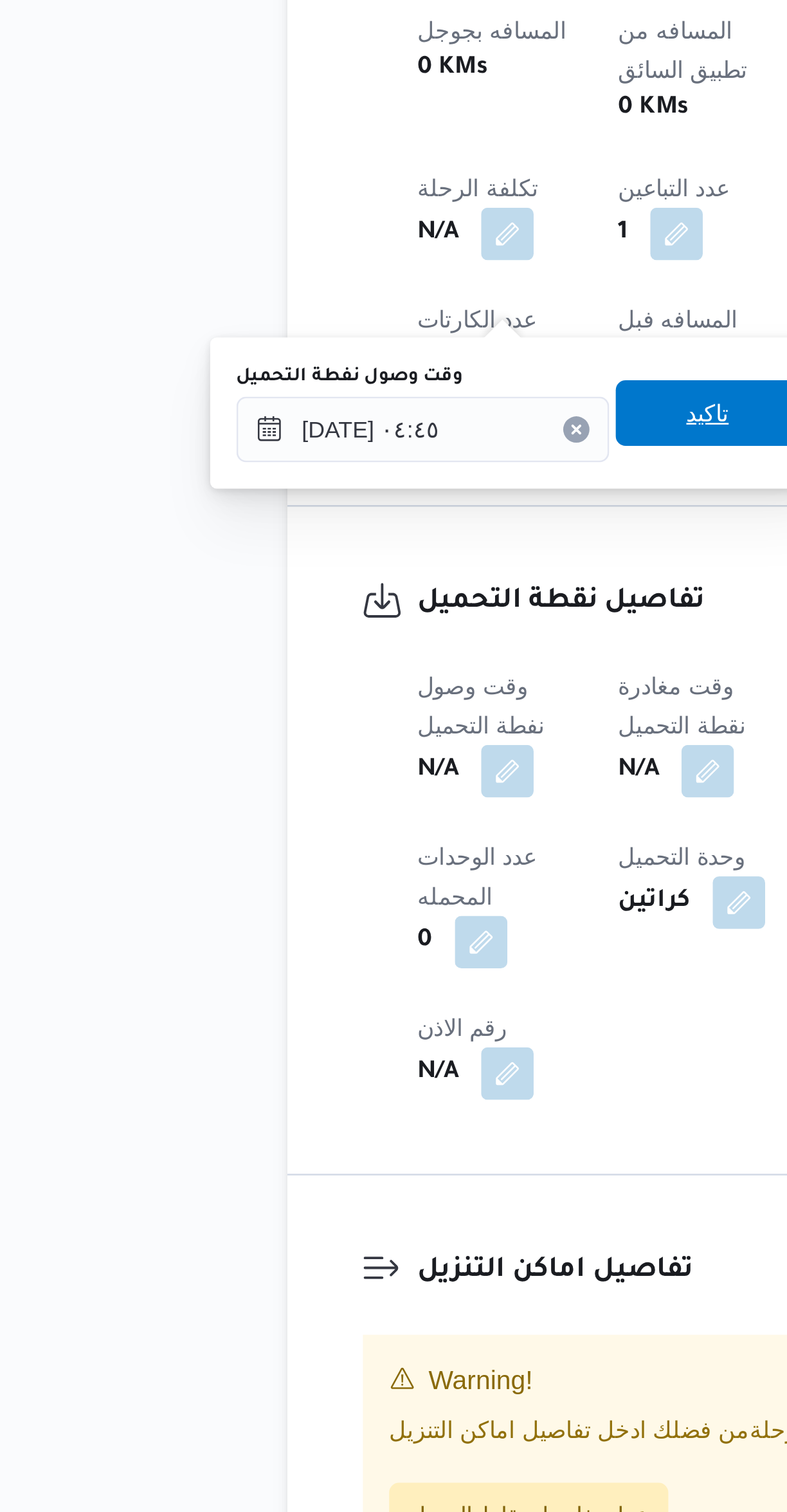
click at [332, 859] on span "تاكيد" at bounding box center [331, 868] width 72 height 26
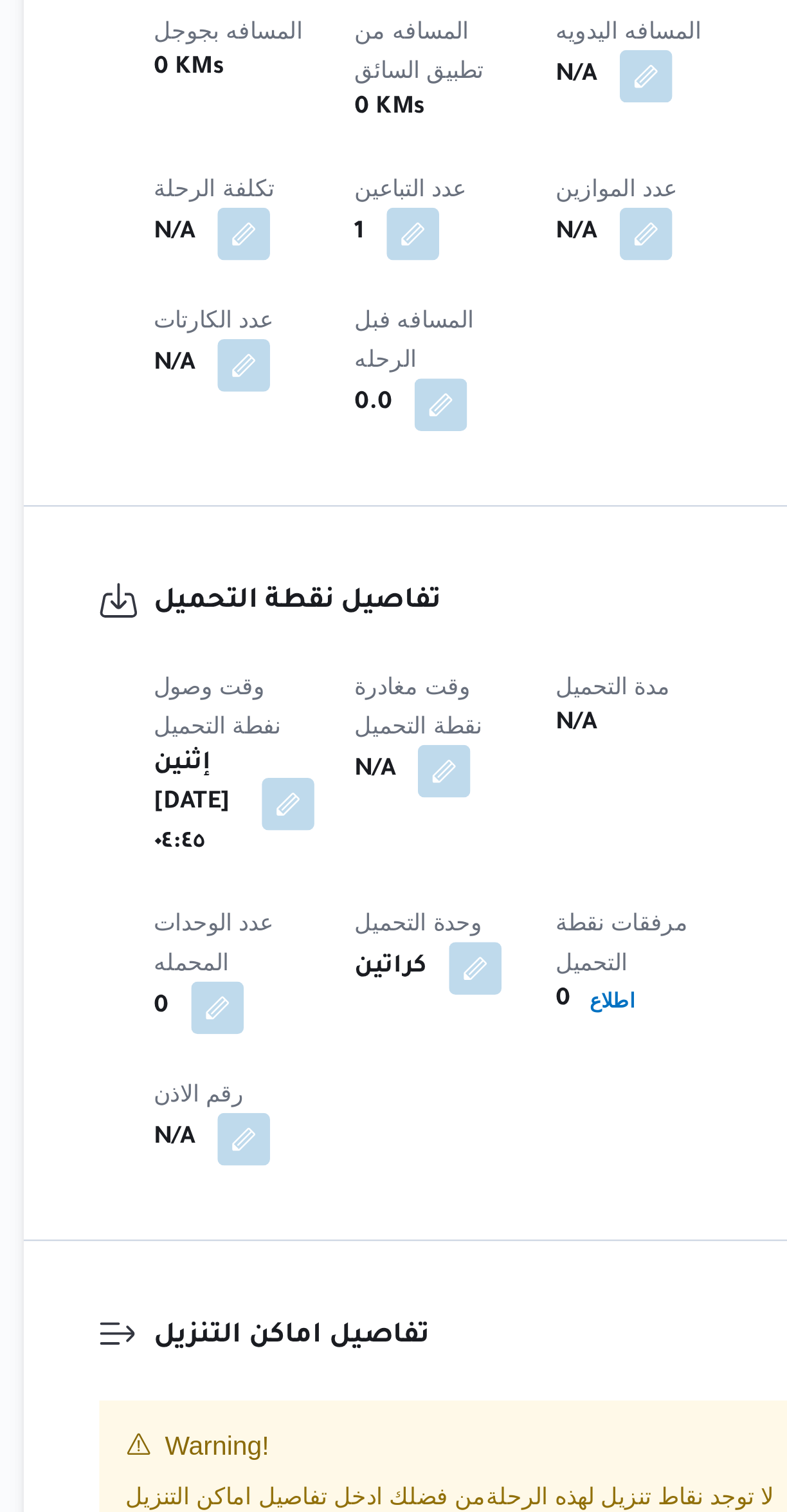
click at [342, 998] on button "button" at bounding box center [332, 1007] width 21 height 21
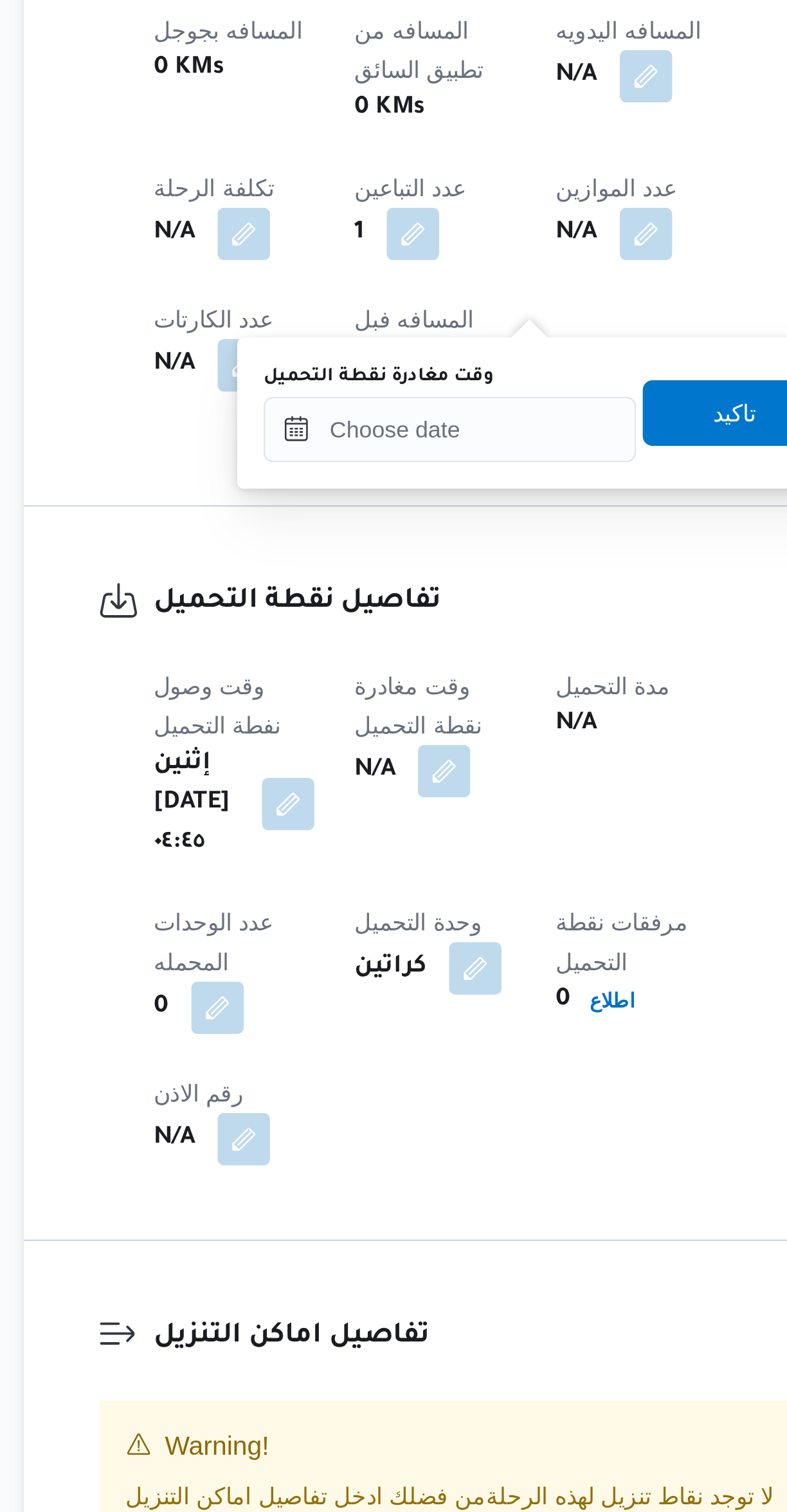
click at [341, 853] on label "وقت مغادرة نقطة التحميل" at bounding box center [306, 853] width 90 height 10
click at [341, 861] on input "وقت مغادرة نقطة التحميل" at bounding box center [334, 874] width 146 height 26
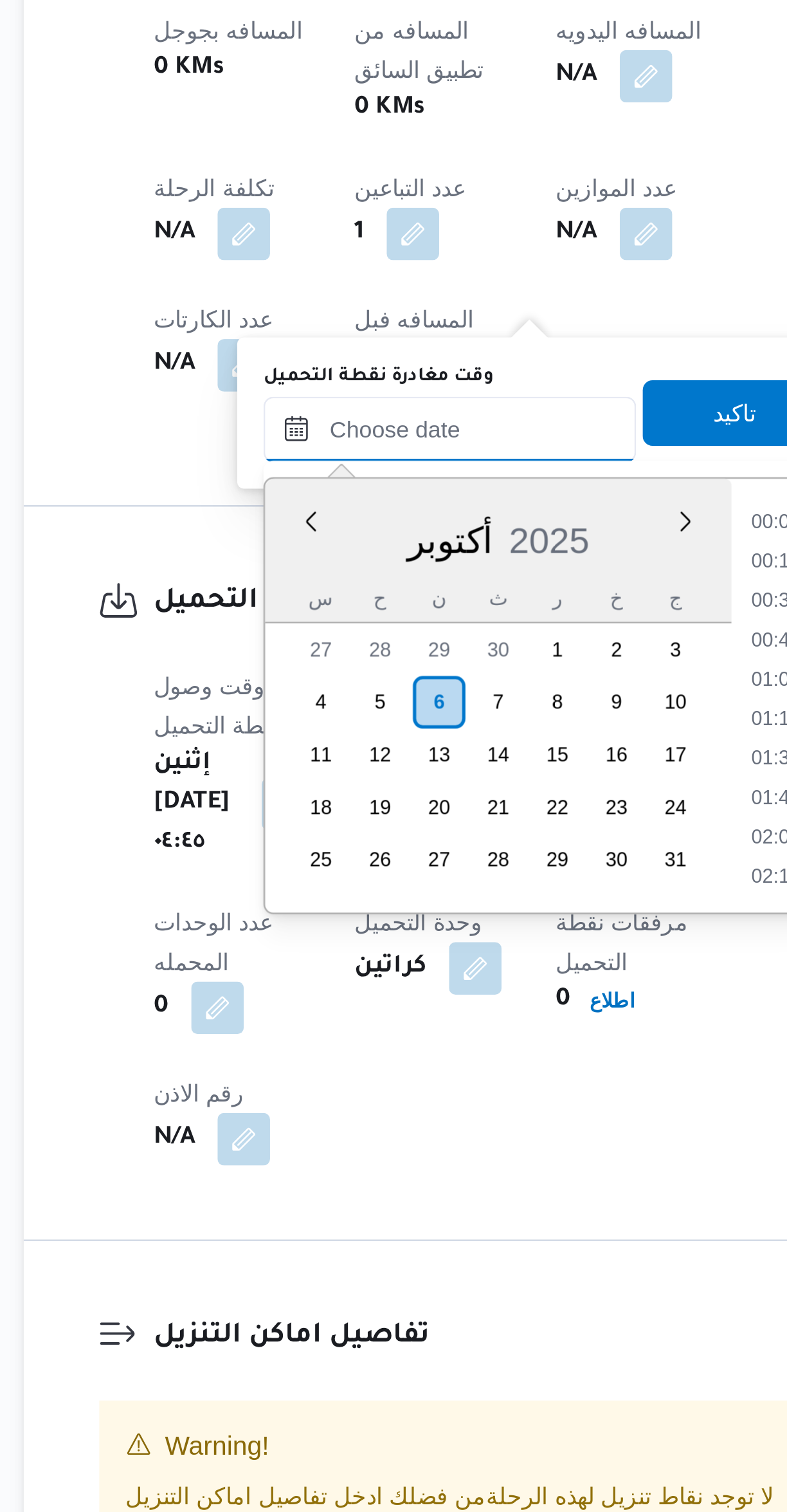
scroll to position [0, 0]
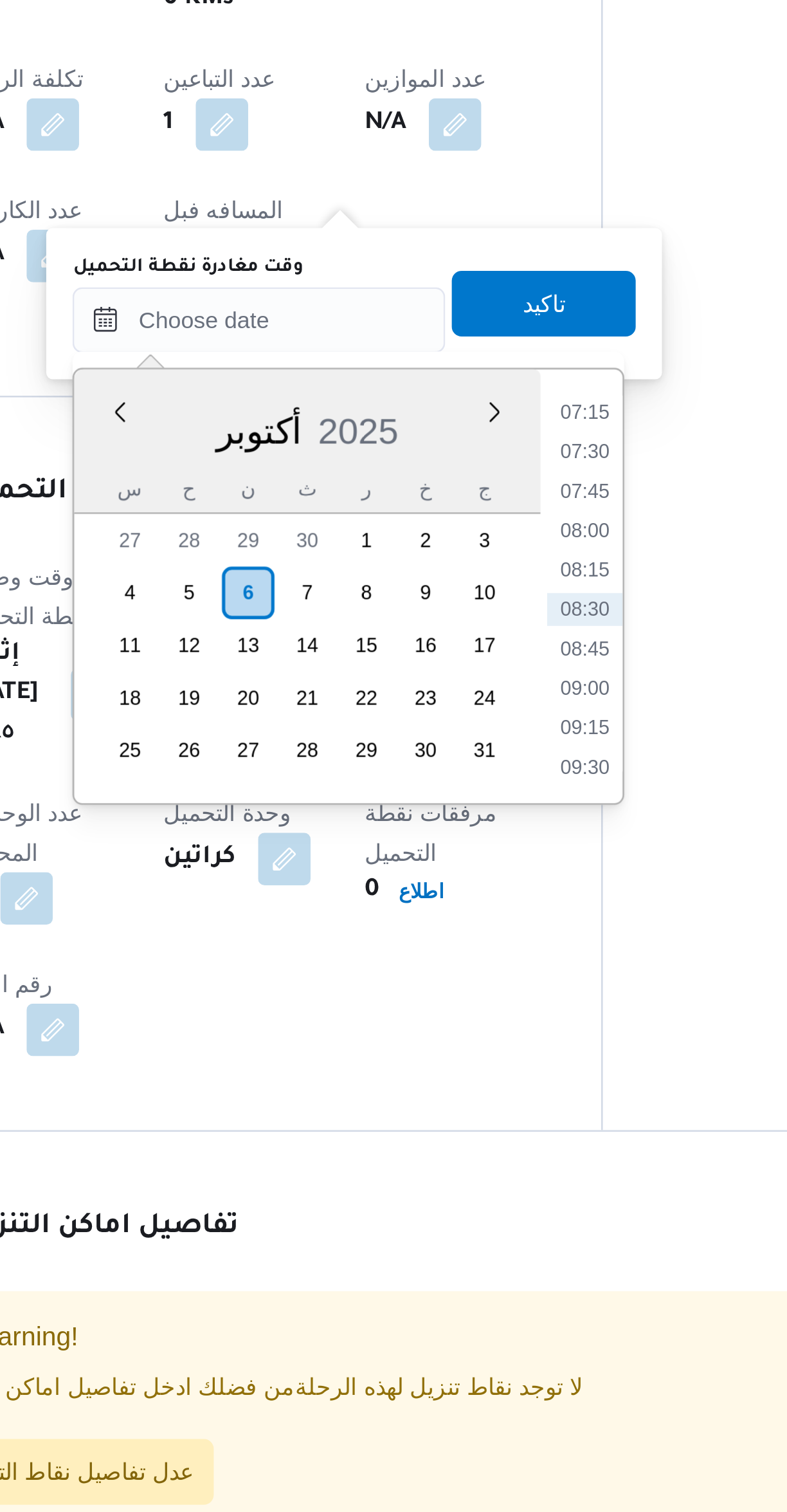
click at [465, 1060] on li "07:45" at bounding box center [461, 1062] width 29 height 13
type input "٠٦/١٠/٢٠٢٥ ٠٧:٤٥"
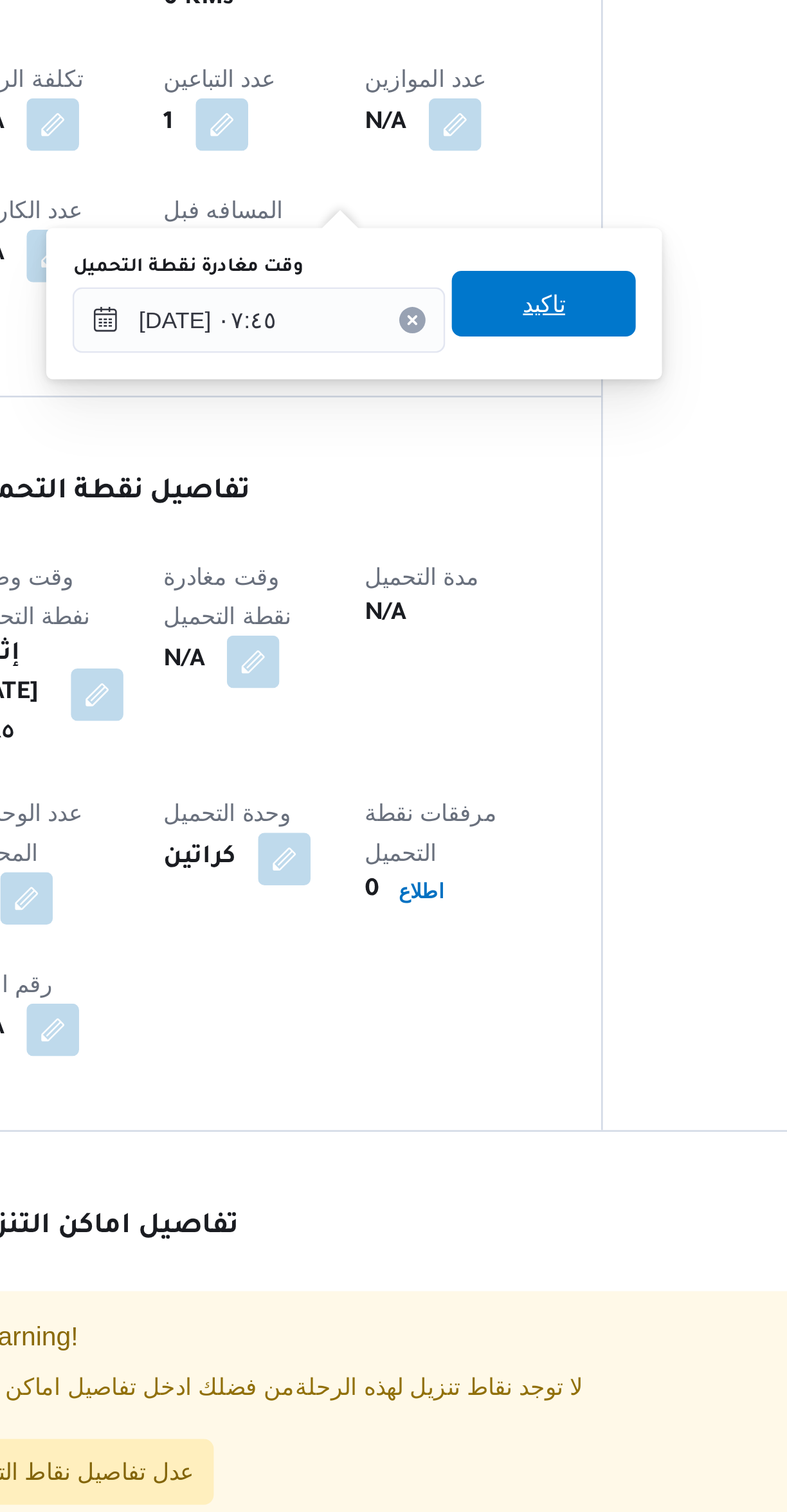
click at [460, 993] on span "تاكيد" at bounding box center [445, 990] width 72 height 26
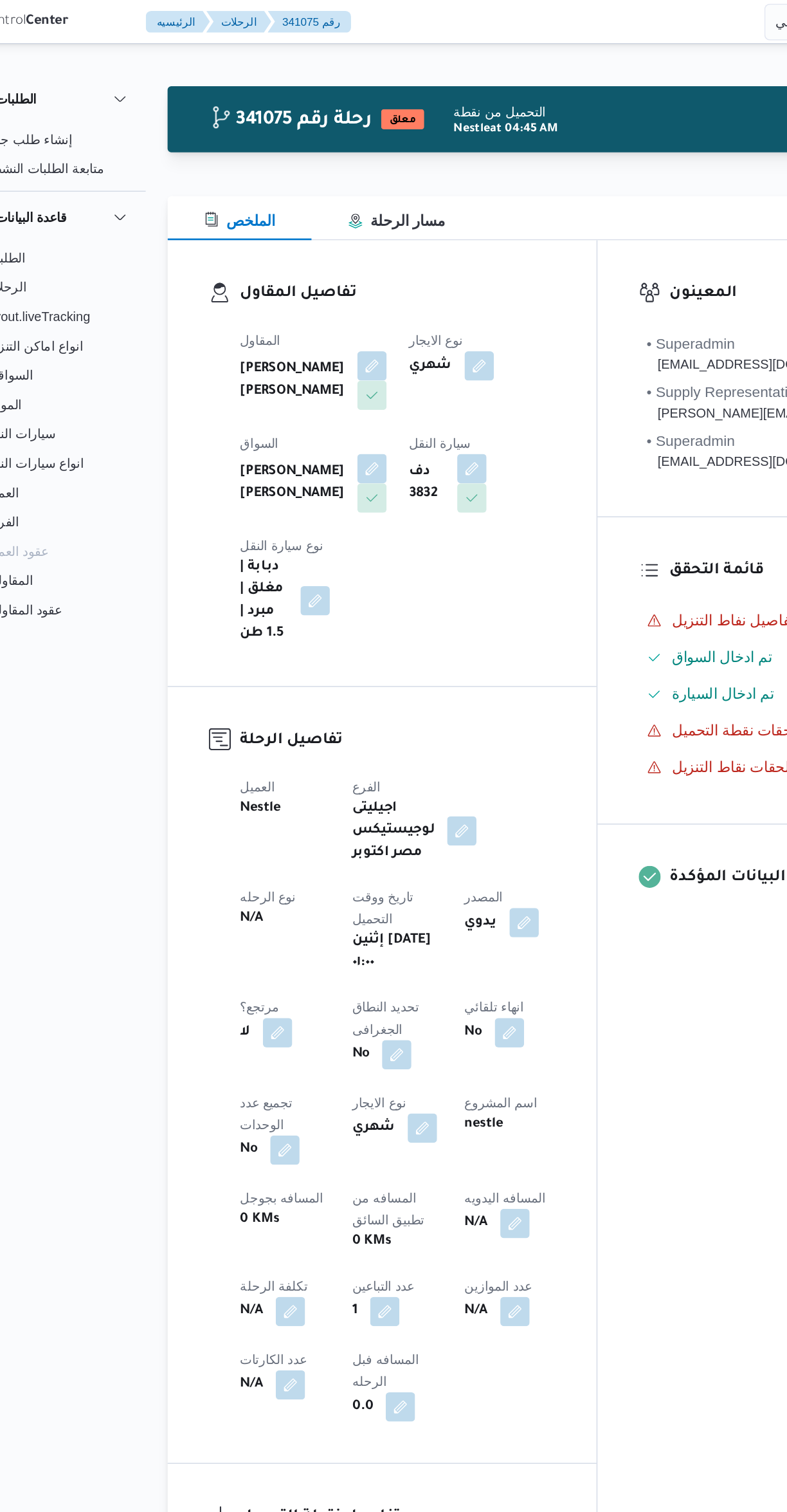
click at [321, 318] on button "button" at bounding box center [310, 328] width 21 height 21
click at [488, 327] on span "وجدى كريمان محمد محمد حسن" at bounding box center [497, 331] width 150 height 14
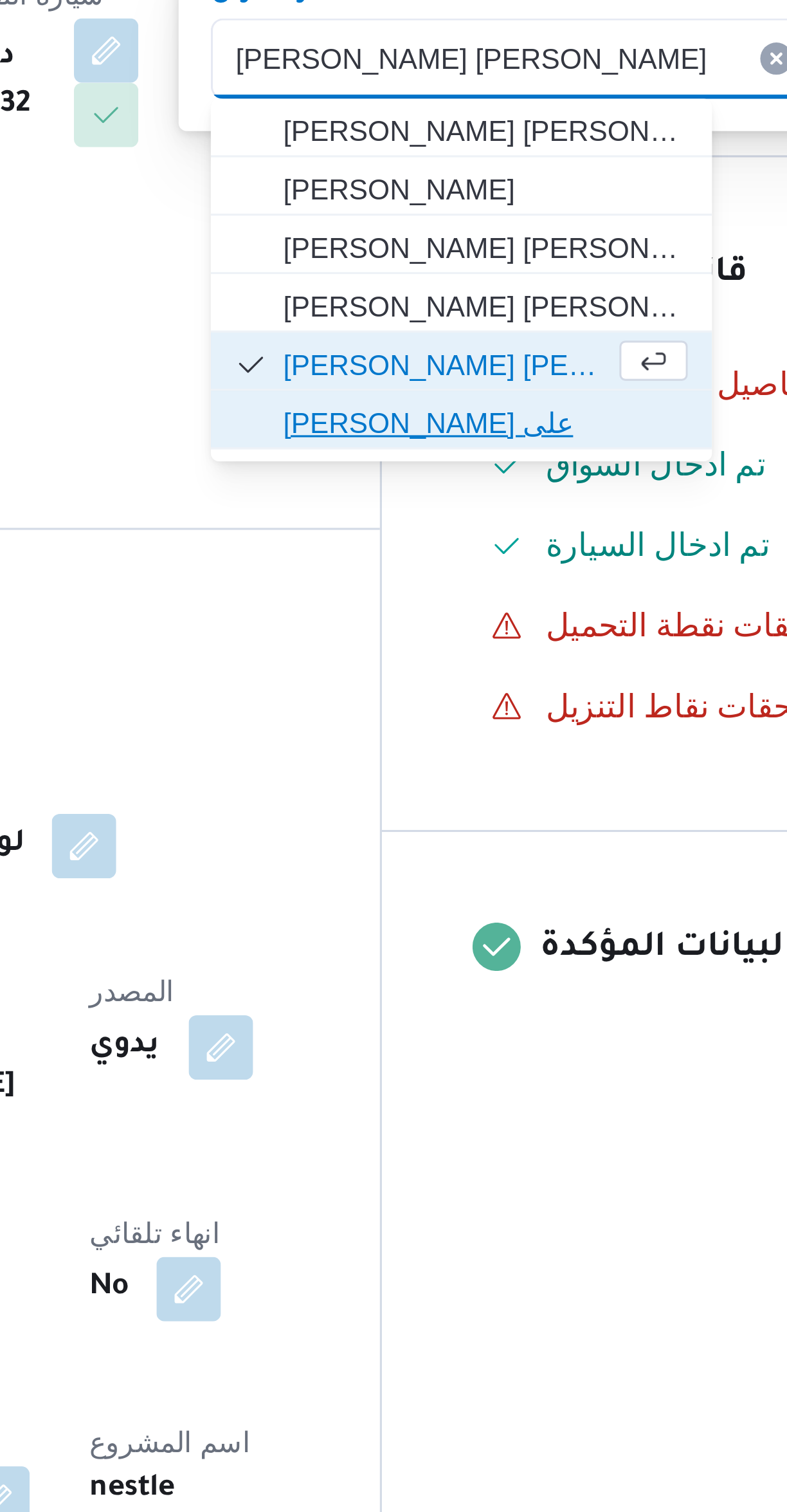
click at [530, 448] on span "حسام الدين حسن عبدالحميد على" at bounding box center [501, 448] width 130 height 16
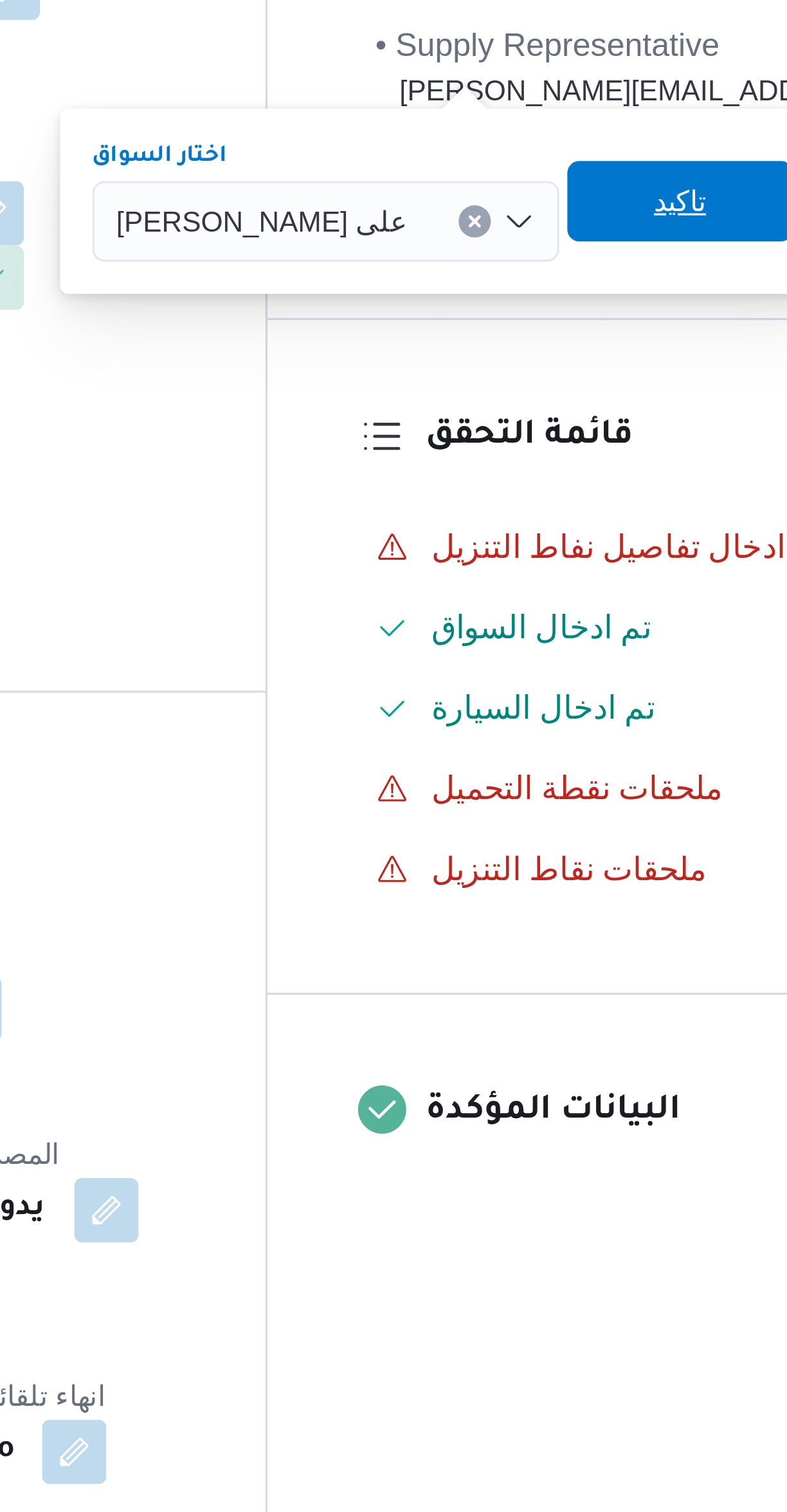
click at [600, 323] on span "تاكيد" at bounding box center [600, 325] width 72 height 26
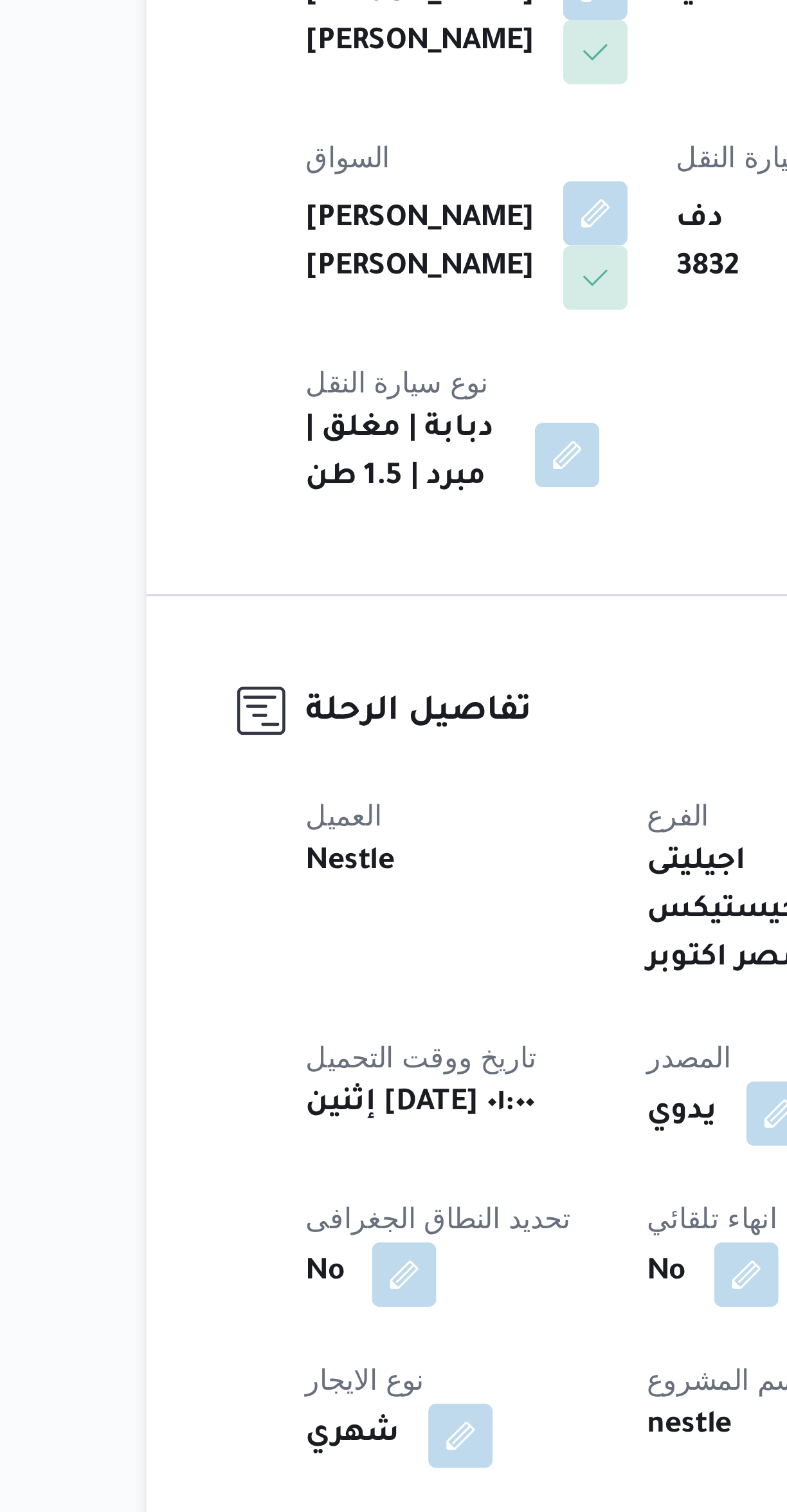
click at [383, 333] on button "button" at bounding box center [393, 328] width 21 height 21
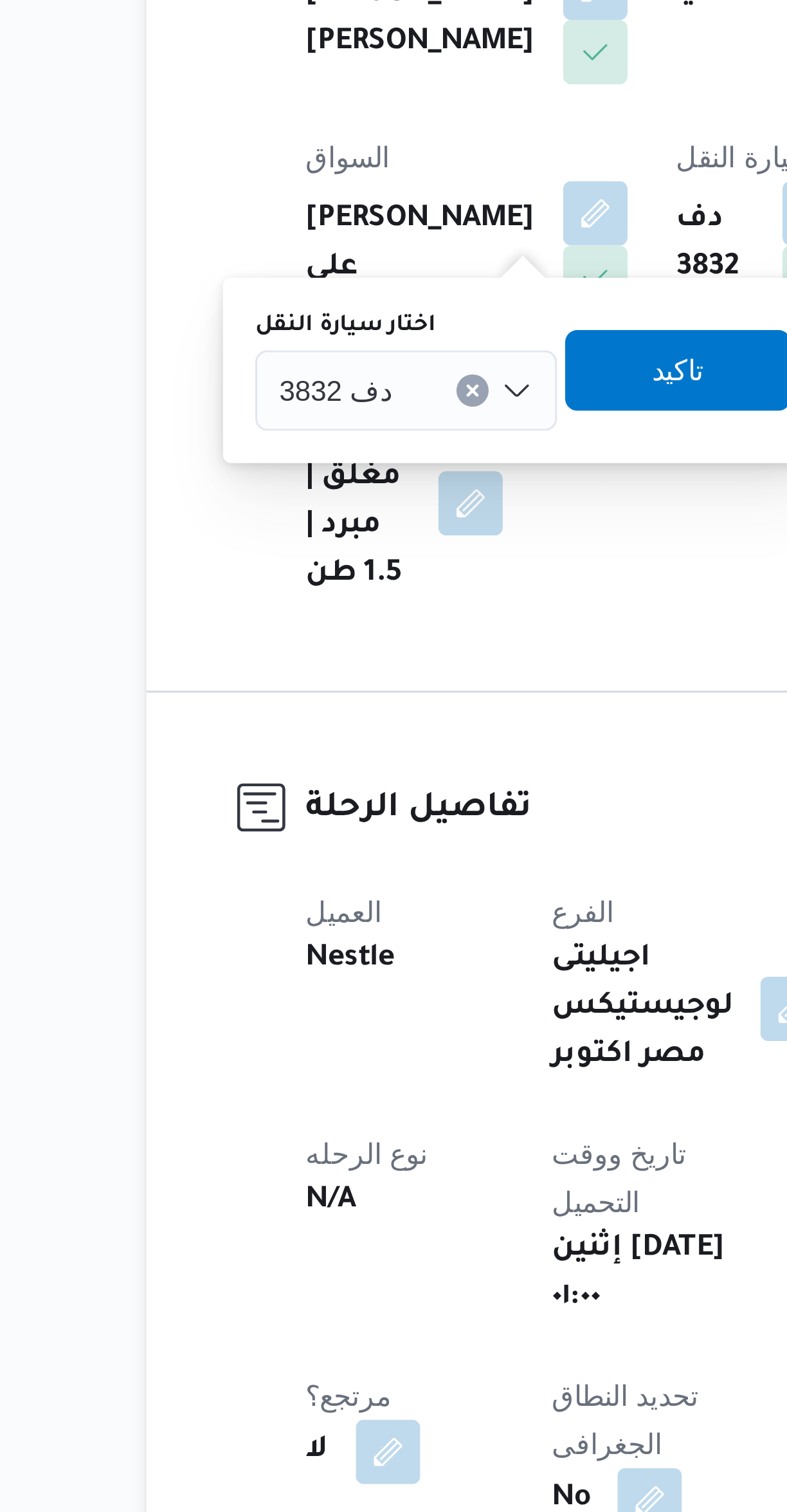
click at [236, 389] on span "دف 3832" at bounding box center [228, 385] width 36 height 14
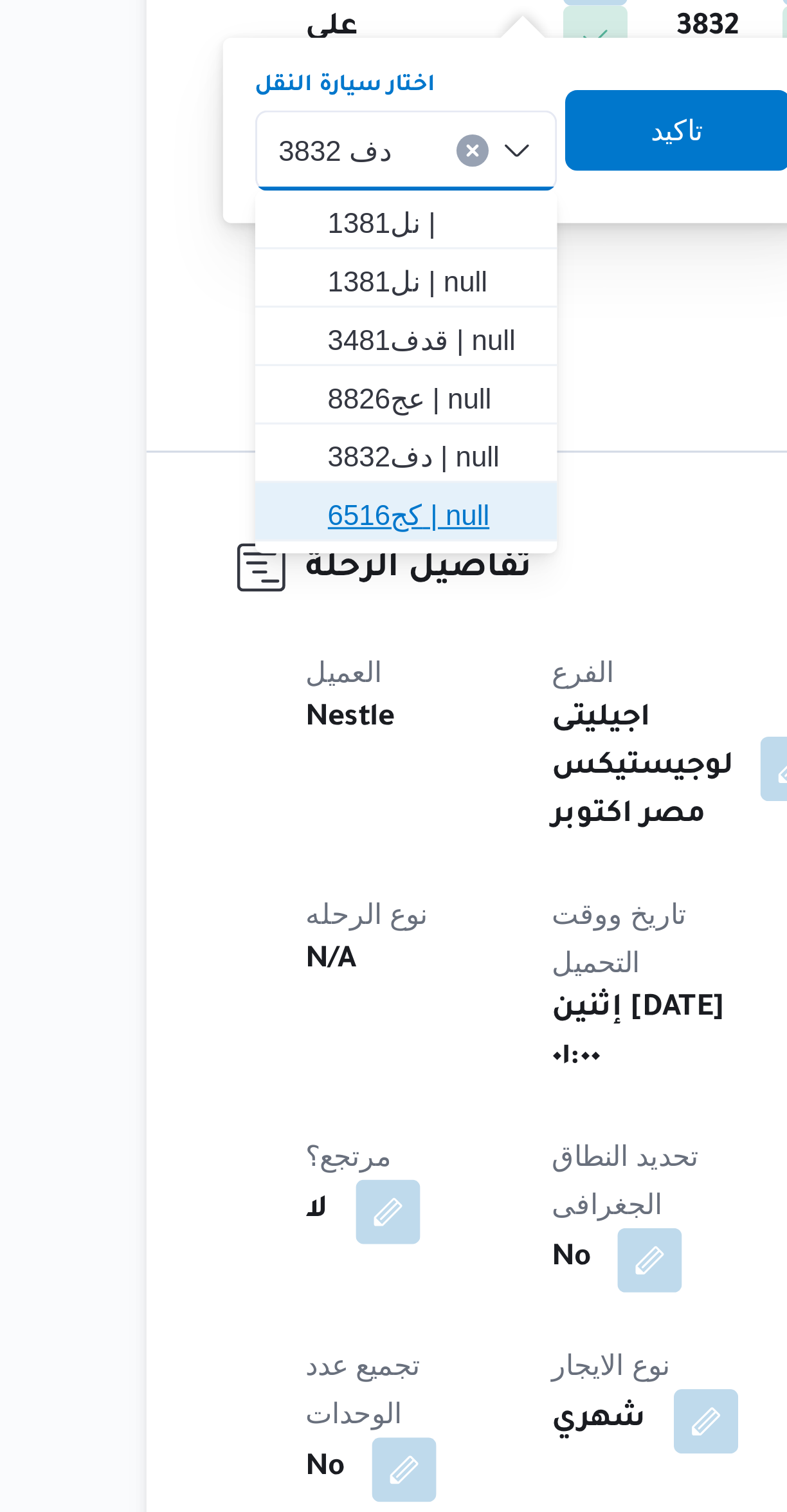
click at [264, 508] on span "كج6516 | null" at bounding box center [257, 502] width 66 height 16
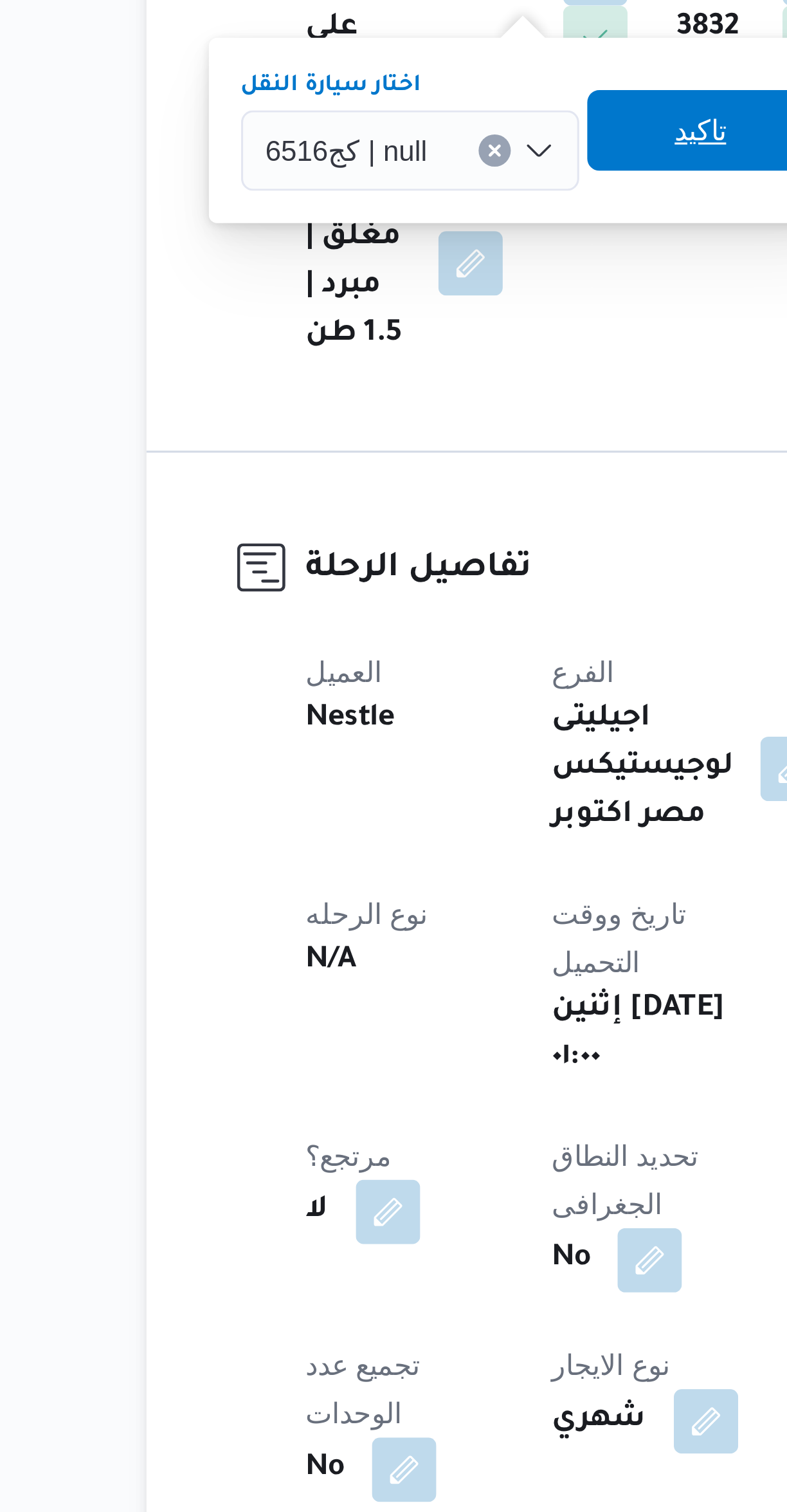
click at [348, 374] on span "تاكيد" at bounding box center [343, 379] width 17 height 16
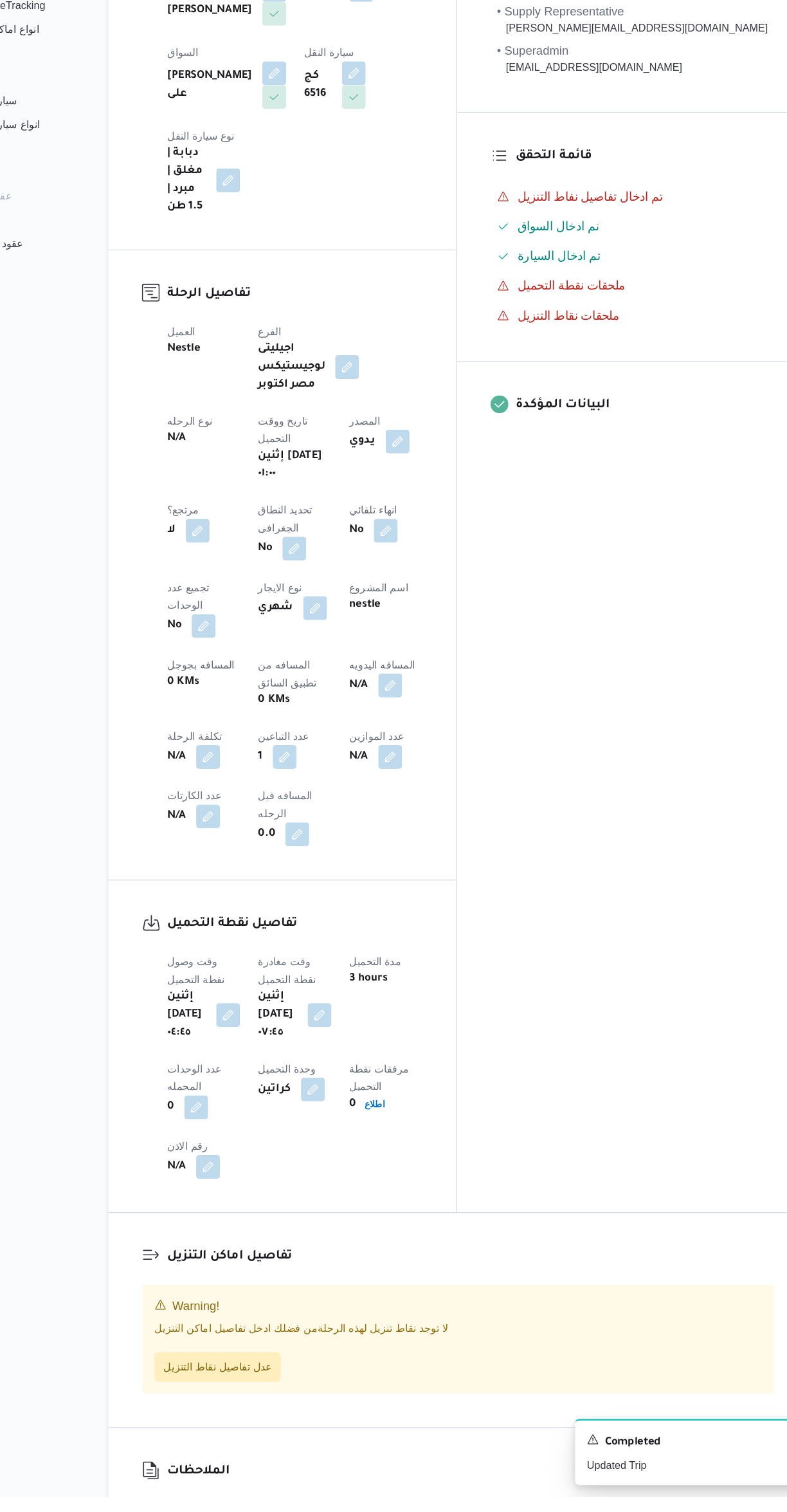
scroll to position [167, 0]
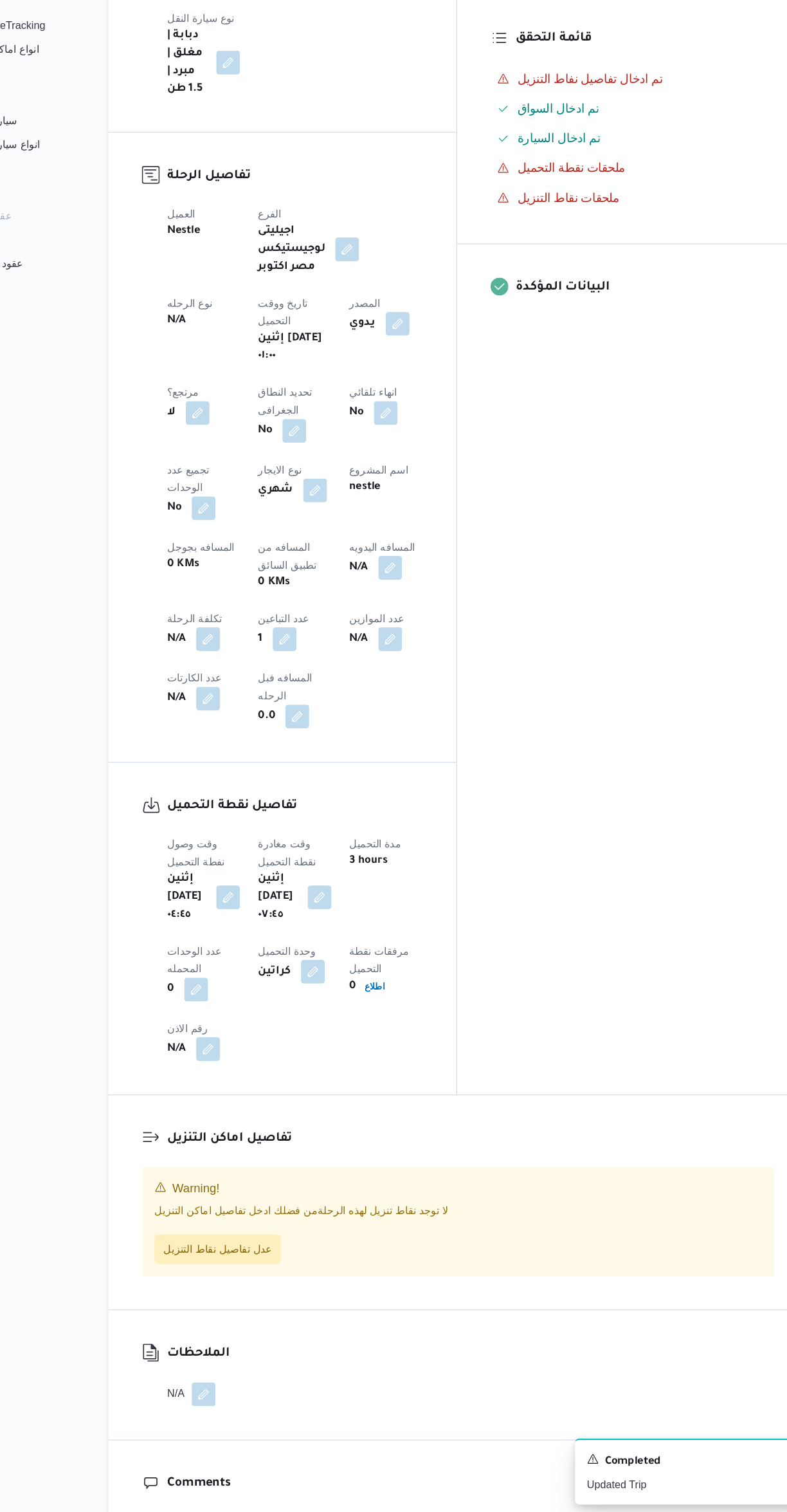
select select "ar"
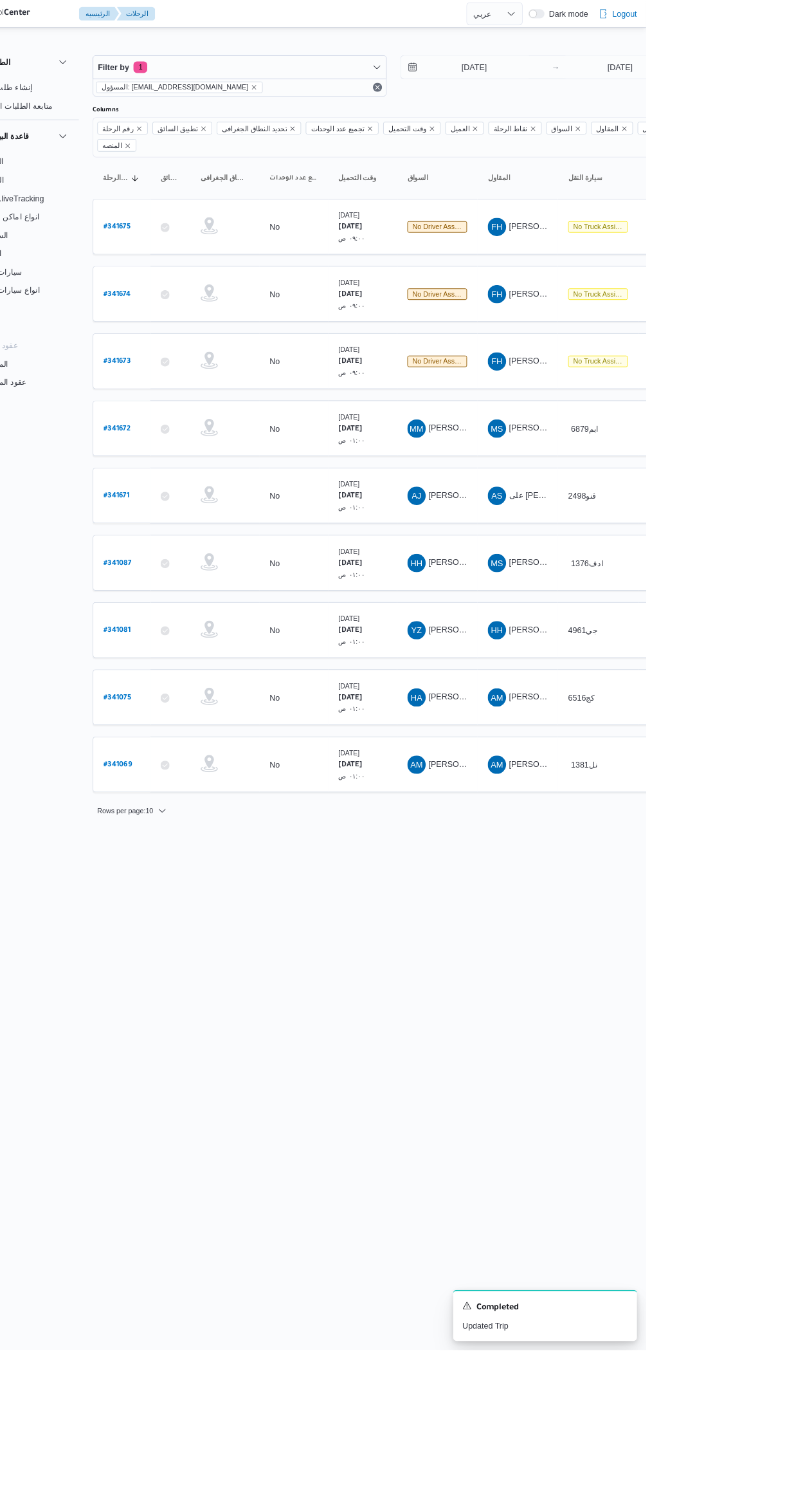
click at [196, 551] on b "# 341671" at bounding box center [193, 555] width 28 height 9
select select "ar"
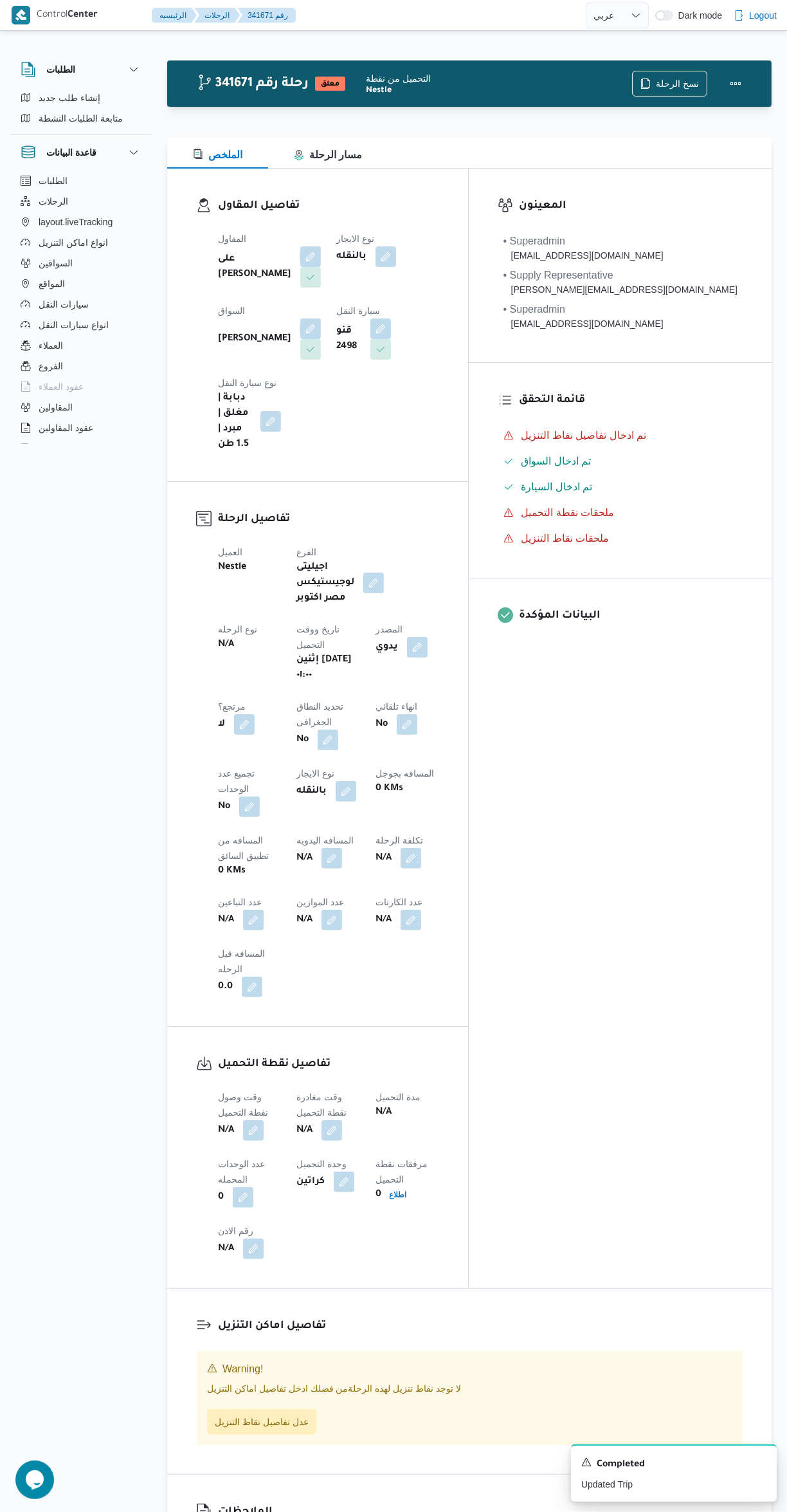
click at [264, 909] on button "button" at bounding box center [253, 919] width 21 height 21
click at [437, 764] on input "عدد التباعين" at bounding box center [448, 765] width 128 height 26
type input "1"
click at [558, 749] on span "تاكيد" at bounding box center [551, 759] width 72 height 26
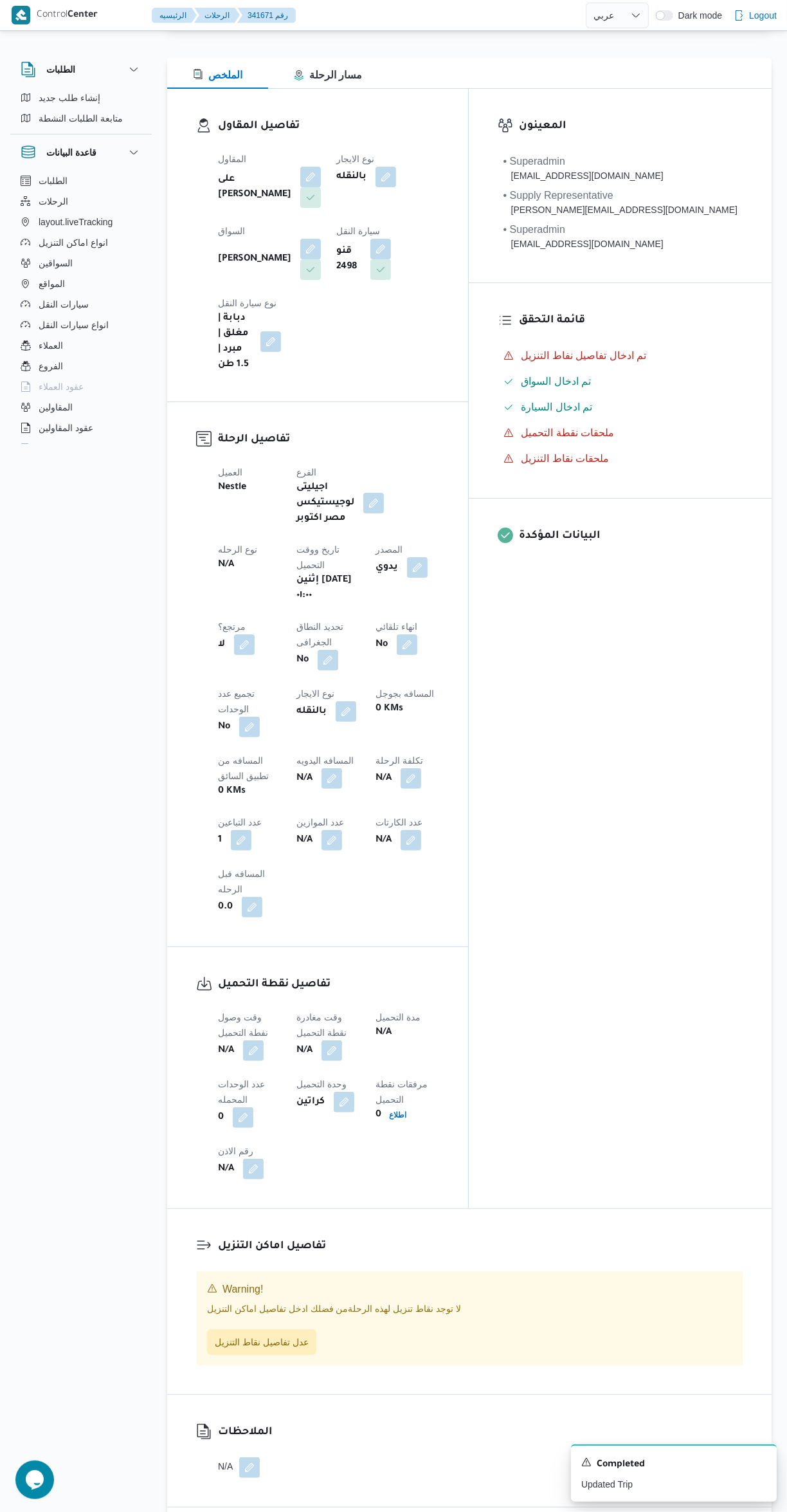
scroll to position [142, 0]
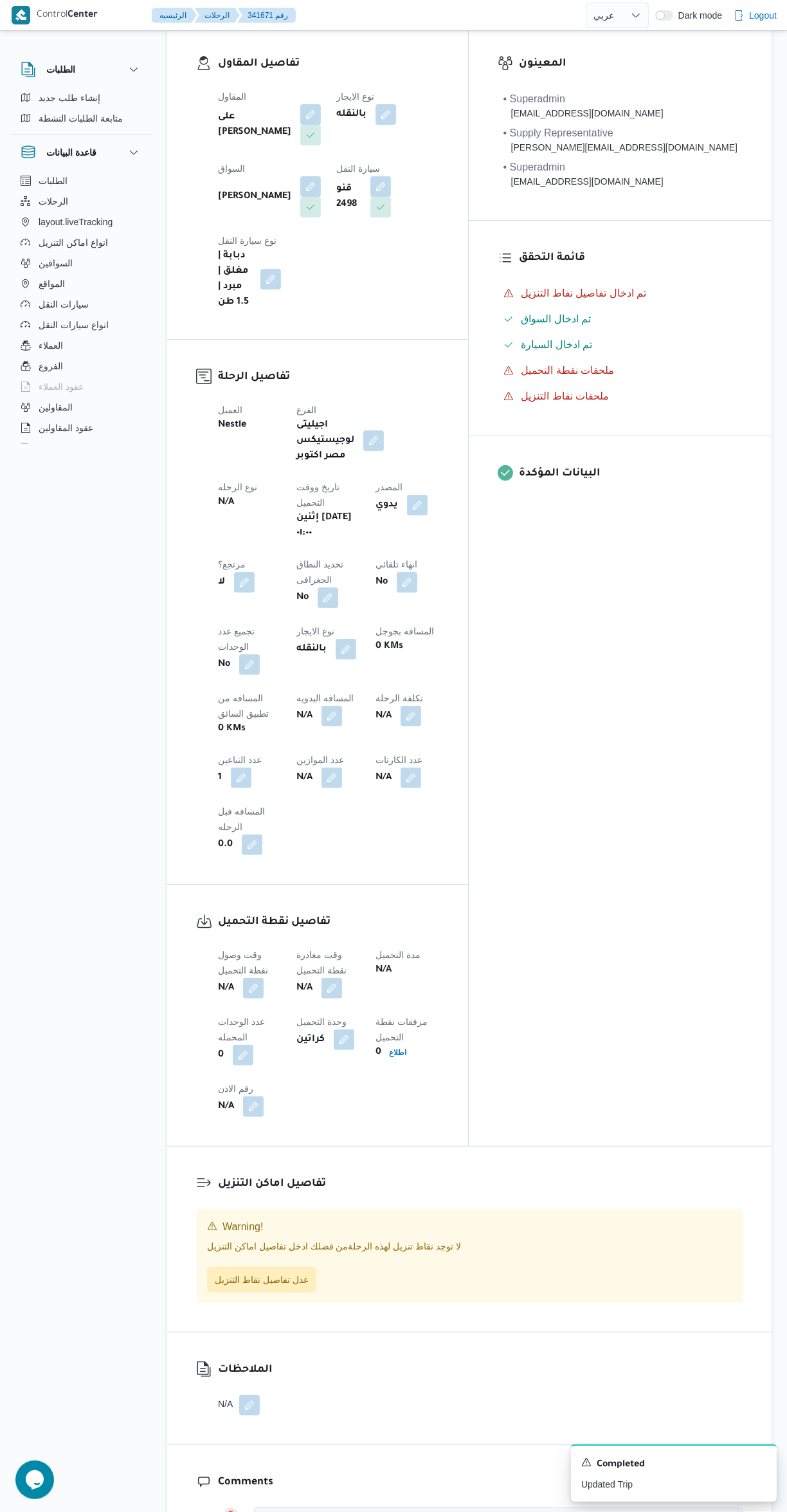
click at [256, 978] on button "button" at bounding box center [253, 988] width 21 height 21
click at [238, 804] on input "وقت وصول نفطة التحميل" at bounding box center [220, 802] width 146 height 26
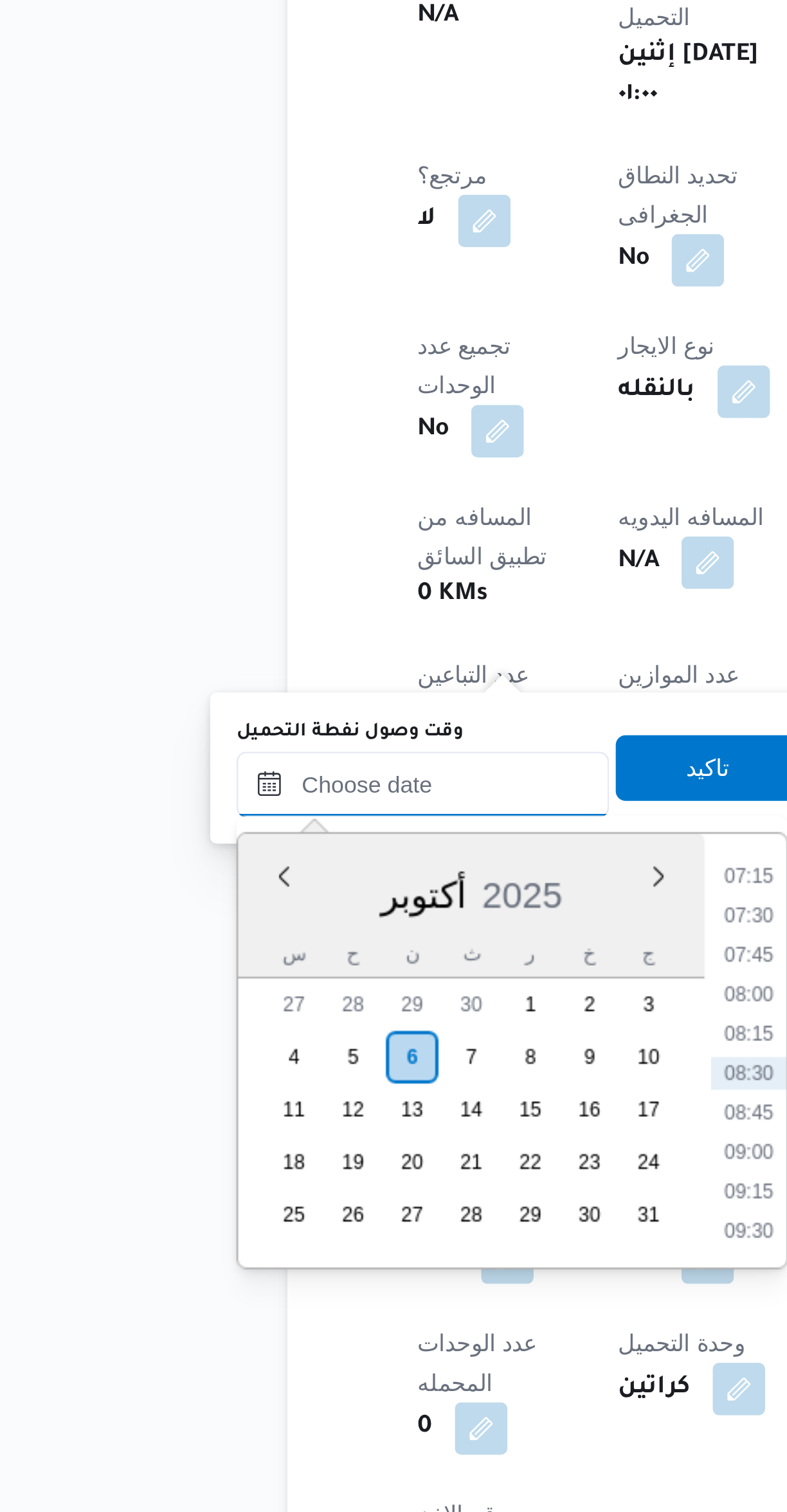
scroll to position [0, 0]
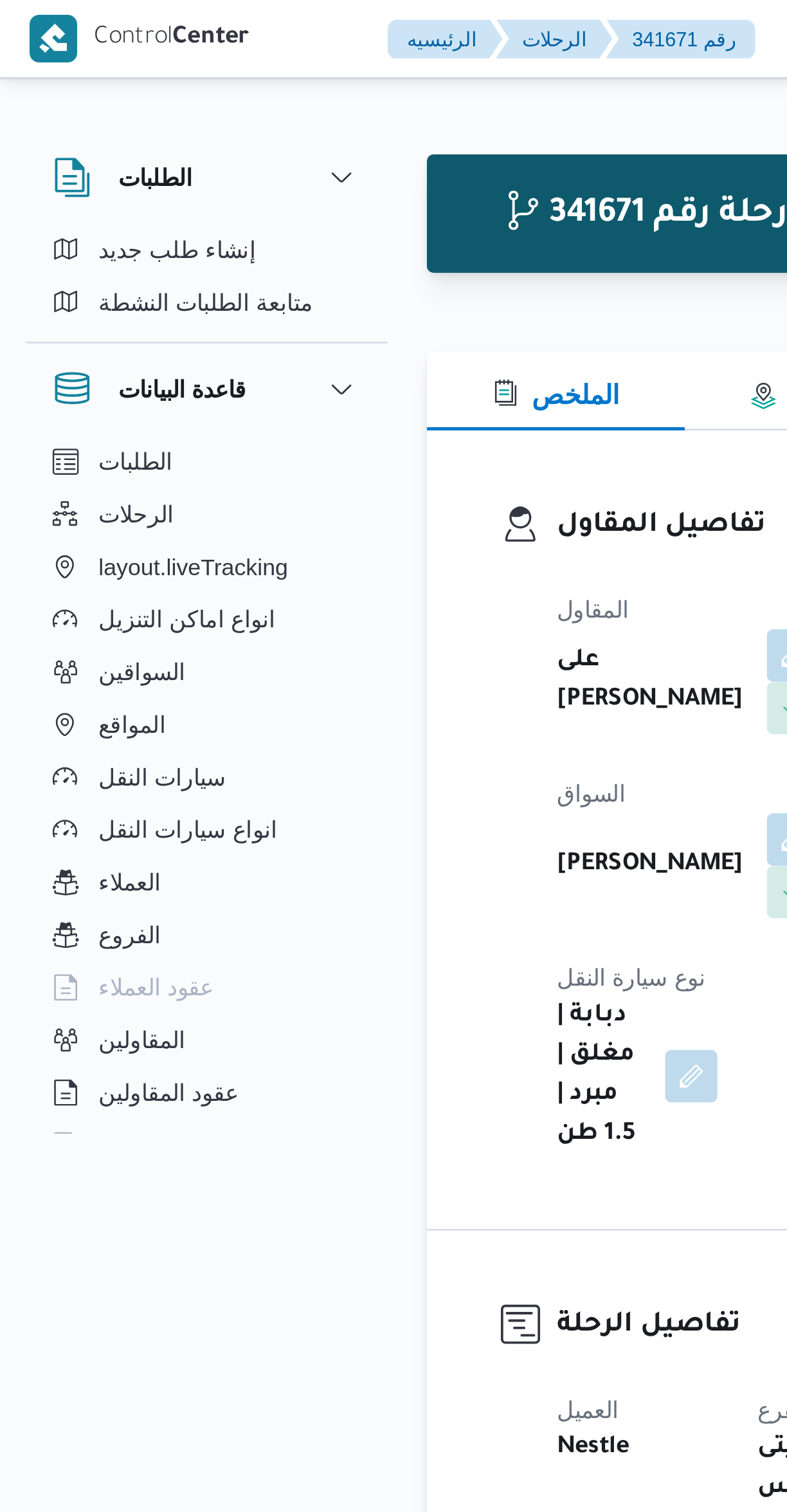
click at [239, 199] on h3 "تفاصيل المقاول" at bounding box center [328, 206] width 221 height 18
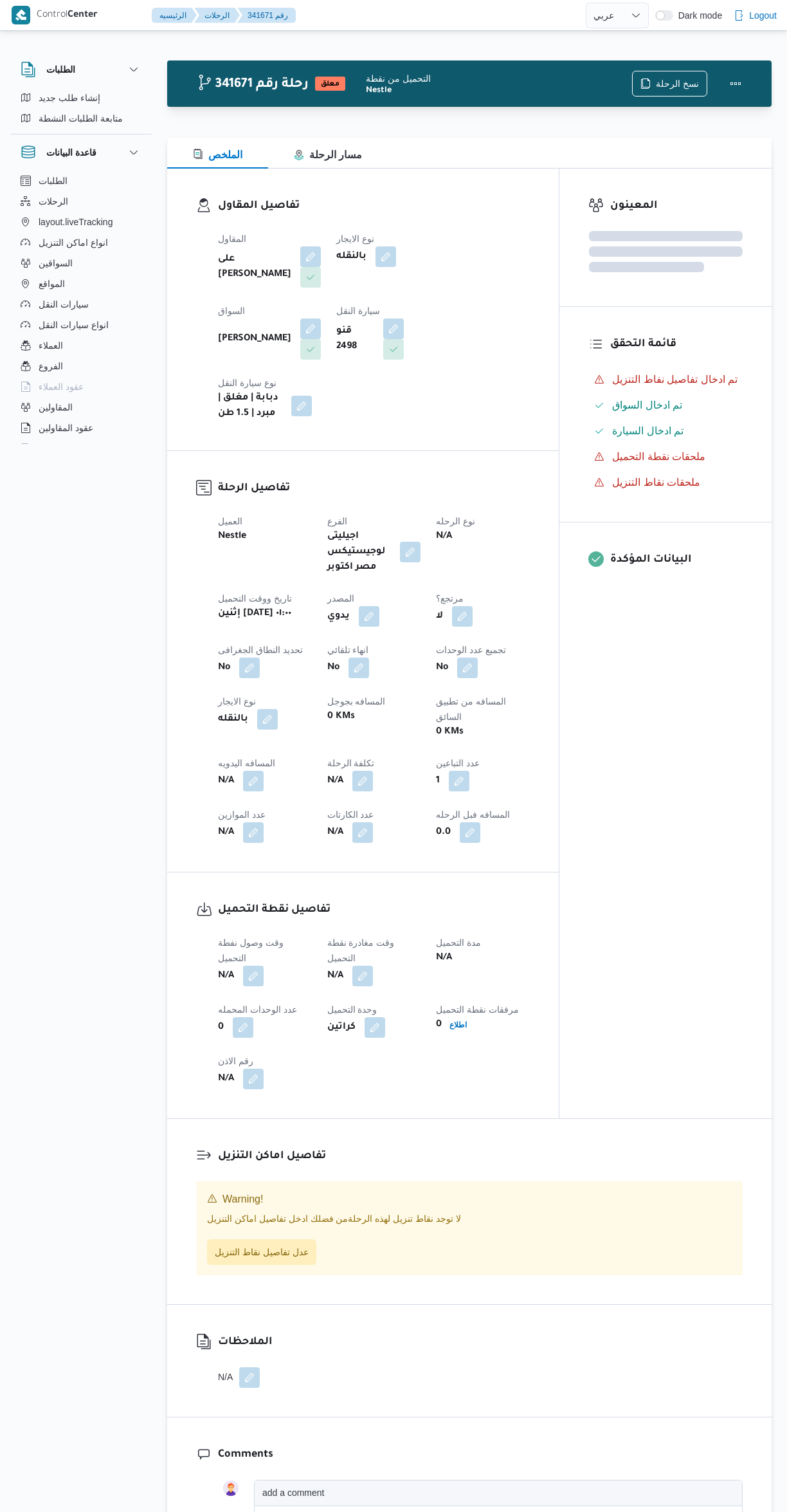
select select "ar"
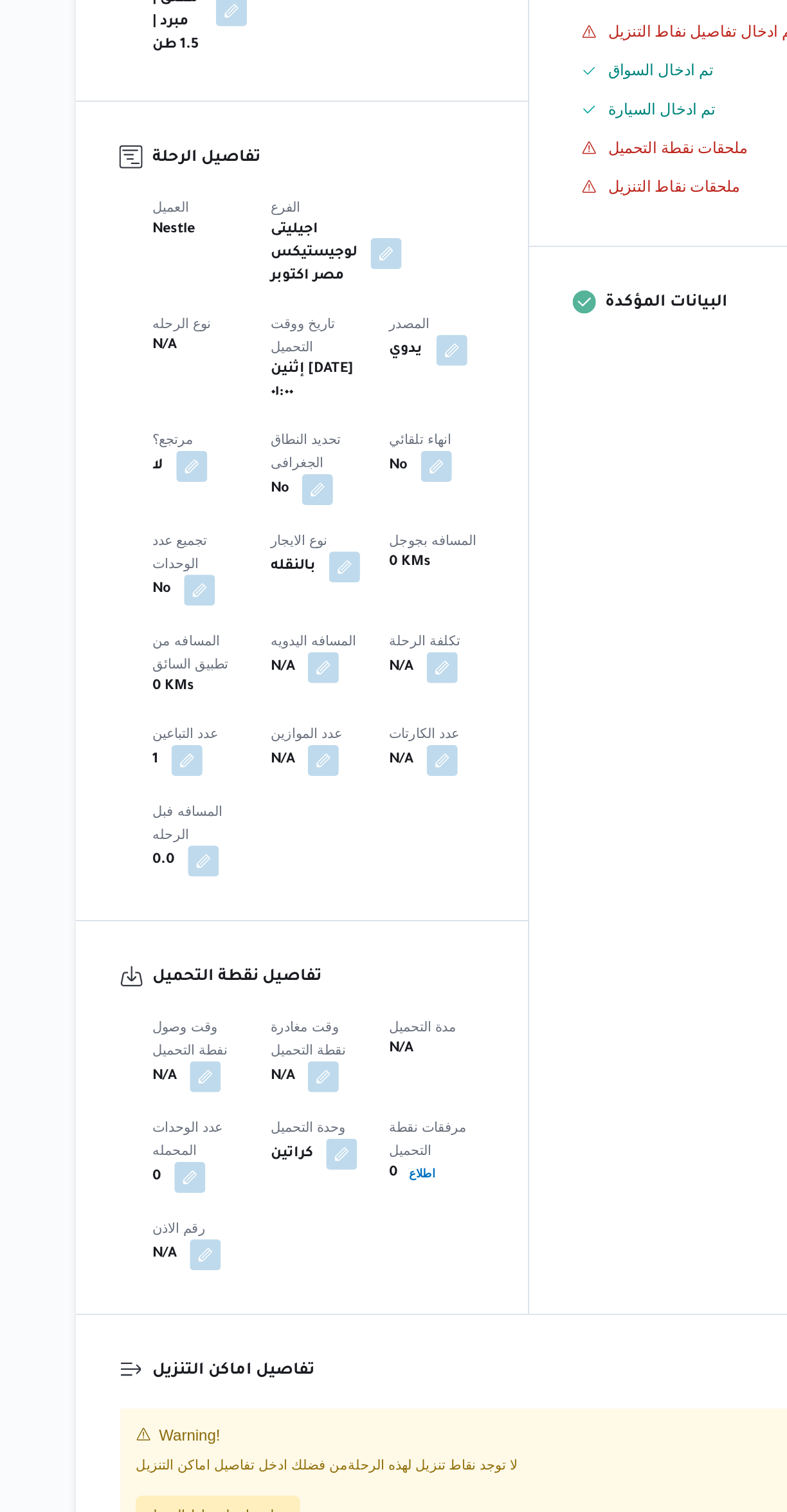
scroll to position [10, 0]
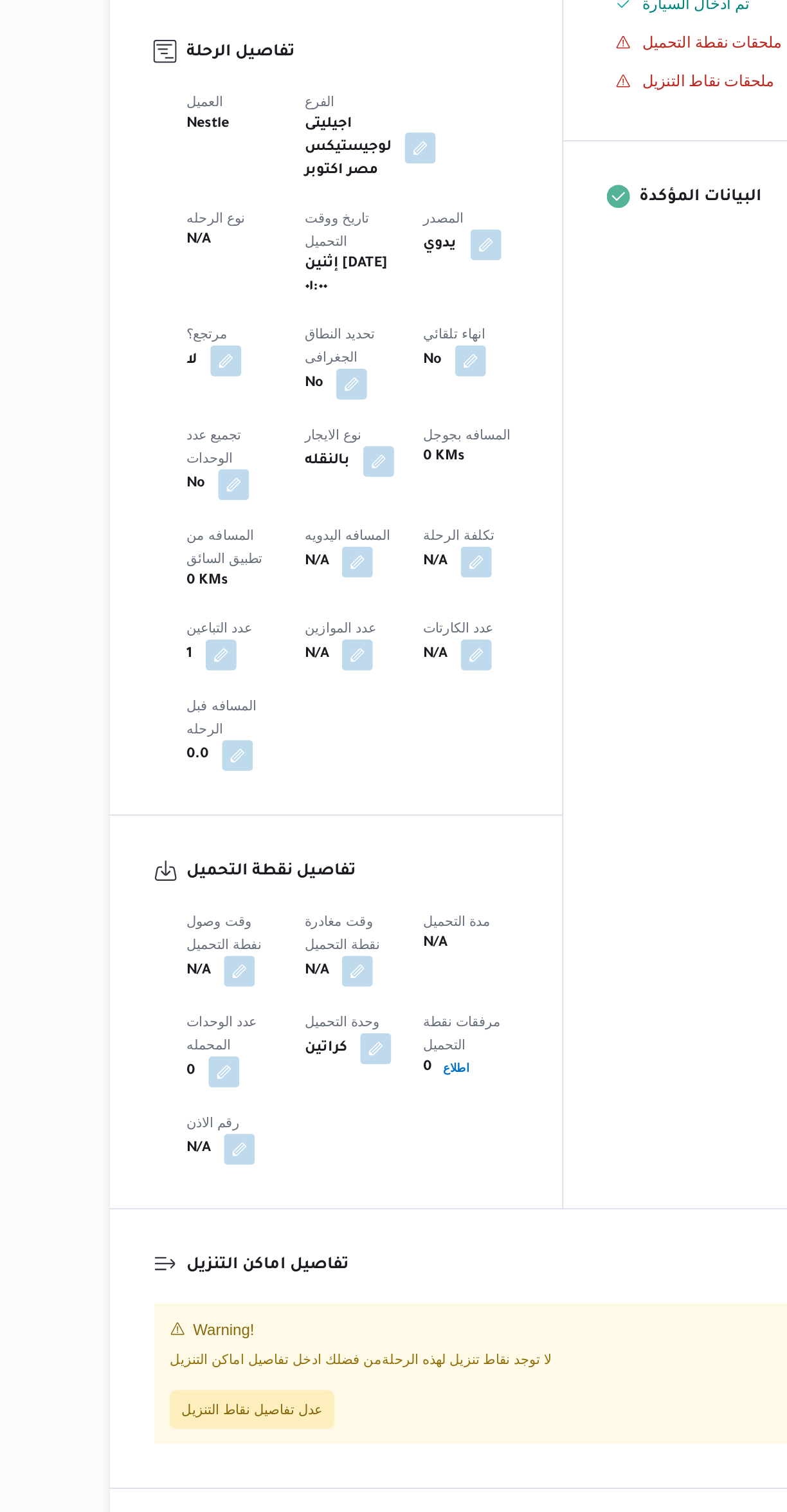
click at [262, 1110] on button "button" at bounding box center [253, 1120] width 21 height 21
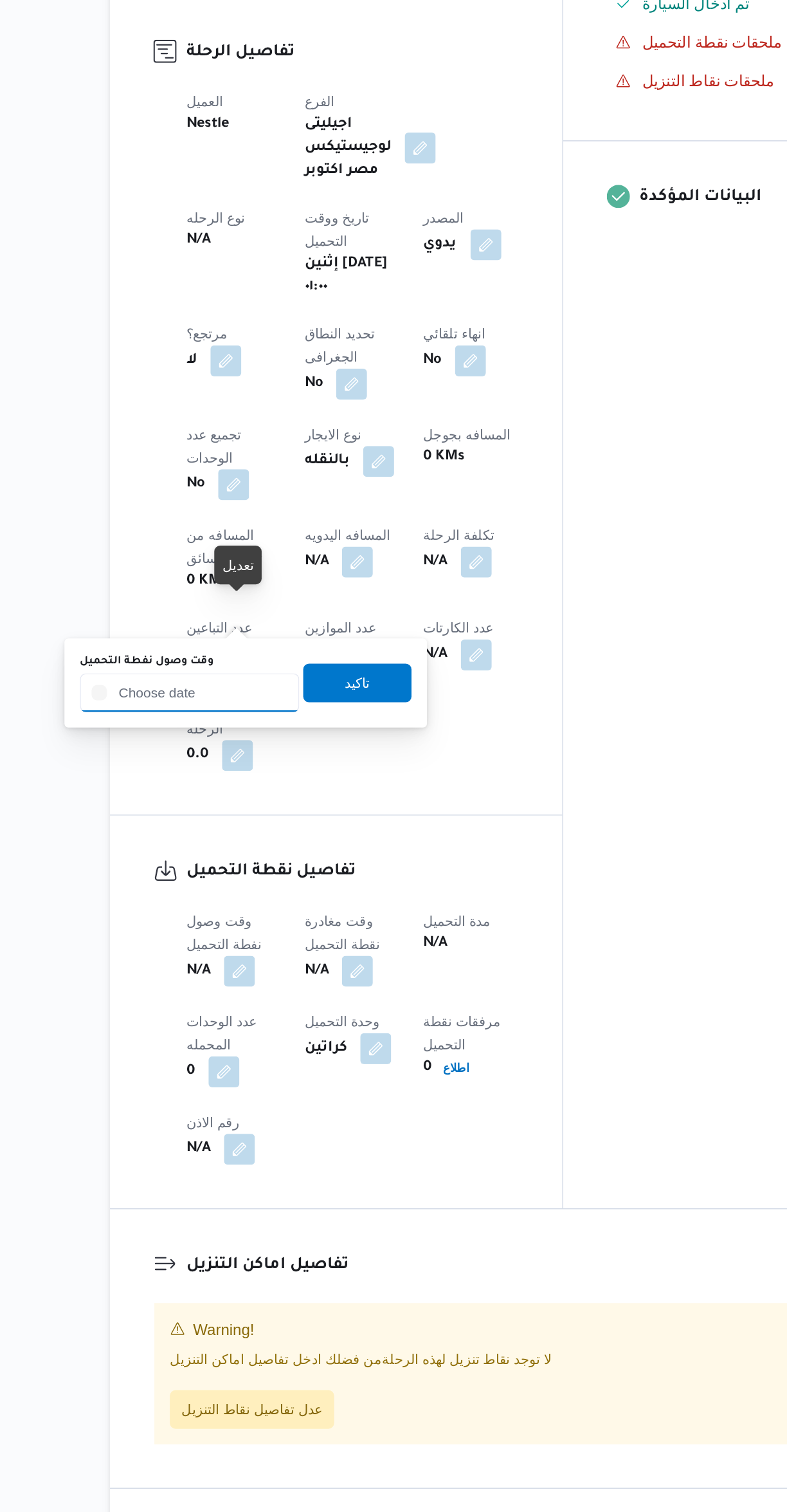
click at [239, 934] on input "وقت وصول نفطة التحميل" at bounding box center [220, 935] width 146 height 26
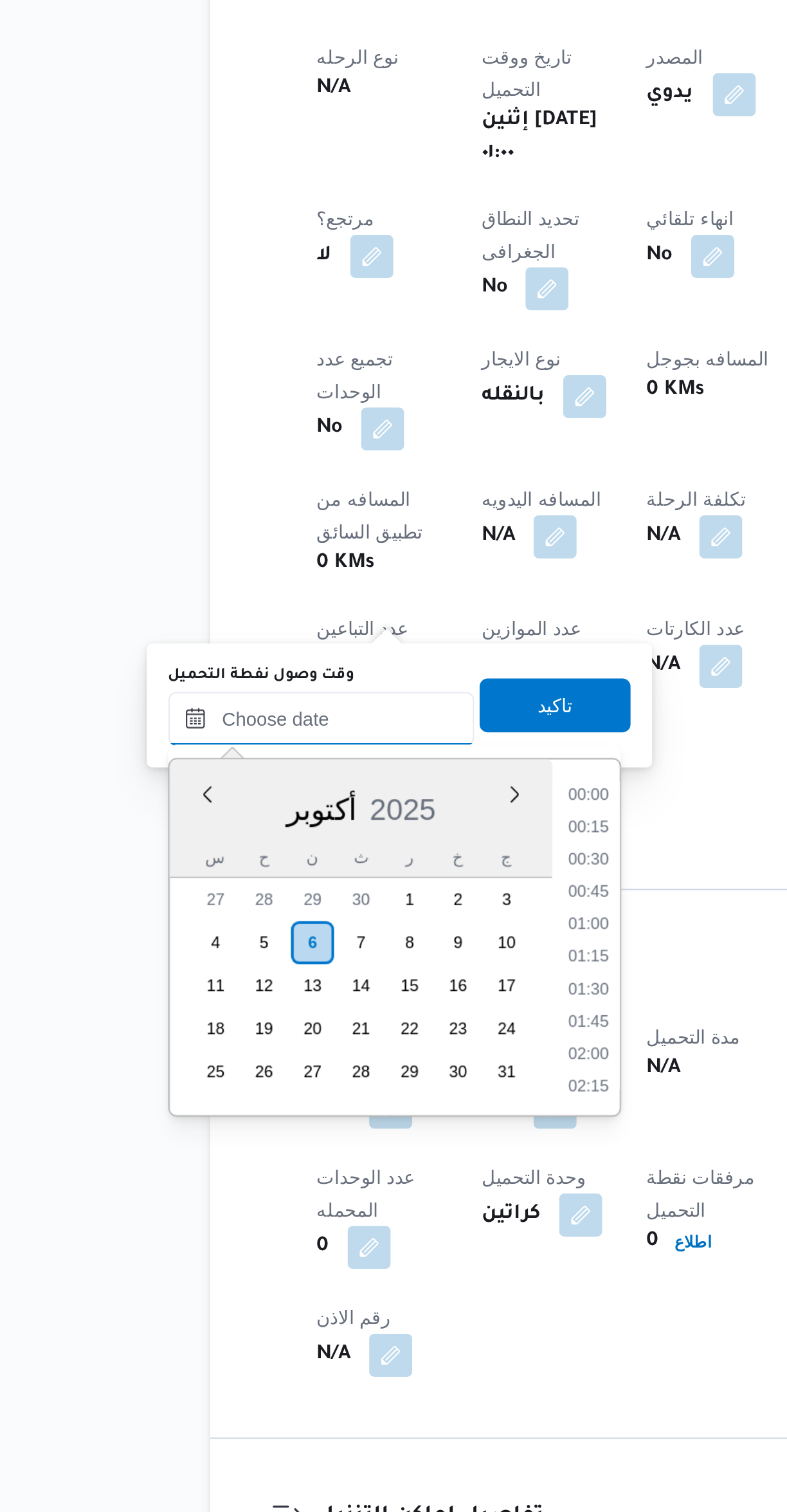
scroll to position [448, 0]
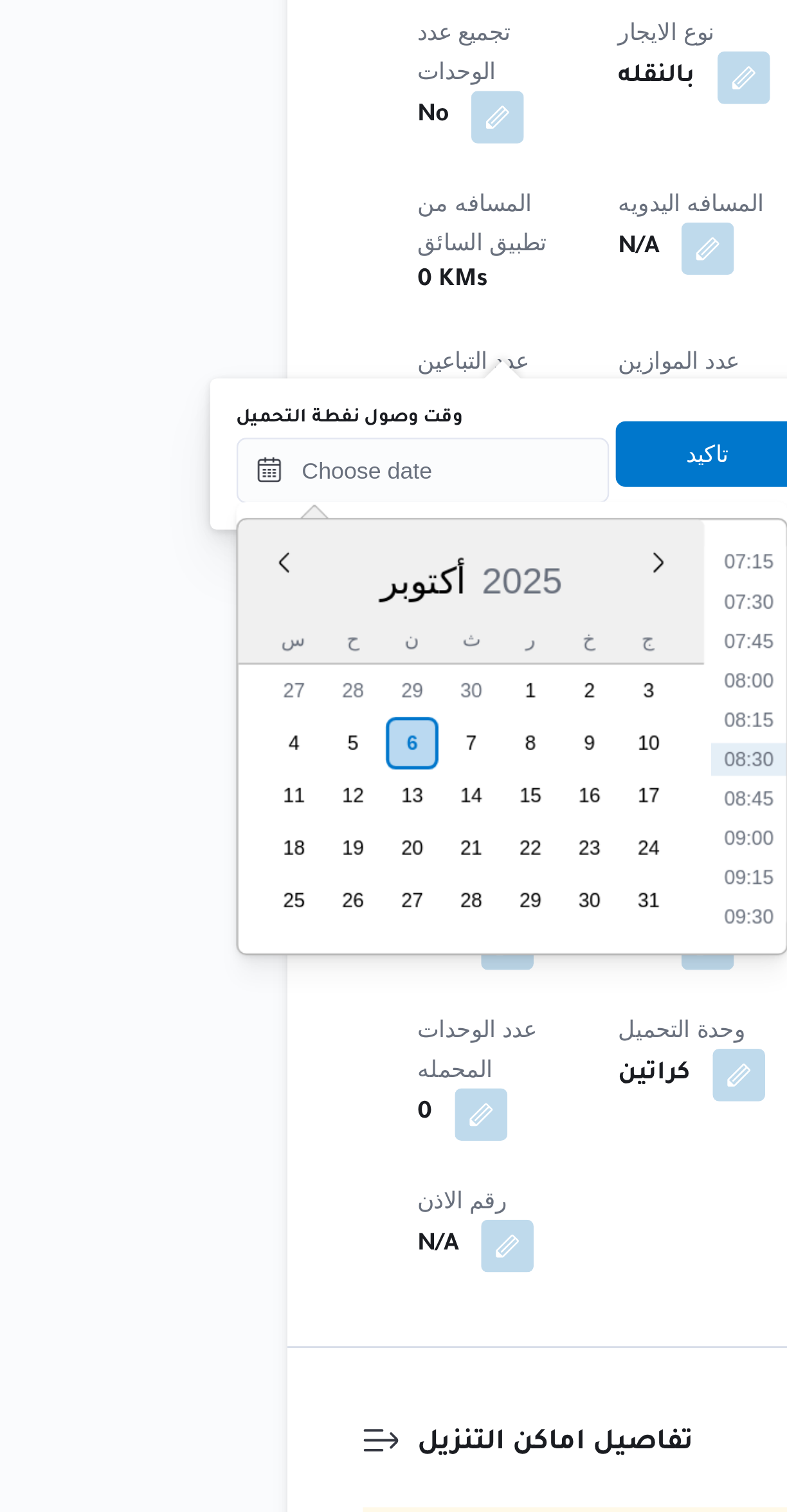
click at [341, 982] on li "07:15" at bounding box center [347, 980] width 29 height 13
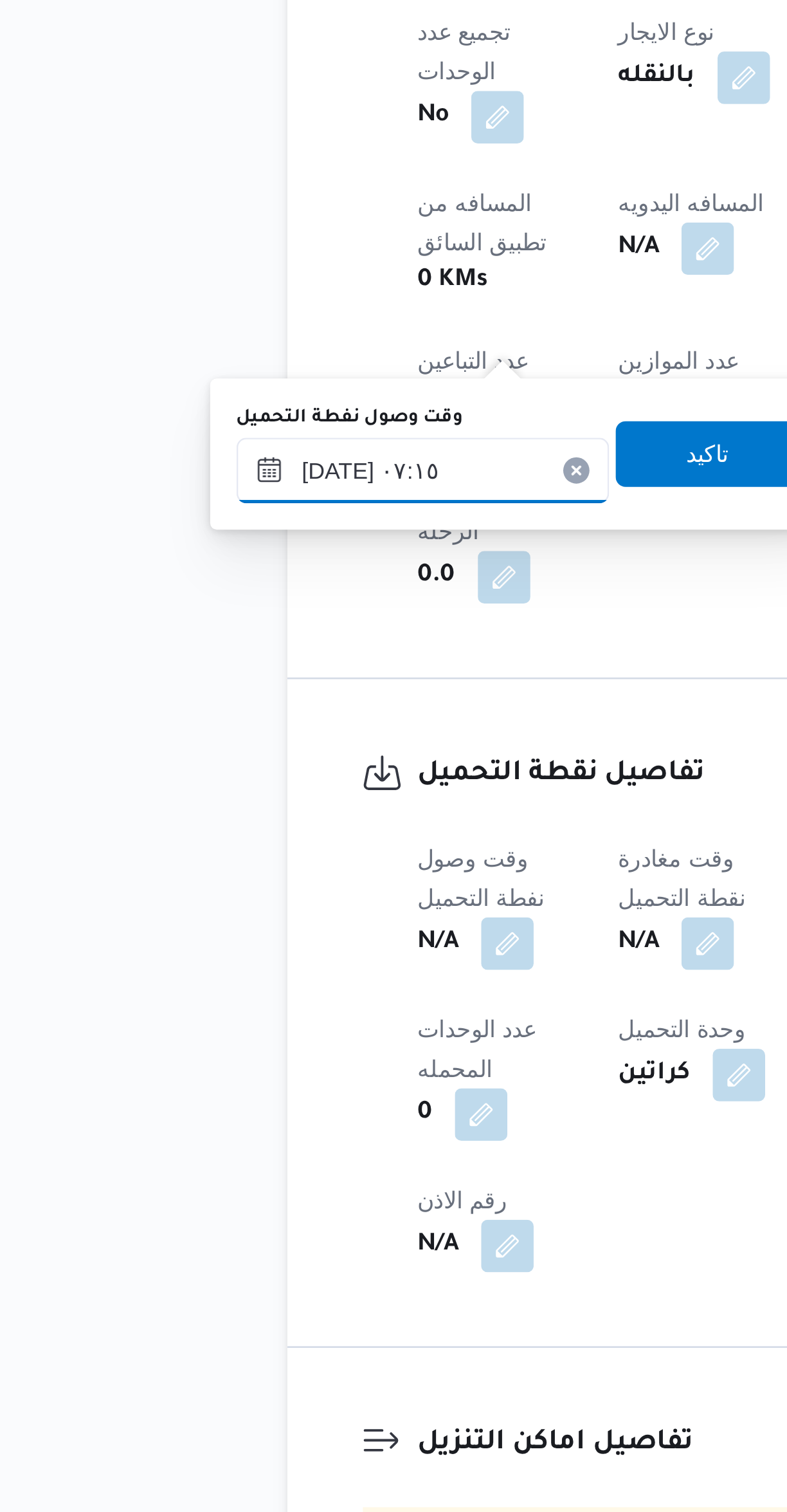
click at [232, 940] on input "[DATE] ٠٧:١٥" at bounding box center [220, 945] width 146 height 26
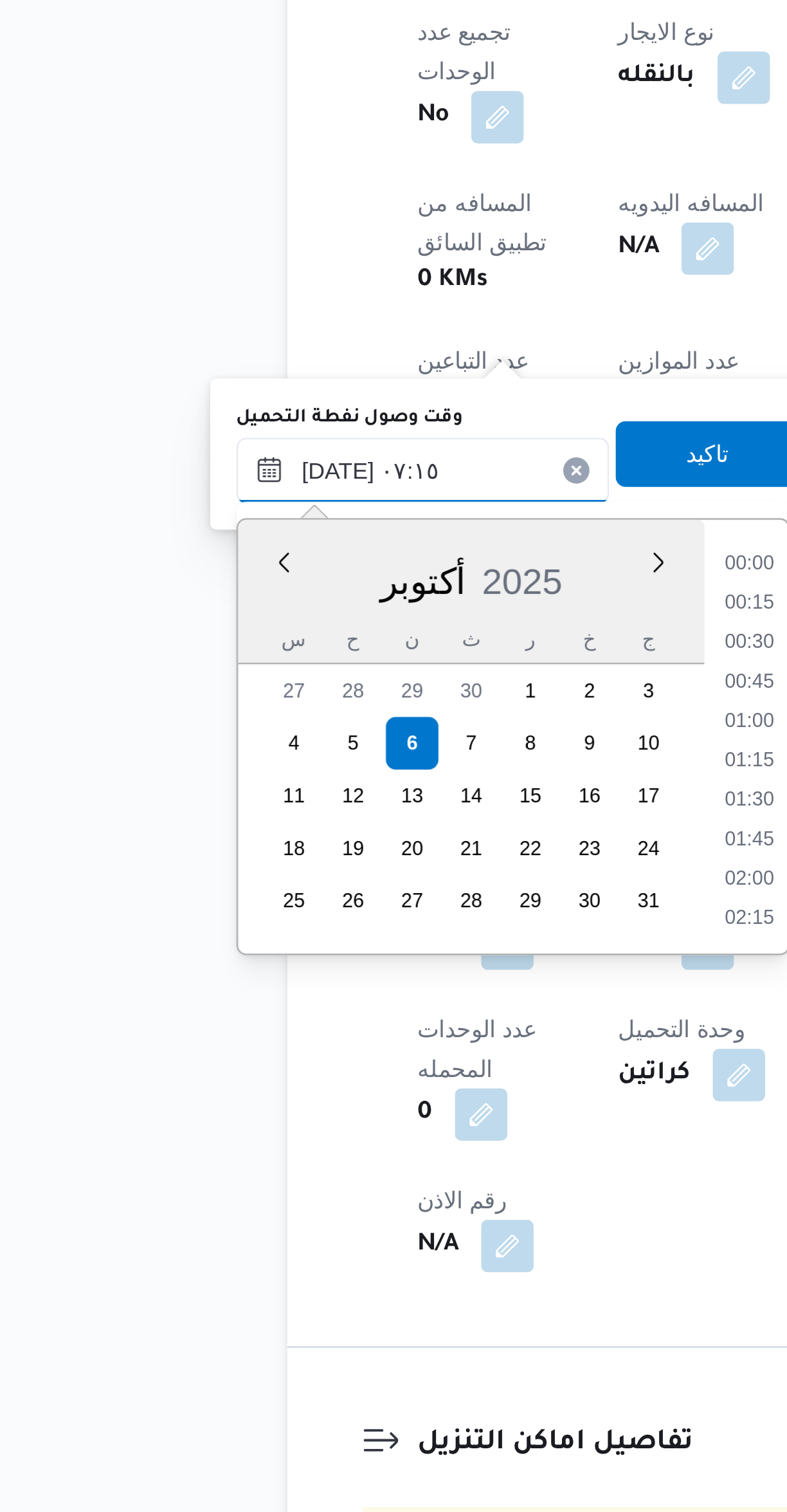
scroll to position [370, 0]
click at [340, 978] on li "06:00" at bounding box center [347, 981] width 29 height 13
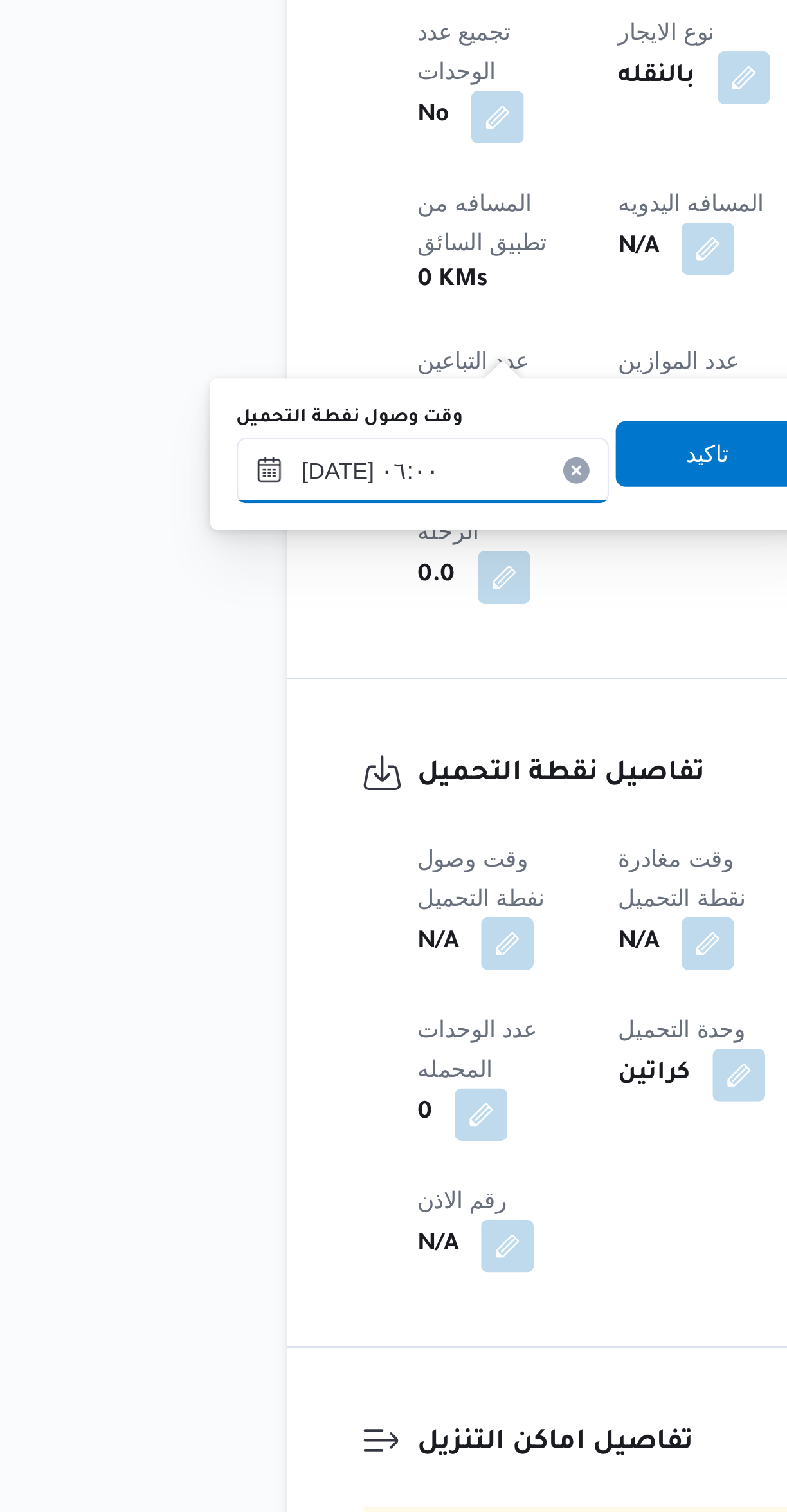
click at [227, 939] on input "[DATE] ٠٦:٠٠" at bounding box center [220, 945] width 146 height 26
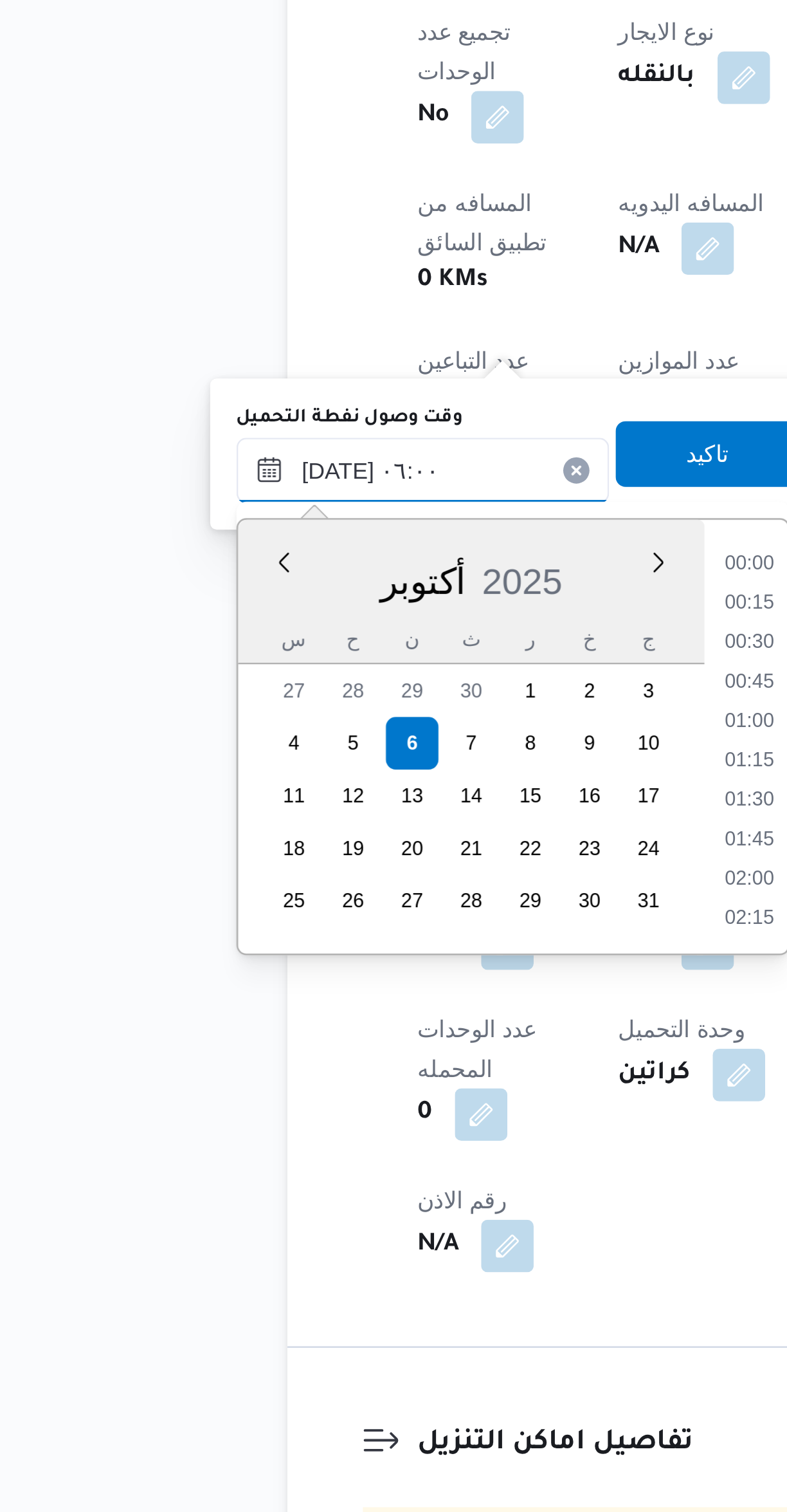
scroll to position [293, 0]
click at [341, 981] on li "04:45" at bounding box center [347, 981] width 29 height 13
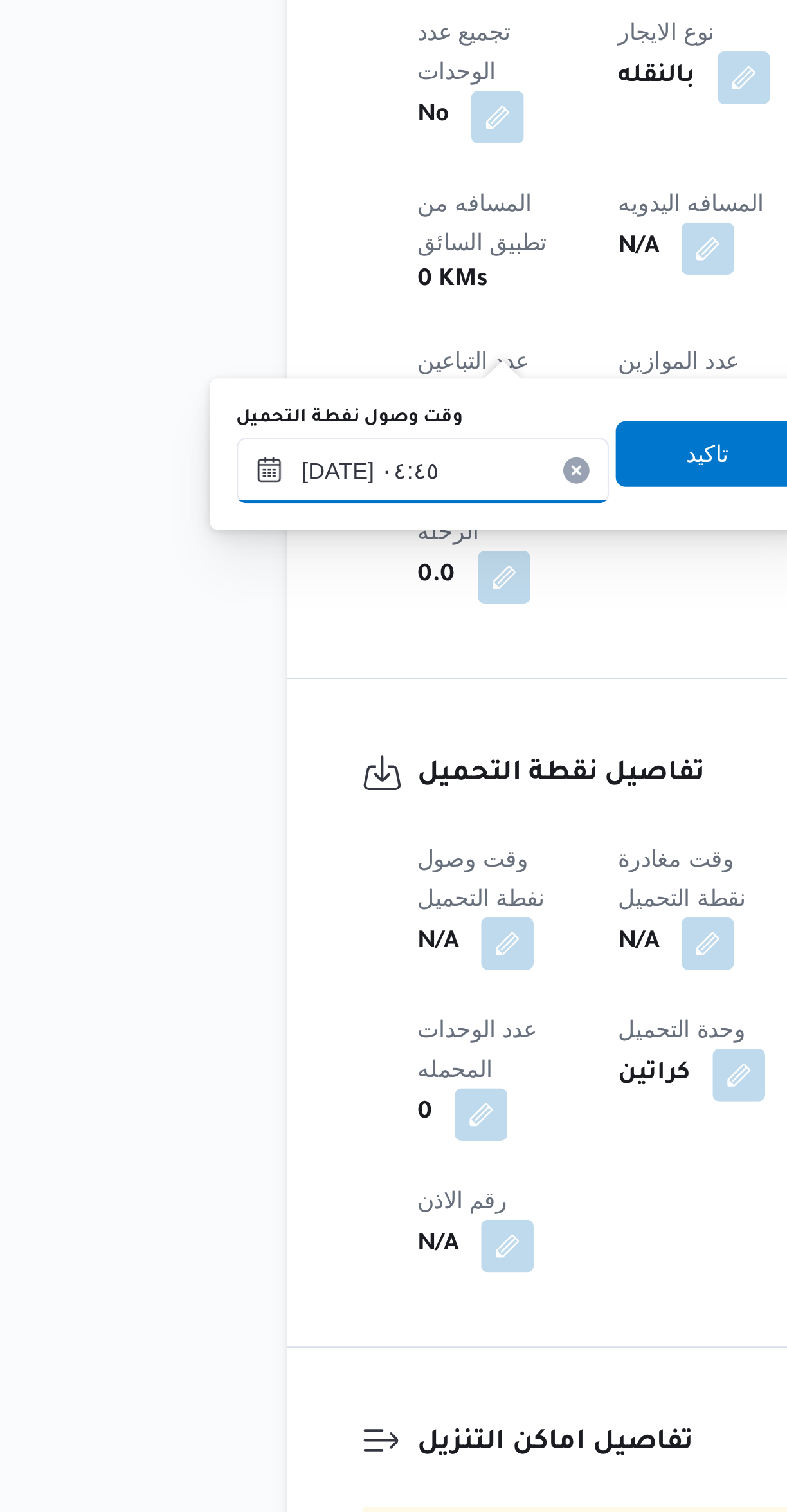
click at [235, 945] on input "[DATE] ٠٤:٤٥" at bounding box center [220, 945] width 146 height 26
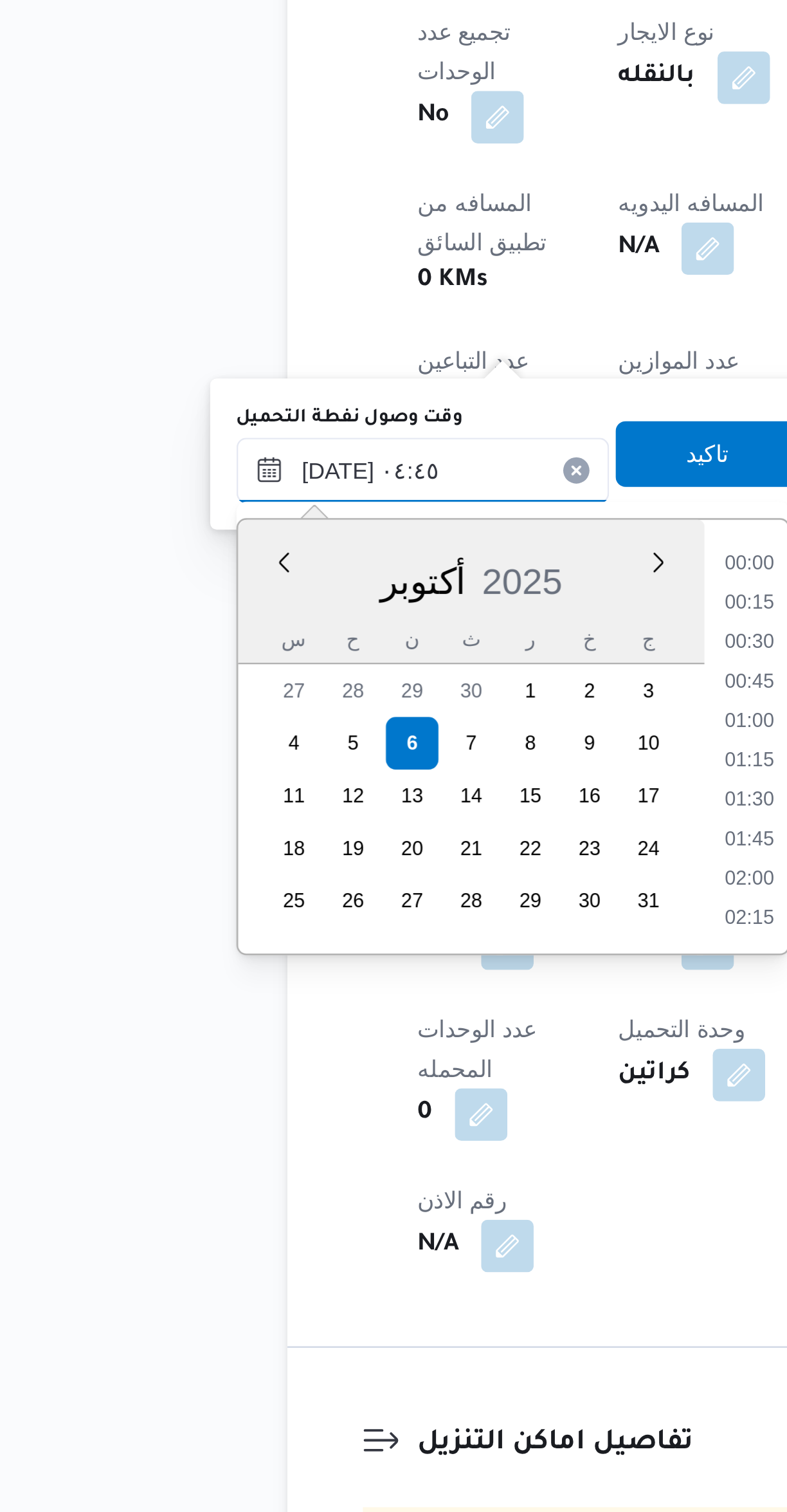
scroll to position [215, 0]
click at [341, 979] on li "03:30" at bounding box center [347, 981] width 29 height 13
type input "٠٦/١٠/٢٠٢٥ ٠٣:٣٠"
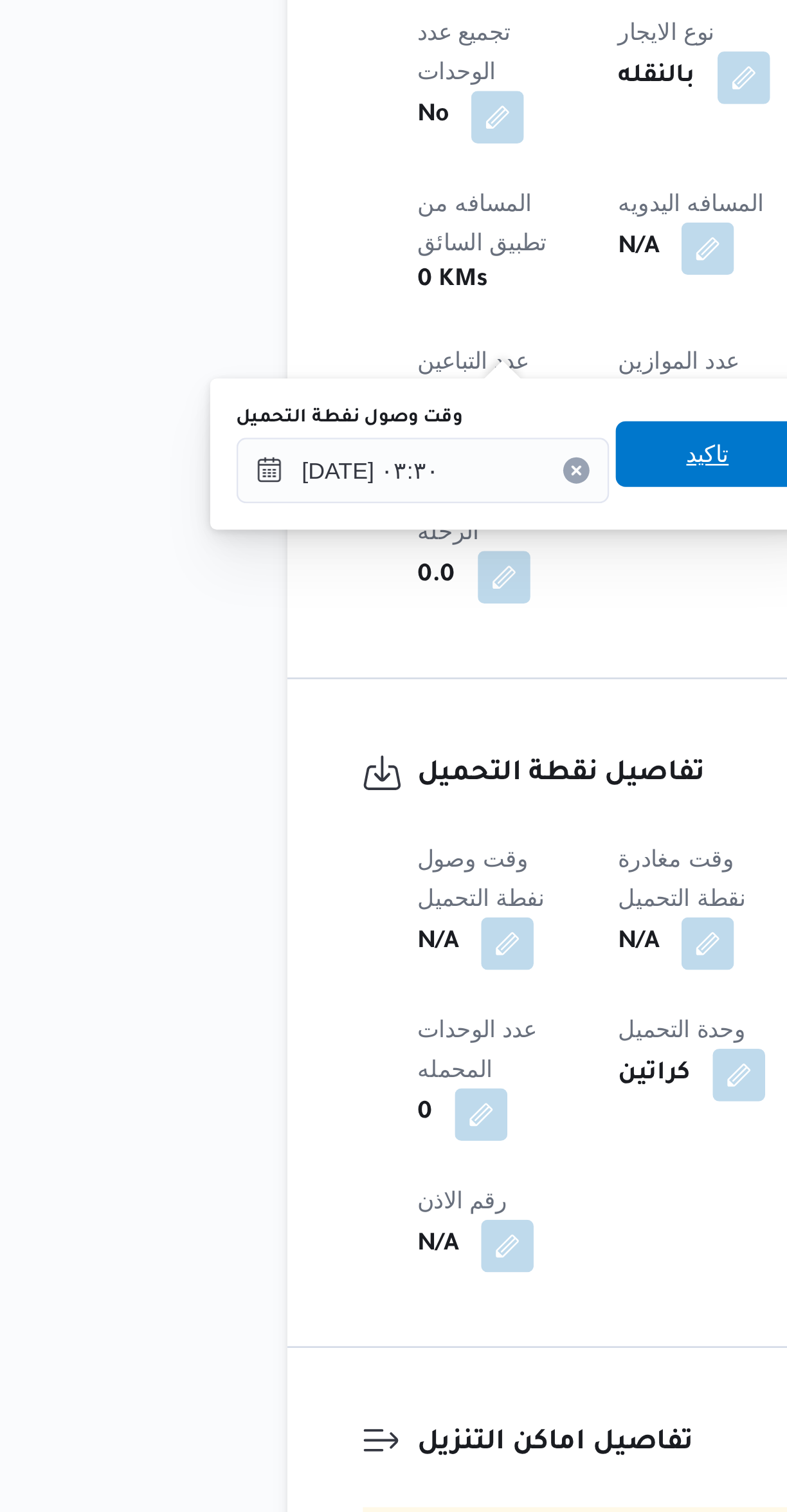
click at [327, 934] on span "تاكيد" at bounding box center [332, 939] width 17 height 16
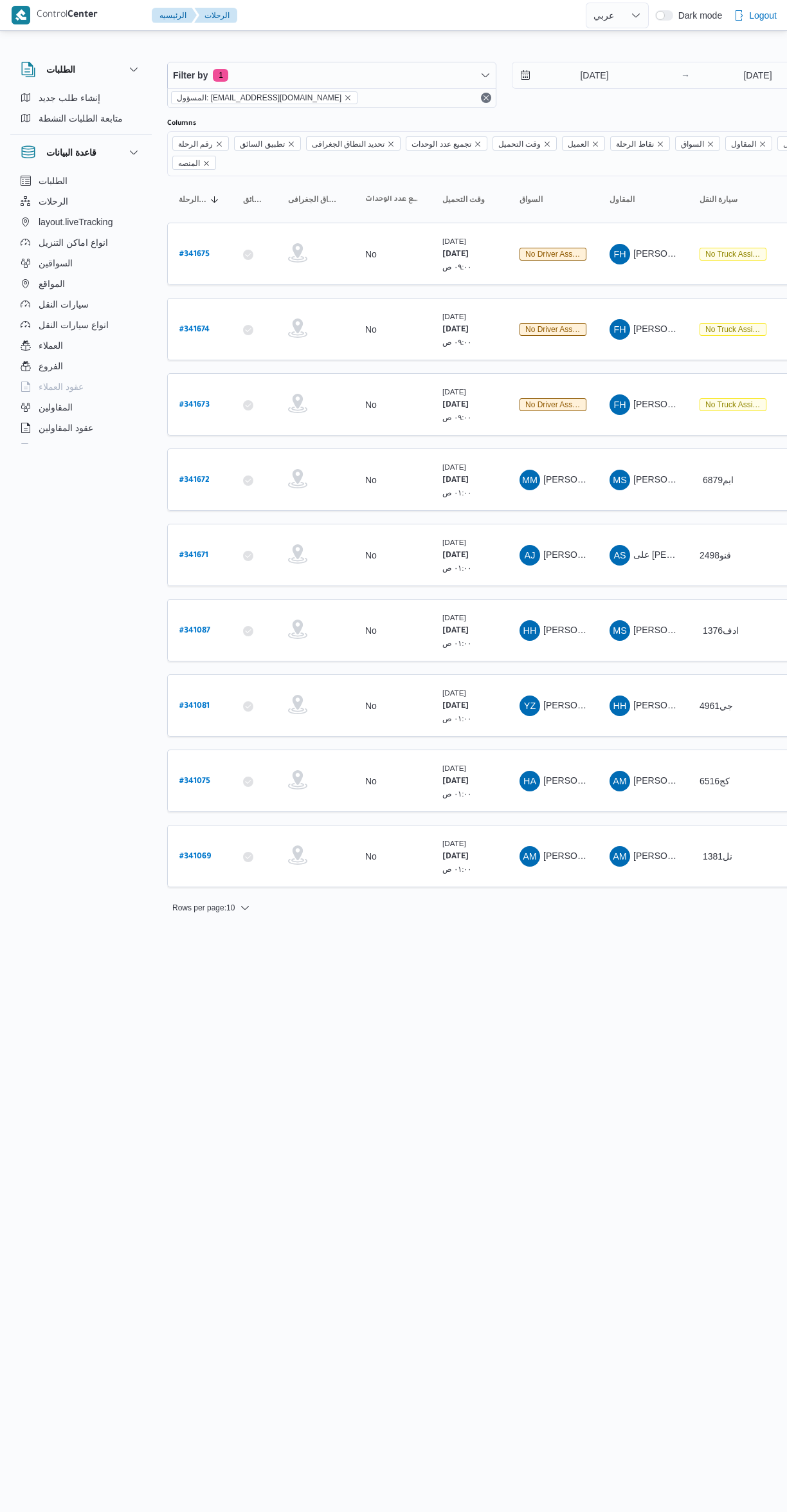
select select "ar"
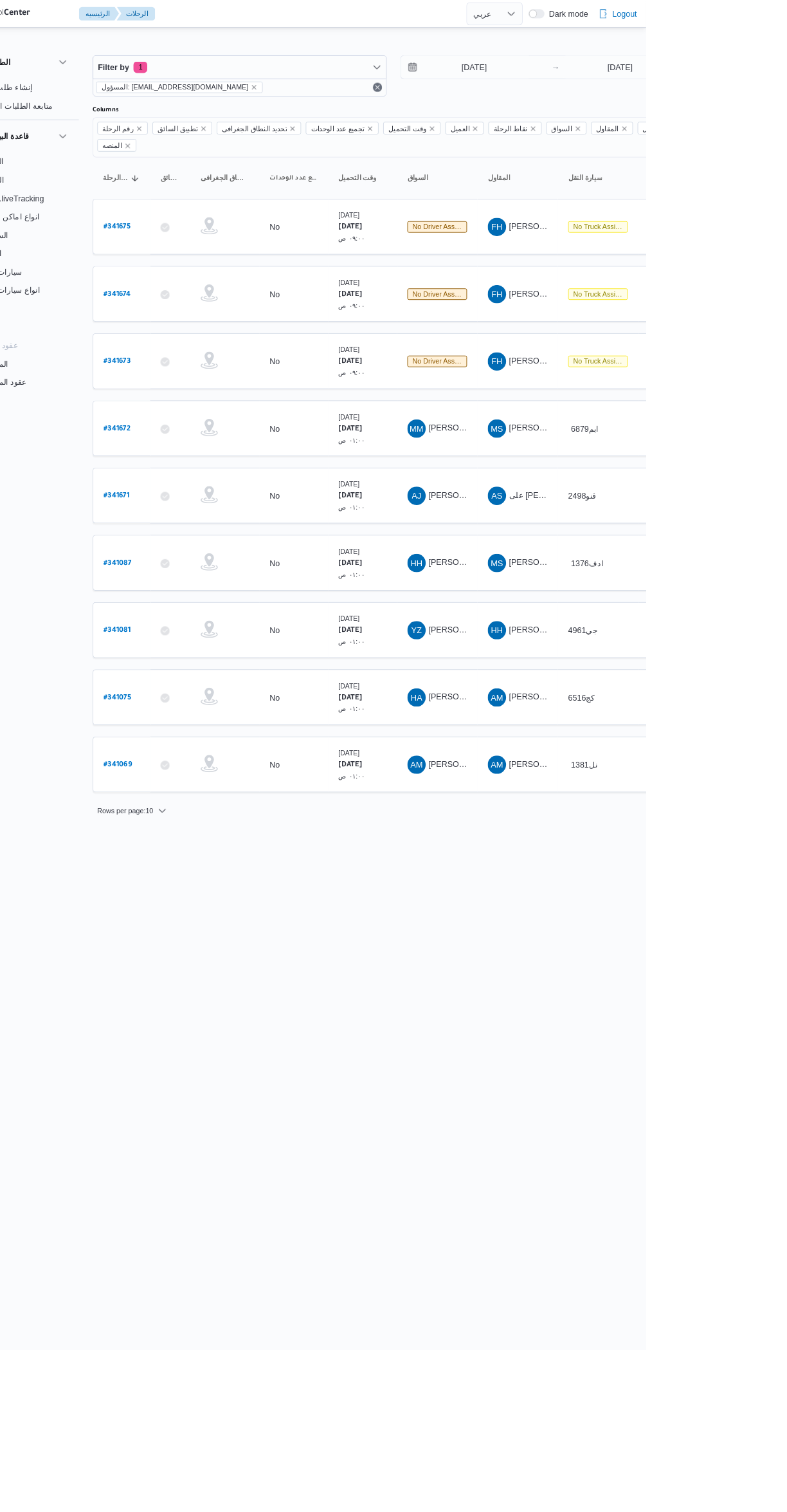
click at [202, 476] on b "# 341672" at bounding box center [194, 480] width 30 height 9
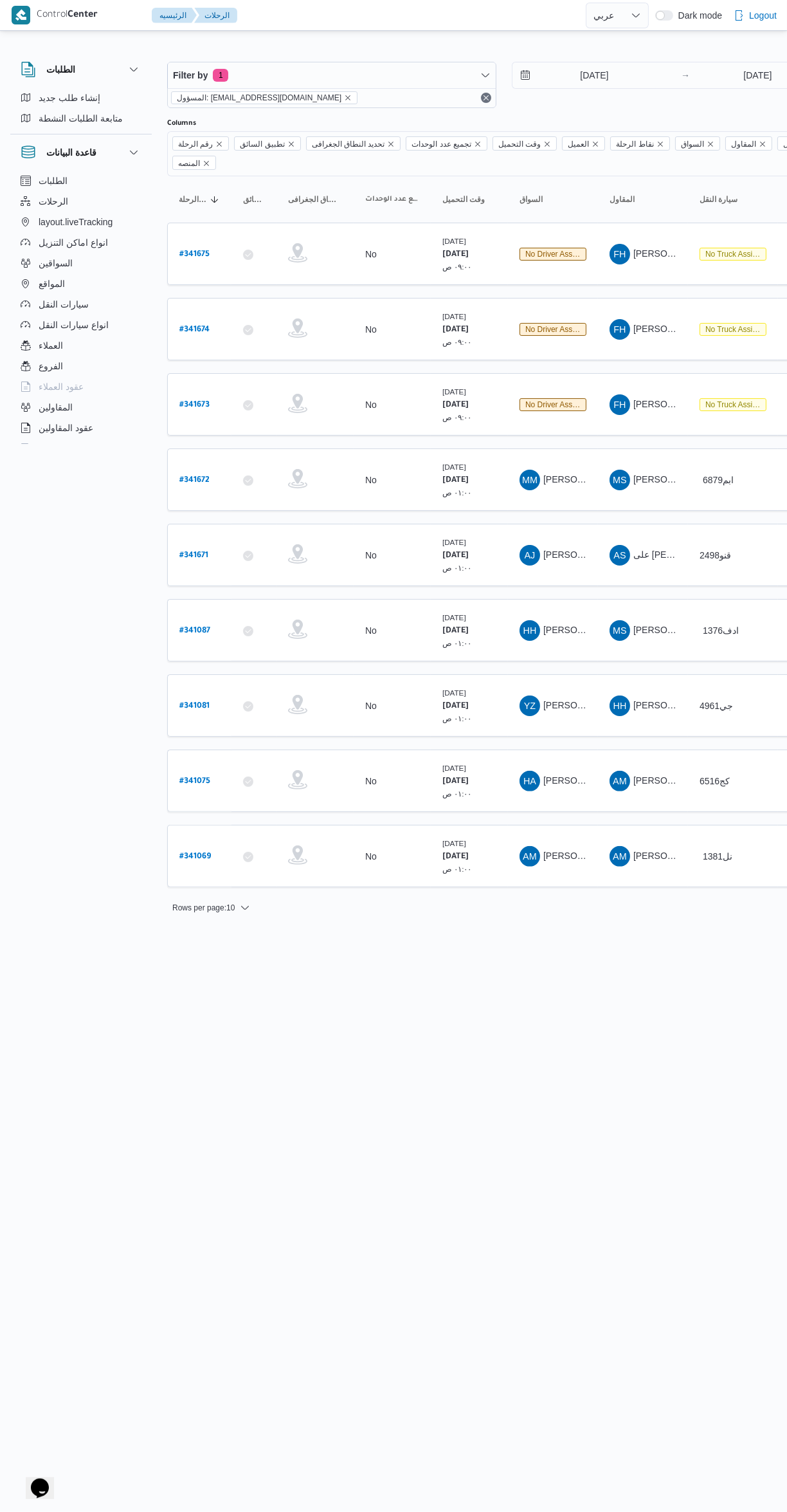
select select "ar"
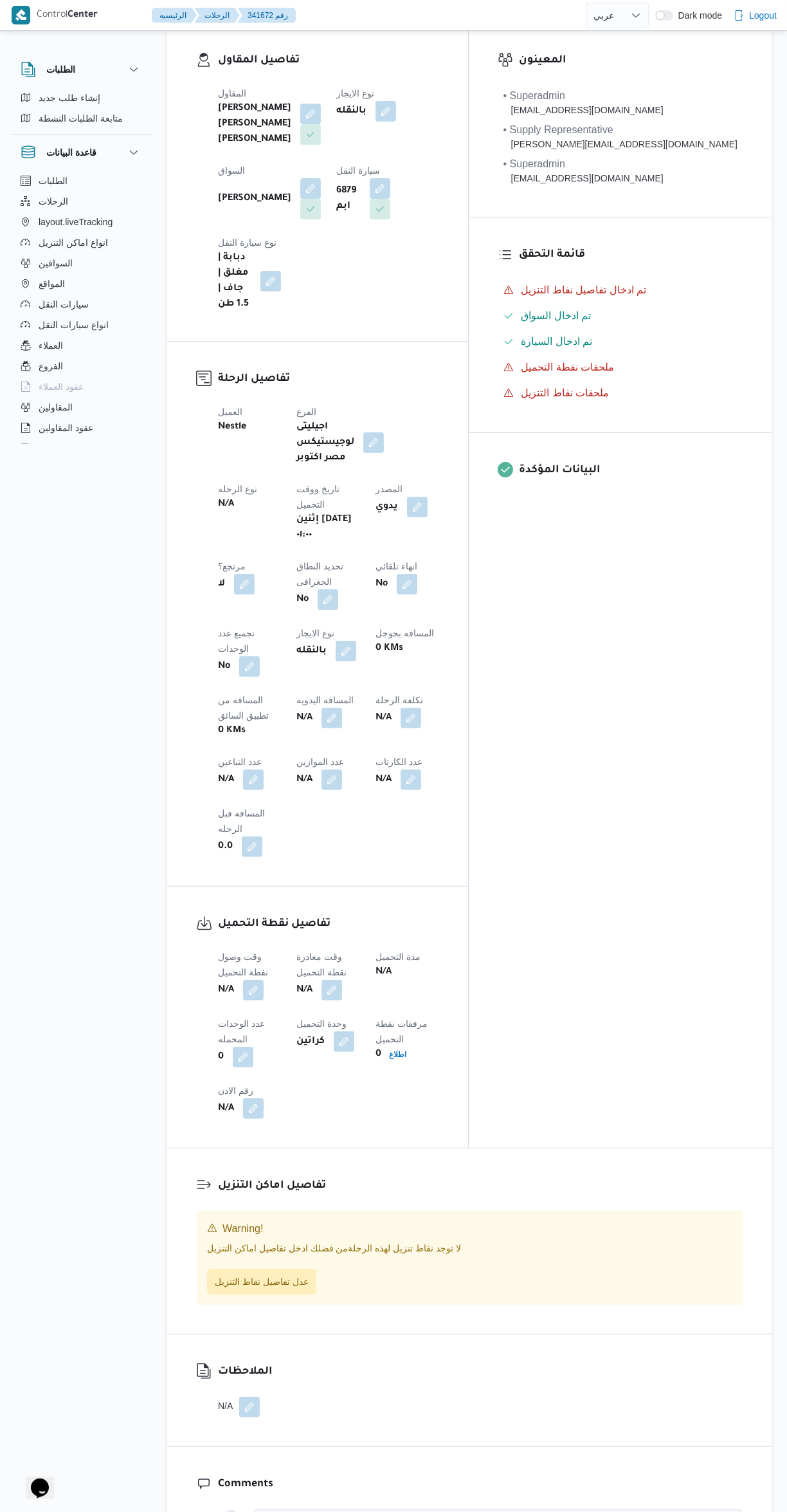
scroll to position [147, 0]
click at [248, 978] on span at bounding box center [250, 988] width 27 height 21
click at [264, 768] on button "button" at bounding box center [253, 778] width 21 height 21
click at [428, 617] on input "عدد التباعين" at bounding box center [448, 618] width 128 height 26
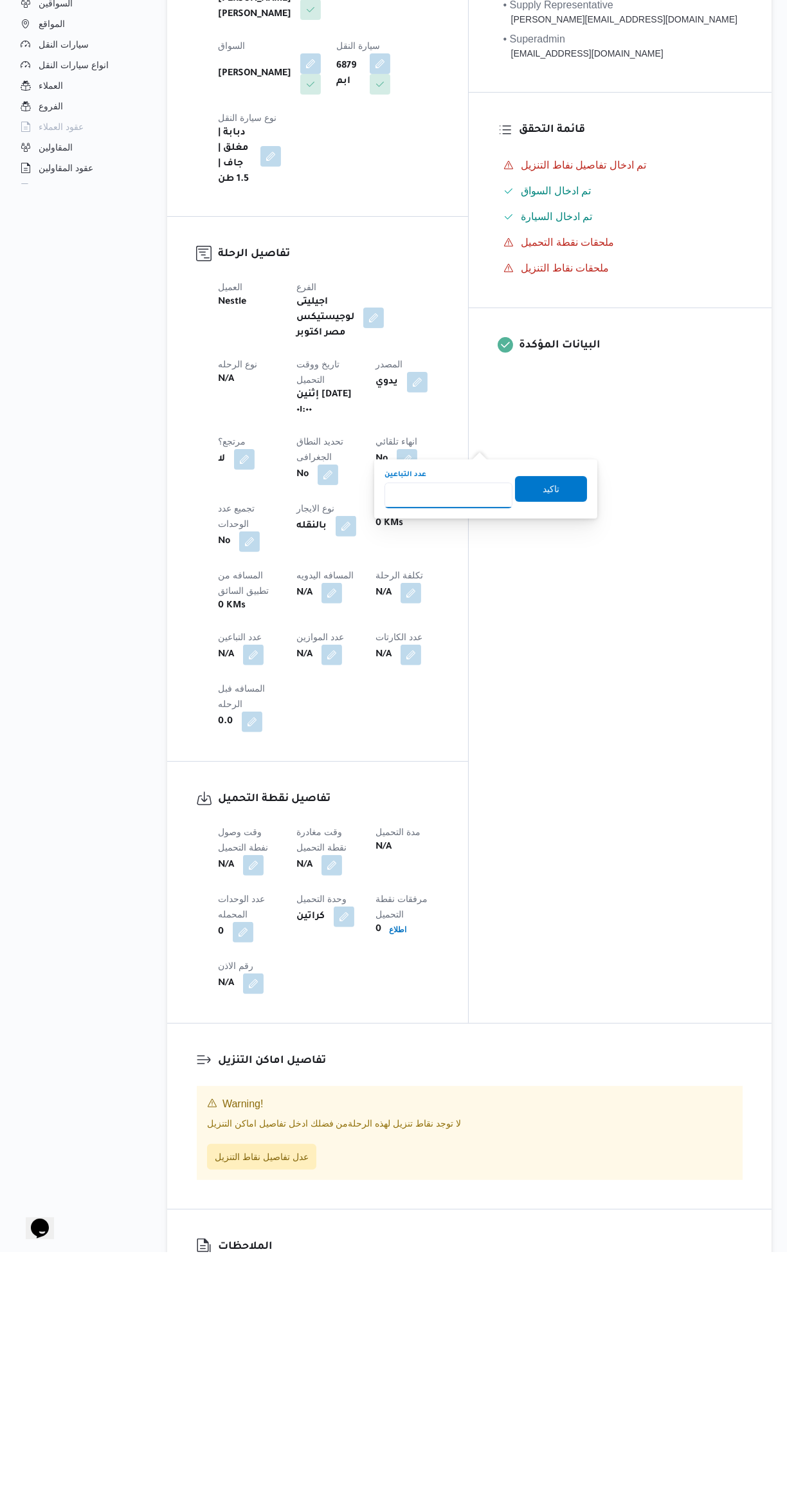
scroll to position [10, 0]
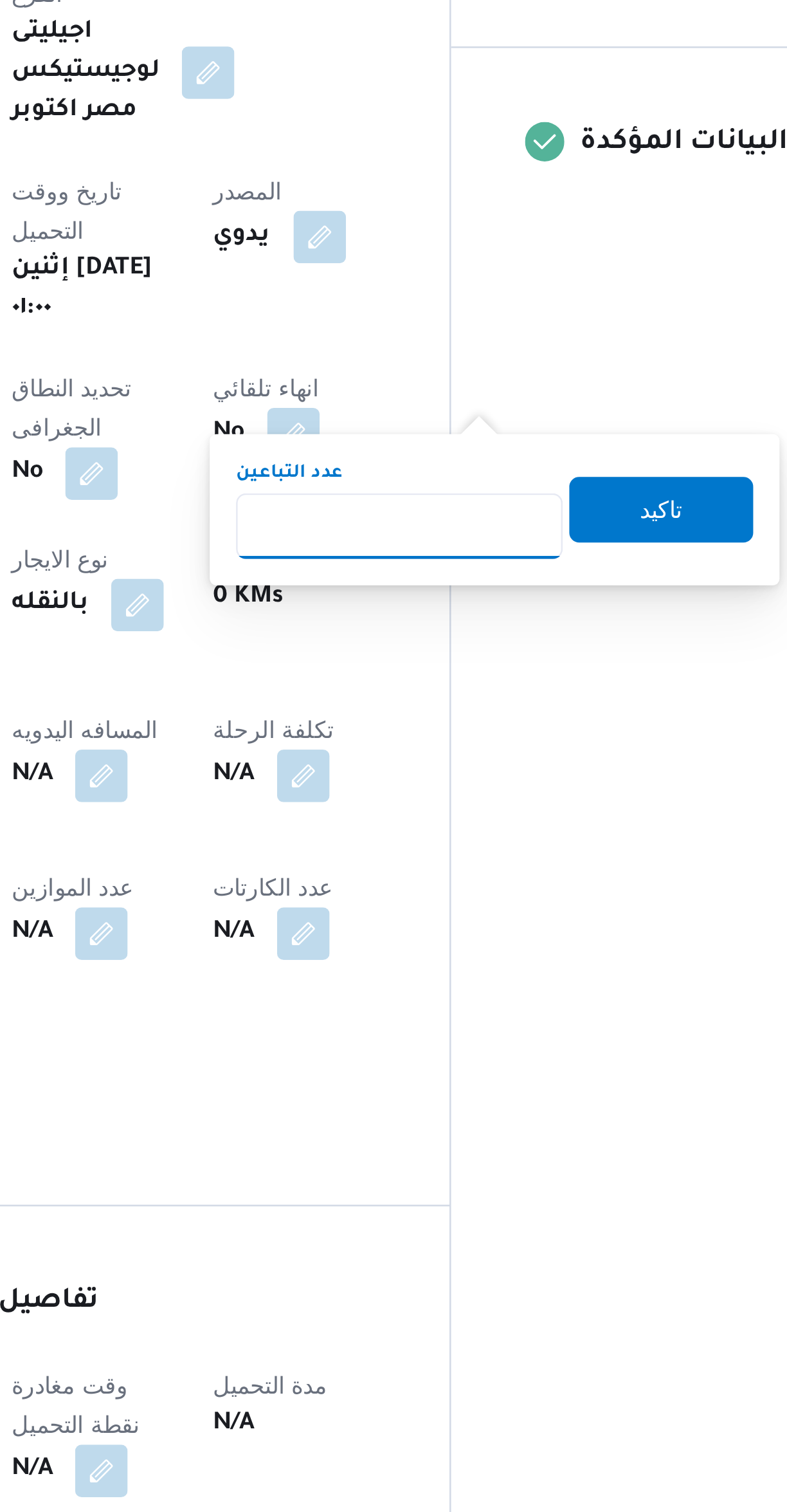
type input "1"
click at [546, 749] on span "تاكيد" at bounding box center [551, 749] width 17 height 16
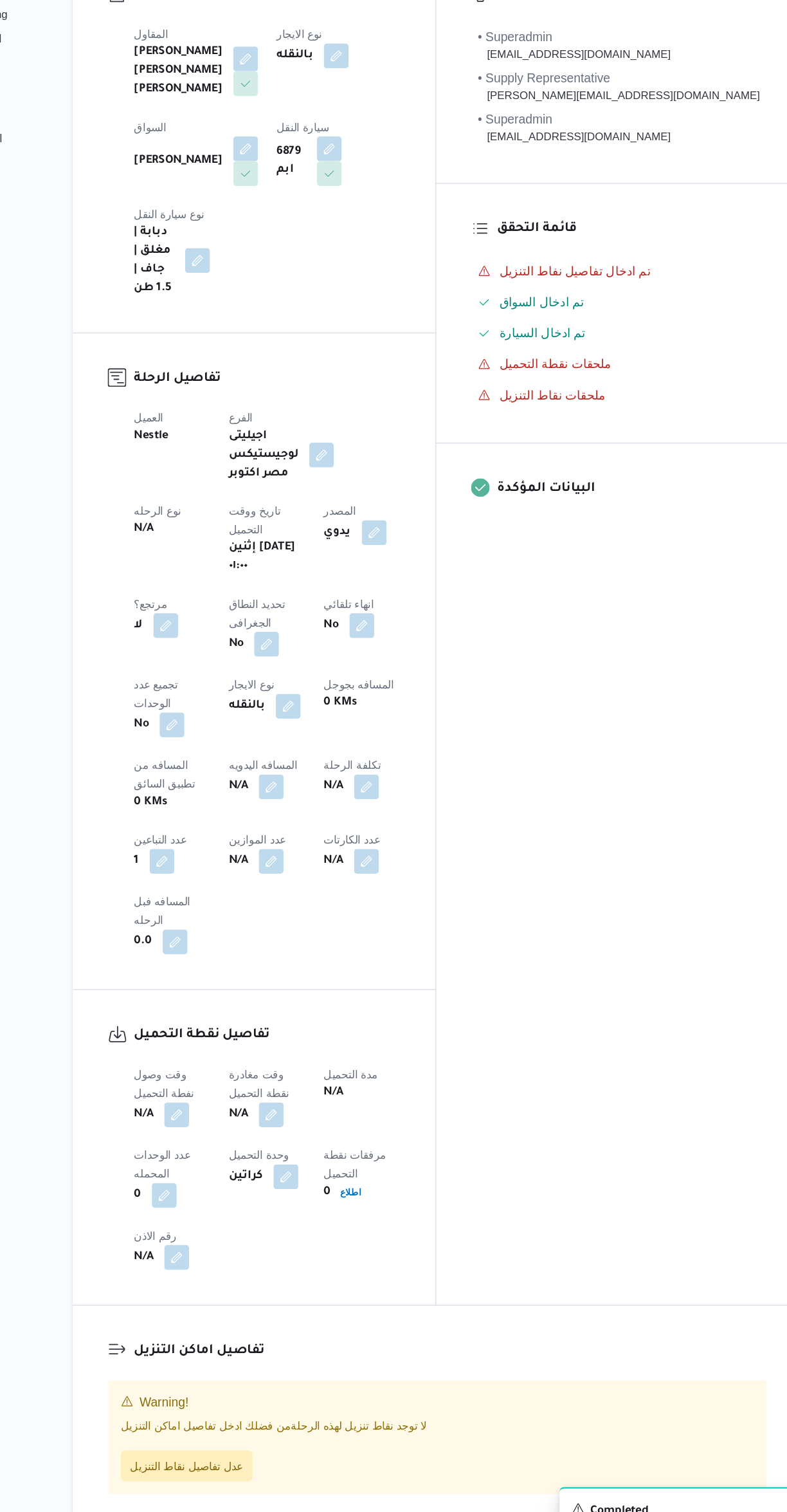
scroll to position [18, 0]
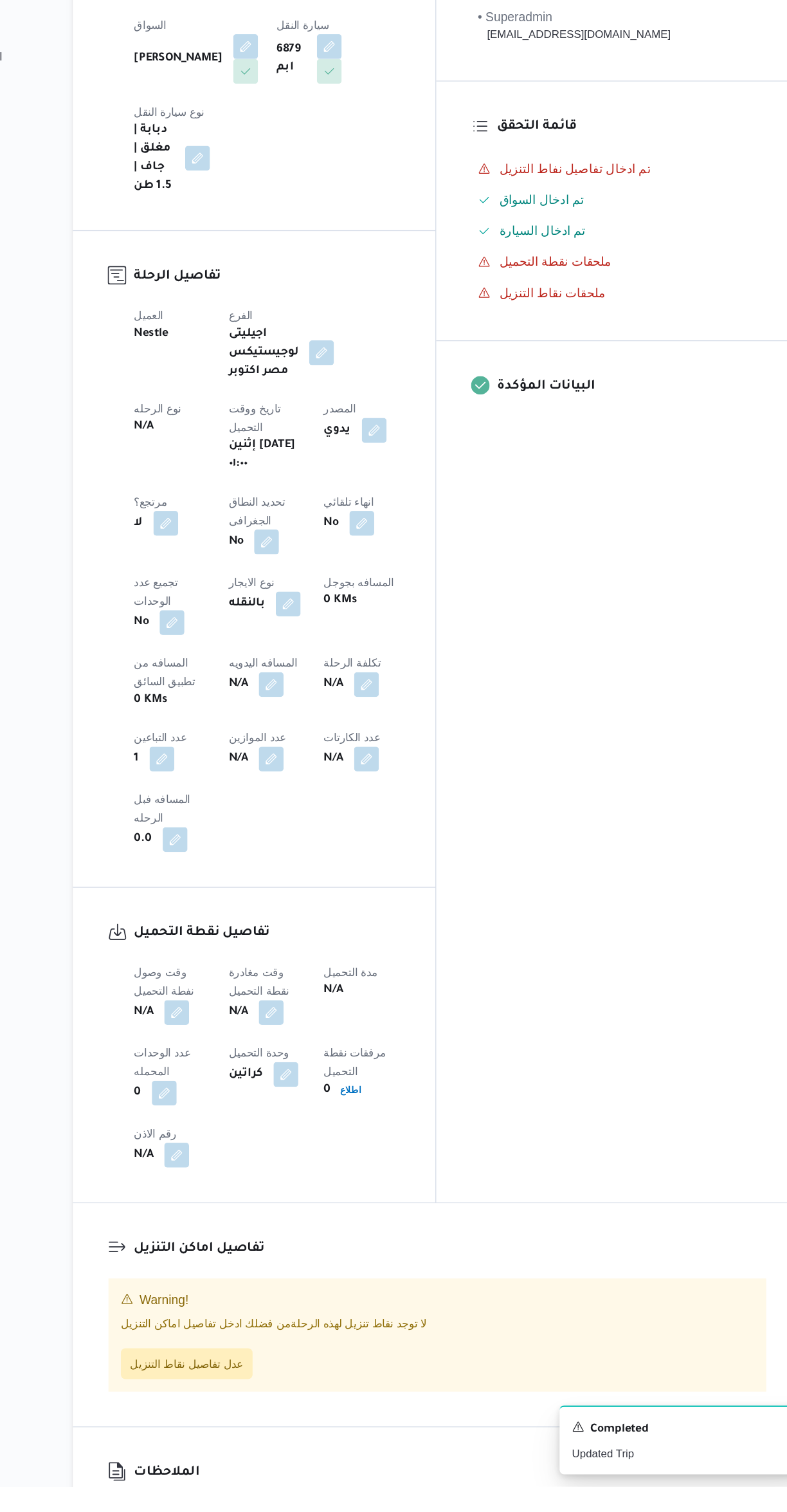
click at [255, 1107] on button "button" at bounding box center [253, 1117] width 21 height 21
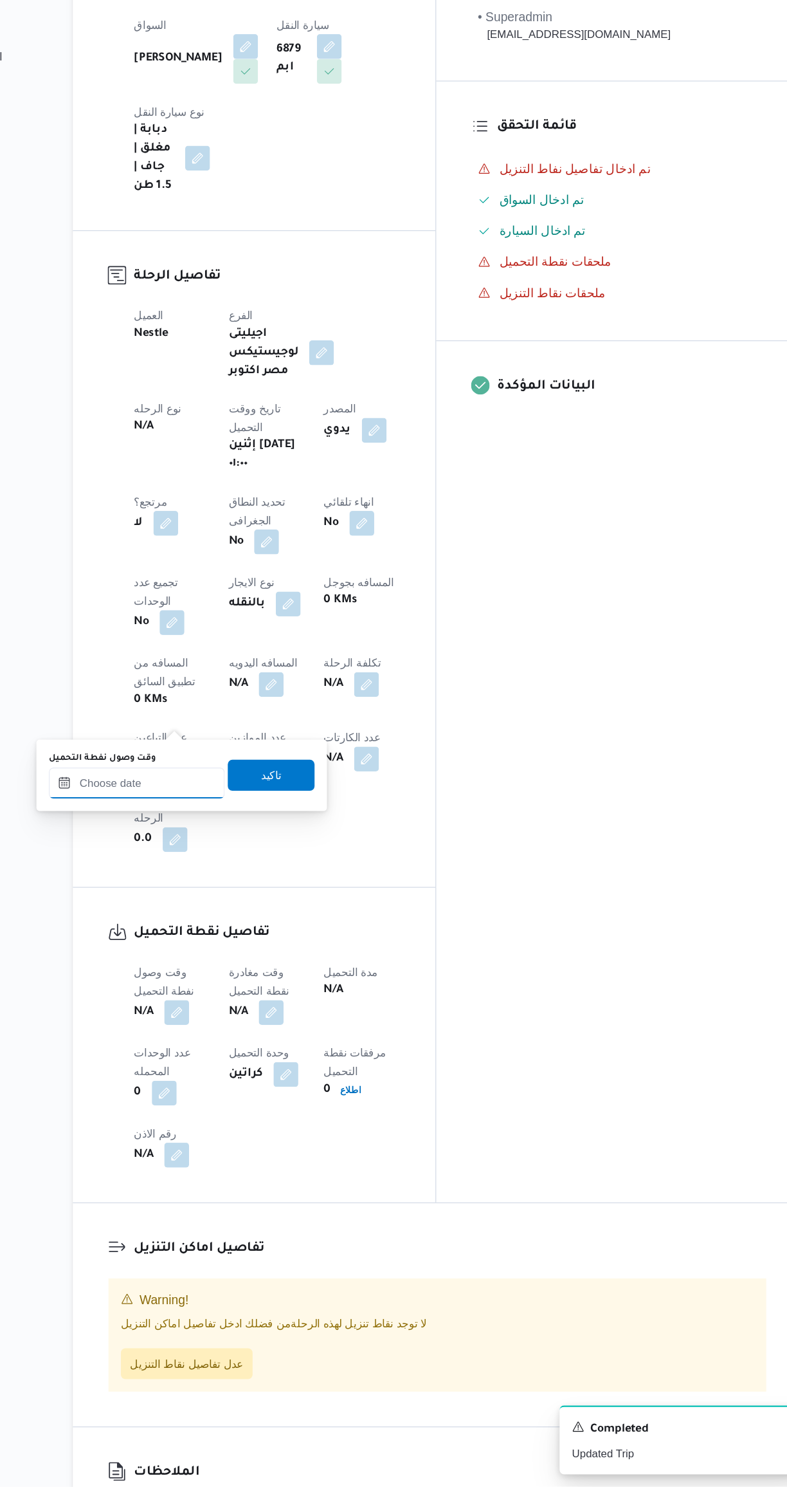
click at [237, 934] on input "وقت وصول نفطة التحميل" at bounding box center [220, 928] width 146 height 26
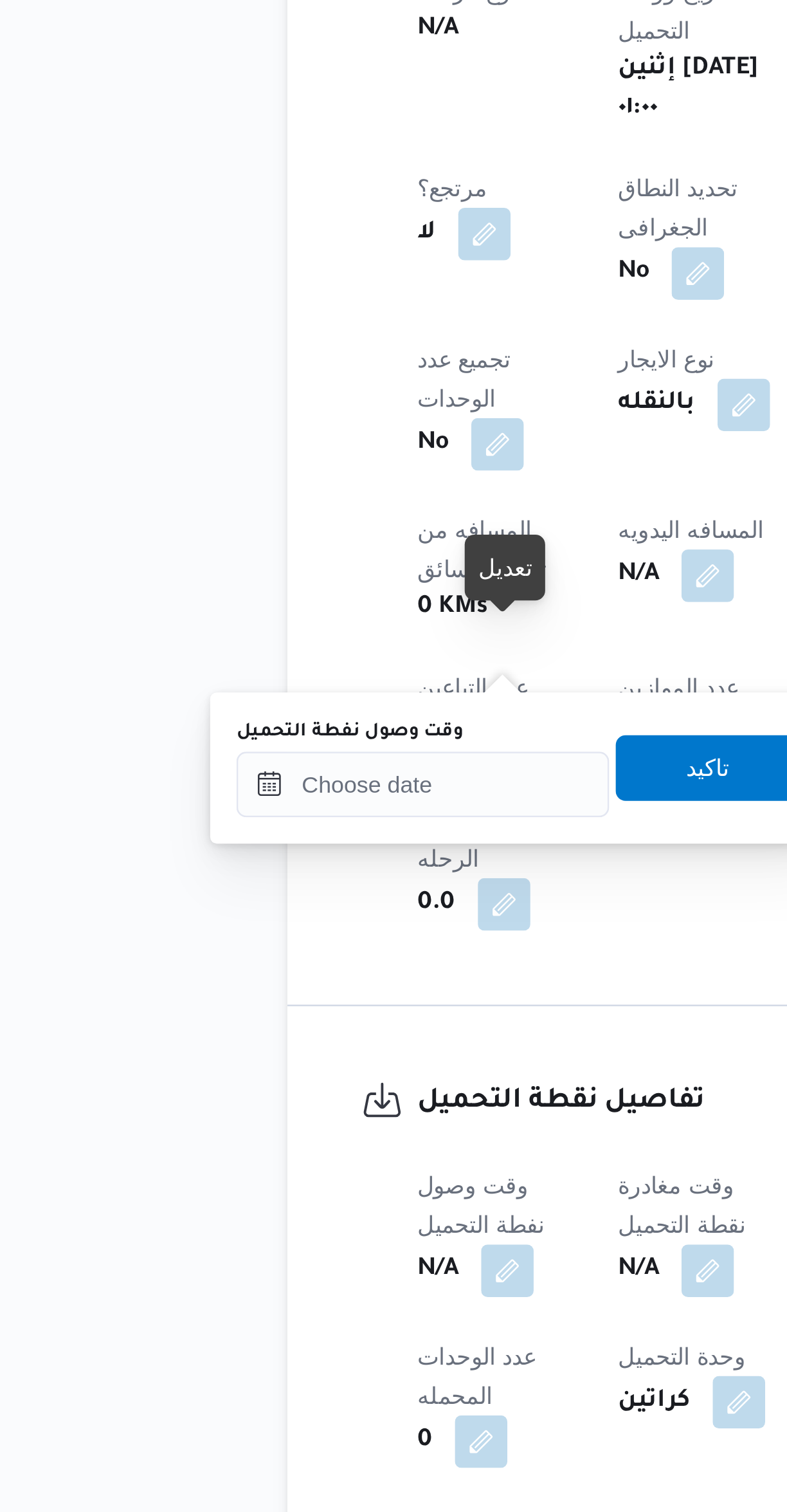
scroll to position [104, 0]
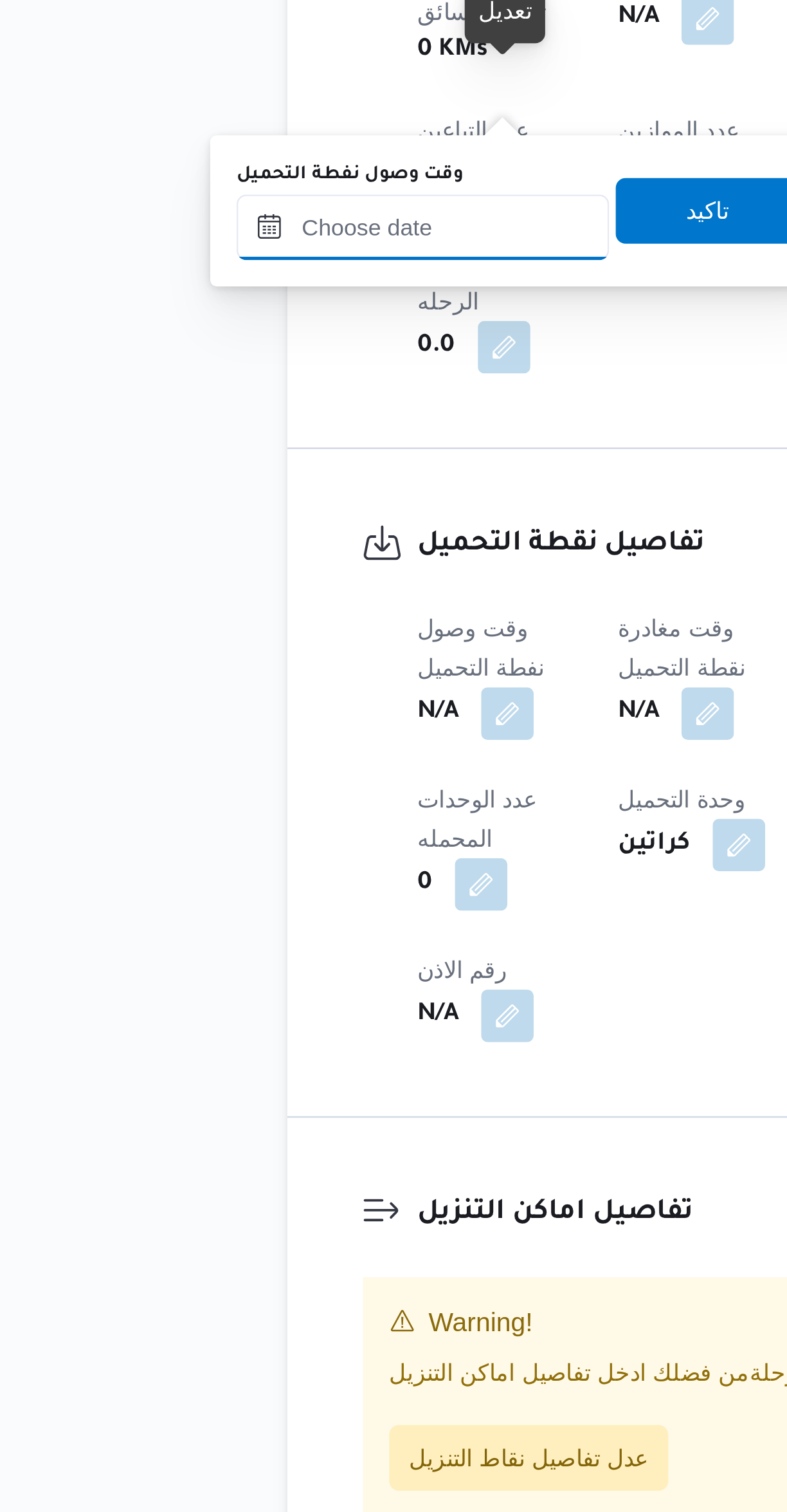
click at [235, 844] on input "وقت وصول نفطة التحميل" at bounding box center [220, 840] width 146 height 26
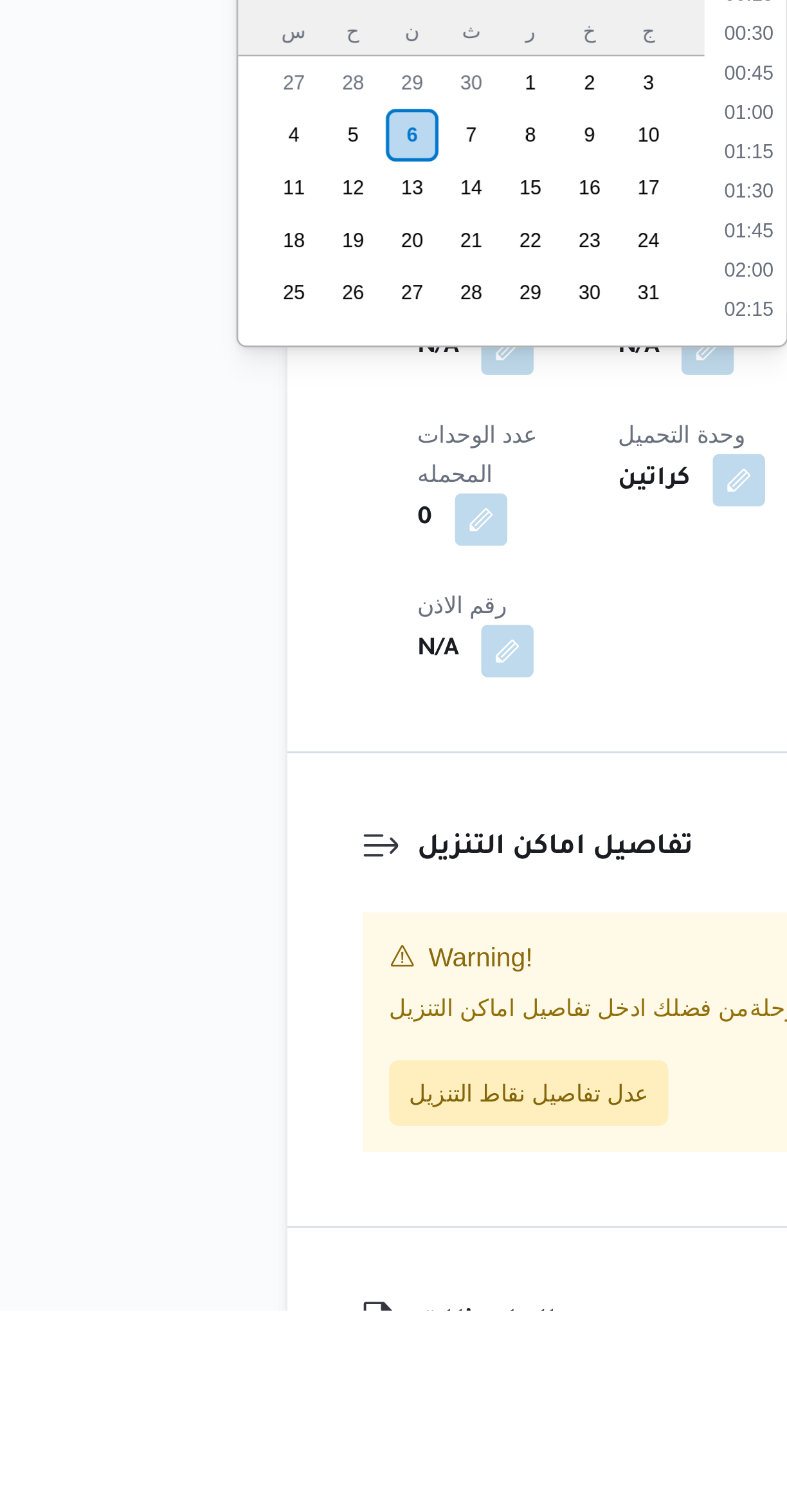
scroll to position [448, 0]
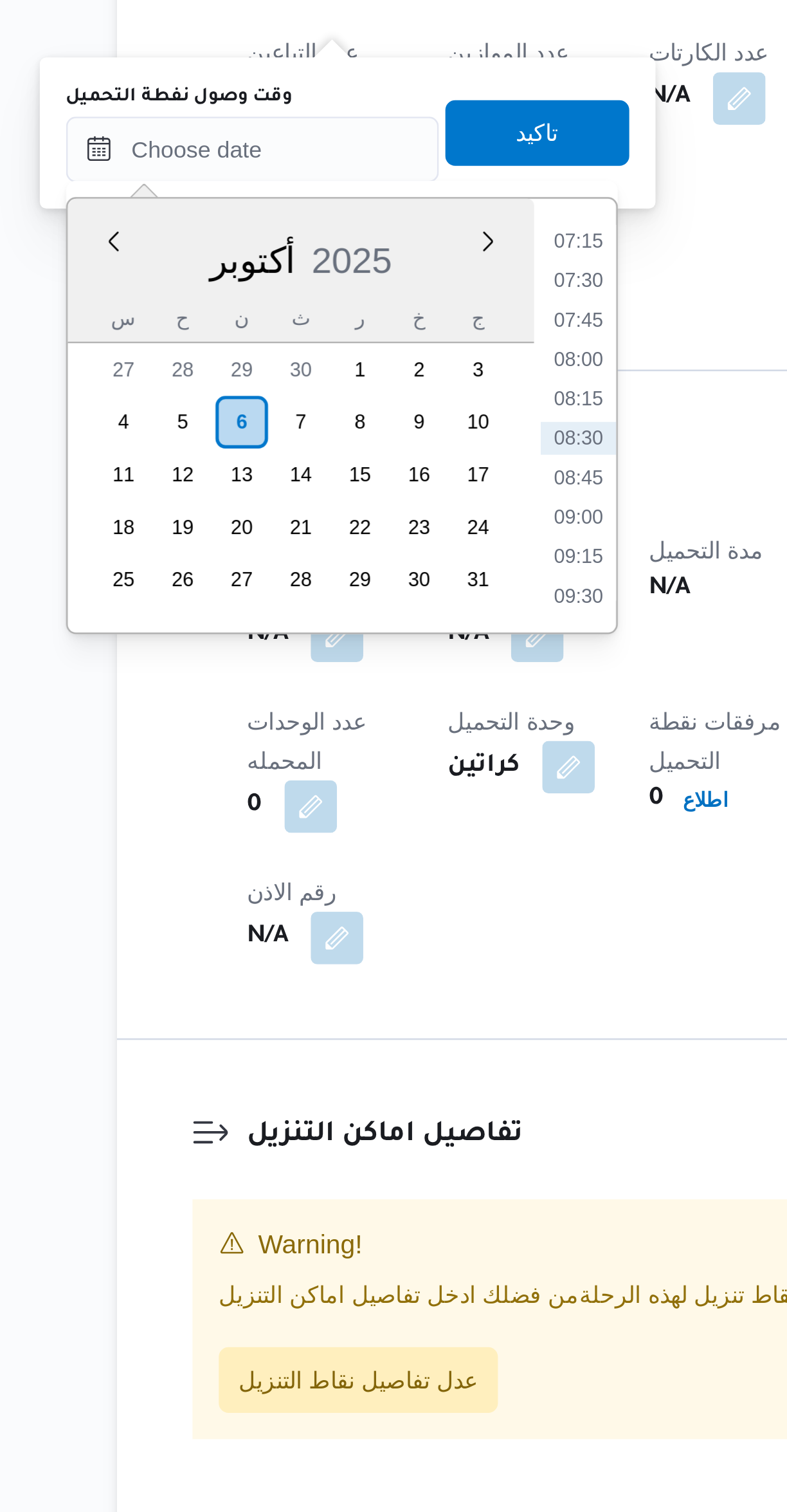
click at [350, 984] on li "07:15" at bounding box center [347, 980] width 29 height 13
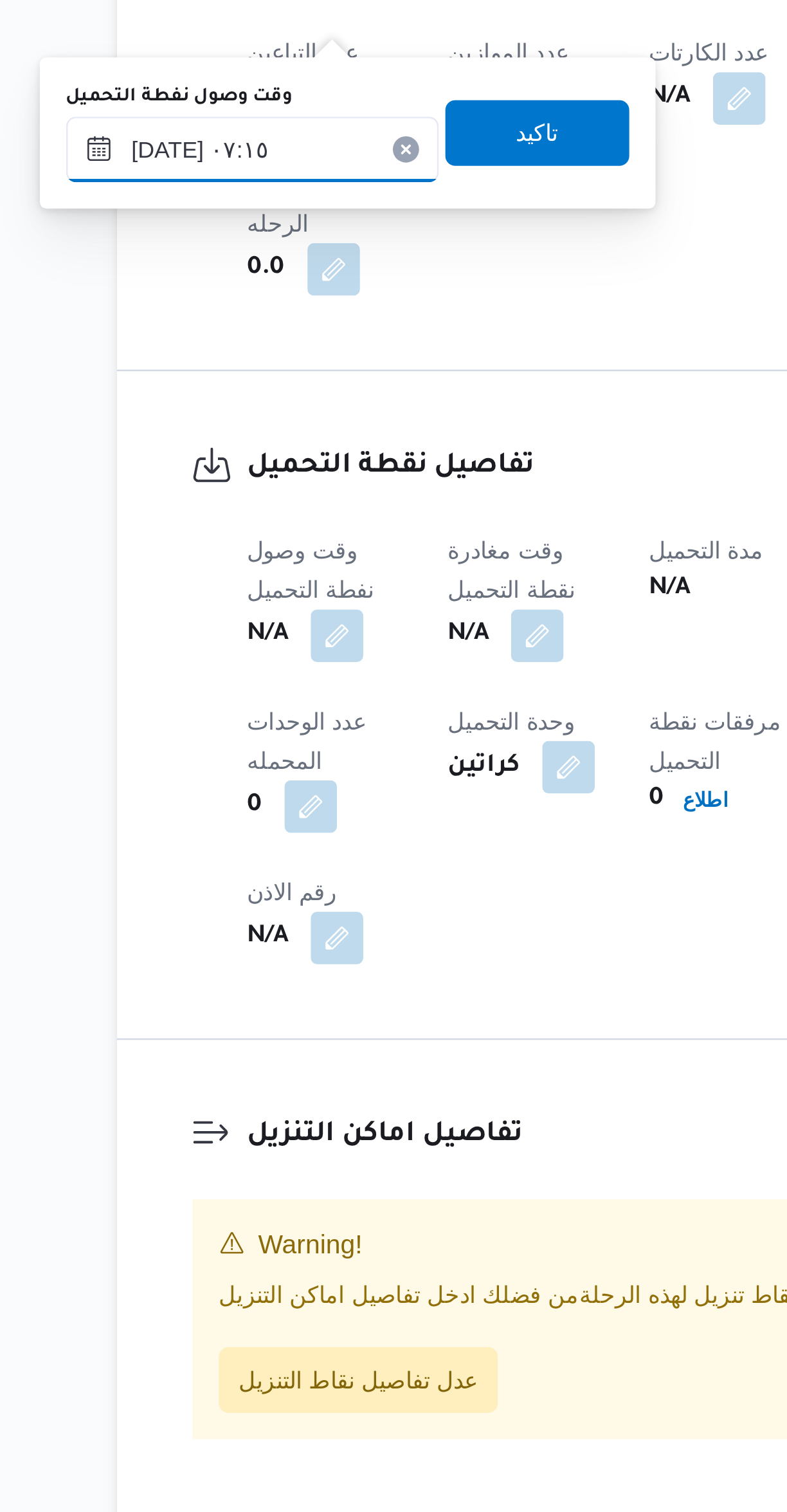
click at [243, 938] on input "[DATE] ٠٧:١٥" at bounding box center [220, 945] width 146 height 26
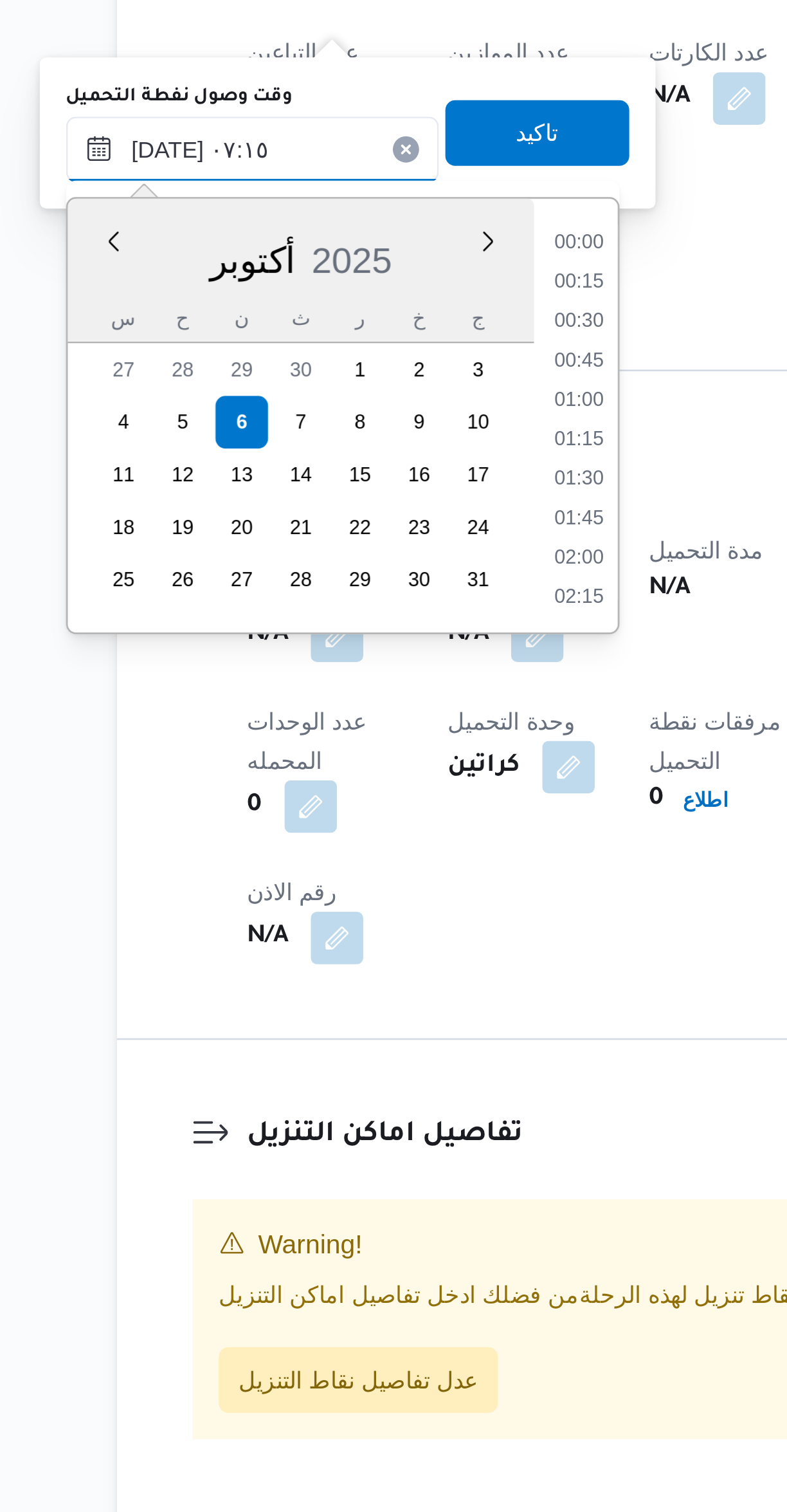
scroll to position [370, 0]
click at [353, 993] on li "06:15" at bounding box center [347, 997] width 29 height 13
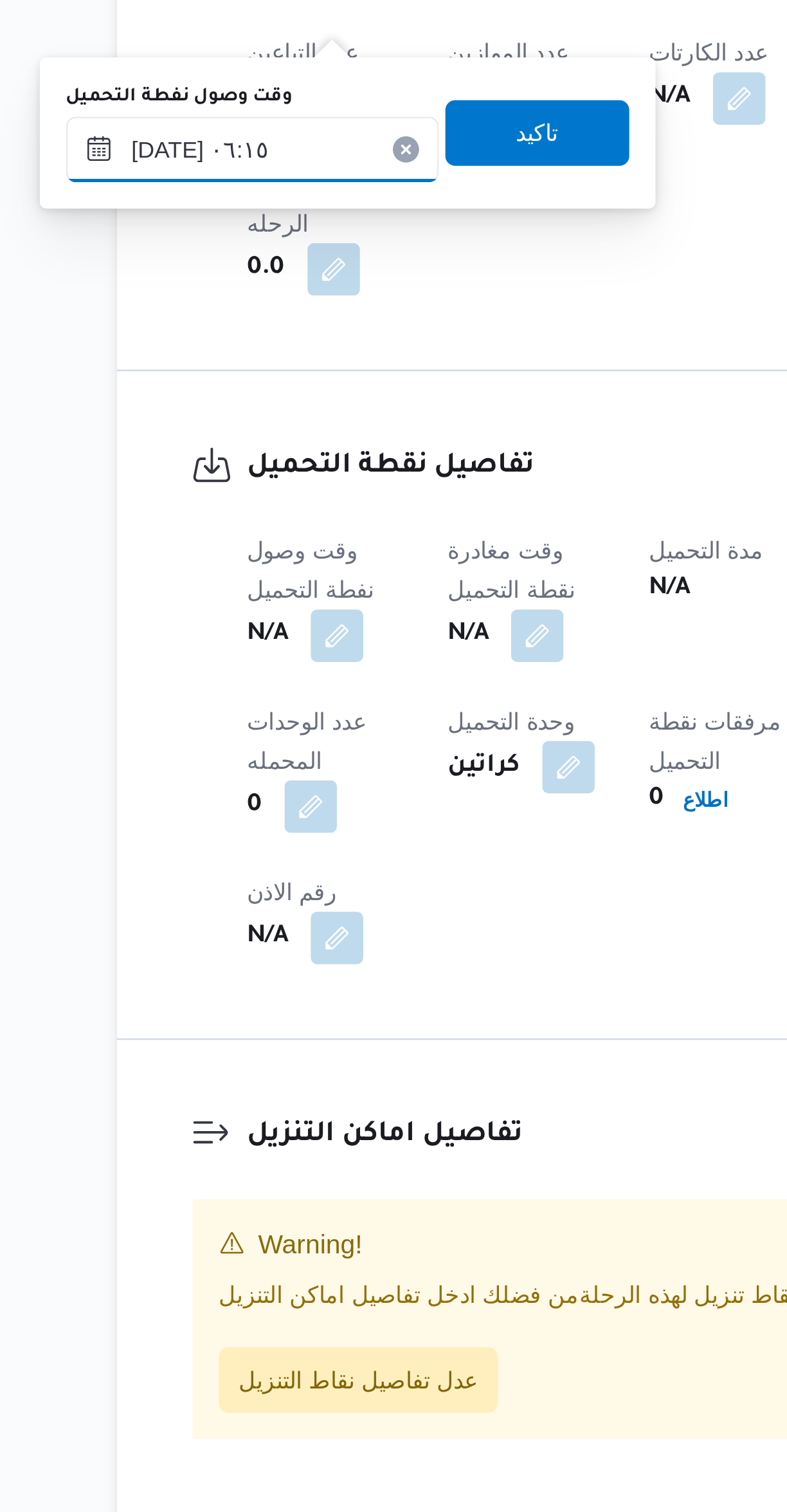
click at [250, 937] on input "[DATE] ٠٦:١٥" at bounding box center [220, 945] width 146 height 26
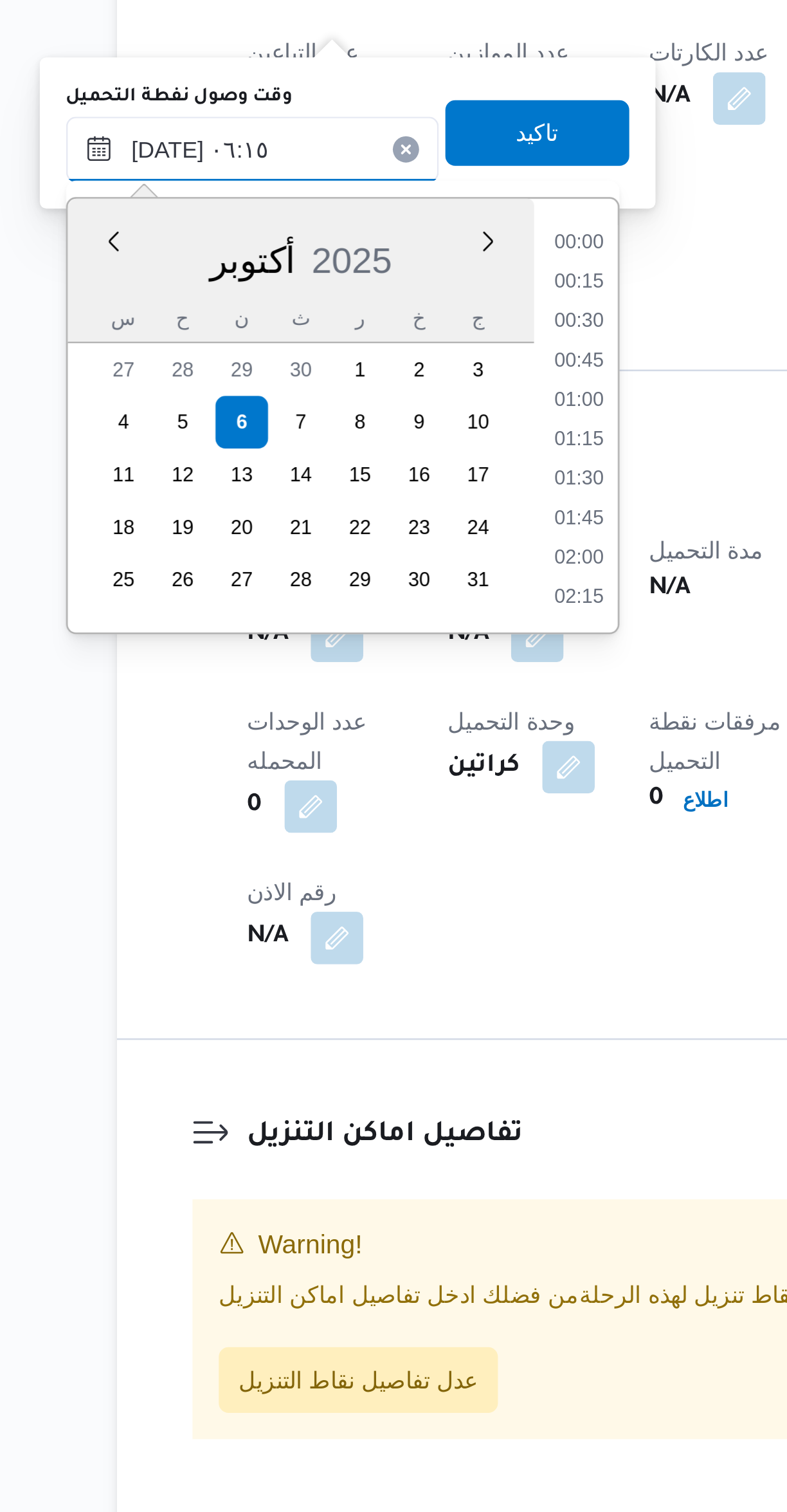
scroll to position [308, 0]
click at [353, 982] on li "05:00" at bounding box center [347, 981] width 29 height 13
type input "[DATE] ٠٥:٠٠"
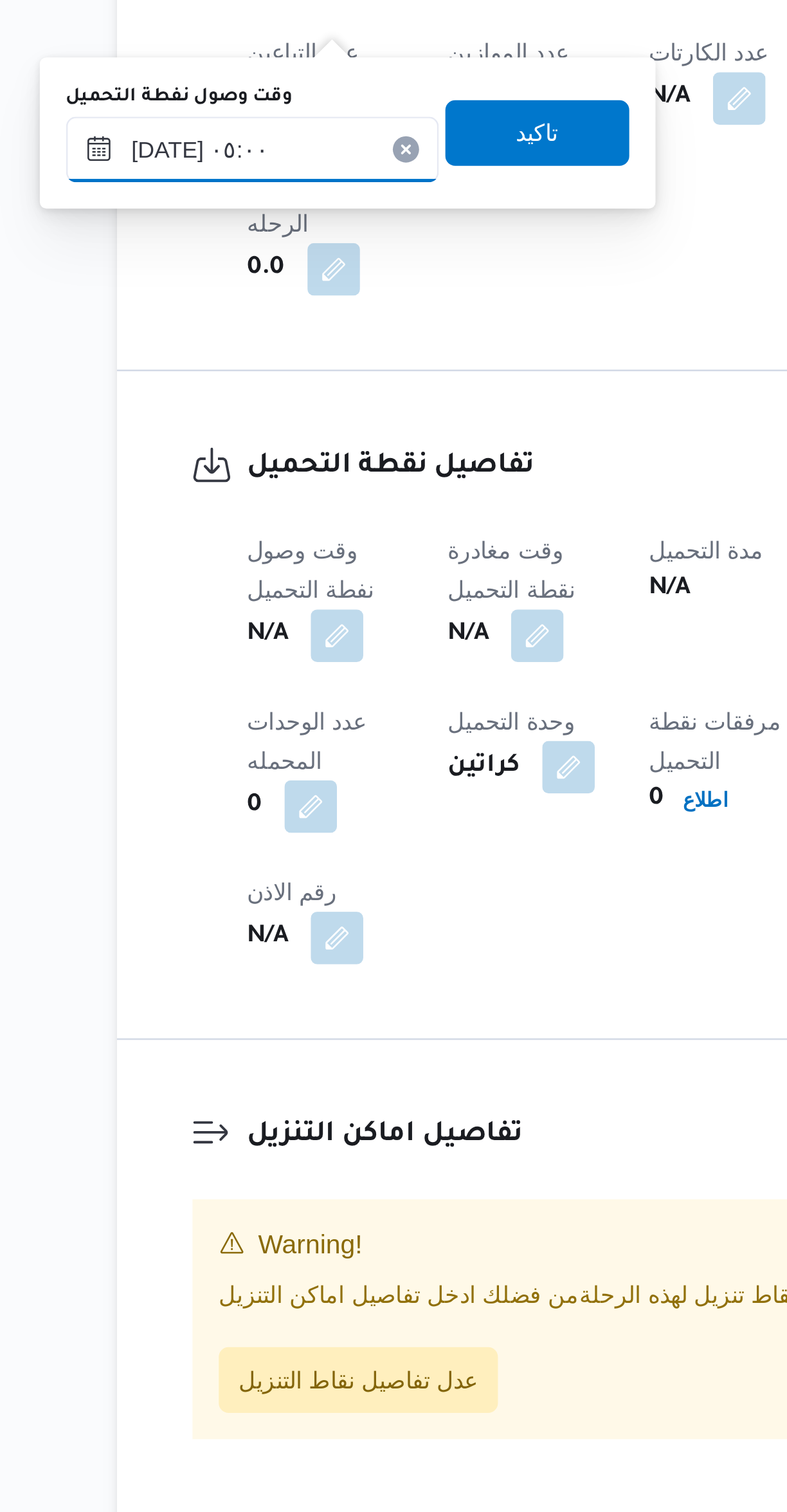
click at [247, 942] on input "[DATE] ٠٥:٠٠" at bounding box center [220, 945] width 146 height 26
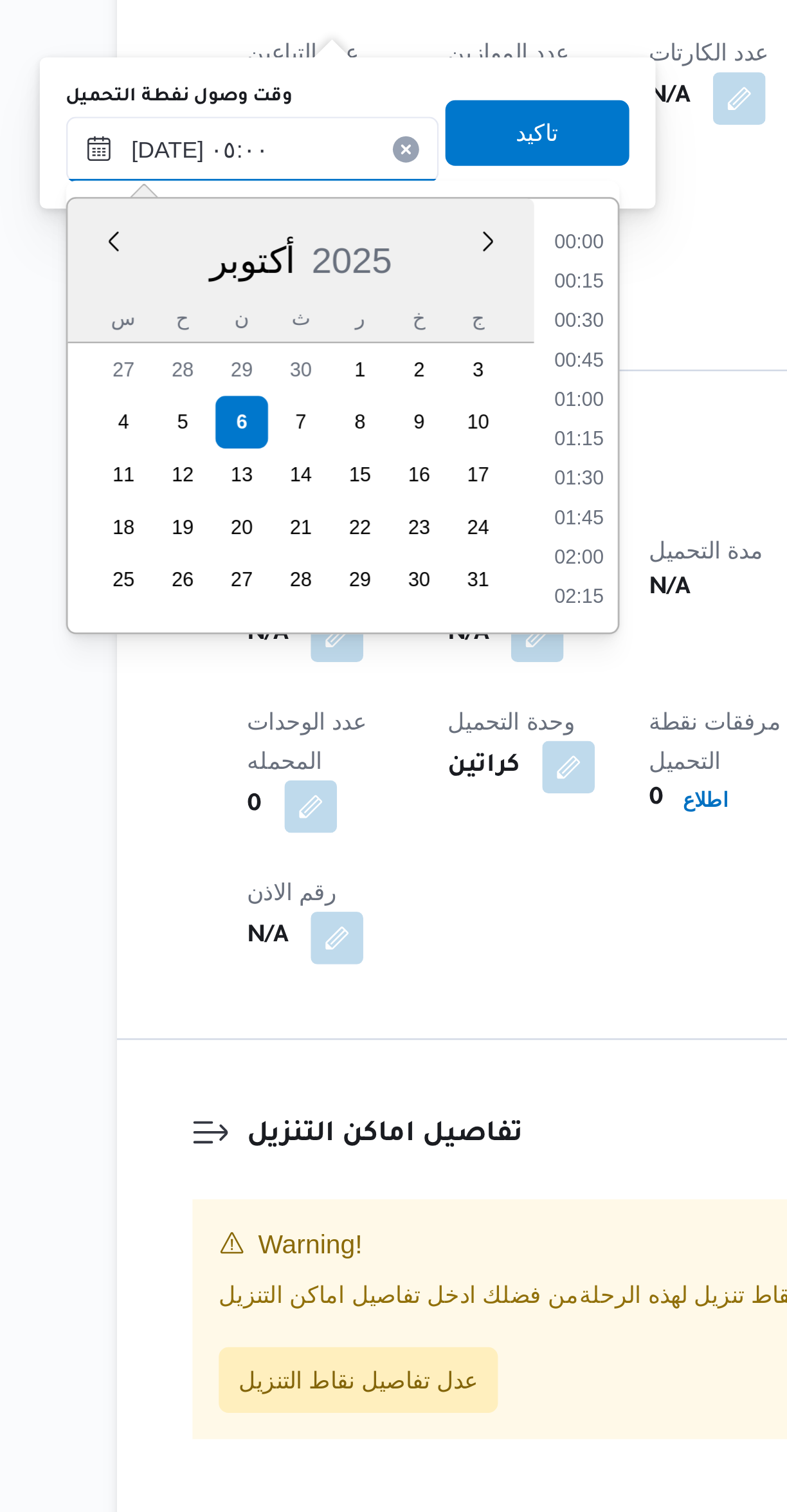
scroll to position [231, 0]
click at [350, 1058] on li "05:00" at bounding box center [347, 1058] width 30 height 13
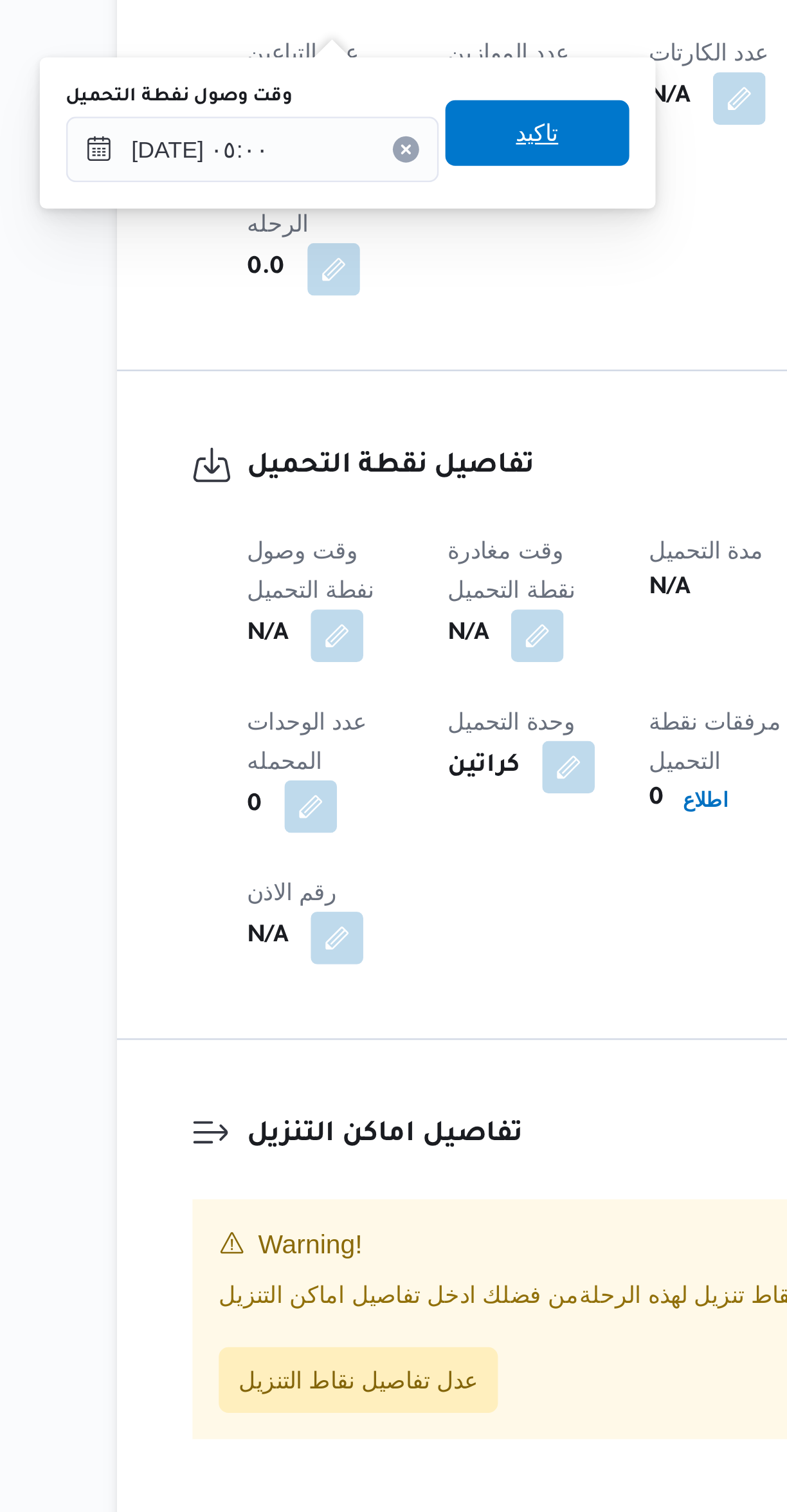
click at [348, 936] on span "تاكيد" at bounding box center [331, 939] width 72 height 26
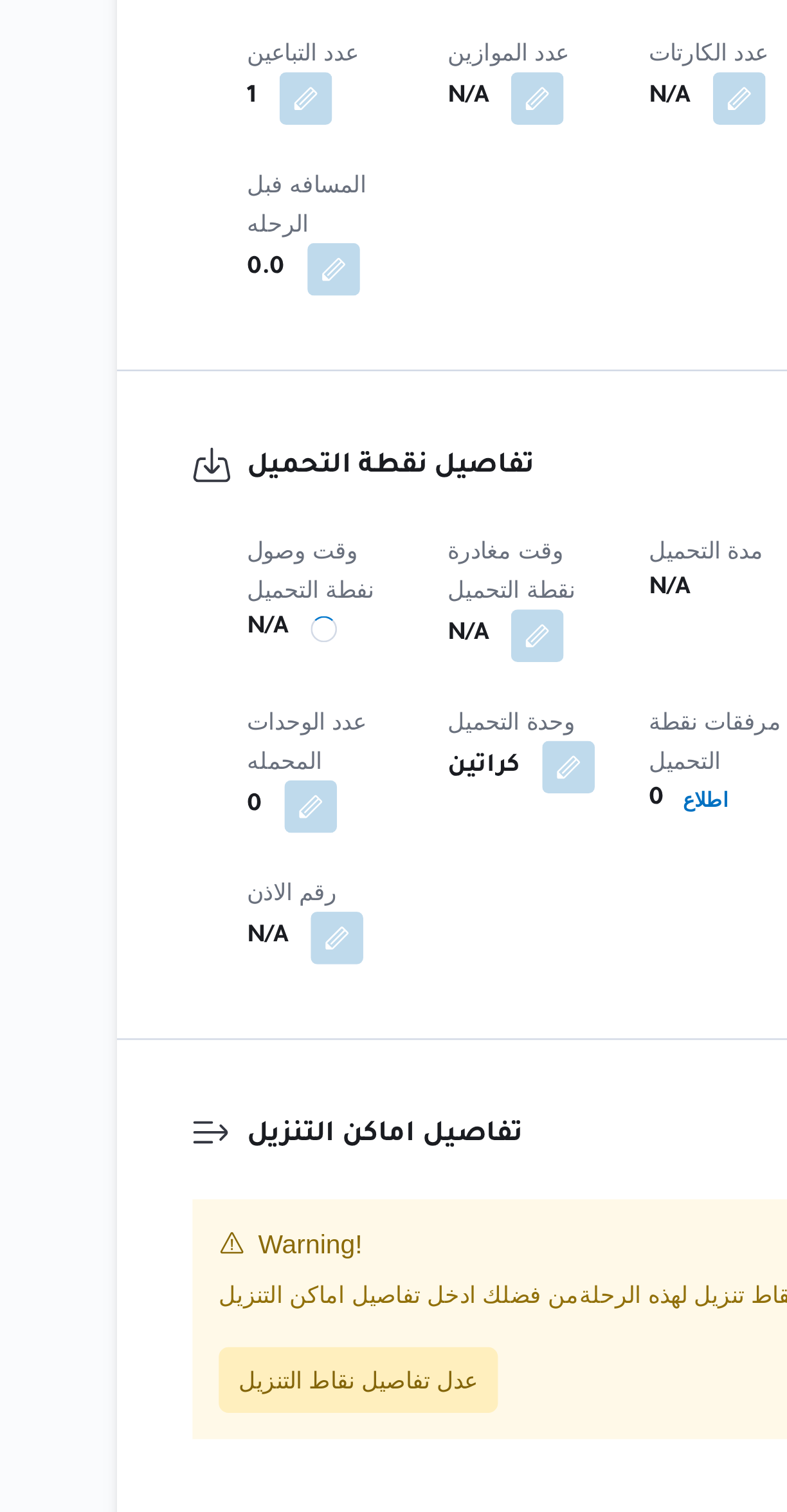
scroll to position [0, 0]
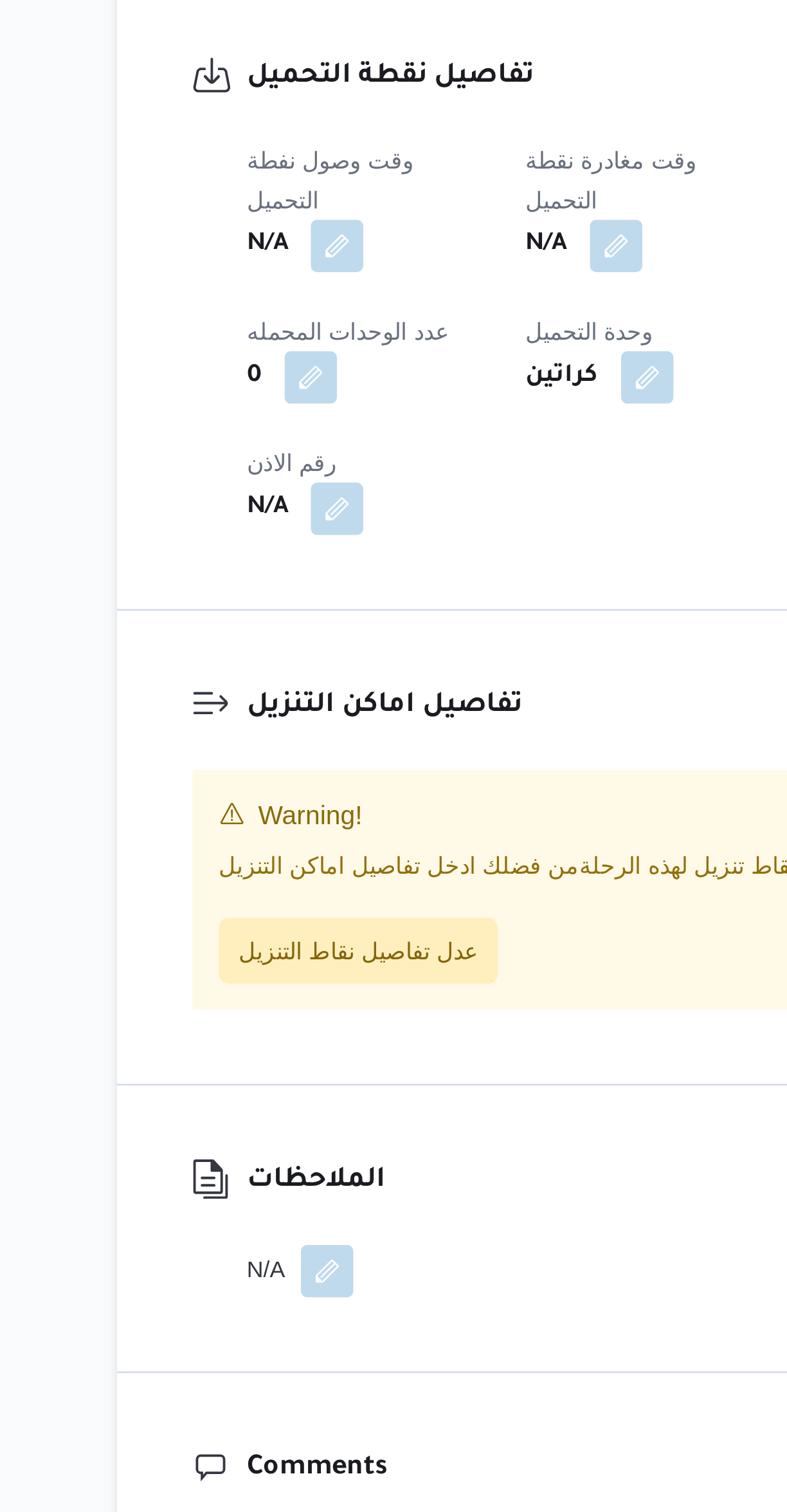
click at [373, 971] on button "button" at bounding box center [362, 981] width 21 height 21
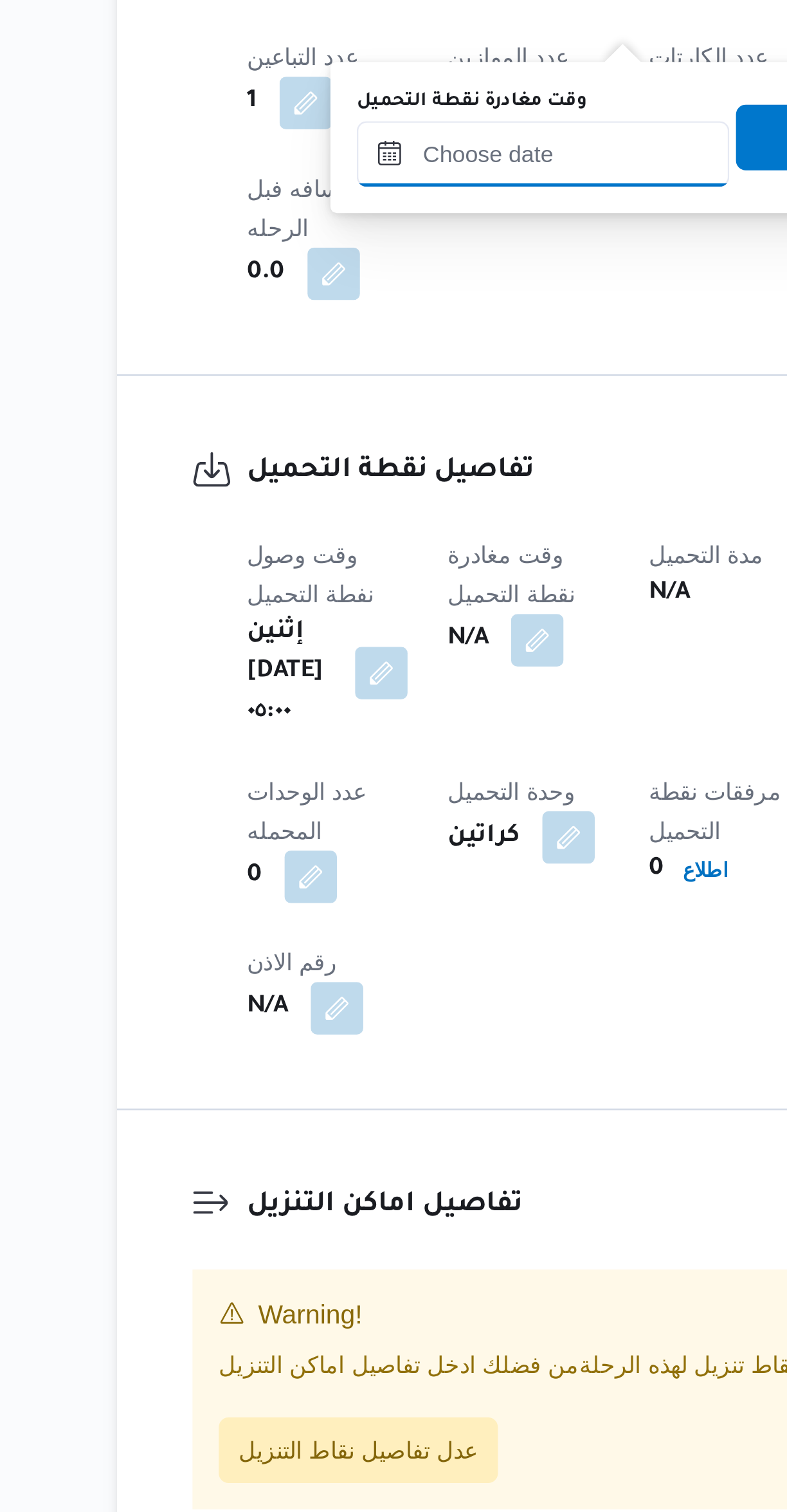
click at [353, 948] on input "وقت مغادرة نقطة التحميل" at bounding box center [334, 945] width 146 height 26
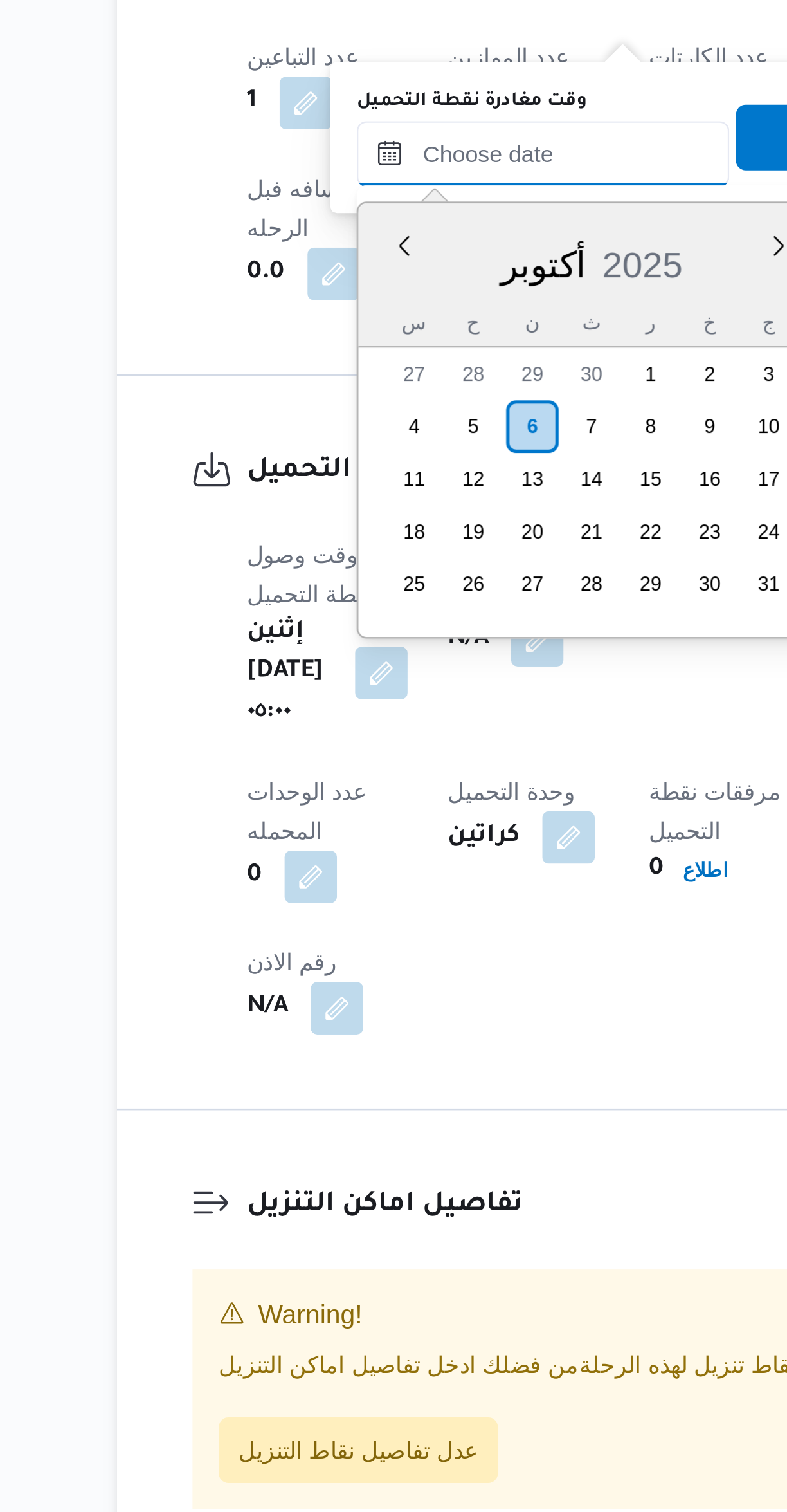
scroll to position [448, 0]
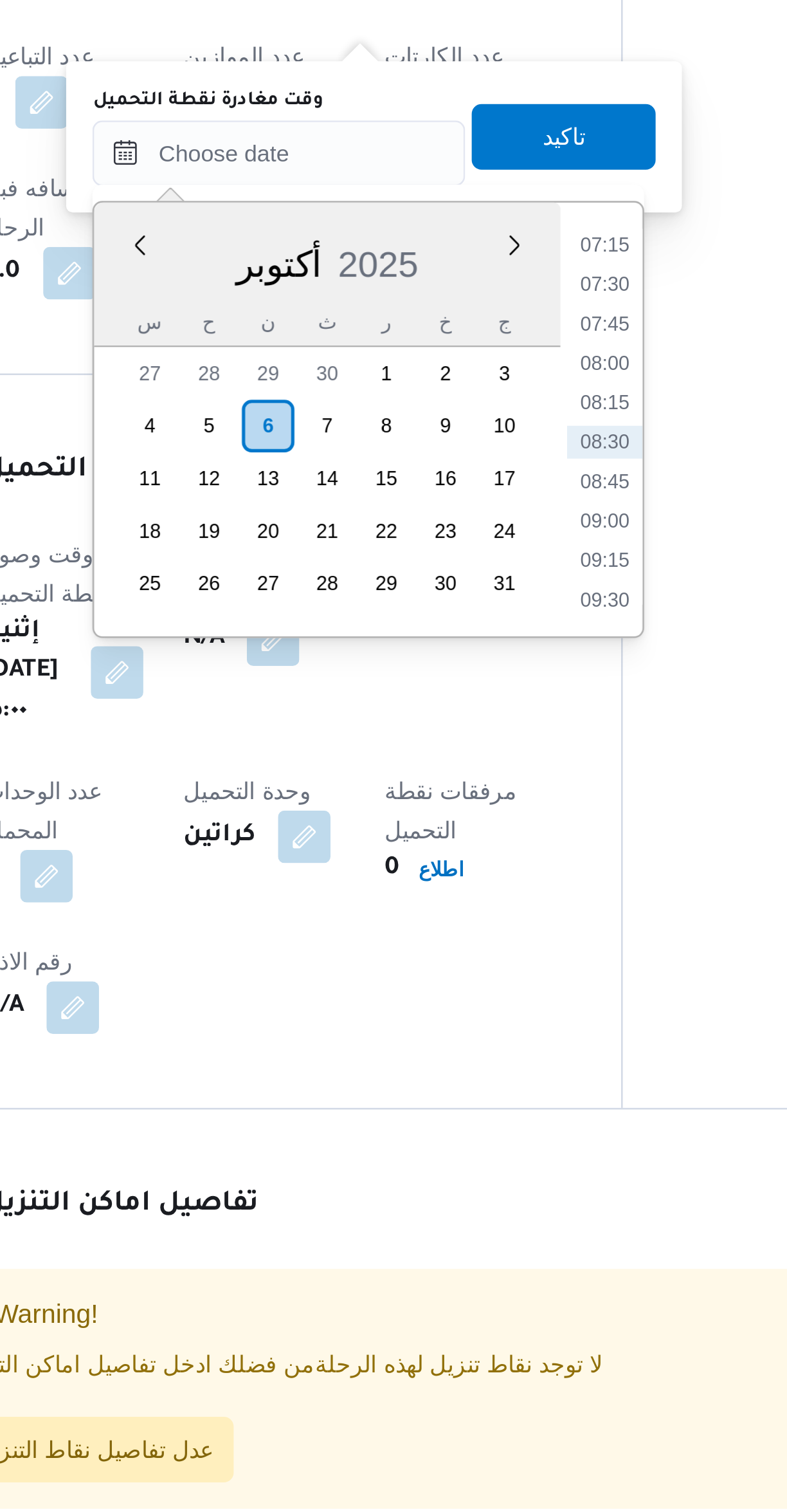
click at [463, 1058] on li "08:30" at bounding box center [461, 1057] width 29 height 13
type input "[DATE] ٠٨:٣٠"
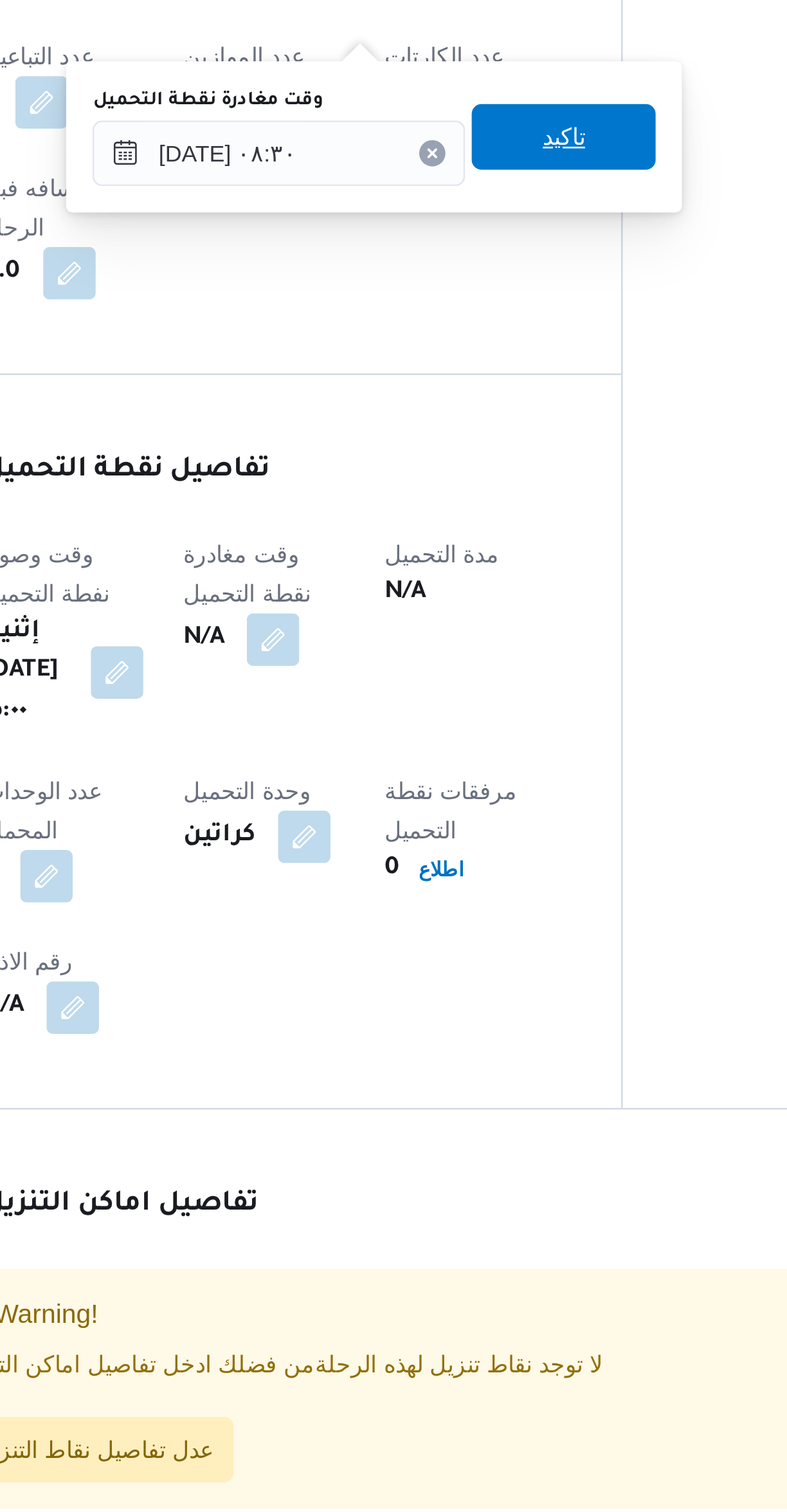
click at [459, 942] on span "تاكيد" at bounding box center [445, 939] width 72 height 26
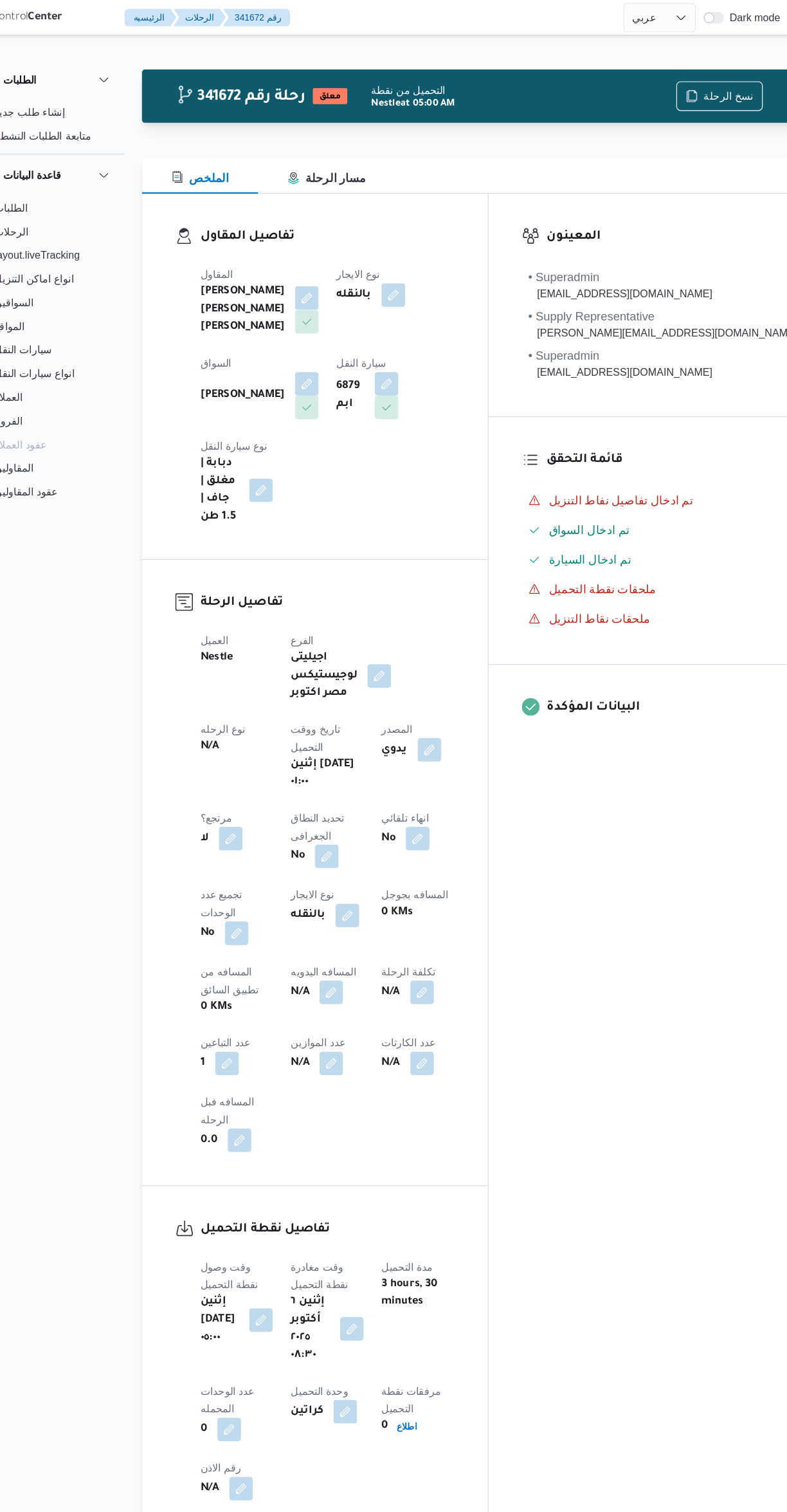
select select "ar"
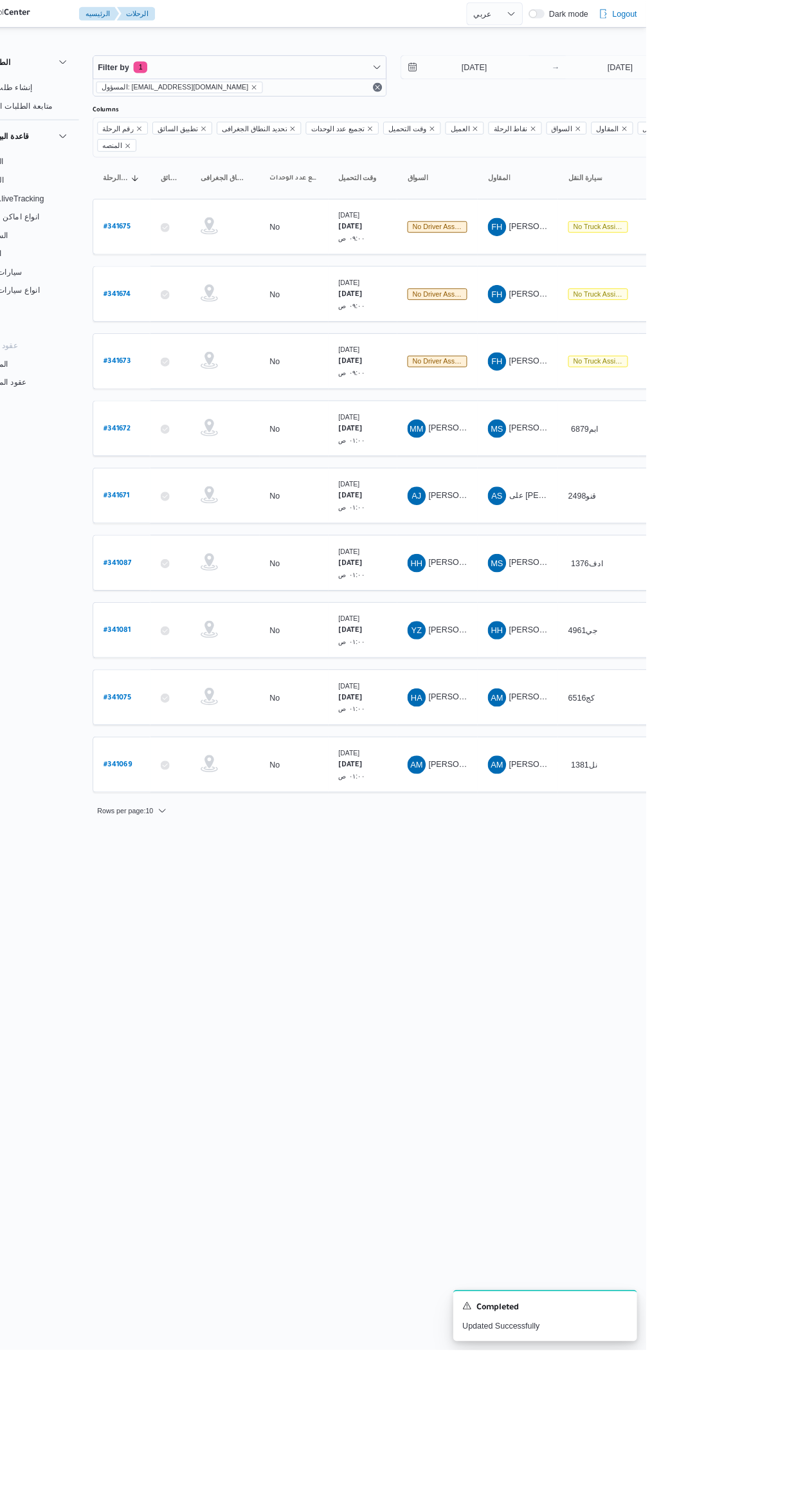
click at [201, 702] on b "# 341081" at bounding box center [194, 706] width 30 height 9
select select "ar"
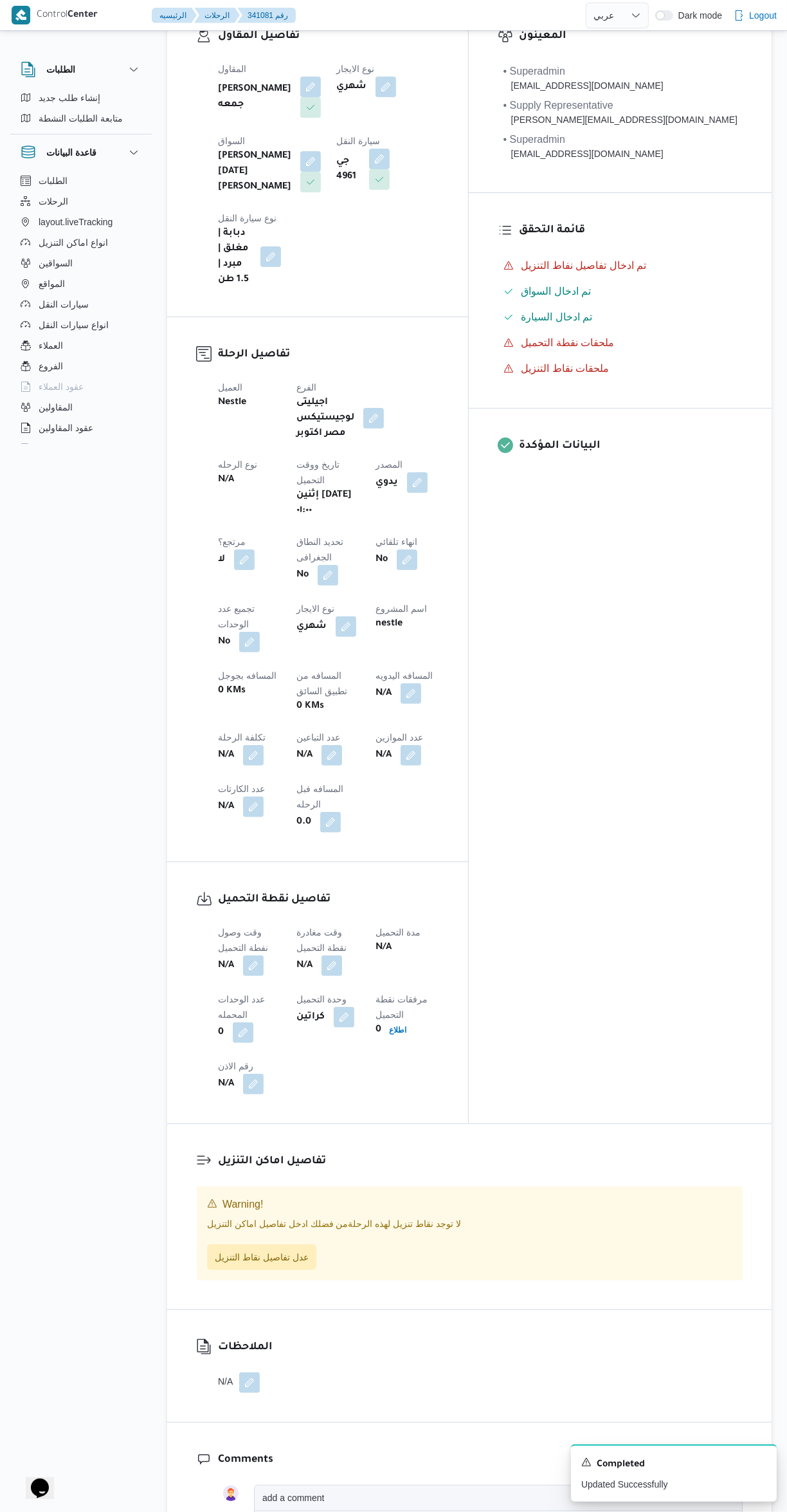
scroll to position [157, 0]
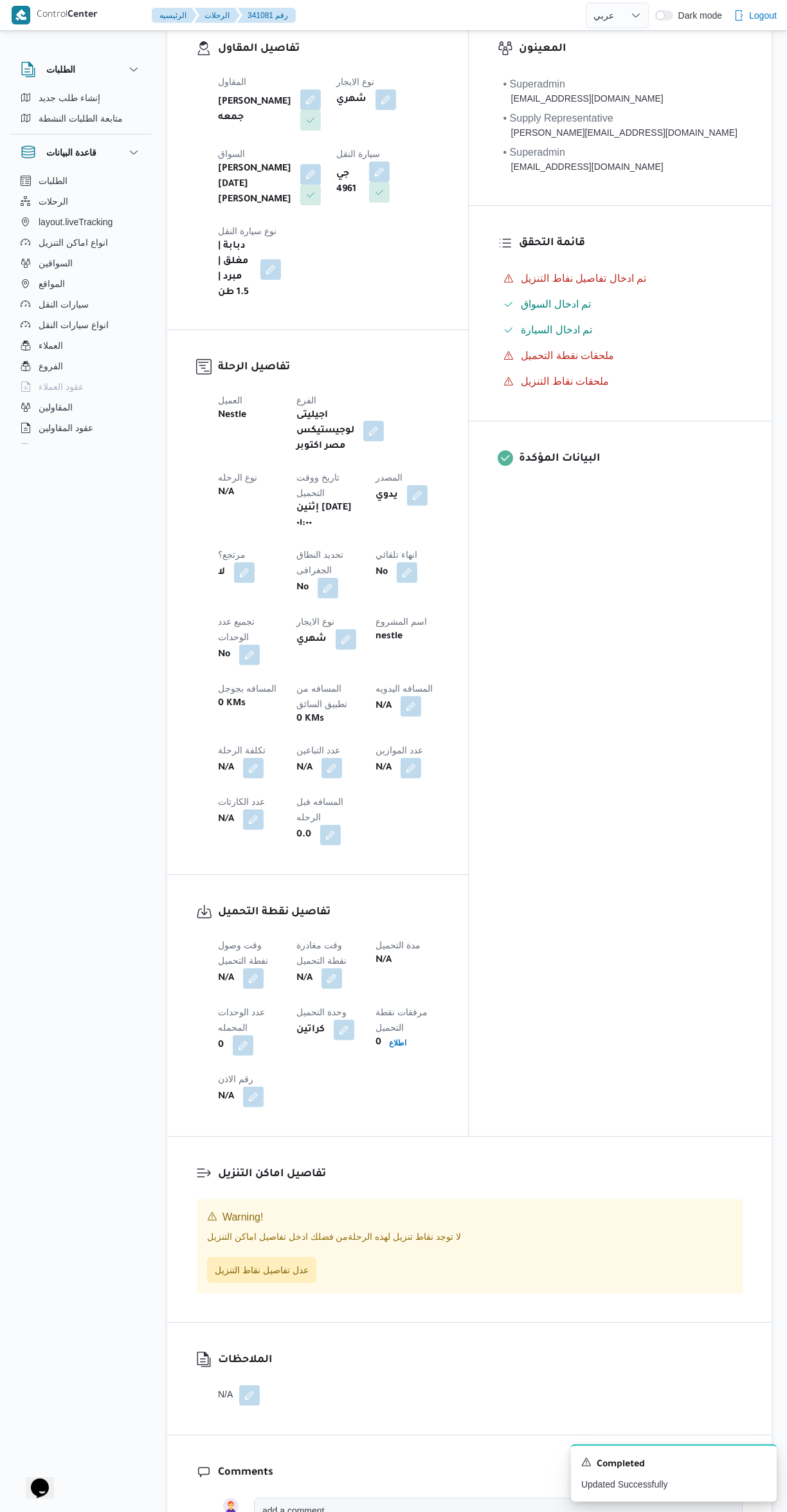
click at [322, 758] on button "button" at bounding box center [332, 768] width 21 height 21
click at [206, 654] on input "عدد التباعين" at bounding box center [220, 655] width 128 height 26
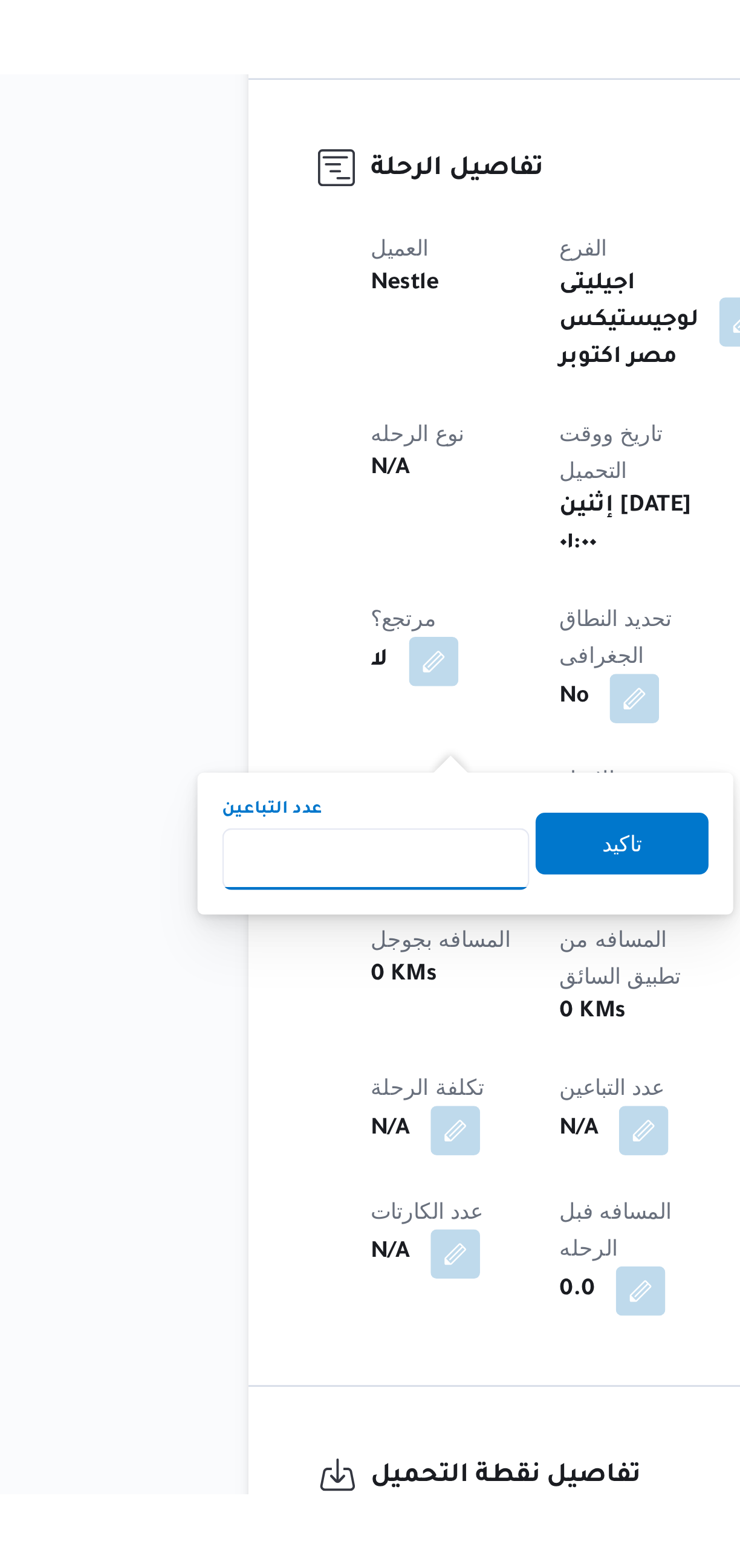
scroll to position [19, 0]
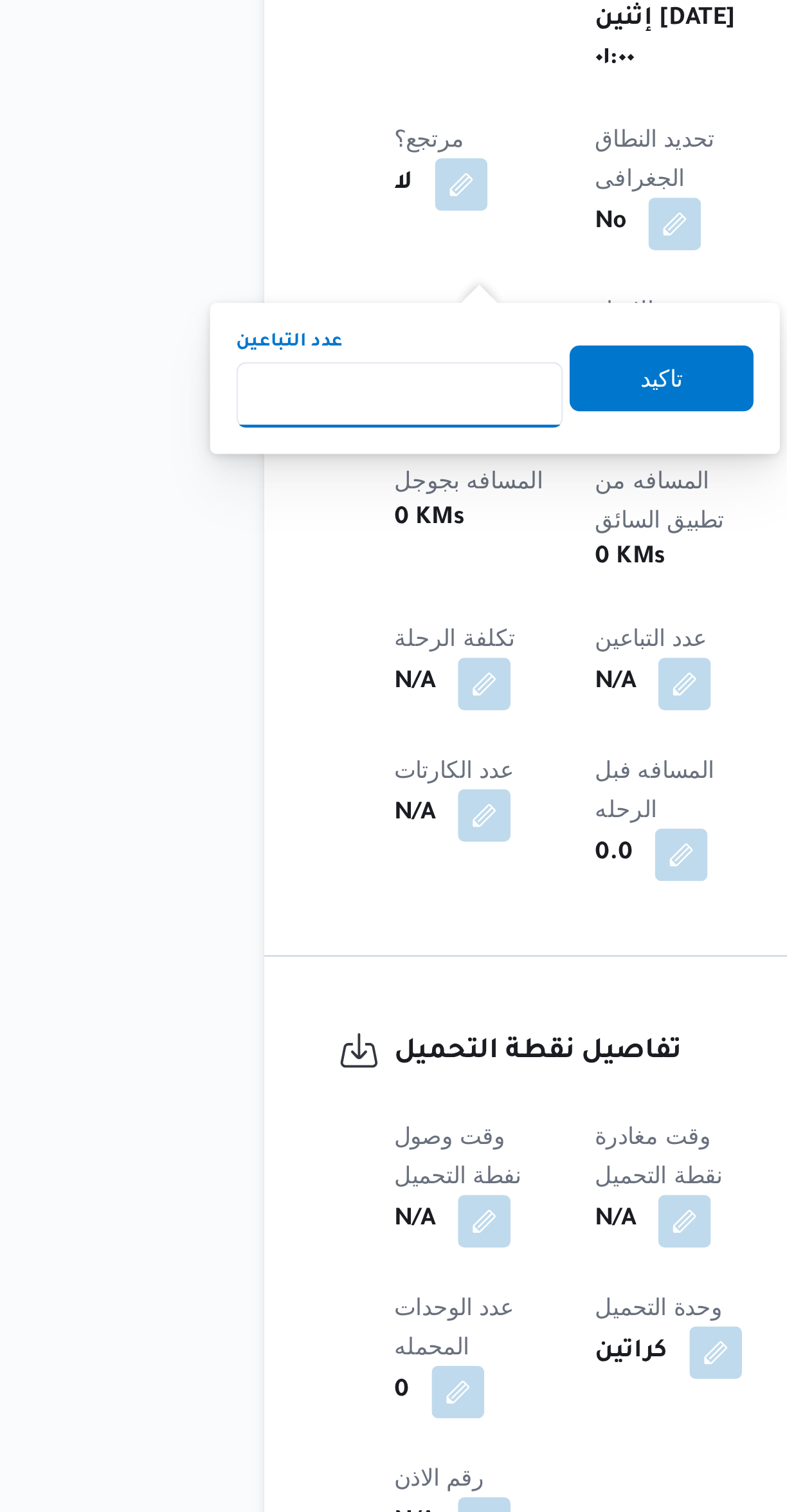
type input "1"
click at [319, 775] on span "تاكيد" at bounding box center [322, 784] width 72 height 26
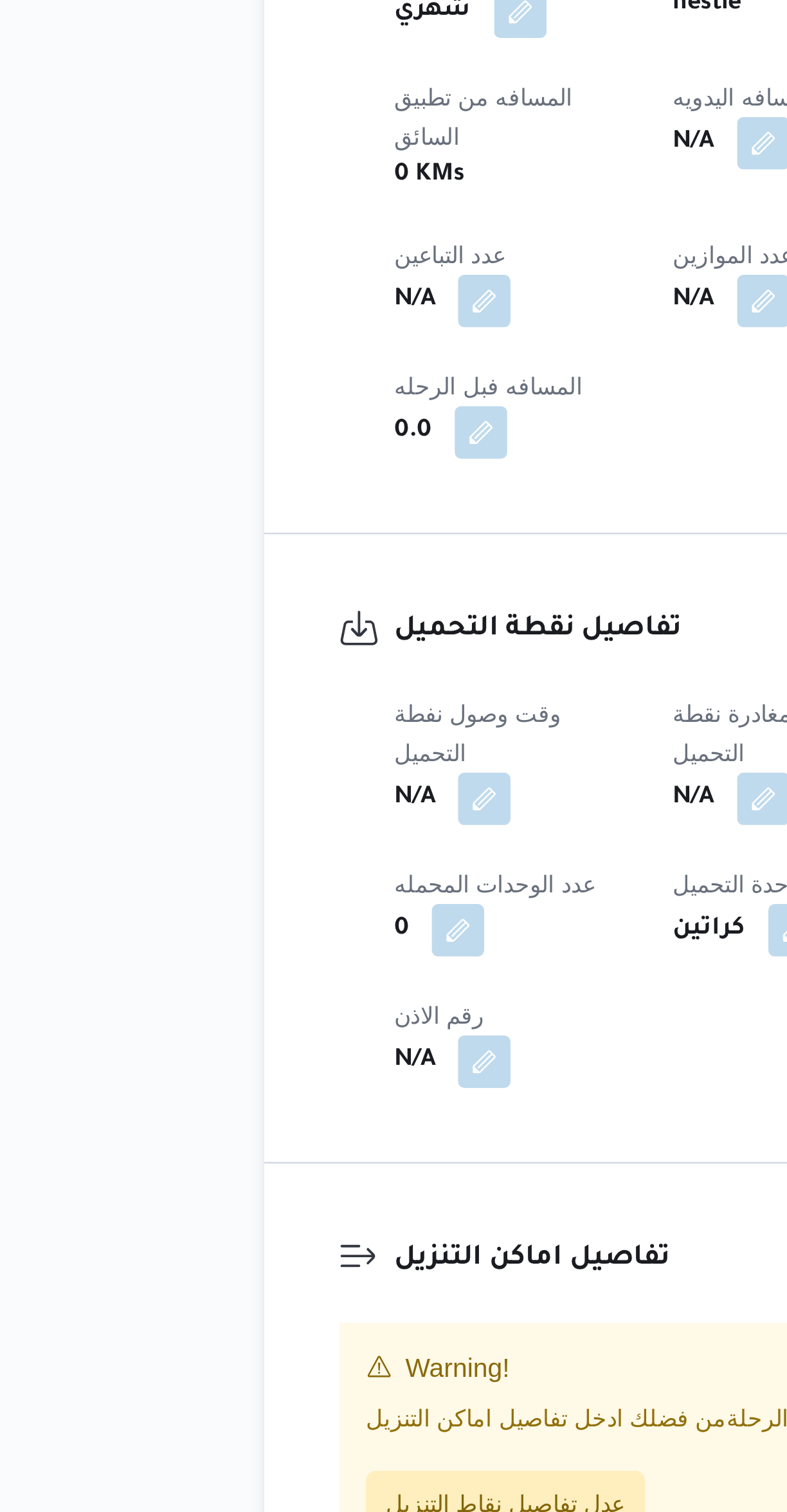
click at [257, 1001] on button "button" at bounding box center [253, 1011] width 21 height 21
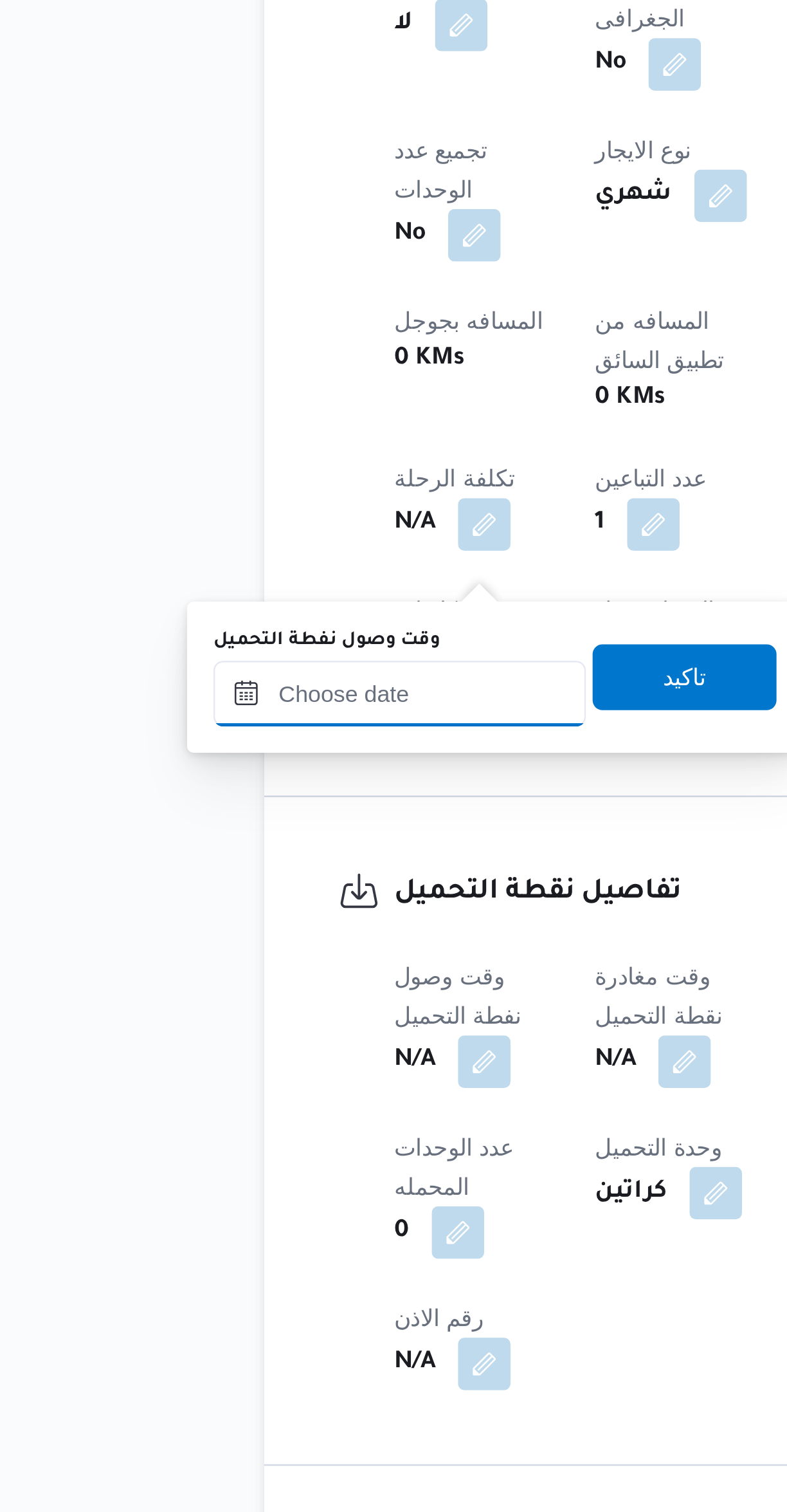
click at [237, 968] on input "وقت وصول نفطة التحميل" at bounding box center [220, 970] width 146 height 26
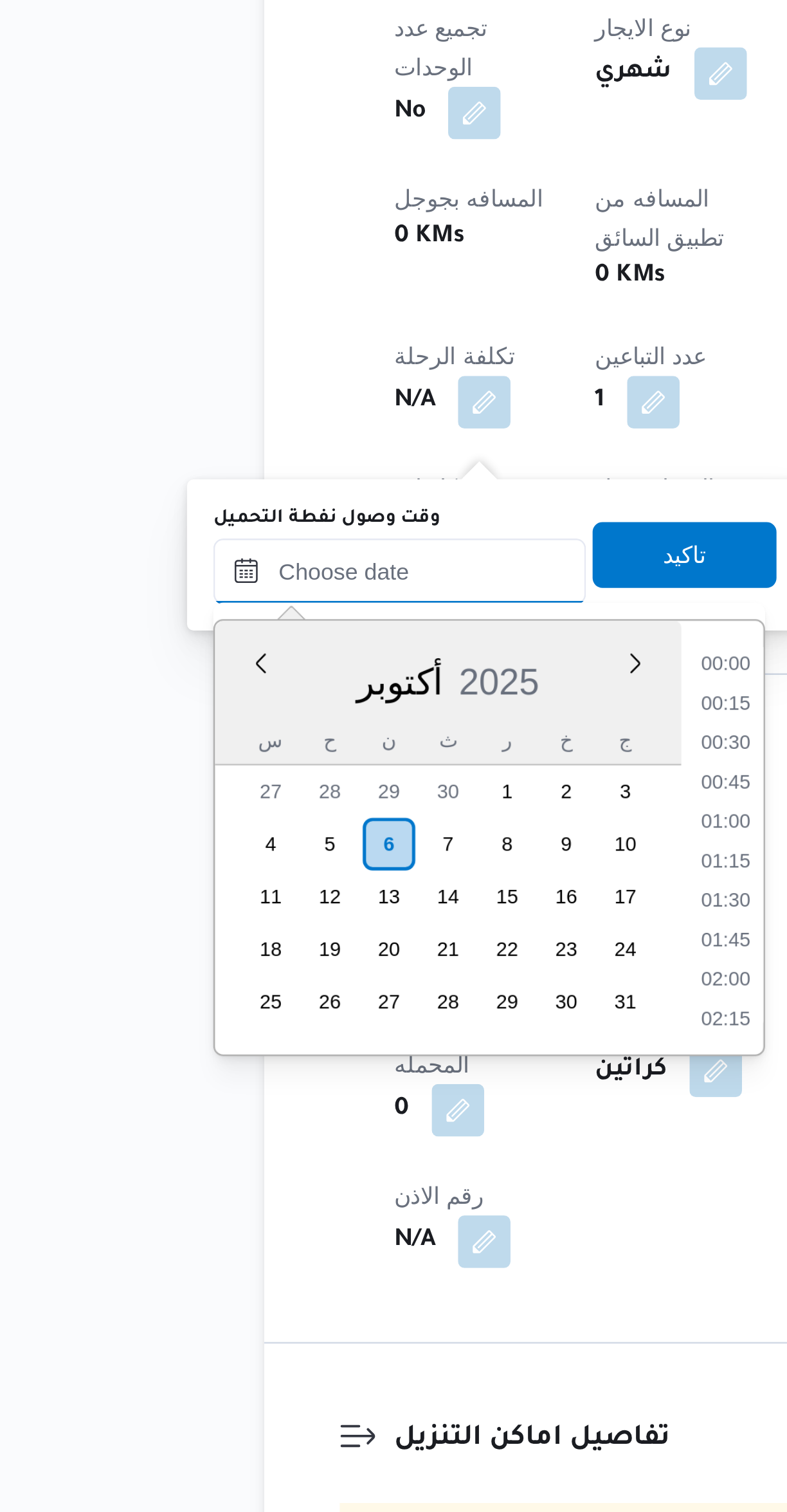
scroll to position [448, 0]
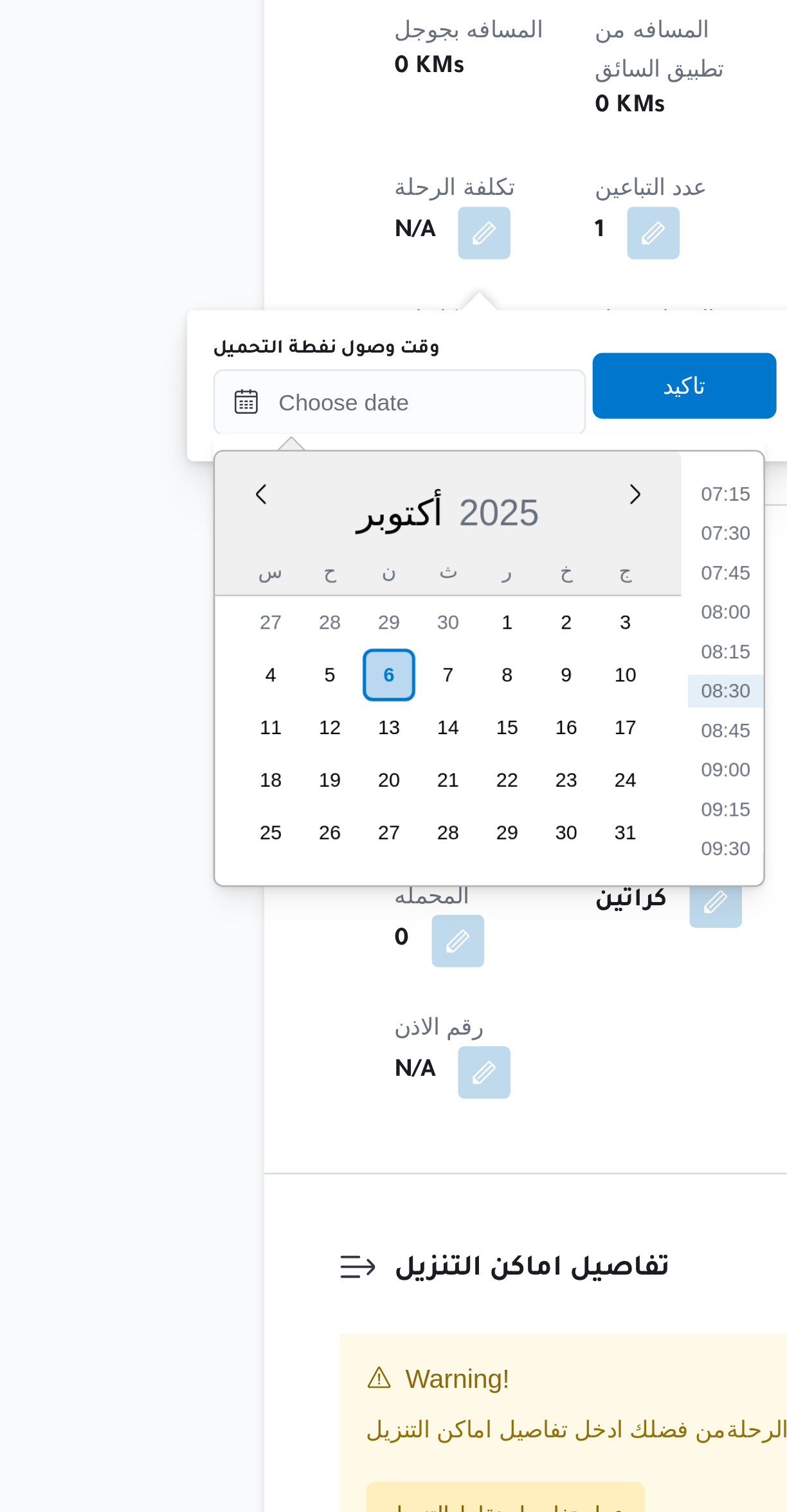
click at [347, 1032] on li "07:15" at bounding box center [347, 1027] width 29 height 13
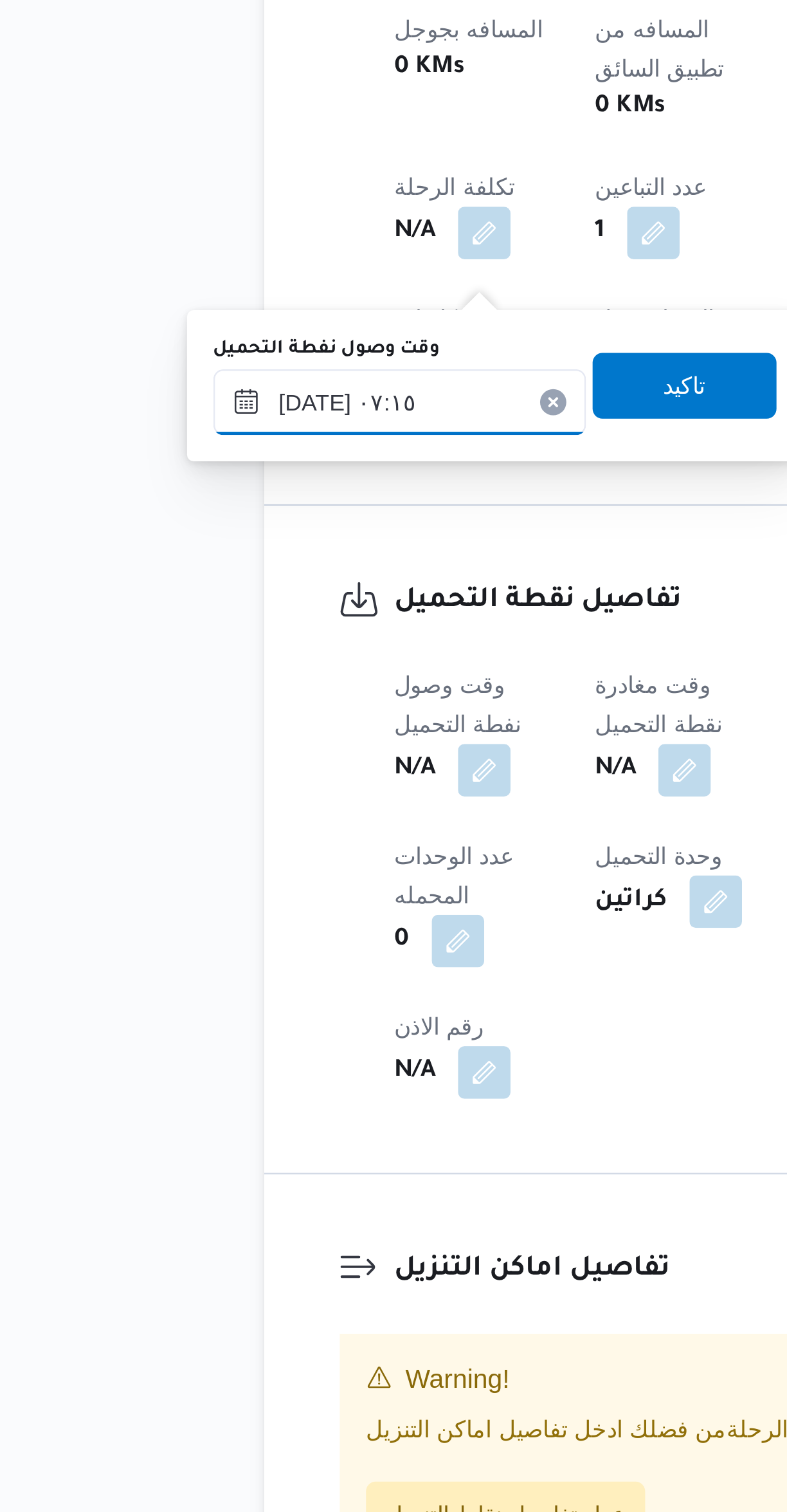
click at [229, 993] on input "[DATE] ٠٧:١٥" at bounding box center [220, 991] width 146 height 26
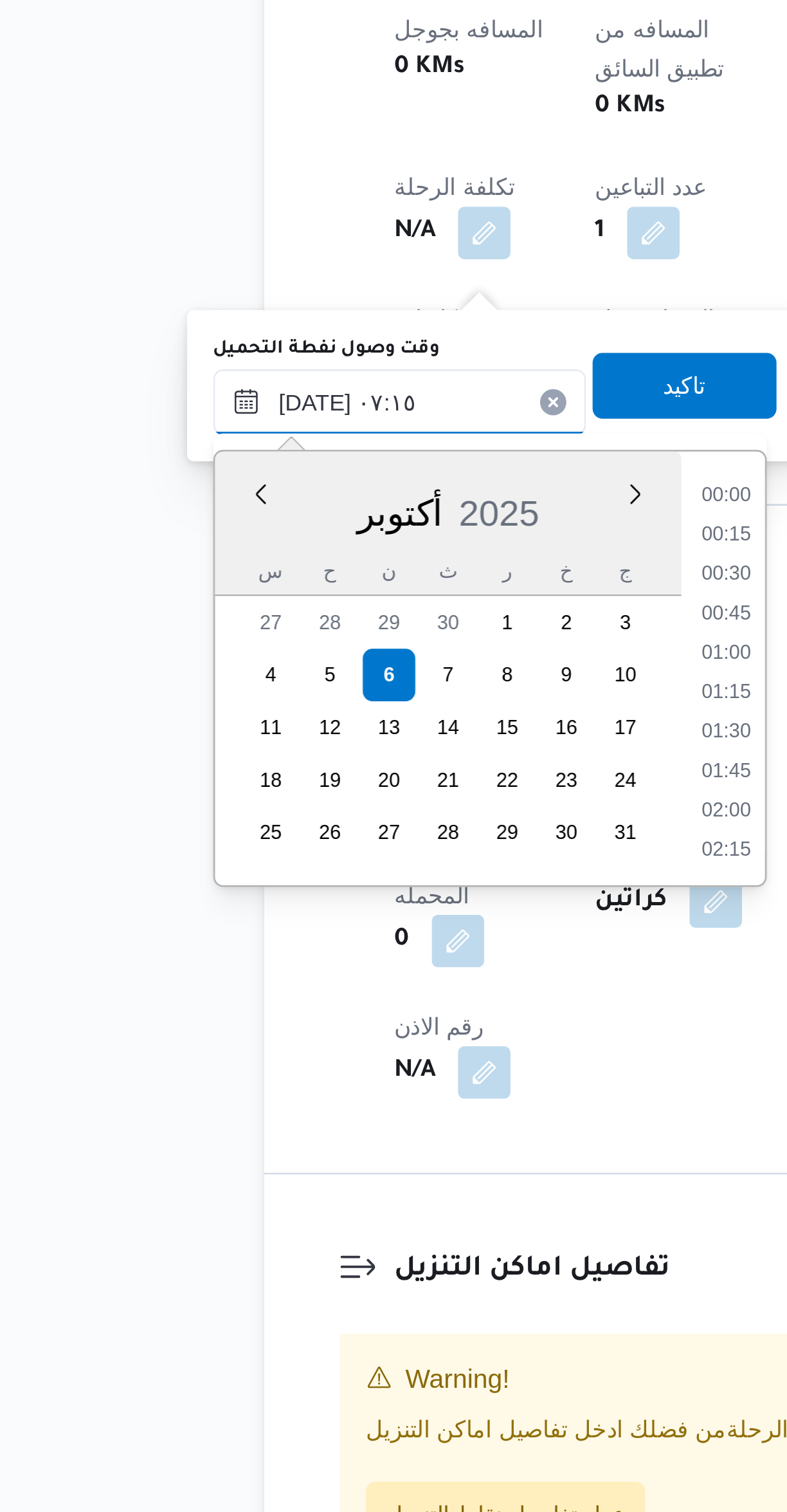
scroll to position [370, 0]
click at [345, 1029] on li "06:00" at bounding box center [347, 1027] width 29 height 13
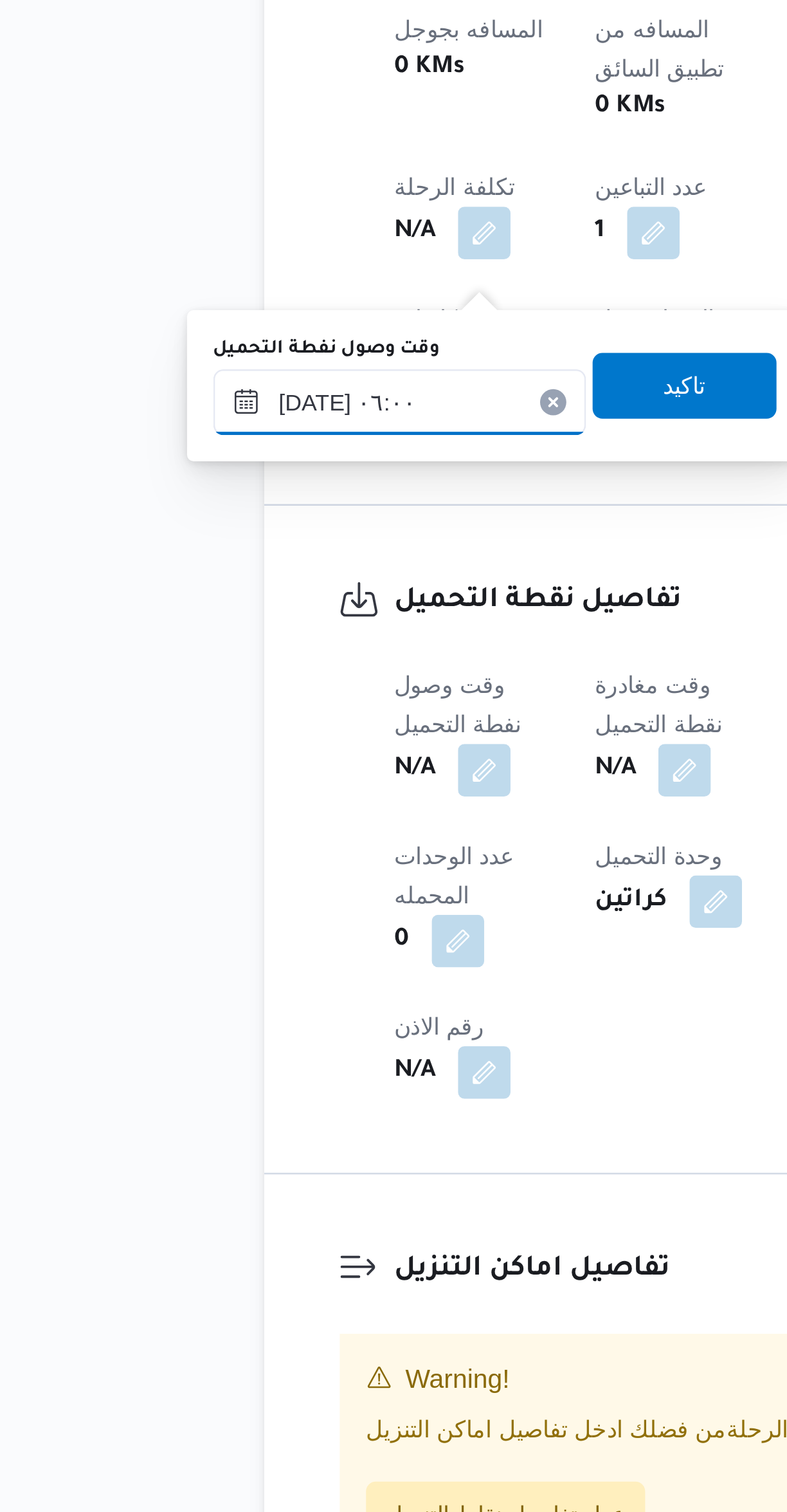
click at [223, 991] on input "[DATE] ٠٦:٠٠" at bounding box center [220, 991] width 146 height 26
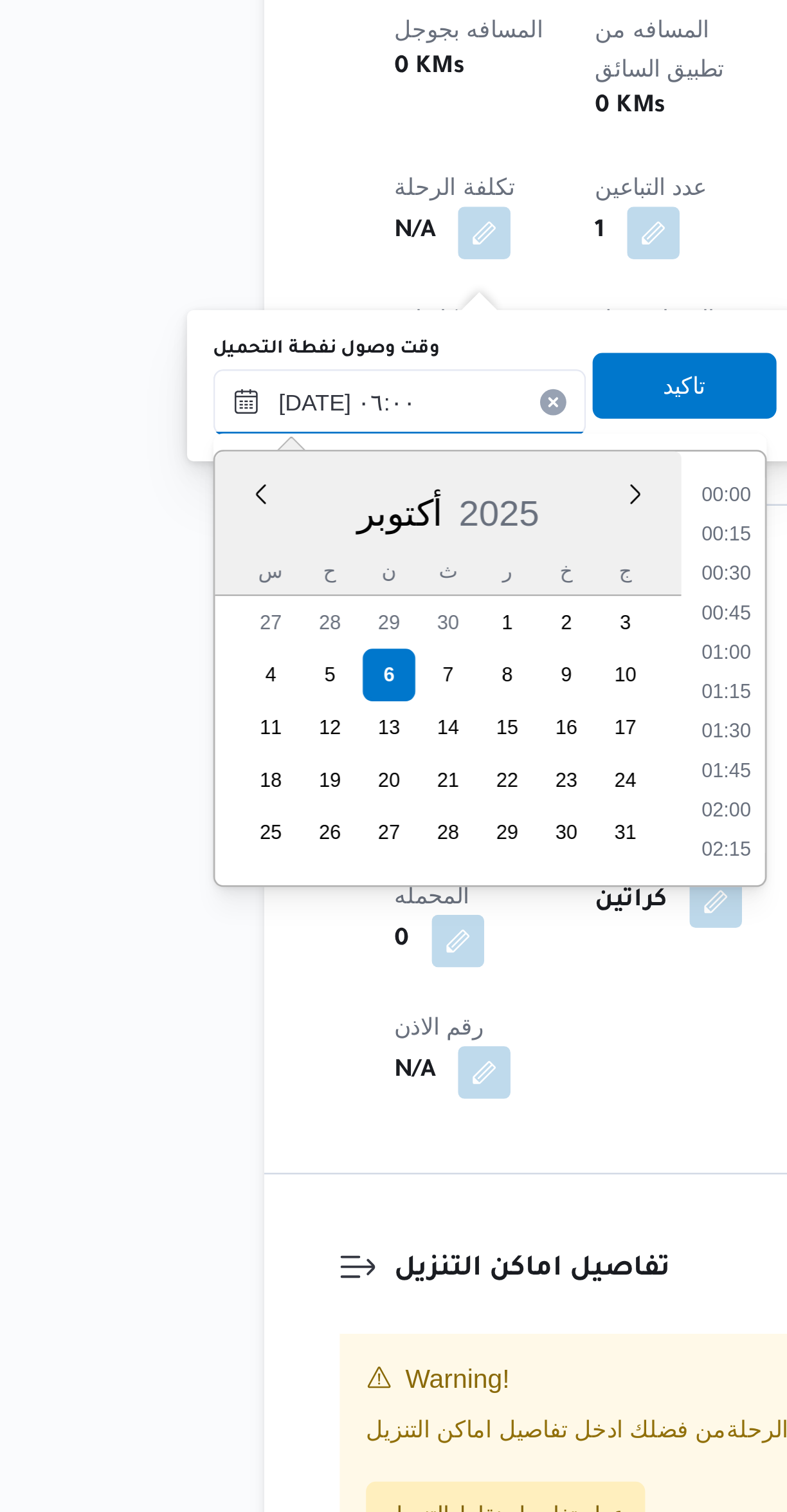
scroll to position [293, 0]
click at [342, 1028] on li "04:45" at bounding box center [347, 1027] width 29 height 13
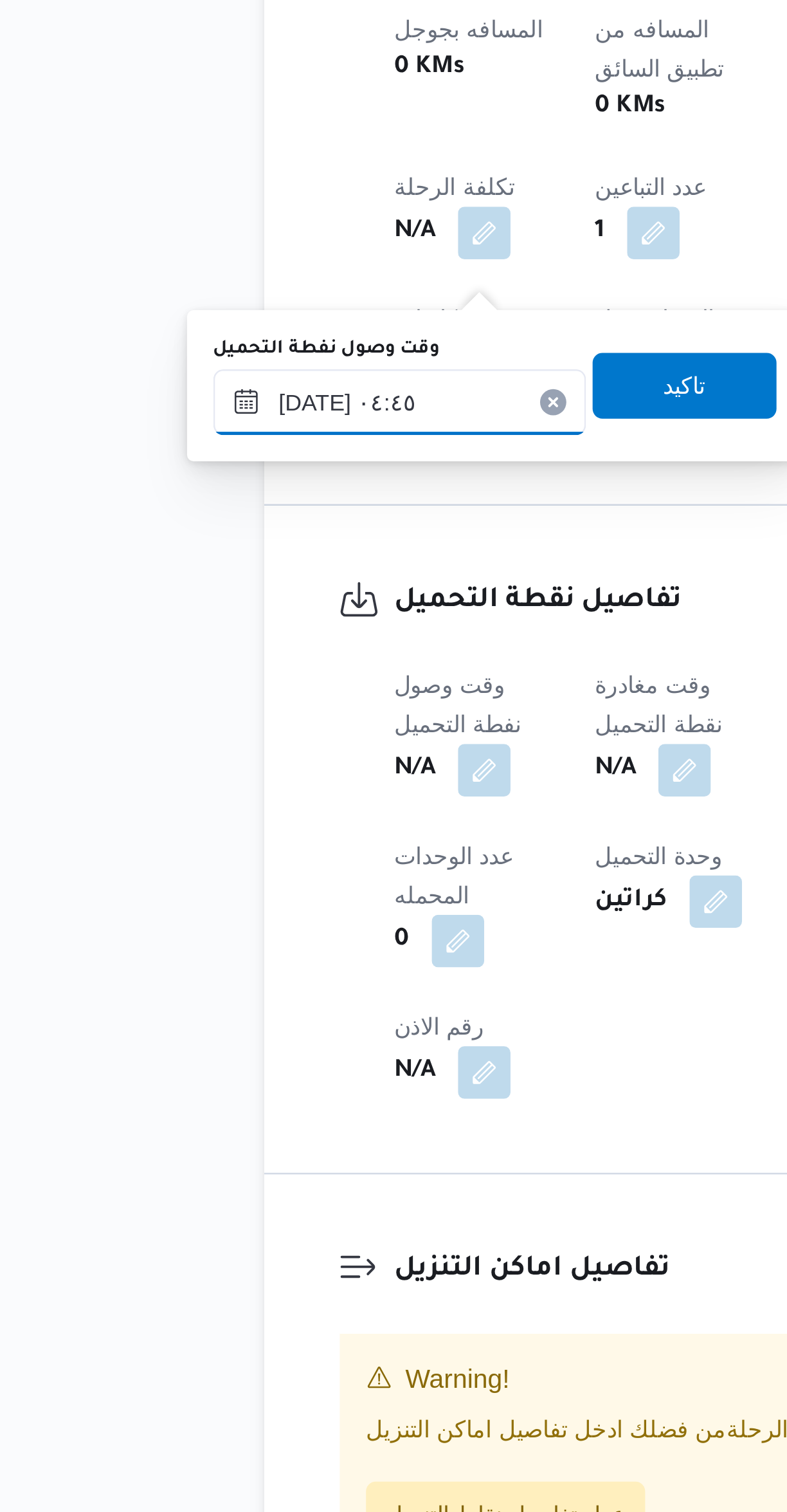
click at [217, 993] on input "[DATE] ٠٤:٤٥" at bounding box center [220, 991] width 146 height 26
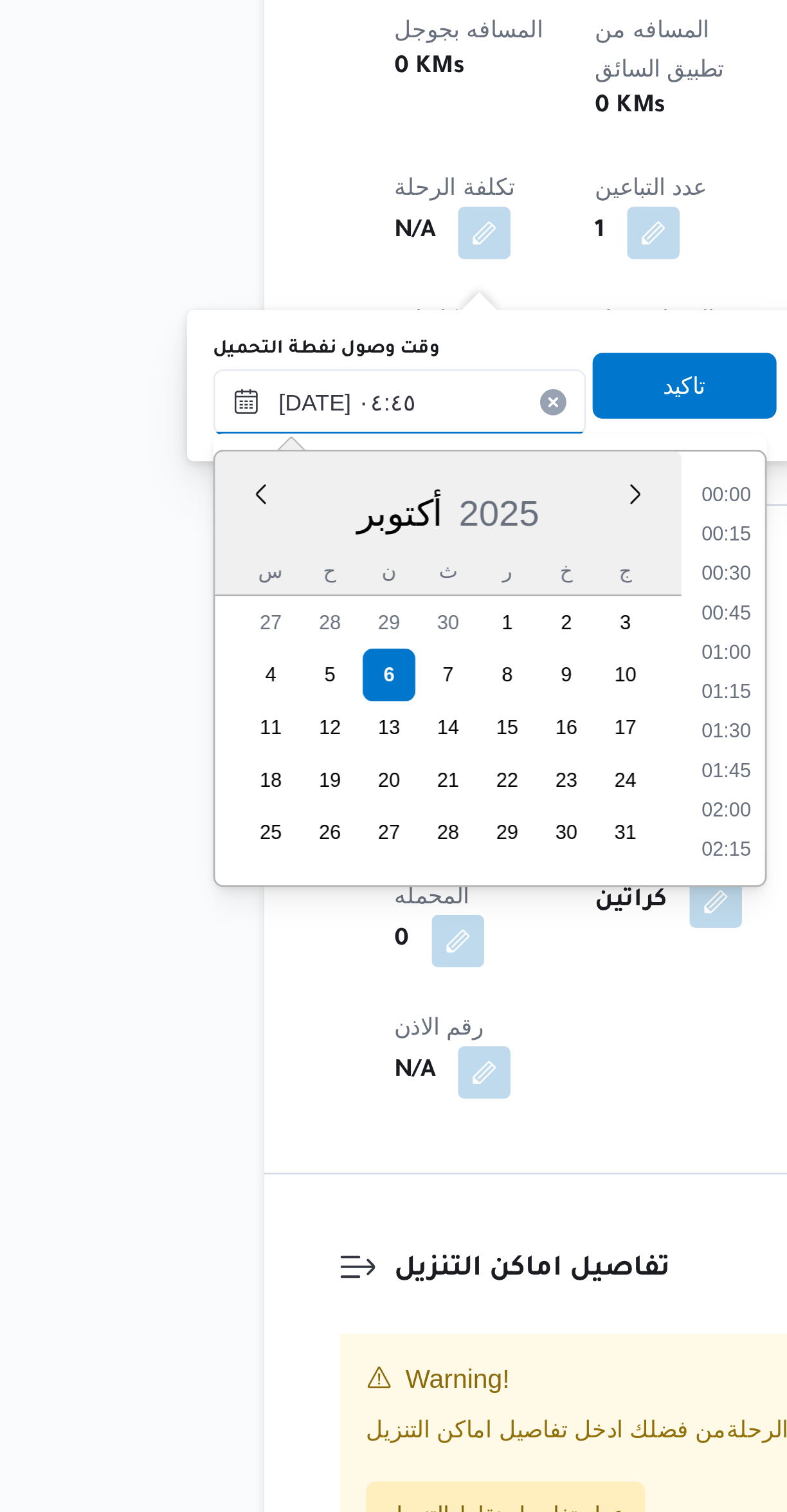
scroll to position [215, 0]
click at [348, 1039] on li "03:45" at bounding box center [347, 1043] width 29 height 13
type input "[DATE] ٠٣:٤٥"
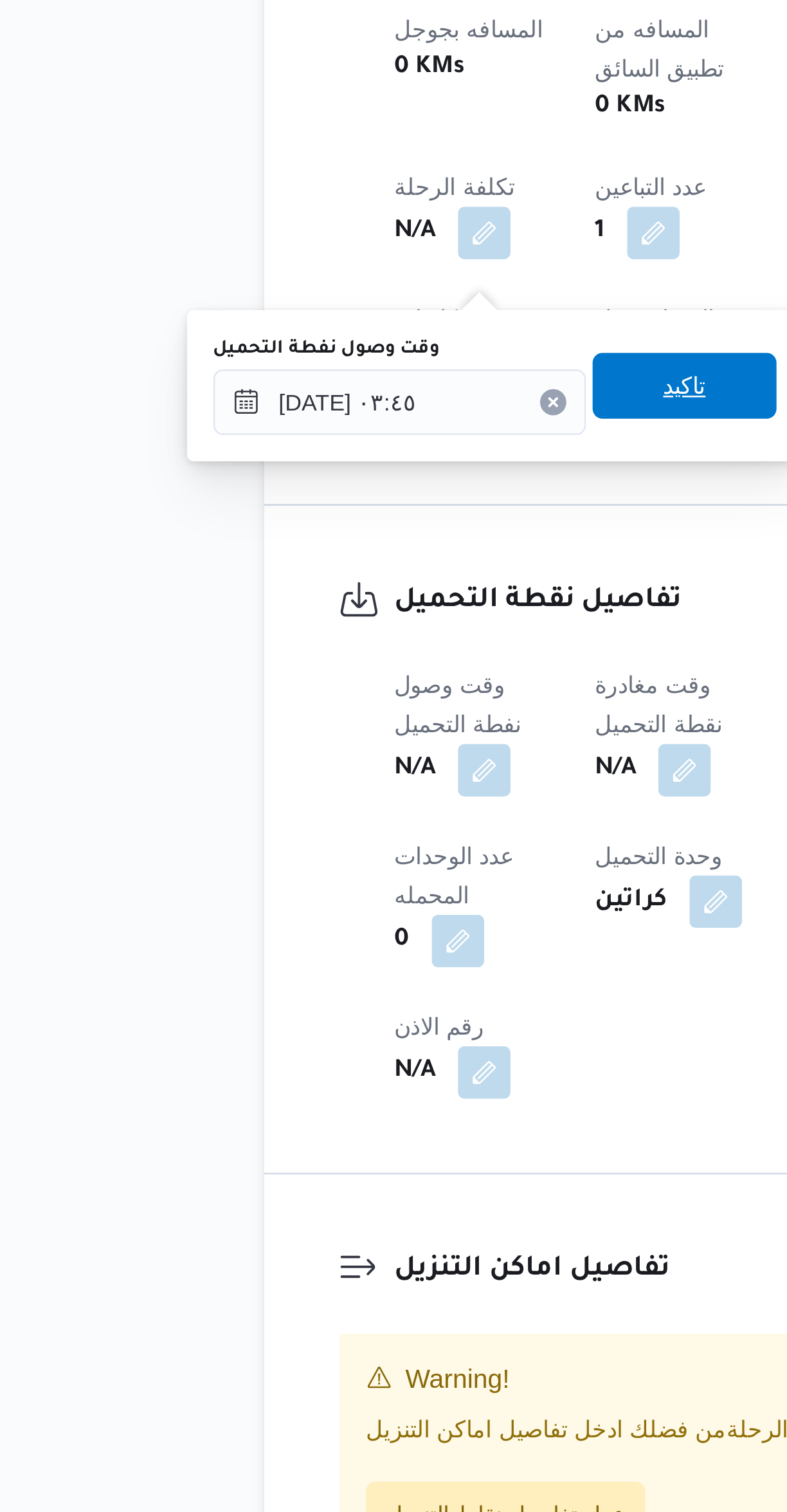
click at [331, 978] on span "تاكيد" at bounding box center [331, 985] width 72 height 26
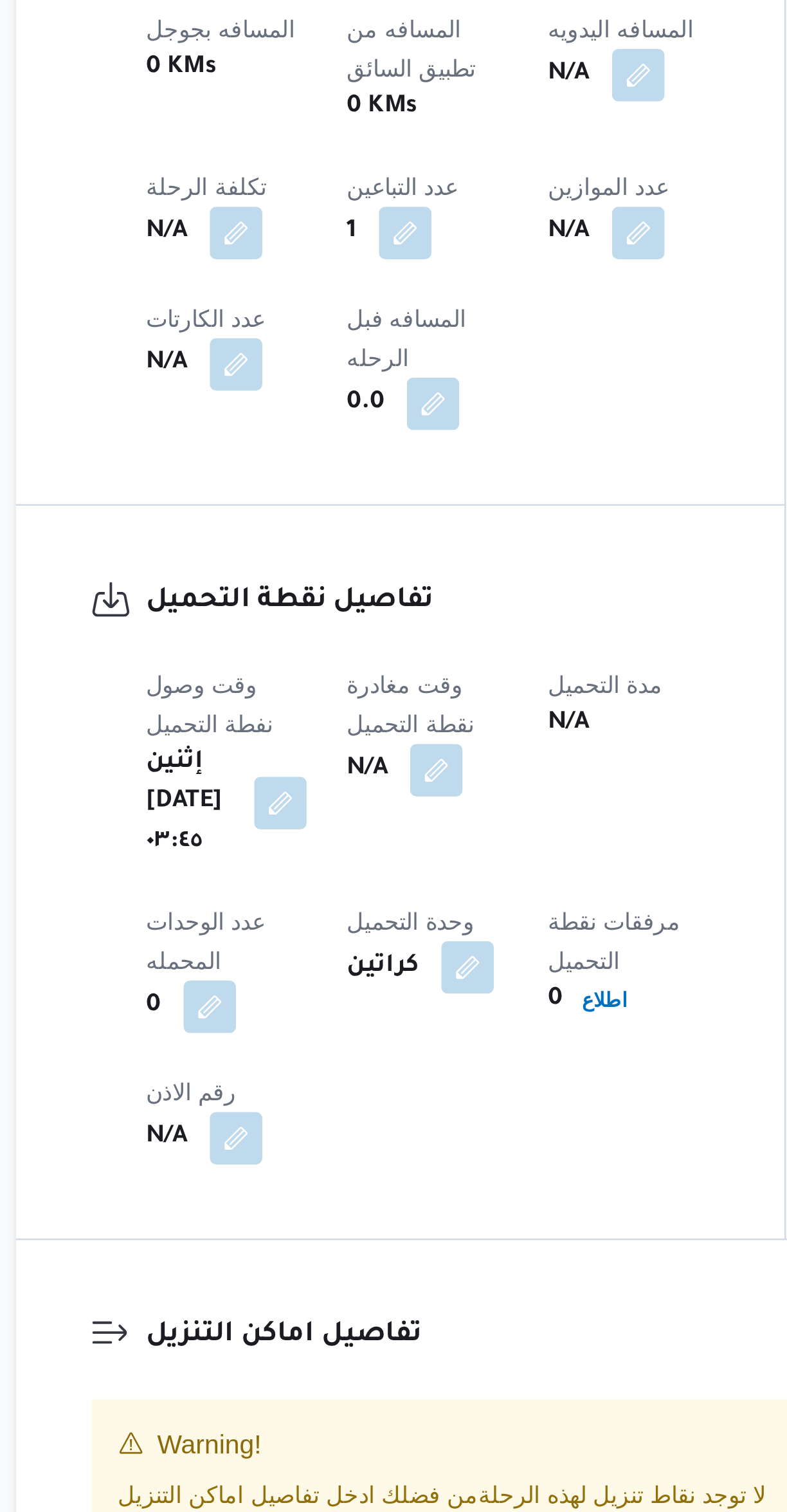
click at [342, 1125] on button "button" at bounding box center [332, 1135] width 21 height 21
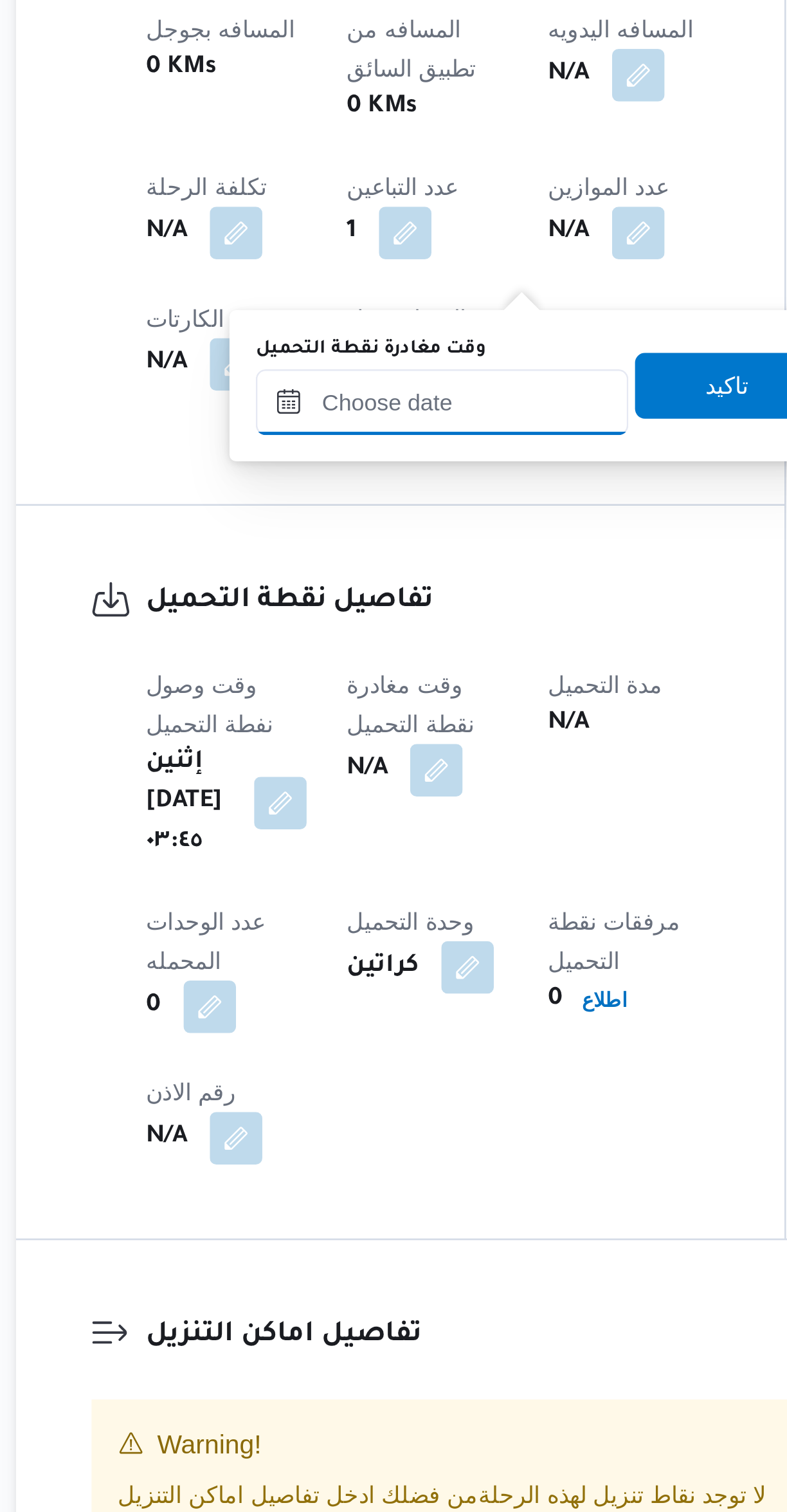
click at [339, 990] on input "وقت مغادرة نقطة التحميل" at bounding box center [334, 991] width 146 height 26
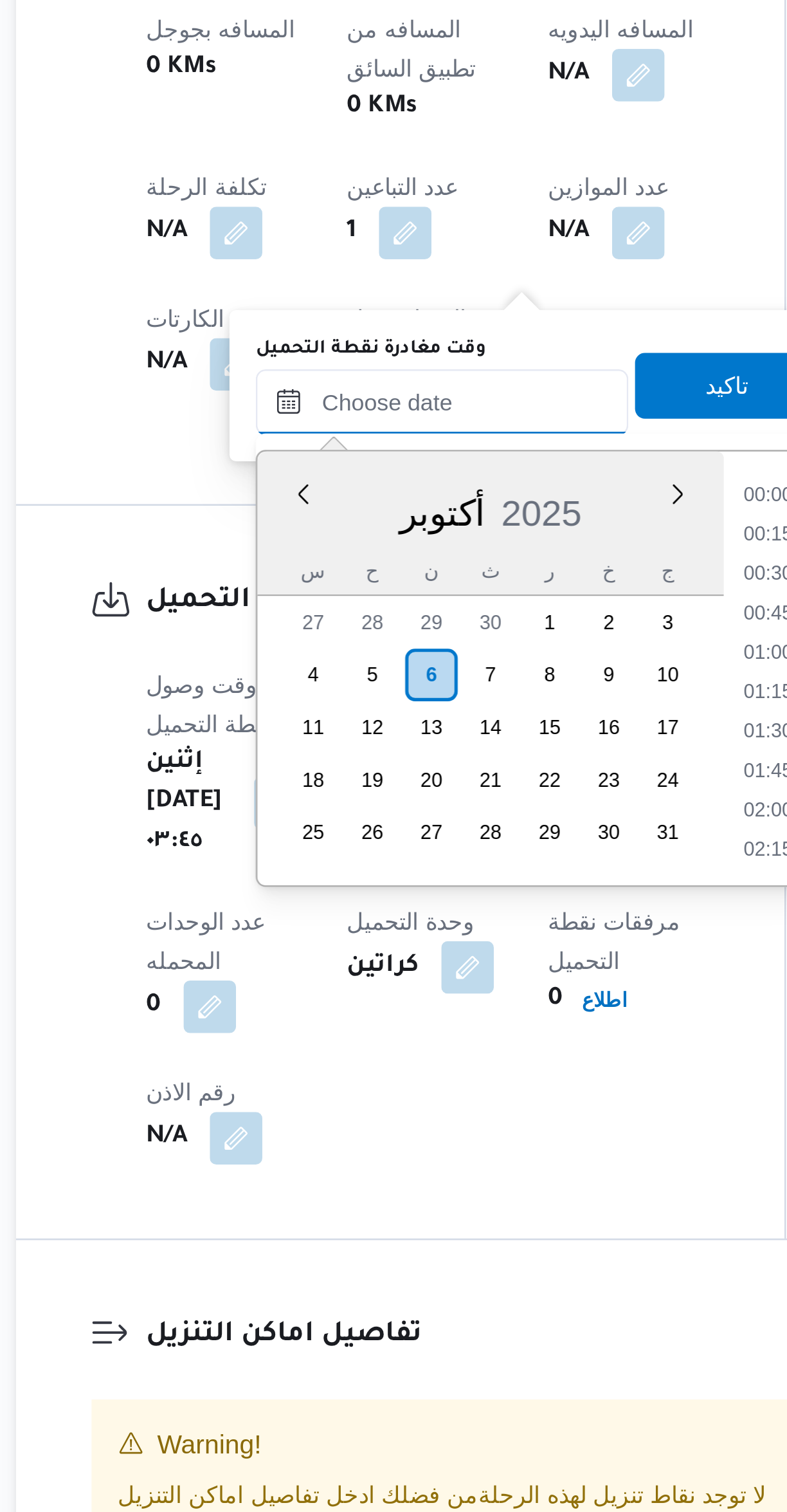
scroll to position [448, 0]
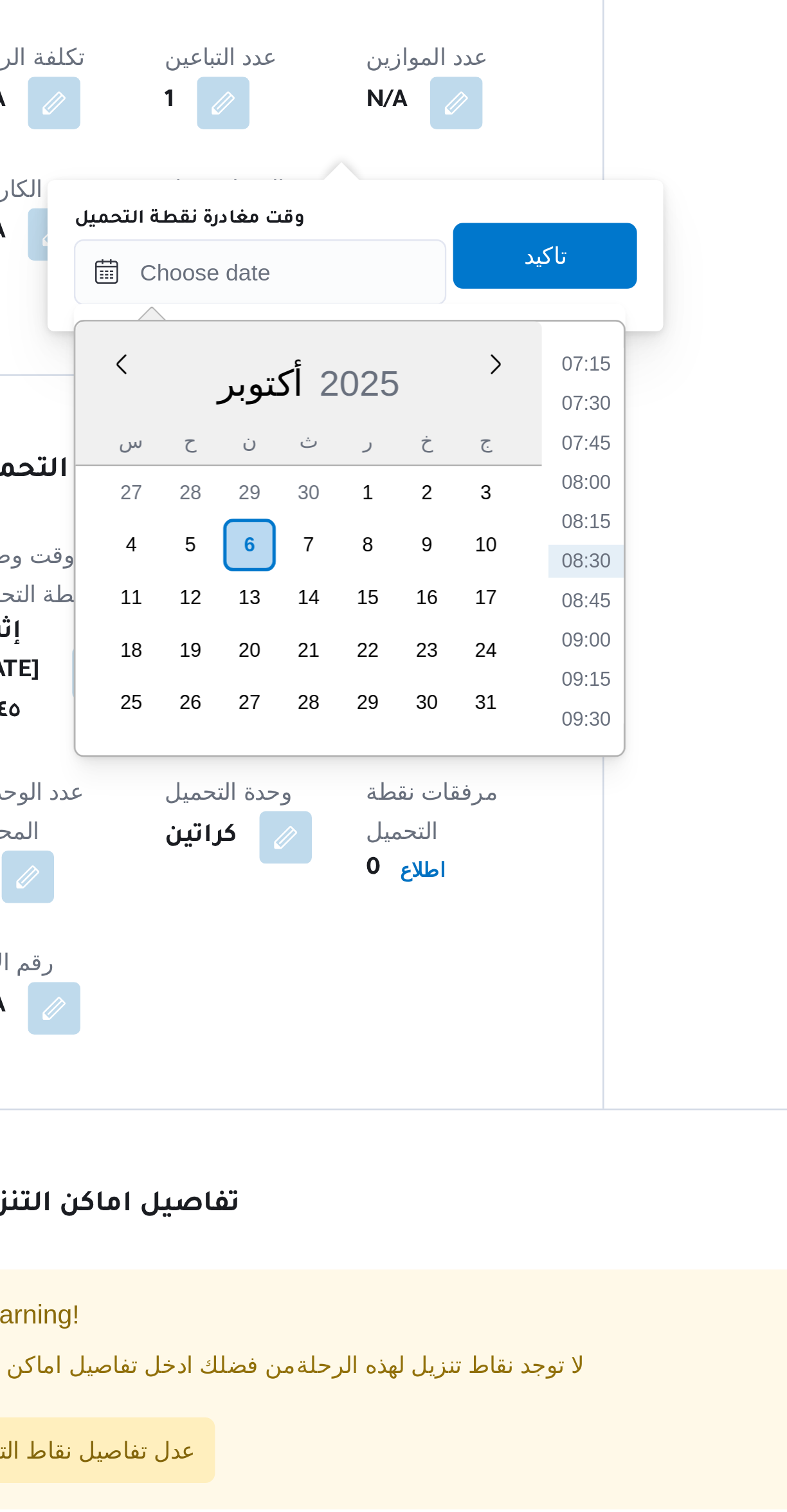
click at [466, 1105] on li "08:30" at bounding box center [461, 1104] width 29 height 13
type input "[DATE] ٠٨:٣٠"
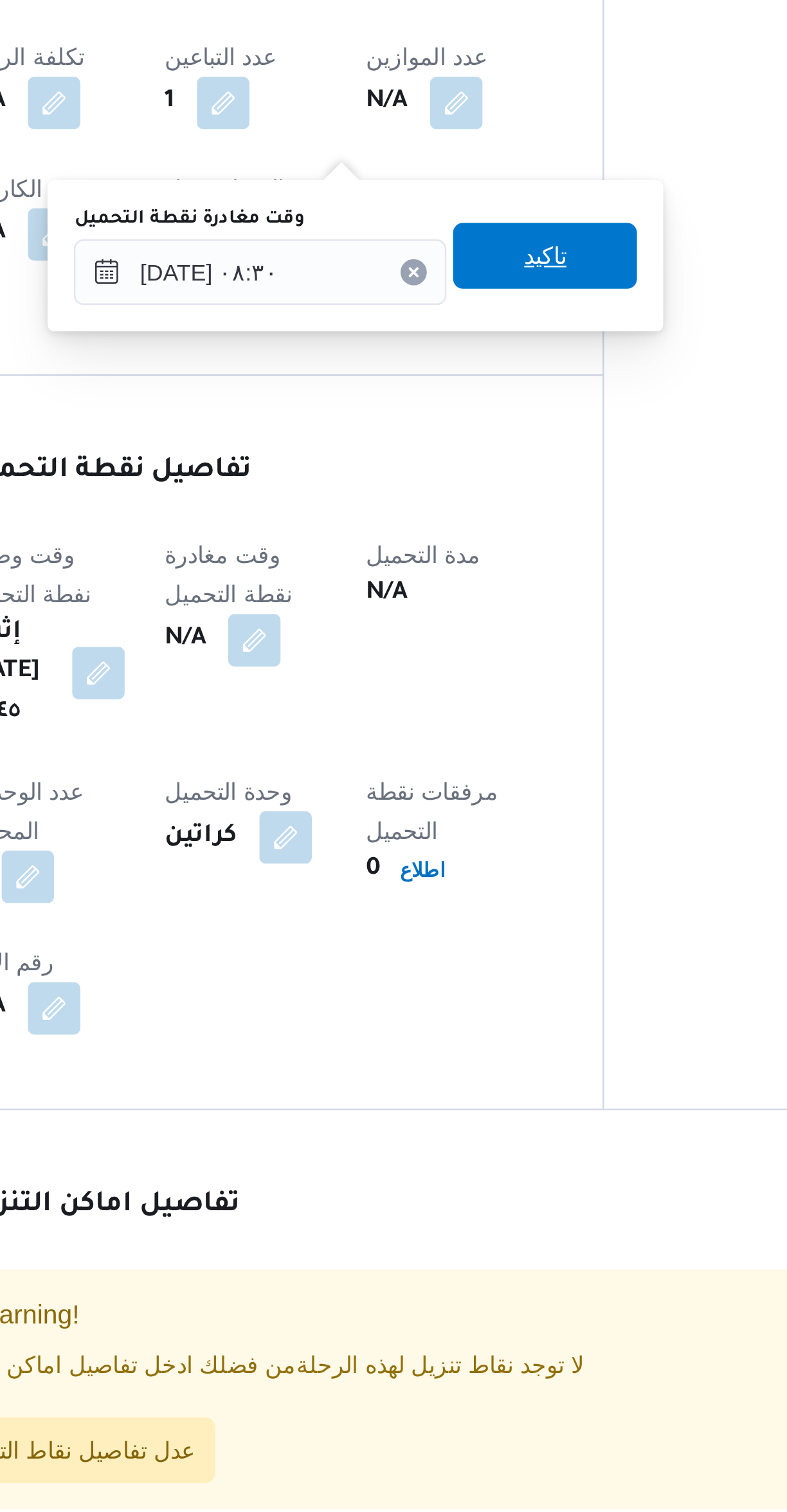
click at [457, 990] on span "تاكيد" at bounding box center [445, 985] width 72 height 26
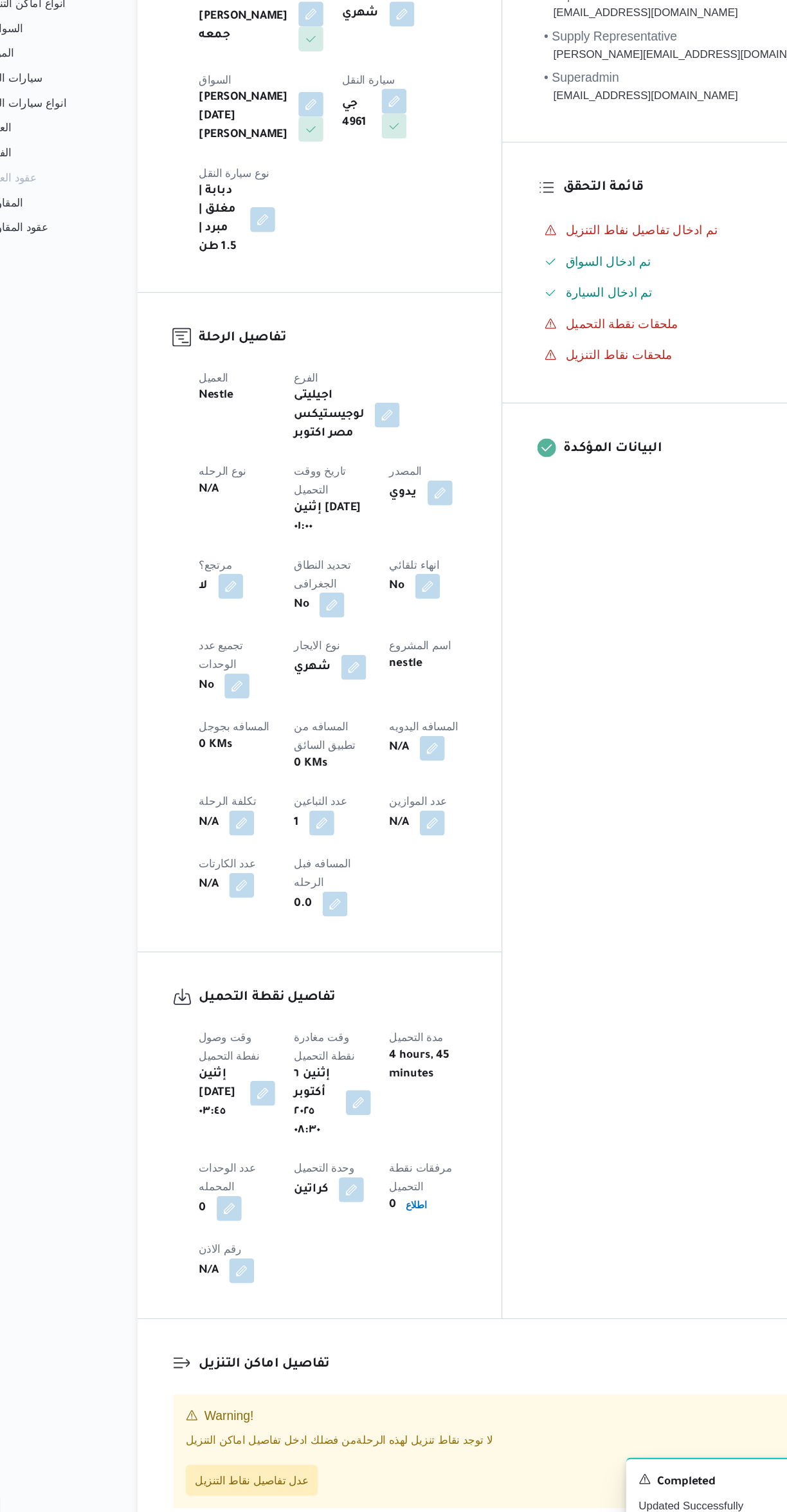
scroll to position [0, 0]
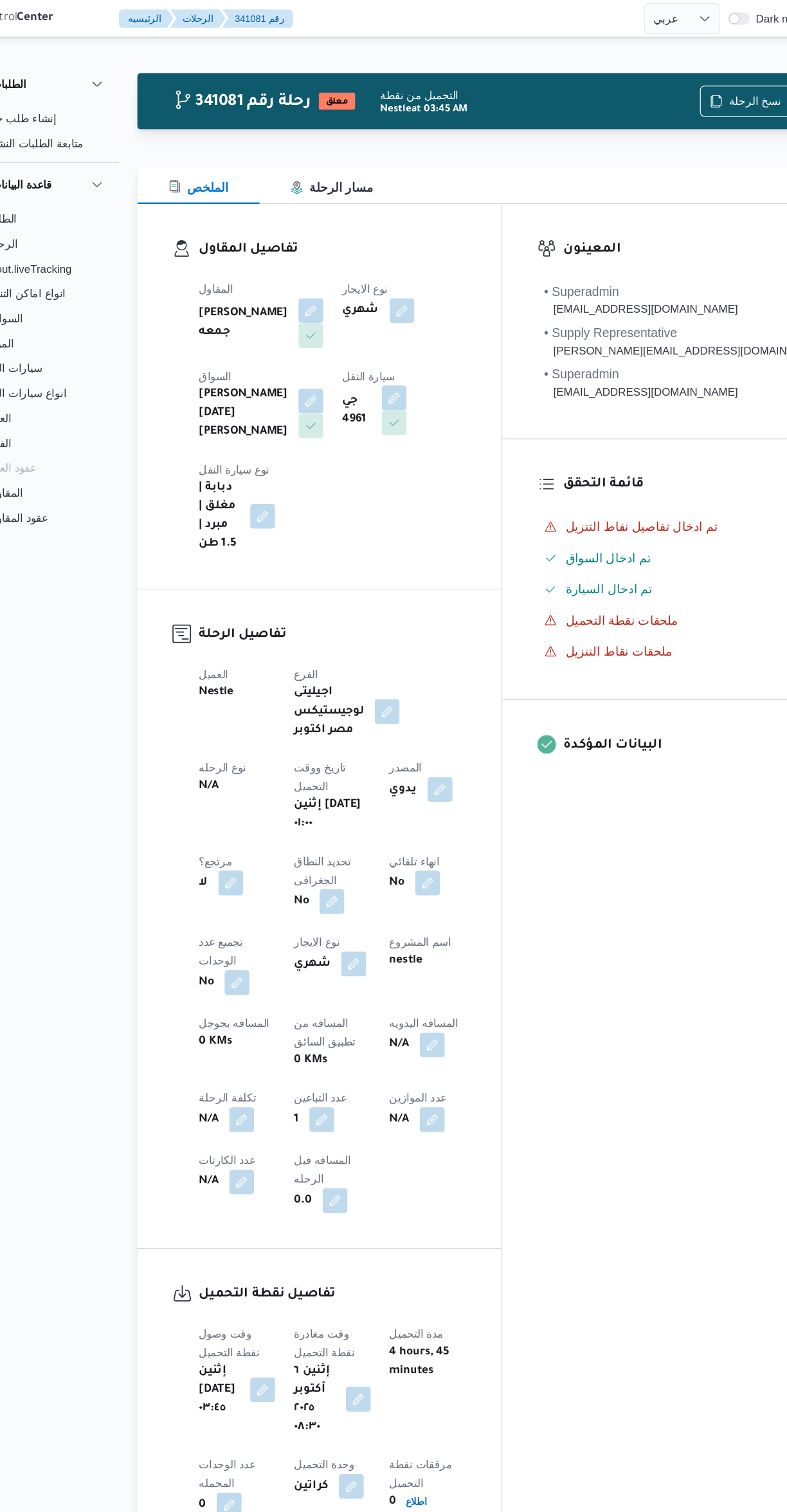
click at [303, 247] on button "button" at bounding box center [310, 256] width 21 height 21
click at [258, 323] on span "[PERSON_NAME] جمعه" at bounding box center [255, 328] width 97 height 14
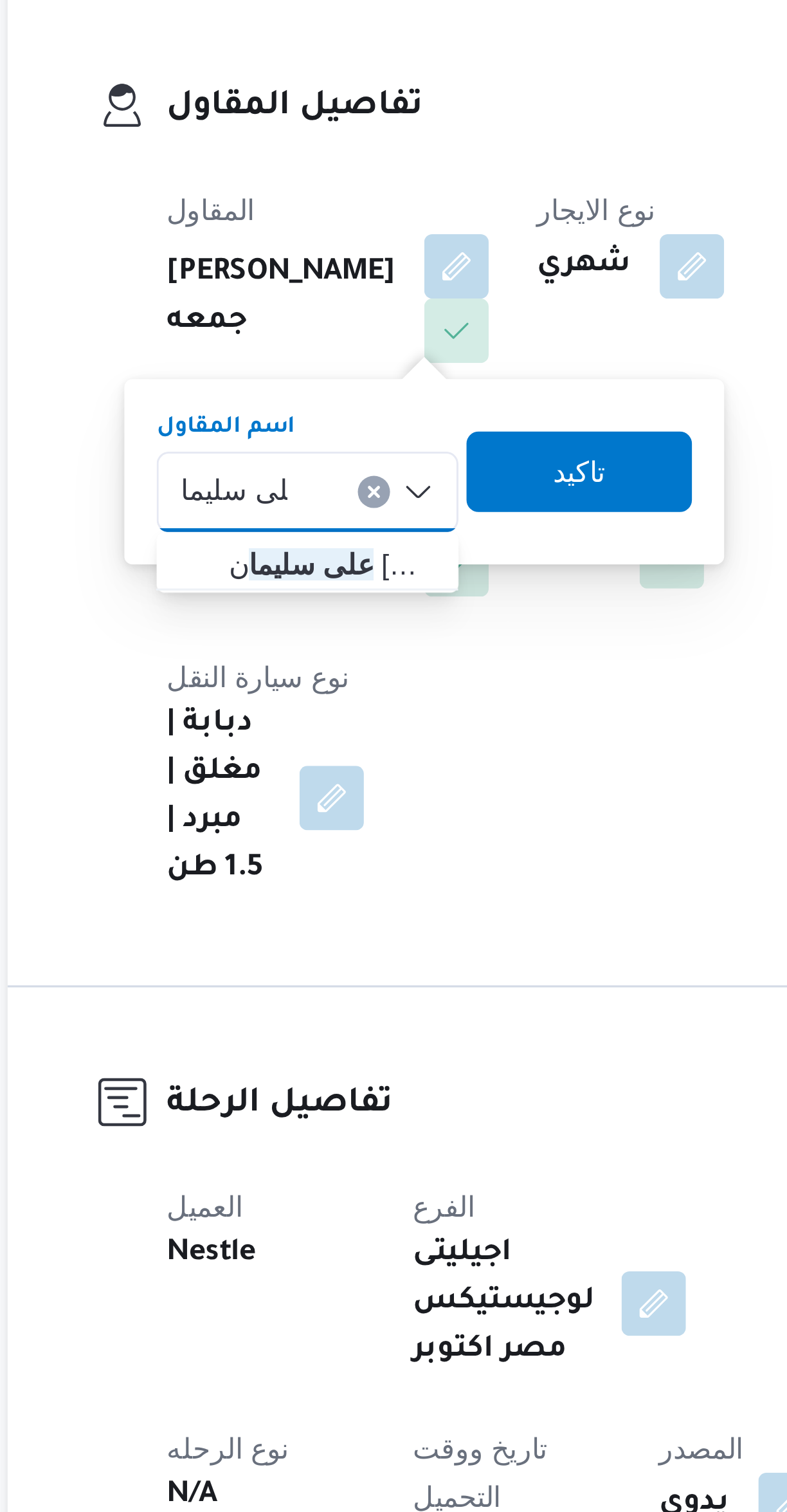
type input "على سليما"
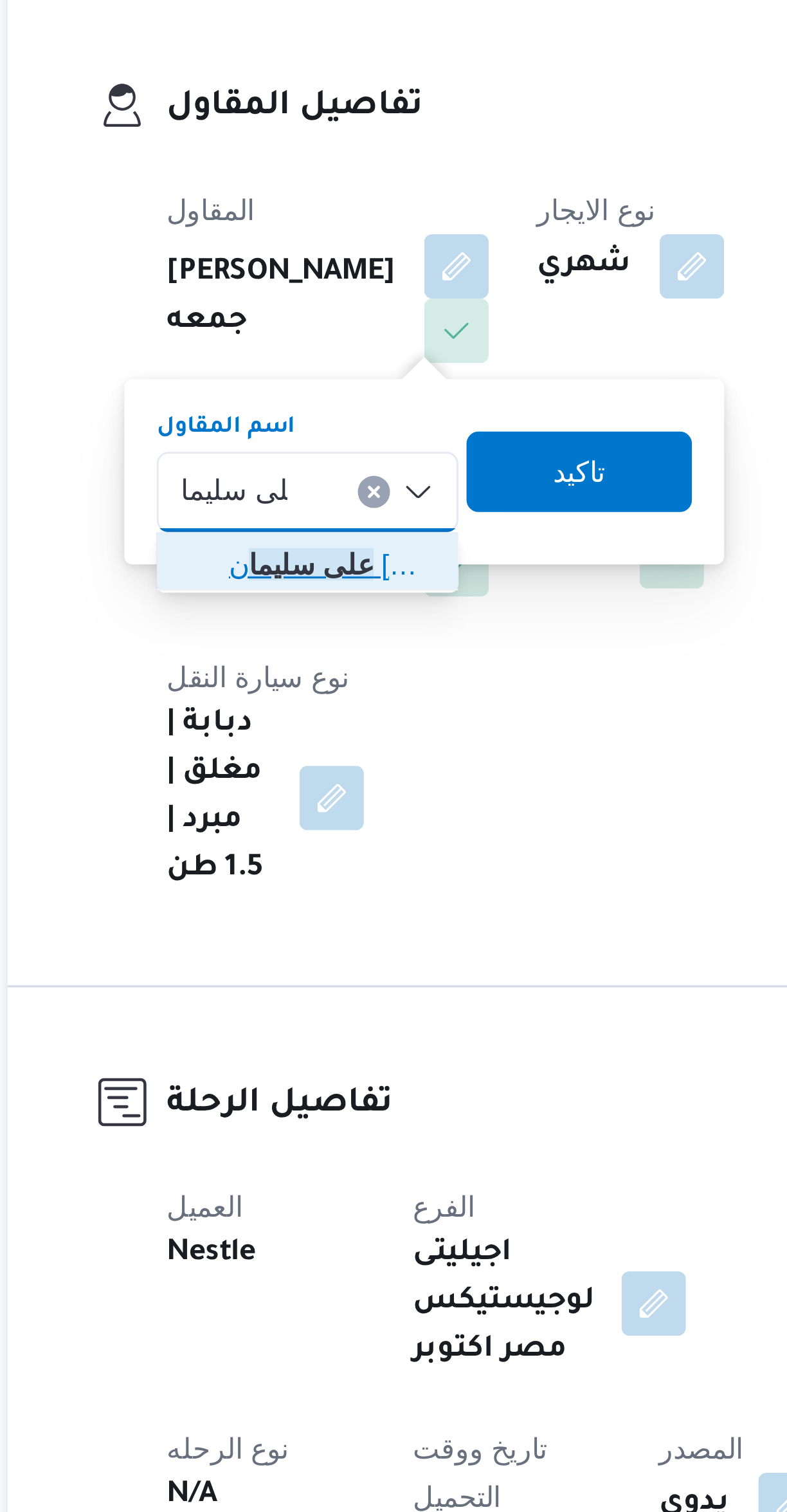
click at [269, 350] on span "على سليما ن [PERSON_NAME]" at bounding box center [270, 351] width 66 height 16
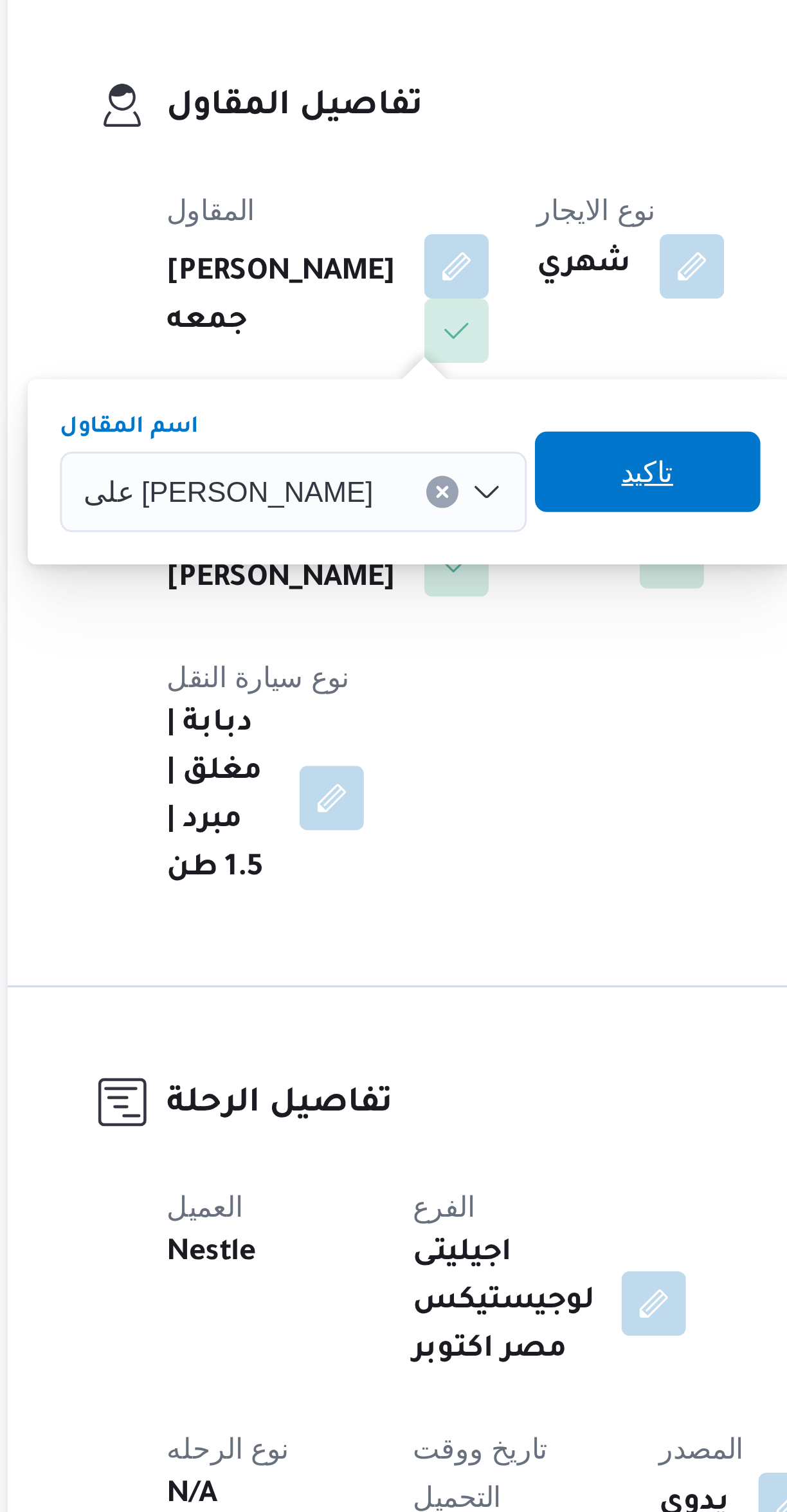
click at [380, 321] on span "تاكيد" at bounding box center [371, 322] width 17 height 16
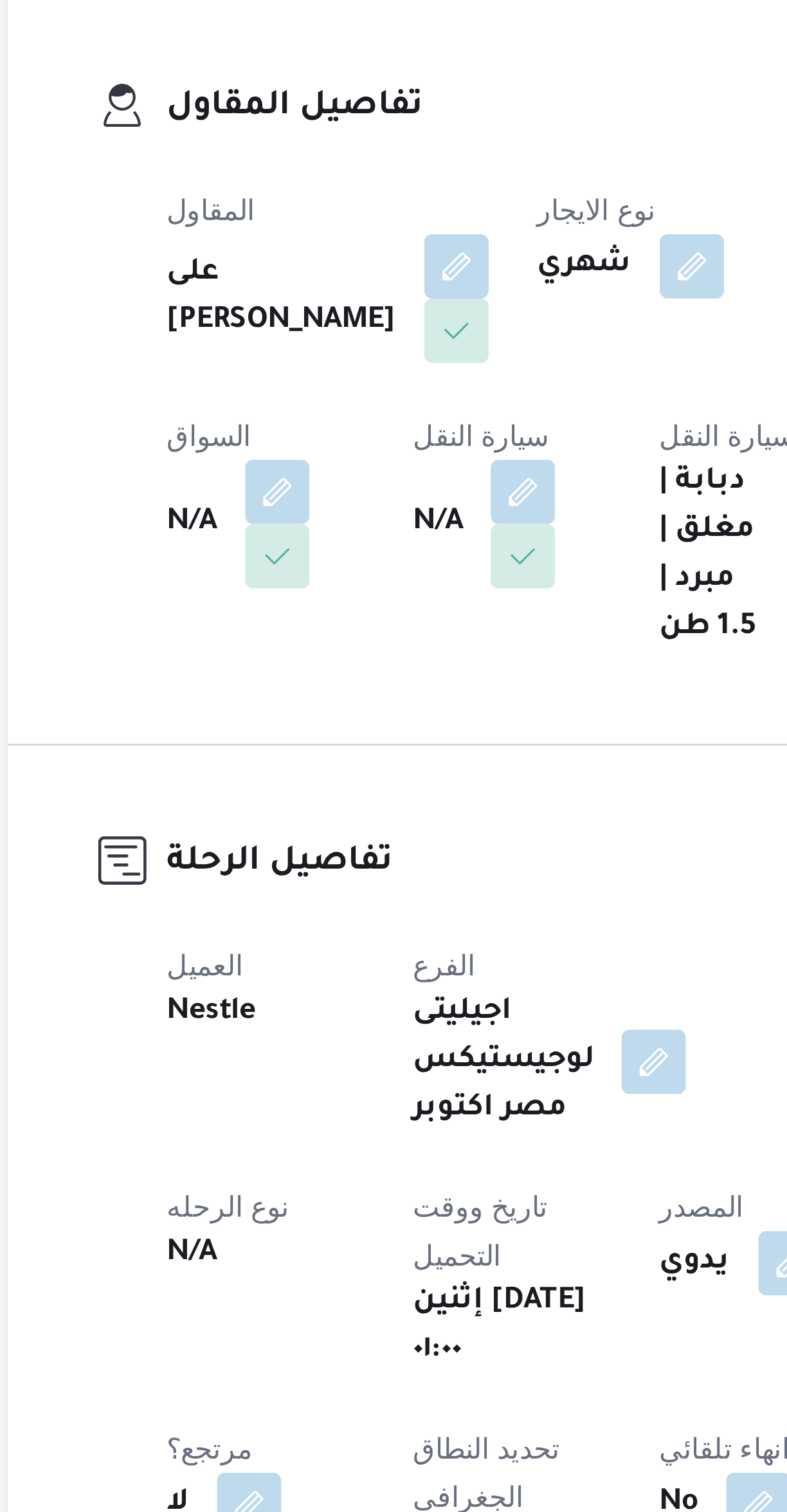
click at [391, 258] on button "button" at bounding box center [386, 256] width 21 height 21
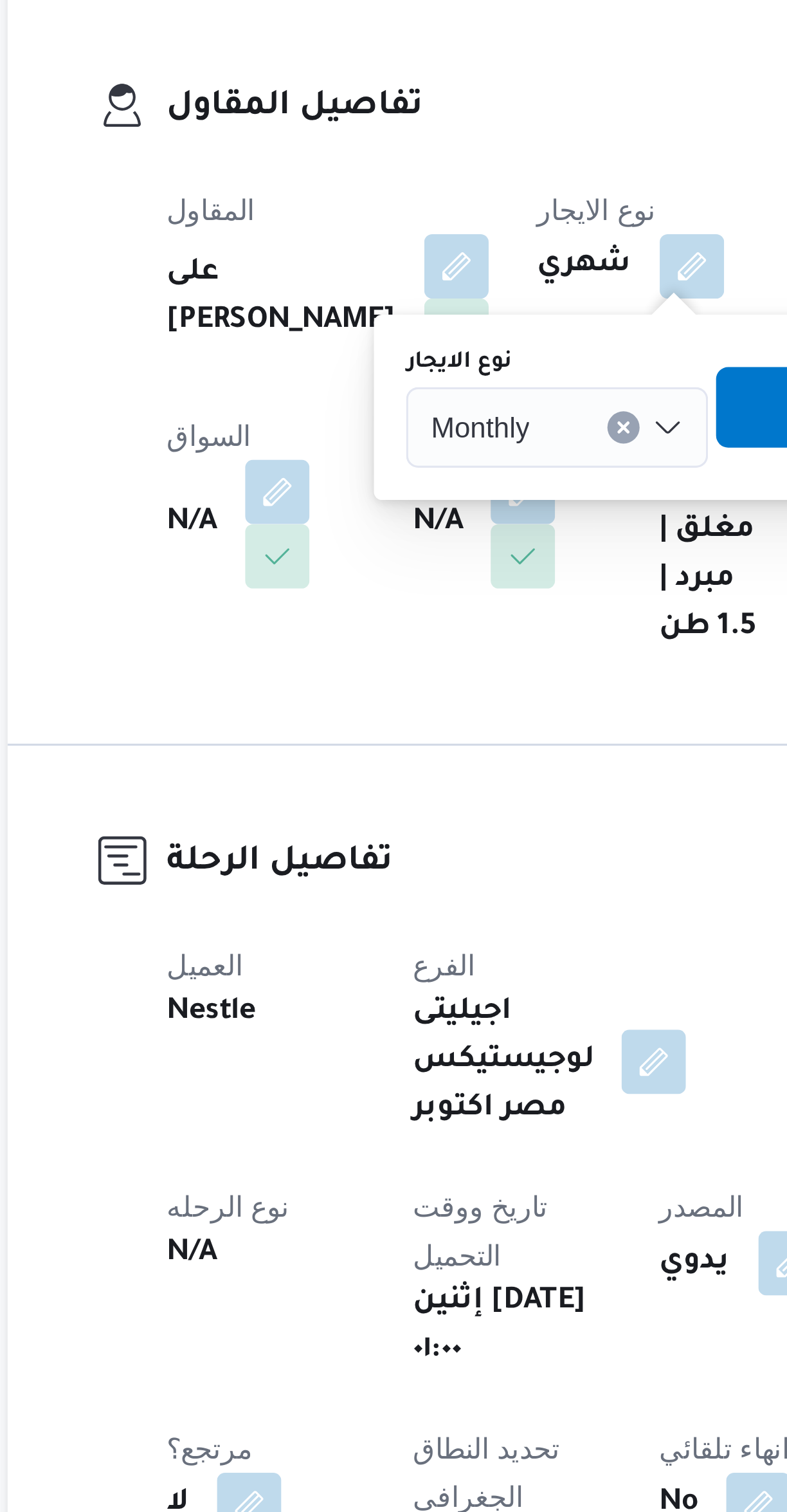
click at [339, 306] on input "نوع الايجار" at bounding box center [339, 308] width 1 height 16
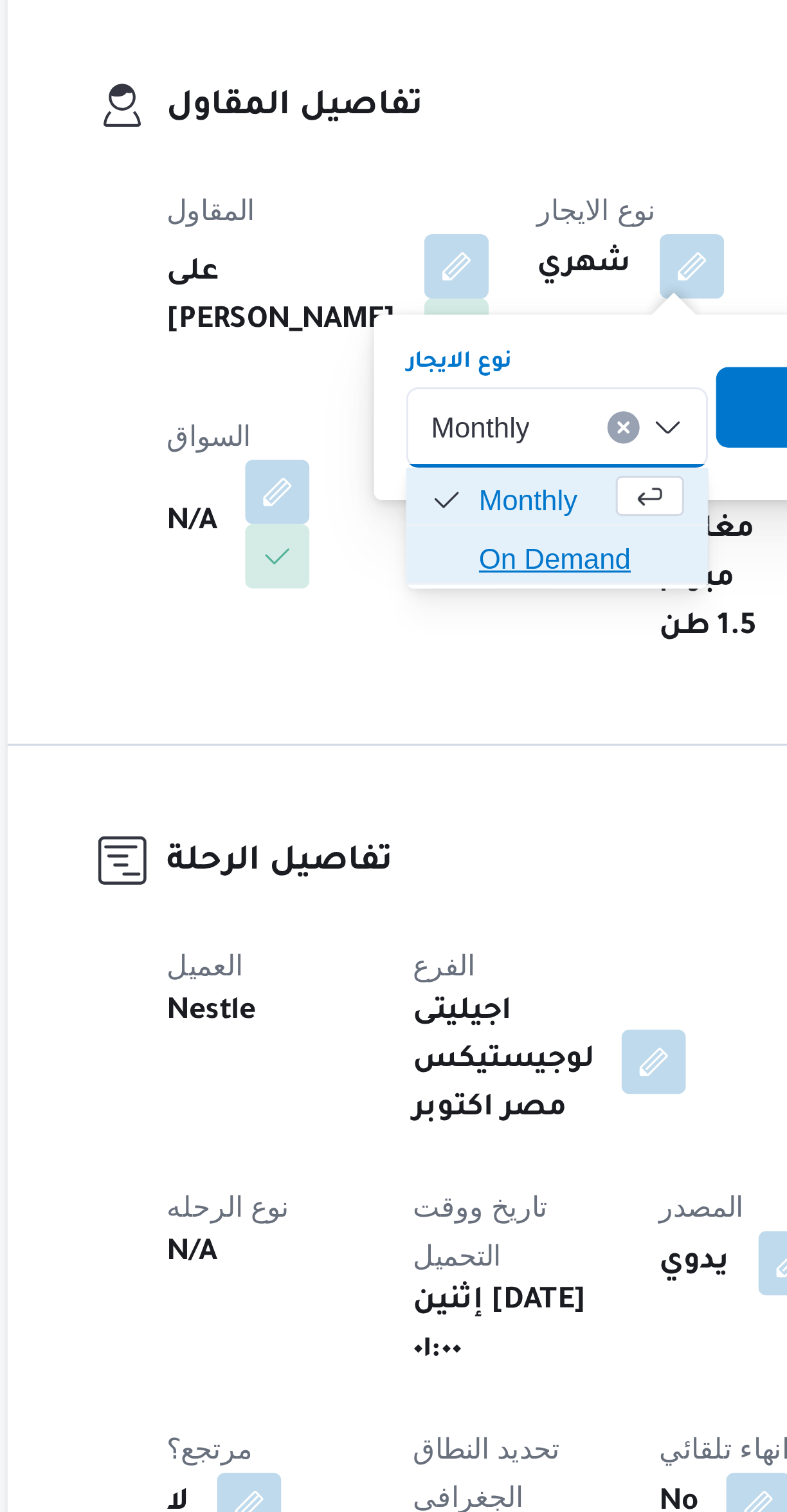
click at [358, 348] on span "On Demand" at bounding box center [350, 351] width 66 height 16
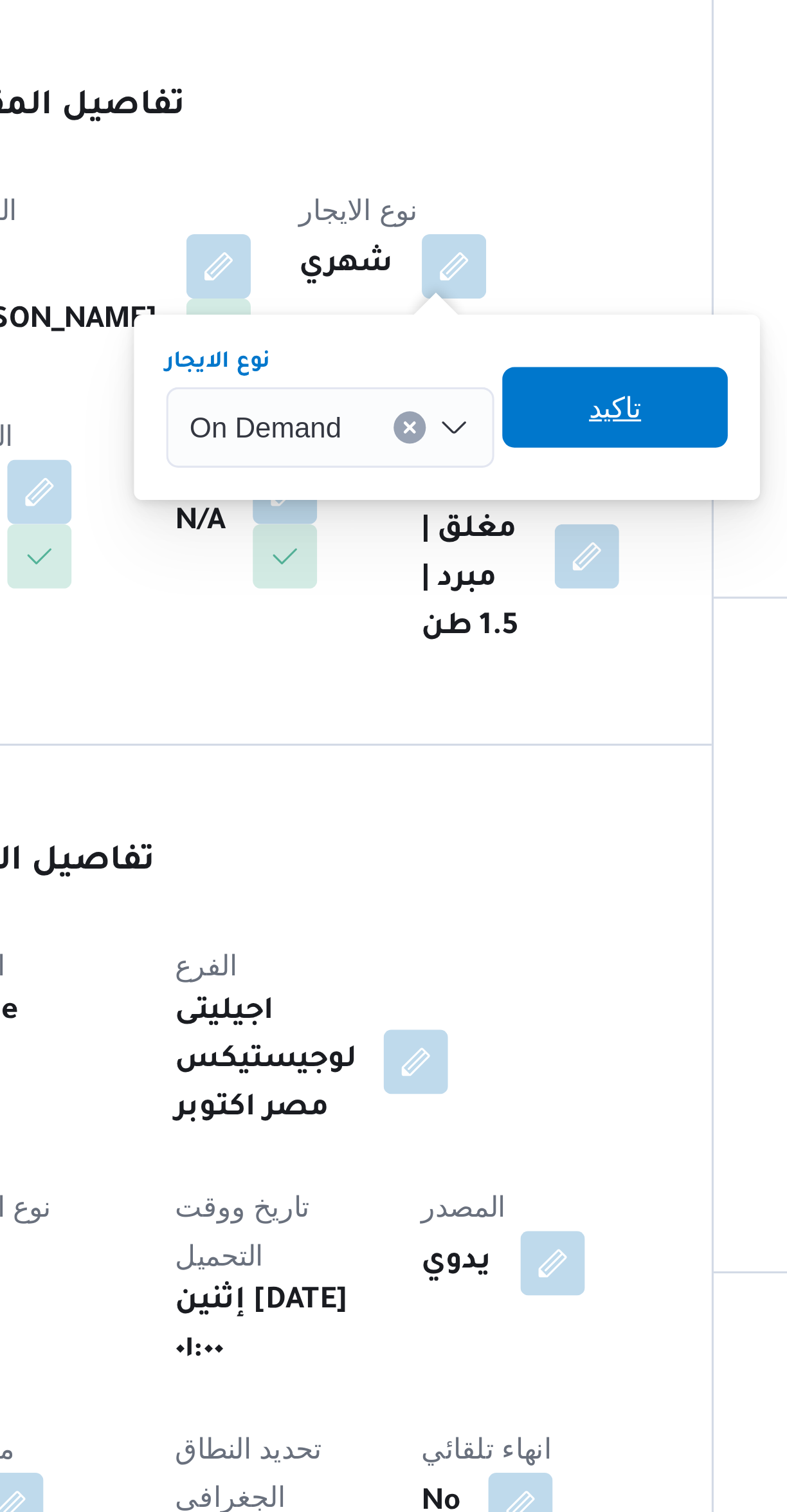
click at [437, 301] on span "تاكيد" at bounding box center [437, 301] width 17 height 16
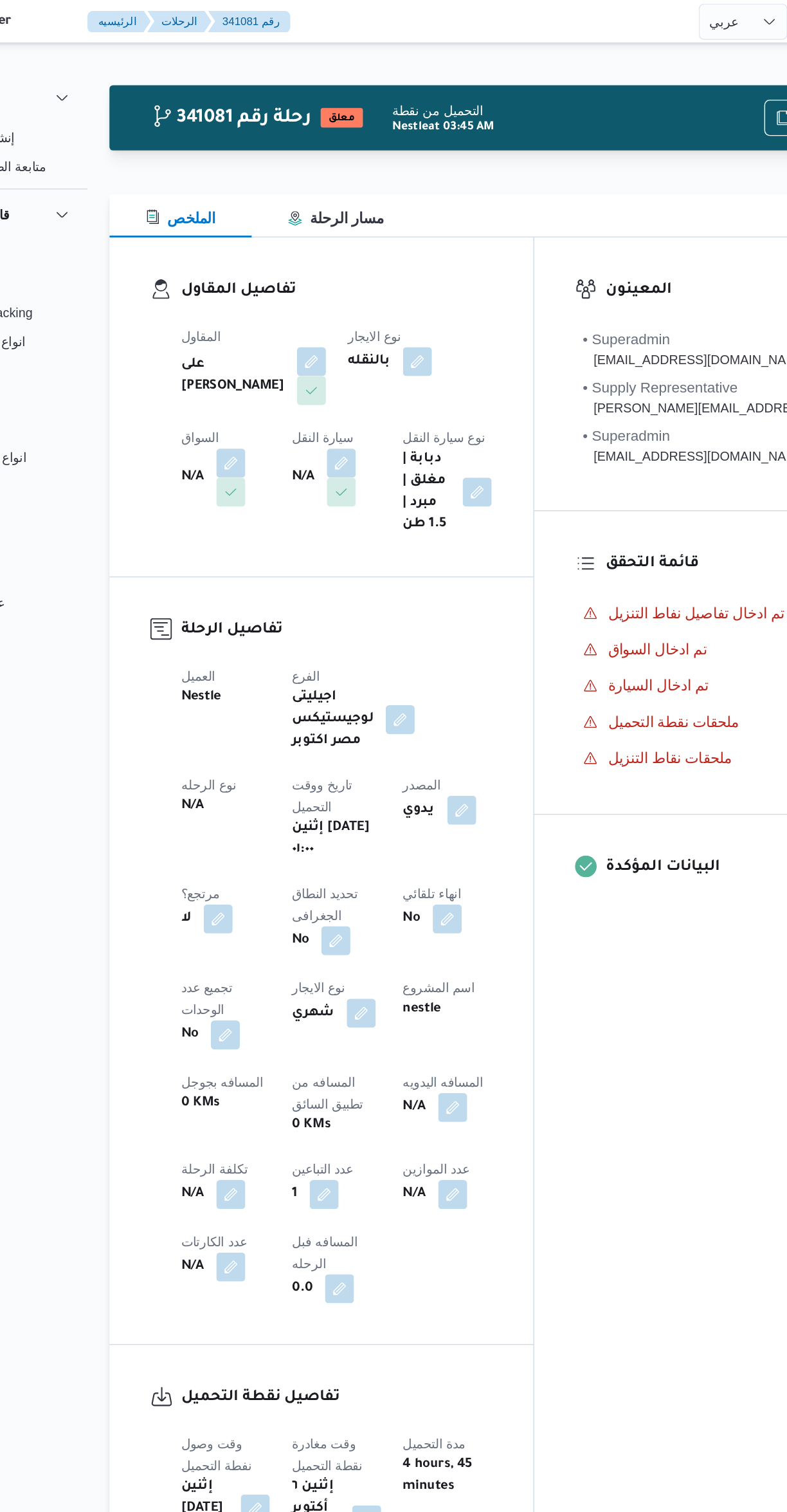
select select "ar"
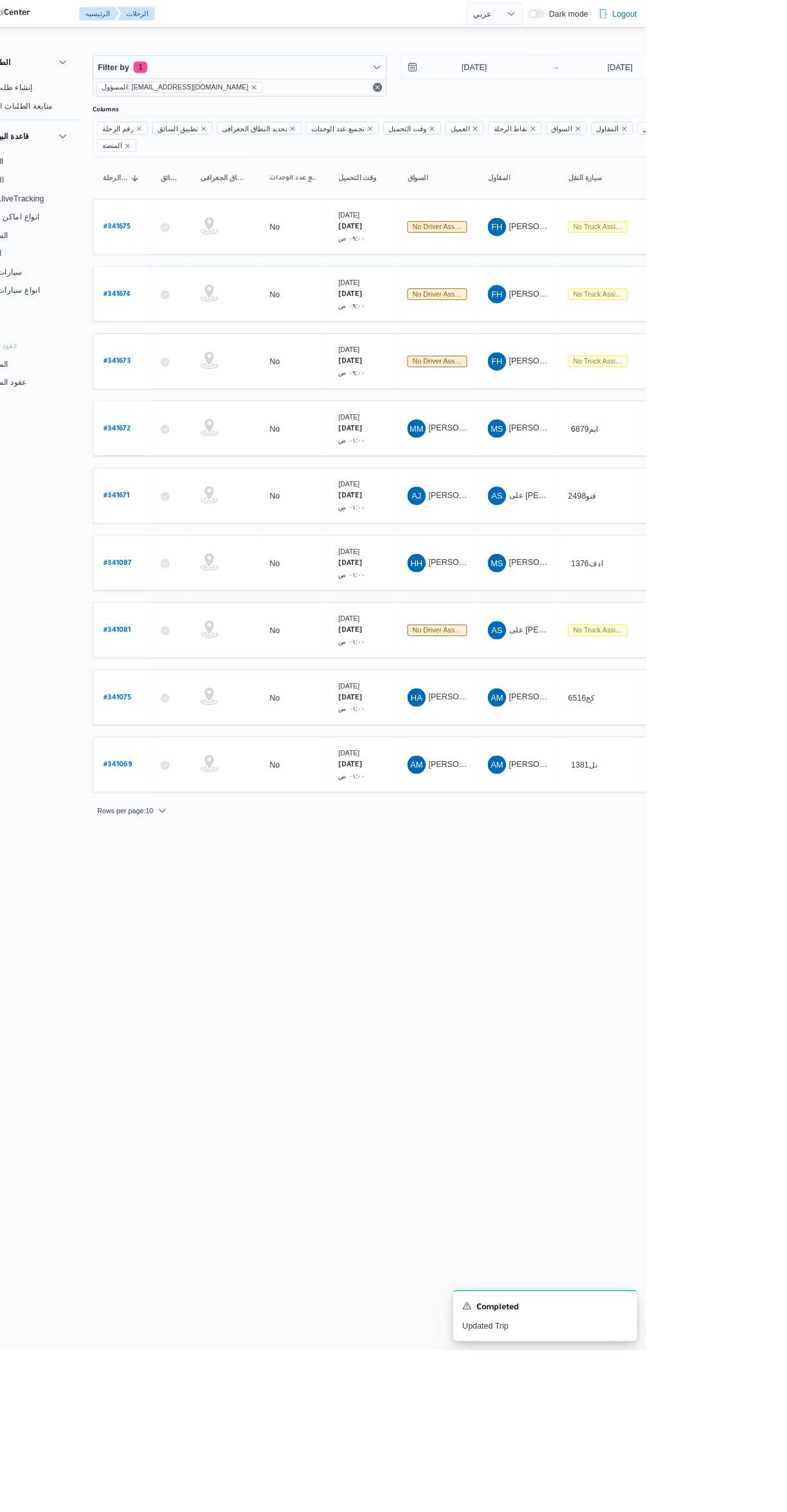
click at [586, 623] on span "[PERSON_NAME] [PERSON_NAME]" at bounding box center [618, 628] width 150 height 10
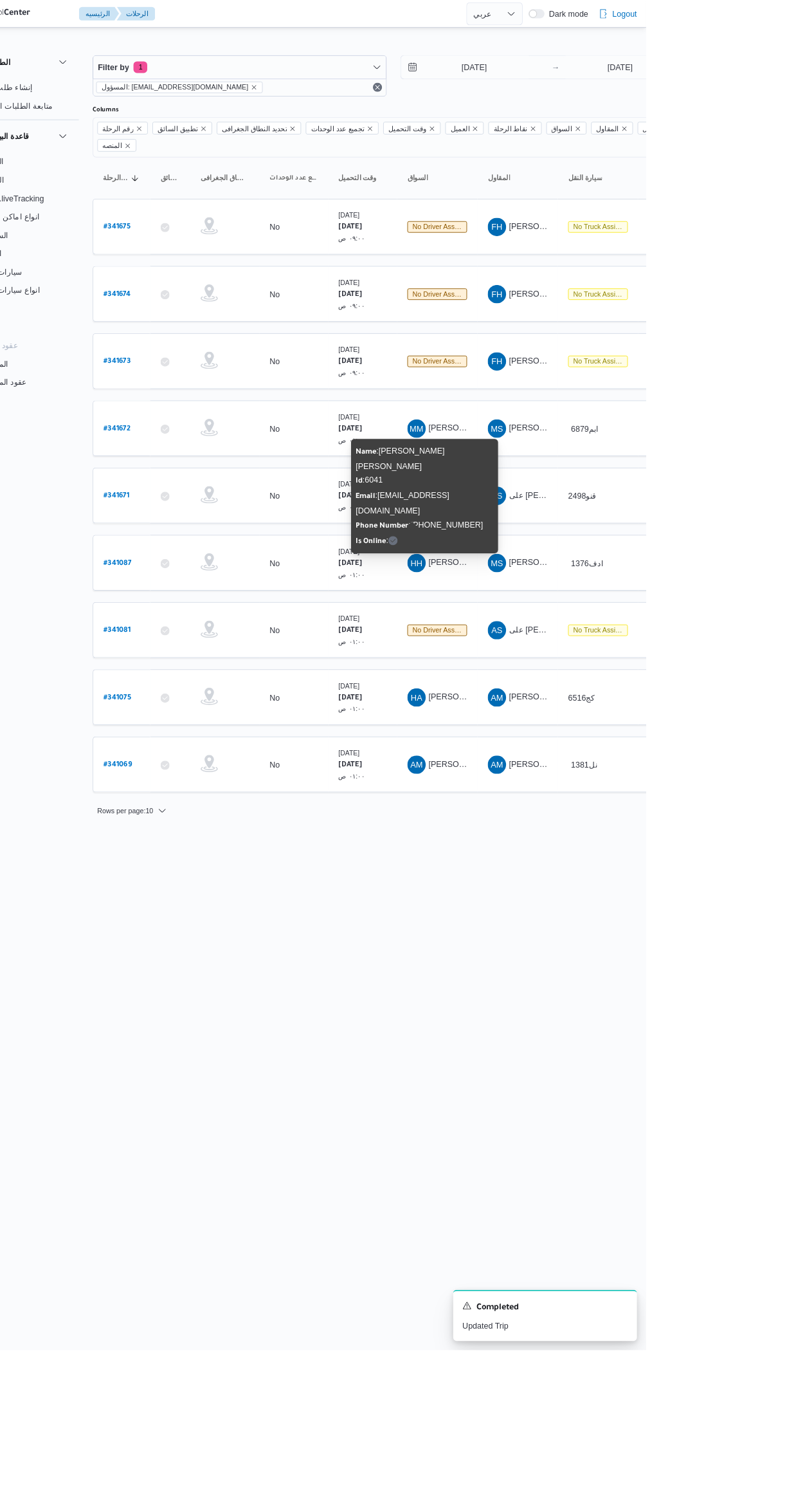
click at [600, 1021] on html "Control Center الرئيسيه الرحلات English عربي Dark mode Logout الطلبات إنشاء طلب…" at bounding box center [394, 756] width 787 height 1512
